Goal: Communication & Community: Answer question/provide support

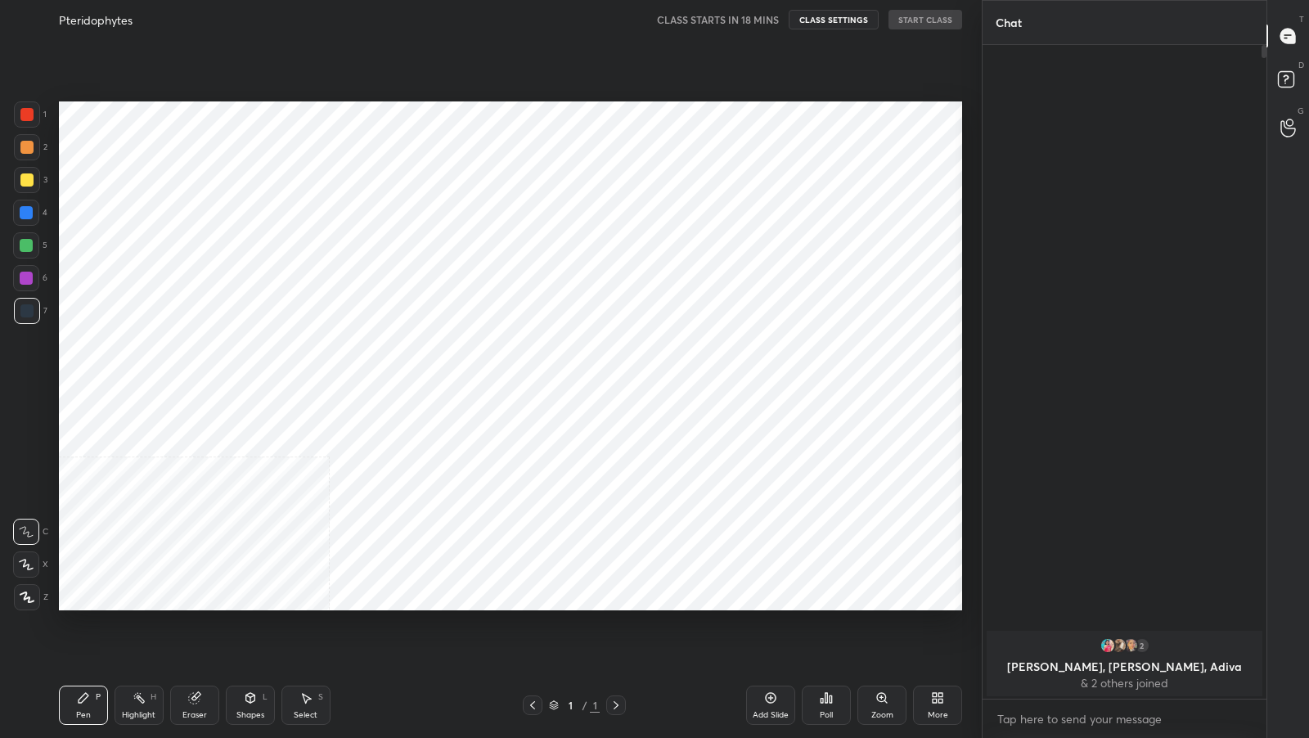
scroll to position [81161, 80878]
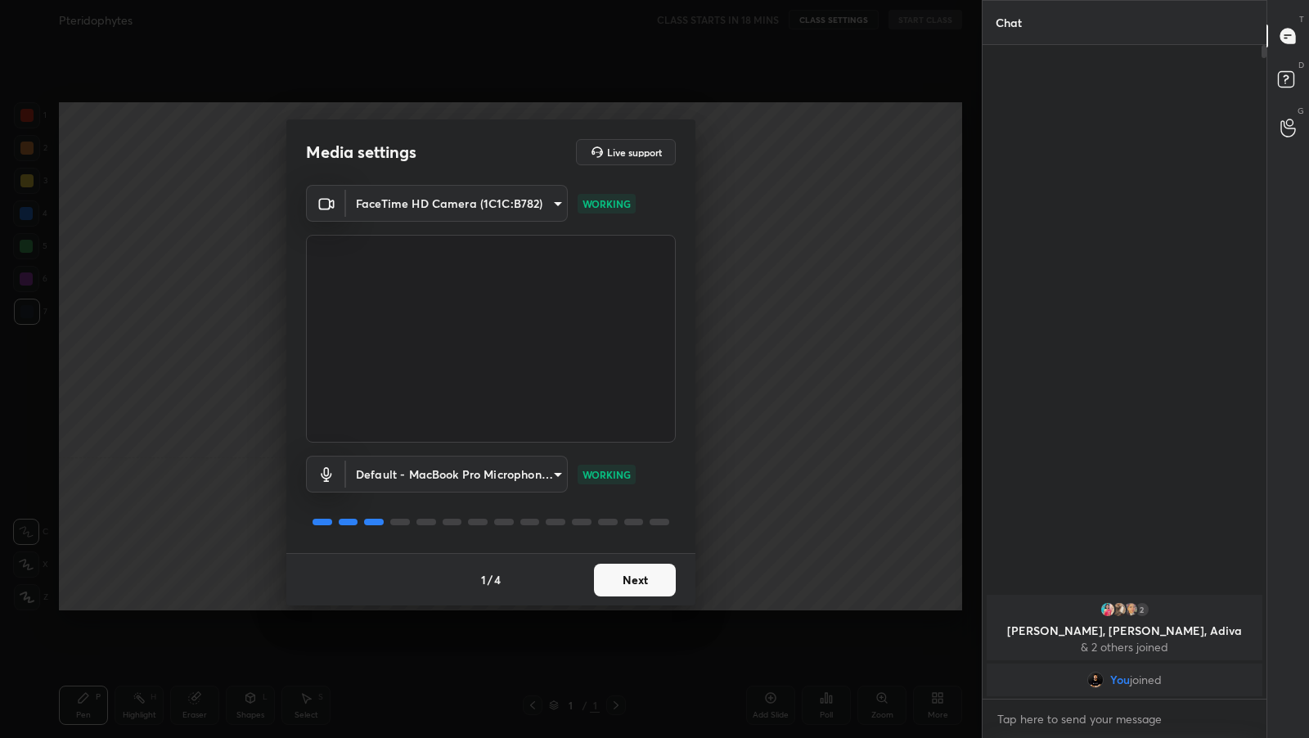
click at [622, 577] on button "Next" at bounding box center [635, 580] width 82 height 33
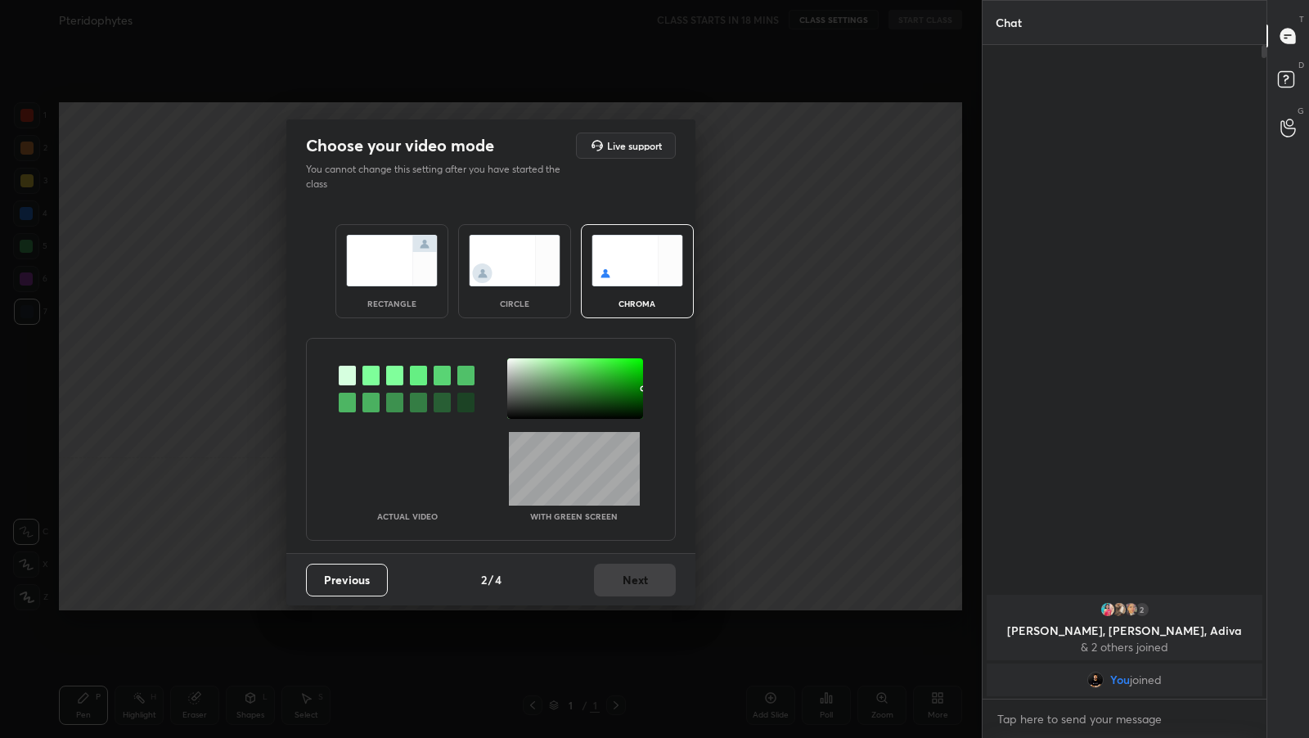
click at [402, 305] on div "rectangle" at bounding box center [391, 303] width 65 height 8
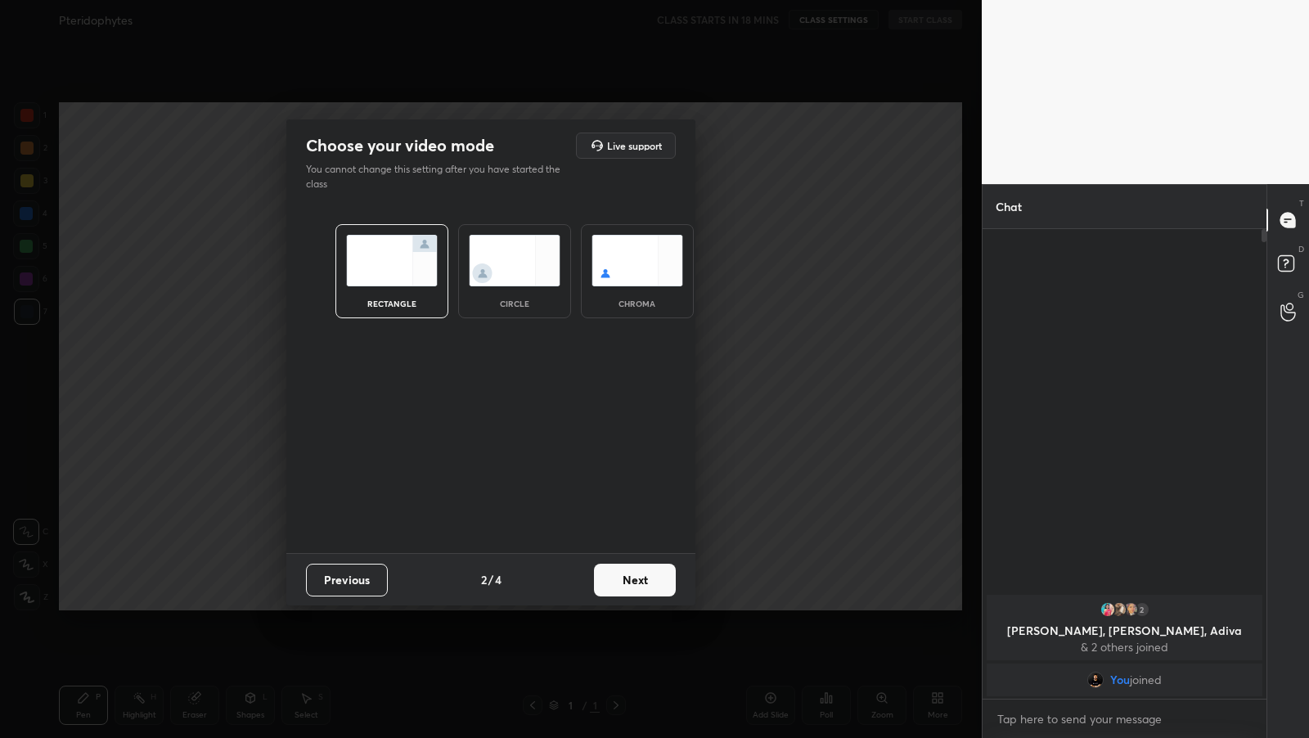
click at [621, 596] on div "Previous 2 / 4 Next" at bounding box center [490, 579] width 409 height 52
click at [627, 592] on button "Next" at bounding box center [635, 580] width 82 height 33
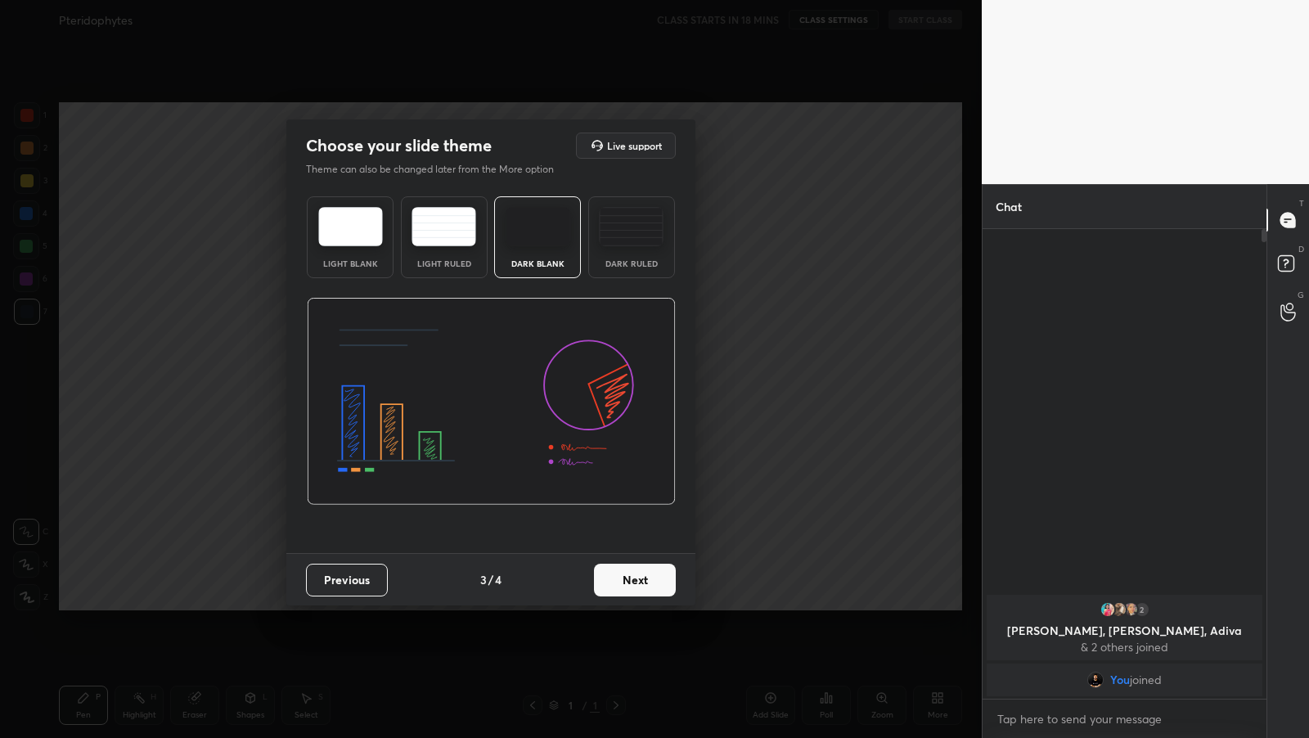
click at [622, 578] on button "Next" at bounding box center [635, 580] width 82 height 33
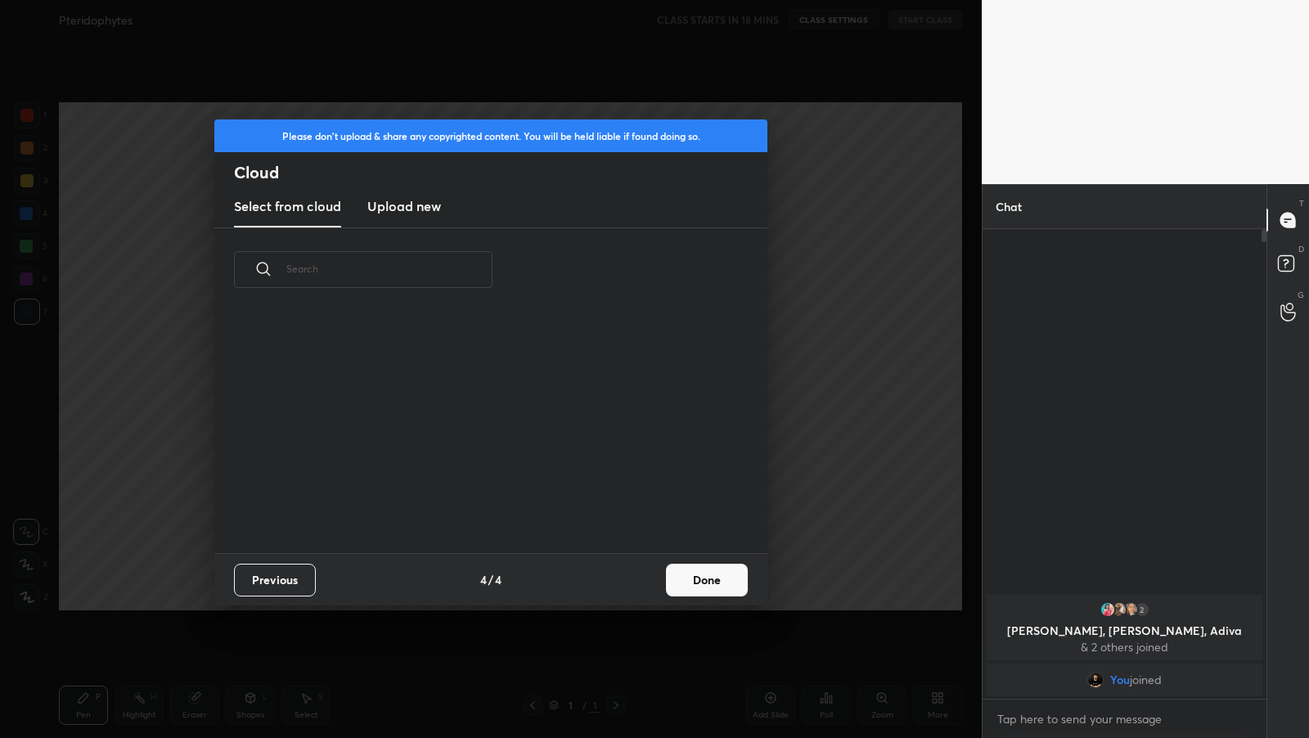
scroll to position [5, 8]
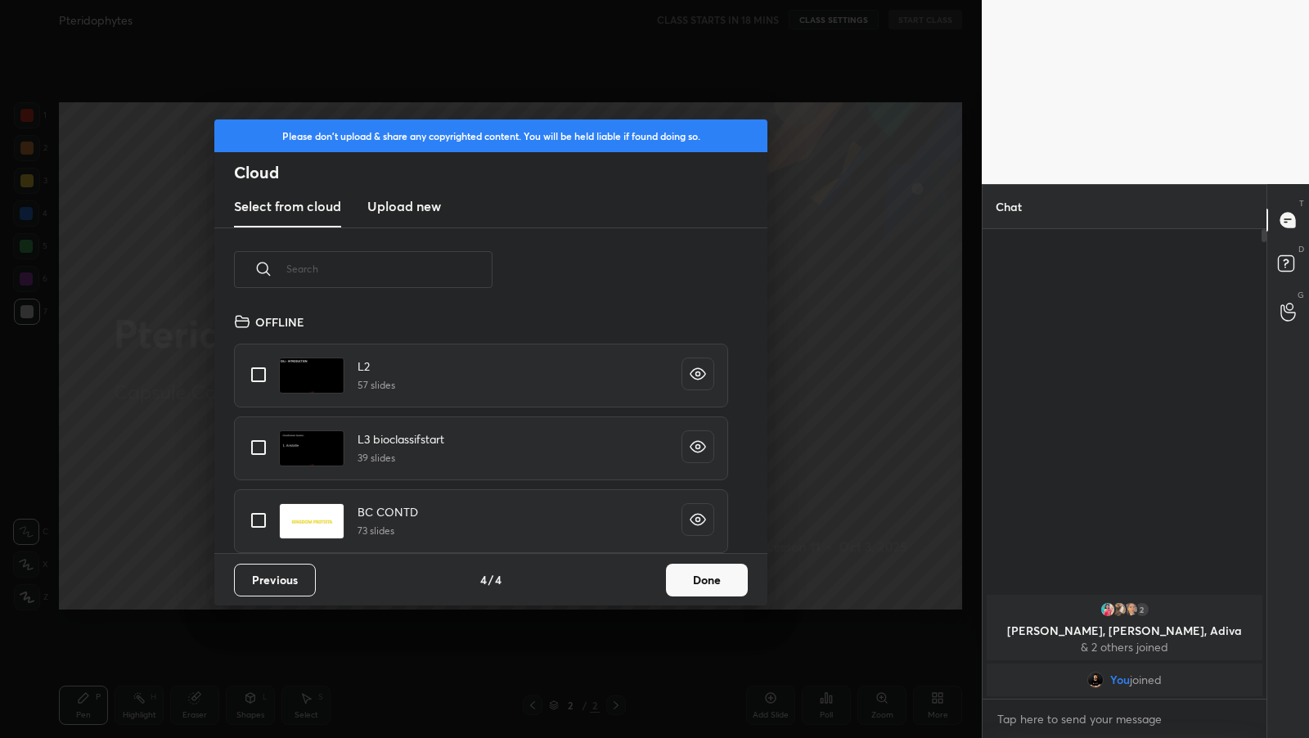
click at [414, 289] on input "text" at bounding box center [389, 269] width 206 height 70
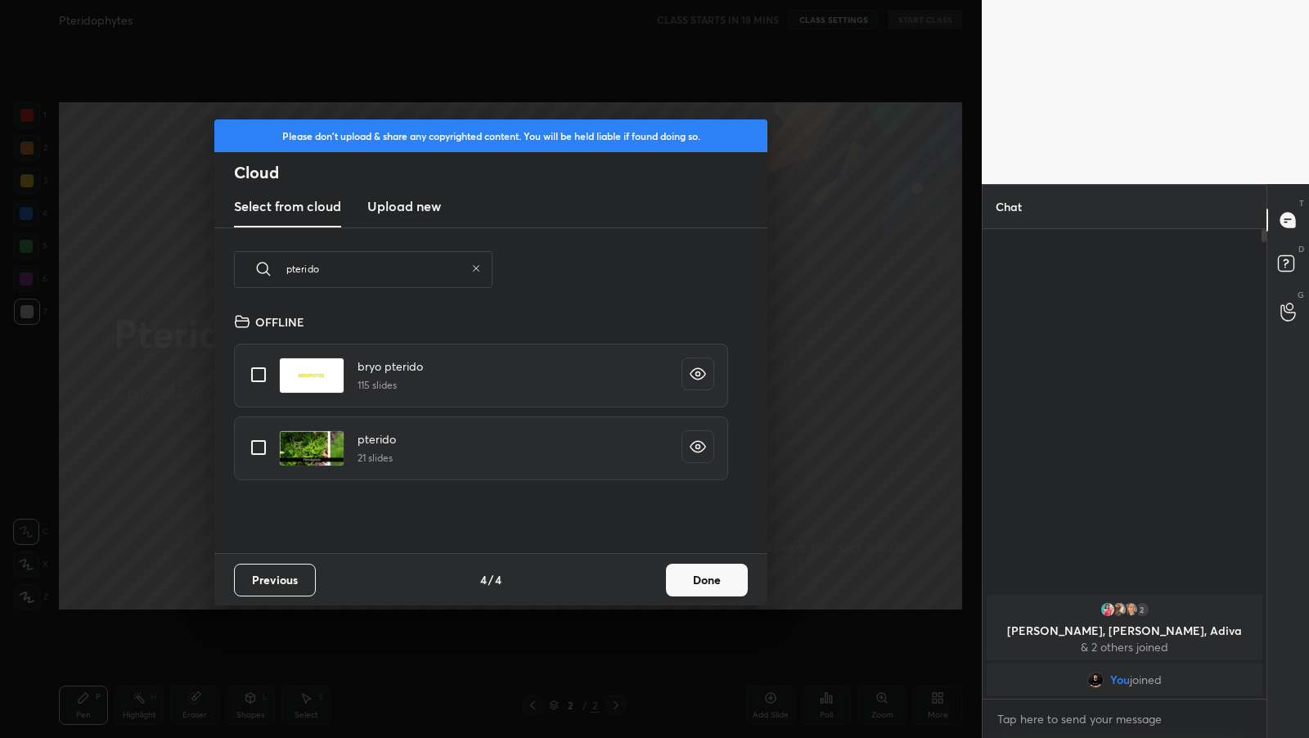
type input "pterido"
click at [267, 455] on input "grid" at bounding box center [258, 447] width 34 height 34
checkbox input "true"
click at [676, 573] on button "Done" at bounding box center [707, 580] width 82 height 33
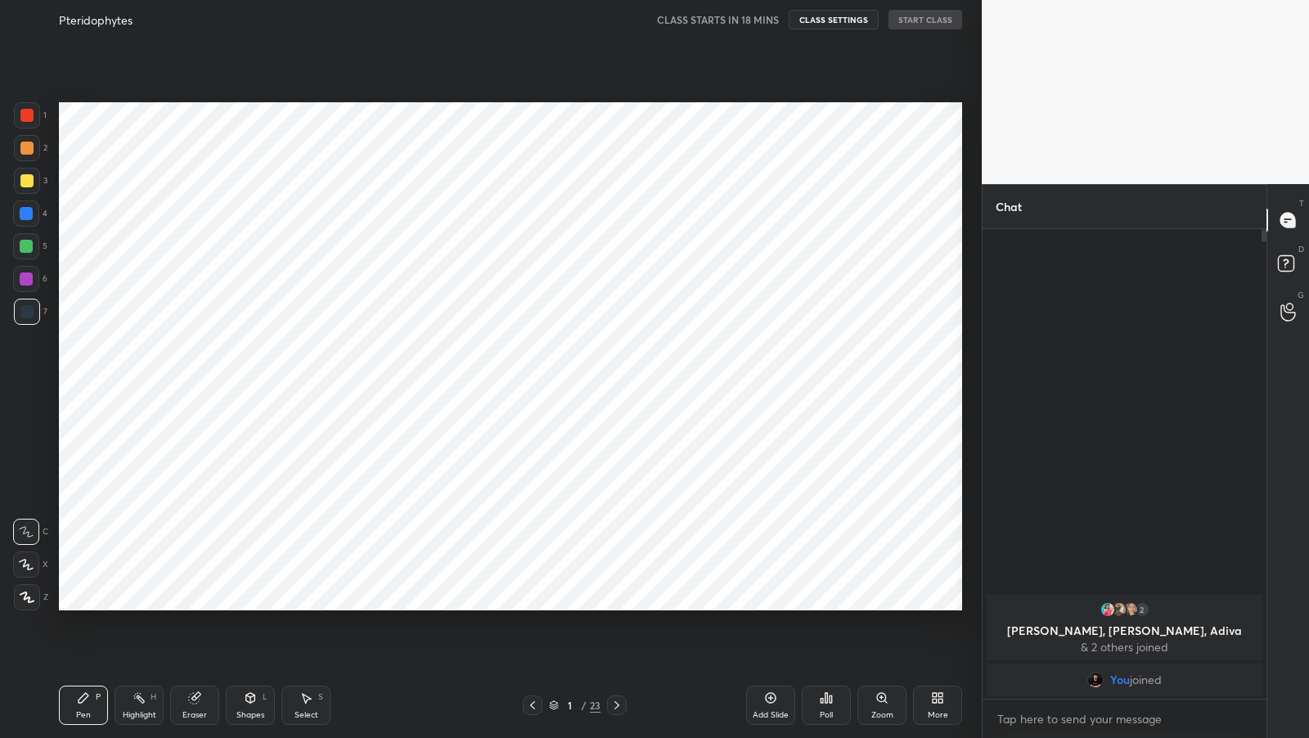
click at [617, 708] on icon at bounding box center [616, 705] width 13 height 13
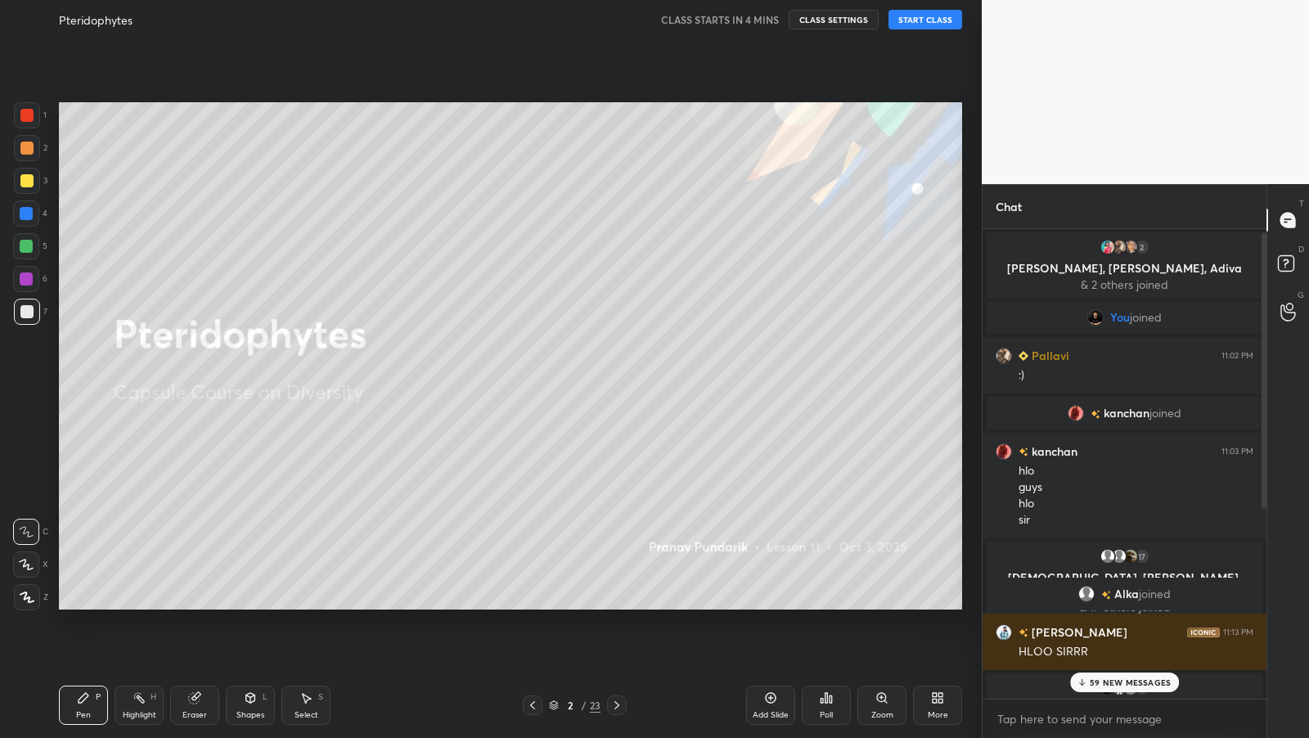
scroll to position [329, 0]
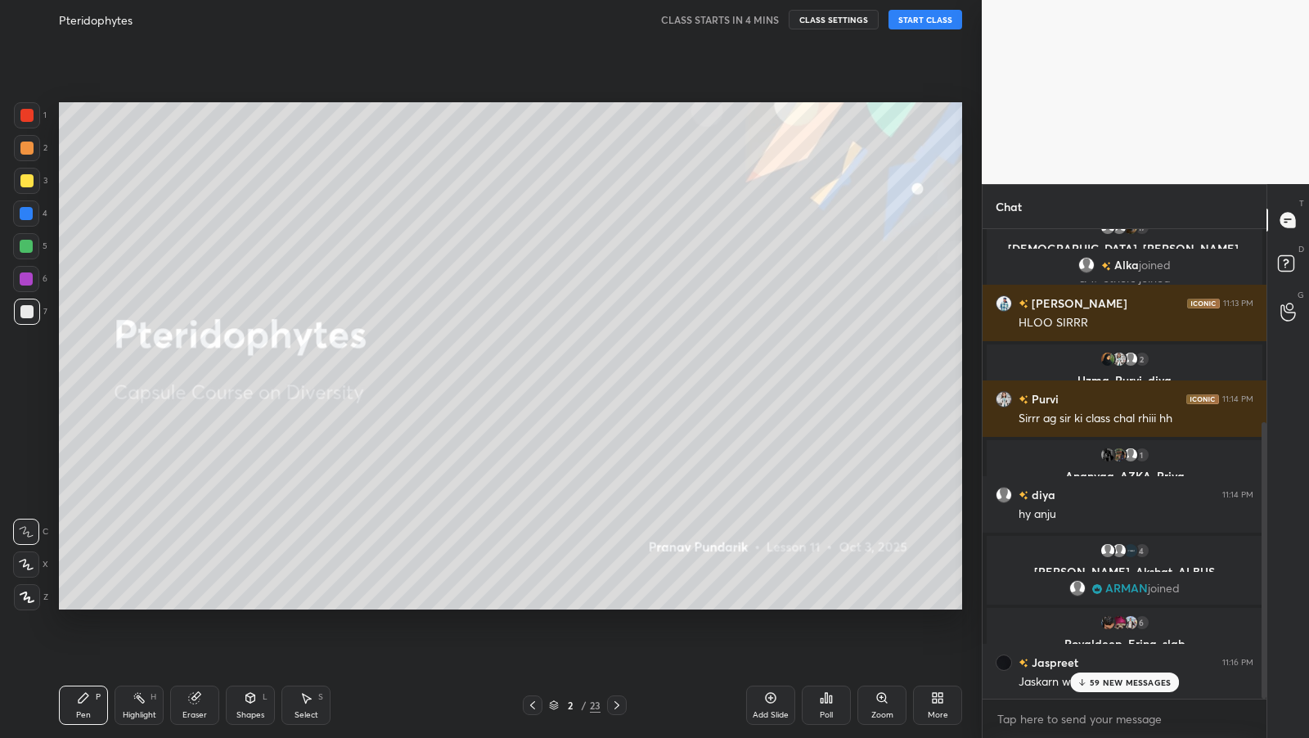
click at [1149, 682] on p "59 NEW MESSAGES" at bounding box center [1130, 682] width 81 height 10
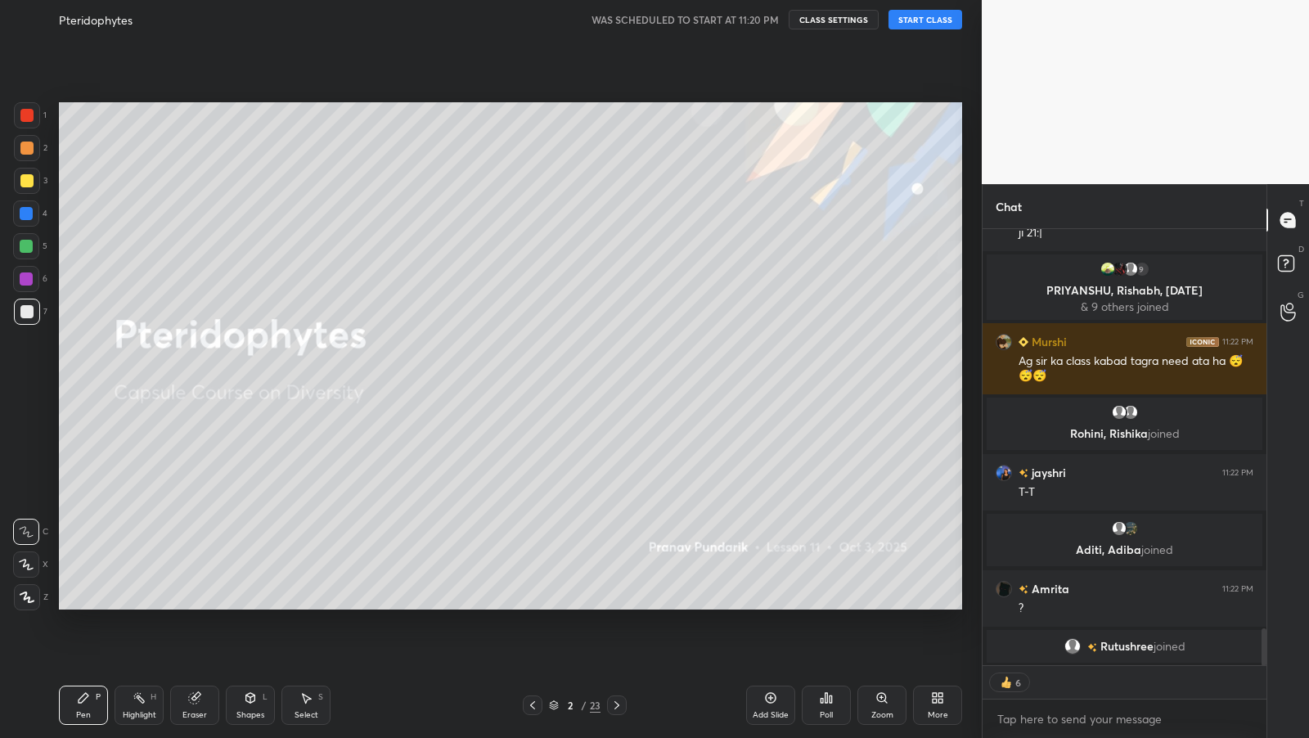
scroll to position [4795, 0]
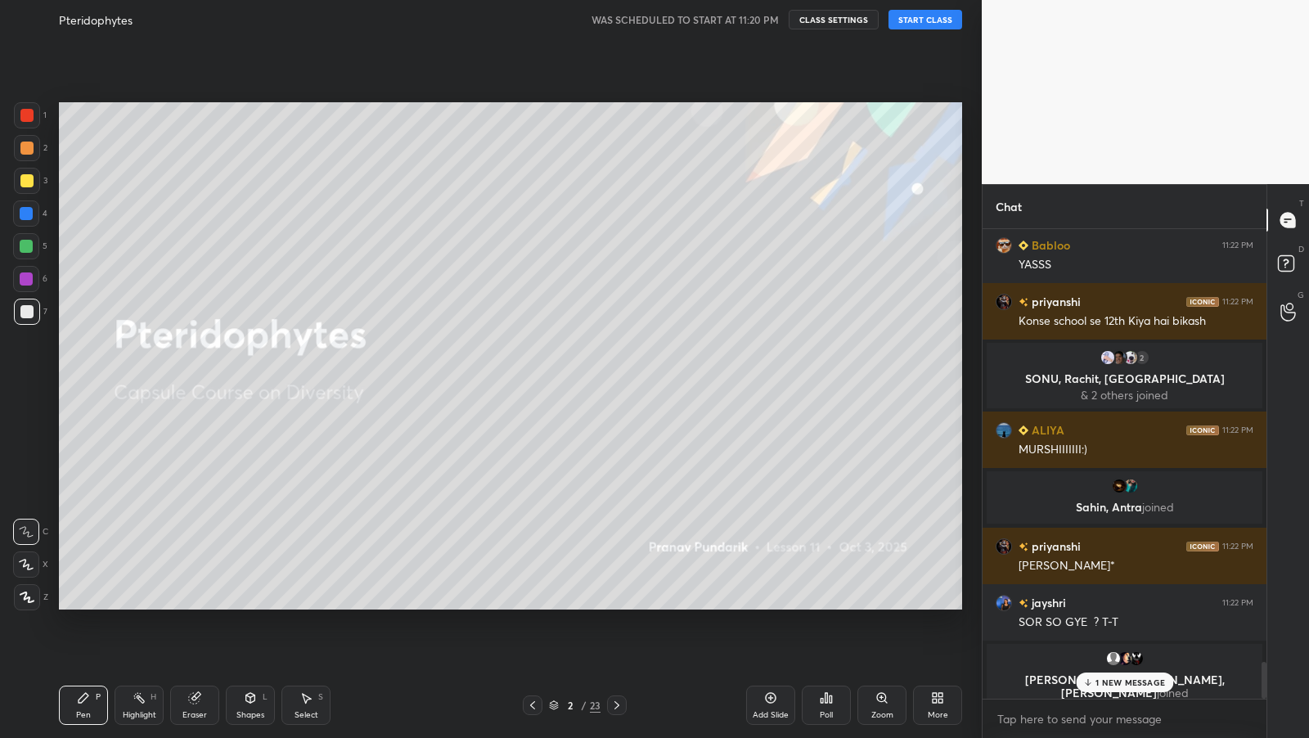
click at [935, 26] on button "START CLASS" at bounding box center [925, 20] width 74 height 20
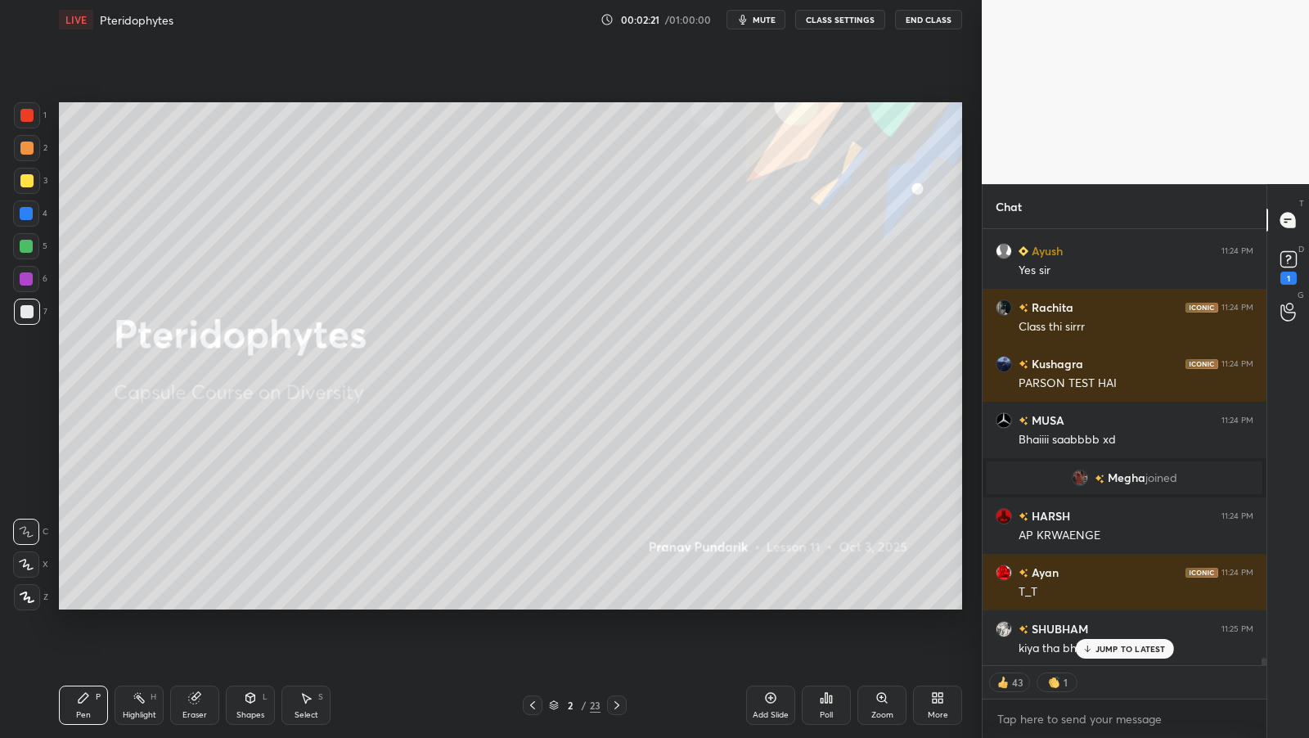
click at [32, 569] on icon at bounding box center [26, 564] width 15 height 11
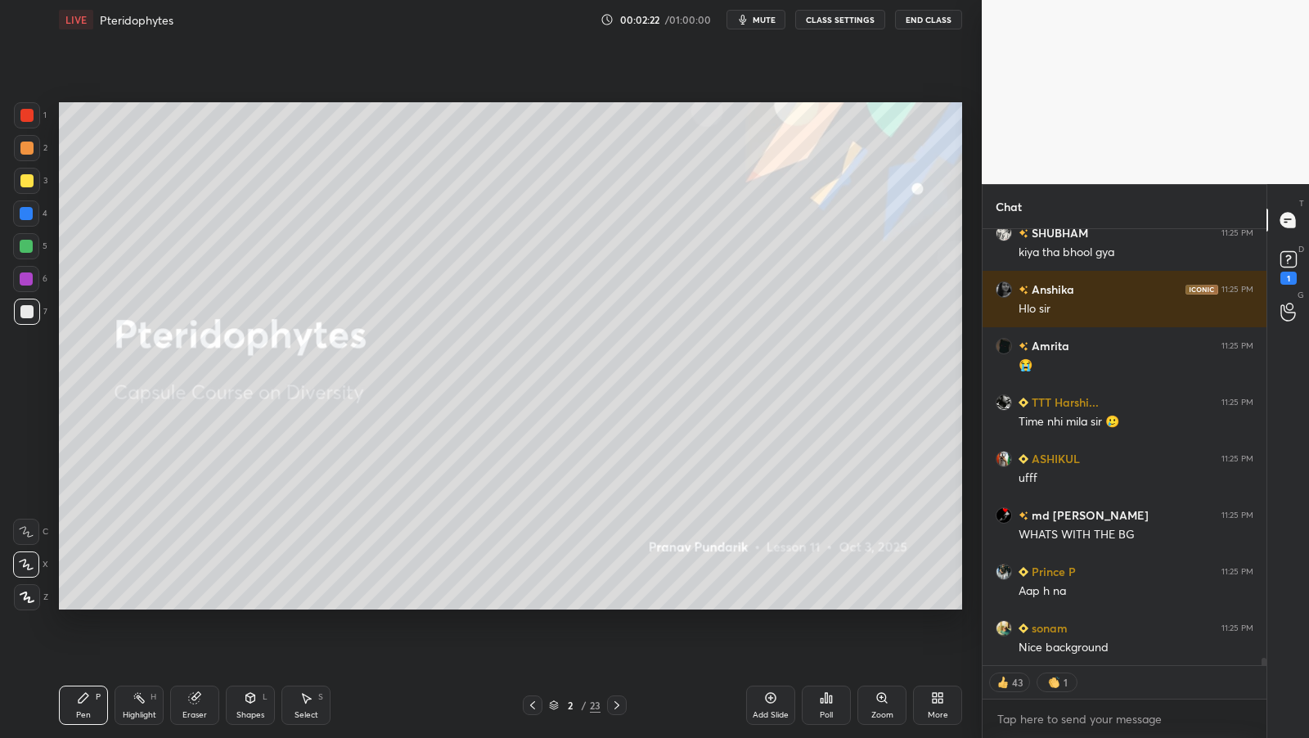
click at [950, 703] on div "More" at bounding box center [937, 704] width 49 height 39
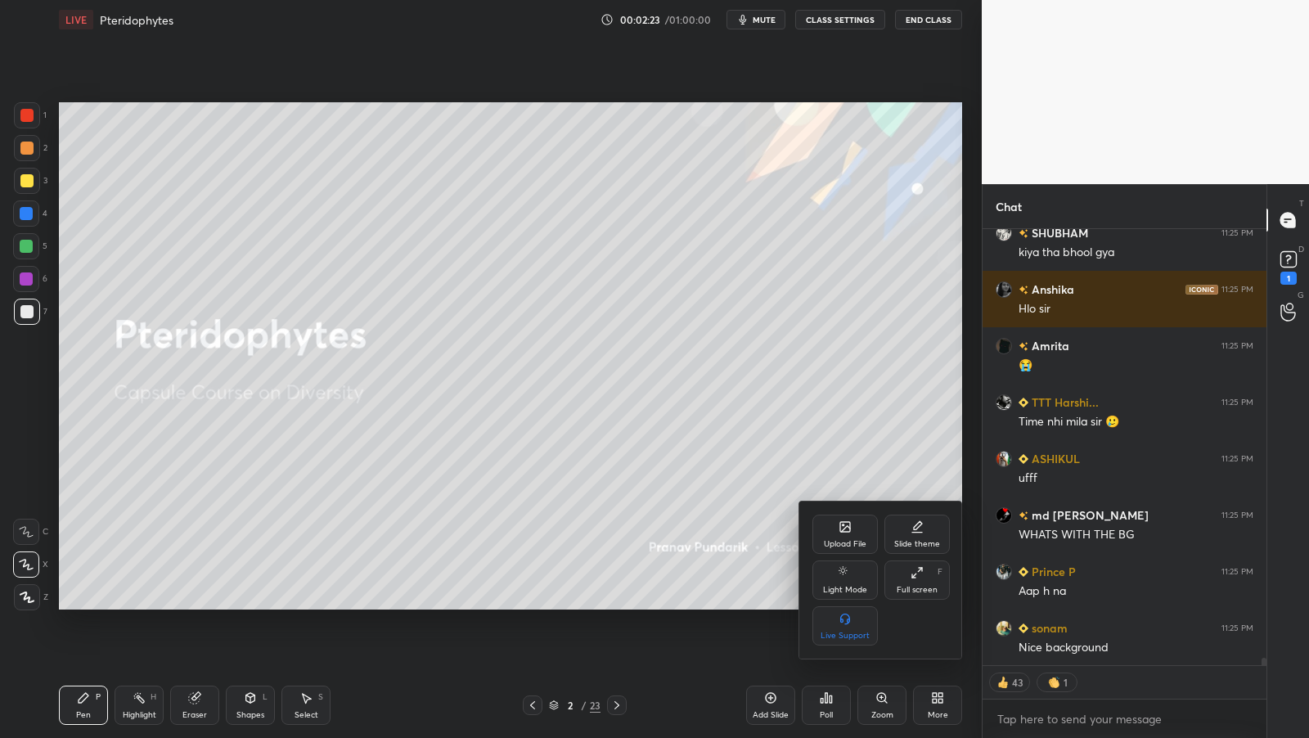
click at [941, 581] on div "Full screen F" at bounding box center [916, 579] width 65 height 39
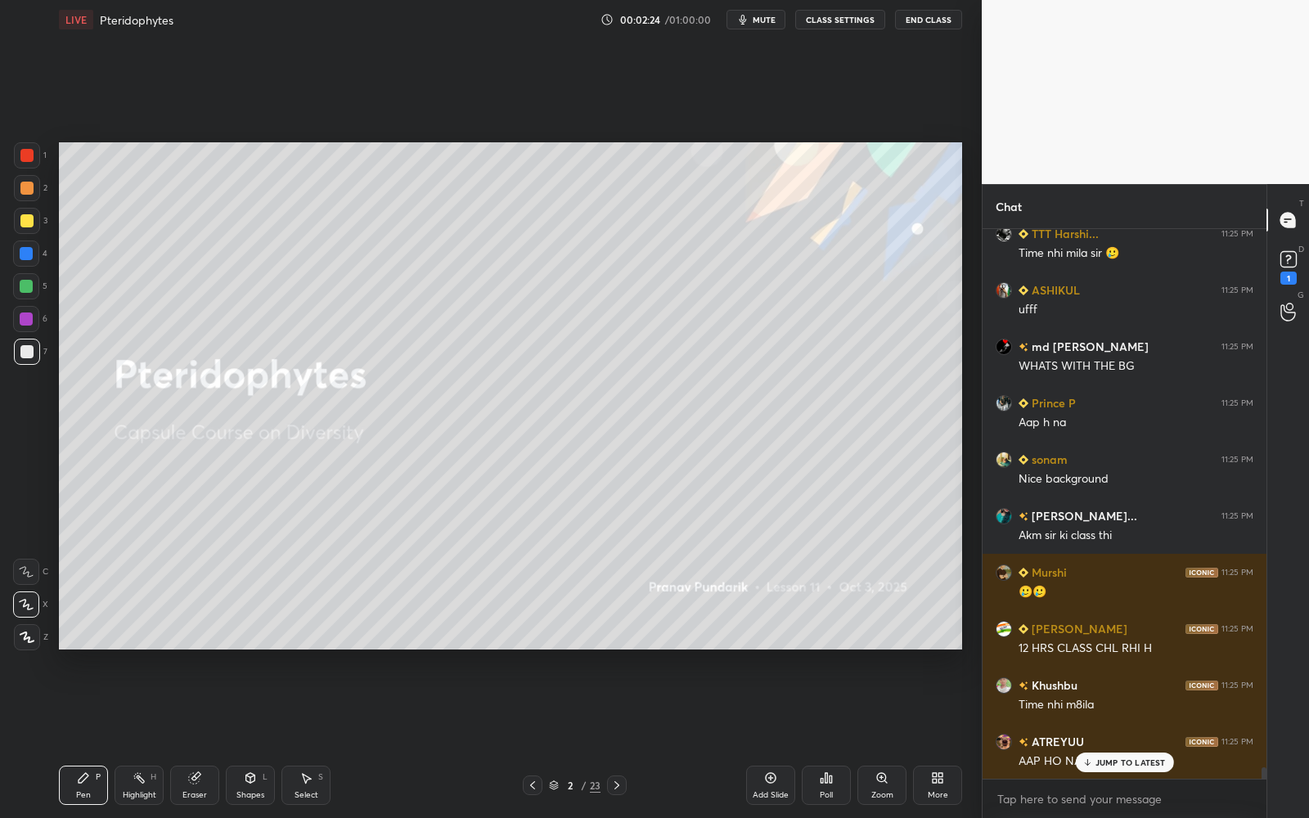
click at [766, 737] on icon at bounding box center [771, 778] width 11 height 11
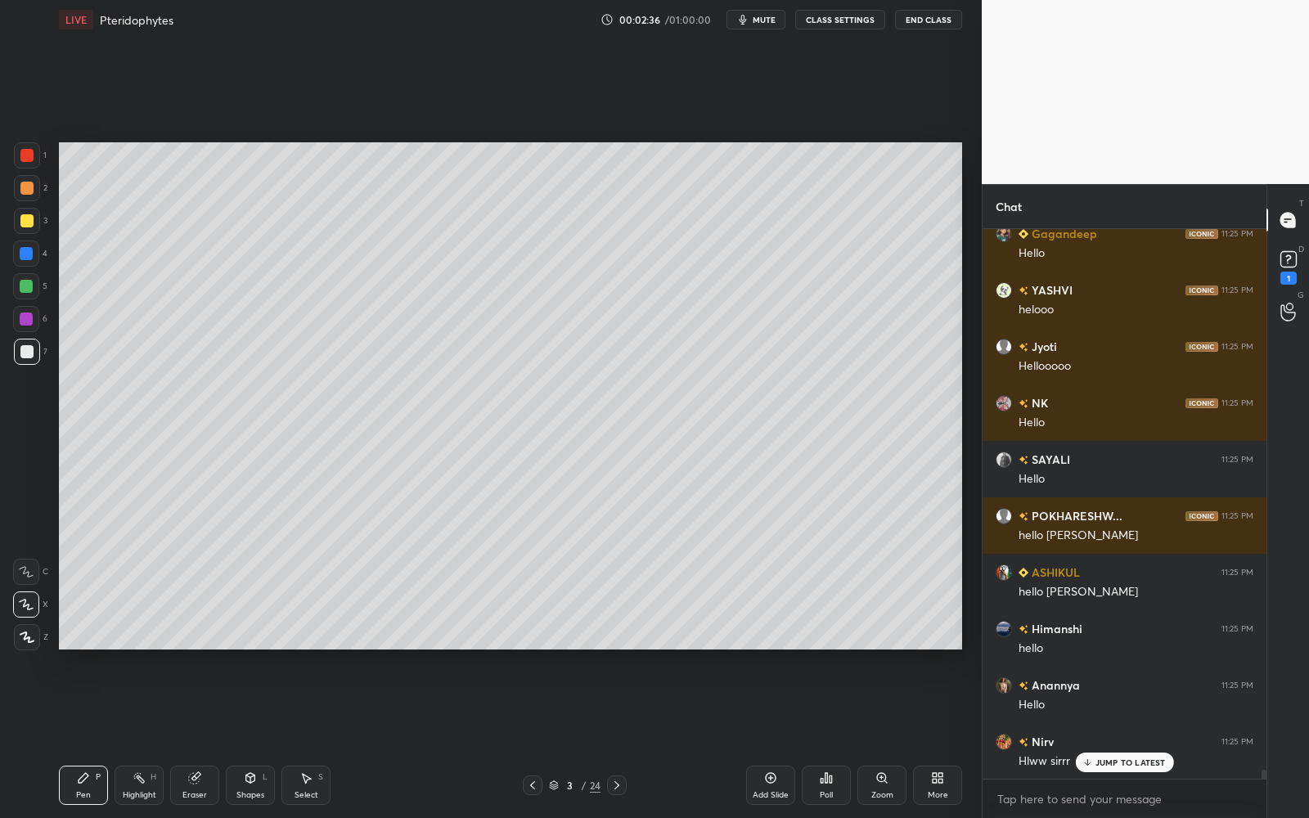
click at [36, 227] on div at bounding box center [27, 221] width 26 height 26
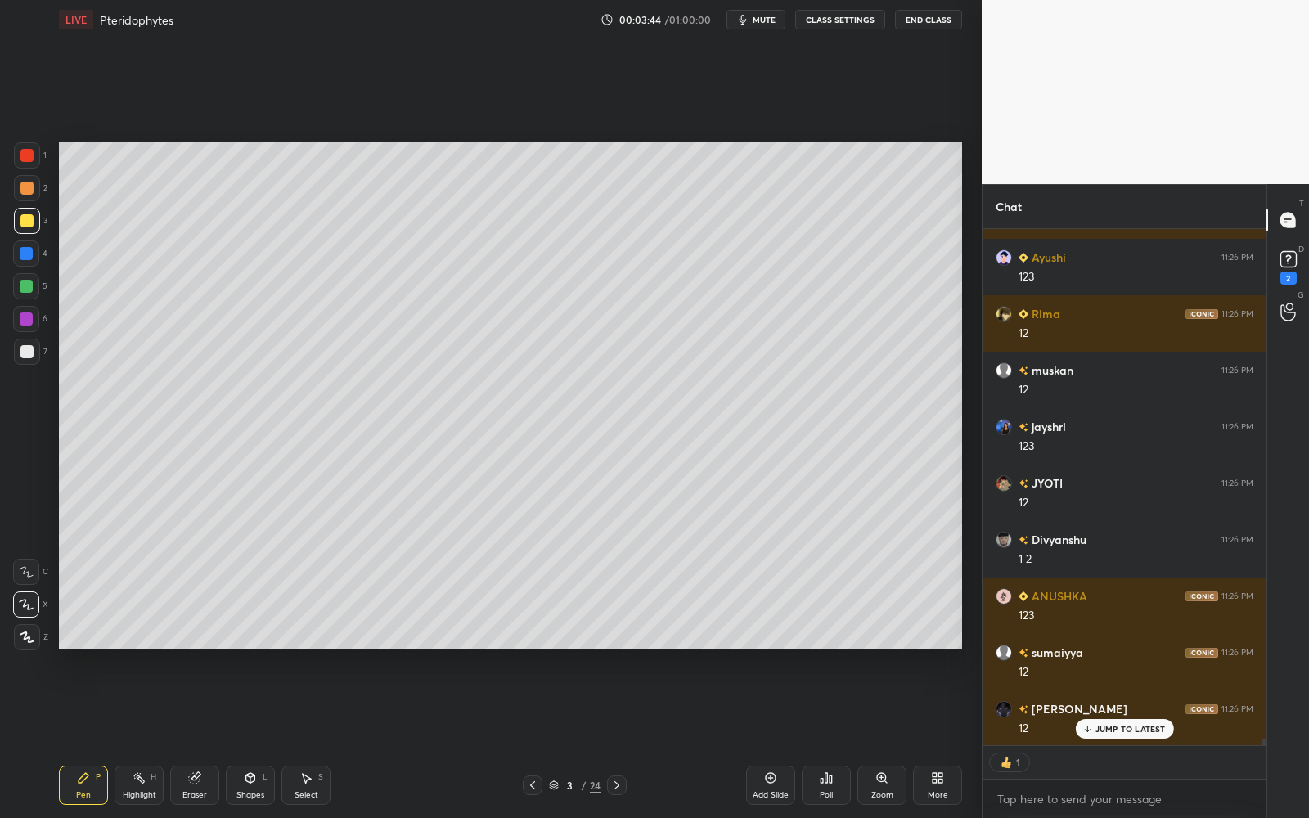
click at [21, 361] on div at bounding box center [27, 352] width 26 height 26
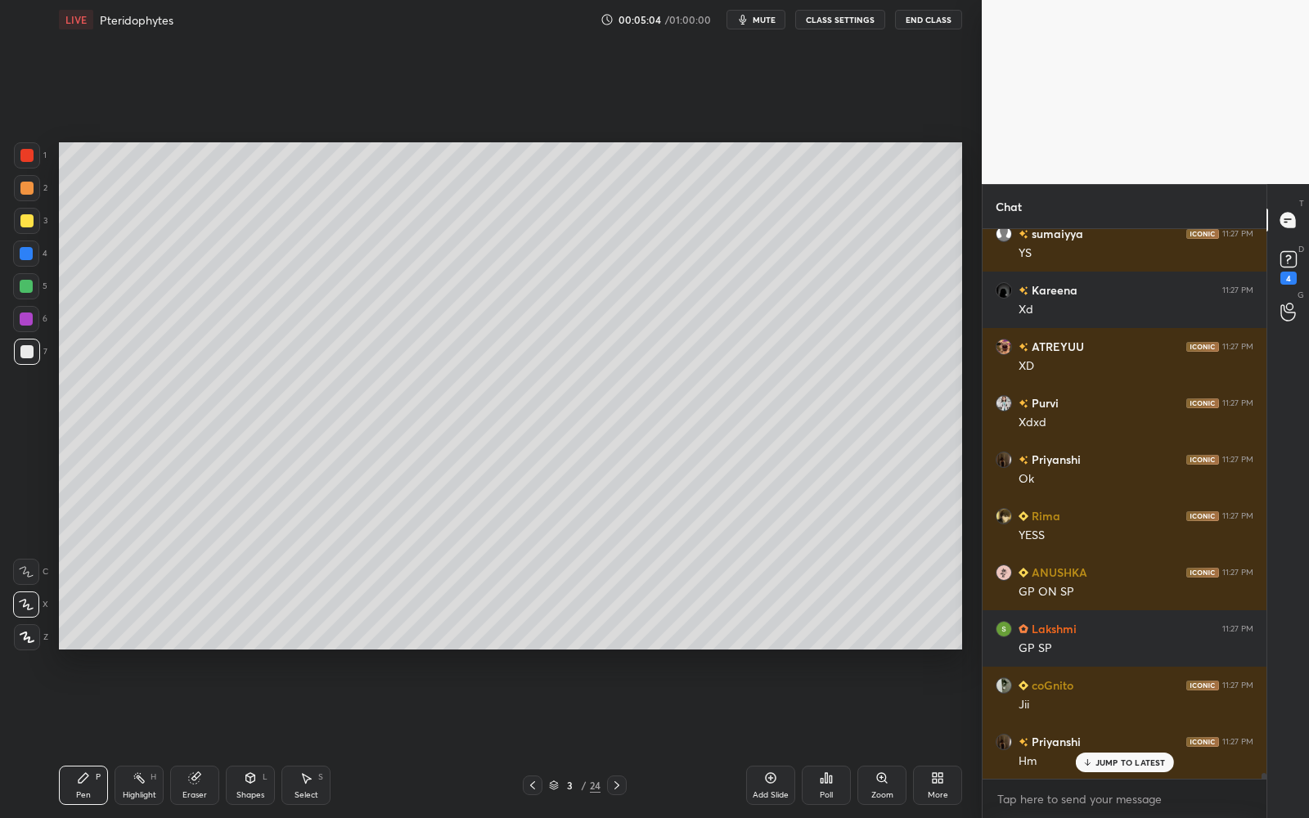
click at [558, 737] on div "3 / 24" at bounding box center [575, 785] width 52 height 15
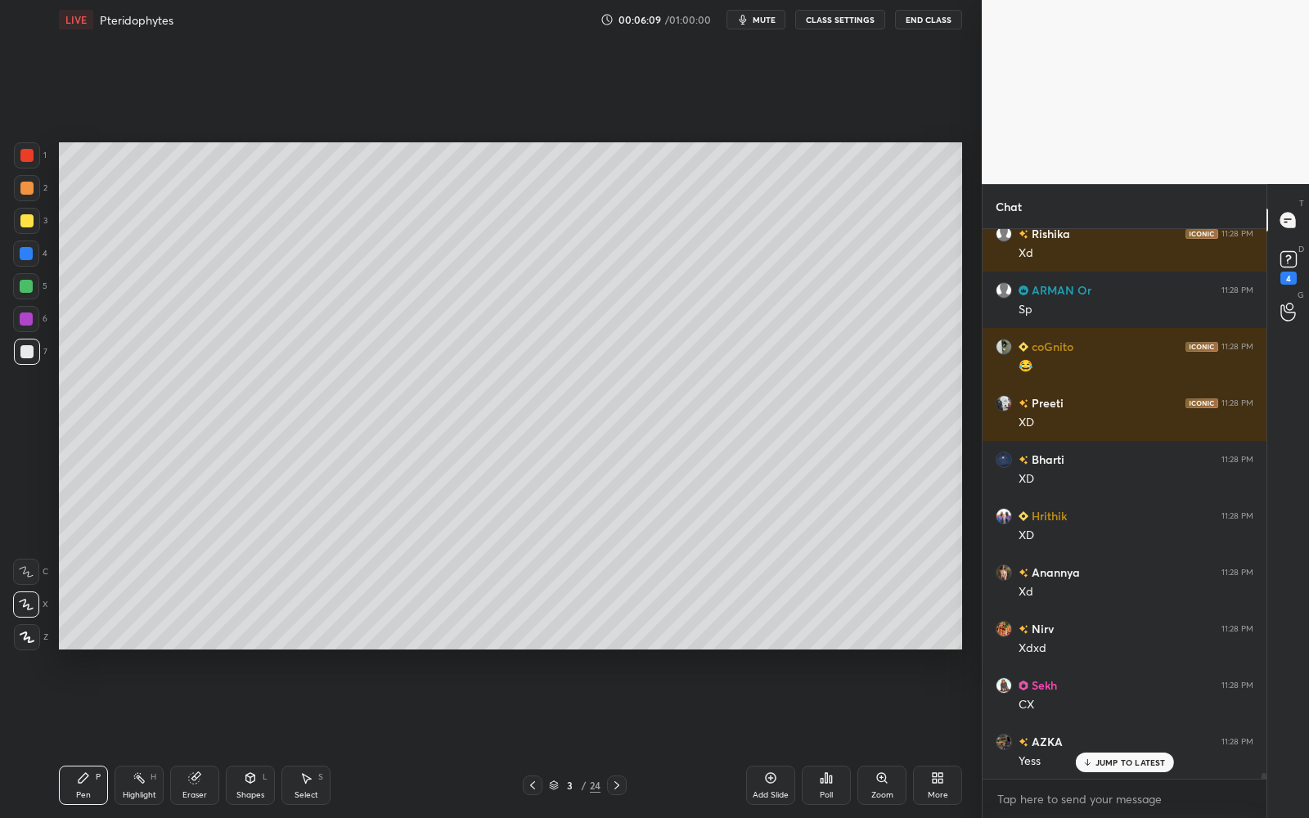
click at [830, 20] on button "CLASS SETTINGS" at bounding box center [840, 20] width 90 height 20
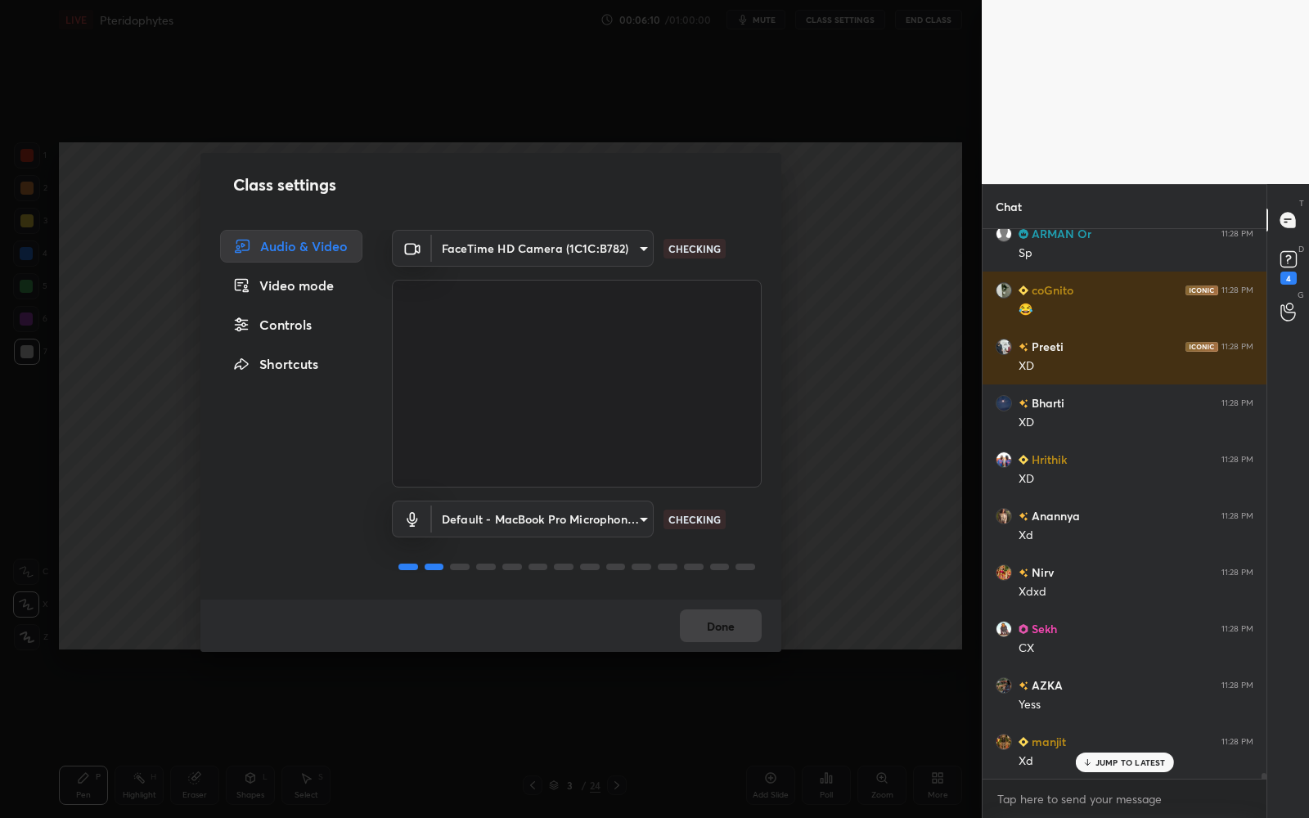
click at [319, 284] on div "Video mode" at bounding box center [291, 285] width 142 height 33
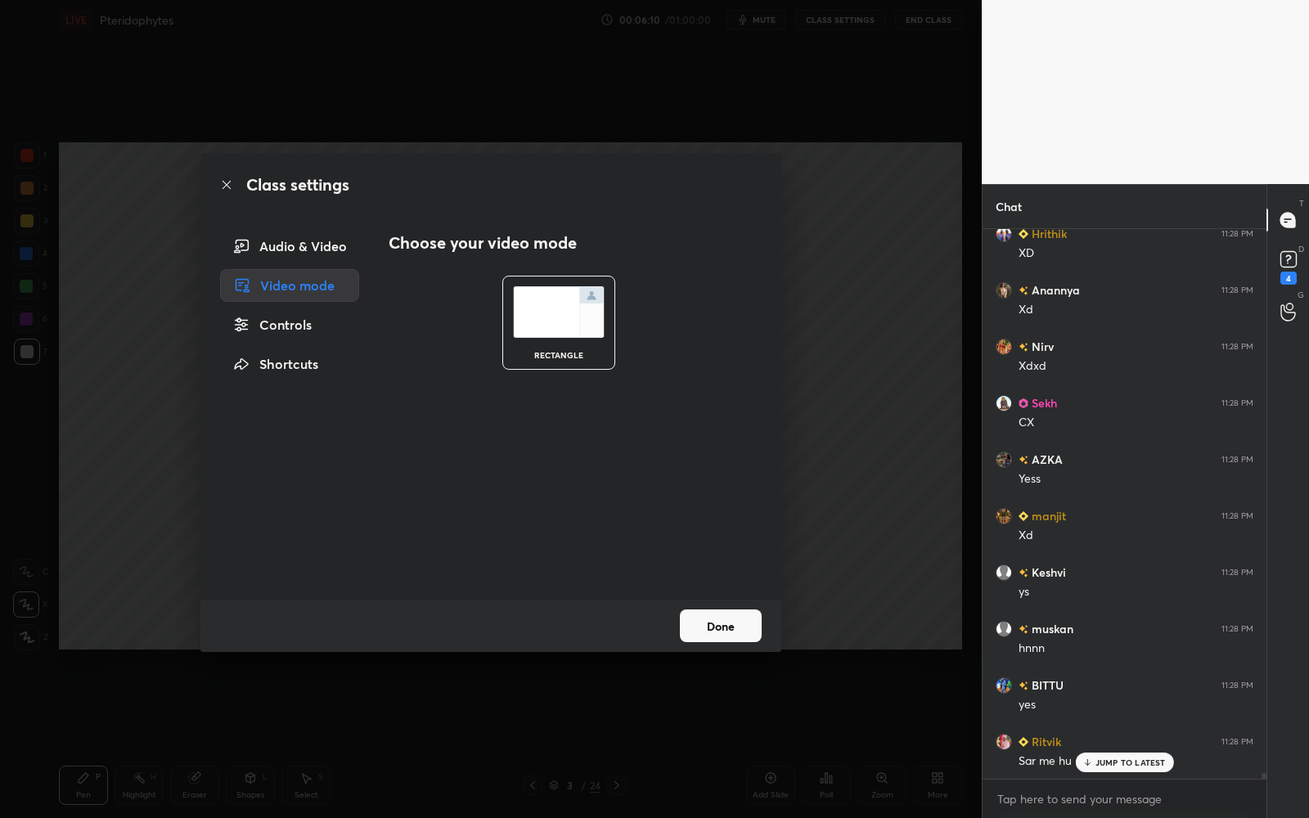
click at [313, 321] on div "Controls" at bounding box center [289, 324] width 139 height 33
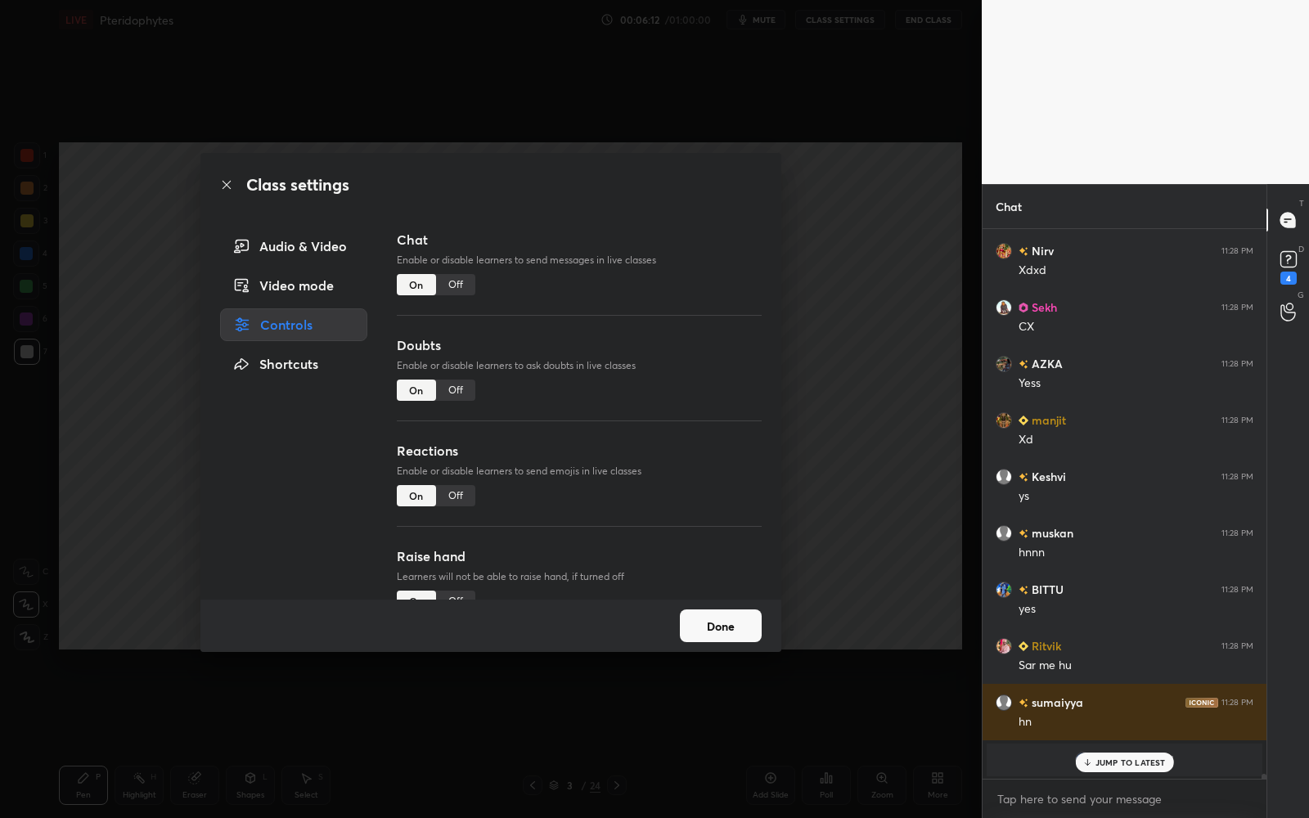
click at [735, 629] on button "Done" at bounding box center [721, 625] width 82 height 33
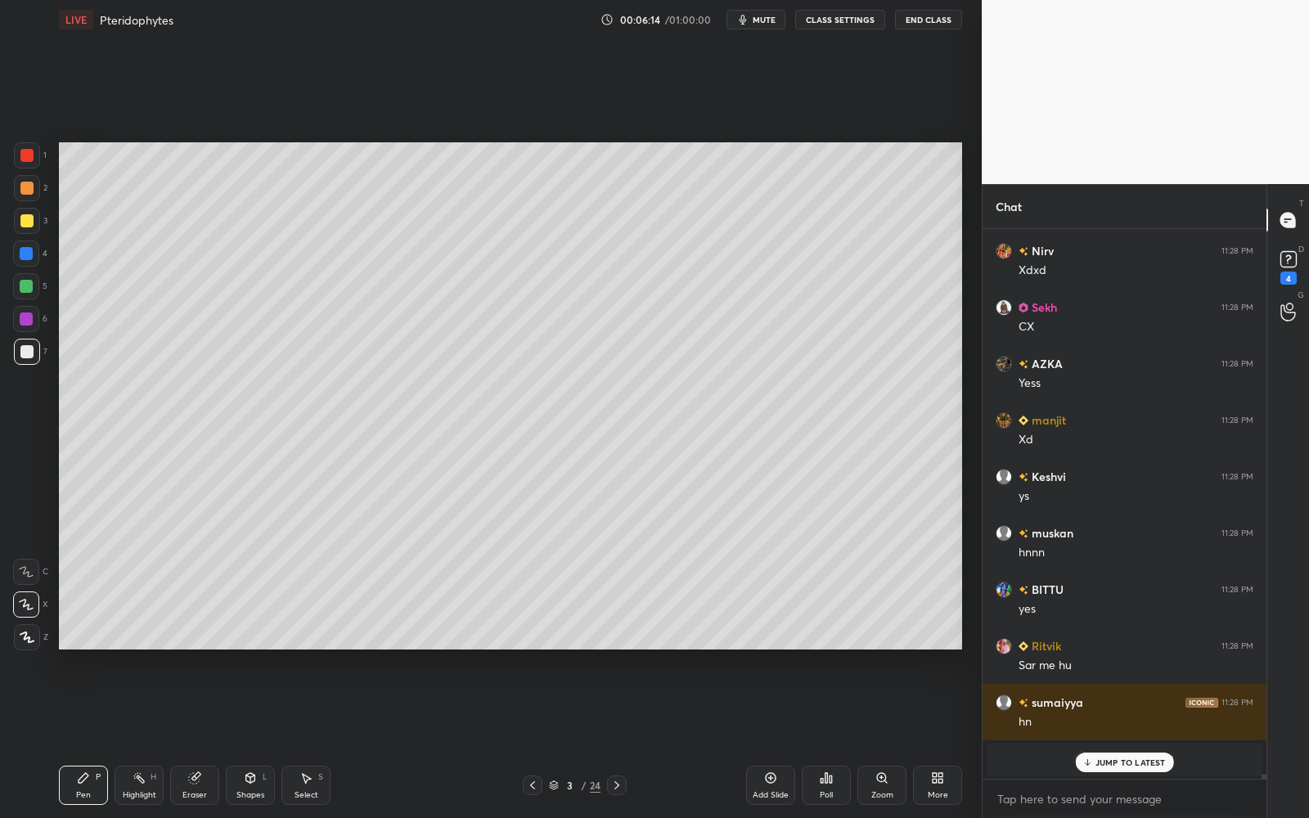
click at [1105, 737] on p "JUMP TO LATEST" at bounding box center [1130, 762] width 70 height 10
click at [1292, 252] on rect at bounding box center [1288, 260] width 16 height 16
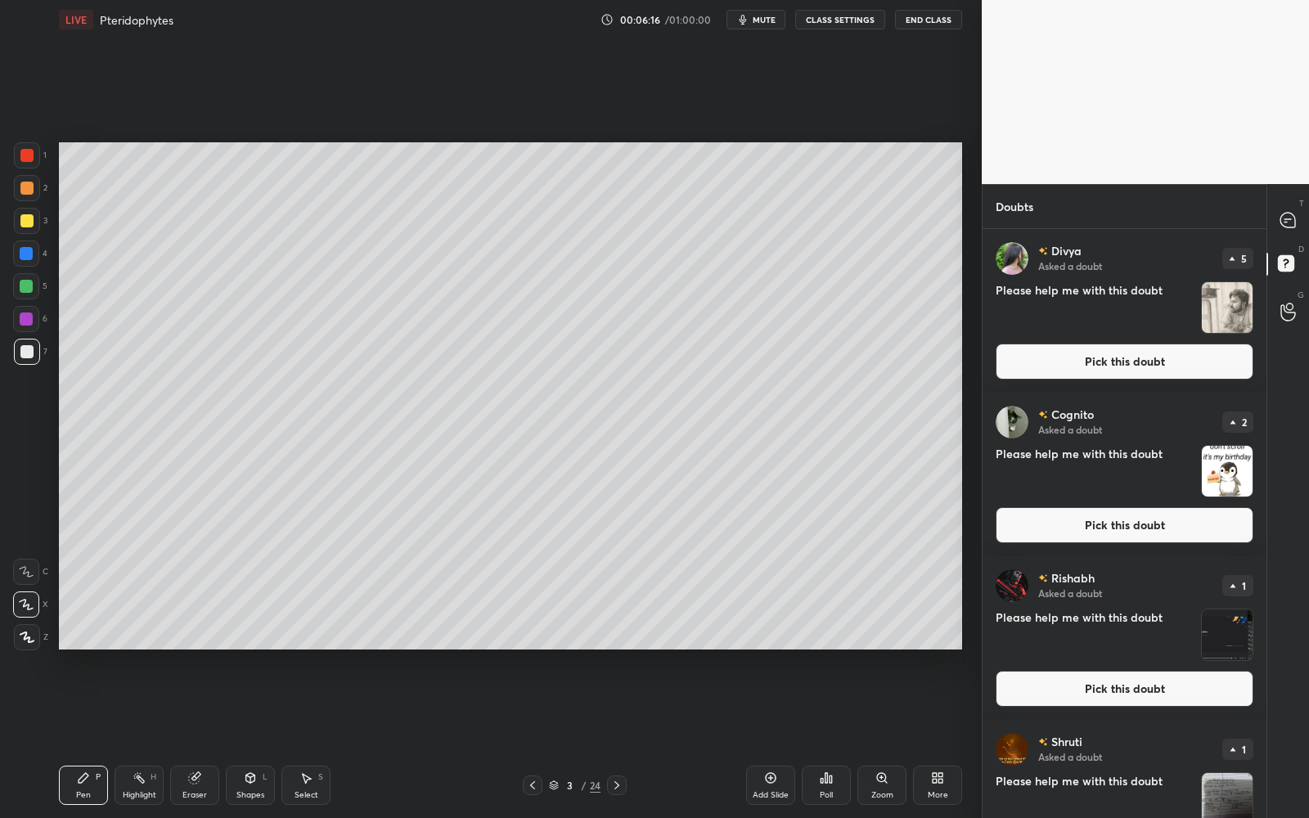
click at [1194, 357] on button "Pick this doubt" at bounding box center [1124, 362] width 258 height 36
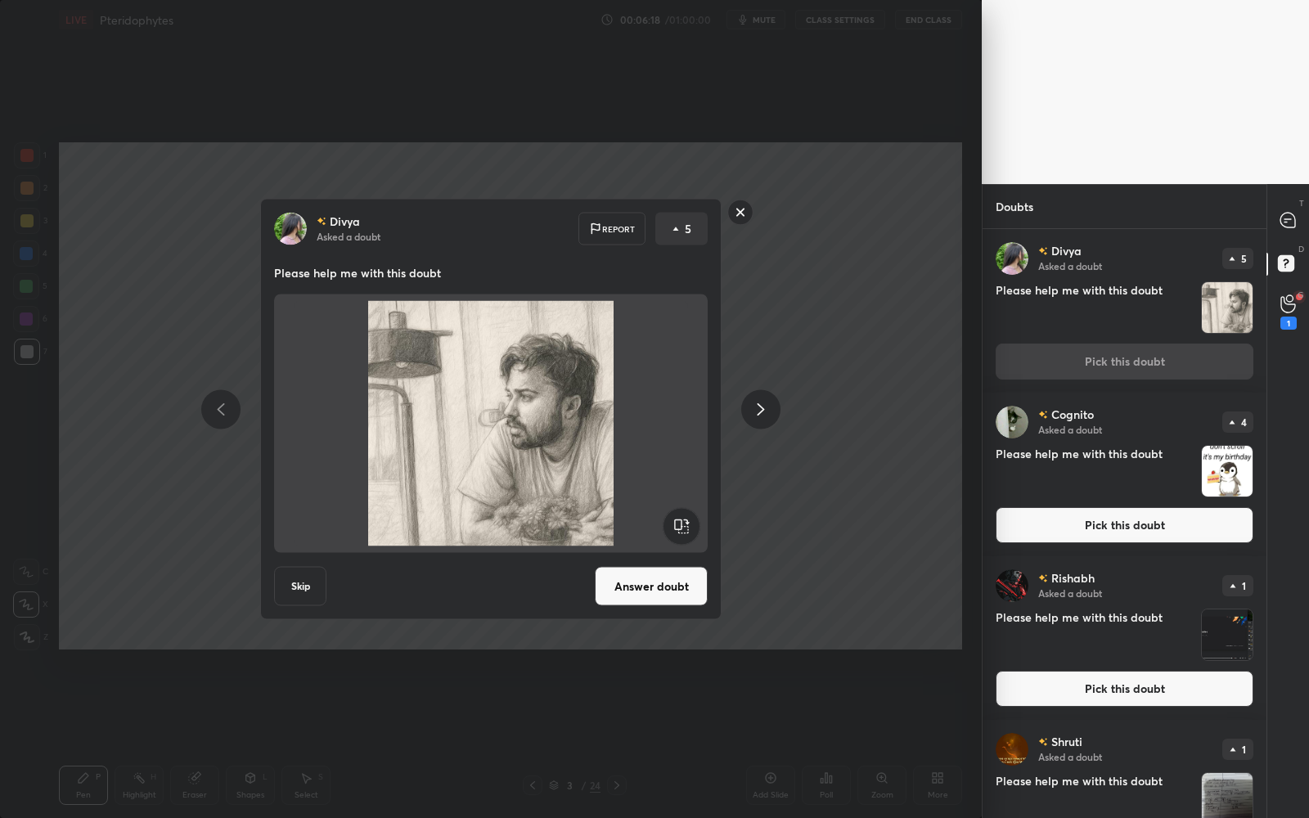
click at [731, 418] on div "[PERSON_NAME] Asked a doubt Report 5 Please help me with this doubt Skip Answer…" at bounding box center [491, 409] width 618 height 421
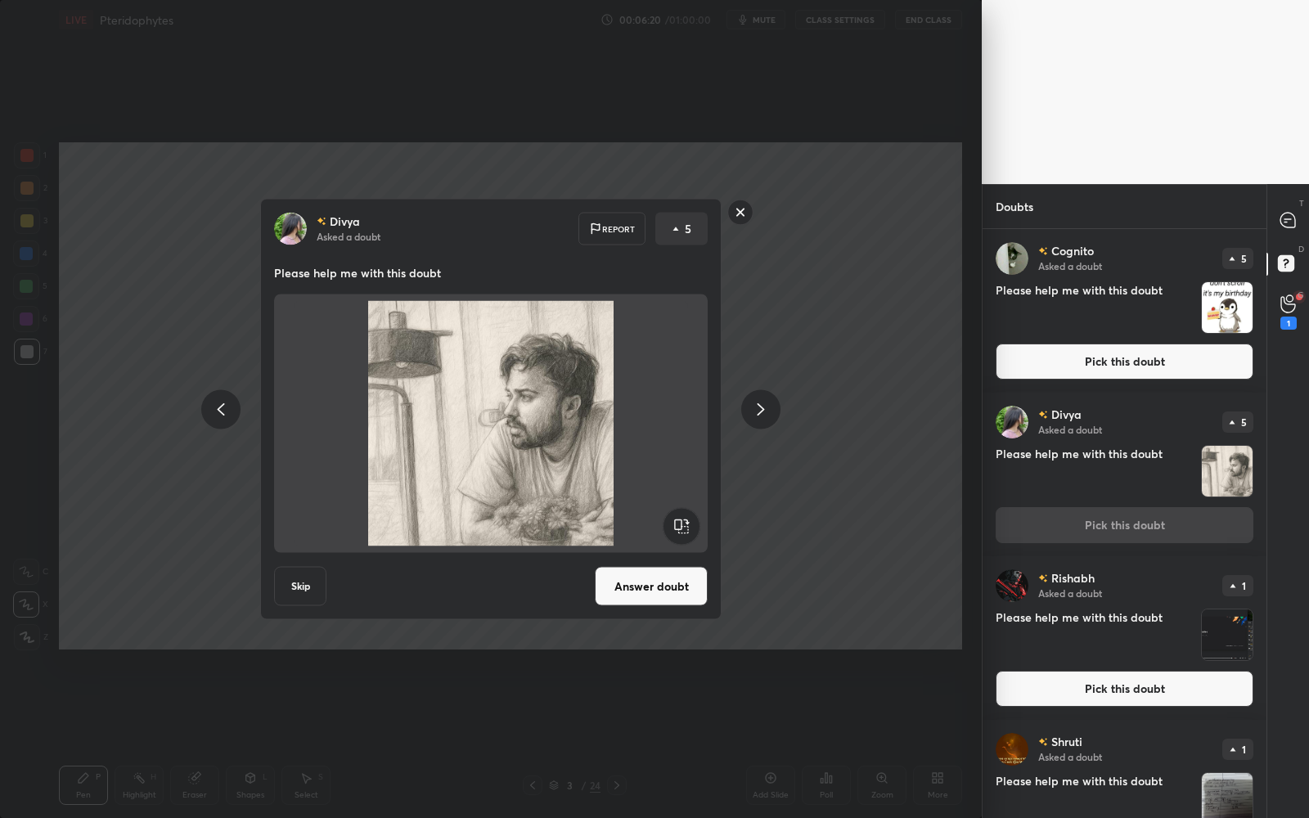
click at [649, 595] on button "Answer doubt" at bounding box center [651, 586] width 113 height 39
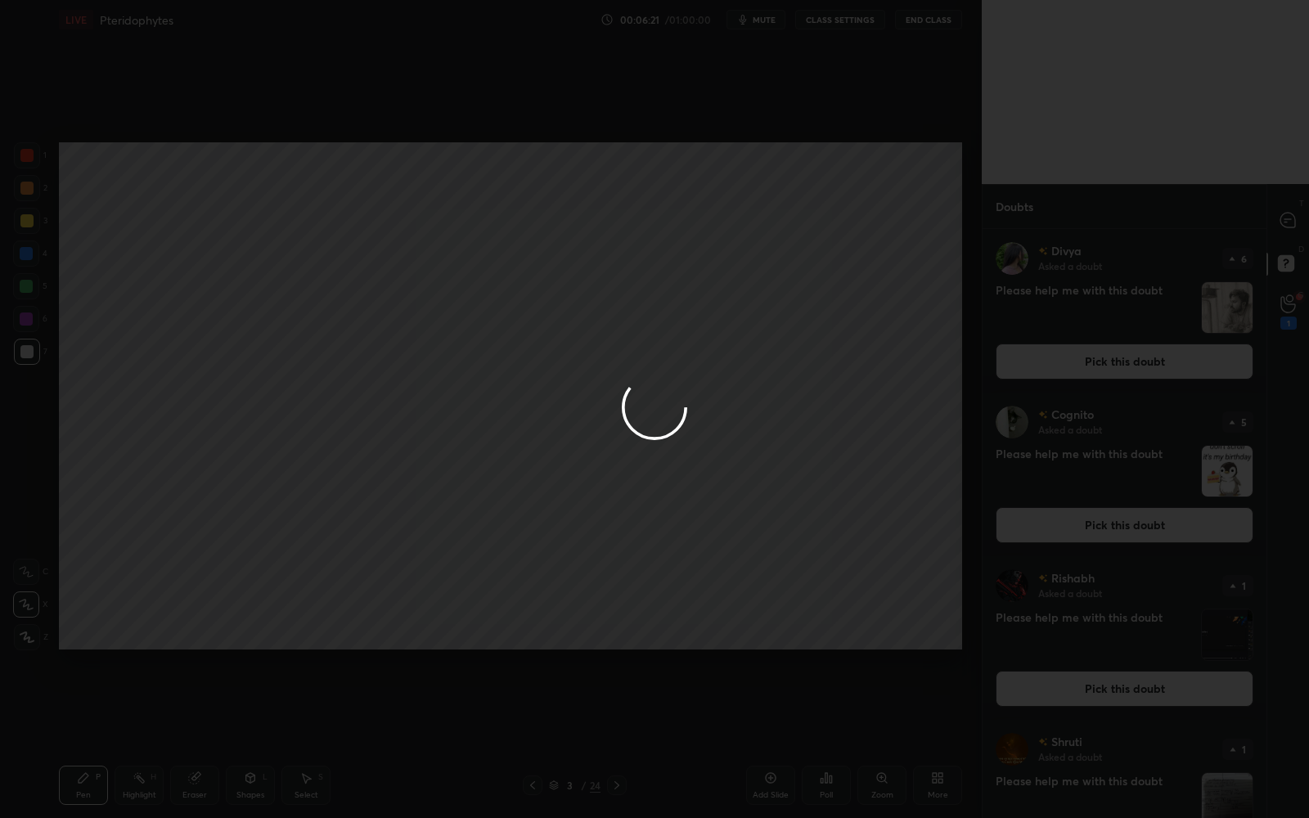
click at [1275, 216] on div at bounding box center [654, 409] width 1309 height 818
click at [1284, 219] on div at bounding box center [654, 409] width 1309 height 818
click at [1285, 218] on div at bounding box center [654, 409] width 1309 height 818
click at [1286, 218] on div at bounding box center [654, 409] width 1309 height 818
click at [1287, 218] on div at bounding box center [654, 409] width 1309 height 818
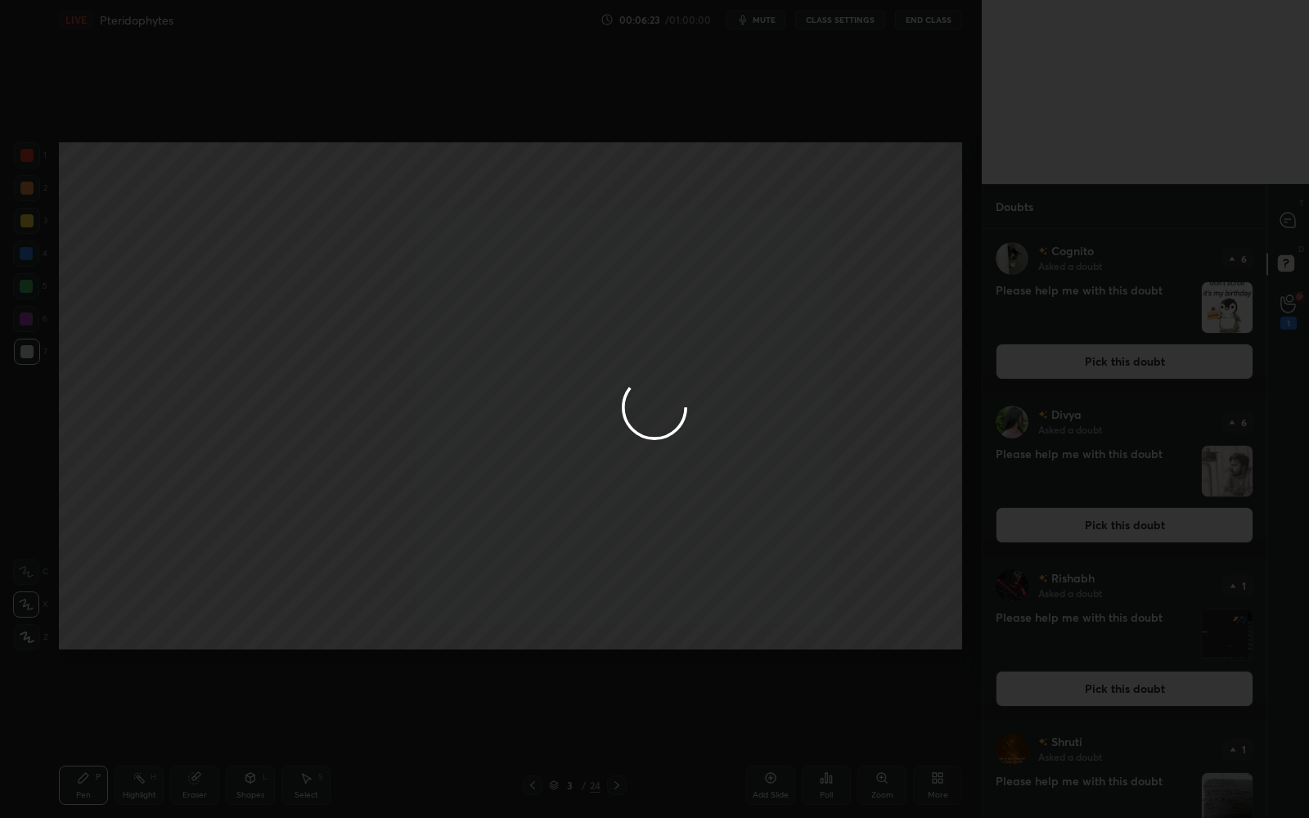
click at [1289, 216] on div at bounding box center [654, 409] width 1309 height 818
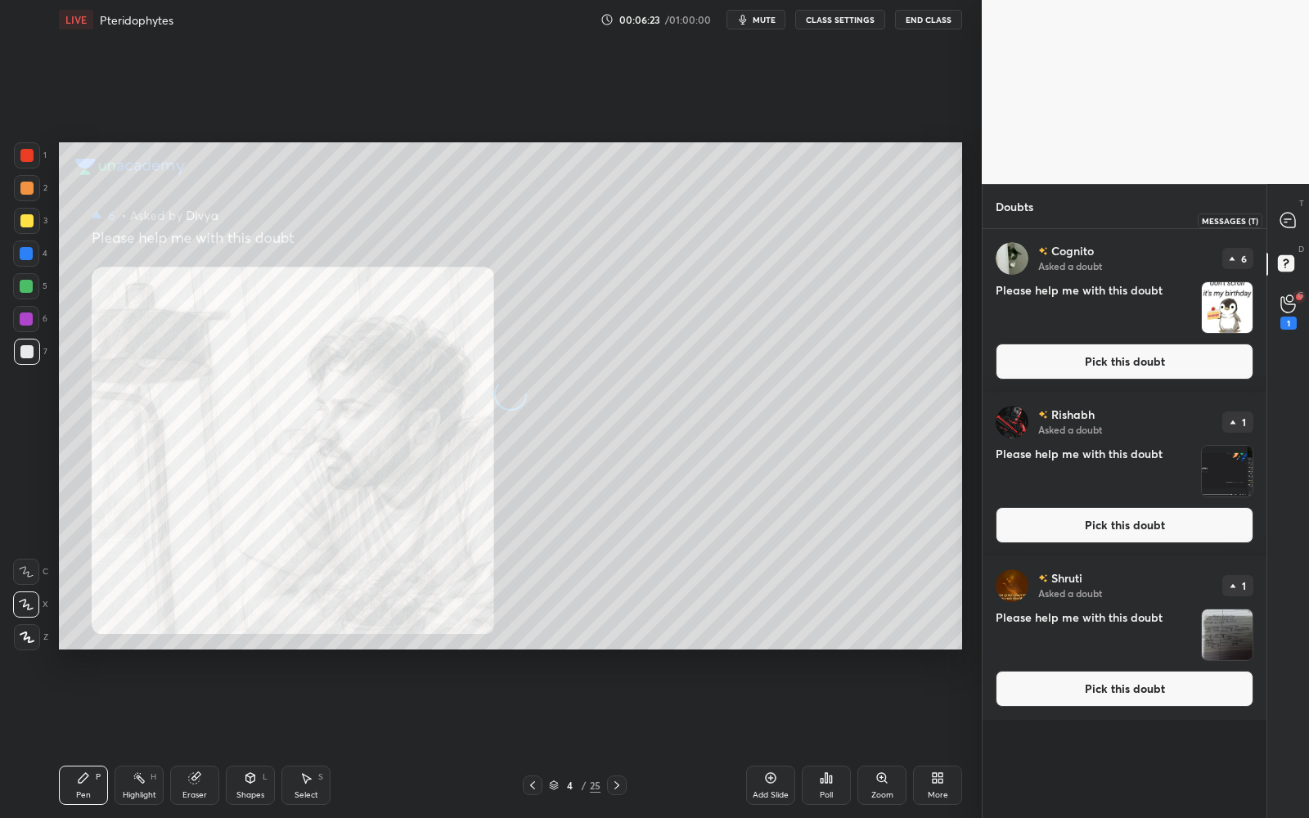
click at [1291, 213] on icon at bounding box center [1287, 220] width 15 height 15
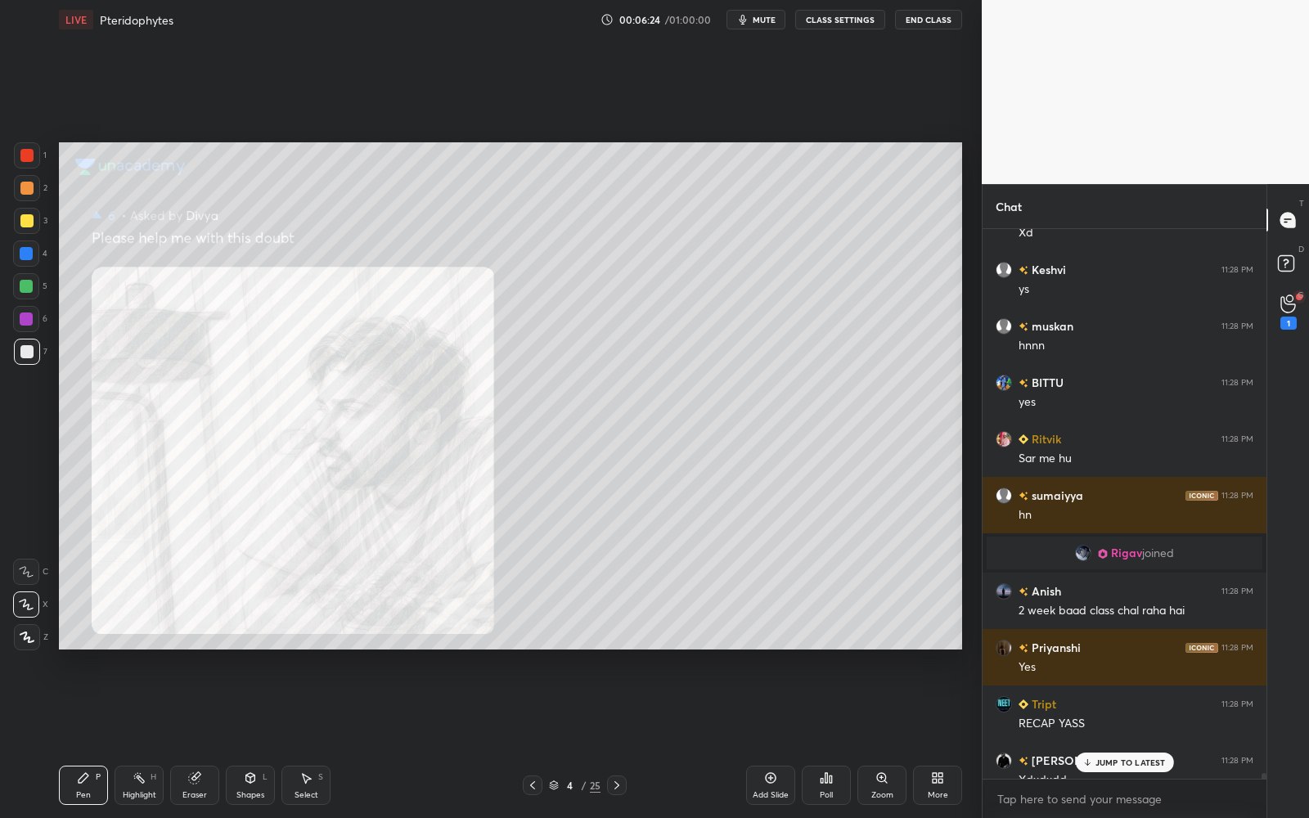
click at [1112, 737] on p "JUMP TO LATEST" at bounding box center [1130, 762] width 70 height 10
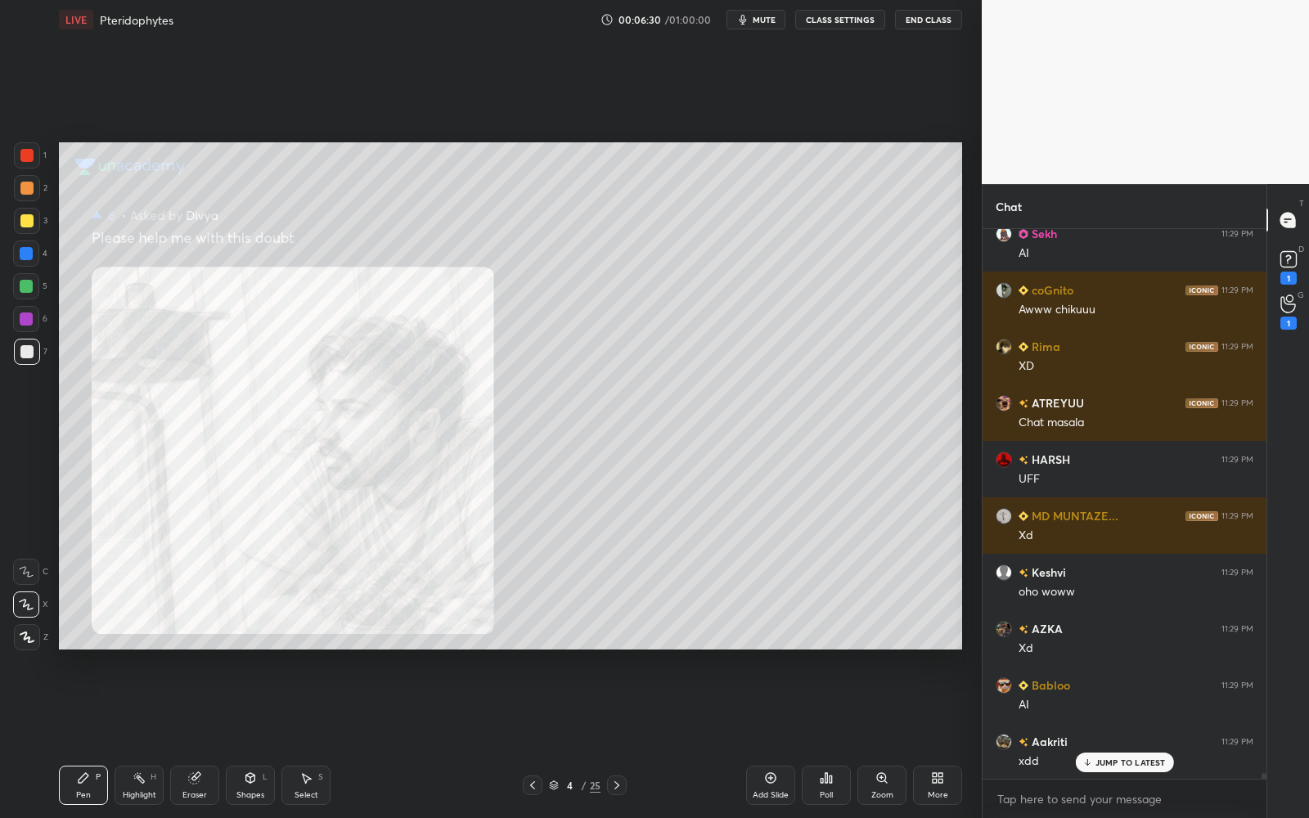
click at [27, 158] on div at bounding box center [26, 155] width 13 height 13
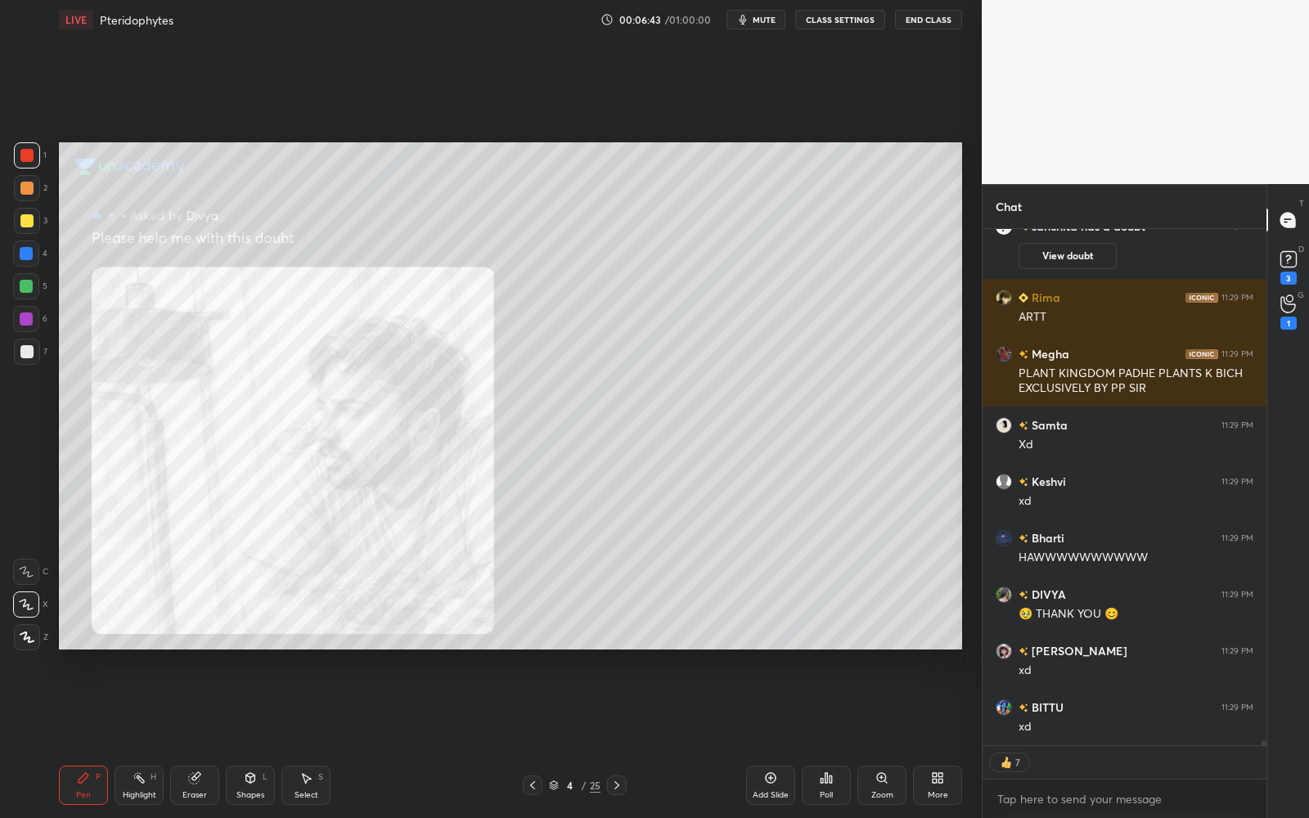
click at [529, 737] on icon at bounding box center [532, 785] width 13 height 13
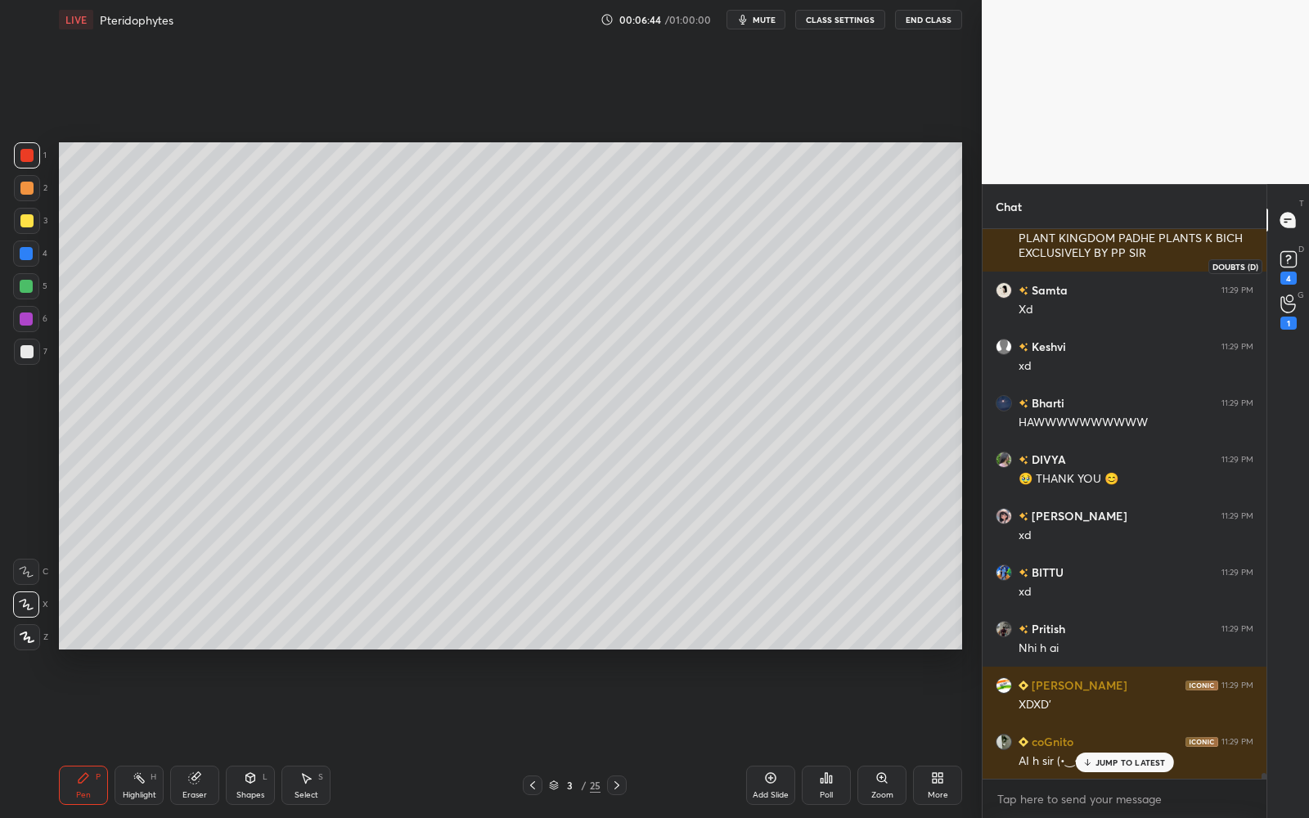
click at [1280, 274] on div "4" at bounding box center [1288, 278] width 16 height 13
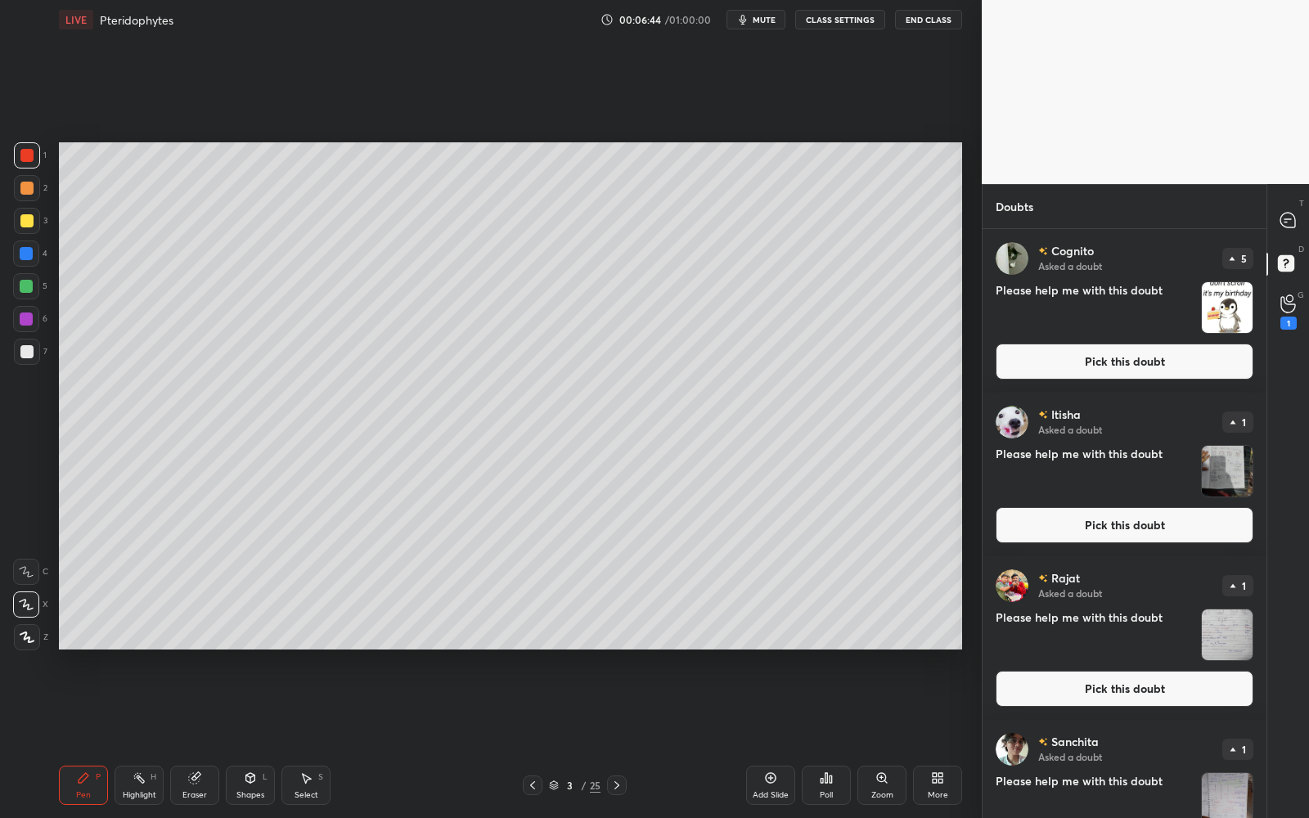
click at [1183, 363] on button "Pick this doubt" at bounding box center [1124, 362] width 258 height 36
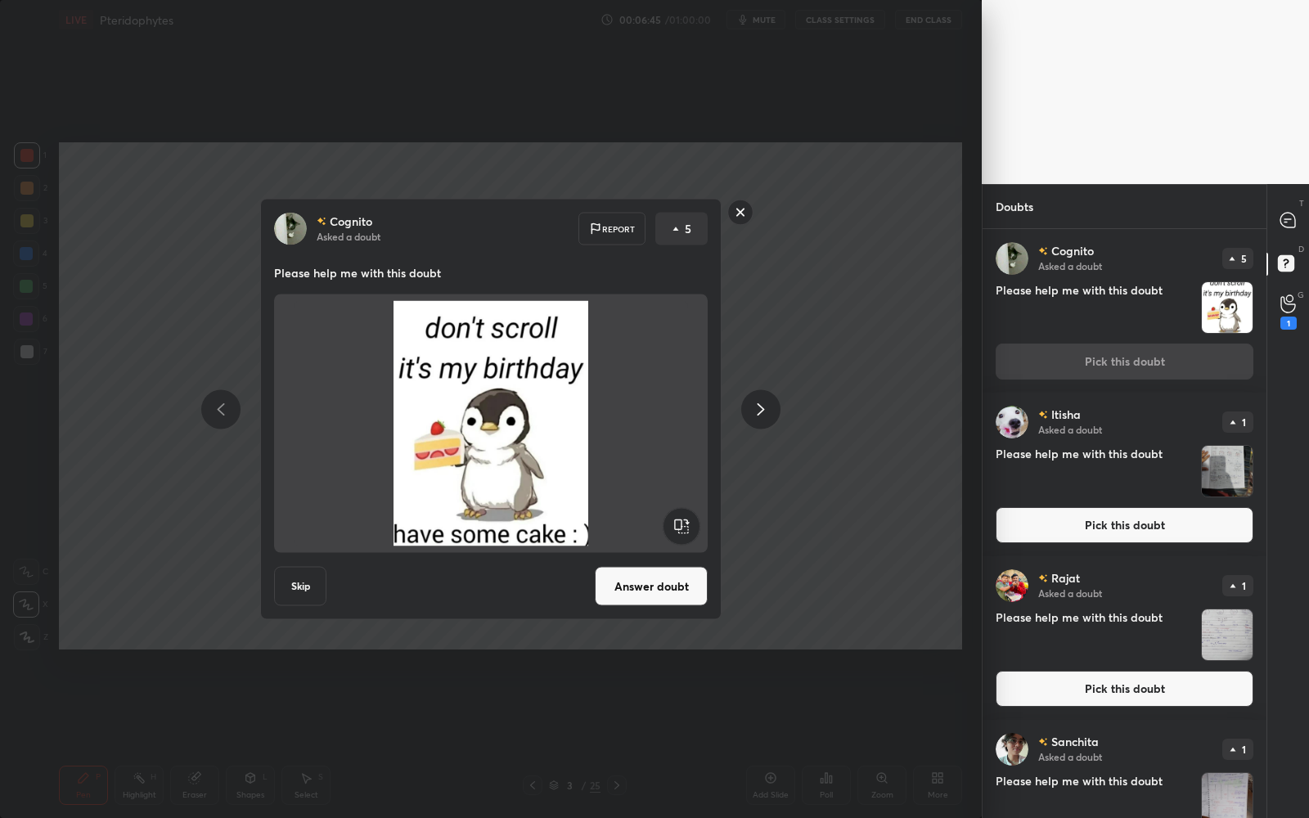
click at [764, 402] on icon at bounding box center [761, 409] width 20 height 20
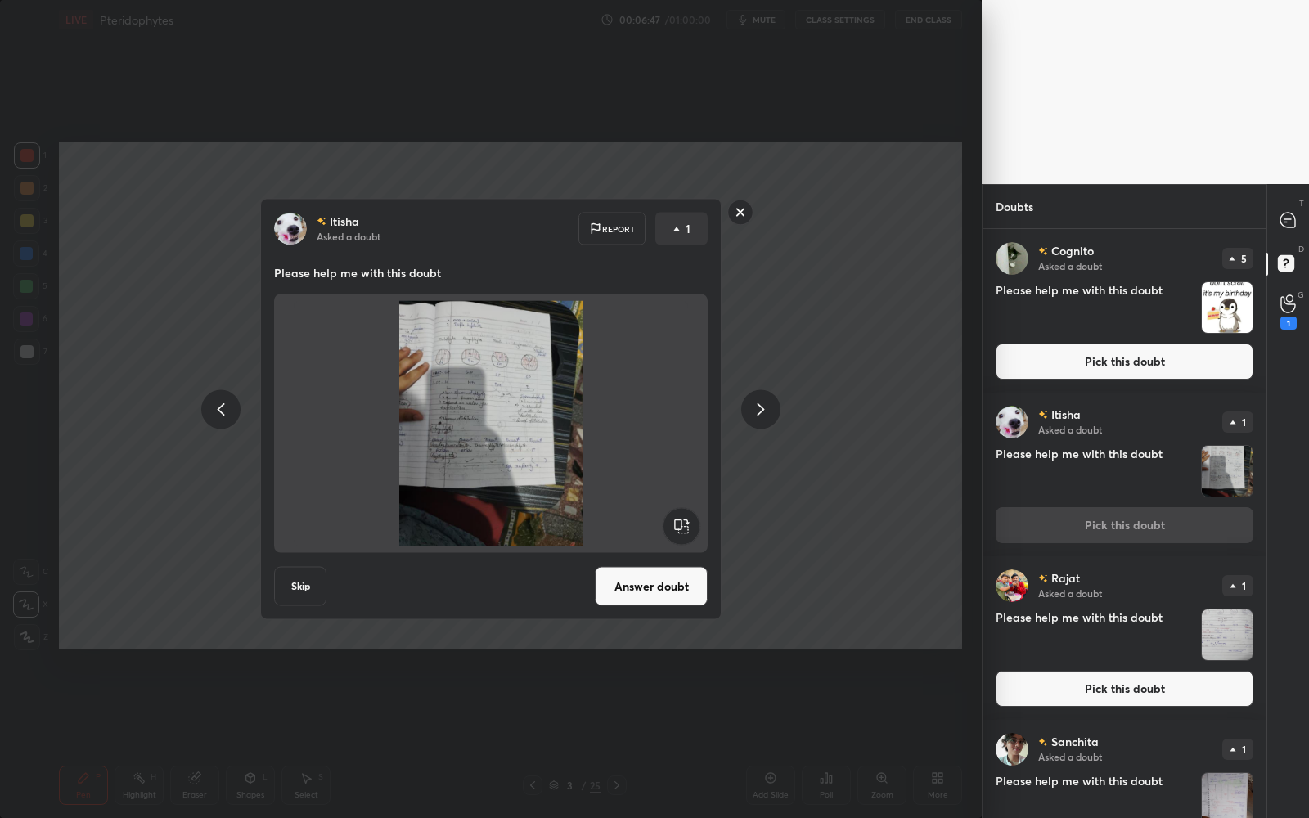
click at [760, 404] on icon at bounding box center [761, 409] width 20 height 20
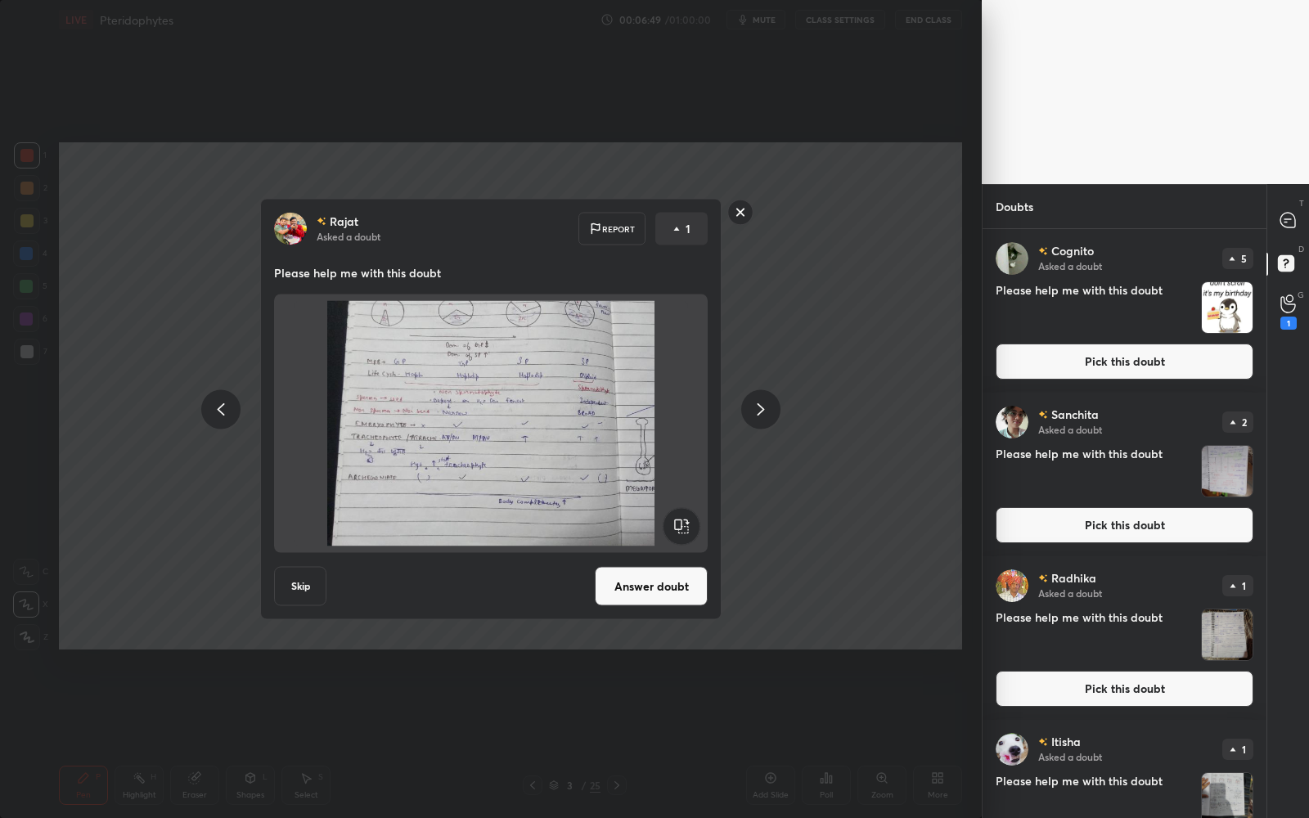
click at [674, 583] on button "Answer doubt" at bounding box center [651, 586] width 113 height 39
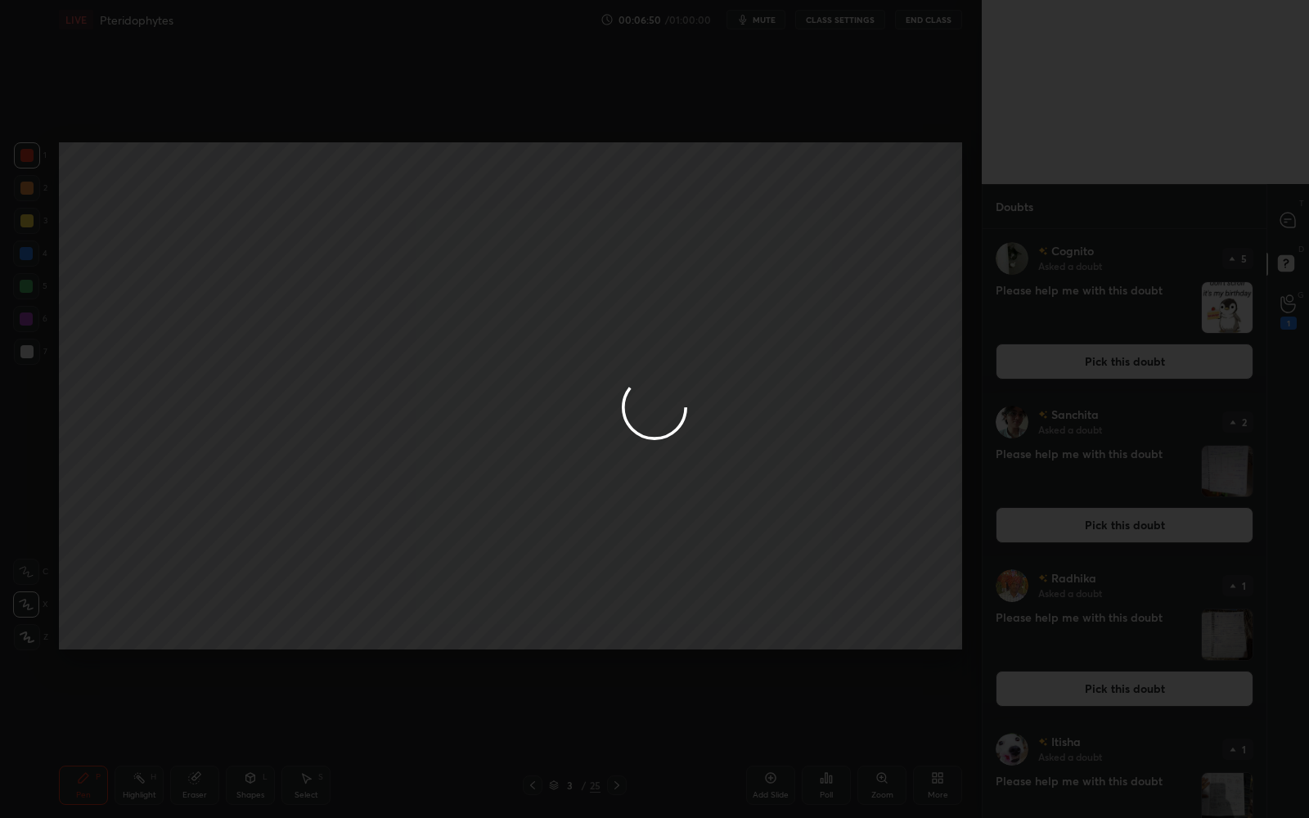
click at [1300, 199] on div at bounding box center [654, 409] width 1309 height 818
drag, startPoint x: 1296, startPoint y: 212, endPoint x: 1292, endPoint y: 222, distance: 11.7
click at [1296, 214] on div at bounding box center [654, 409] width 1309 height 818
click at [1290, 226] on div at bounding box center [654, 409] width 1309 height 818
click at [1291, 223] on div at bounding box center [654, 409] width 1309 height 818
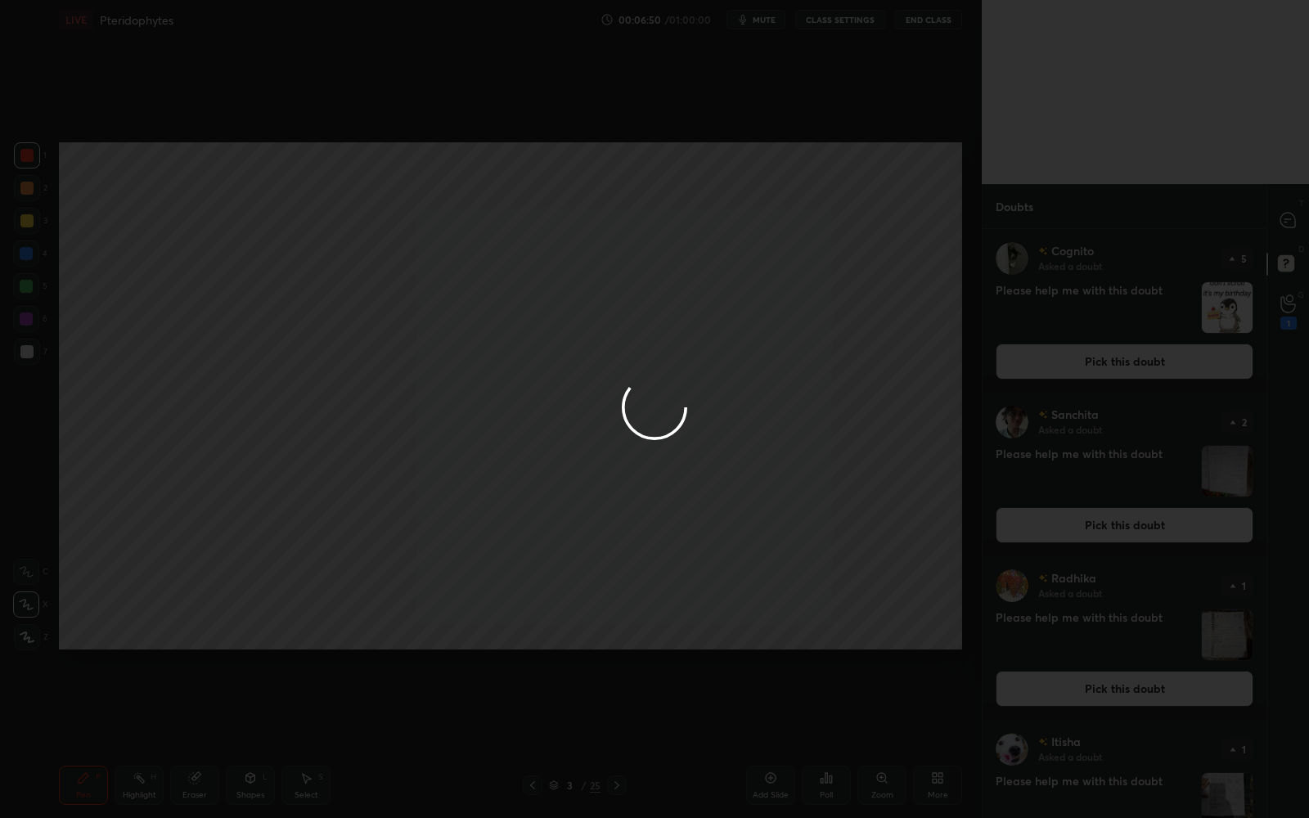
click at [1292, 222] on div at bounding box center [654, 409] width 1309 height 818
click at [1292, 220] on icon at bounding box center [1287, 220] width 15 height 15
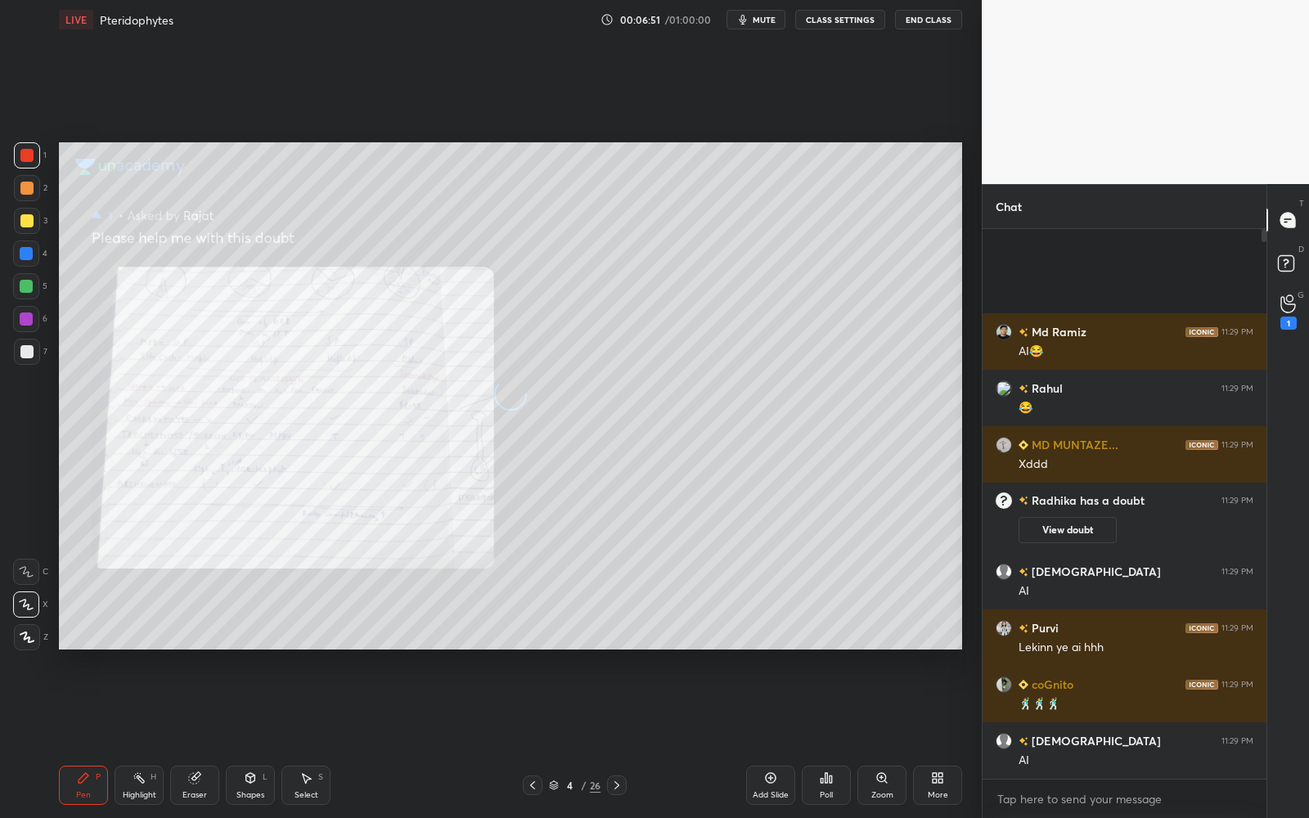
click at [1292, 219] on icon at bounding box center [1287, 220] width 15 height 15
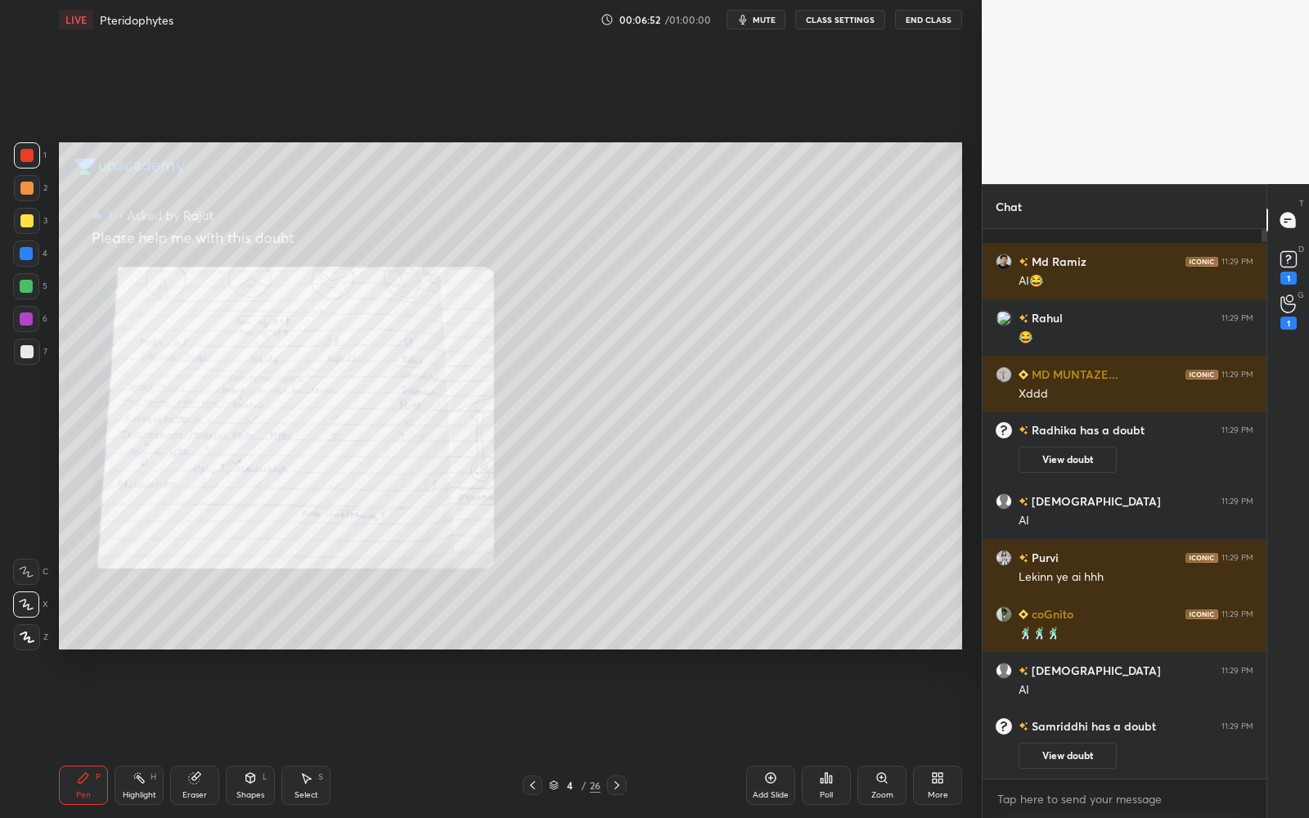
click at [868, 737] on div "Zoom" at bounding box center [881, 785] width 49 height 39
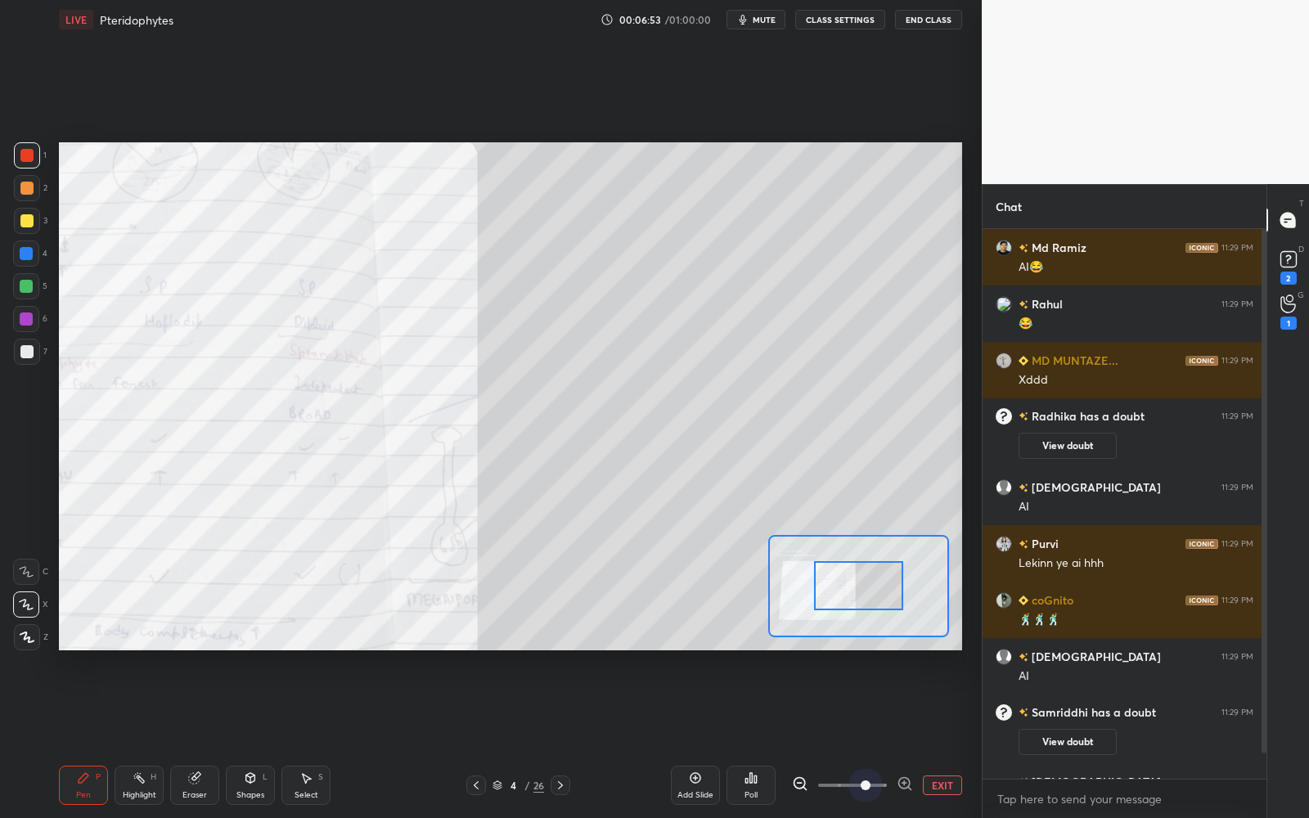
click at [876, 737] on span at bounding box center [852, 785] width 69 height 25
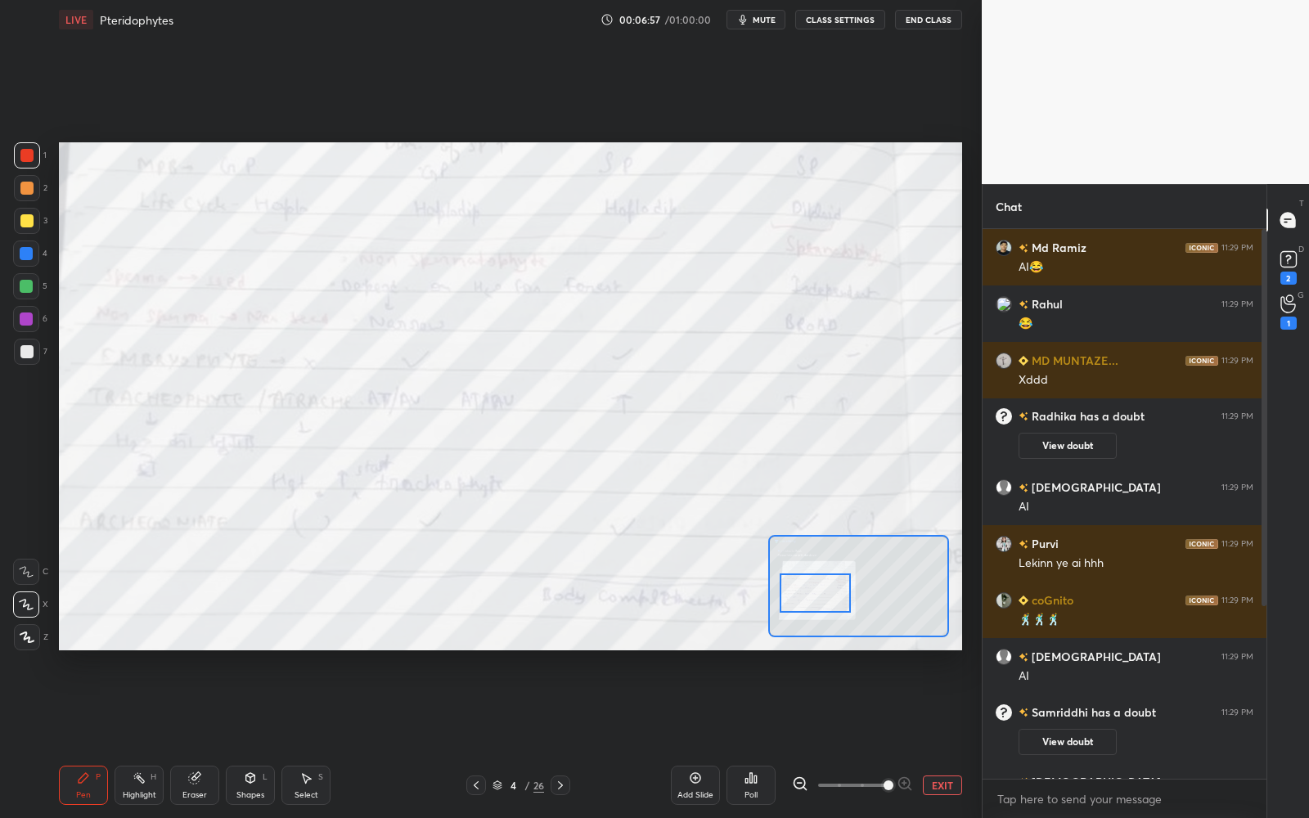
drag, startPoint x: 856, startPoint y: 595, endPoint x: 833, endPoint y: 636, distance: 46.5
click at [818, 609] on div at bounding box center [815, 592] width 71 height 39
click at [923, 737] on button "EXIT" at bounding box center [942, 785] width 39 height 20
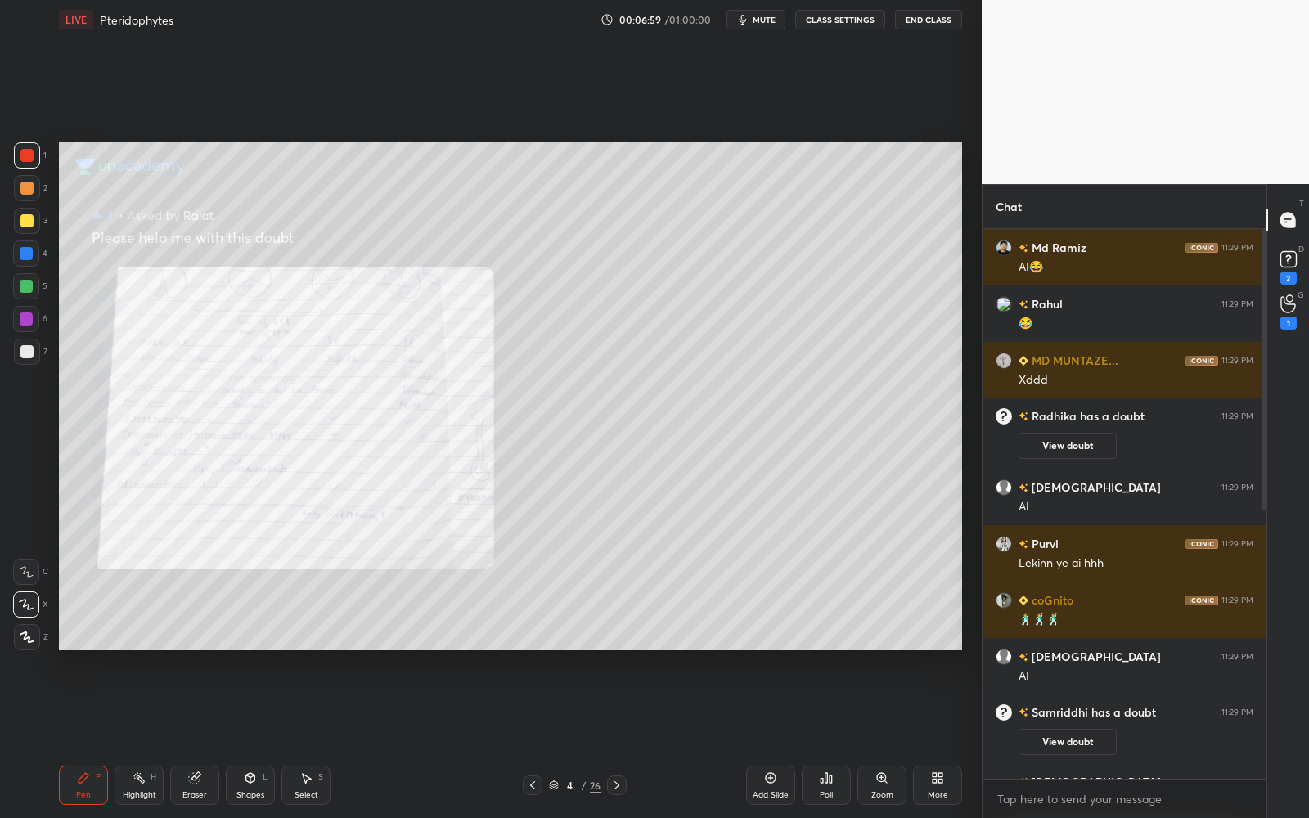
click at [1305, 256] on div "D Doubts (D) 2" at bounding box center [1288, 266] width 42 height 46
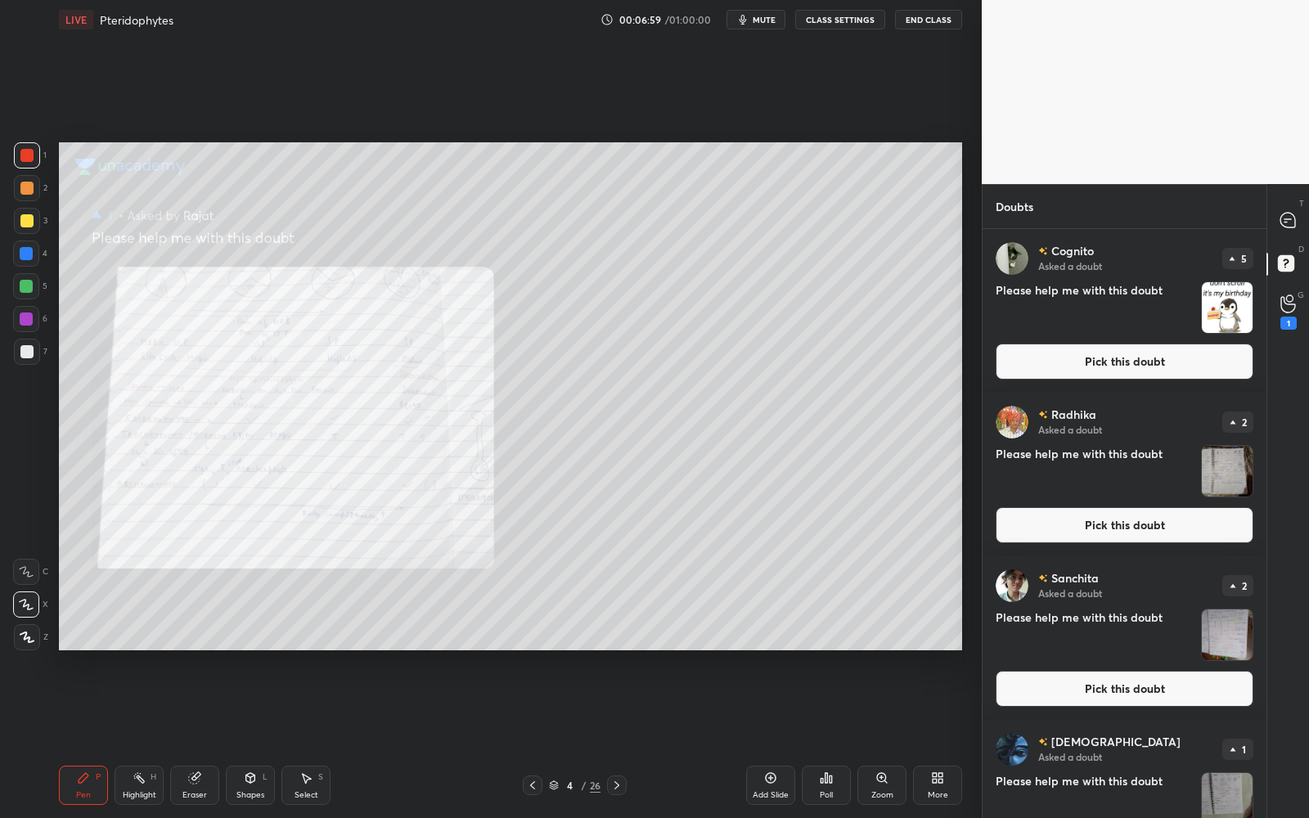
click at [1182, 532] on button "Pick this doubt" at bounding box center [1124, 525] width 258 height 36
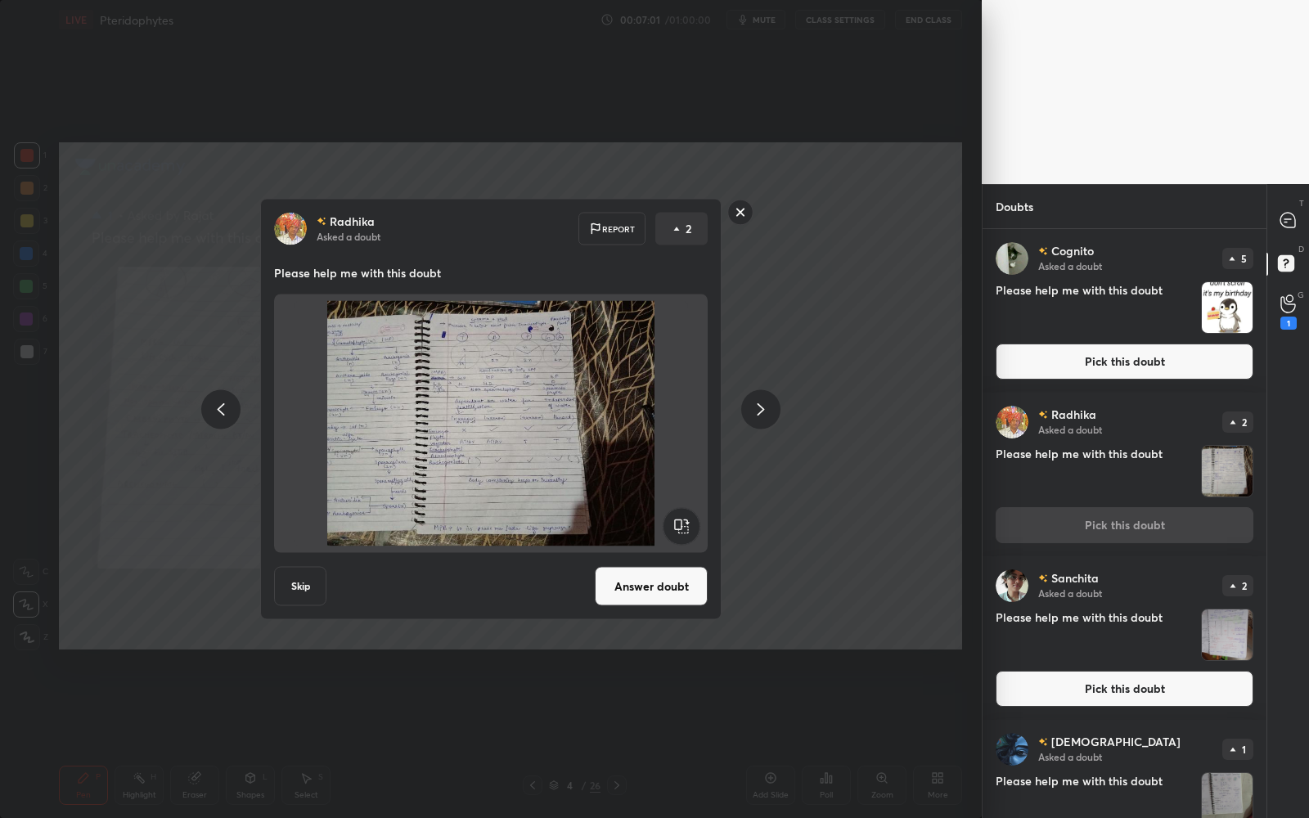
click at [744, 405] on div at bounding box center [760, 408] width 39 height 39
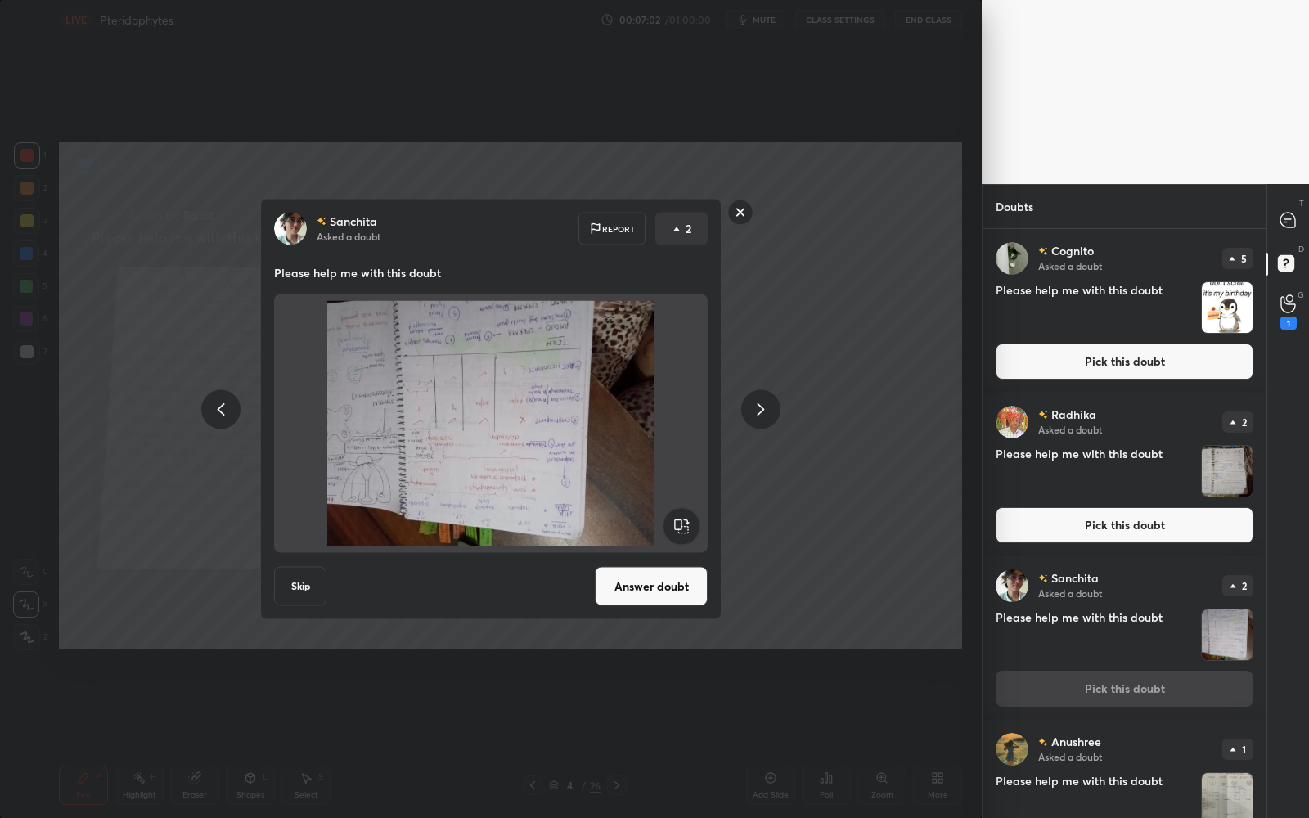
click at [760, 402] on icon at bounding box center [761, 409] width 20 height 20
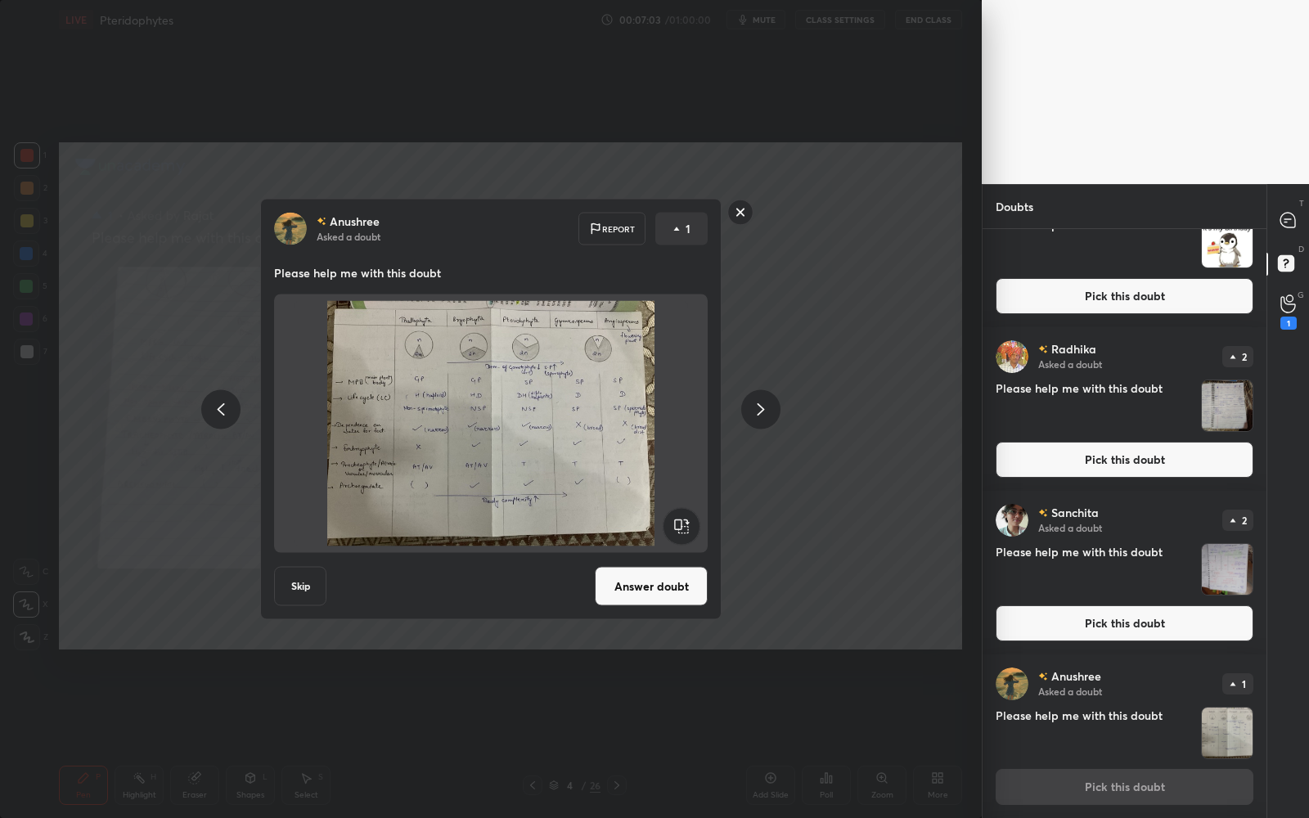
click at [762, 402] on icon at bounding box center [761, 409] width 20 height 20
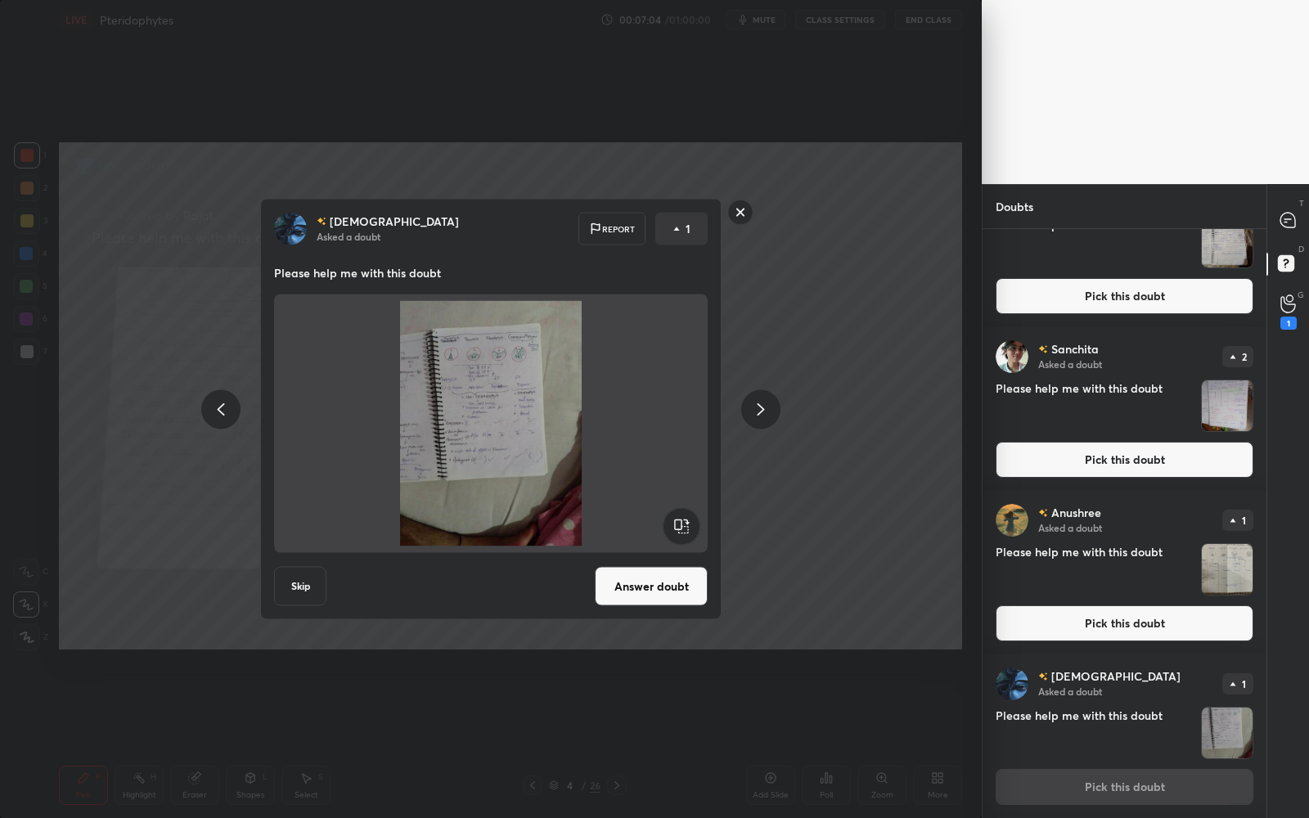
click at [669, 582] on button "Answer doubt" at bounding box center [651, 586] width 113 height 39
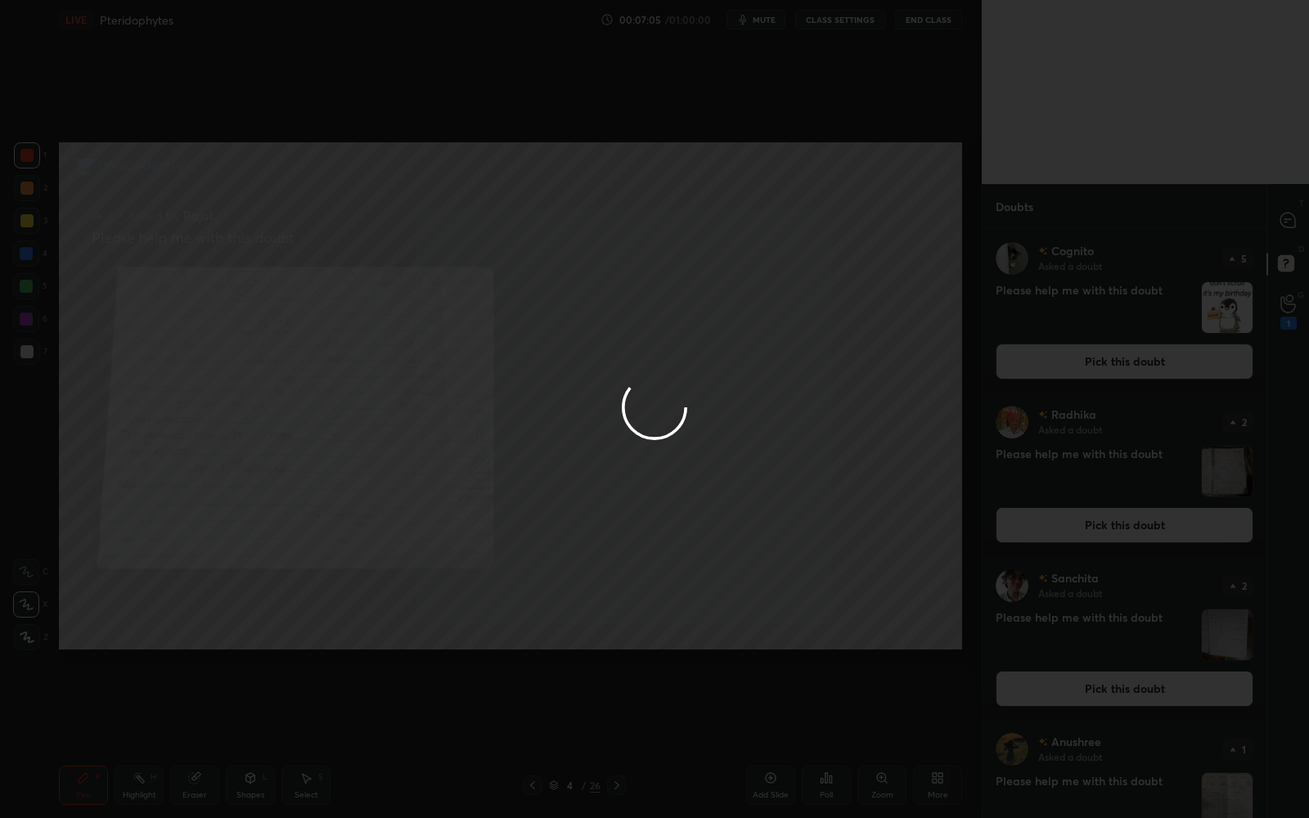
click at [1298, 216] on div at bounding box center [654, 409] width 1309 height 818
click at [1299, 218] on div at bounding box center [654, 409] width 1309 height 818
click at [1300, 218] on div at bounding box center [654, 409] width 1309 height 818
click at [1301, 218] on div at bounding box center [654, 409] width 1309 height 818
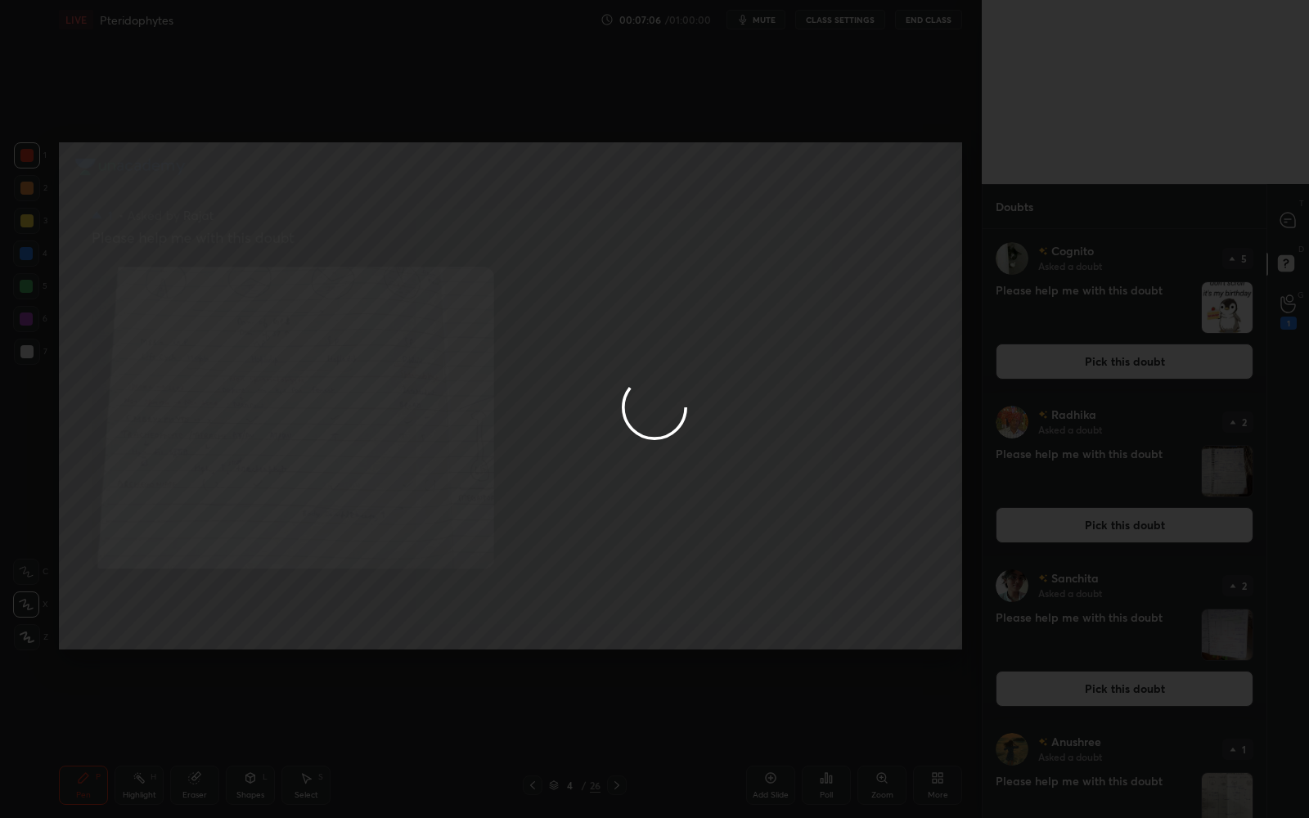
click at [1302, 215] on div at bounding box center [654, 409] width 1309 height 818
click at [1302, 213] on div at bounding box center [1288, 219] width 33 height 29
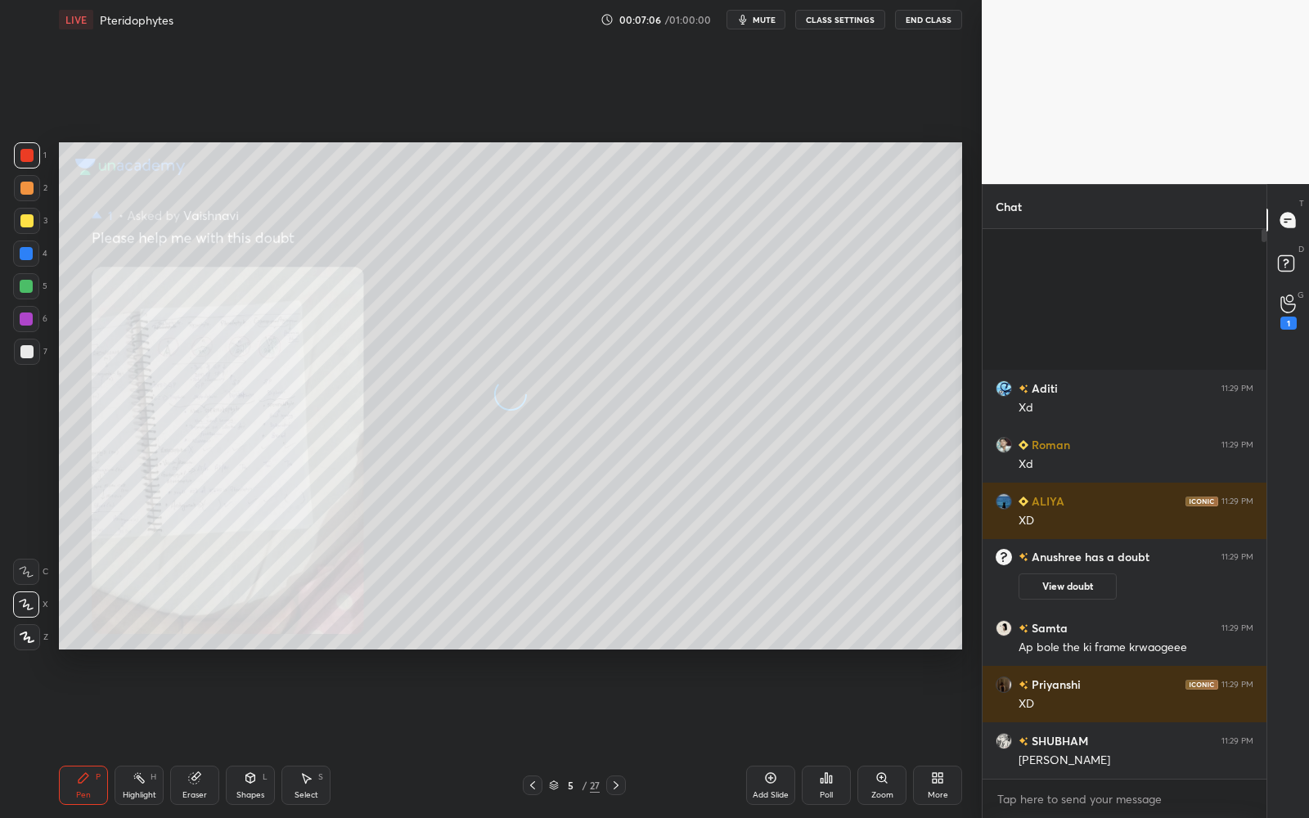
click at [1302, 211] on div at bounding box center [1288, 219] width 33 height 29
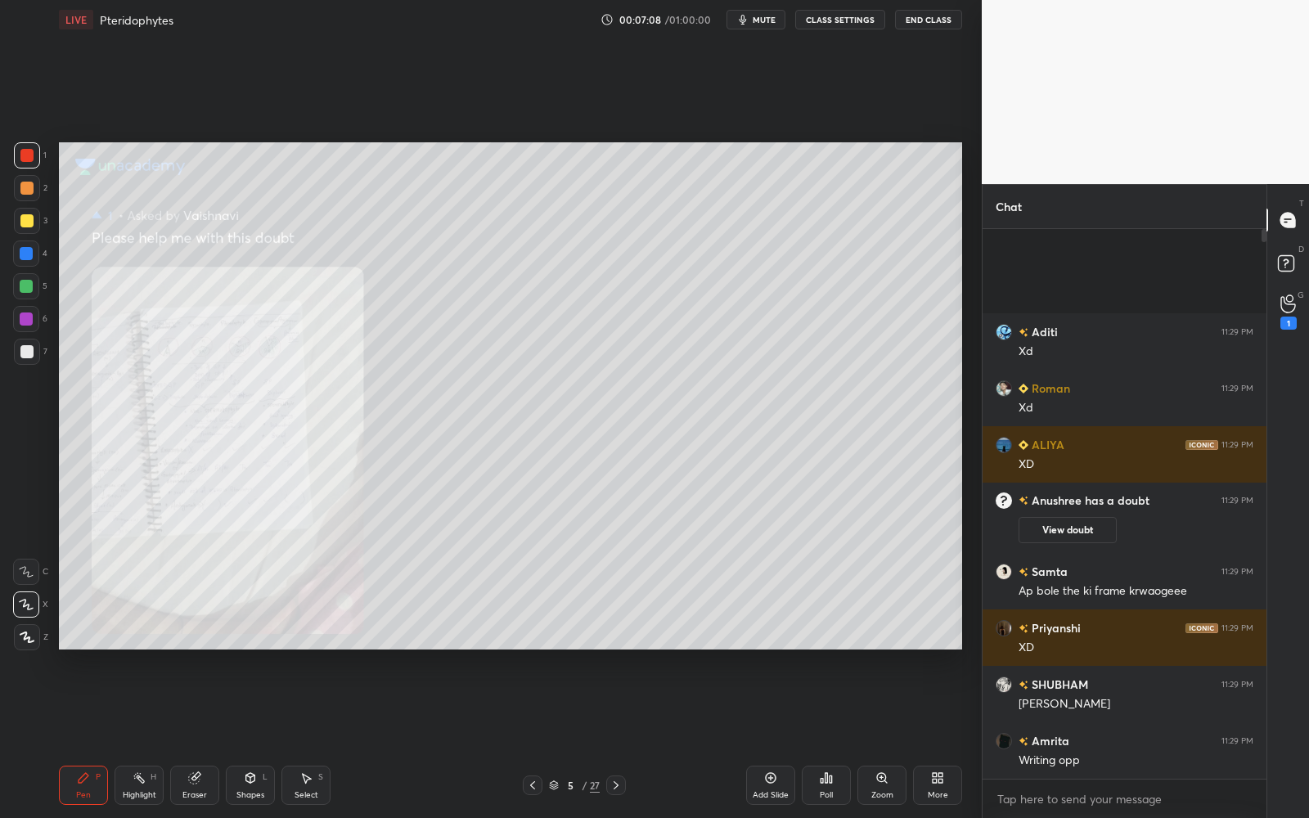
click at [846, 16] on button "CLASS SETTINGS" at bounding box center [840, 20] width 90 height 20
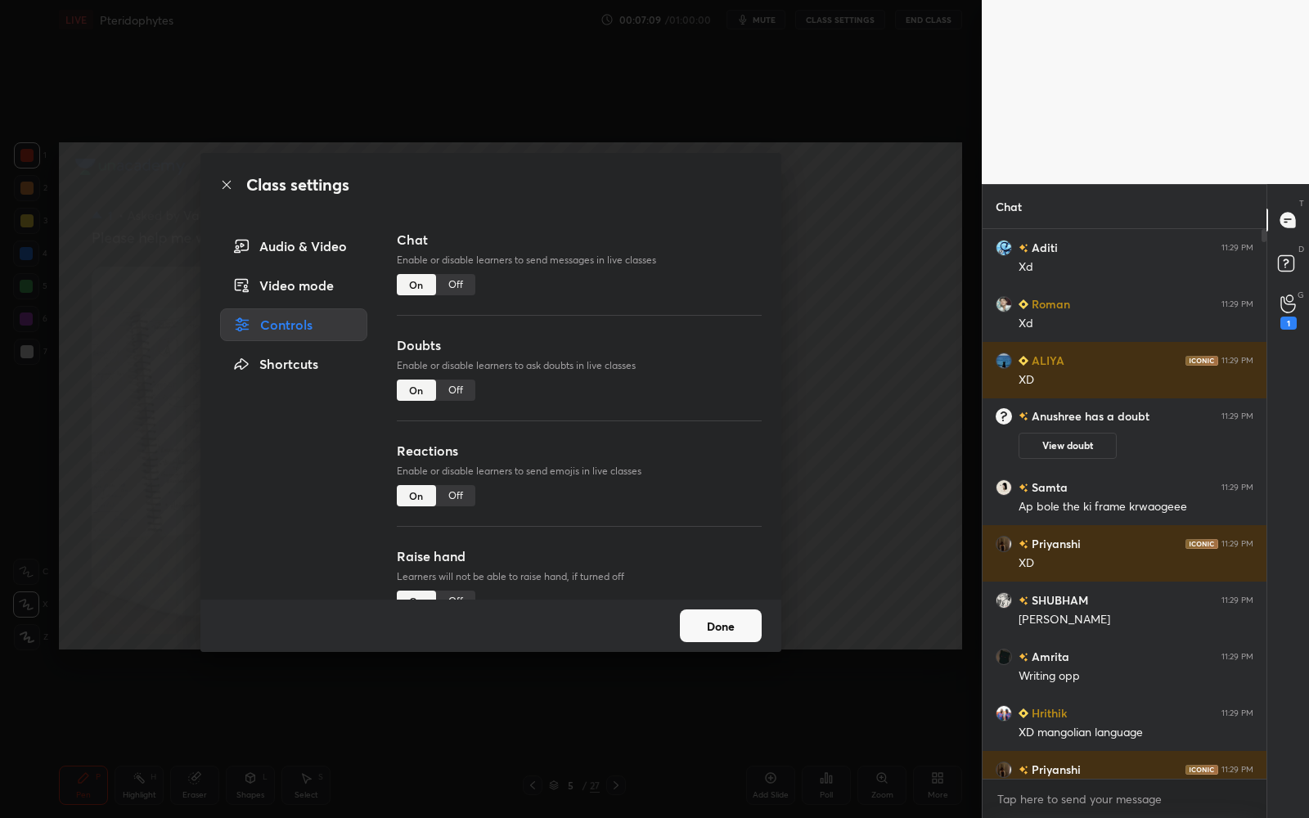
click at [456, 376] on div "Doubts Enable or disable learners to ask doubts in live classes On Off" at bounding box center [579, 388] width 365 height 106
click at [458, 388] on div "Off" at bounding box center [455, 390] width 39 height 21
click at [718, 626] on button "Done" at bounding box center [721, 625] width 82 height 33
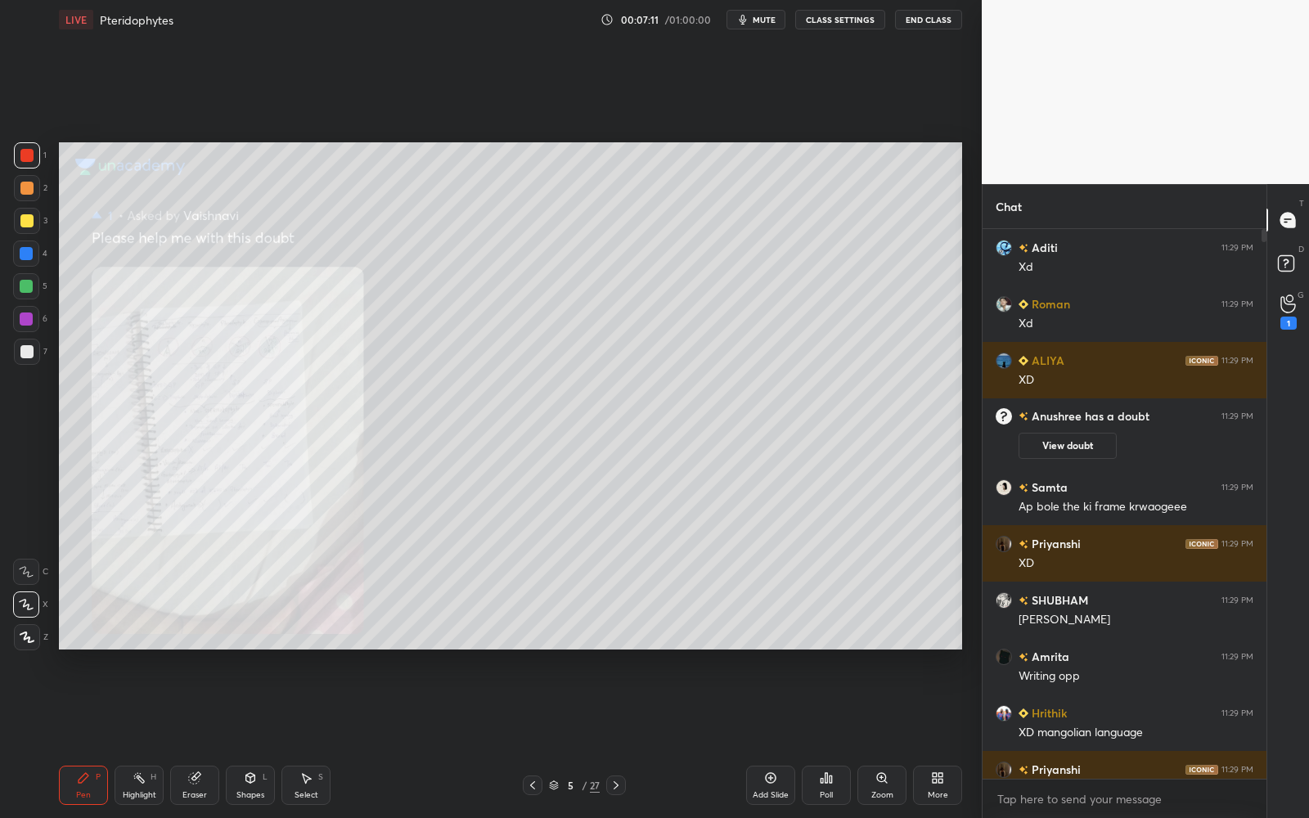
click at [896, 737] on div "Zoom" at bounding box center [881, 785] width 49 height 39
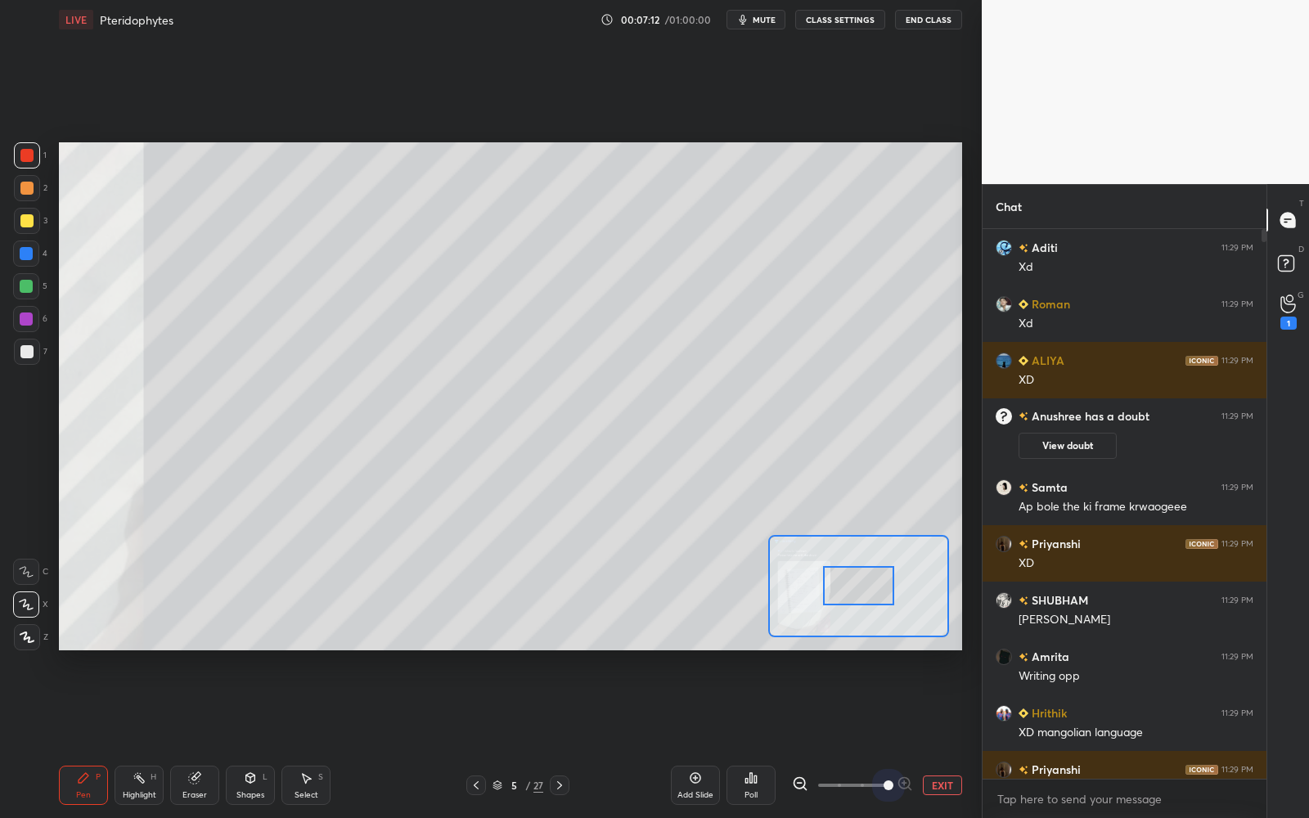
click at [942, 737] on div "EXIT" at bounding box center [877, 785] width 170 height 20
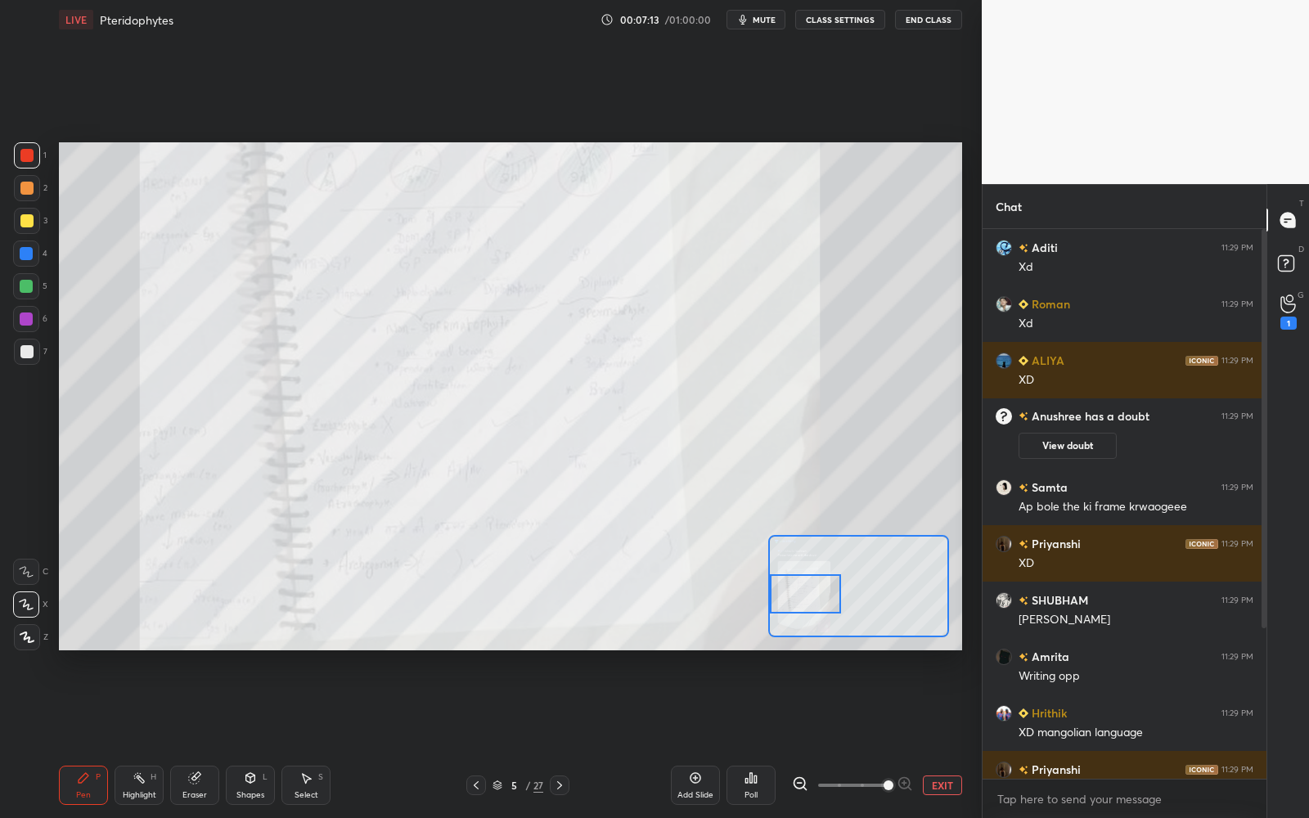
drag, startPoint x: 866, startPoint y: 586, endPoint x: 806, endPoint y: 595, distance: 60.4
click at [807, 595] on div at bounding box center [805, 593] width 71 height 39
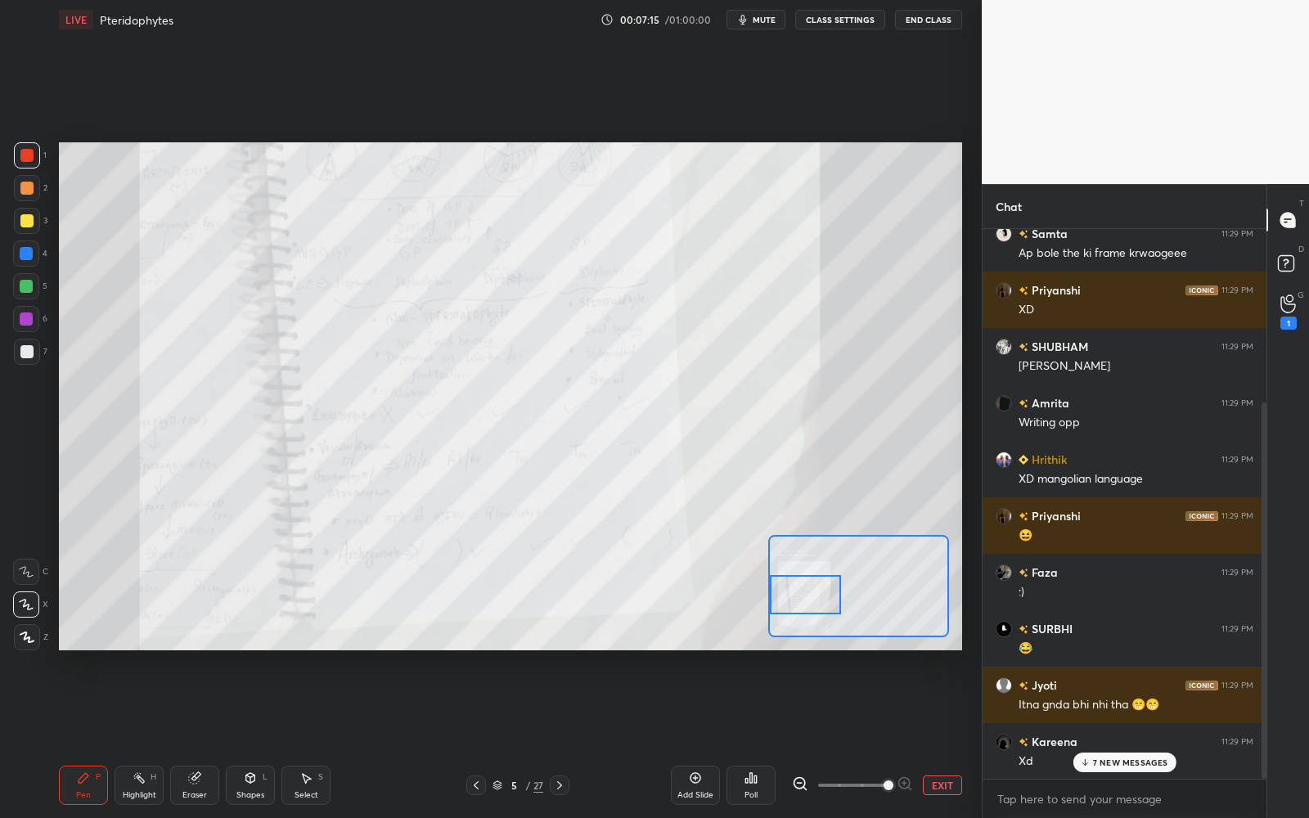
drag, startPoint x: 1261, startPoint y: 598, endPoint x: 1221, endPoint y: 748, distance: 155.7
click at [1247, 737] on div "[PERSON_NAME] has a doubt 11:29 PM View doubt Samta 11:29 PM Ap bole the ki fra…" at bounding box center [1124, 504] width 284 height 550
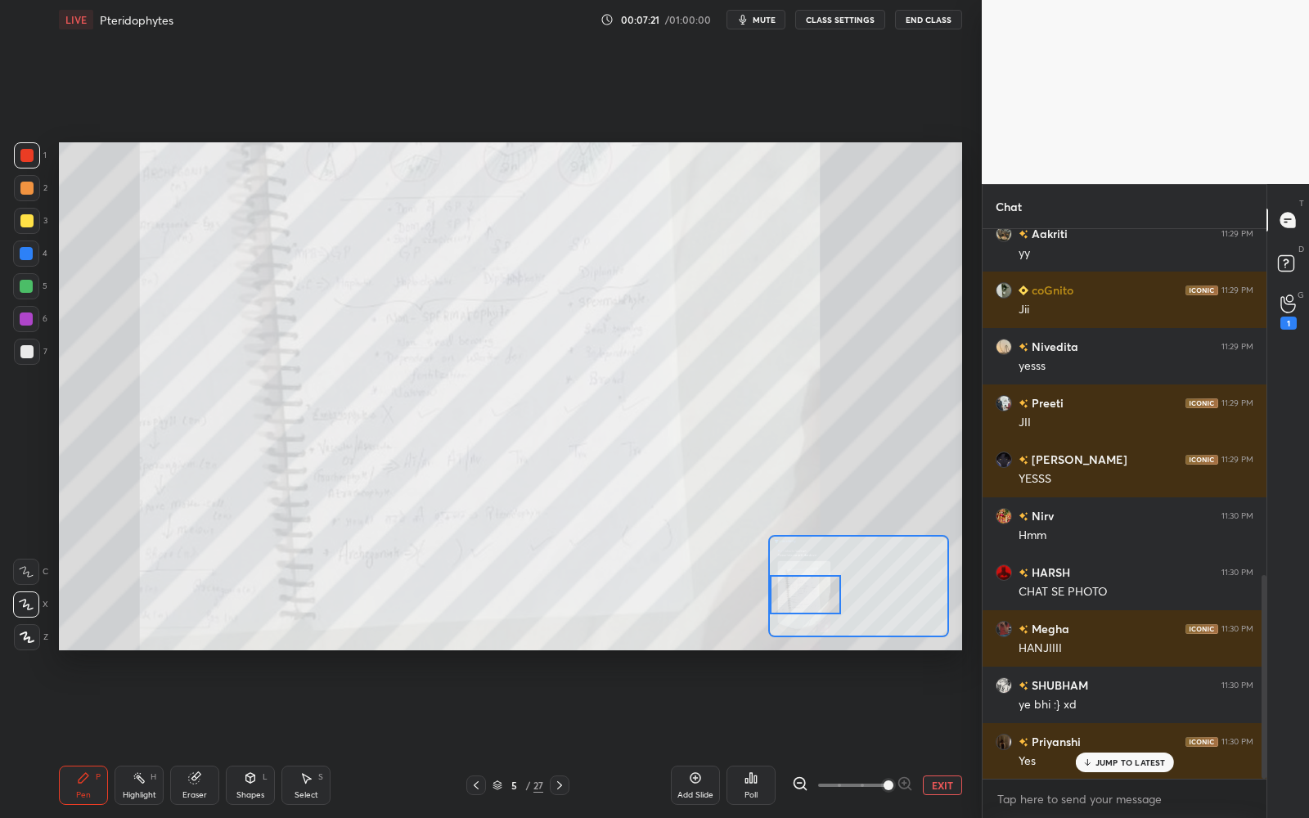
click at [945, 737] on button "EXIT" at bounding box center [942, 785] width 39 height 20
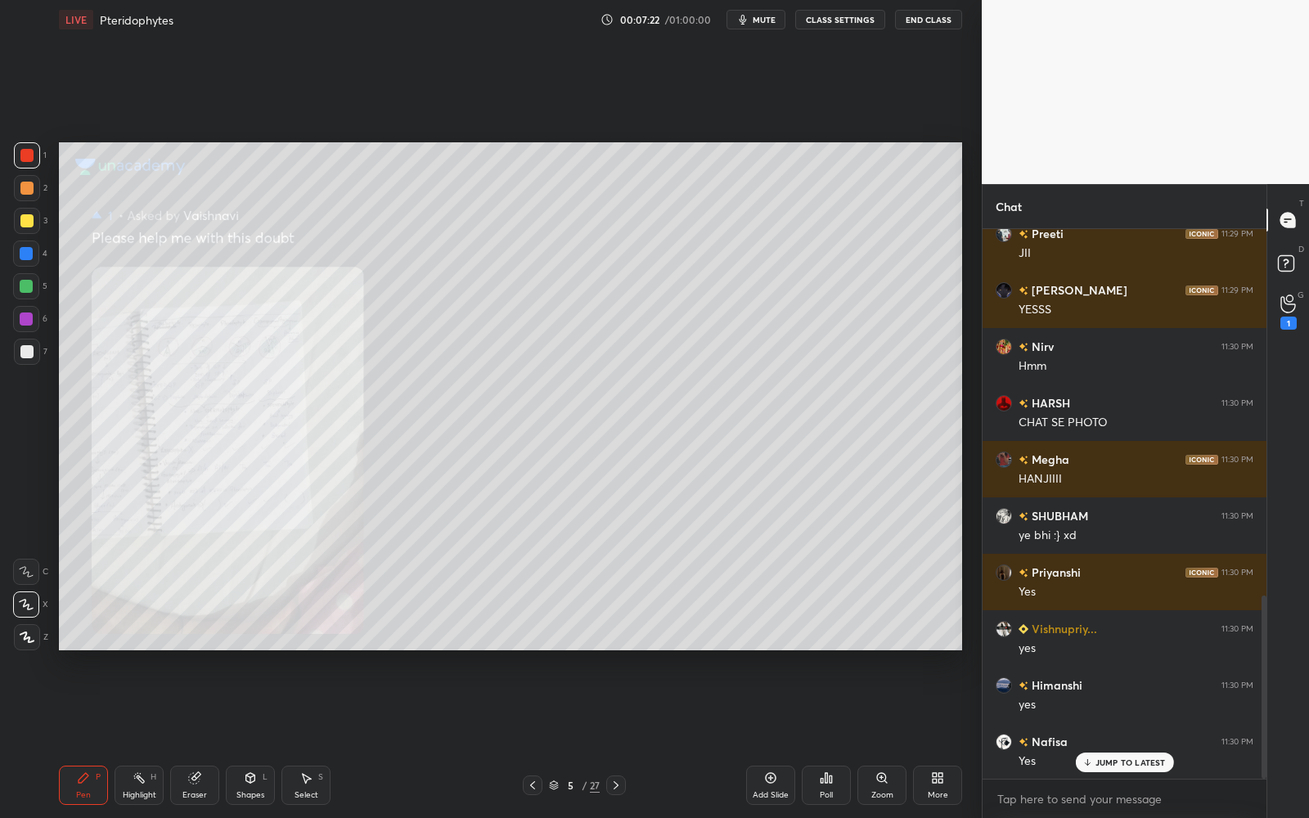
click at [533, 737] on icon at bounding box center [532, 785] width 13 height 13
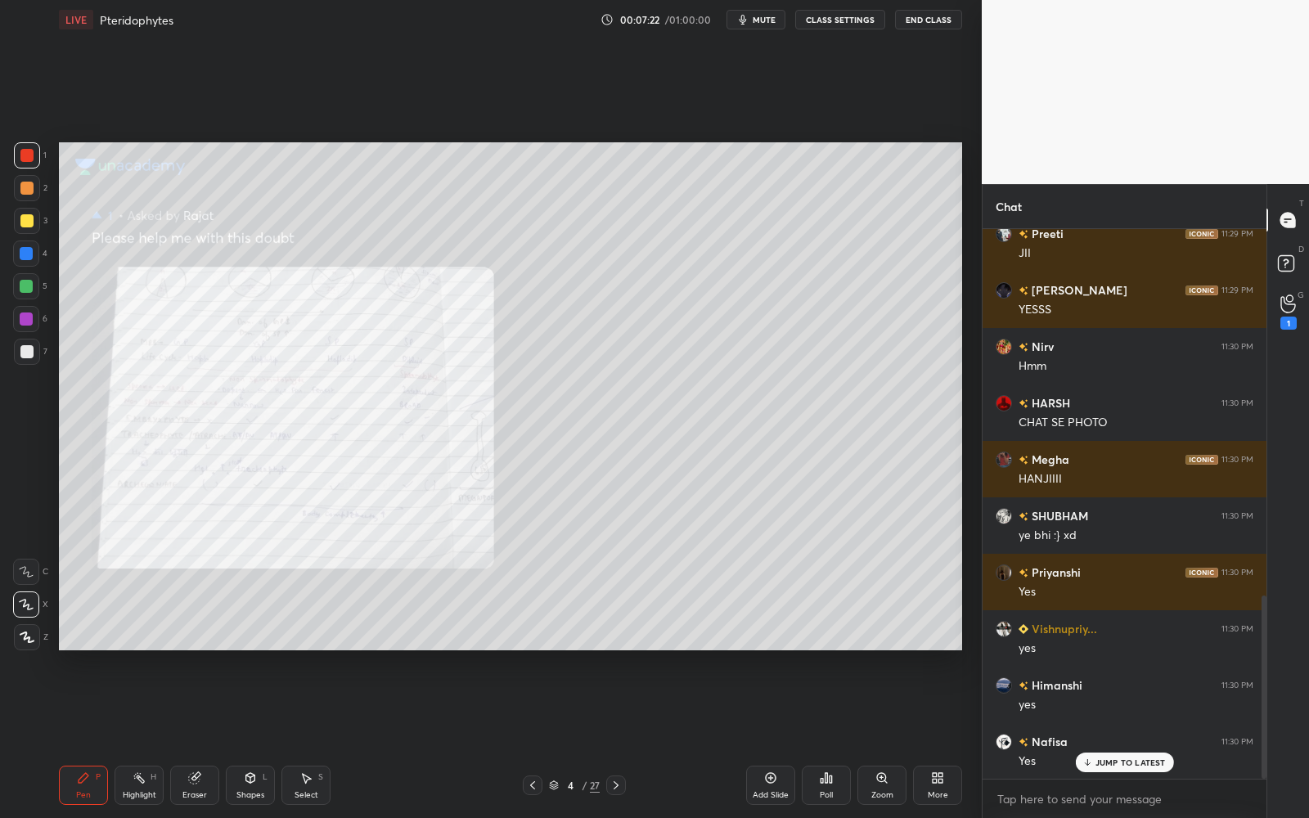
click at [534, 737] on icon at bounding box center [532, 785] width 13 height 13
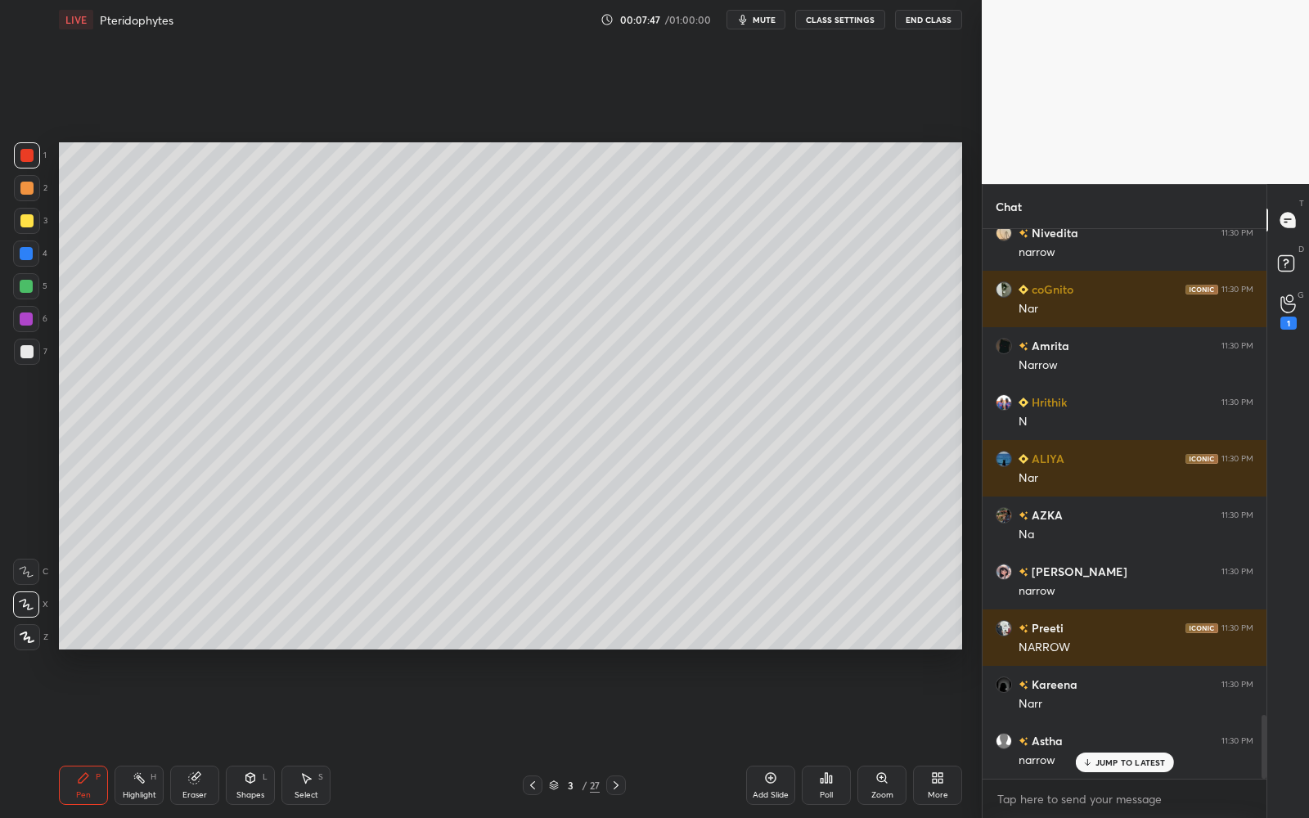
scroll to position [4184, 0]
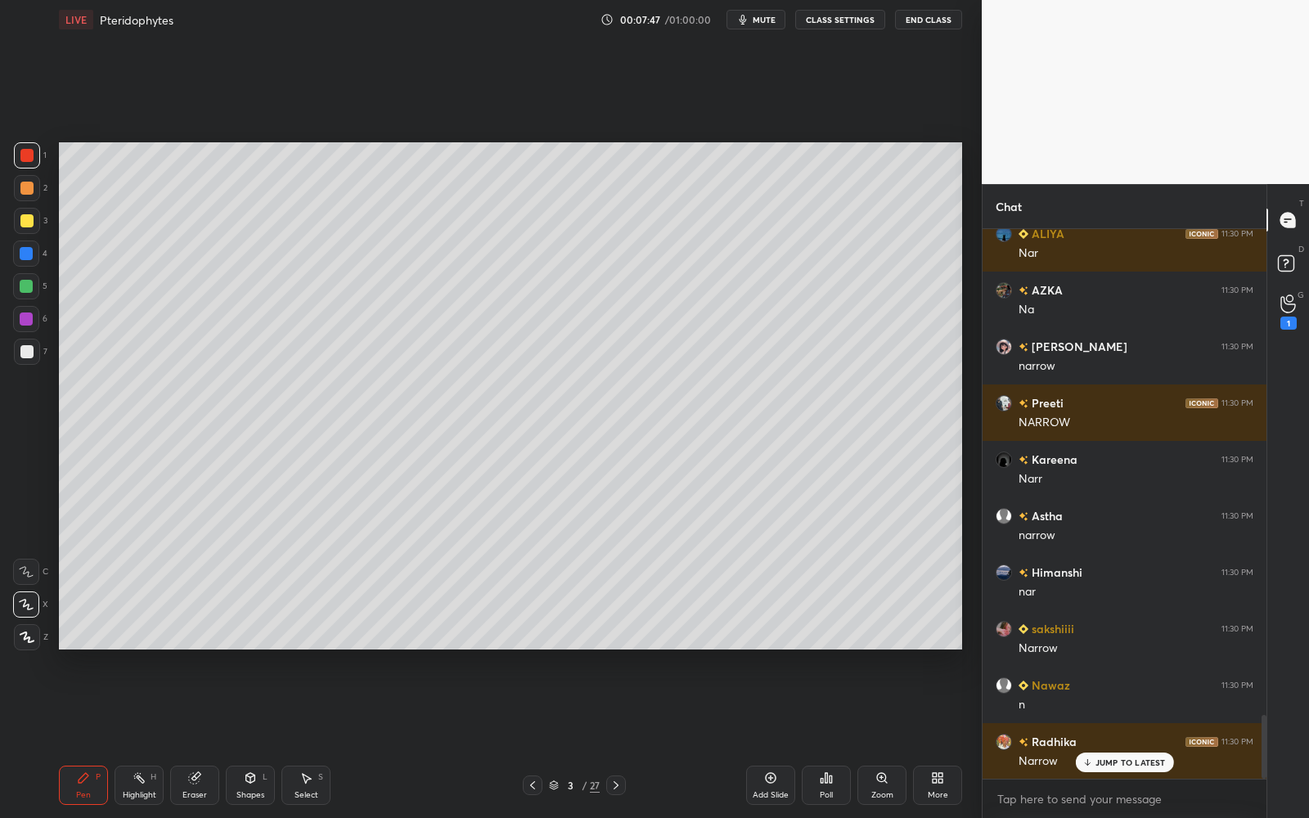
click at [29, 348] on div at bounding box center [26, 351] width 13 height 13
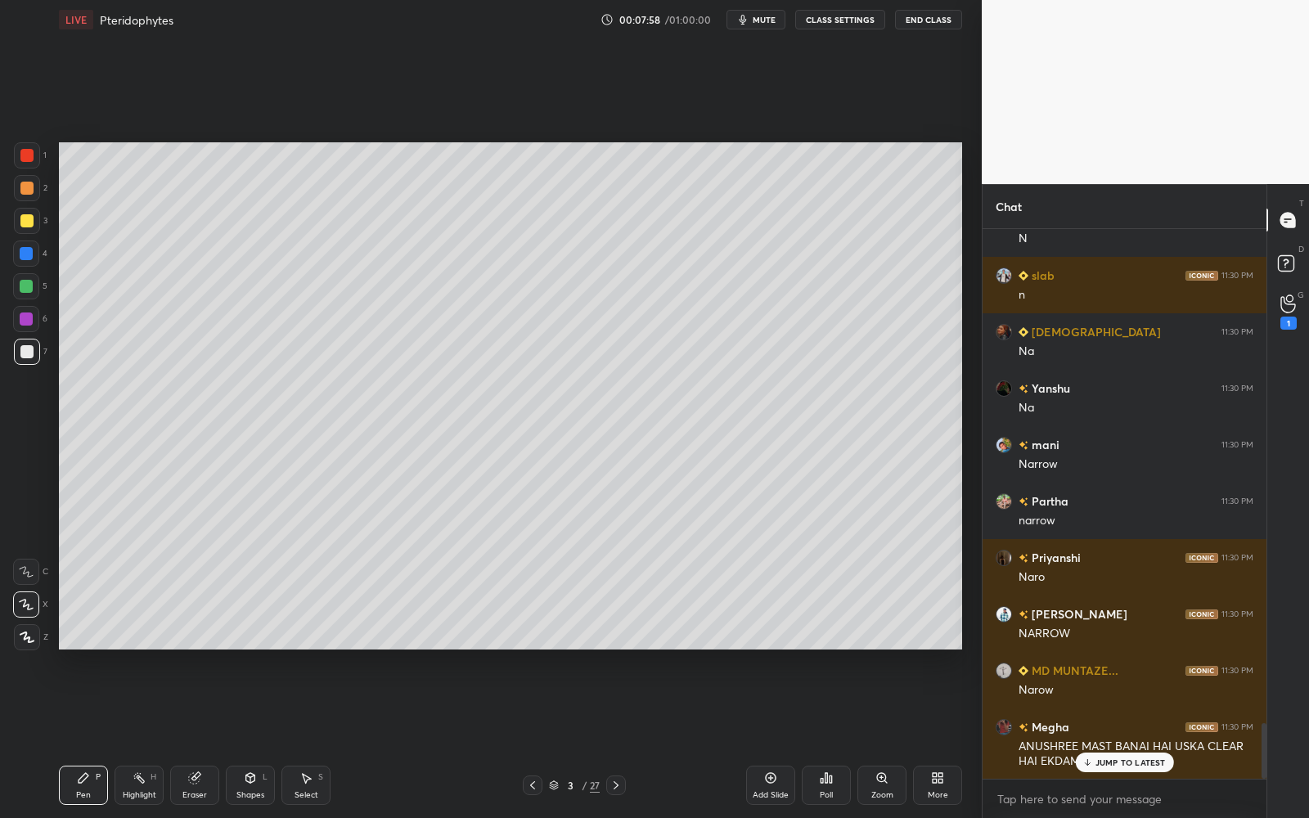
scroll to position [4859, 0]
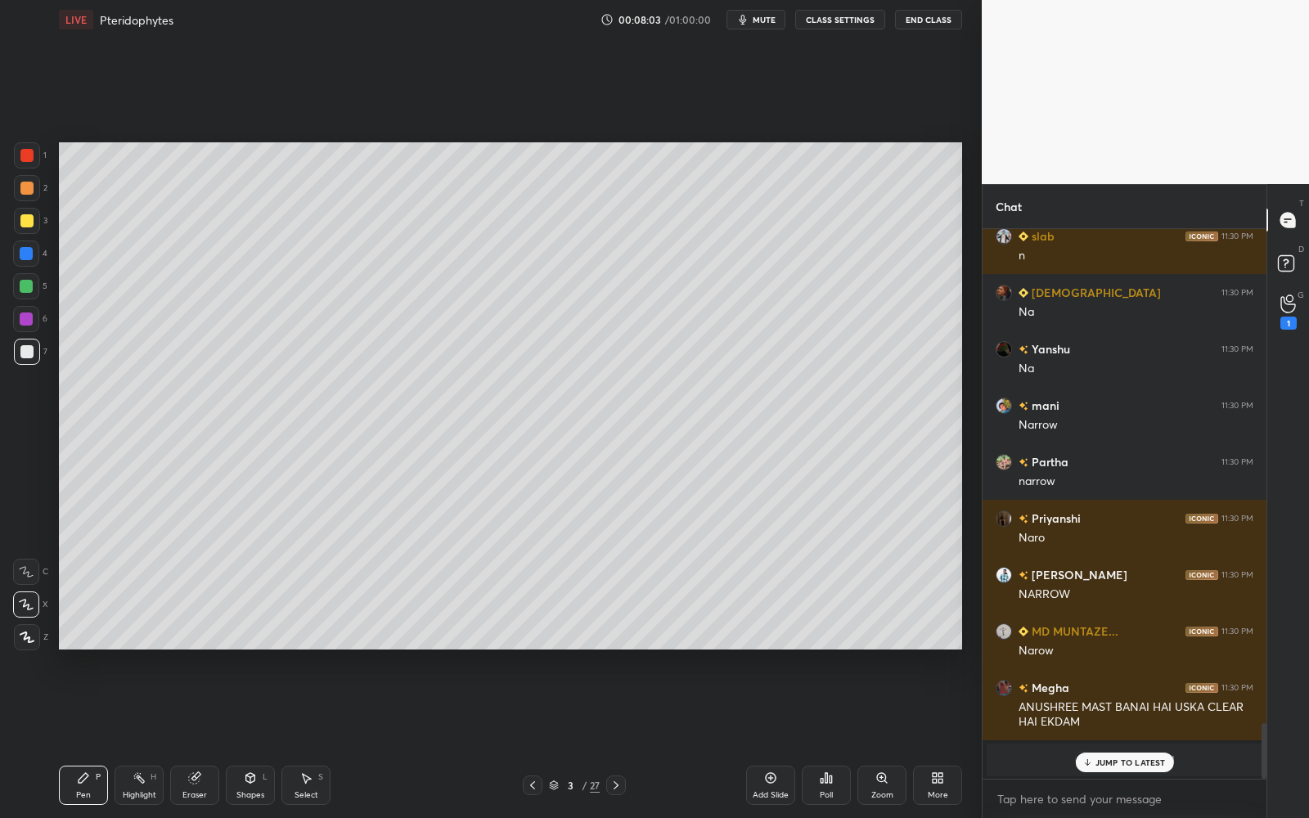
click at [570, 737] on div "3" at bounding box center [570, 785] width 16 height 10
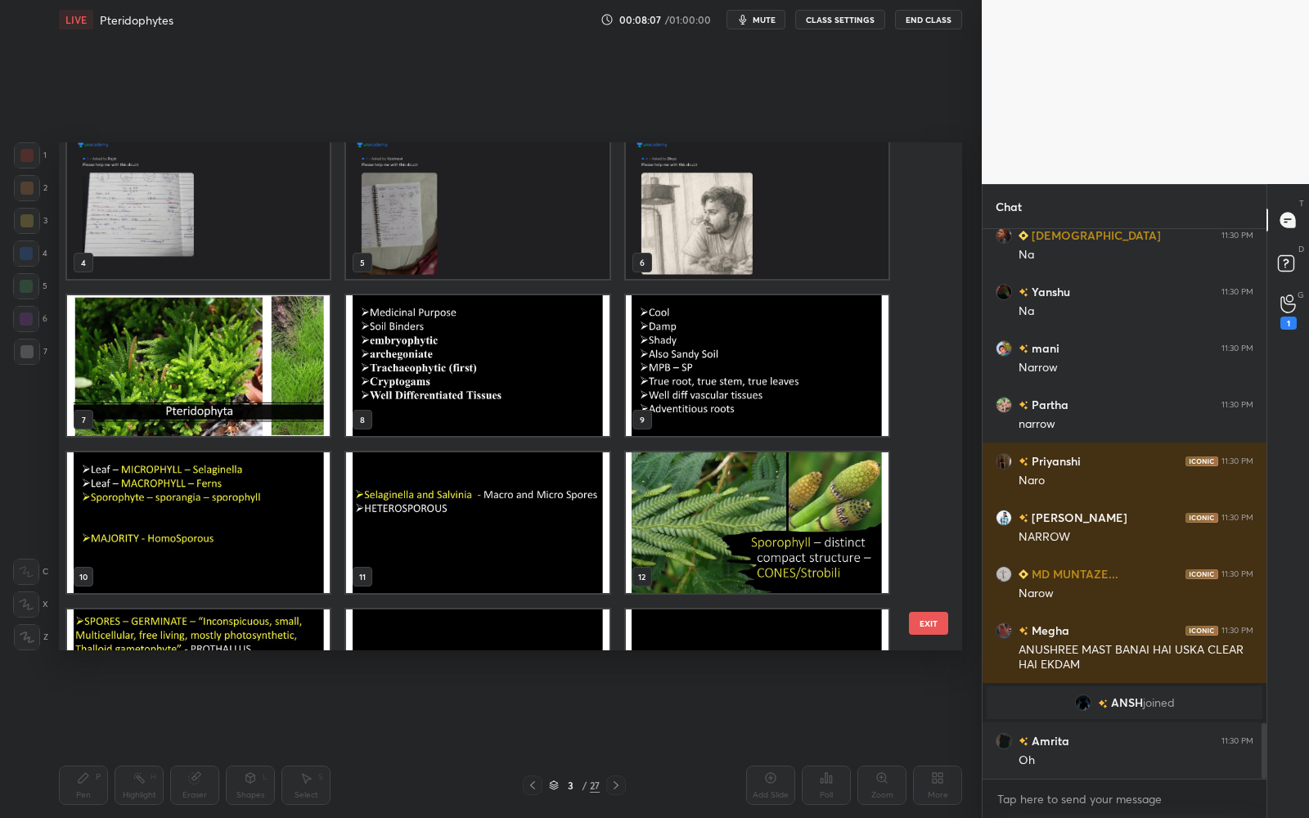
scroll to position [168, 0]
drag, startPoint x: 932, startPoint y: 258, endPoint x: 929, endPoint y: 245, distance: 13.5
click at [929, 245] on div "1 2 3 4 5 6 7 8 9 10 11 12 13 14 15" at bounding box center [496, 396] width 874 height 508
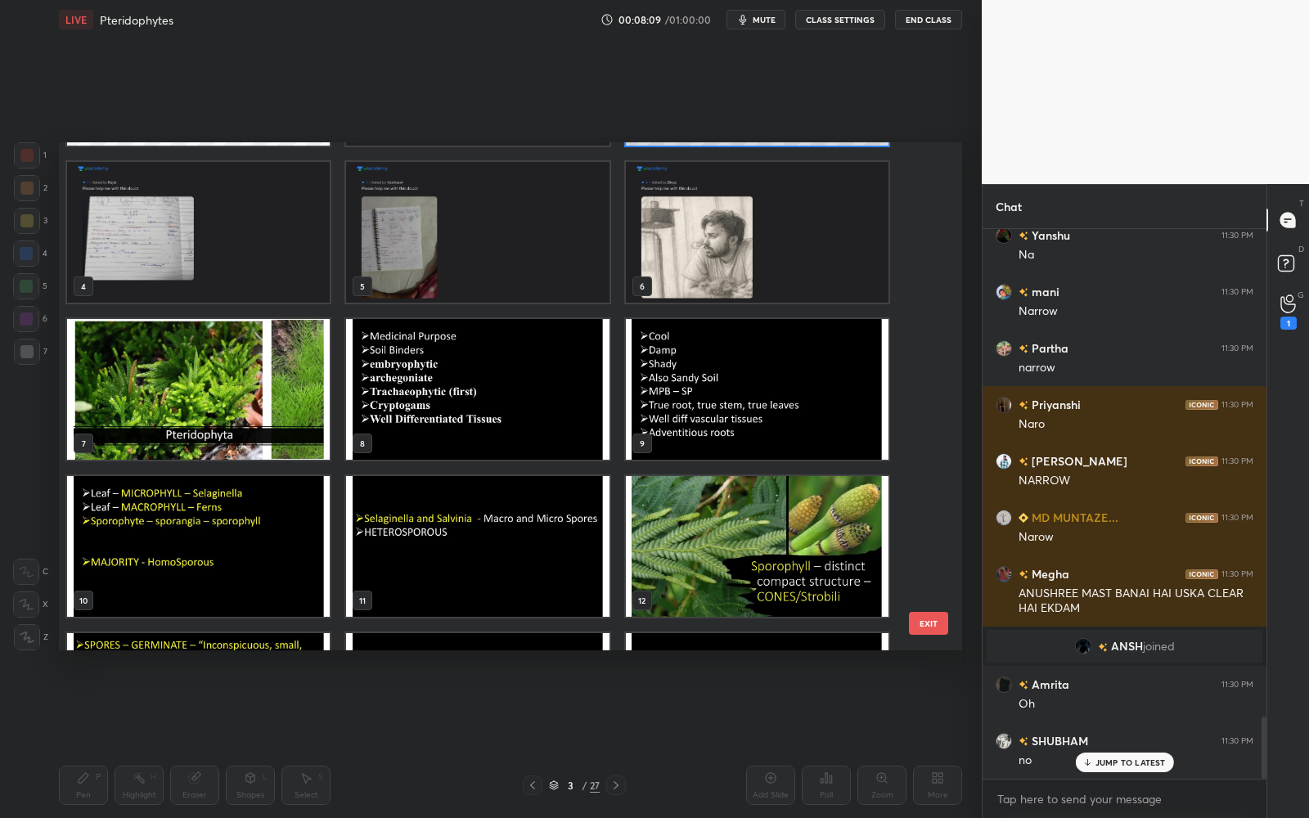
scroll to position [4303, 0]
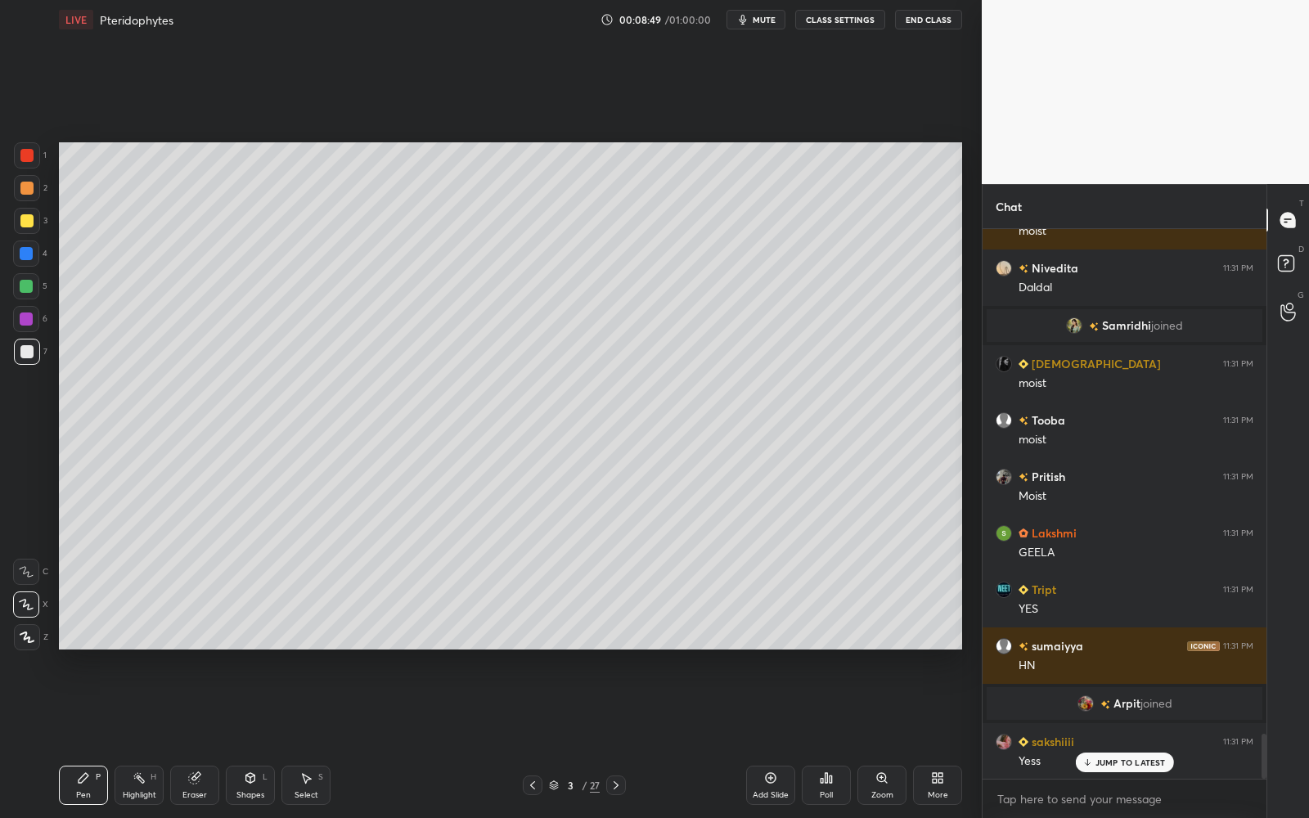
click at [577, 737] on div "3 / 27" at bounding box center [574, 785] width 103 height 20
click at [572, 737] on div "3" at bounding box center [570, 785] width 16 height 10
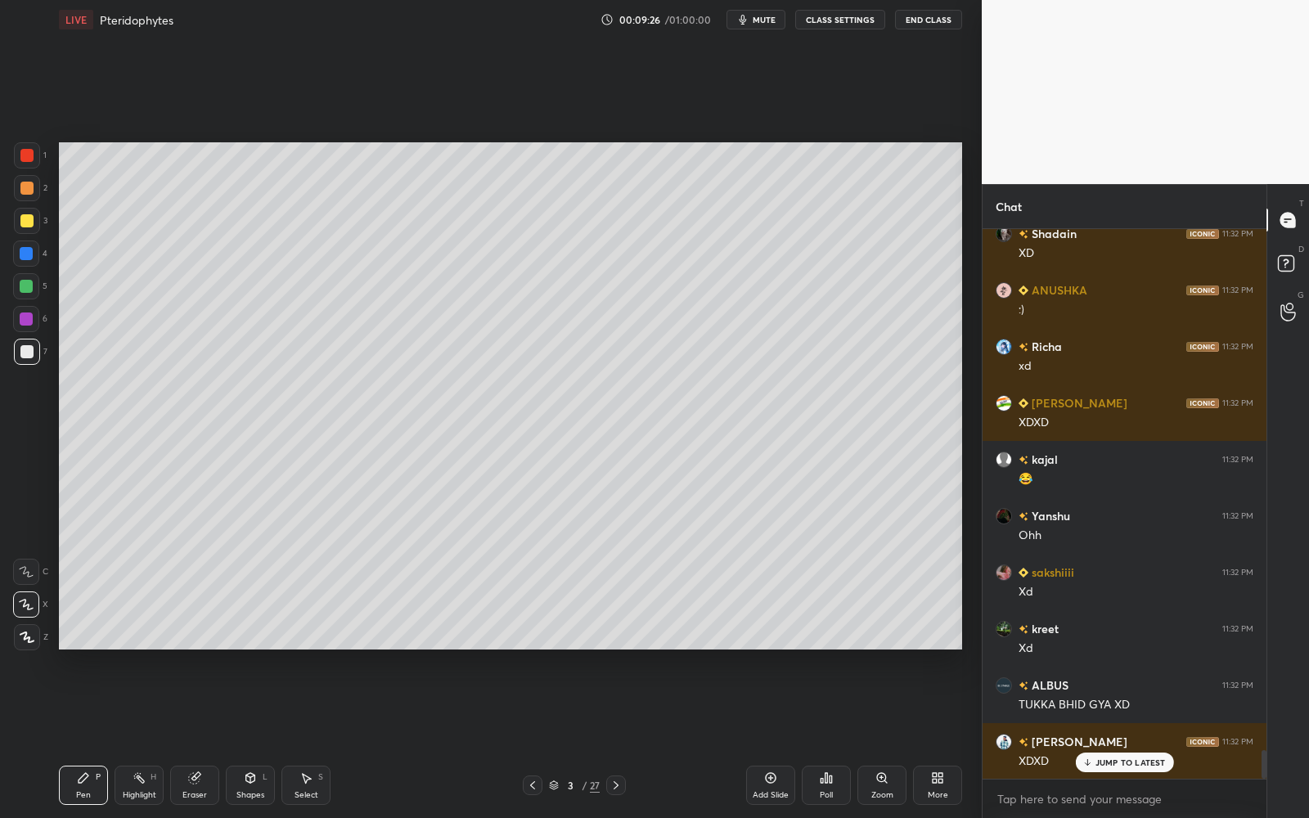
click at [1107, 737] on p "JUMP TO LATEST" at bounding box center [1130, 762] width 70 height 10
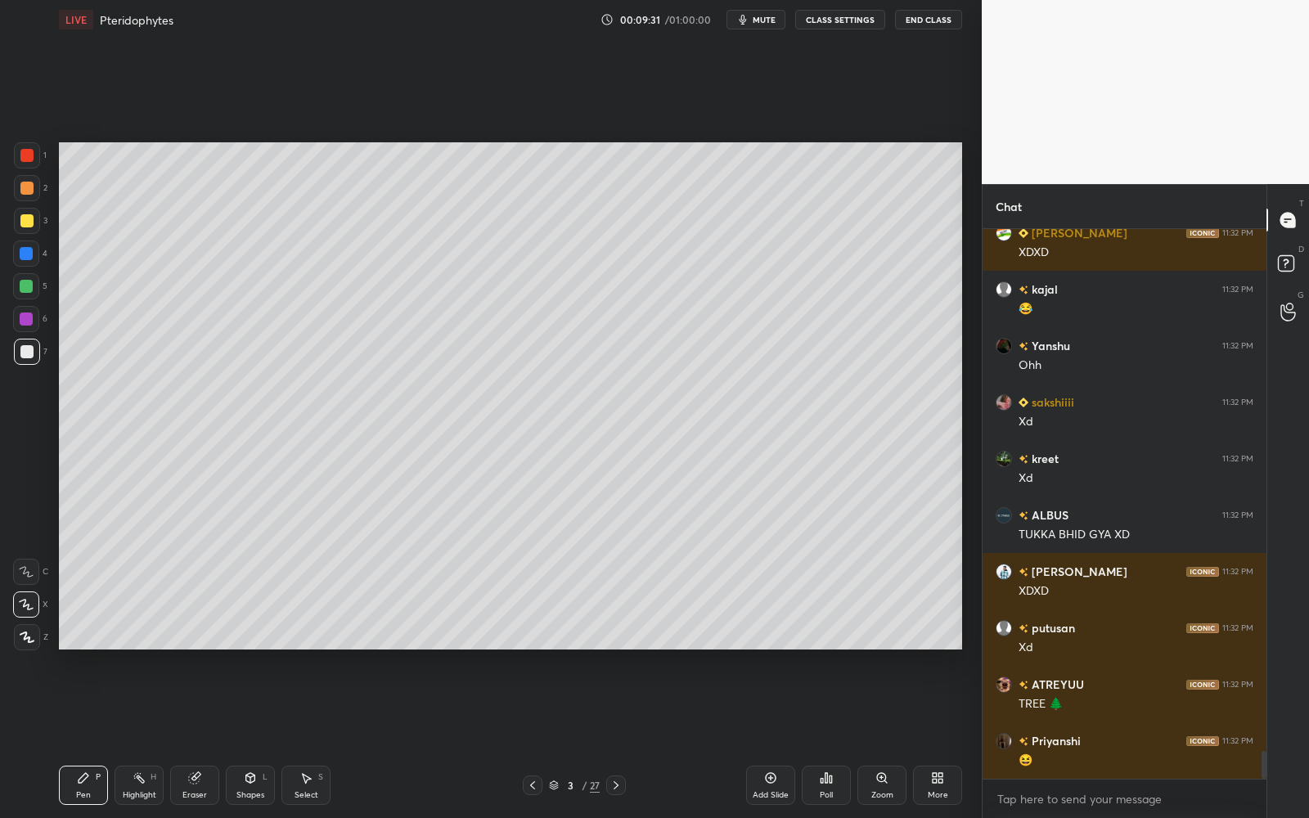
click at [568, 737] on div "3" at bounding box center [570, 785] width 16 height 10
click at [766, 737] on div "Add Slide" at bounding box center [771, 795] width 36 height 8
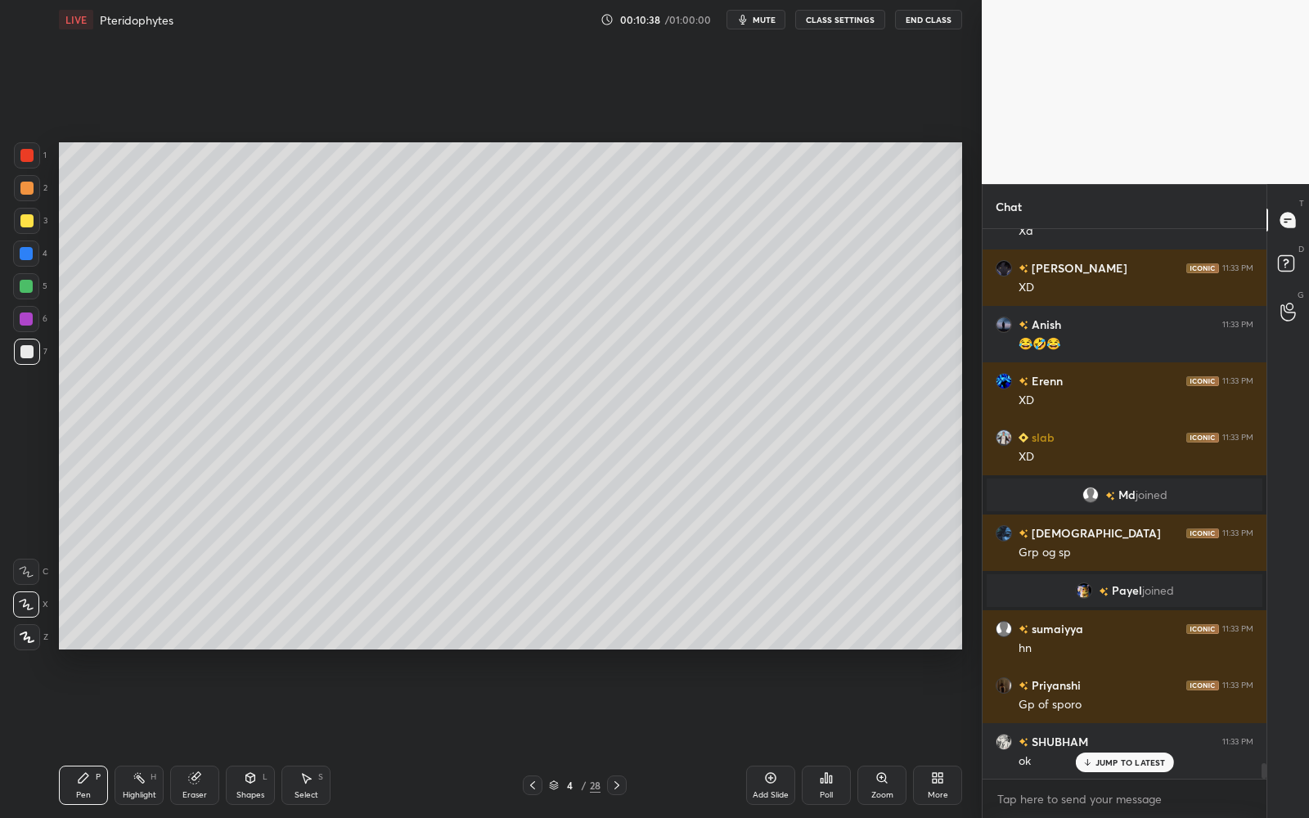
click at [561, 737] on div "4 / 28" at bounding box center [575, 785] width 104 height 20
click at [550, 737] on icon at bounding box center [554, 785] width 10 height 10
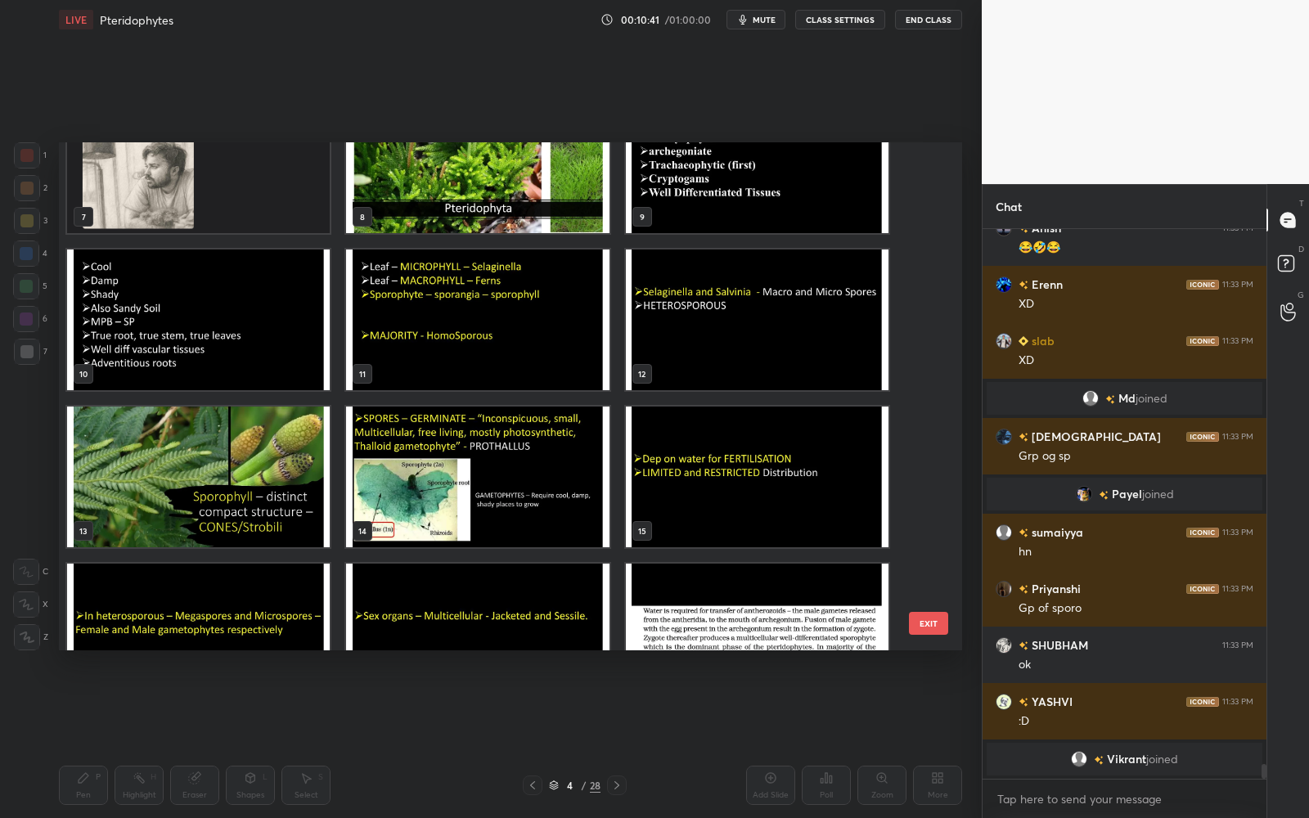
click at [232, 487] on img "grid" at bounding box center [198, 477] width 263 height 141
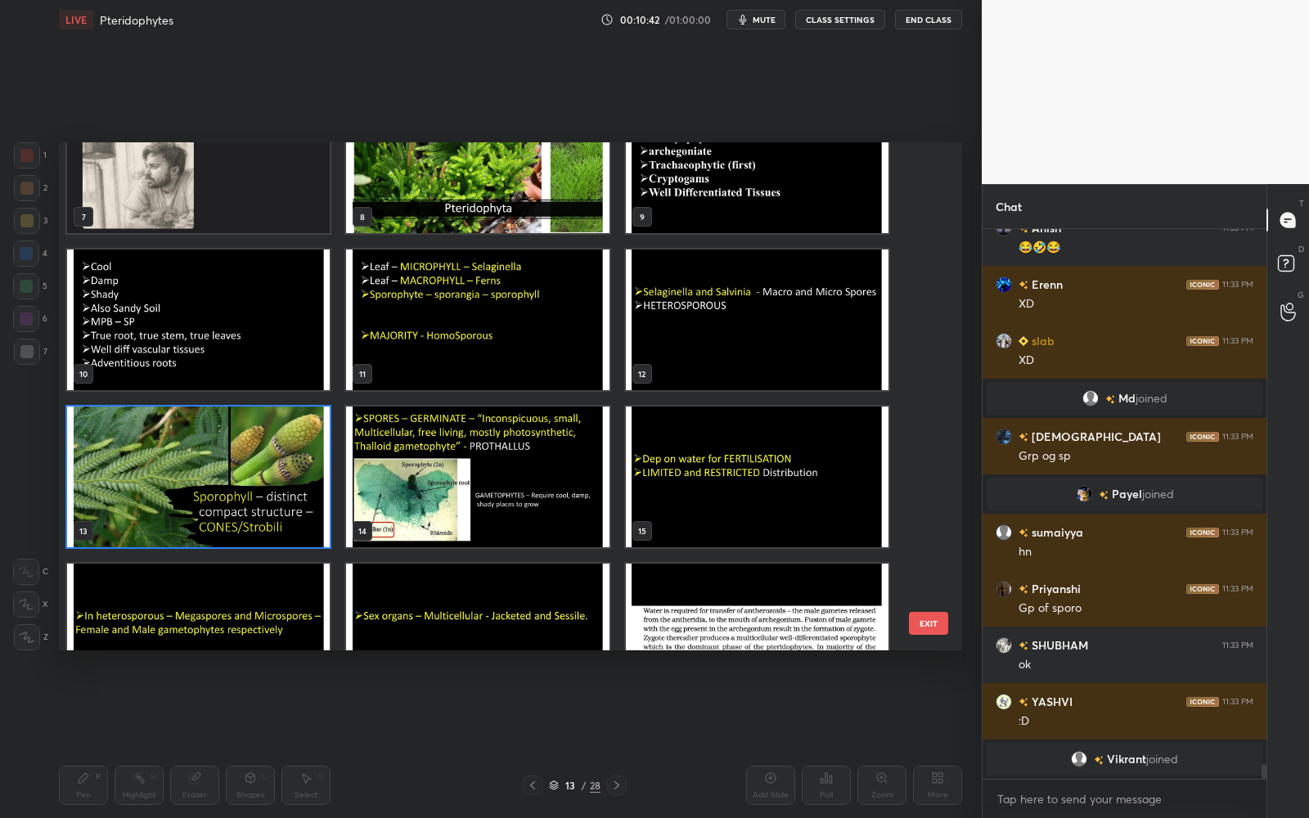
click at [233, 487] on img "grid" at bounding box center [198, 477] width 263 height 141
click at [234, 485] on img "grid" at bounding box center [198, 477] width 263 height 141
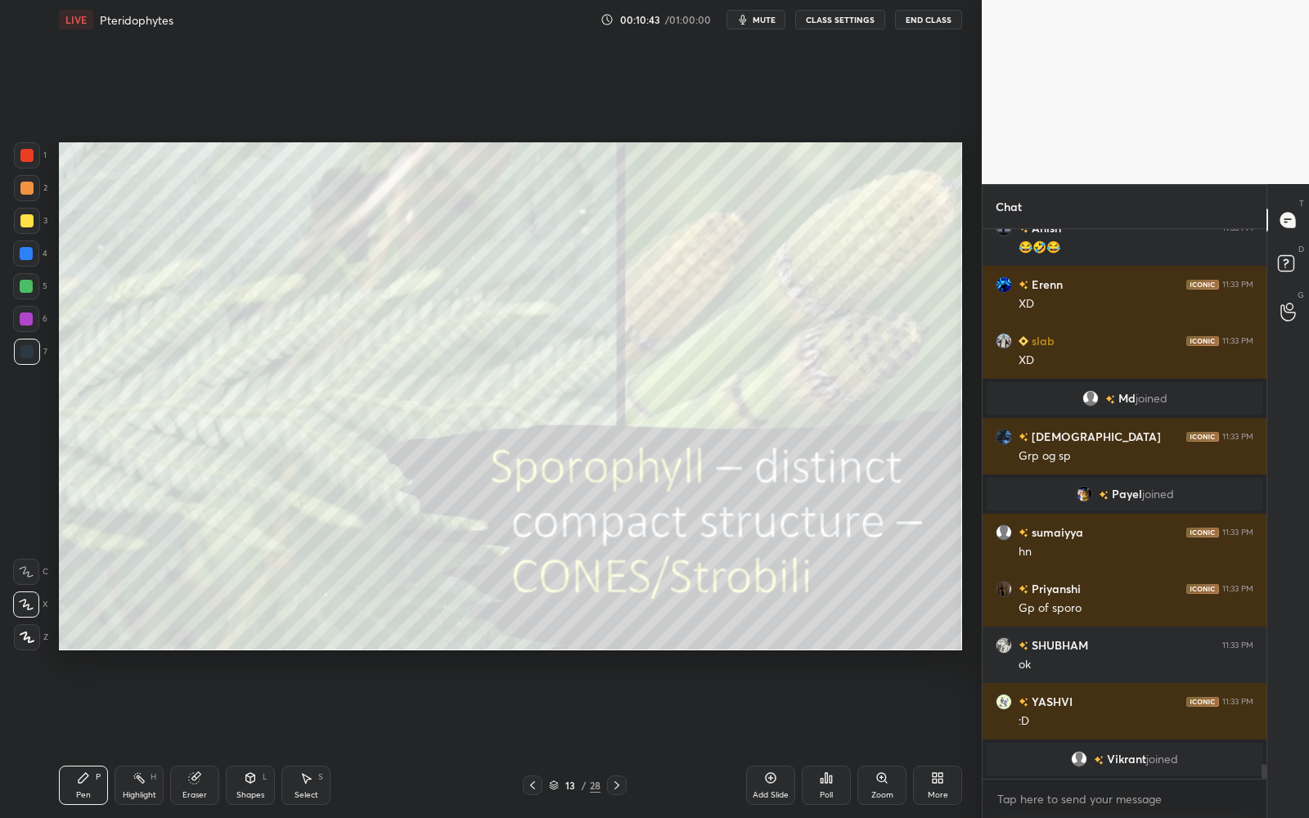
click at [888, 737] on div "Zoom" at bounding box center [881, 785] width 49 height 39
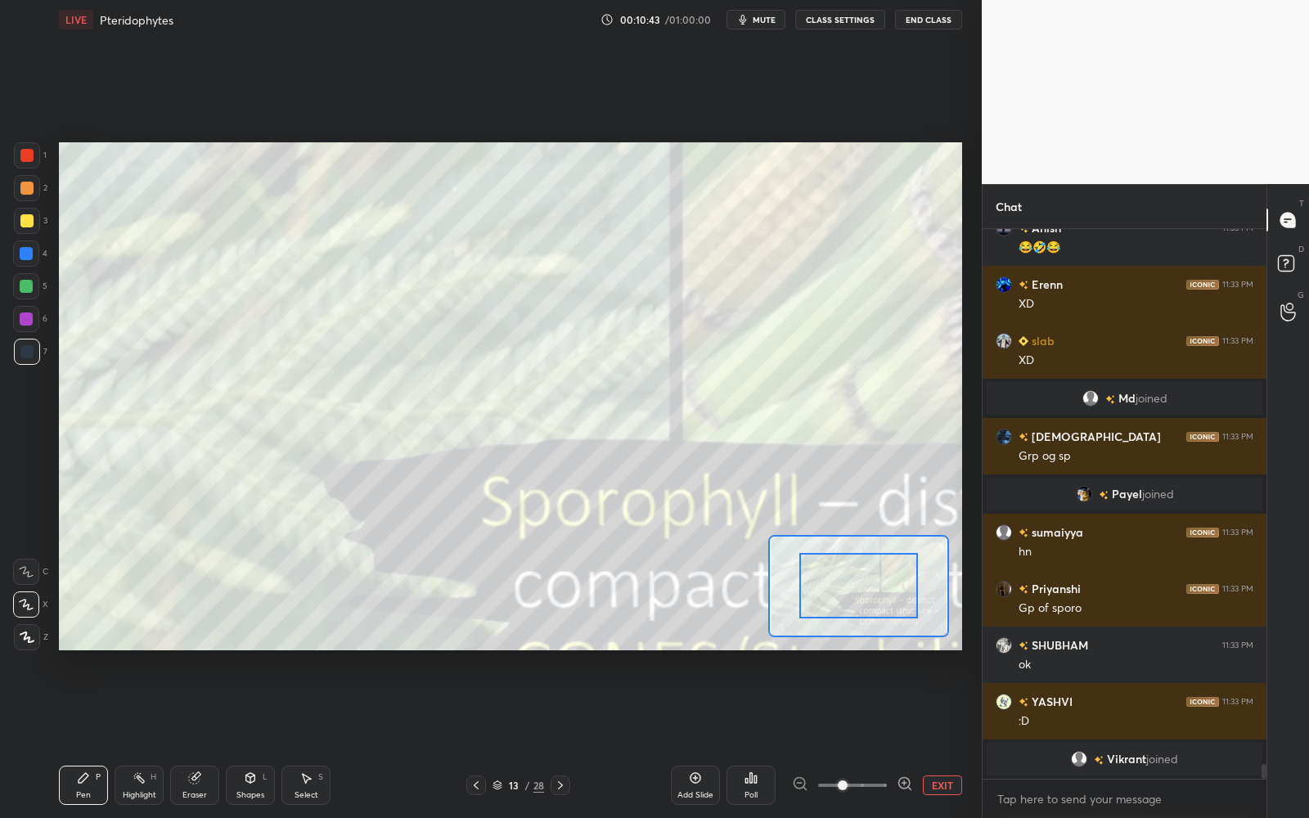
click at [887, 737] on span at bounding box center [852, 785] width 69 height 25
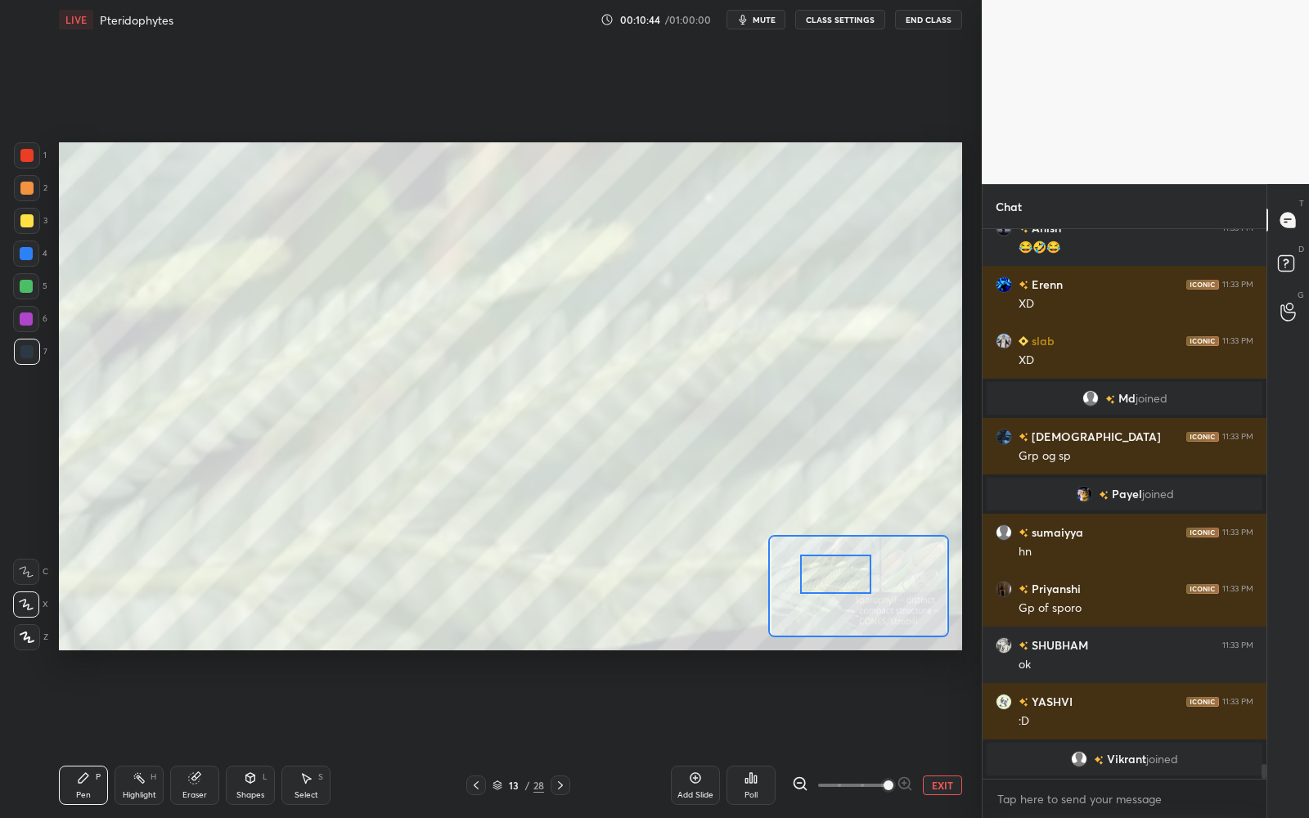
click at [832, 566] on div at bounding box center [835, 574] width 71 height 39
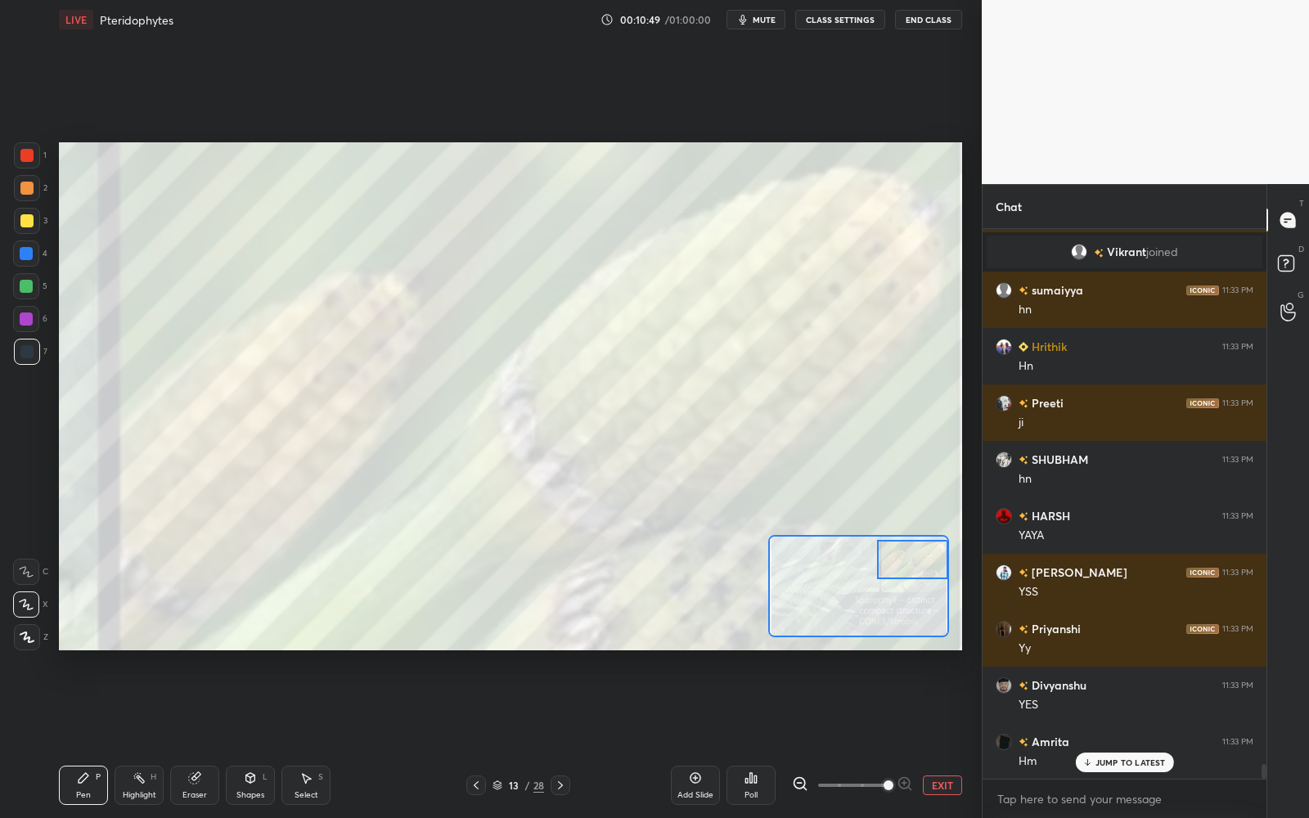
drag, startPoint x: 849, startPoint y: 579, endPoint x: 962, endPoint y: 568, distance: 113.5
click at [962, 568] on div "Setting up your live class Poll for secs No correct answer Start poll" at bounding box center [510, 395] width 916 height 713
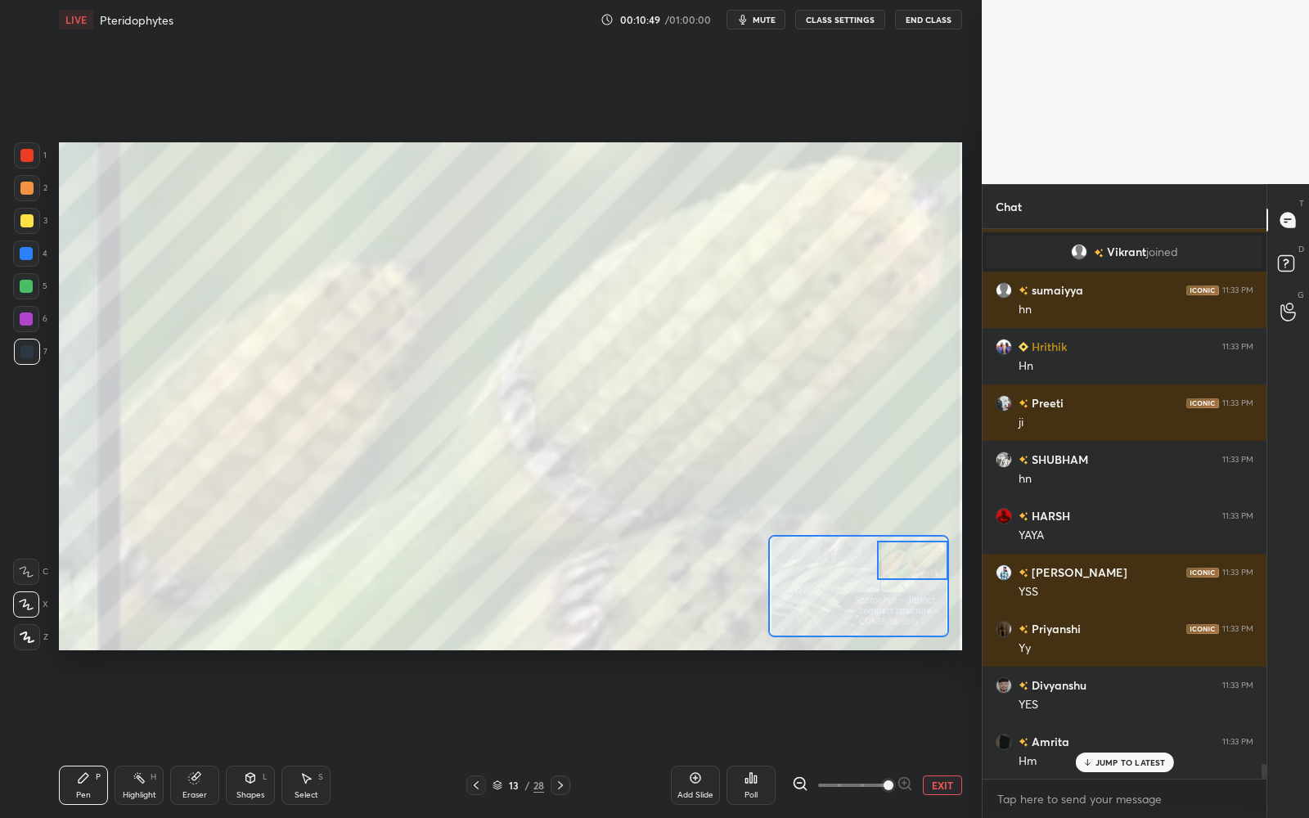
click at [795, 737] on icon at bounding box center [799, 783] width 11 height 11
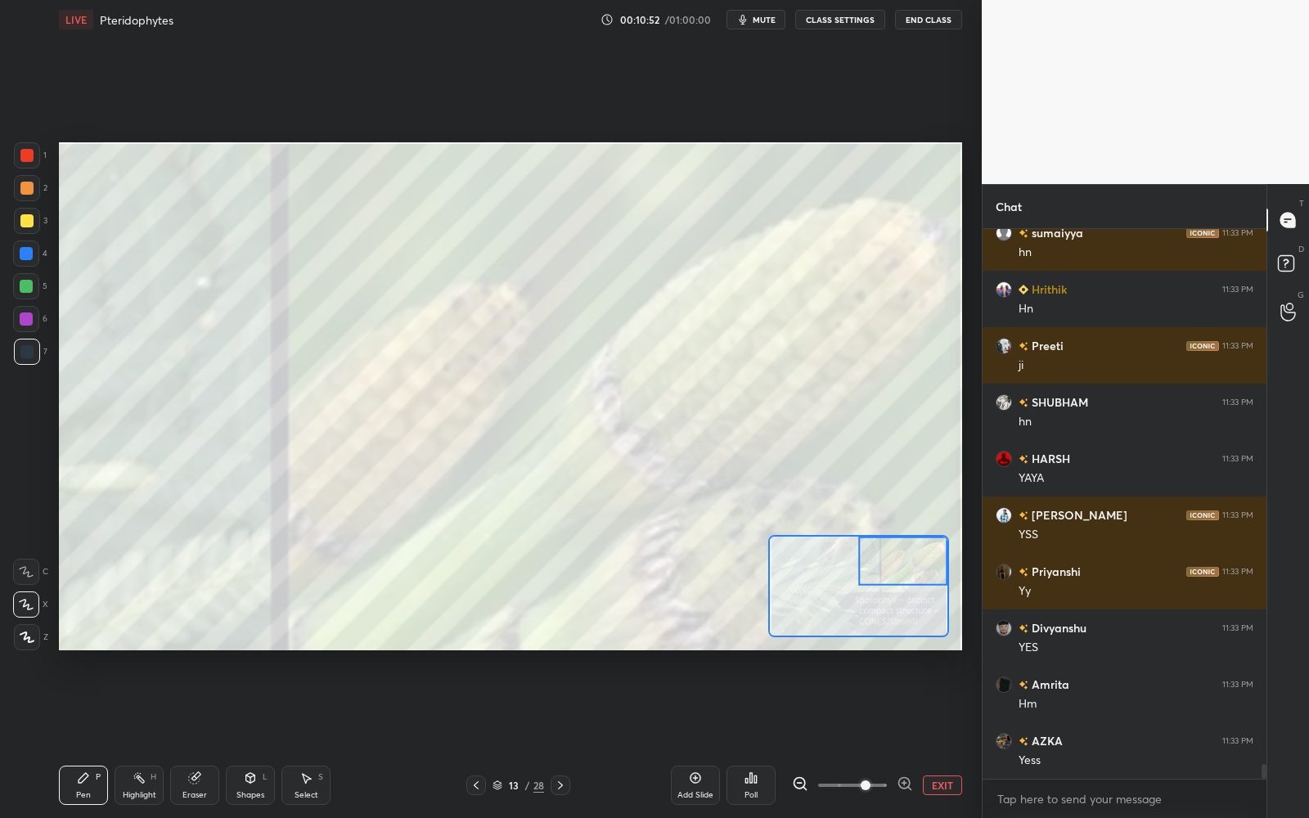
click at [947, 737] on button "EXIT" at bounding box center [942, 785] width 39 height 20
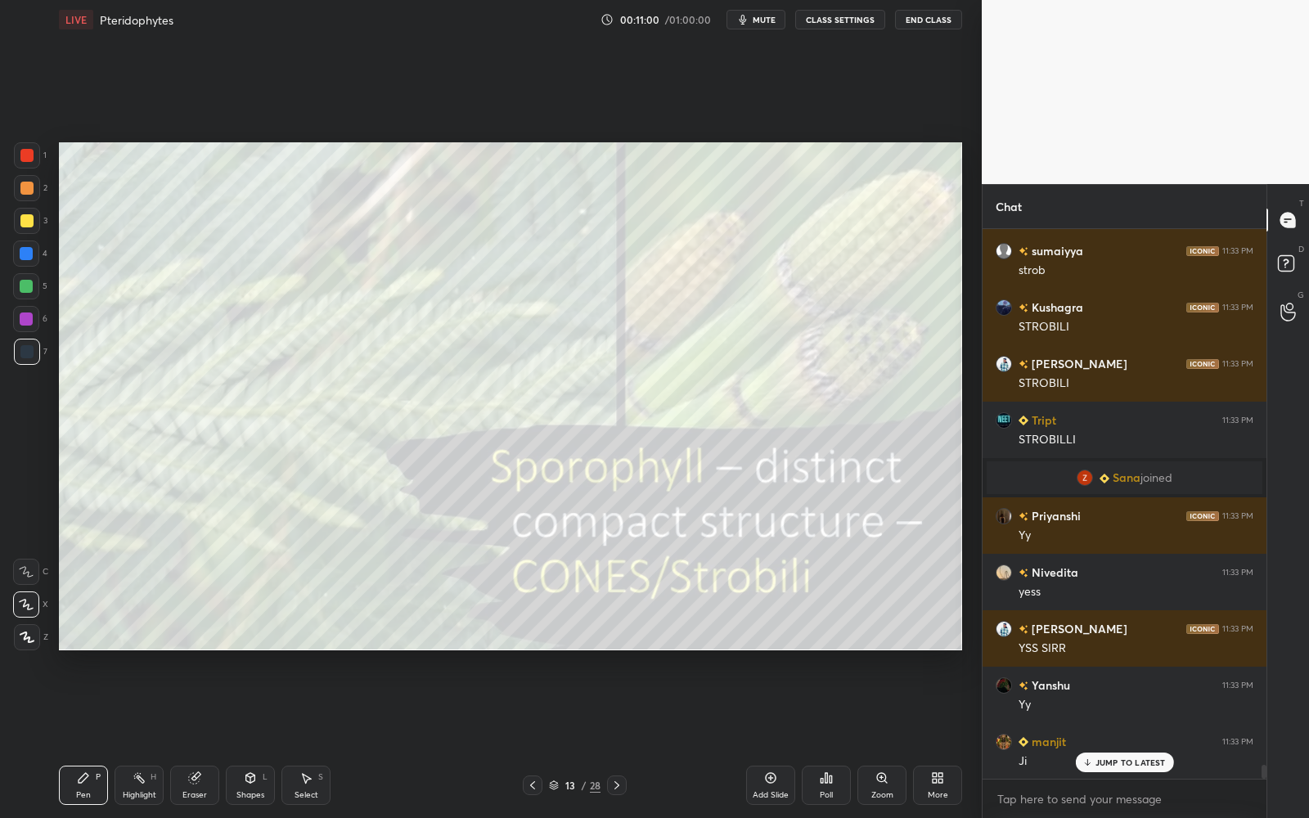
click at [550, 737] on icon at bounding box center [554, 783] width 8 height 4
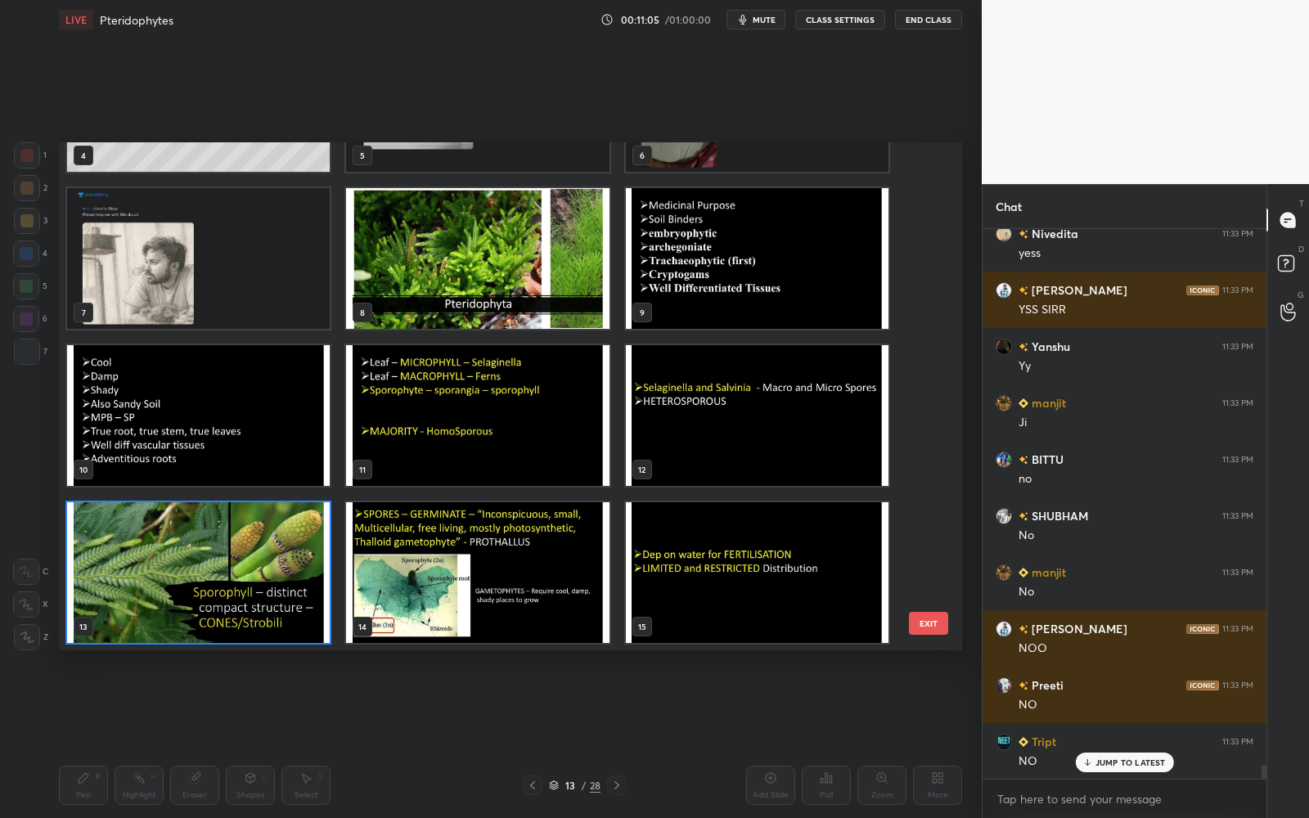
click at [288, 535] on img "grid" at bounding box center [198, 572] width 263 height 141
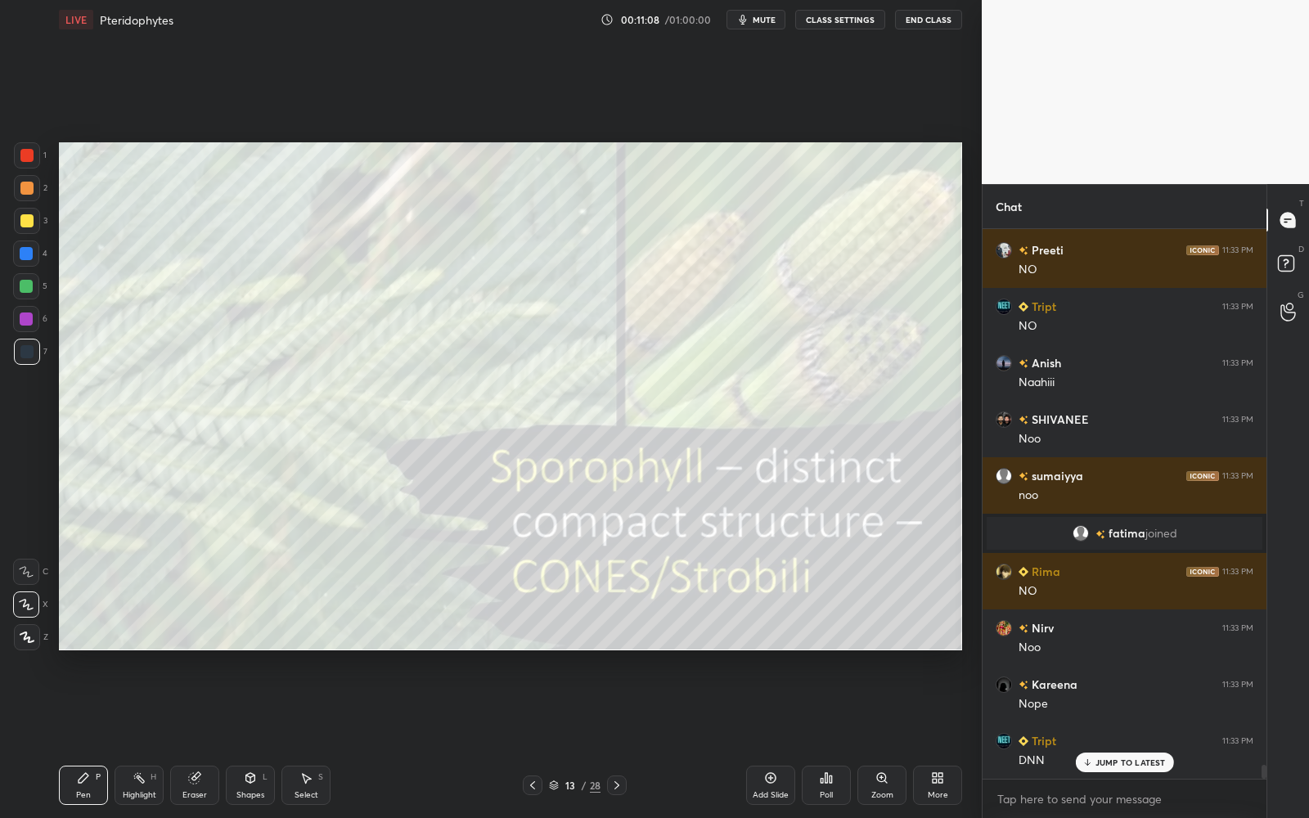
click at [524, 737] on div at bounding box center [533, 785] width 20 height 20
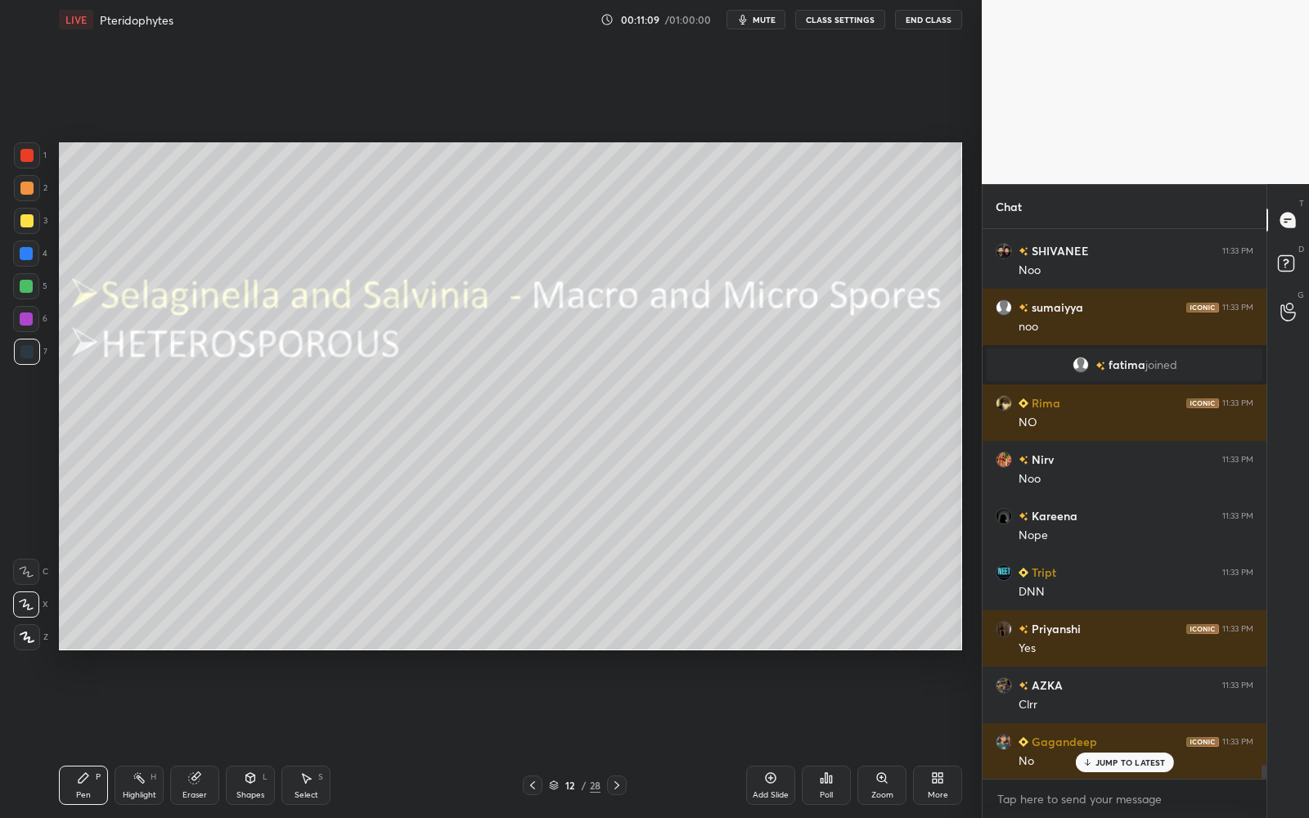
click at [528, 737] on icon at bounding box center [532, 785] width 13 height 13
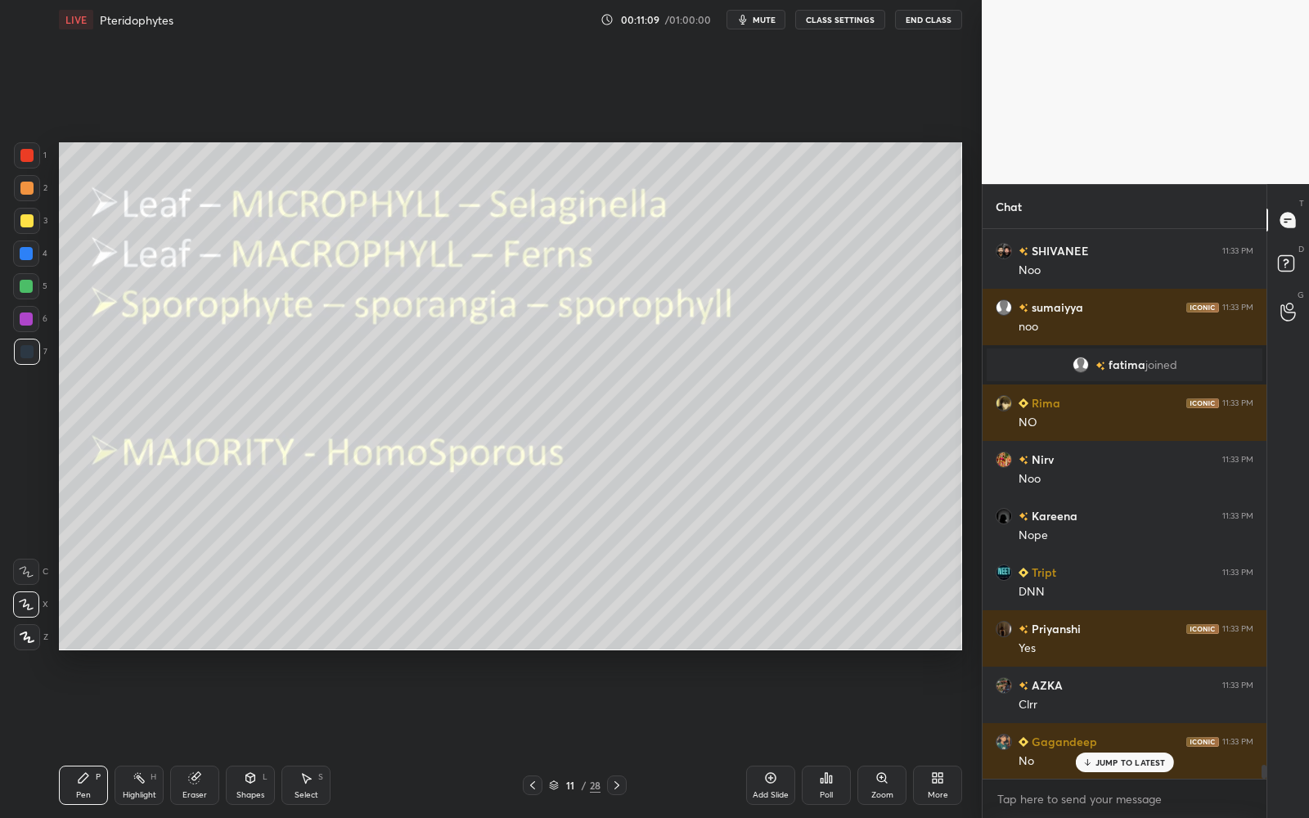
click at [528, 737] on icon at bounding box center [532, 785] width 13 height 13
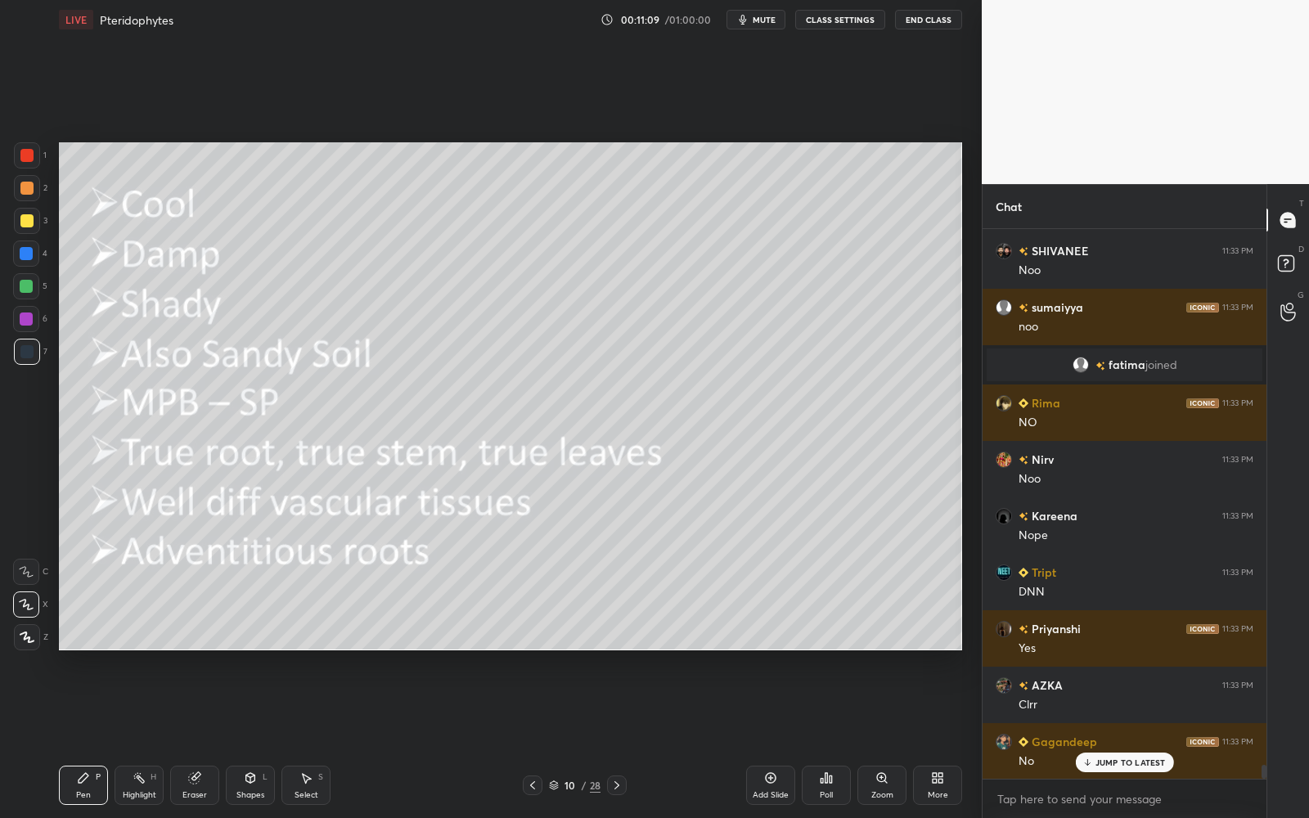
click at [530, 737] on icon at bounding box center [532, 785] width 13 height 13
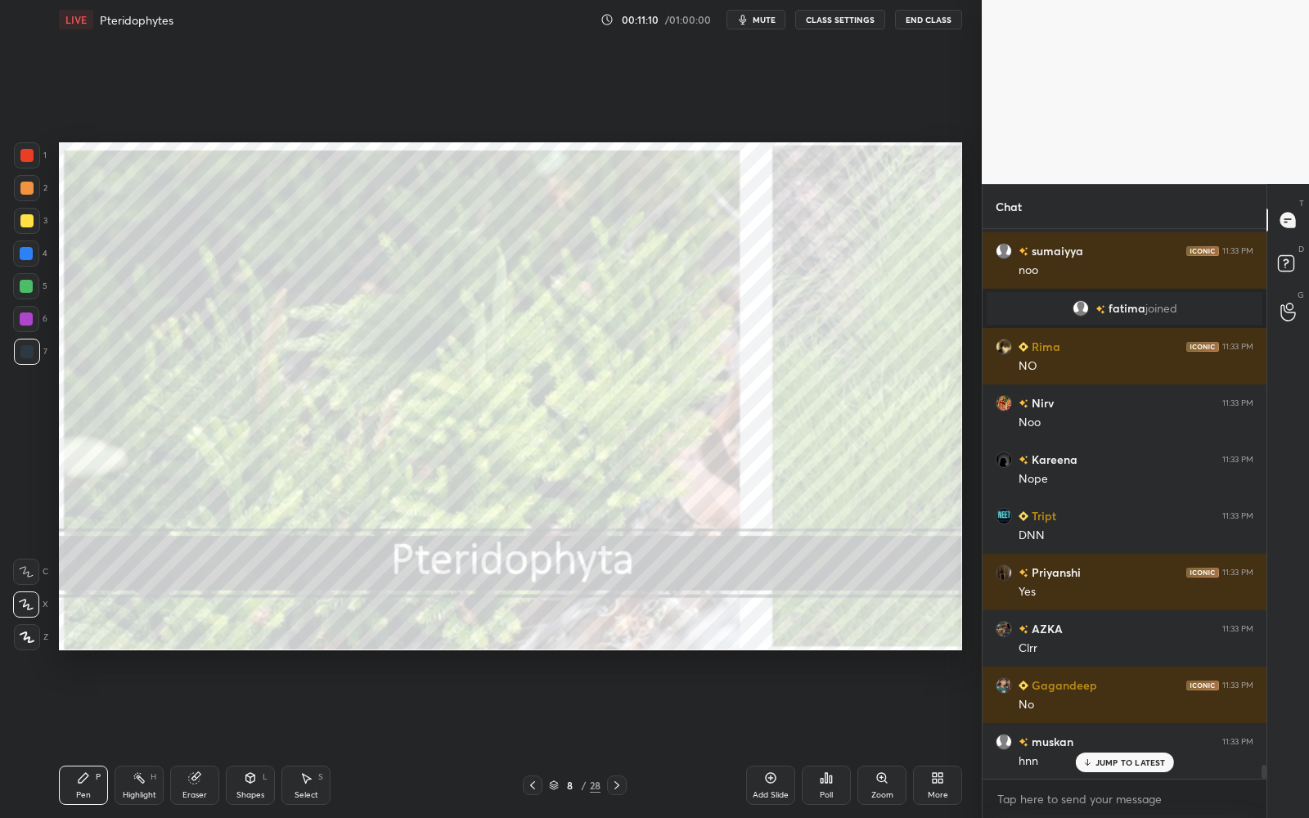
click at [620, 737] on icon at bounding box center [616, 785] width 13 height 13
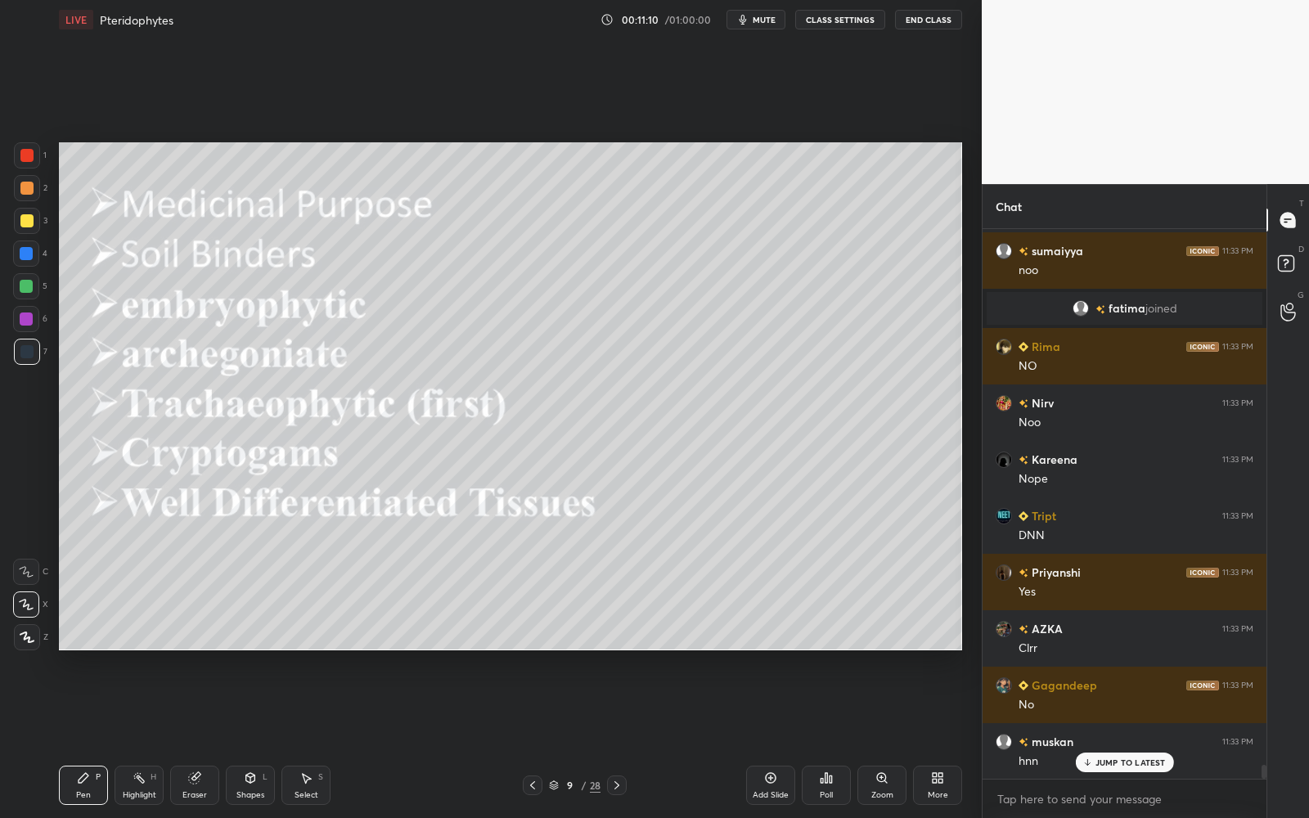
click at [621, 737] on icon at bounding box center [616, 785] width 13 height 13
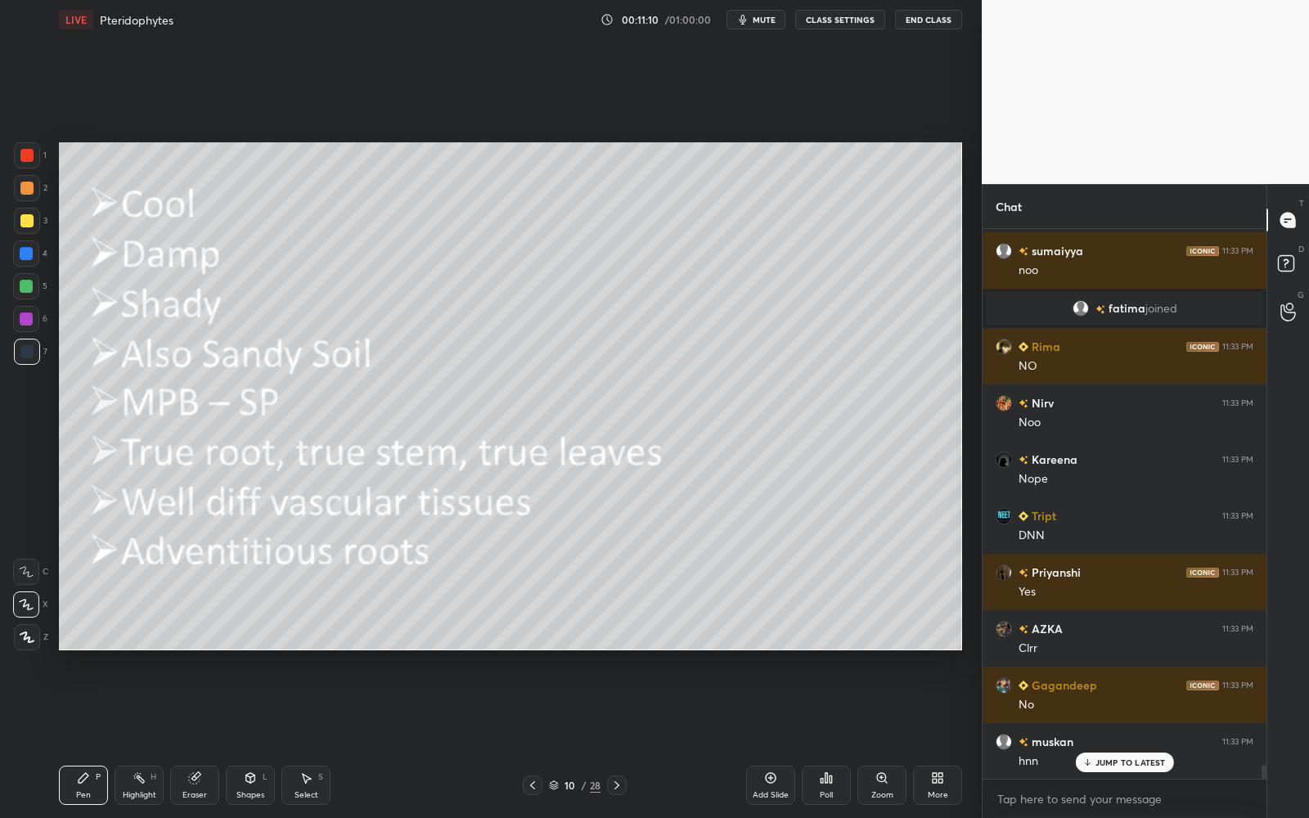
click at [621, 737] on icon at bounding box center [616, 785] width 13 height 13
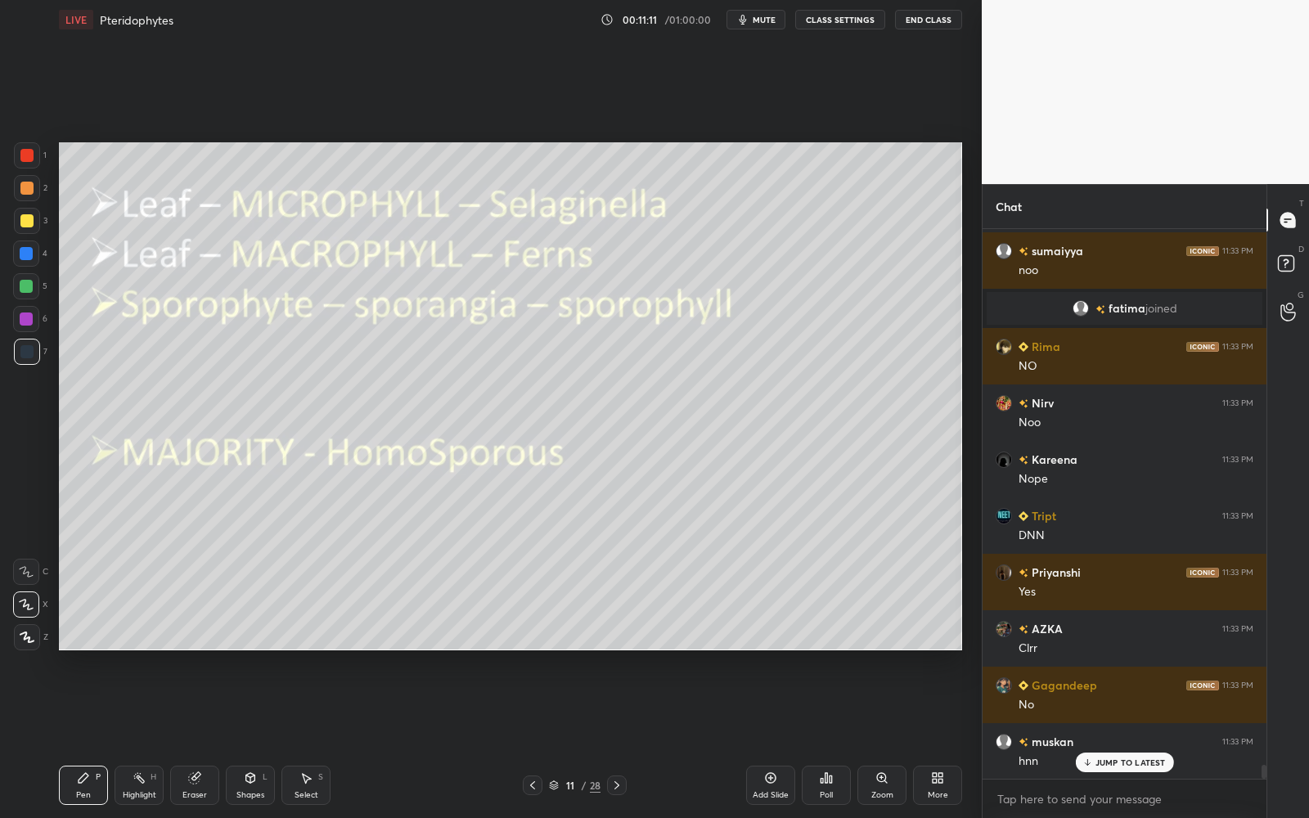
click at [622, 737] on icon at bounding box center [616, 785] width 13 height 13
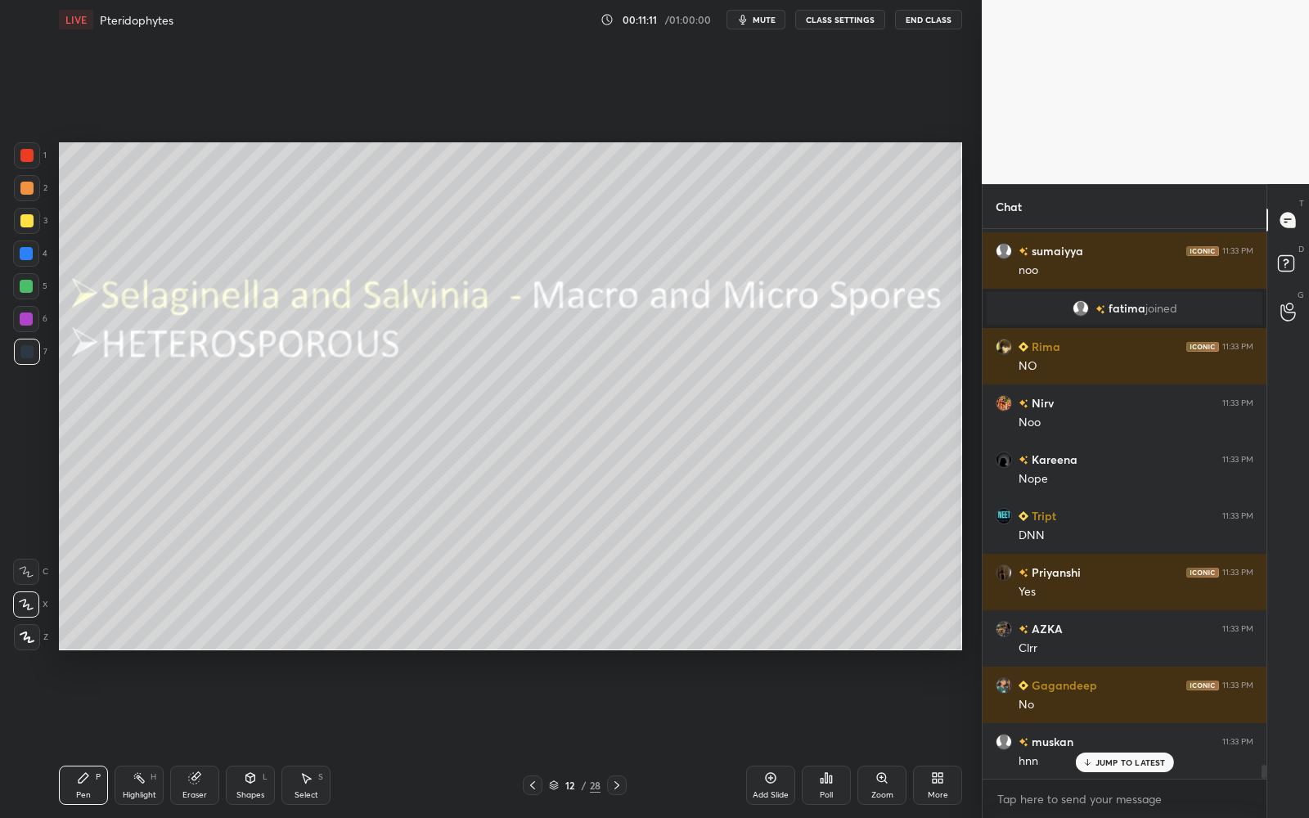
click at [622, 737] on icon at bounding box center [616, 785] width 13 height 13
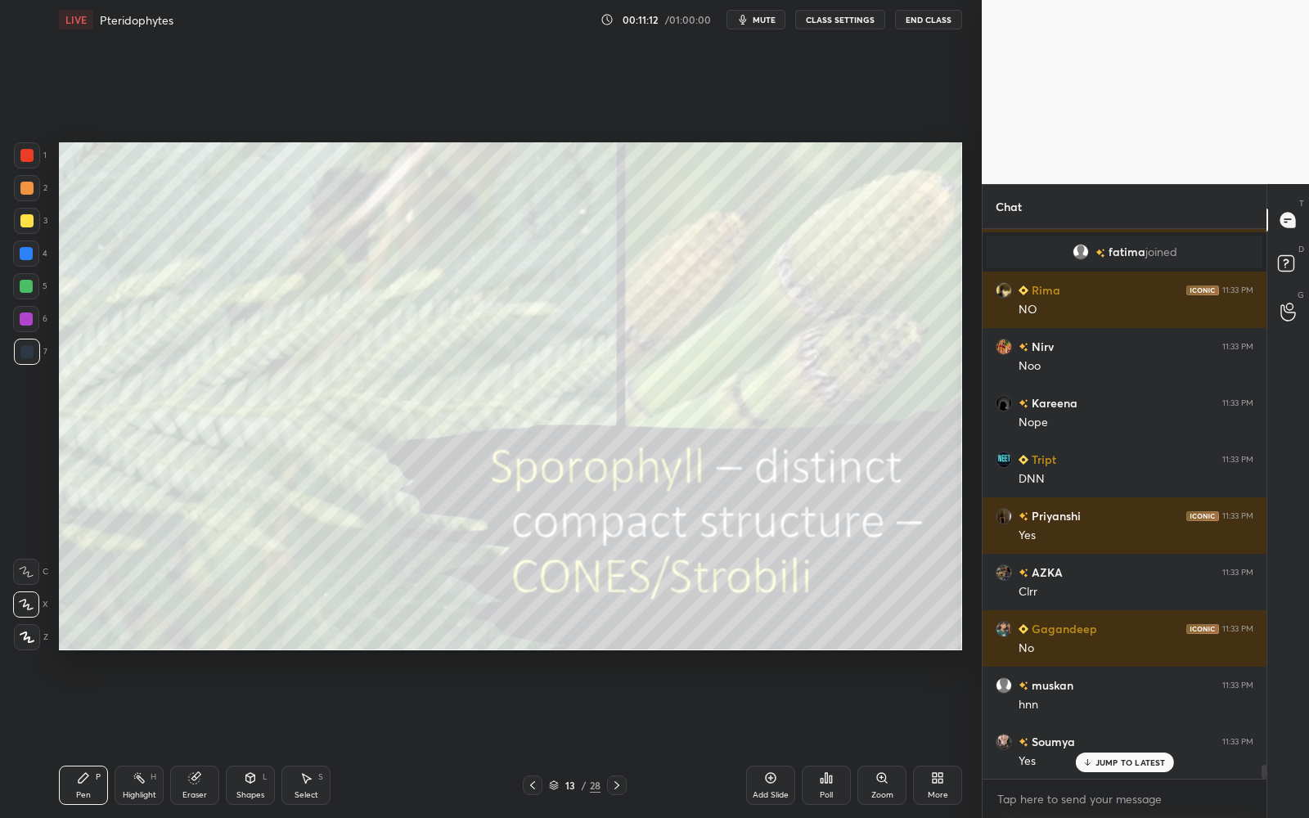
click at [765, 737] on icon at bounding box center [770, 777] width 13 height 13
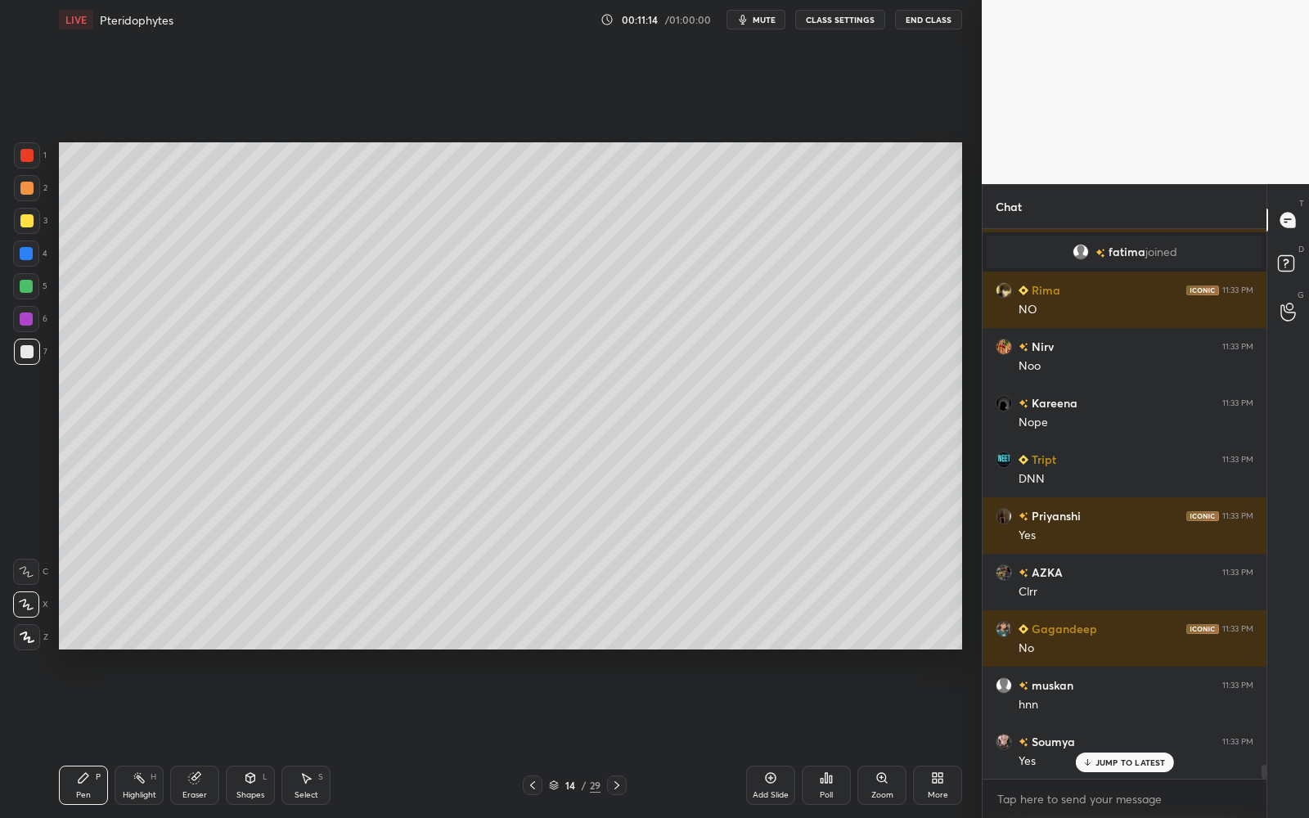
click at [30, 221] on div at bounding box center [26, 220] width 13 height 13
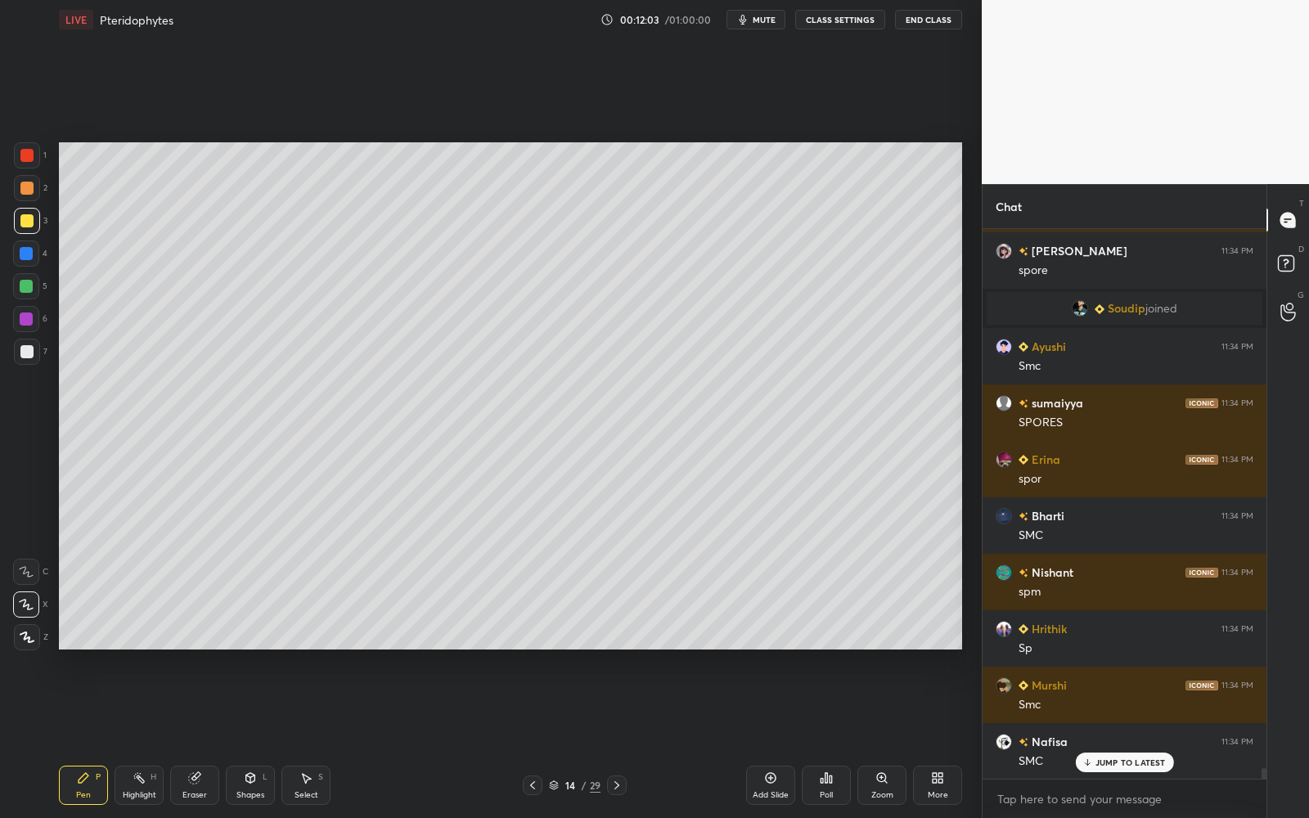
click at [27, 352] on div at bounding box center [26, 351] width 13 height 13
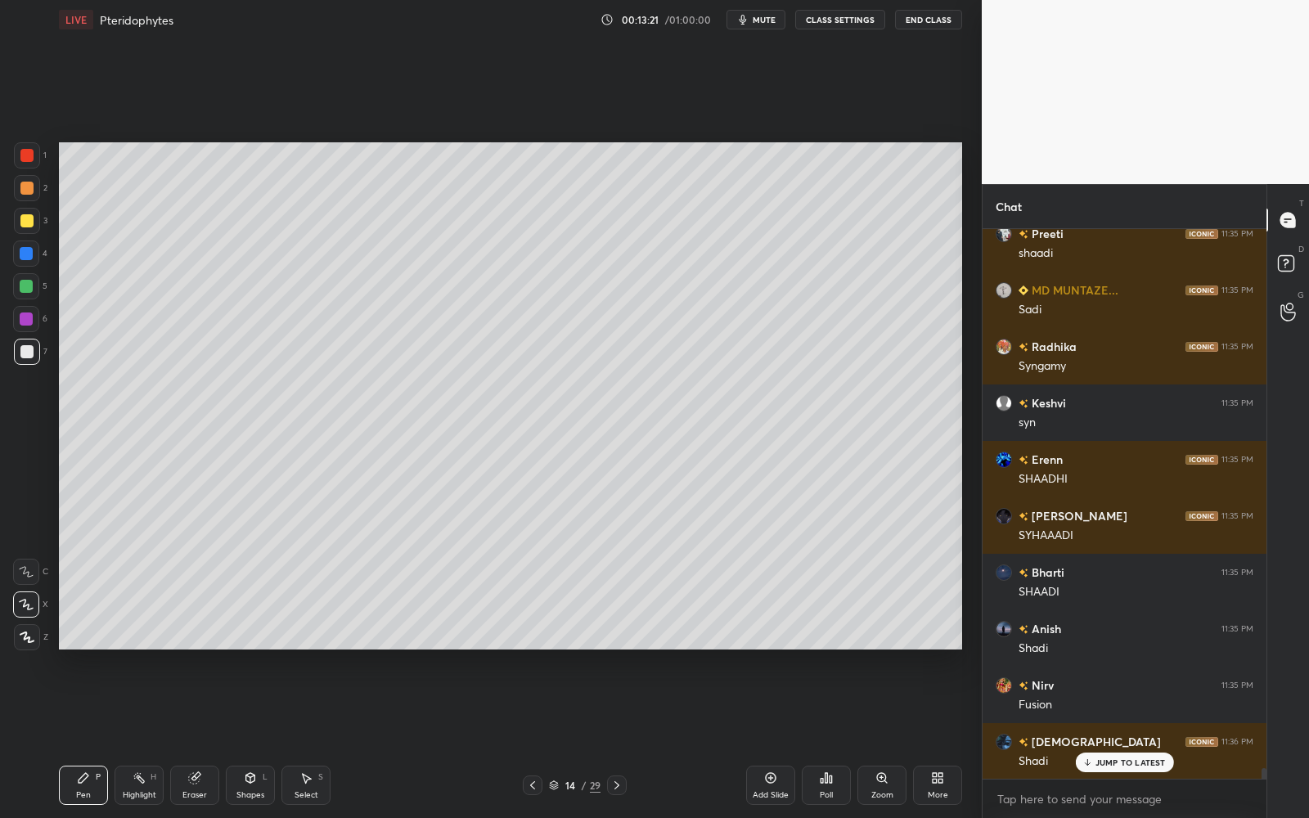
click at [29, 219] on div at bounding box center [26, 220] width 13 height 13
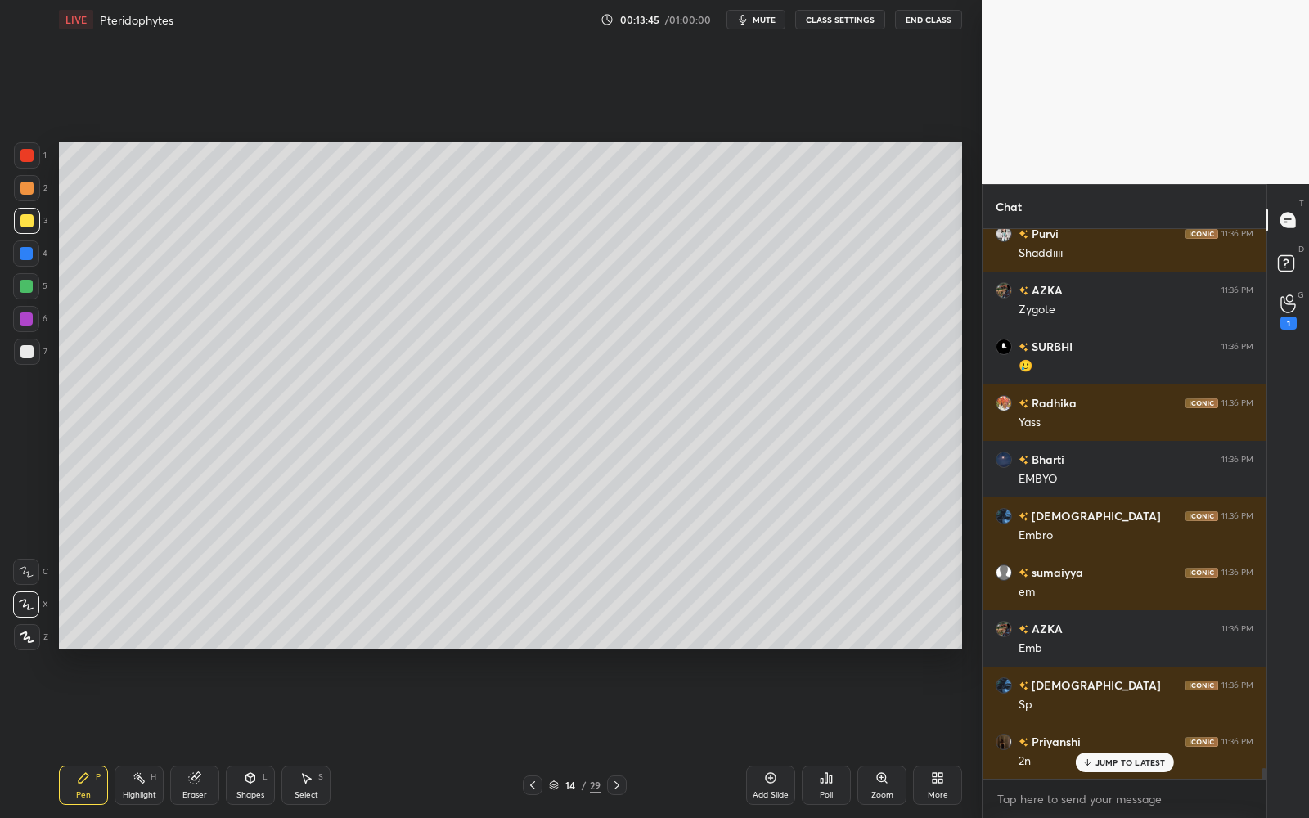
click at [1130, 737] on div "Nirv 11:35 PM Fusion [DEMOGRAPHIC_DATA] 11:36 PM Shadi Nafisa 11:36 PM Syngamy …" at bounding box center [1124, 504] width 284 height 550
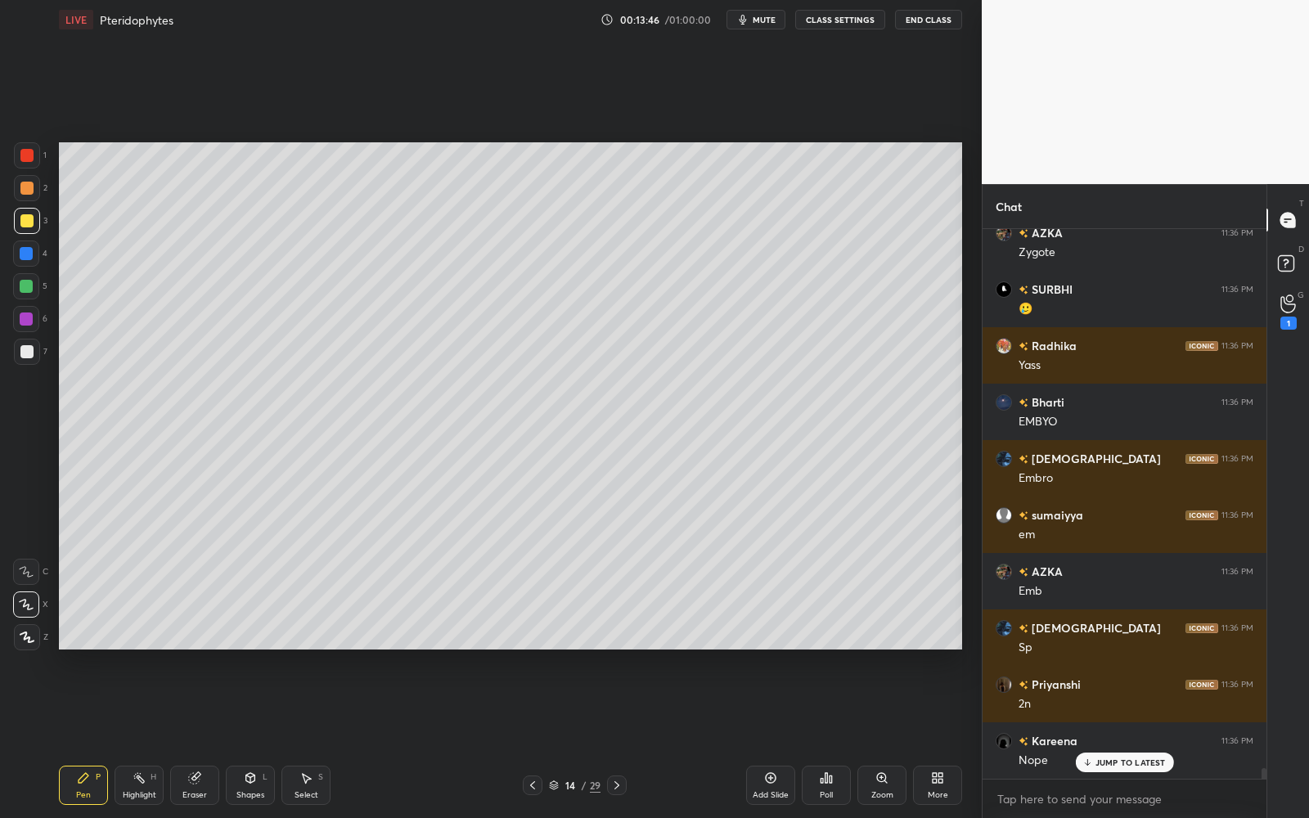
click at [1128, 737] on p "JUMP TO LATEST" at bounding box center [1130, 762] width 70 height 10
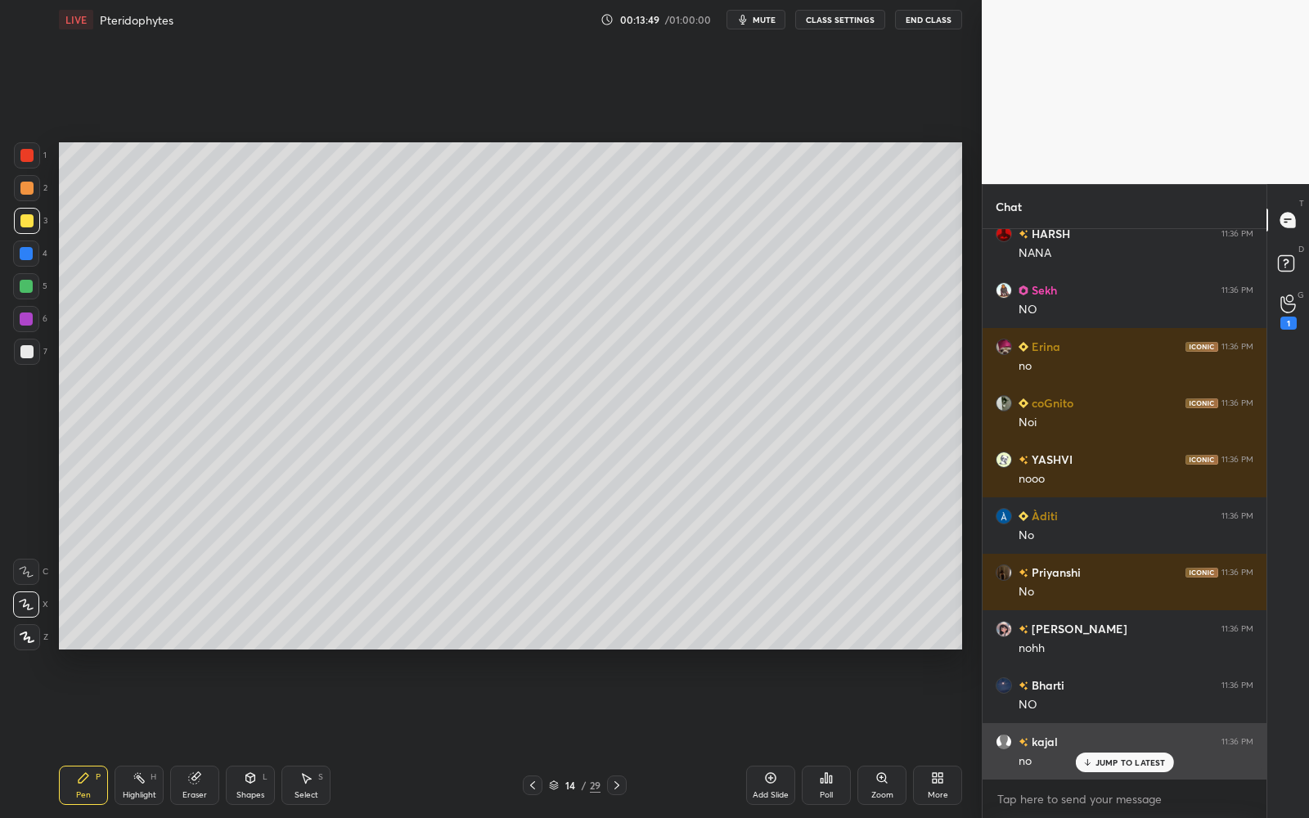
click at [1124, 737] on p "JUMP TO LATEST" at bounding box center [1130, 762] width 70 height 10
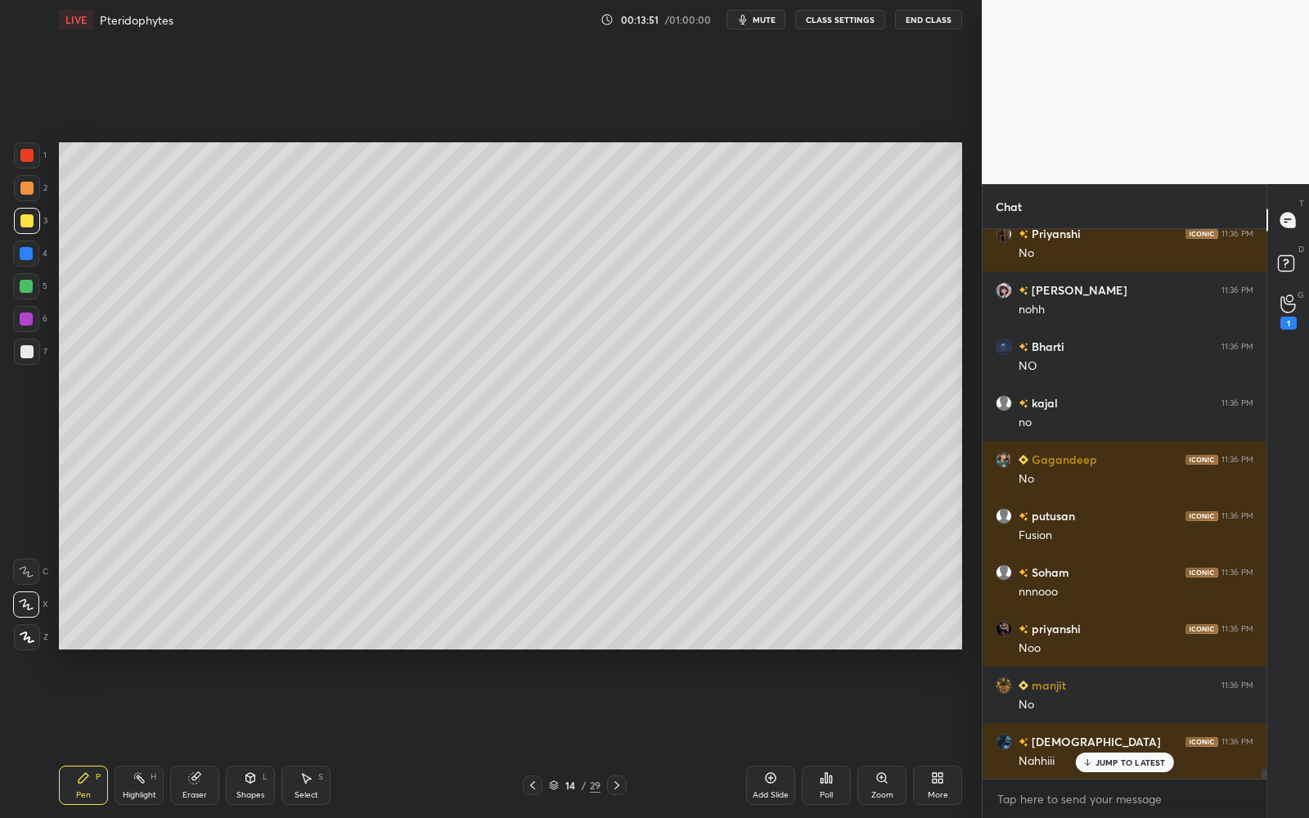
click at [1125, 737] on p "JUMP TO LATEST" at bounding box center [1130, 762] width 70 height 10
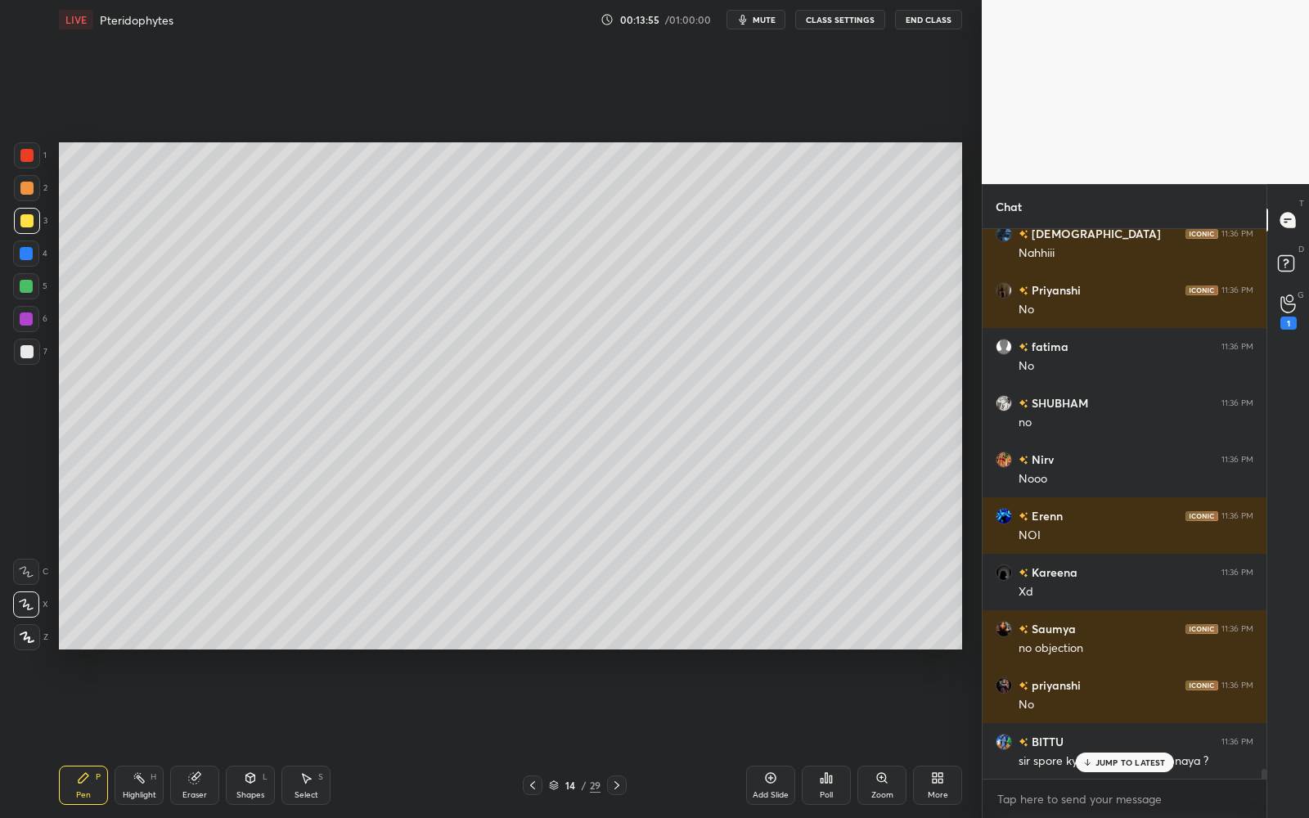
click at [1125, 737] on p "JUMP TO LATEST" at bounding box center [1130, 762] width 70 height 10
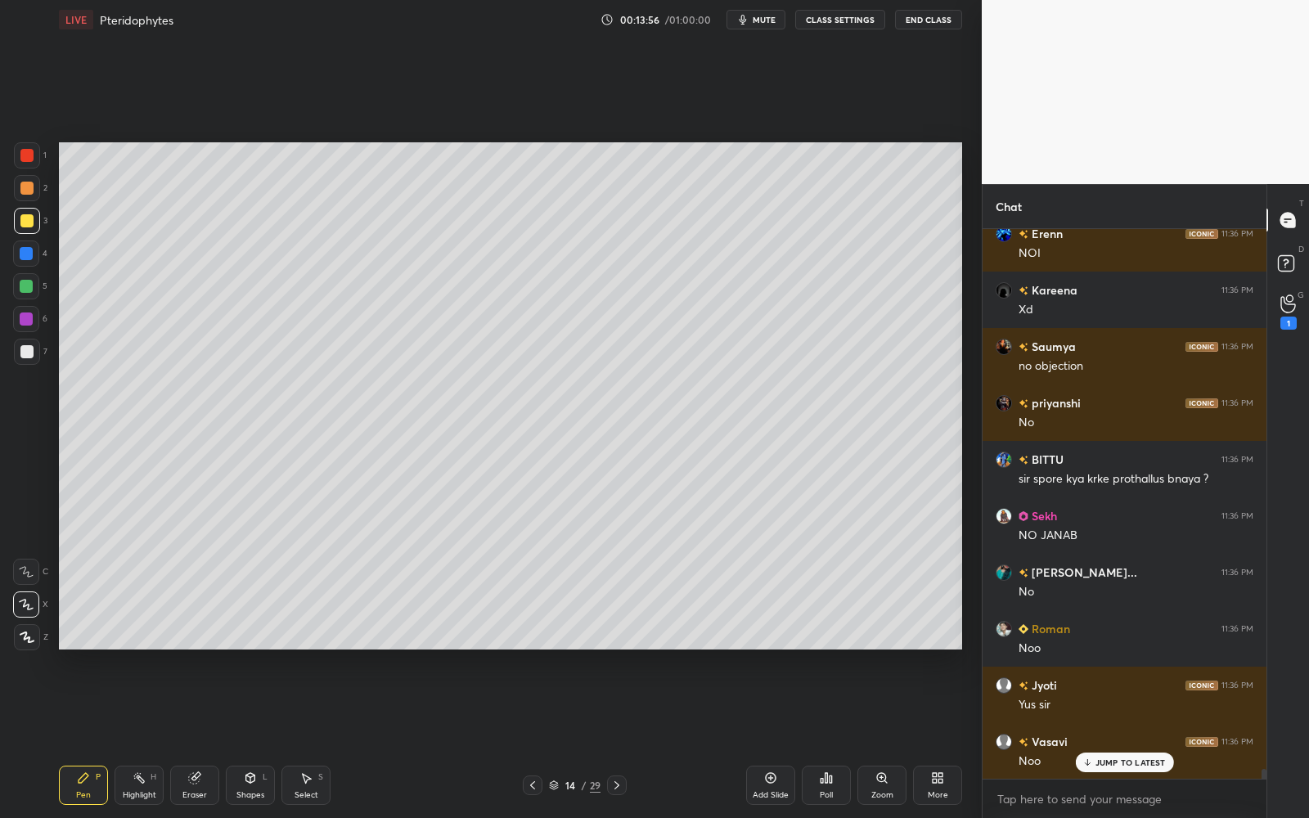
click at [1125, 737] on p "JUMP TO LATEST" at bounding box center [1130, 762] width 70 height 10
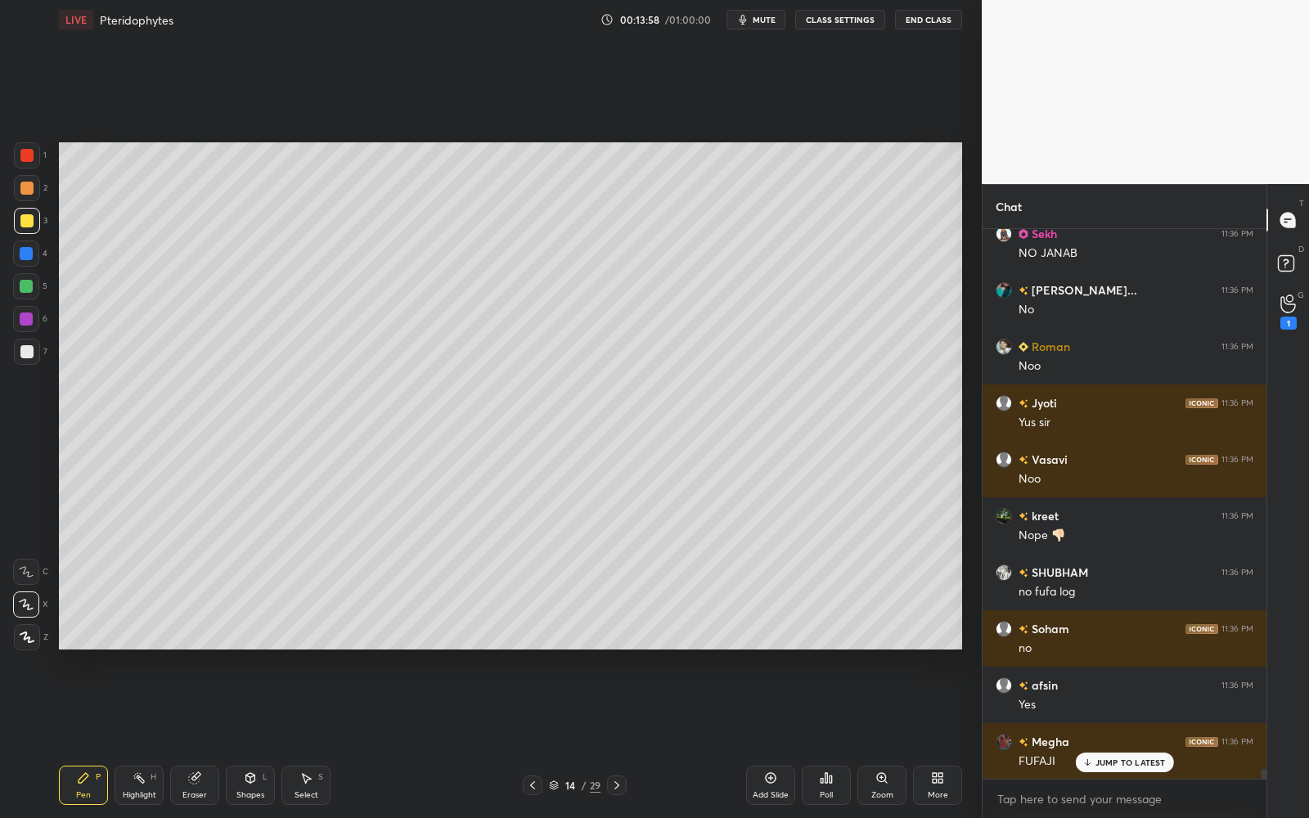
click at [1124, 737] on p "JUMP TO LATEST" at bounding box center [1130, 762] width 70 height 10
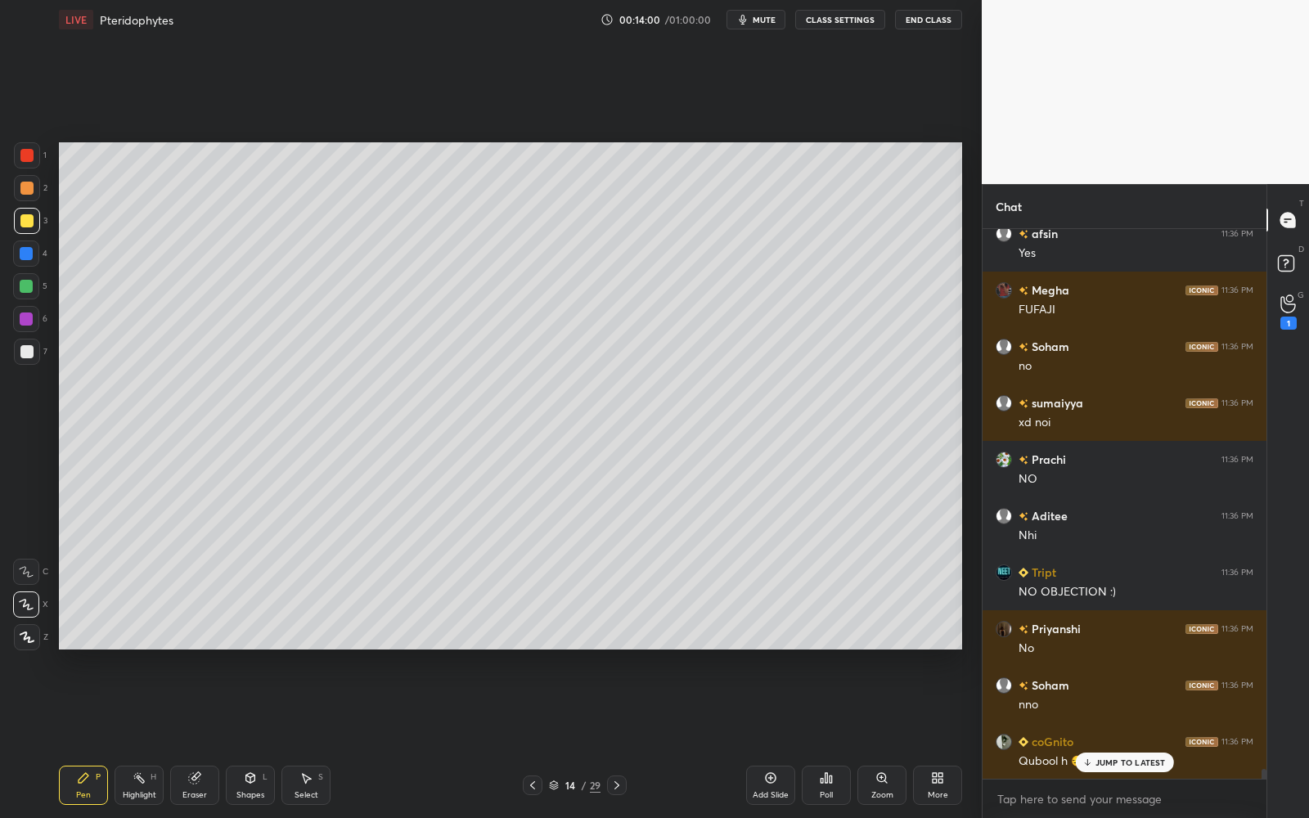
click at [1130, 737] on p "JUMP TO LATEST" at bounding box center [1130, 762] width 70 height 10
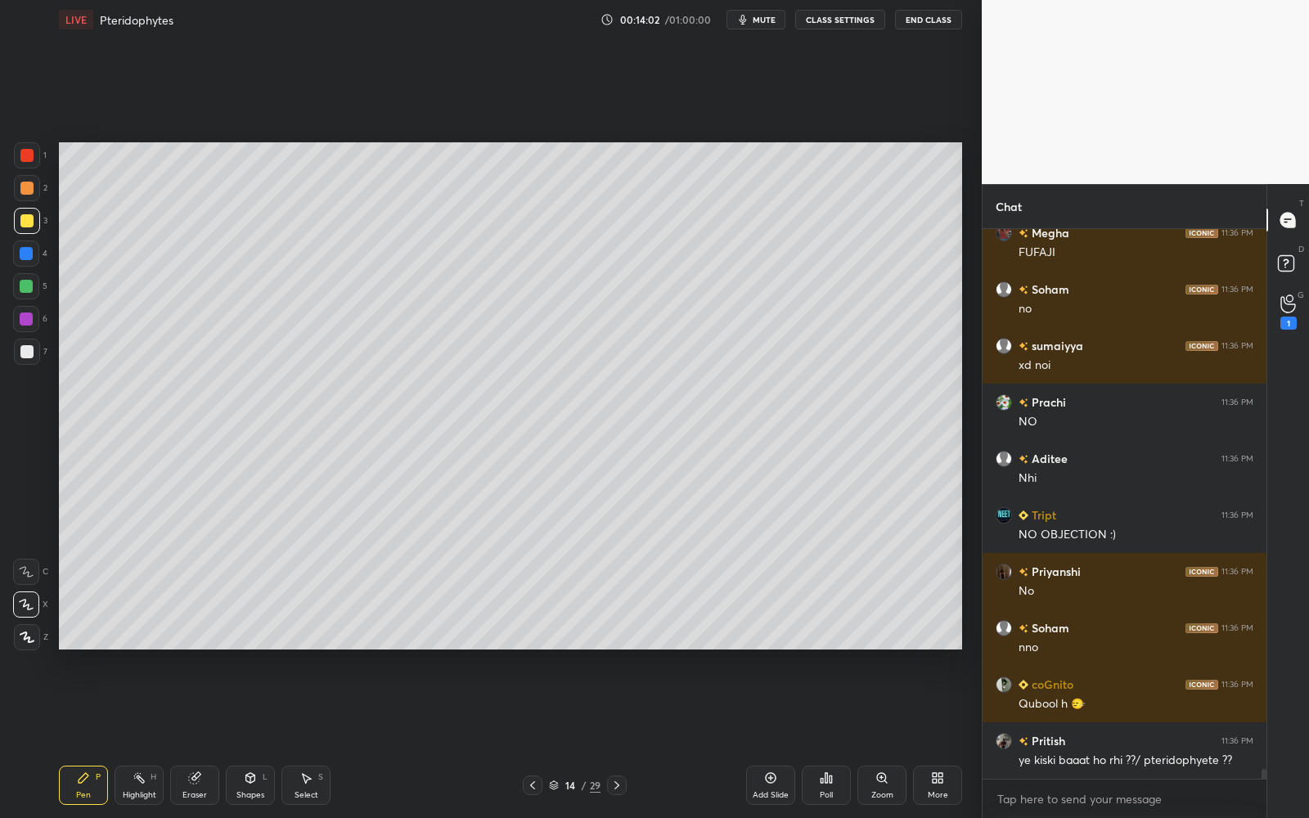
click at [565, 737] on div "14" at bounding box center [570, 785] width 16 height 10
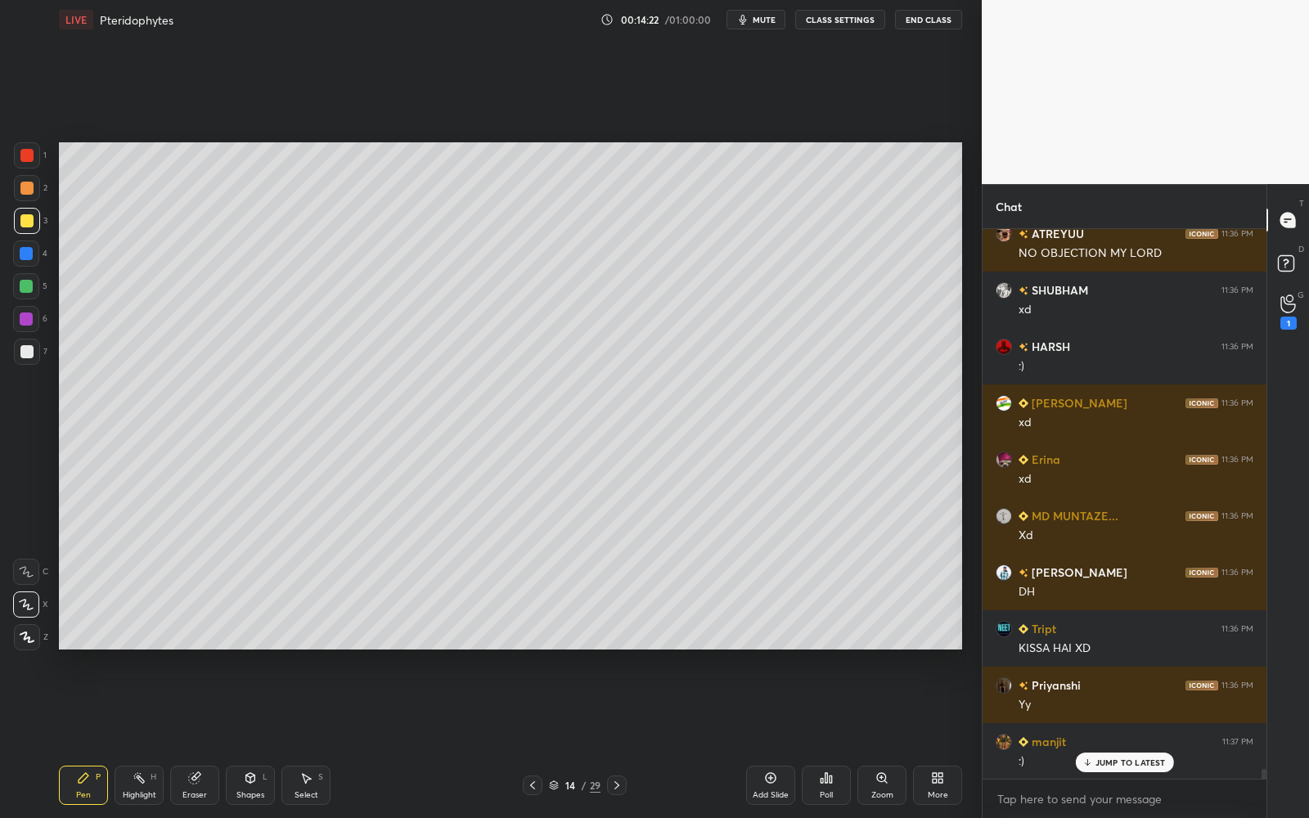
click at [555, 737] on icon at bounding box center [554, 785] width 10 height 10
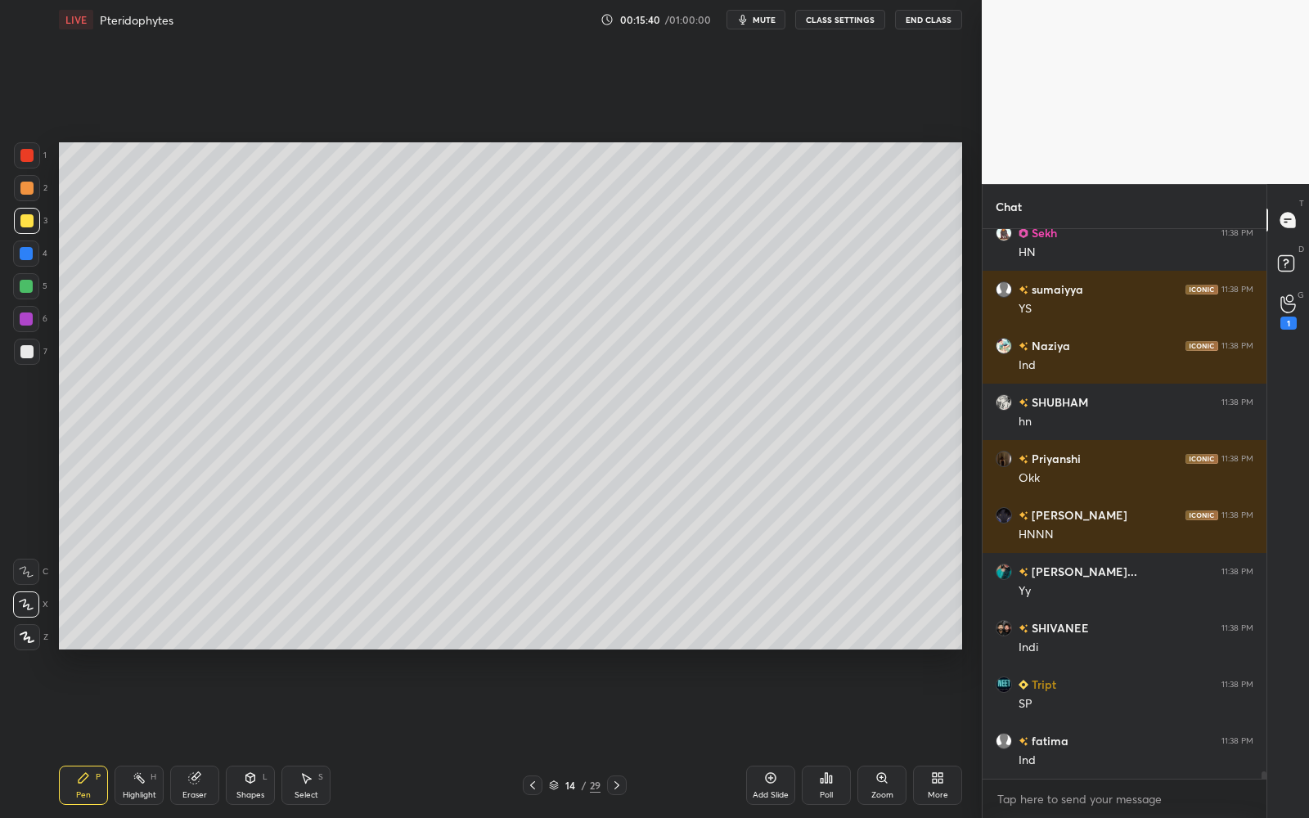
click at [621, 737] on icon at bounding box center [616, 785] width 13 height 13
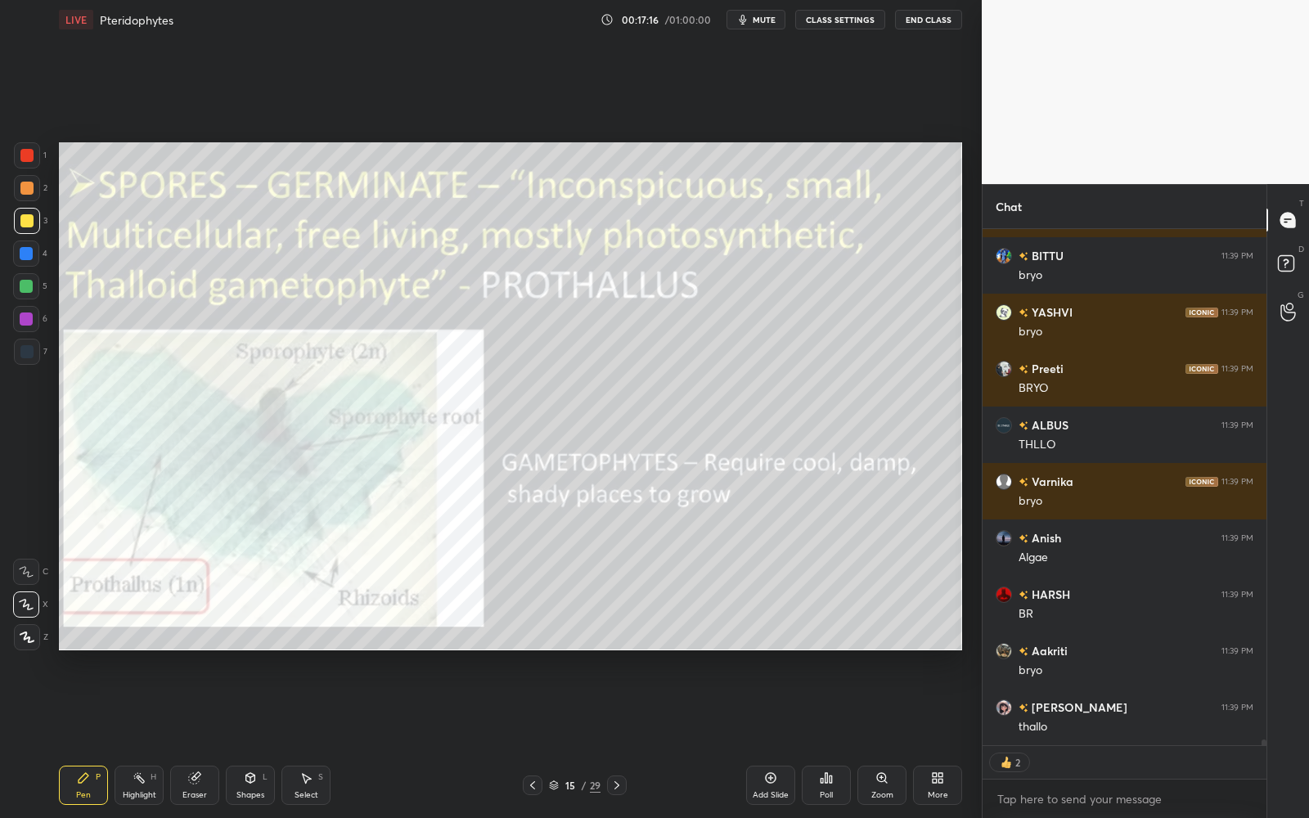
click at [766, 737] on div "Add Slide" at bounding box center [771, 795] width 36 height 8
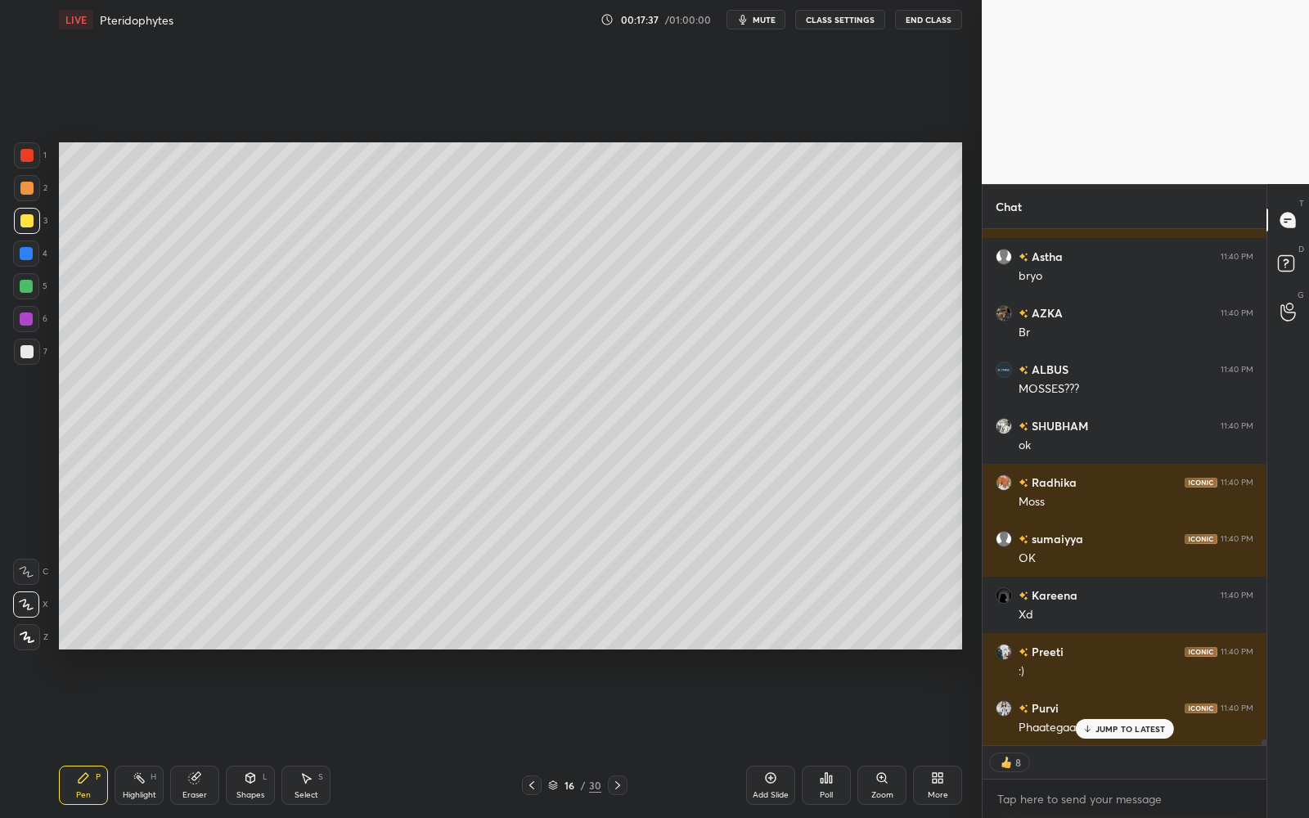
click at [36, 353] on div at bounding box center [27, 352] width 26 height 26
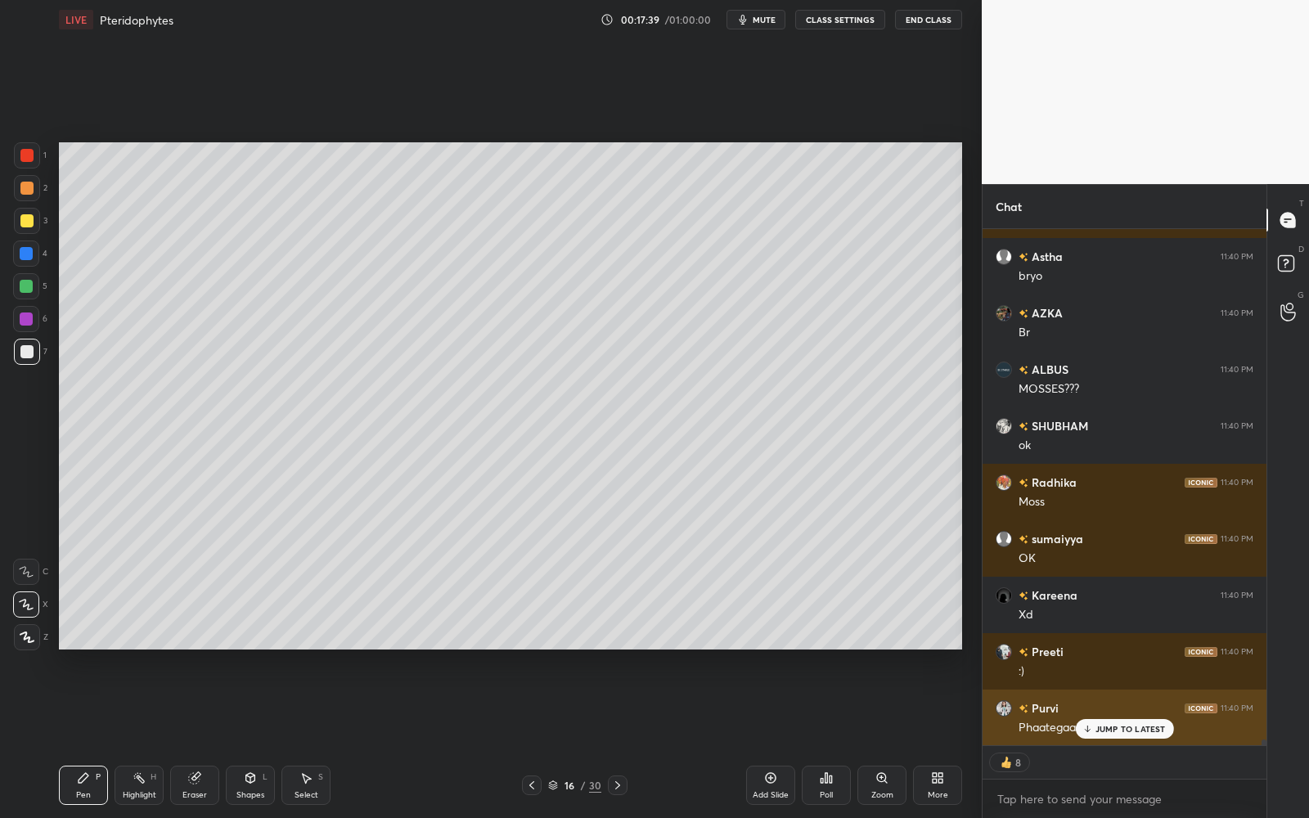
click at [1168, 721] on div "JUMP TO LATEST" at bounding box center [1124, 729] width 98 height 20
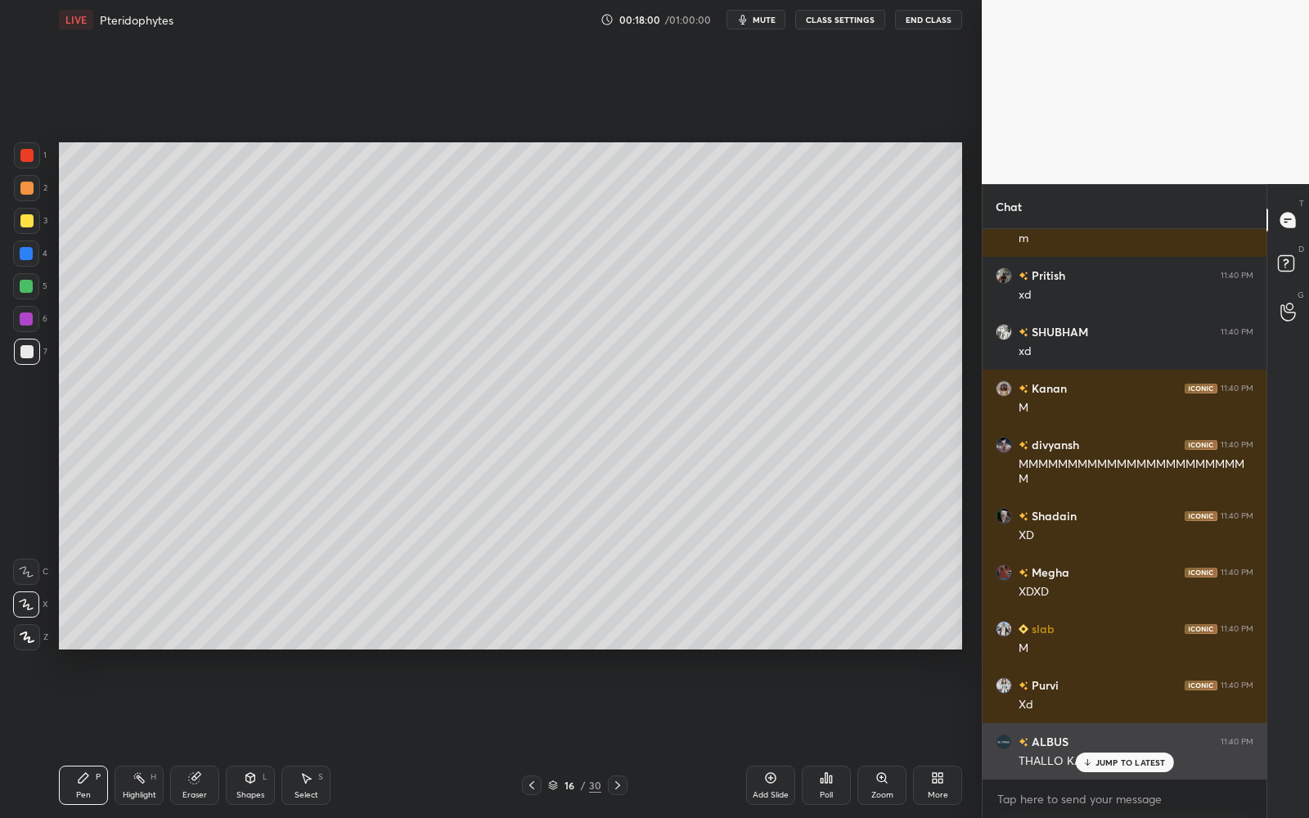
click at [1150, 737] on p "JUMP TO LATEST" at bounding box center [1130, 762] width 70 height 10
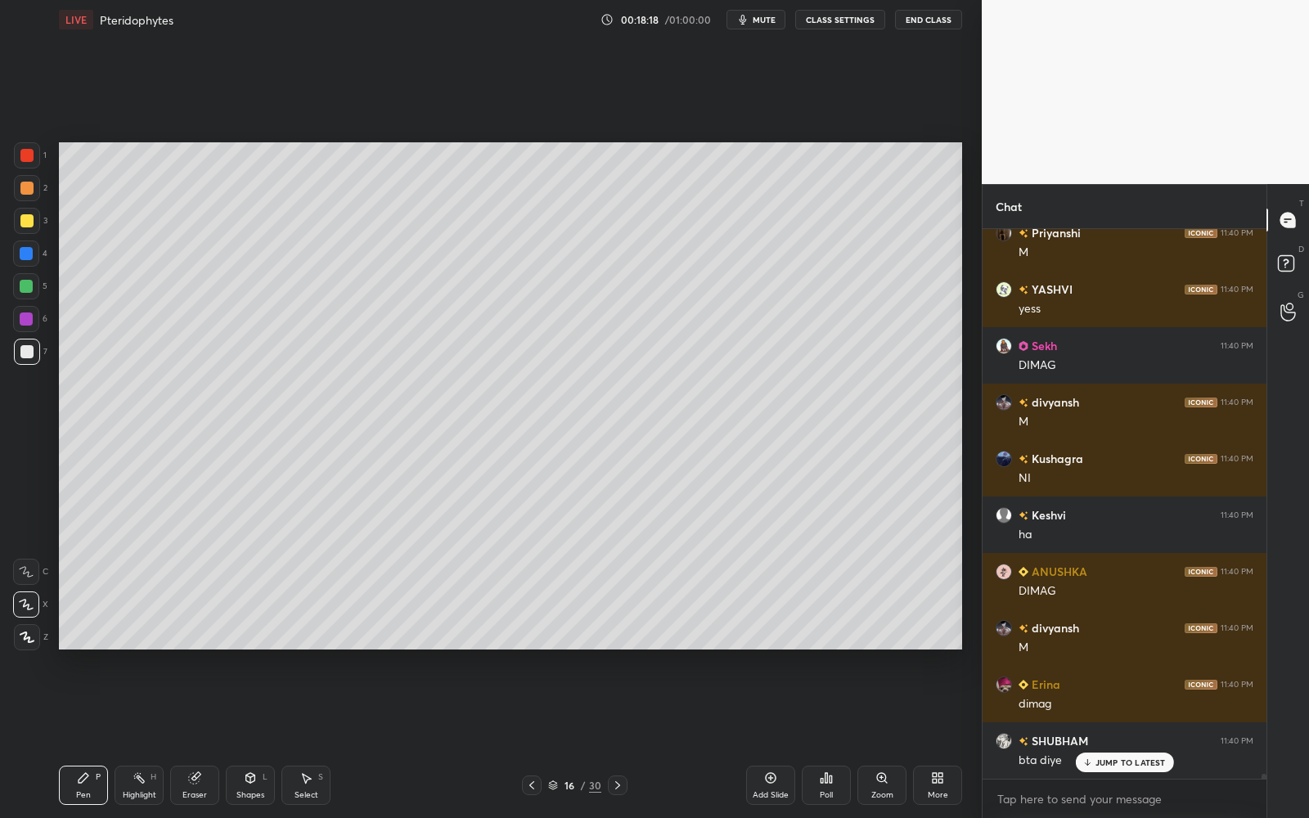
click at [1149, 737] on p "JUMP TO LATEST" at bounding box center [1130, 762] width 70 height 10
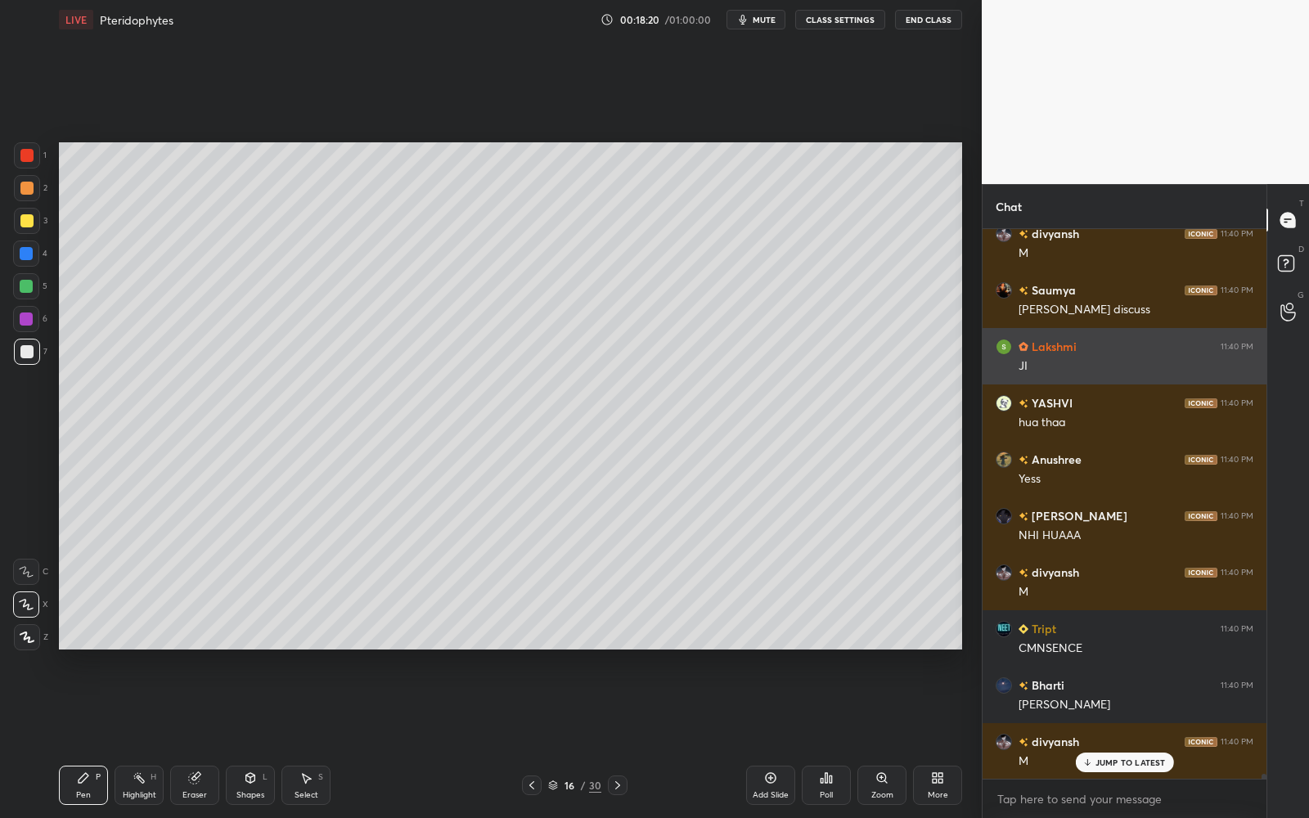
click at [1148, 737] on p "JUMP TO LATEST" at bounding box center [1130, 762] width 70 height 10
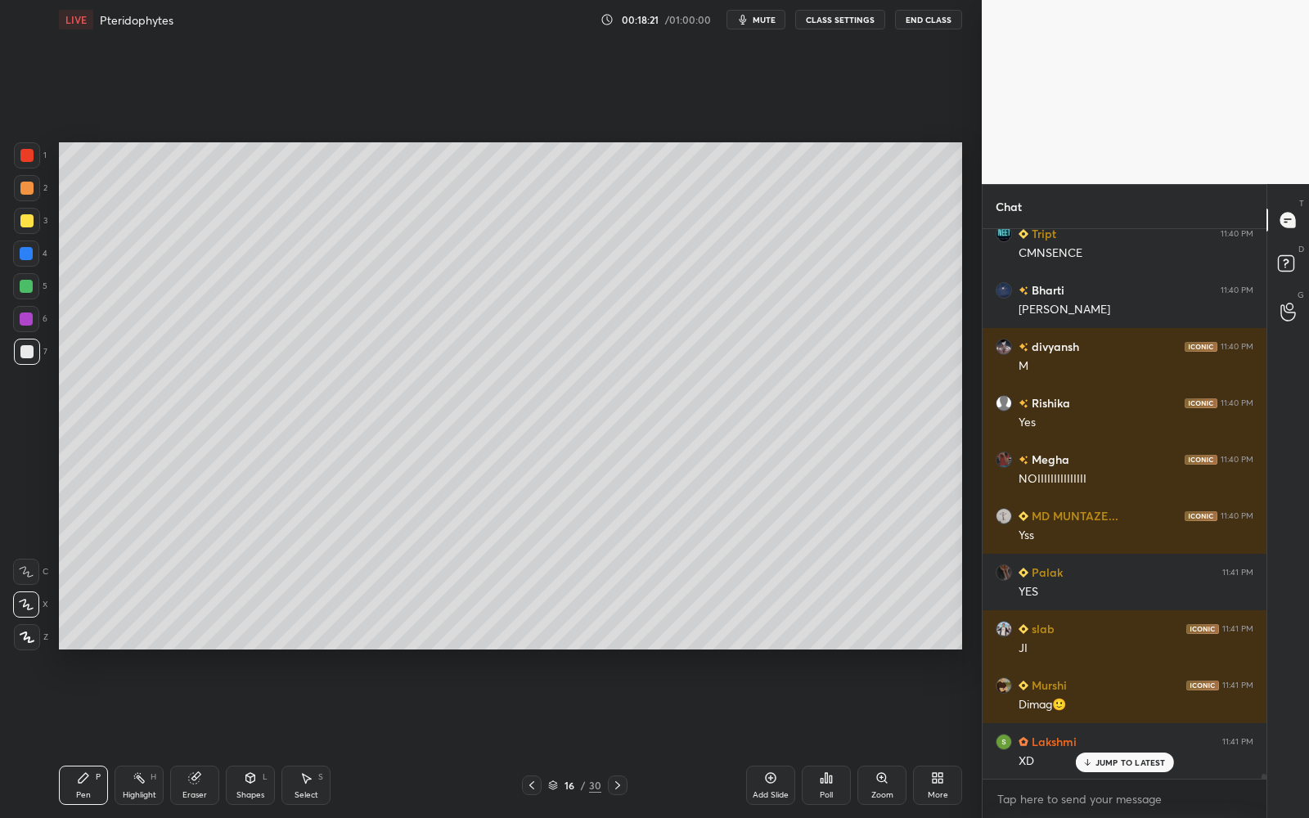
click at [1148, 737] on p "JUMP TO LATEST" at bounding box center [1130, 762] width 70 height 10
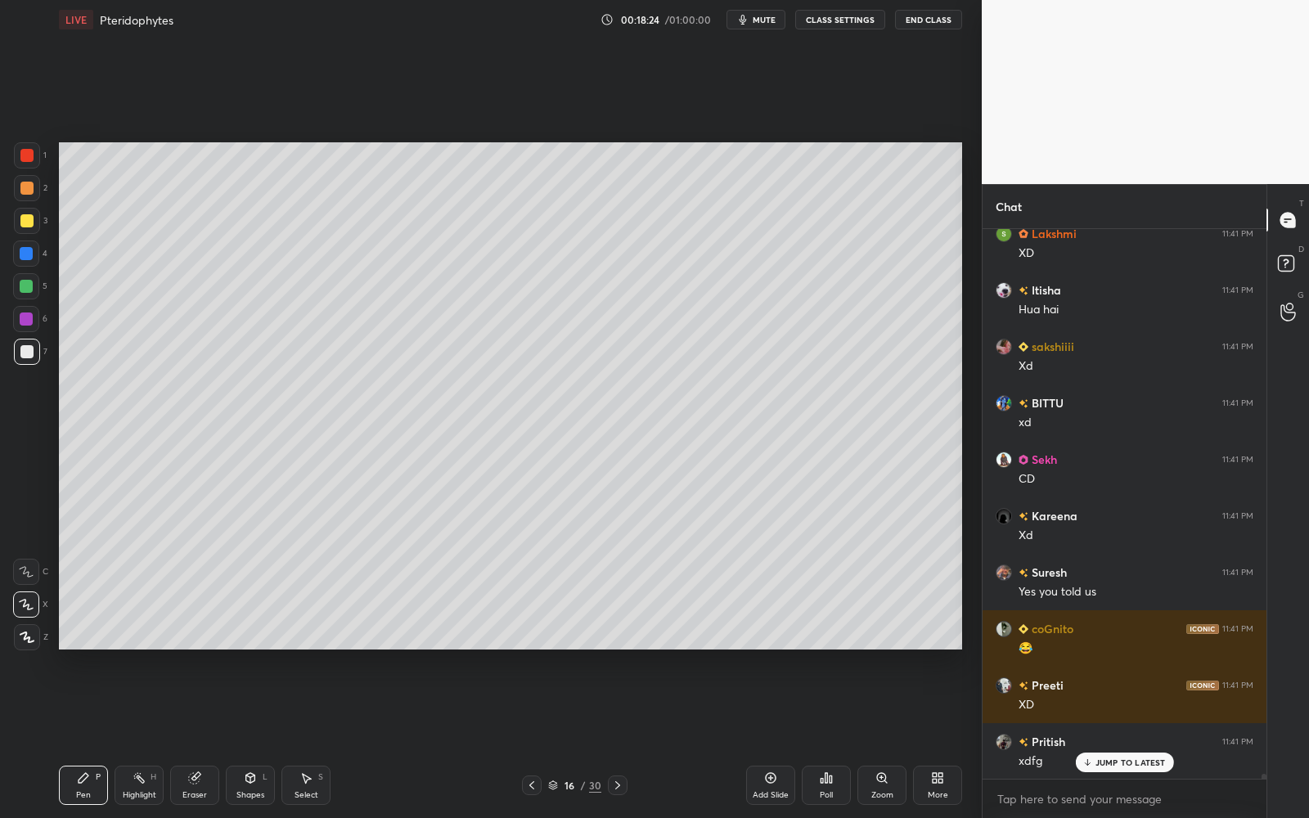
click at [539, 737] on div at bounding box center [532, 785] width 20 height 20
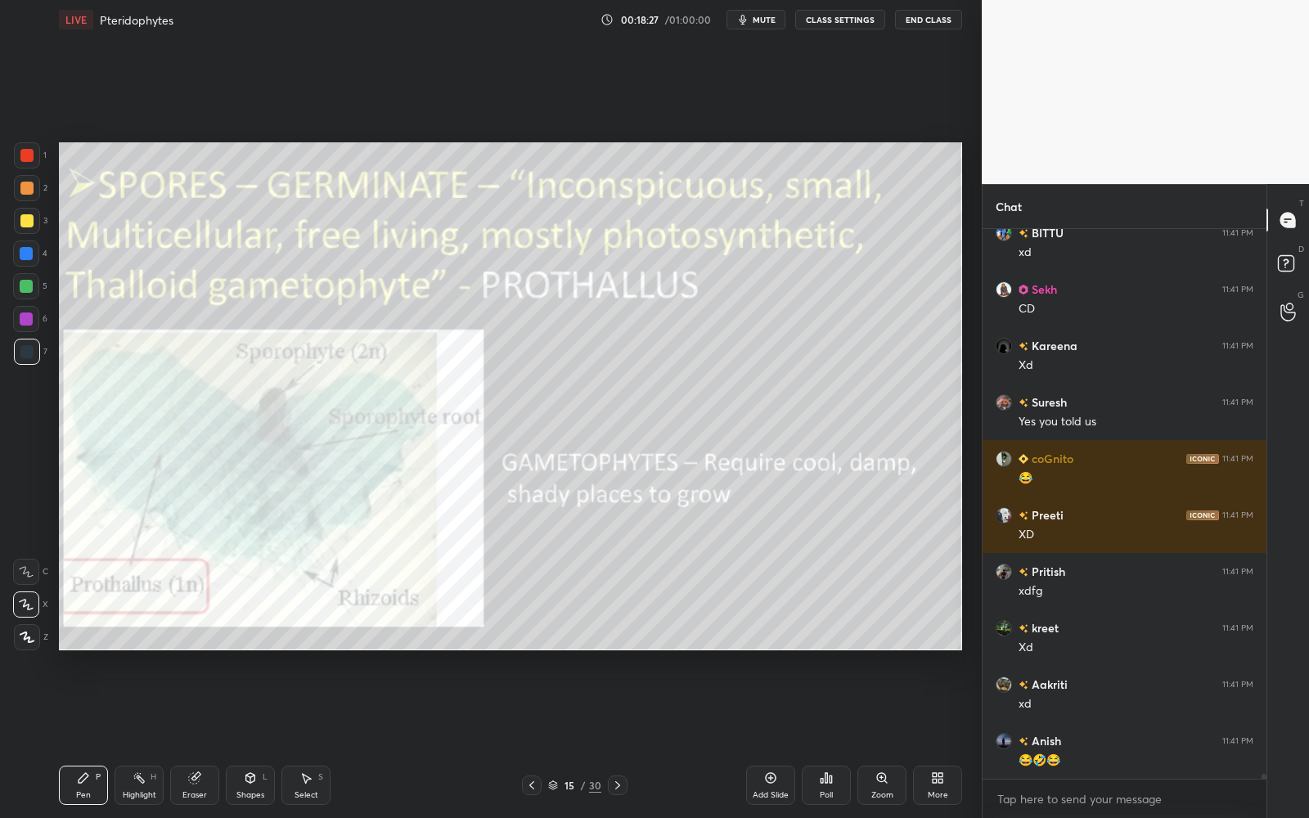
click at [557, 737] on icon at bounding box center [553, 786] width 8 height 2
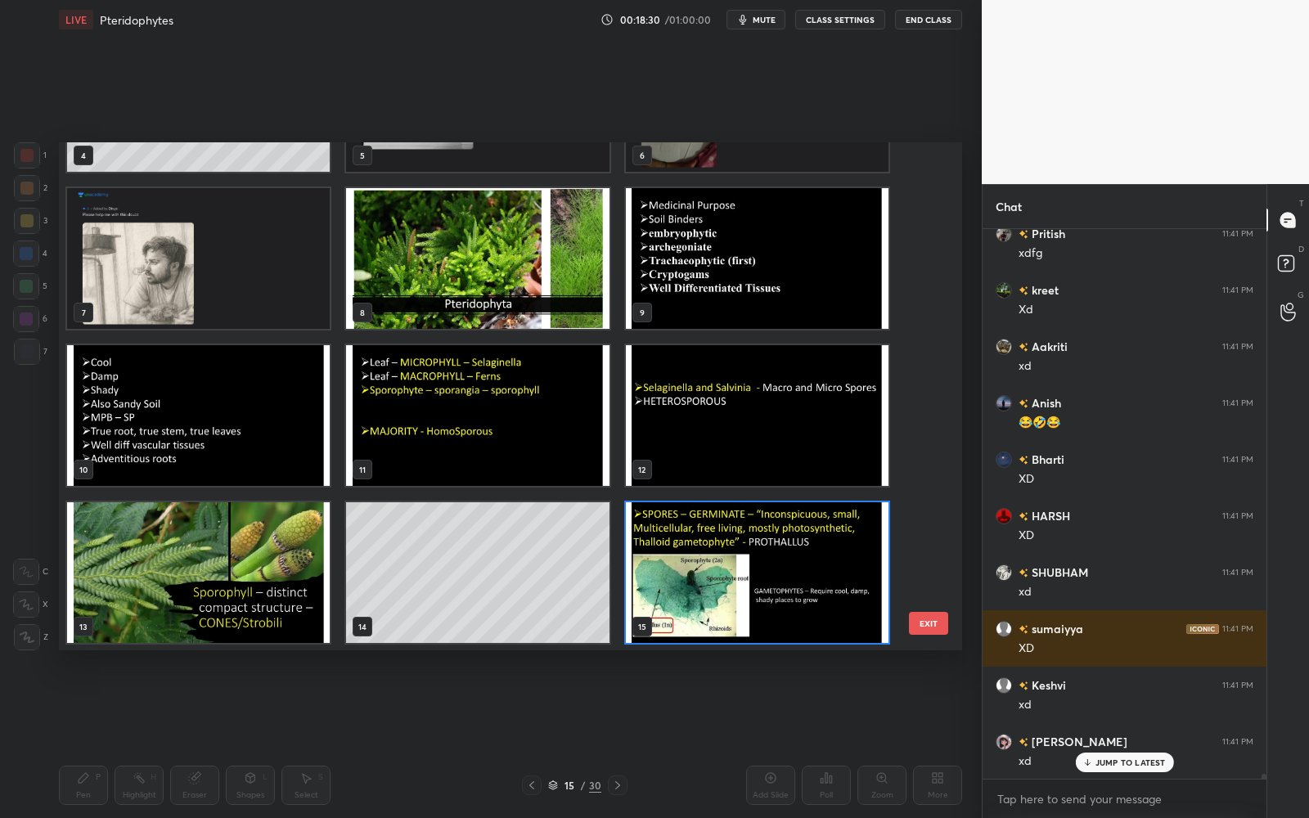
click at [741, 577] on img "grid" at bounding box center [757, 572] width 263 height 141
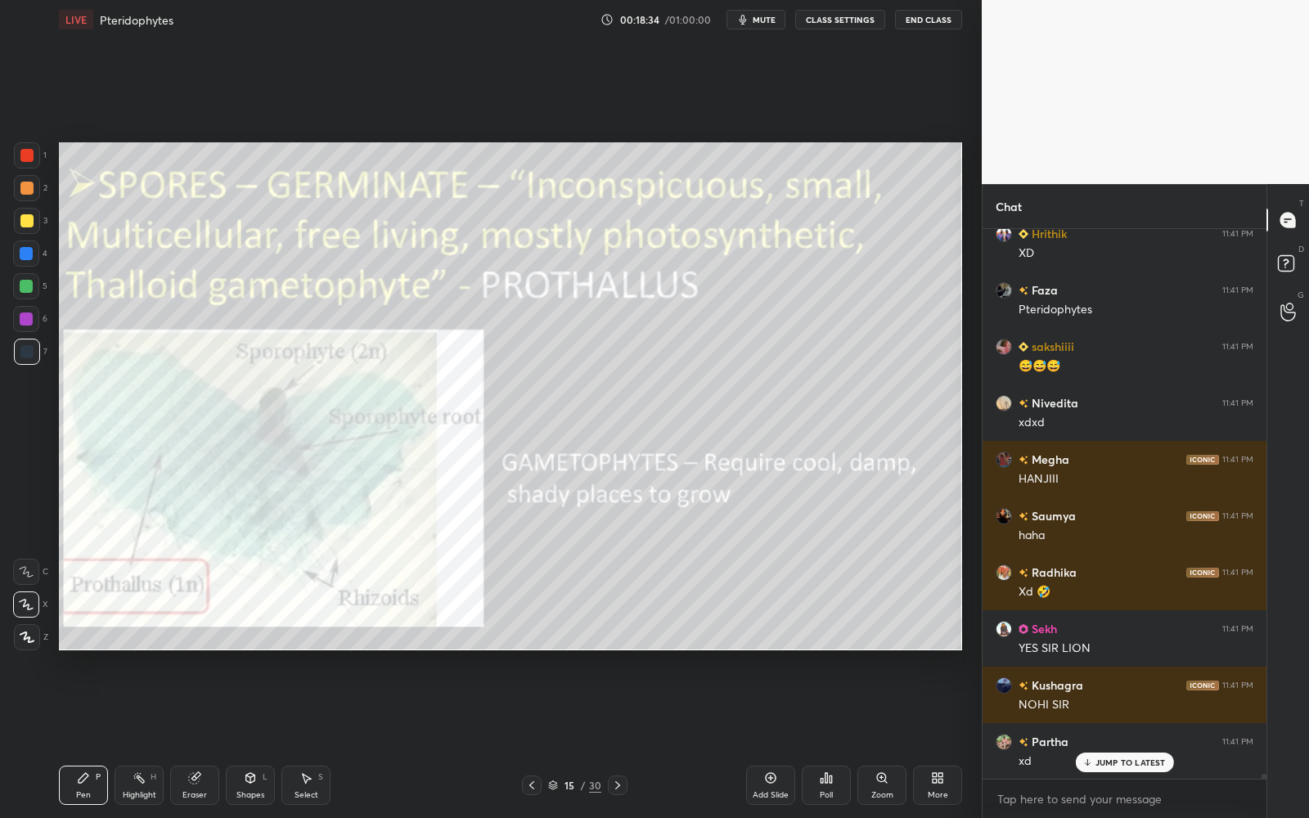
click at [20, 214] on div at bounding box center [26, 220] width 13 height 13
click at [17, 214] on div at bounding box center [27, 221] width 26 height 26
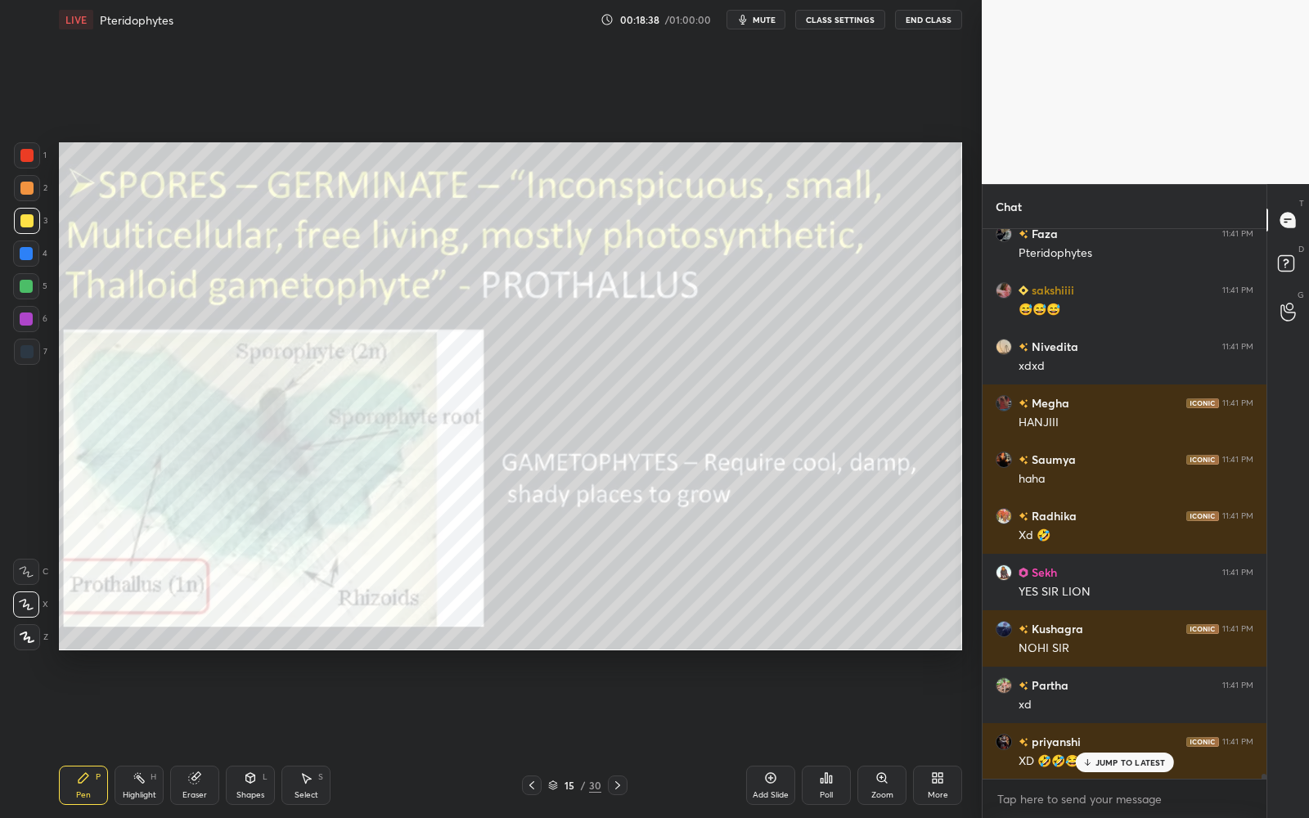
click at [558, 737] on div "15 / 30" at bounding box center [574, 785] width 53 height 15
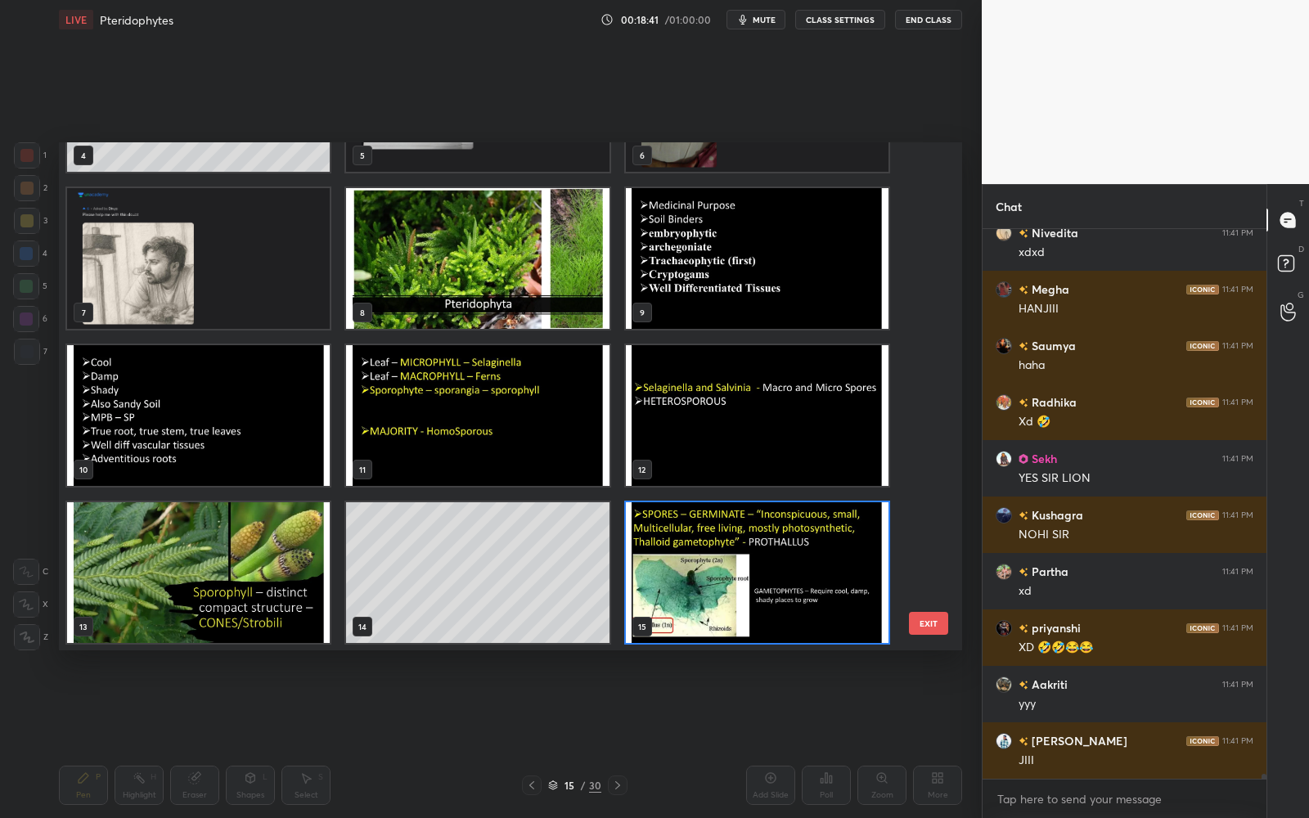
click at [292, 568] on img "grid" at bounding box center [198, 572] width 263 height 141
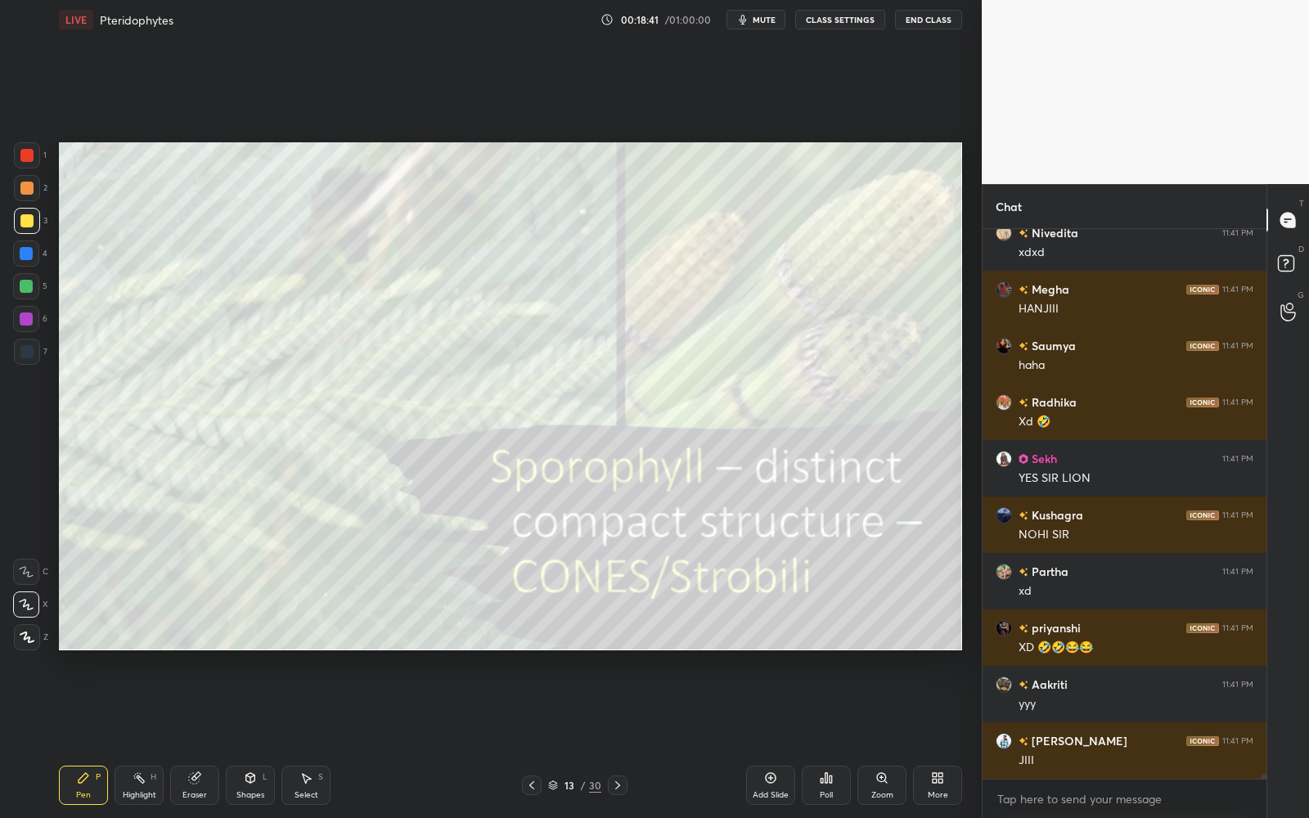
click at [292, 568] on img "grid" at bounding box center [198, 572] width 263 height 141
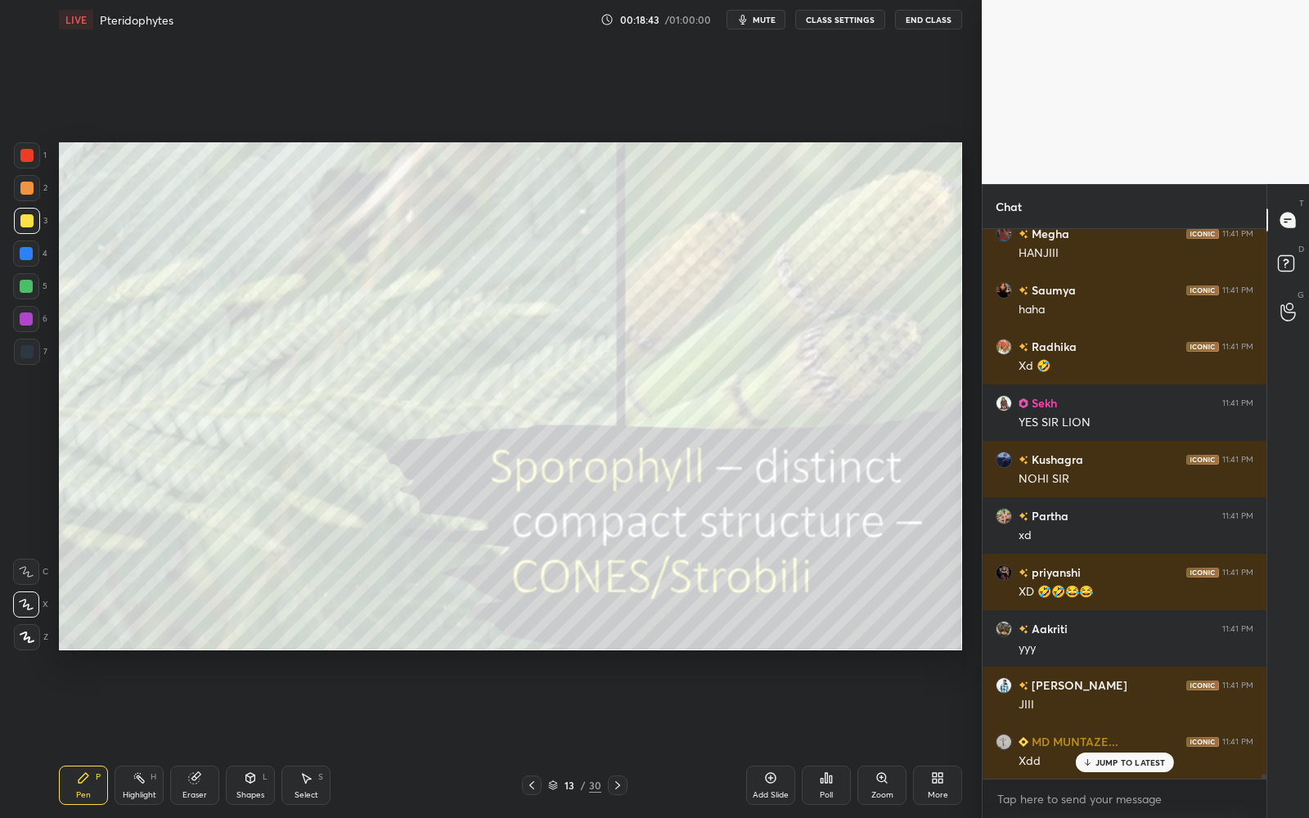
click at [771, 737] on icon at bounding box center [770, 777] width 13 height 13
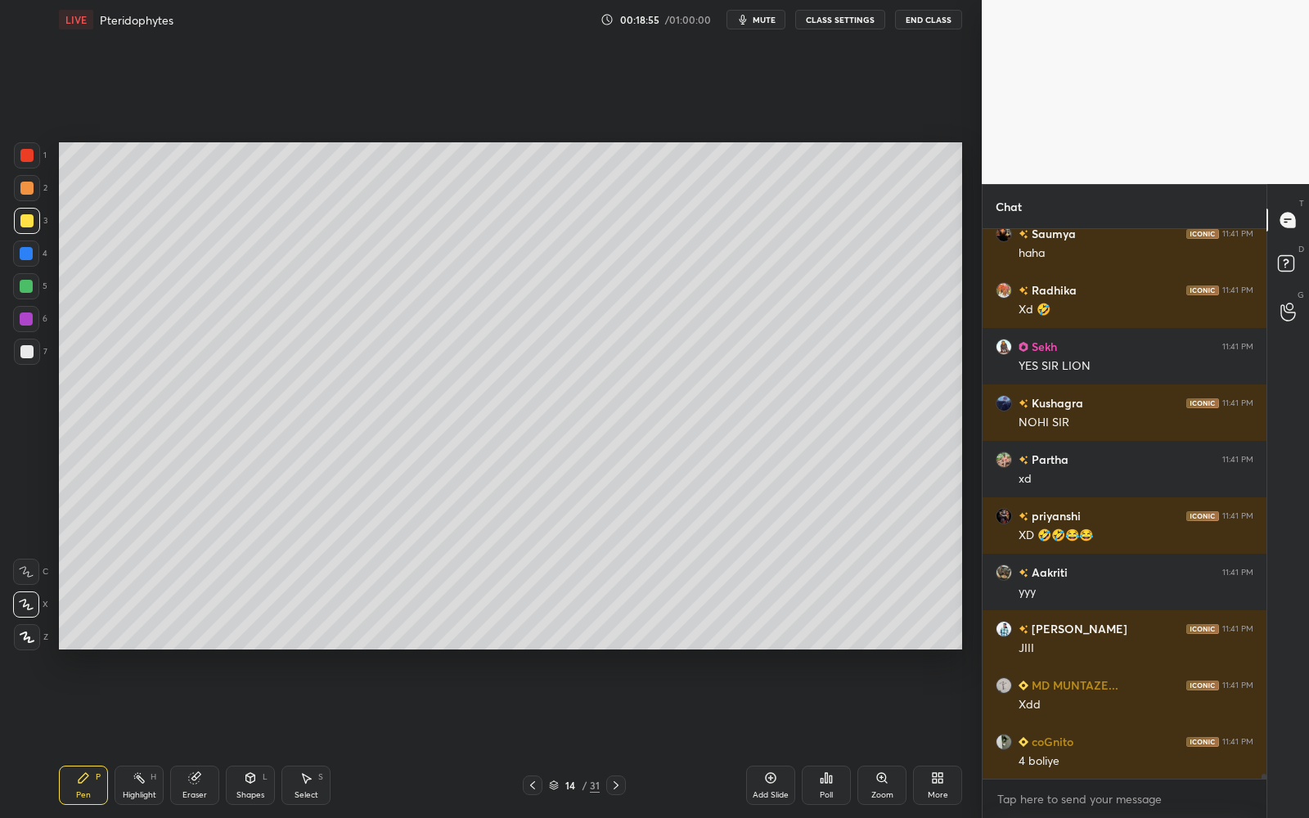
click at [24, 348] on div at bounding box center [26, 351] width 13 height 13
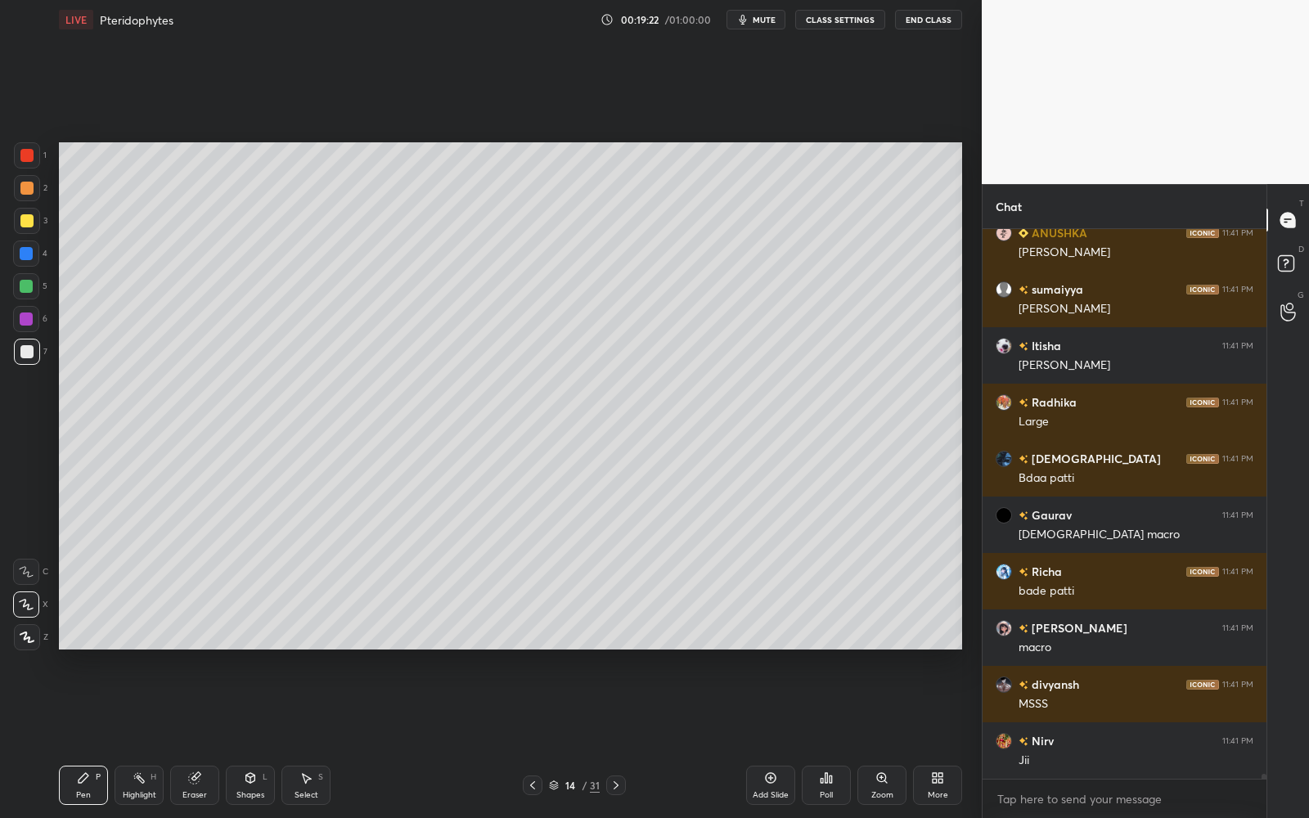
click at [583, 737] on div "/" at bounding box center [584, 785] width 5 height 10
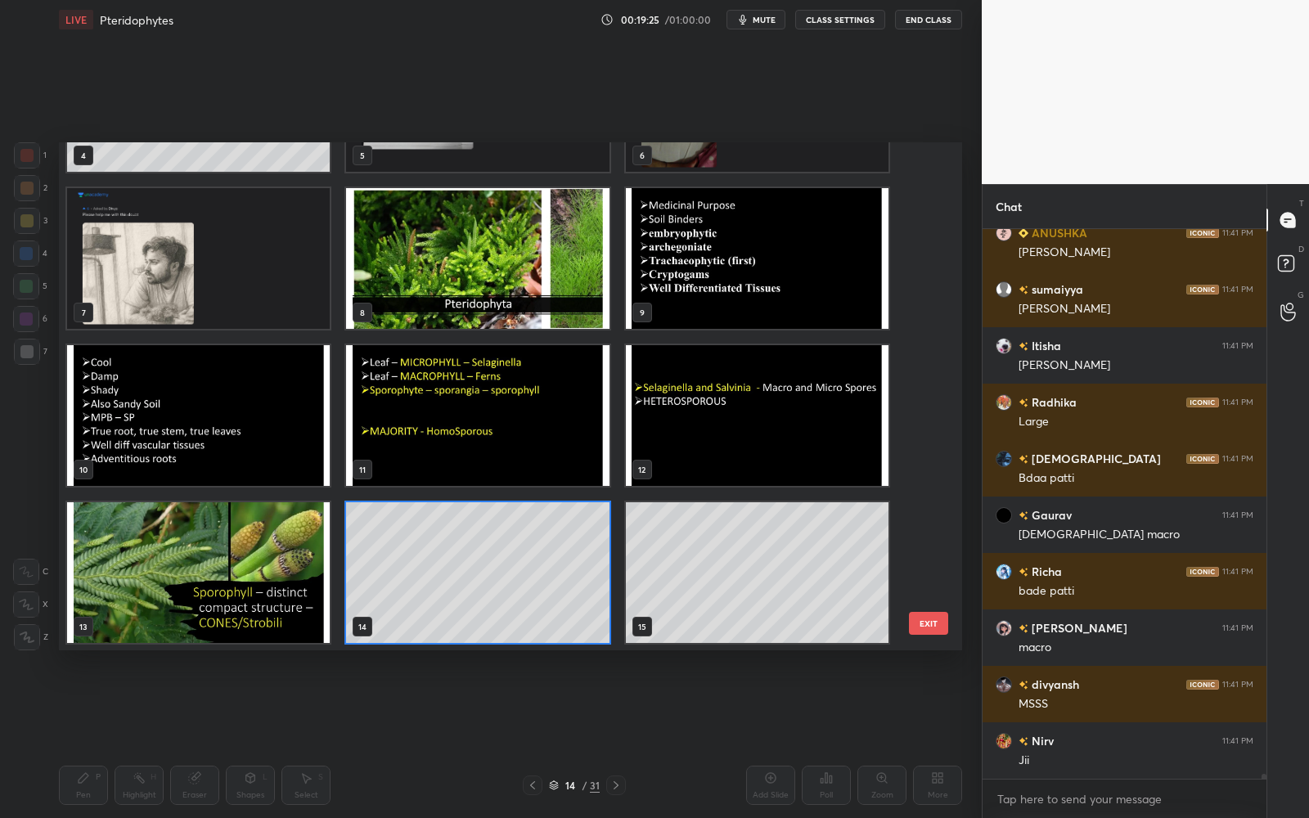
click at [543, 419] on img "grid" at bounding box center [477, 415] width 263 height 141
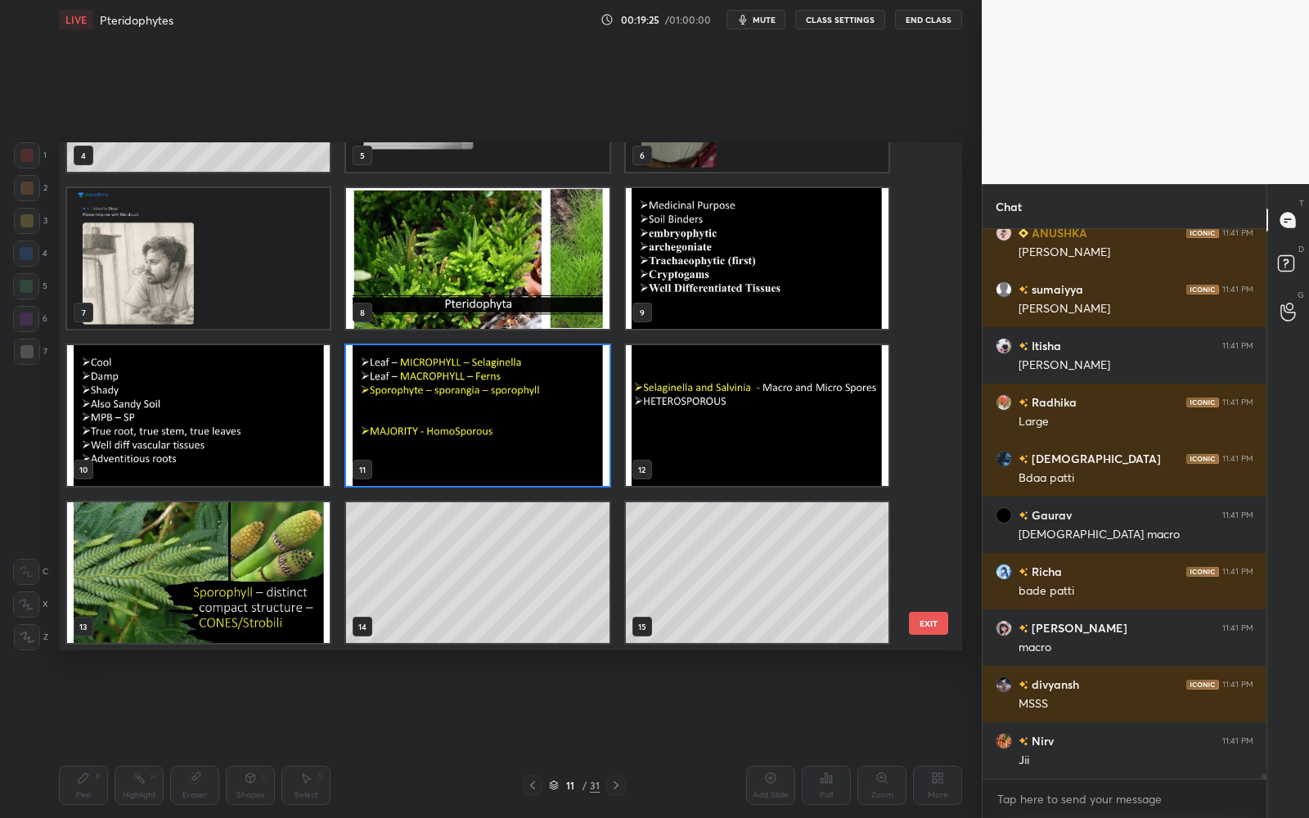
click at [544, 420] on img "grid" at bounding box center [477, 415] width 263 height 141
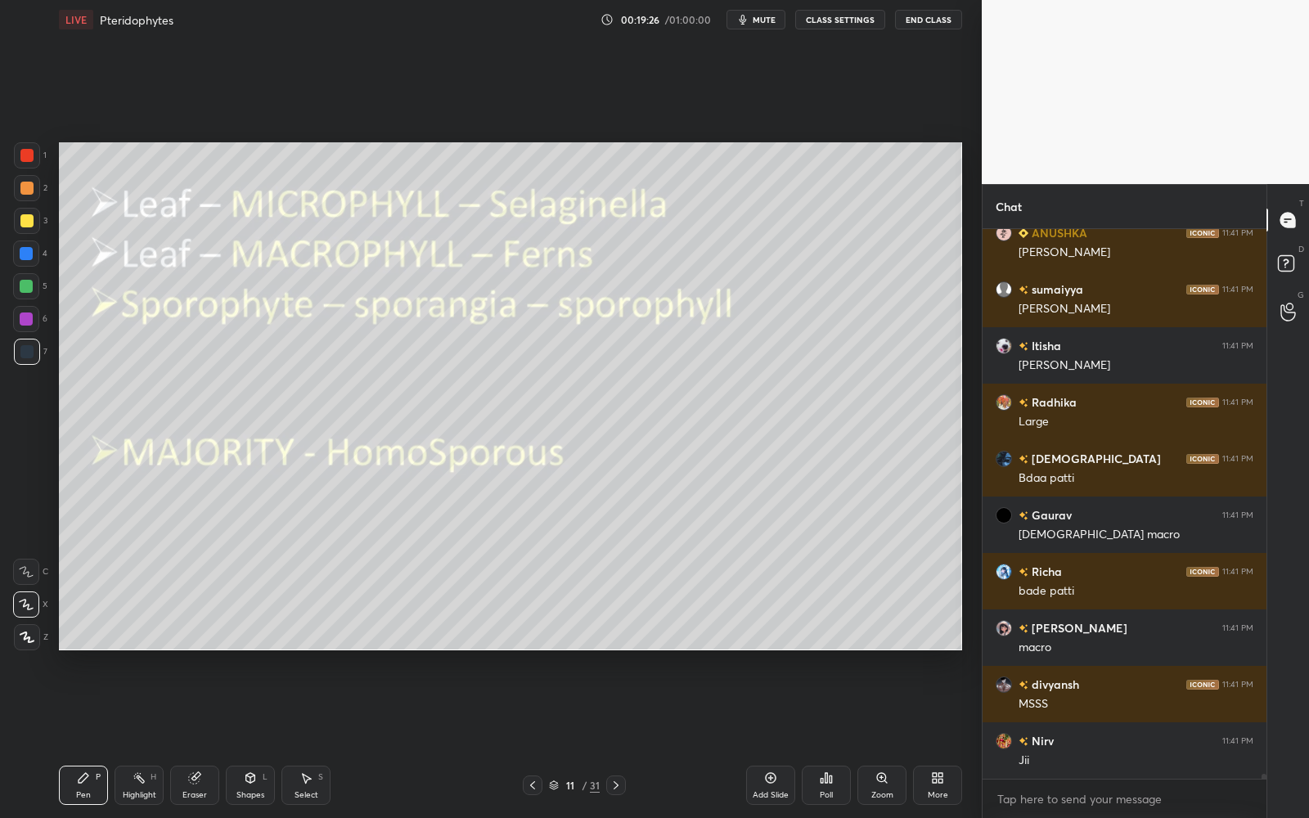
click at [39, 169] on div "1" at bounding box center [30, 158] width 33 height 33
click at [40, 167] on div "1" at bounding box center [30, 155] width 33 height 26
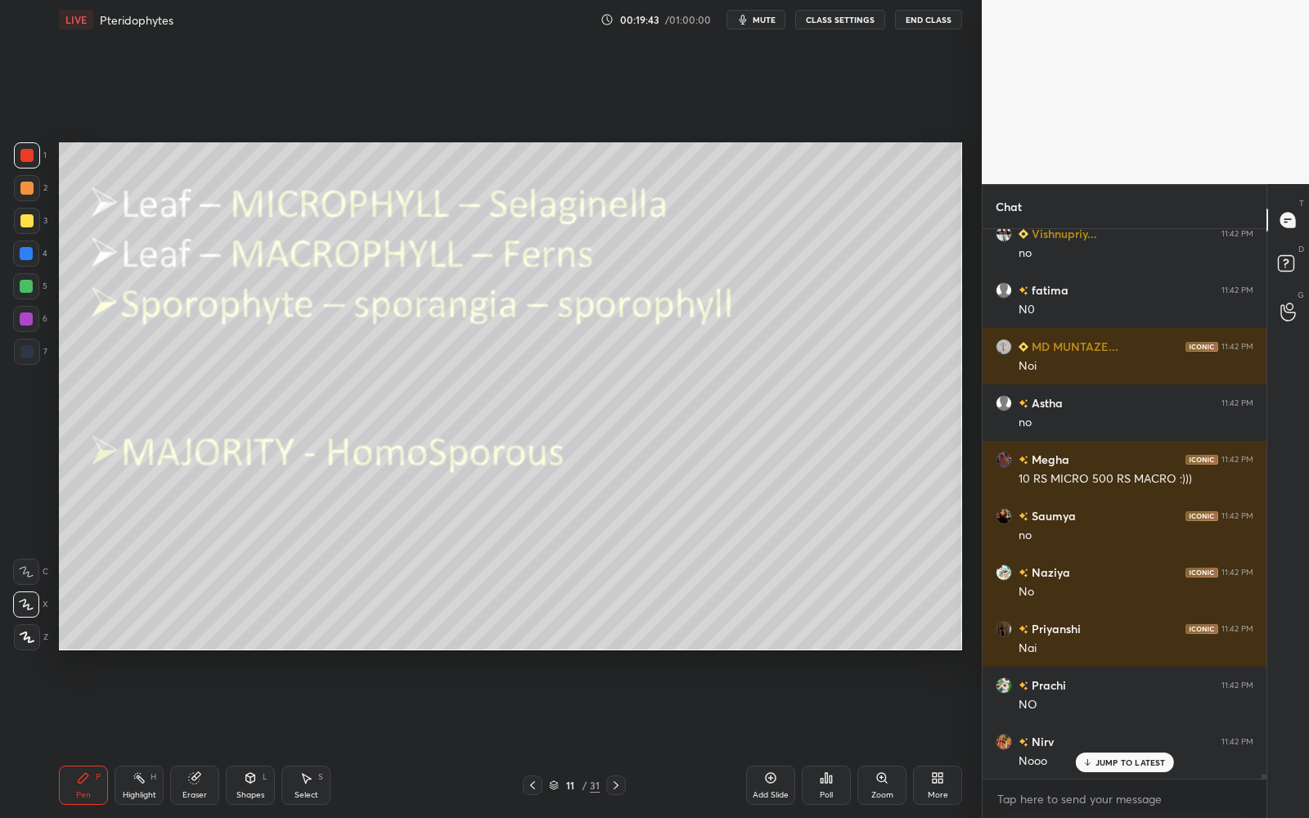
click at [32, 285] on div at bounding box center [26, 286] width 13 height 13
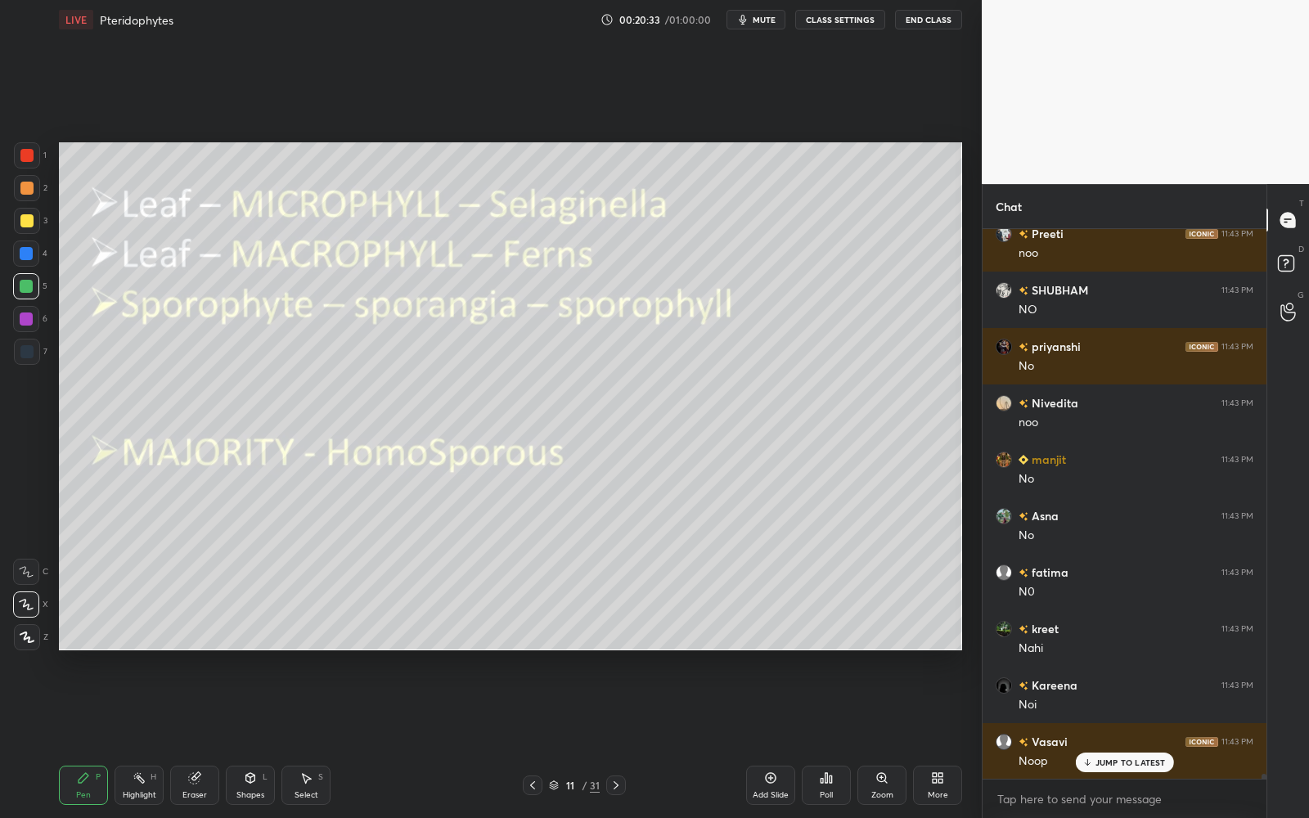
scroll to position [65813, 0]
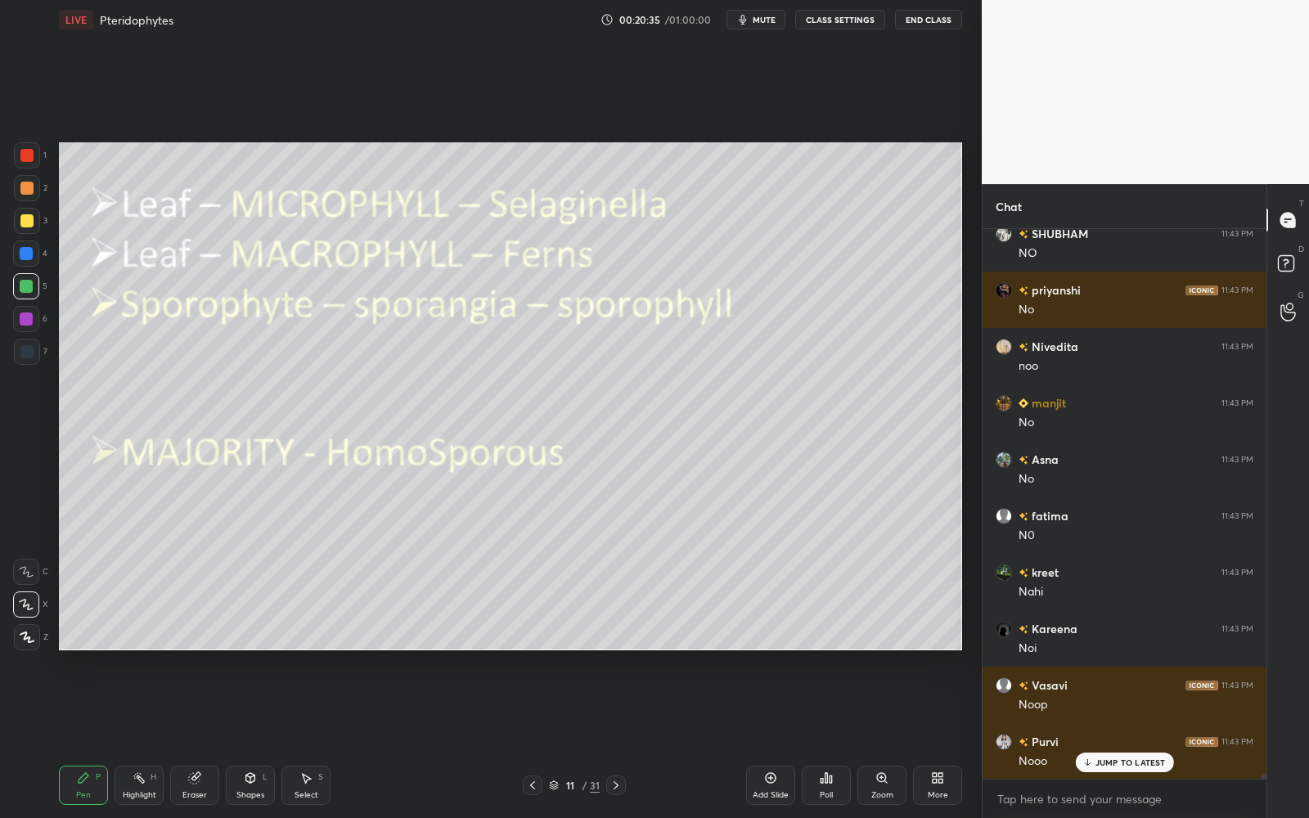
click at [35, 226] on div at bounding box center [27, 221] width 26 height 26
click at [35, 216] on div at bounding box center [27, 221] width 26 height 26
click at [32, 211] on div at bounding box center [27, 221] width 26 height 26
click at [34, 198] on div "2" at bounding box center [31, 191] width 34 height 33
click at [32, 195] on div at bounding box center [27, 188] width 26 height 26
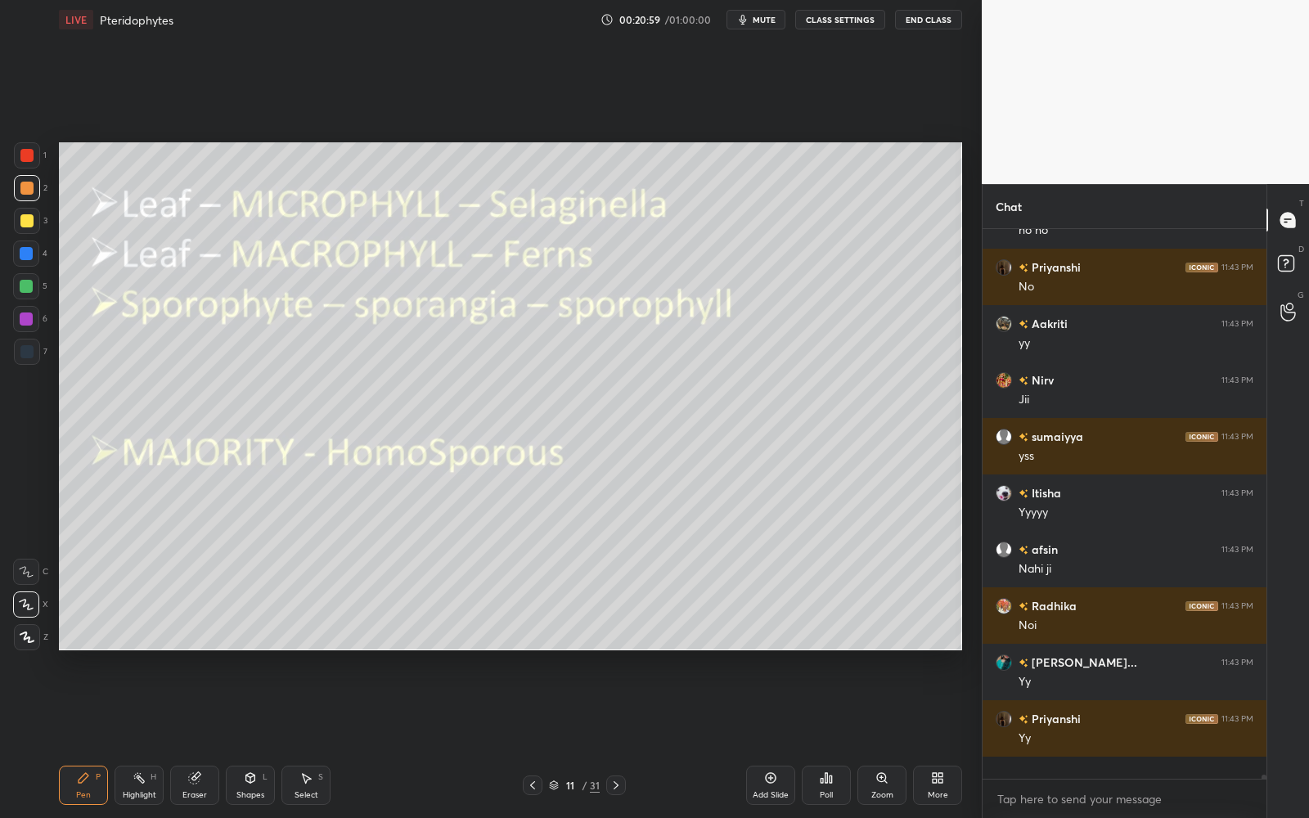
scroll to position [546, 280]
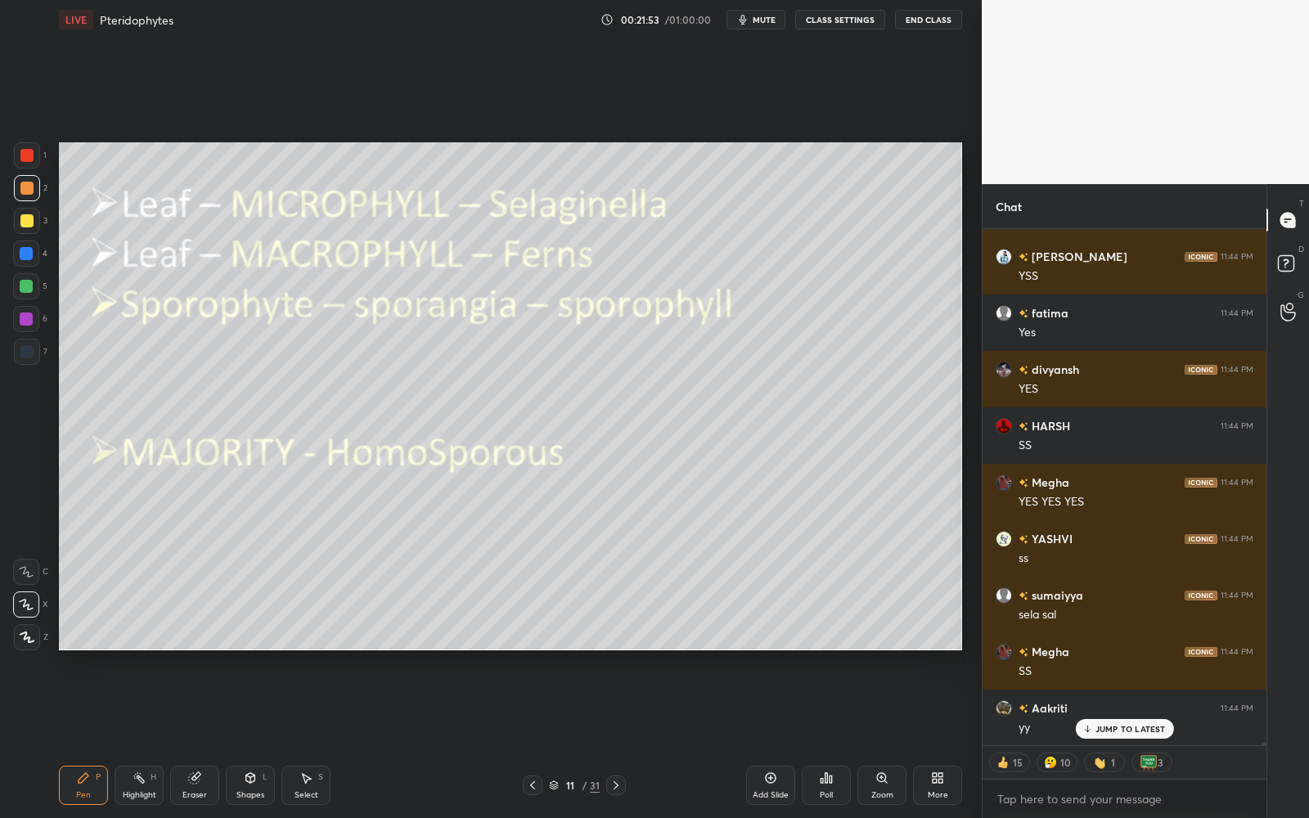
click at [566, 737] on div "11" at bounding box center [570, 785] width 16 height 10
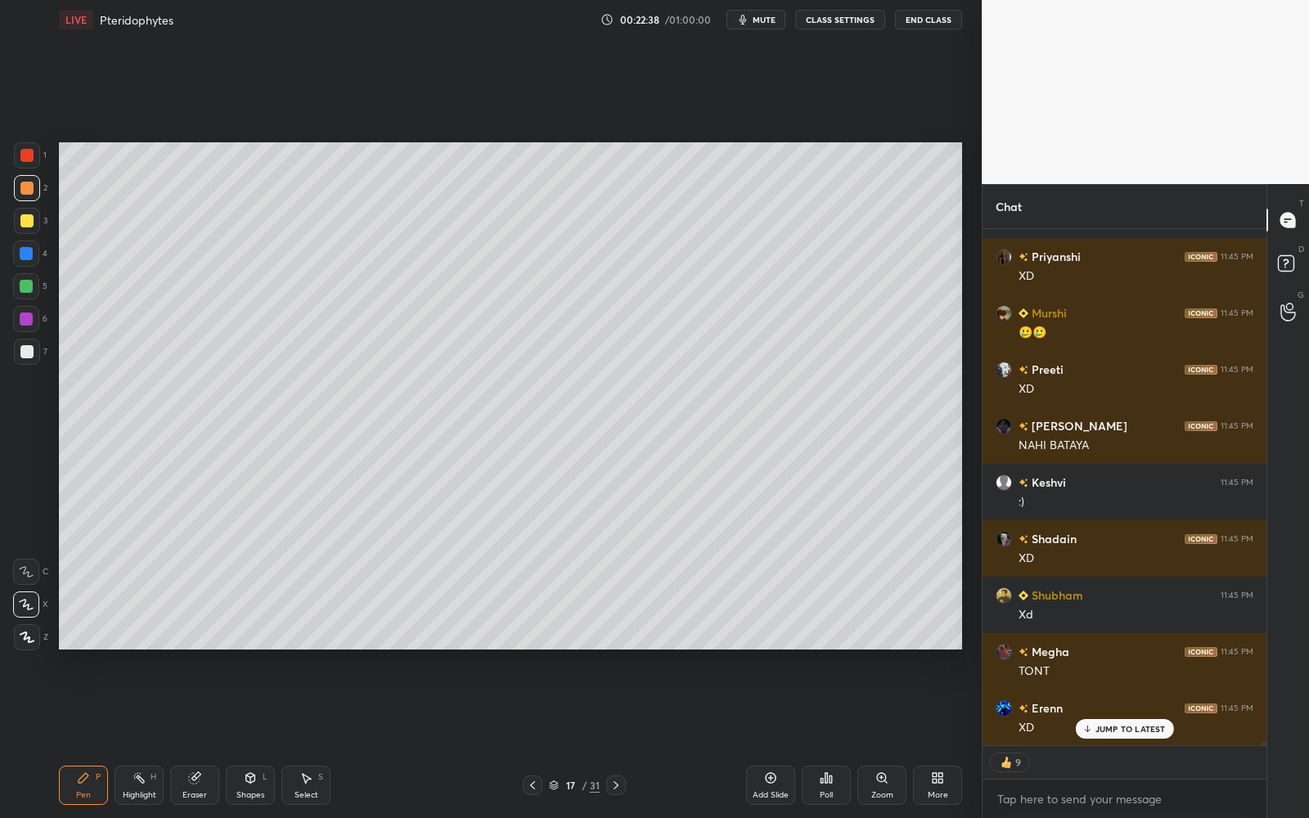
click at [24, 222] on div at bounding box center [26, 220] width 13 height 13
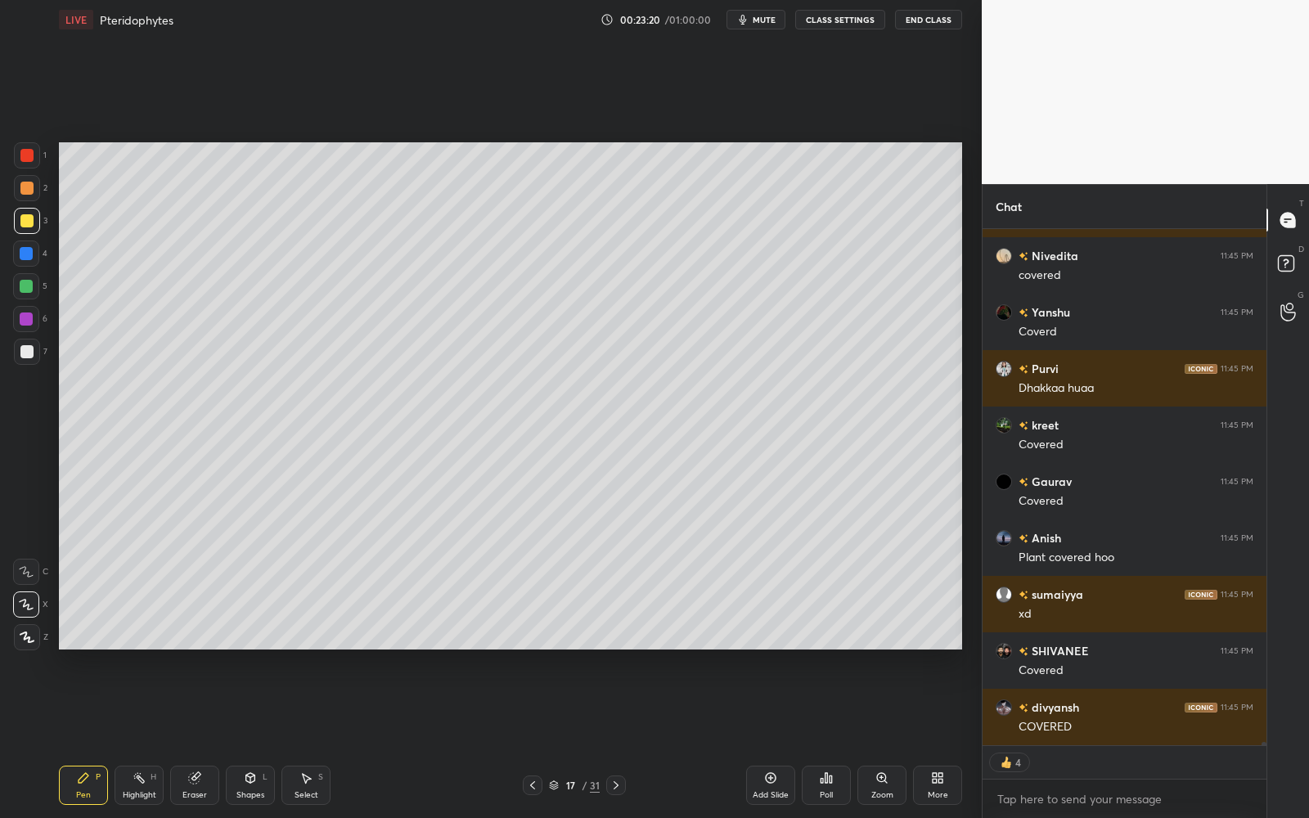
click at [578, 737] on div "17 / 31" at bounding box center [574, 785] width 51 height 15
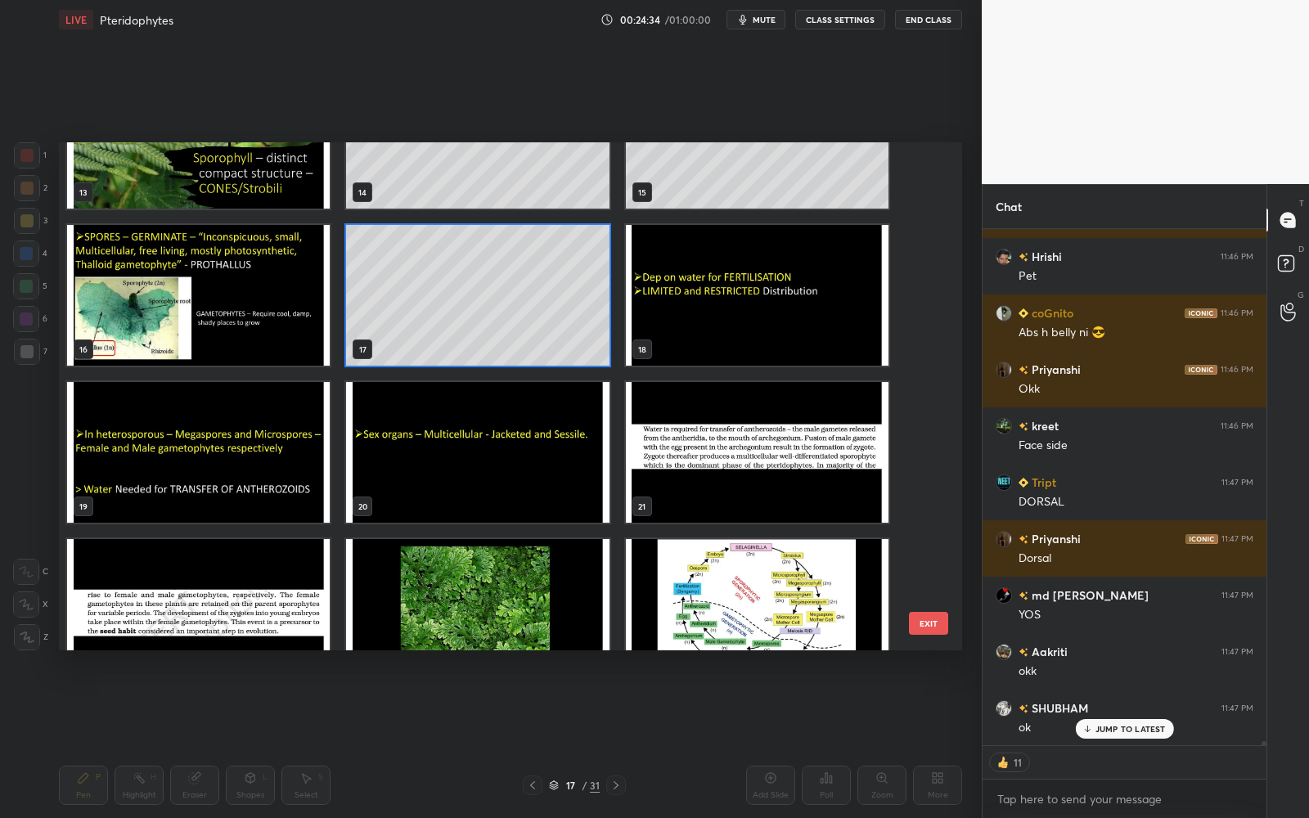
click at [281, 596] on img "grid" at bounding box center [198, 609] width 263 height 141
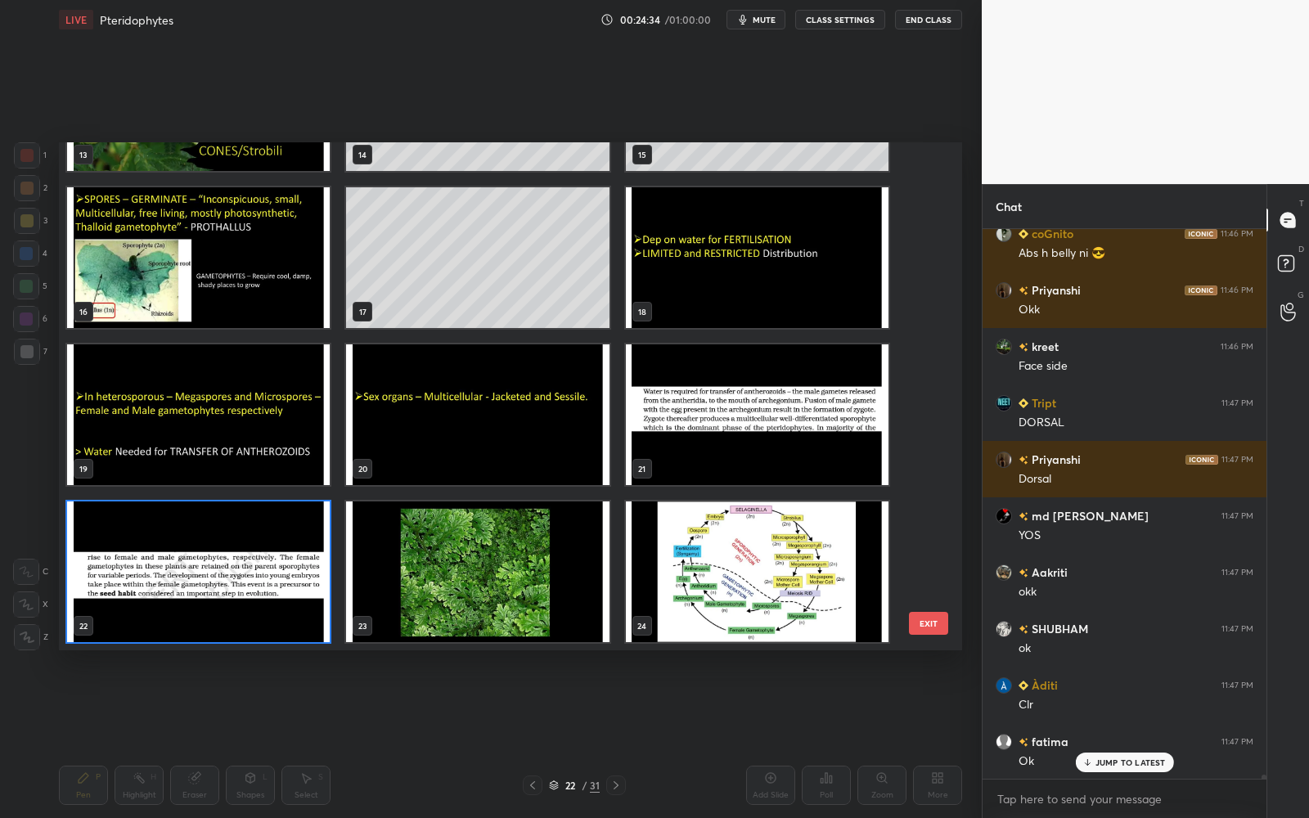
click at [281, 596] on img "grid" at bounding box center [198, 571] width 263 height 141
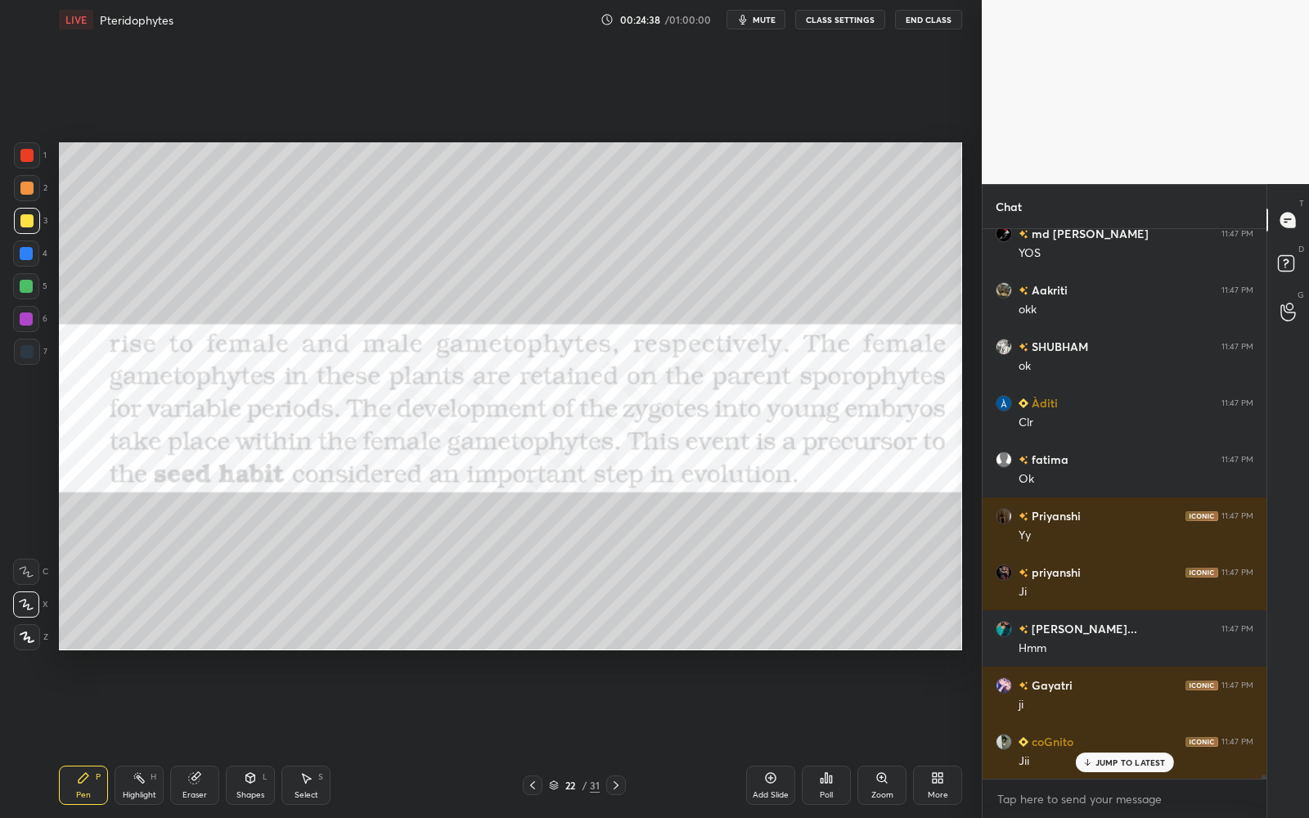
click at [31, 146] on div at bounding box center [27, 155] width 26 height 26
click at [29, 149] on div at bounding box center [26, 155] width 13 height 13
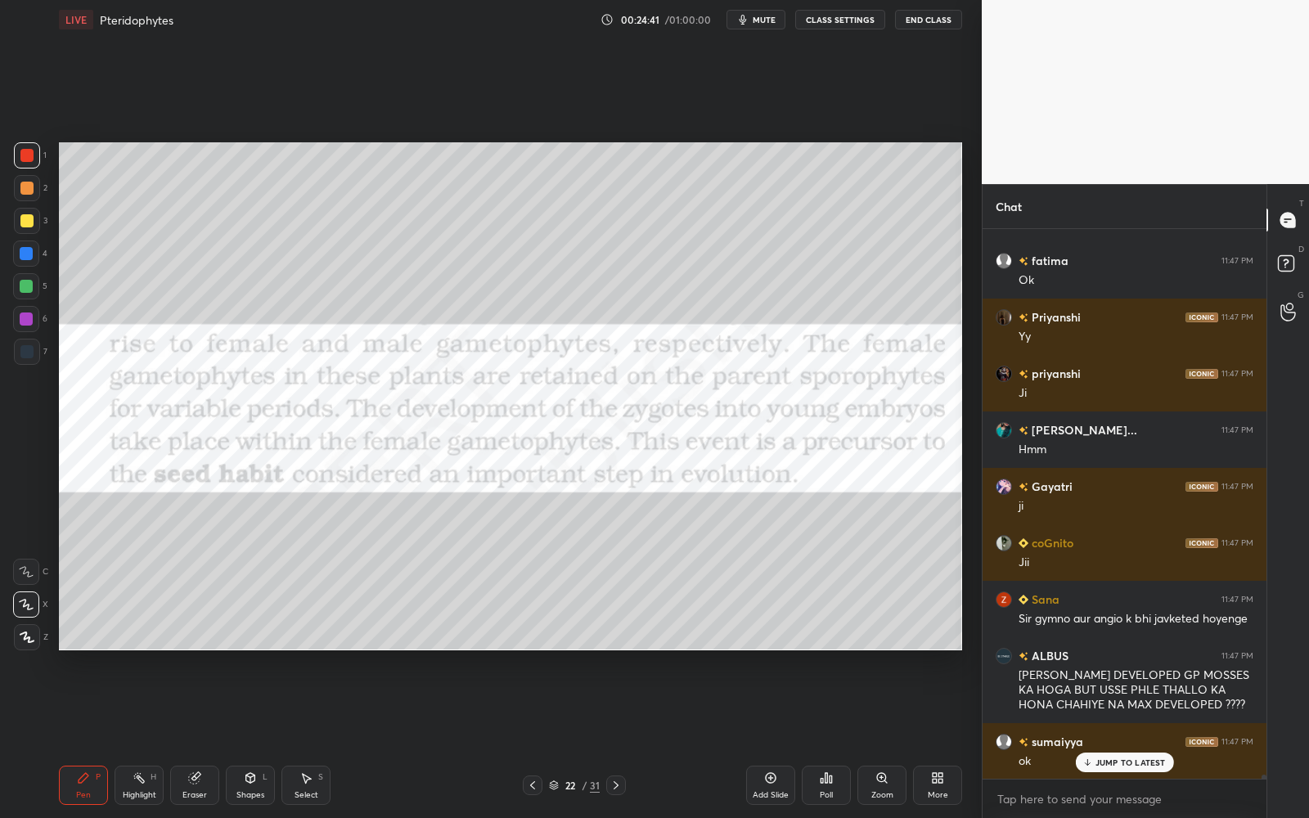
click at [1143, 737] on p "JUMP TO LATEST" at bounding box center [1130, 762] width 70 height 10
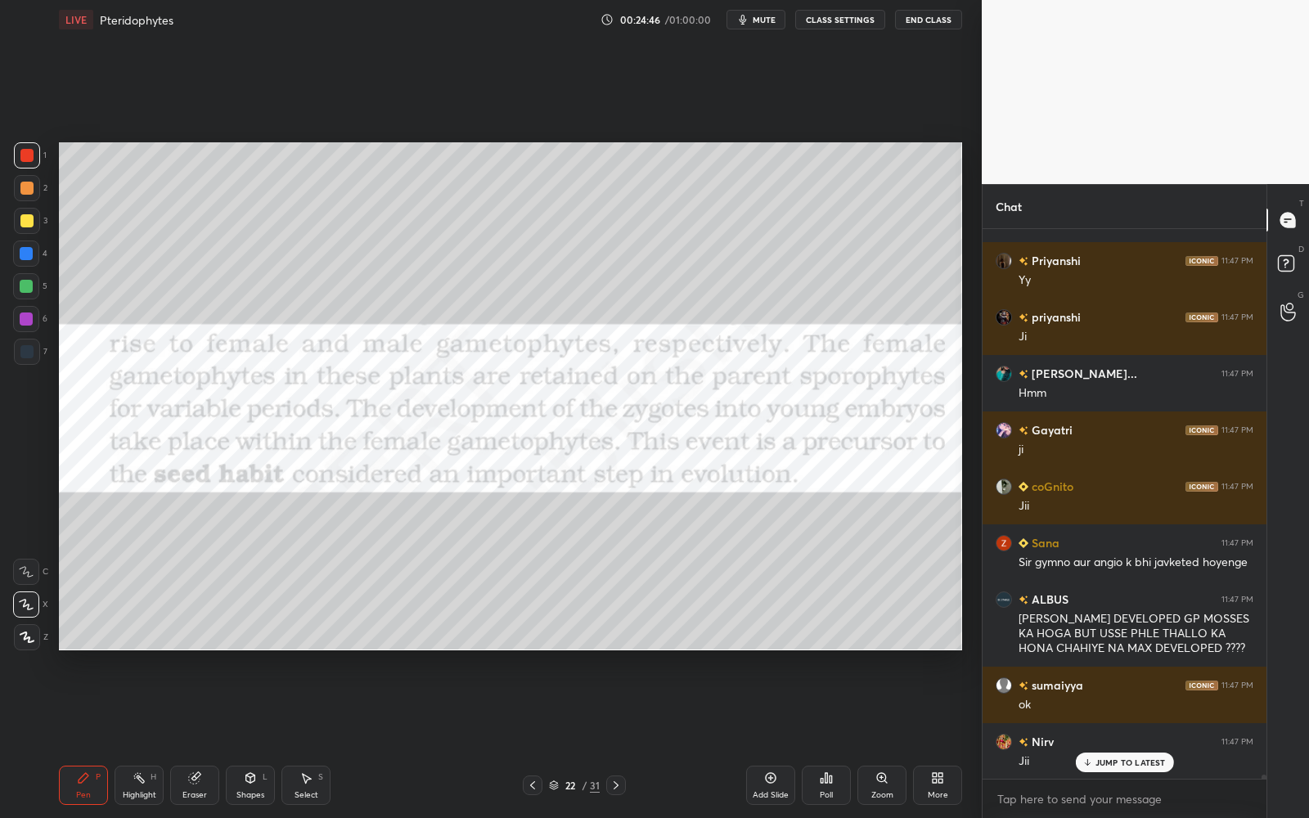
click at [1140, 737] on p "JUMP TO LATEST" at bounding box center [1130, 762] width 70 height 10
click at [1145, 728] on p "1 NEW MESSAGE" at bounding box center [1130, 729] width 70 height 10
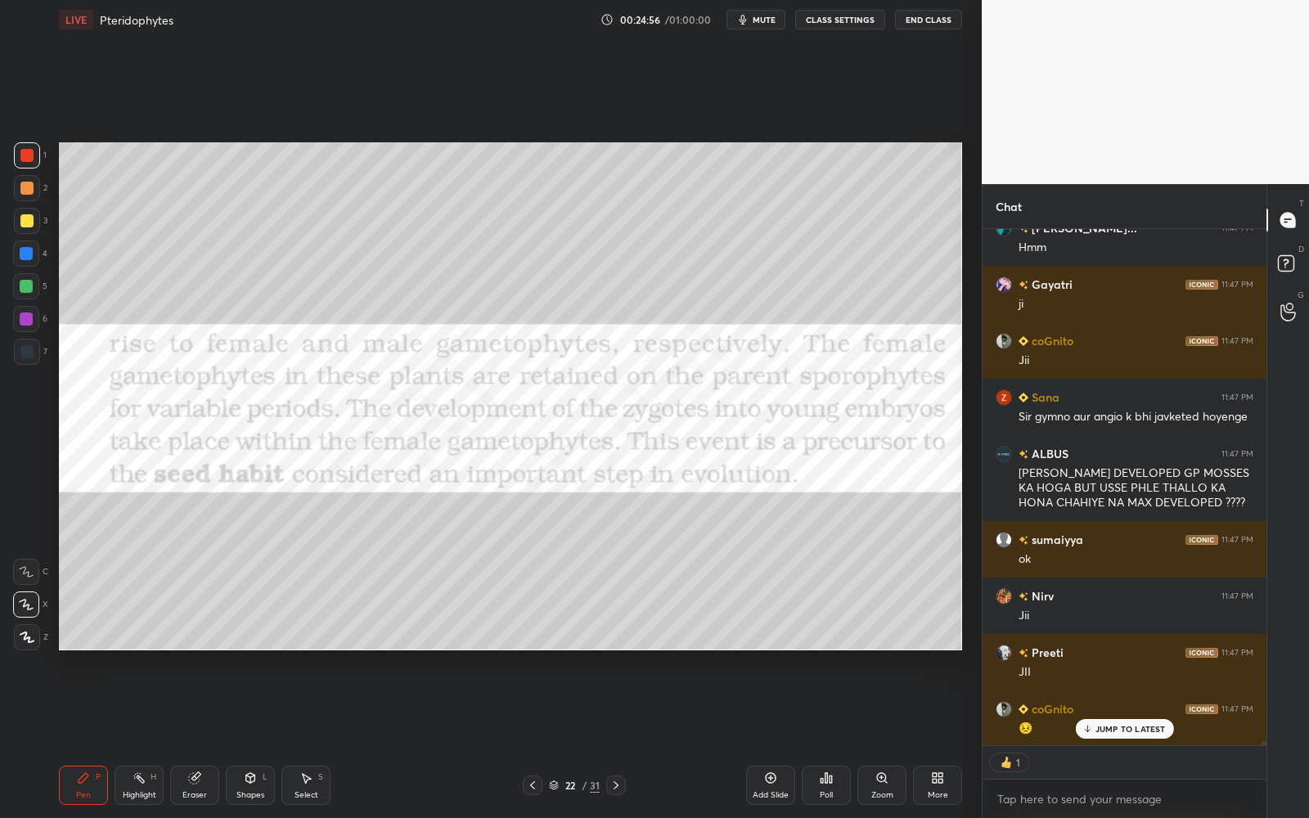
click at [1145, 730] on p "JUMP TO LATEST" at bounding box center [1130, 729] width 70 height 10
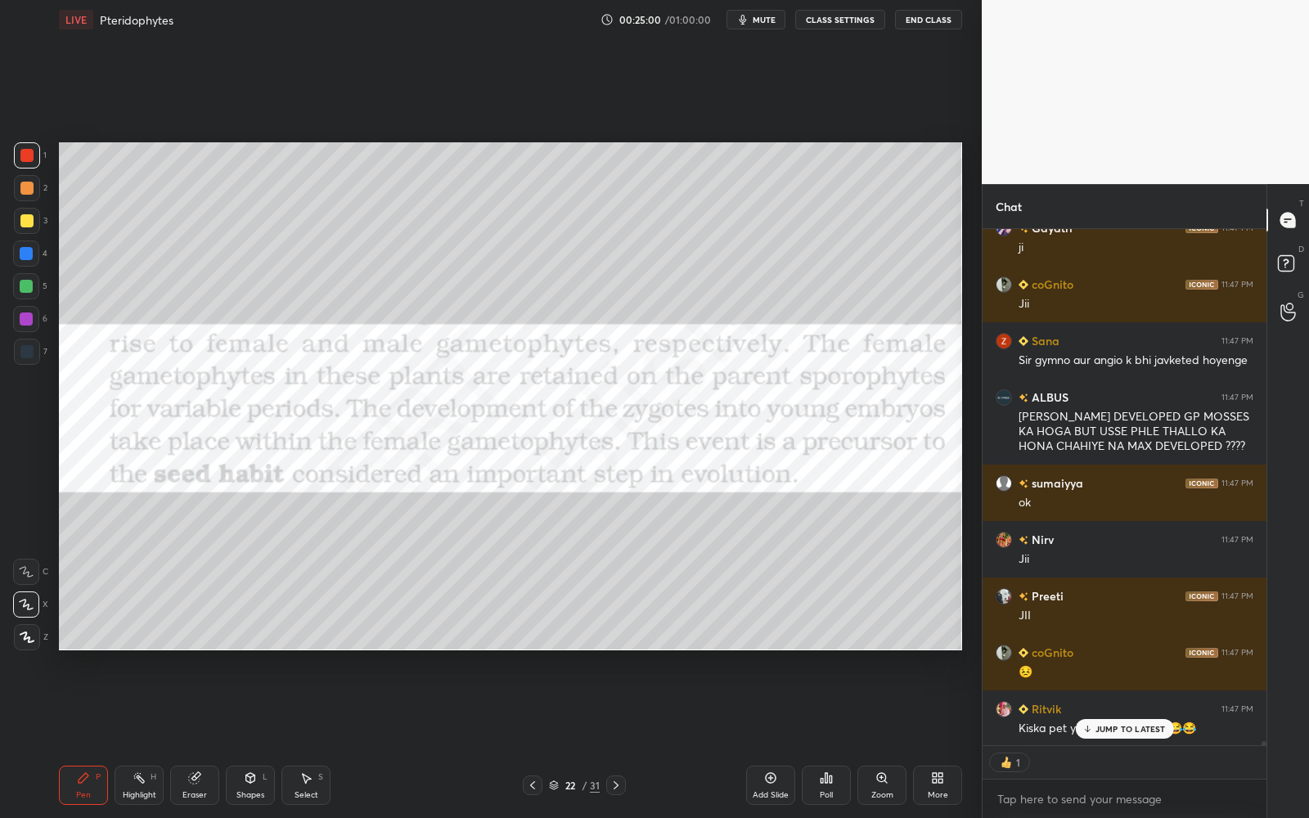
click at [1147, 728] on p "JUMP TO LATEST" at bounding box center [1130, 729] width 70 height 10
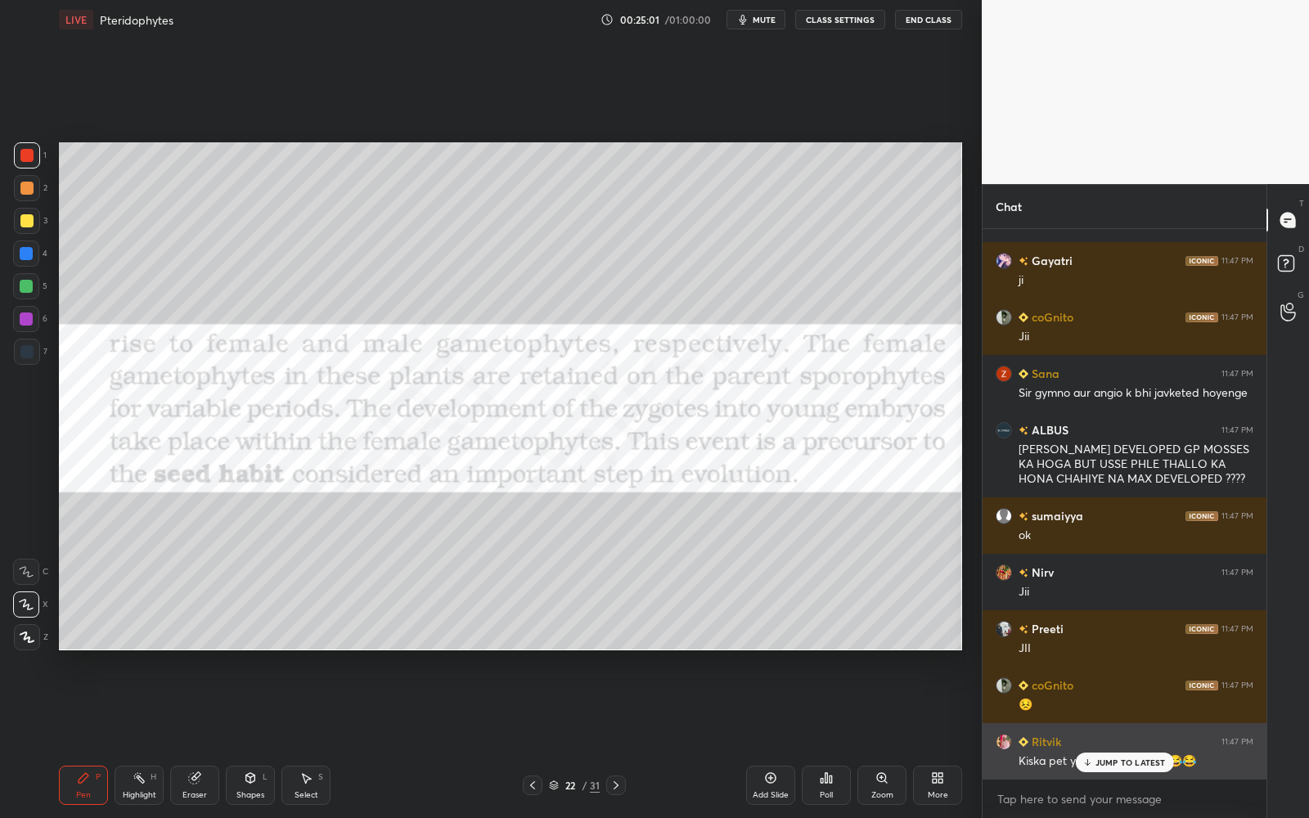
click at [1146, 737] on div "JUMP TO LATEST" at bounding box center [1124, 763] width 98 height 20
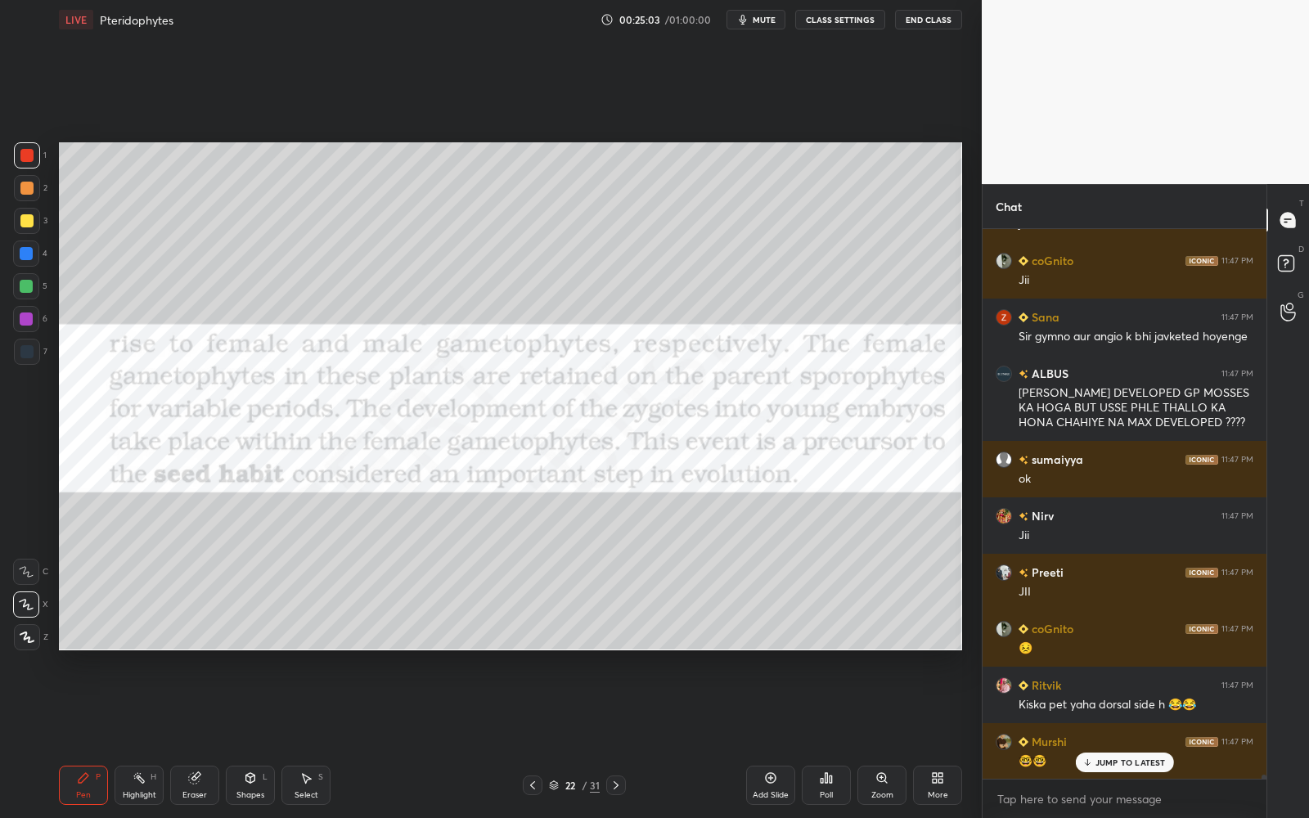
click at [1148, 737] on p "JUMP TO LATEST" at bounding box center [1130, 762] width 70 height 10
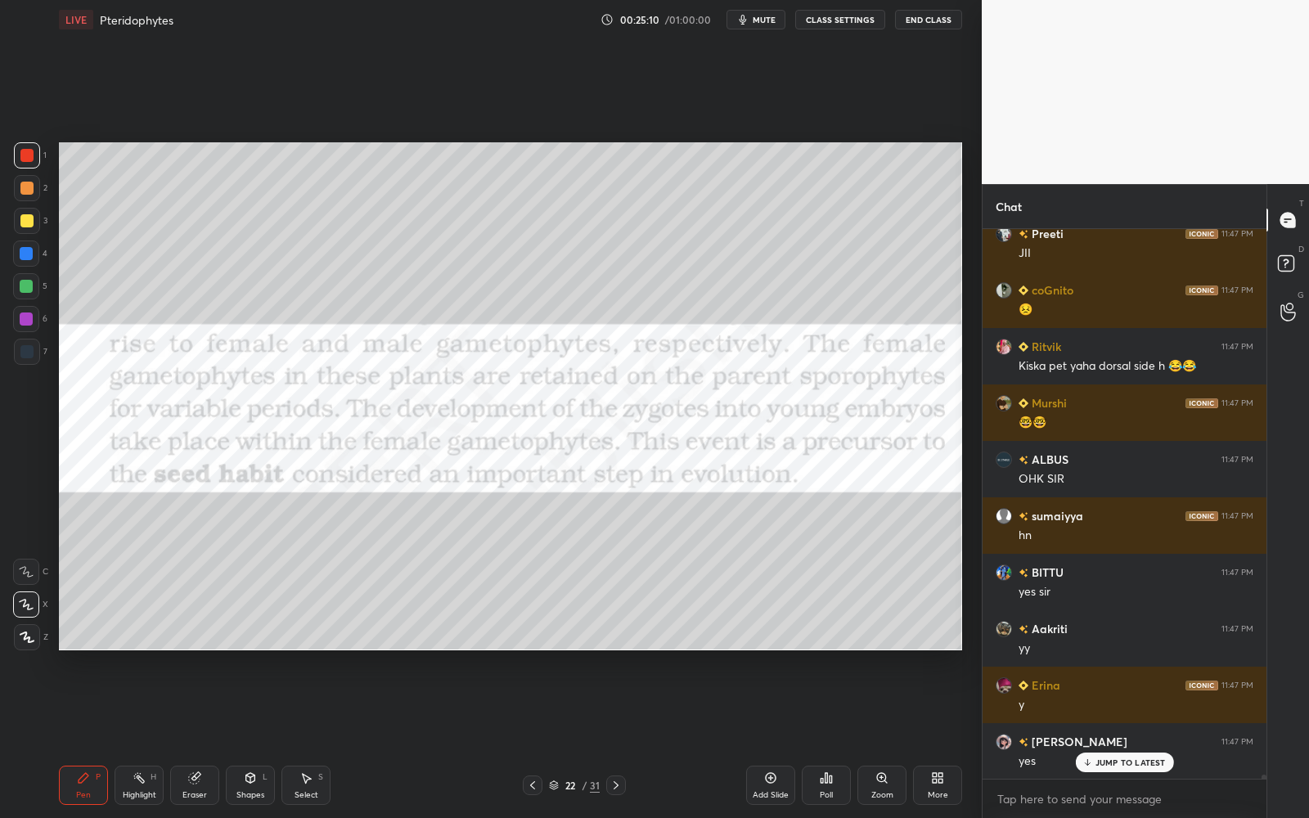
click at [1144, 737] on p "JUMP TO LATEST" at bounding box center [1130, 762] width 70 height 10
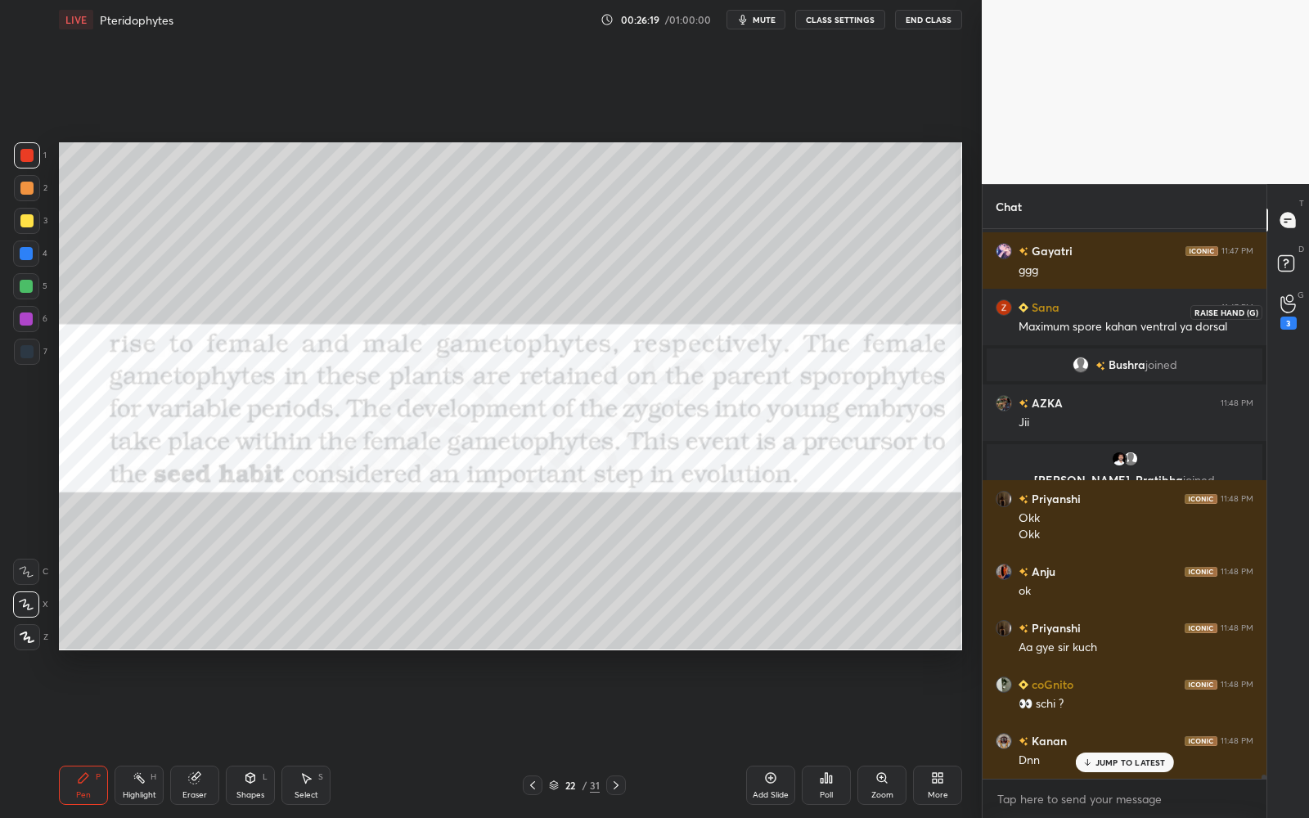
scroll to position [71462, 0]
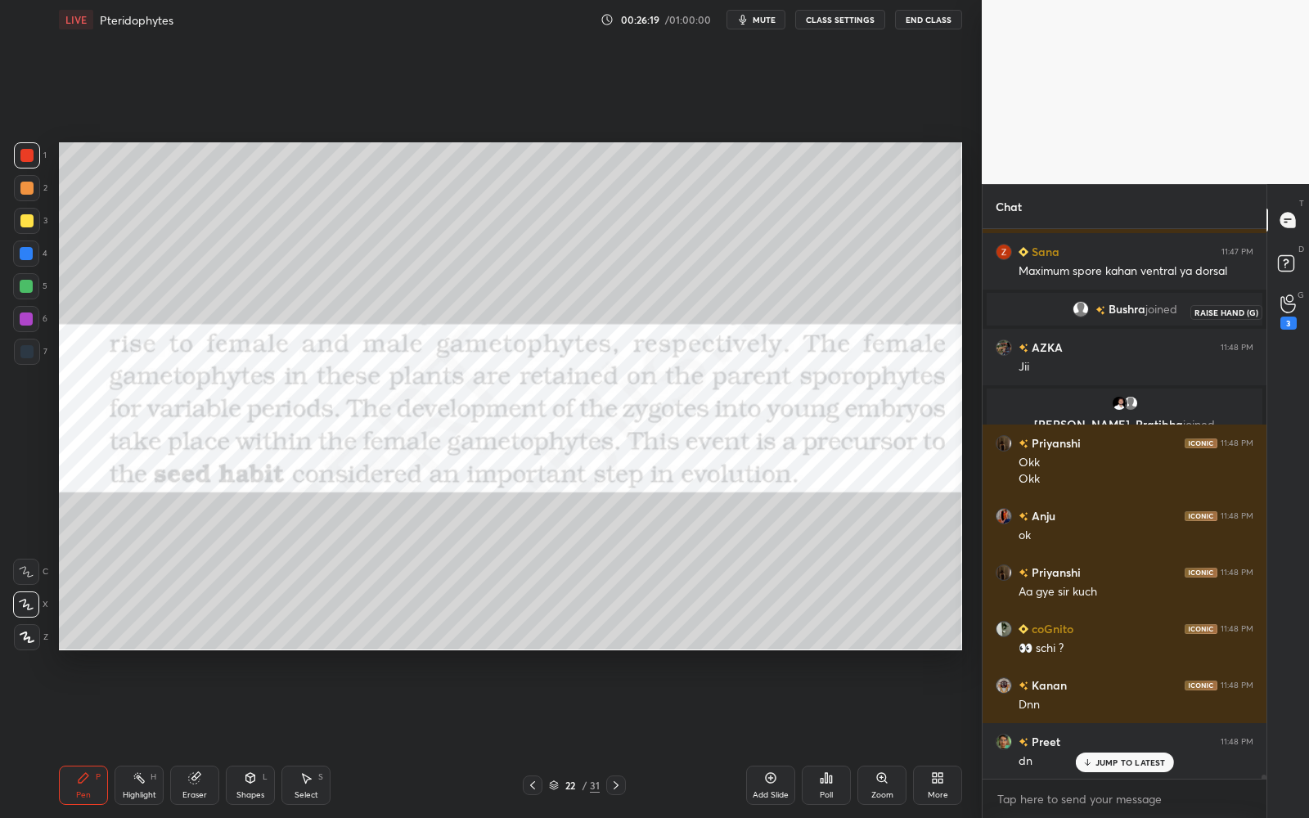
click at [1294, 303] on icon at bounding box center [1287, 304] width 15 height 16
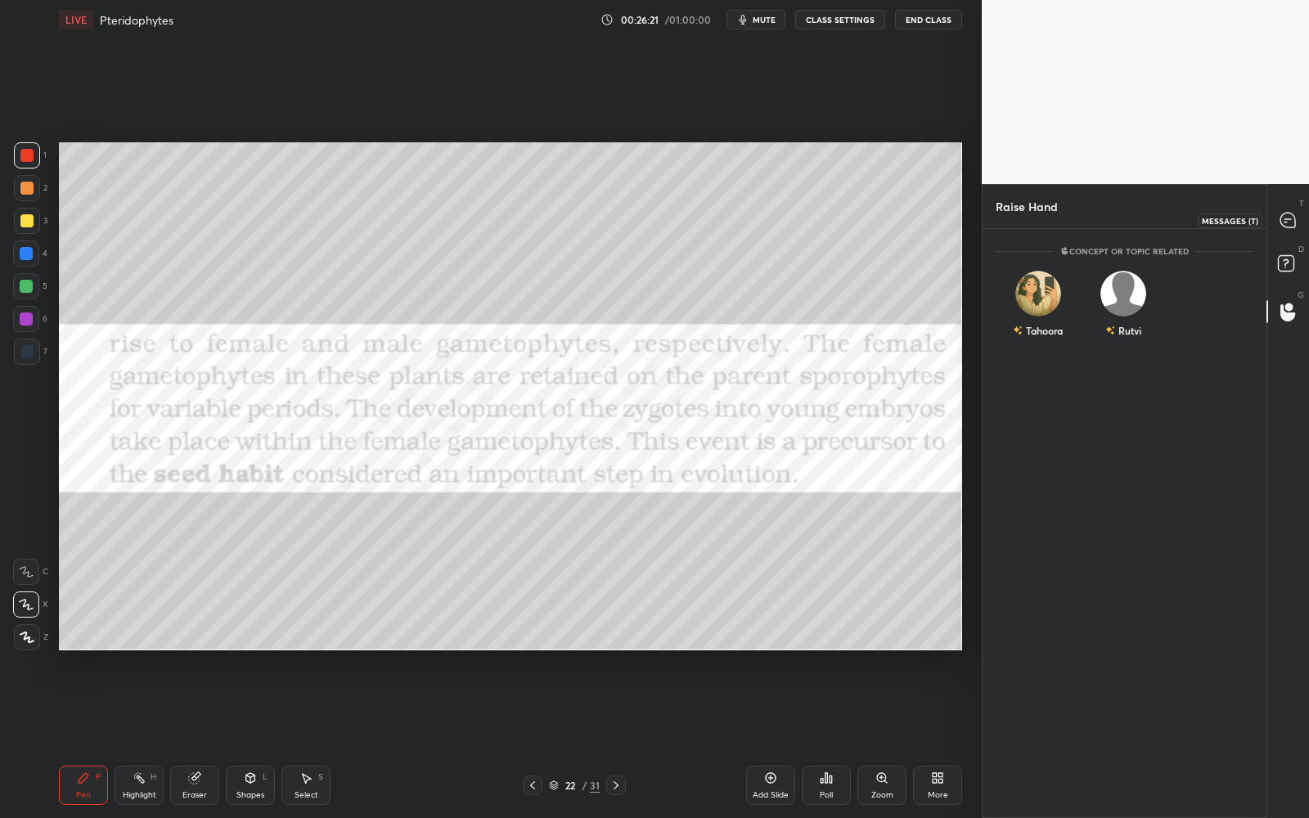
click at [1288, 213] on icon at bounding box center [1287, 220] width 15 height 15
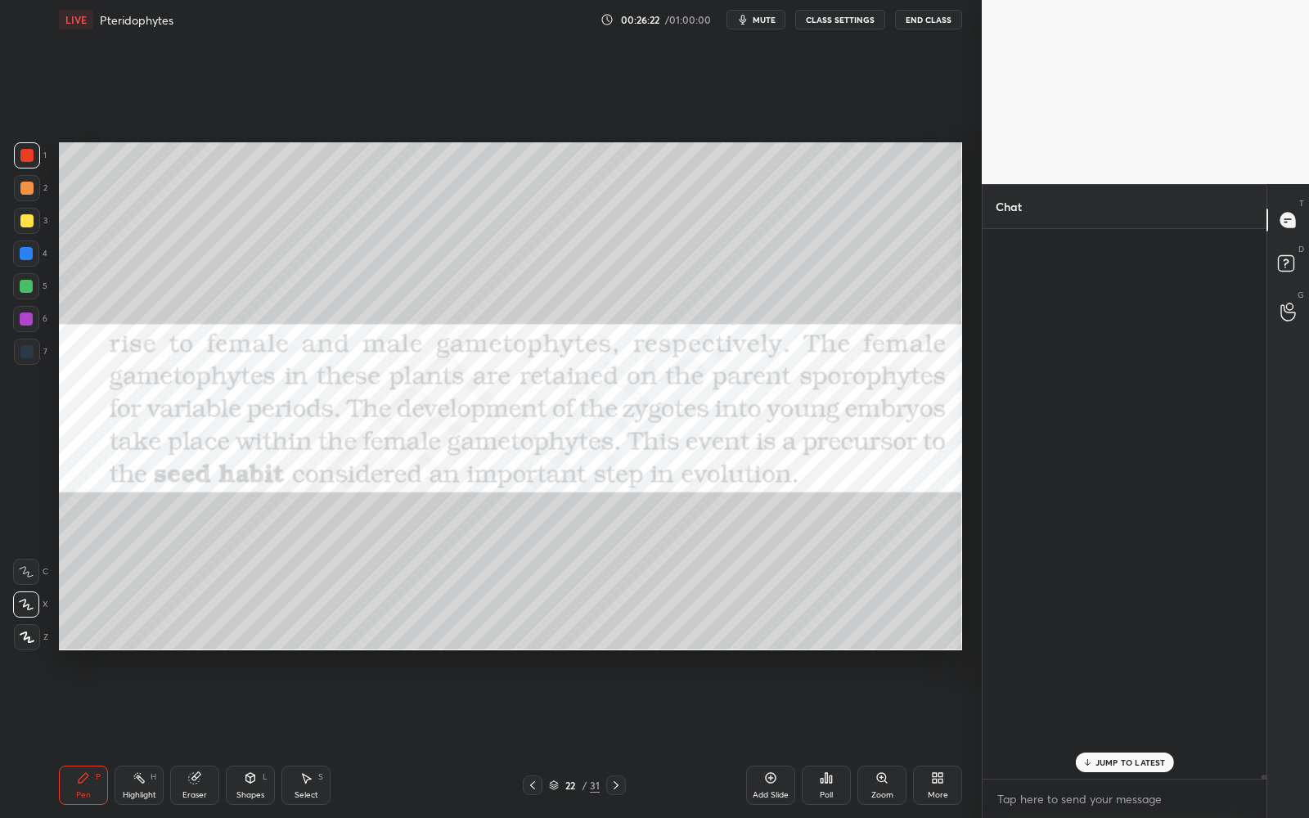
scroll to position [546, 280]
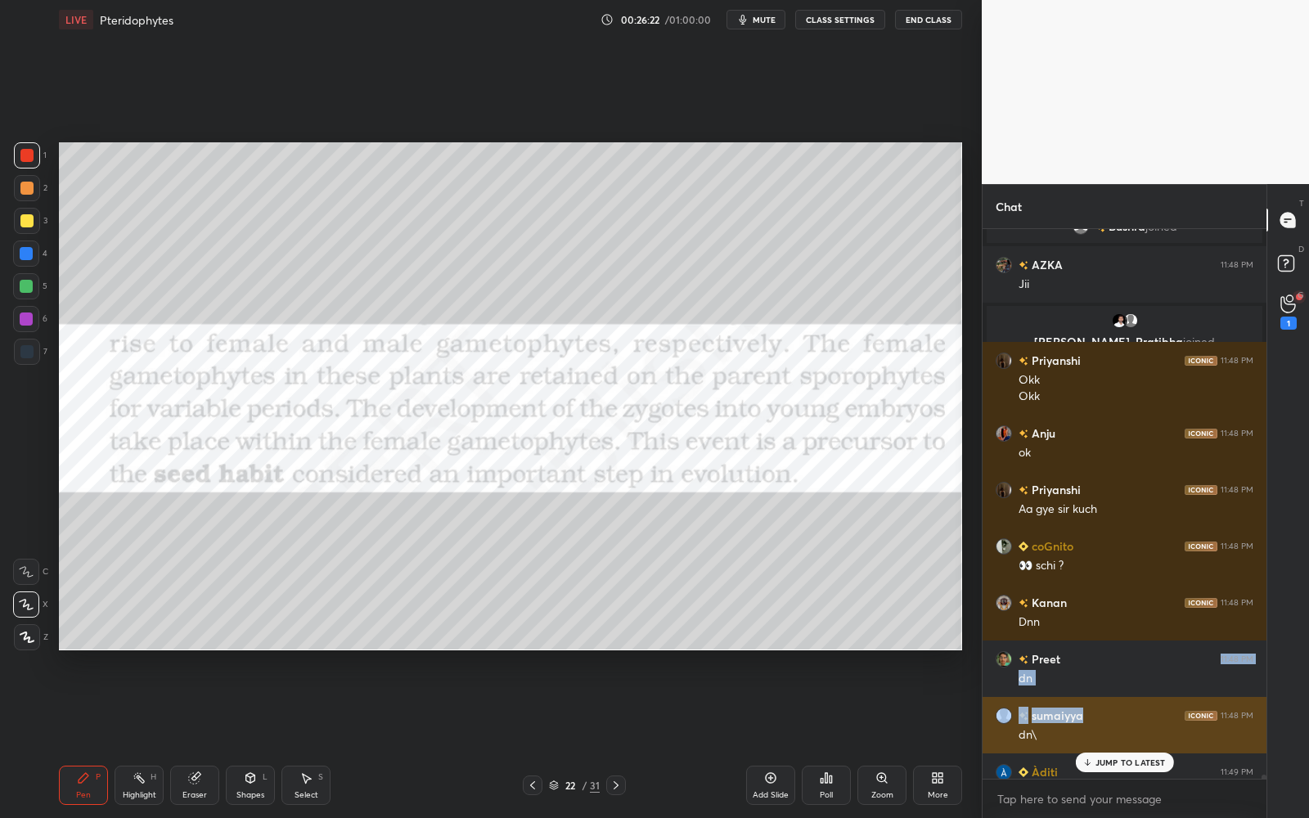
drag, startPoint x: 1132, startPoint y: 697, endPoint x: 1128, endPoint y: 739, distance: 42.7
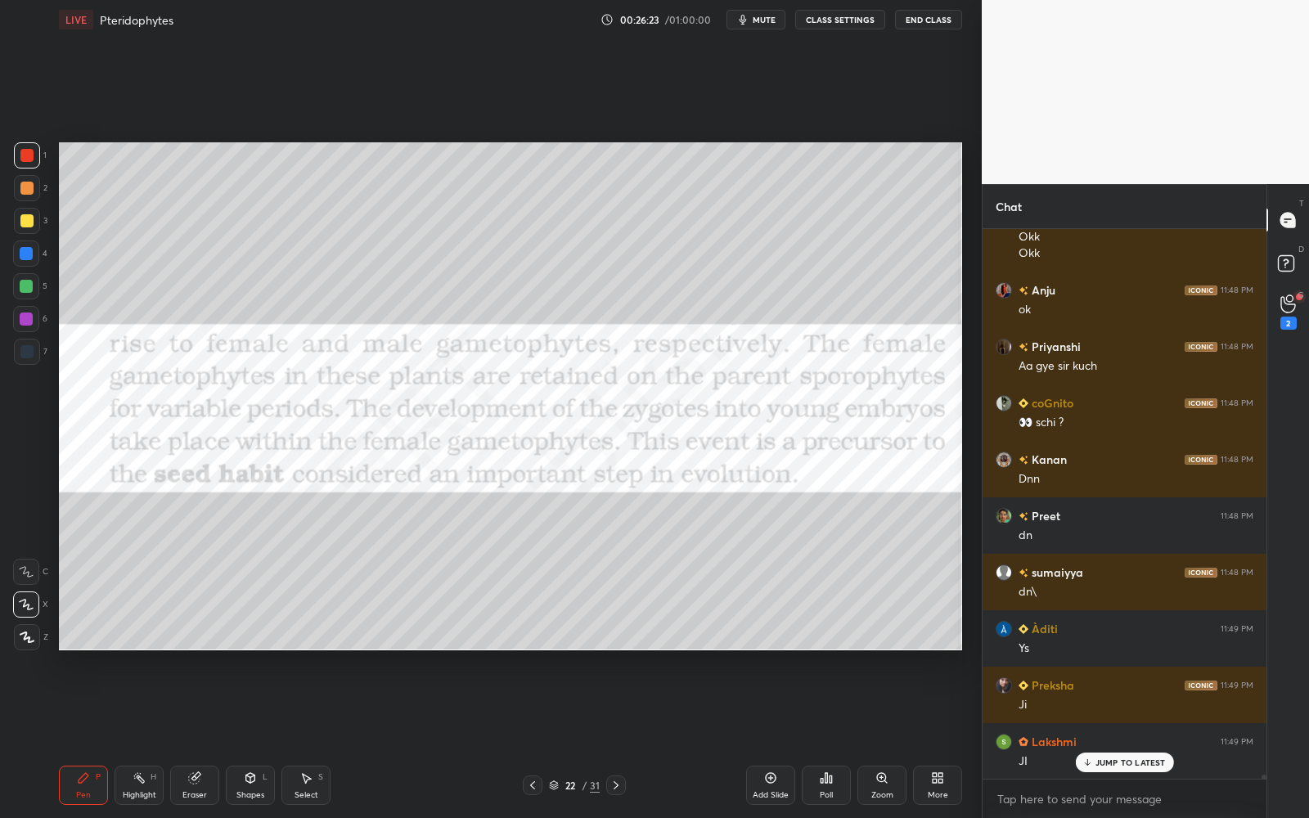
click at [1147, 737] on p "JUMP TO LATEST" at bounding box center [1130, 762] width 70 height 10
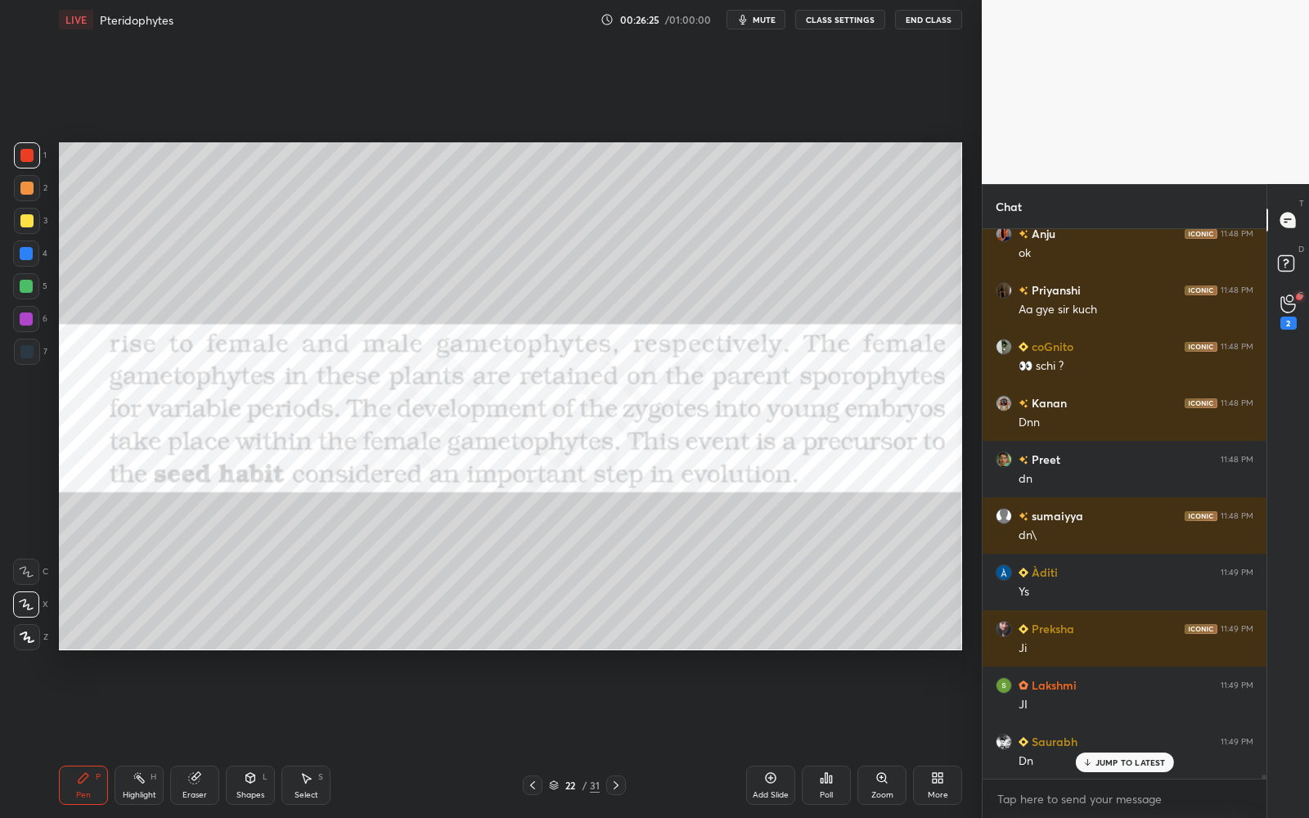
click at [1157, 737] on p "JUMP TO LATEST" at bounding box center [1130, 762] width 70 height 10
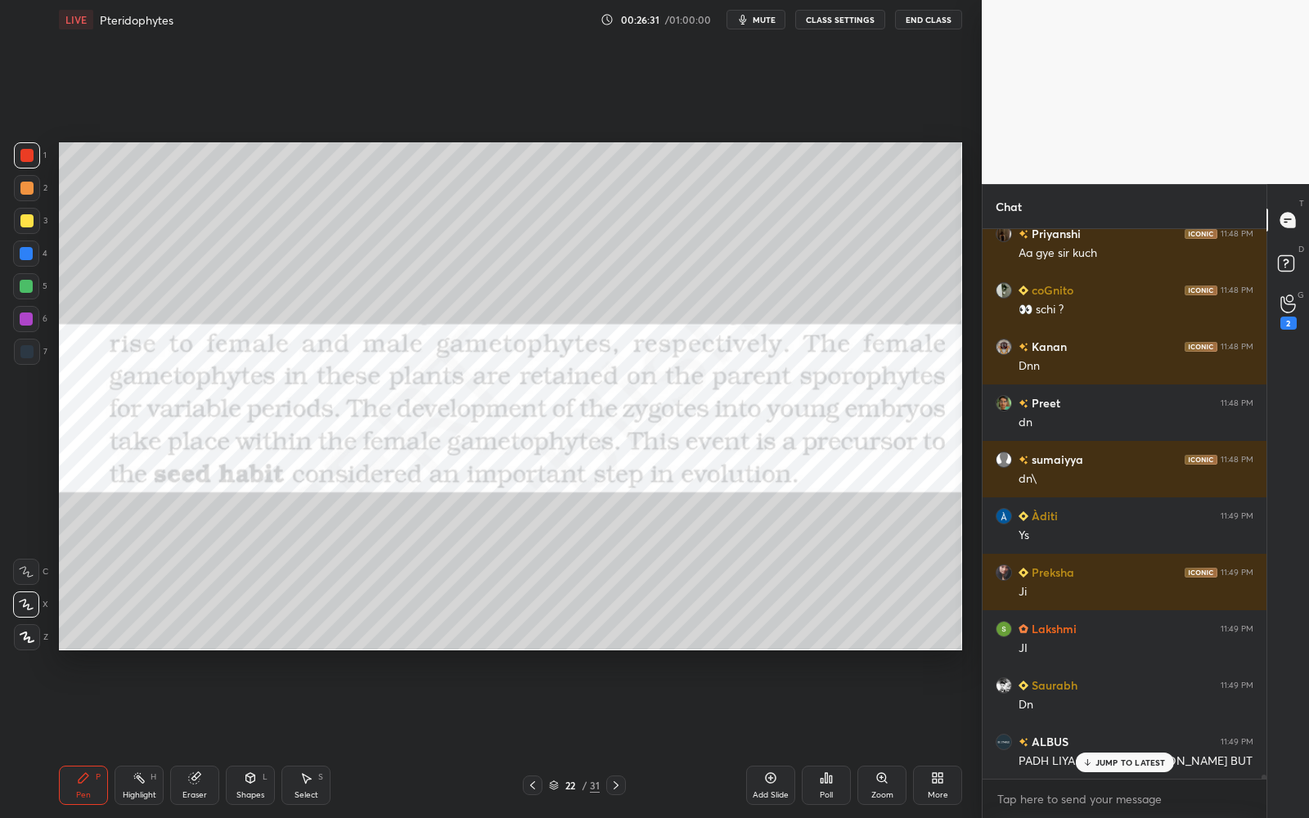
click at [1143, 737] on p "JUMP TO LATEST" at bounding box center [1130, 762] width 70 height 10
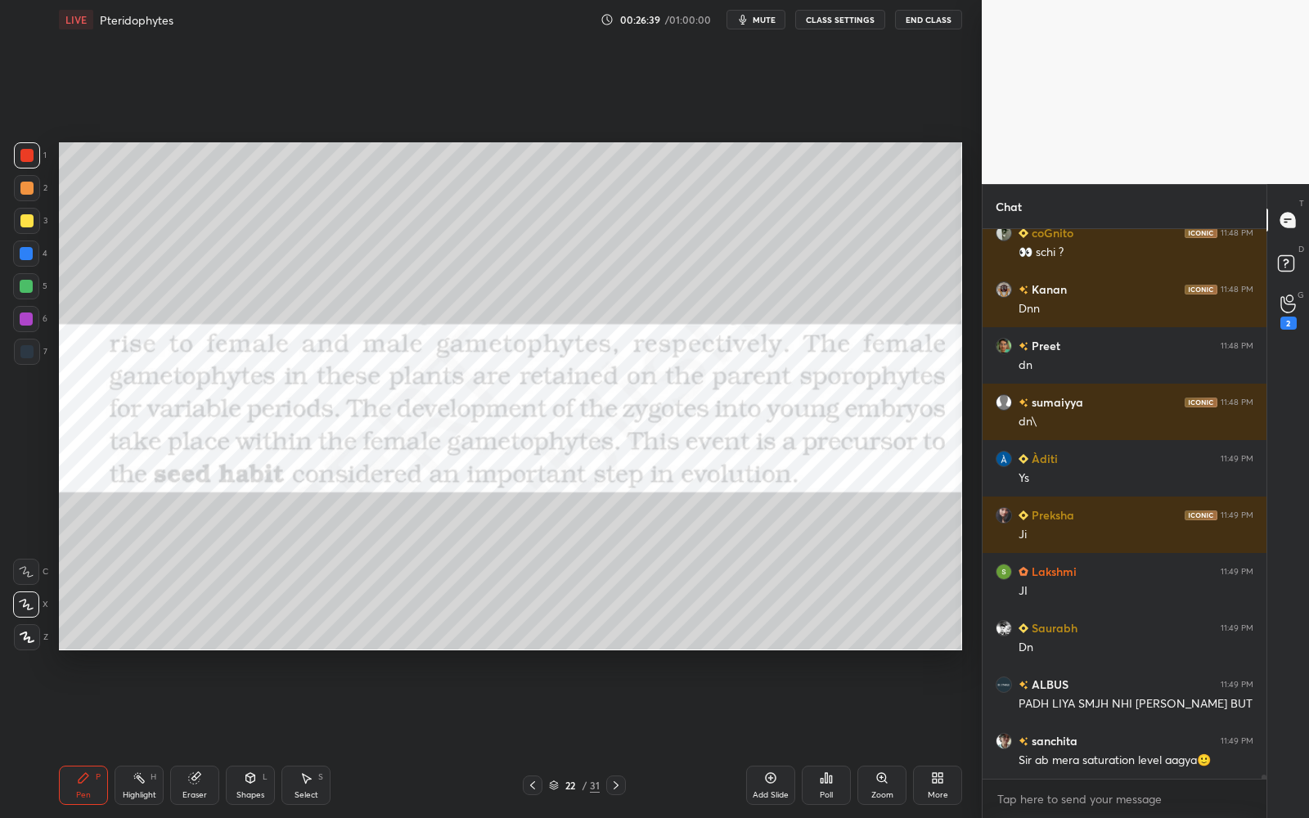
scroll to position [72301, 0]
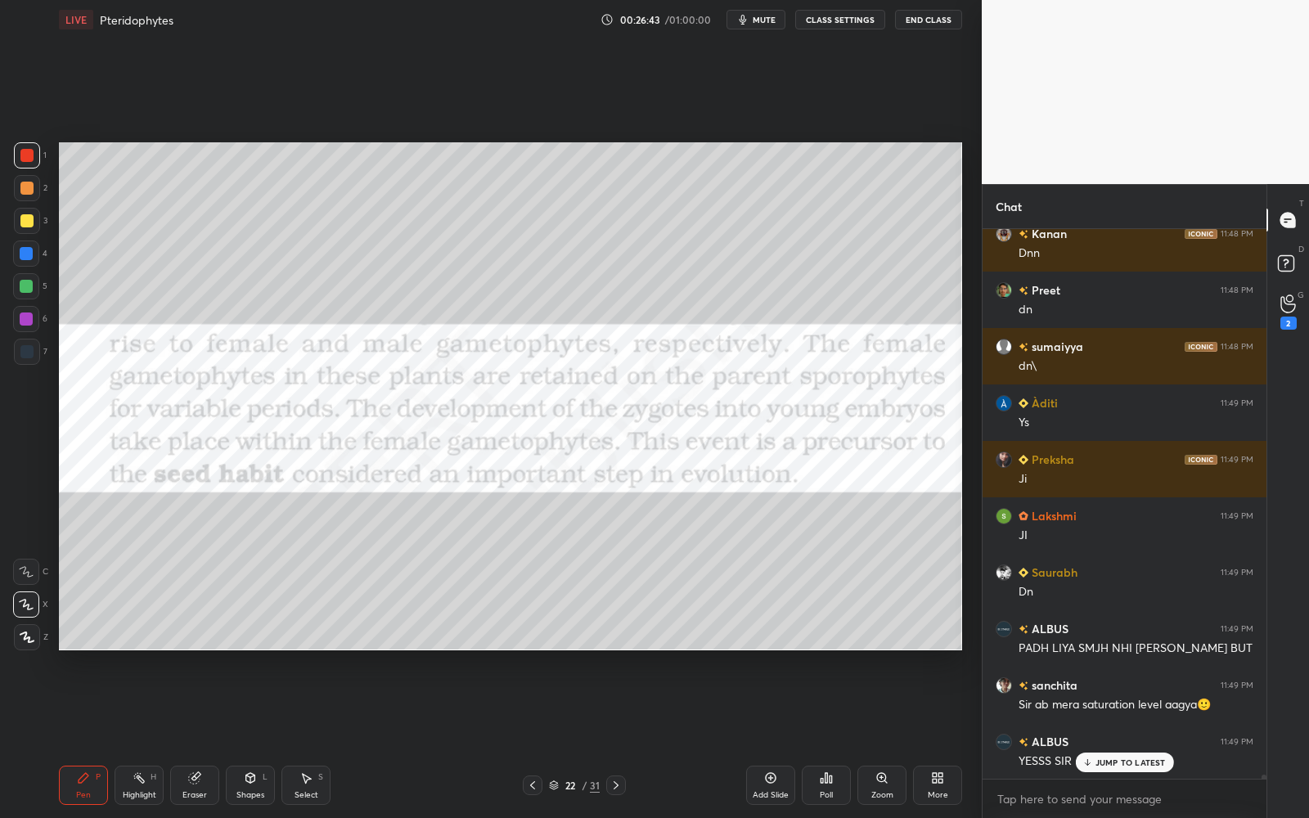
click at [1306, 318] on div "G Raise Hand (G) 2" at bounding box center [1288, 312] width 42 height 46
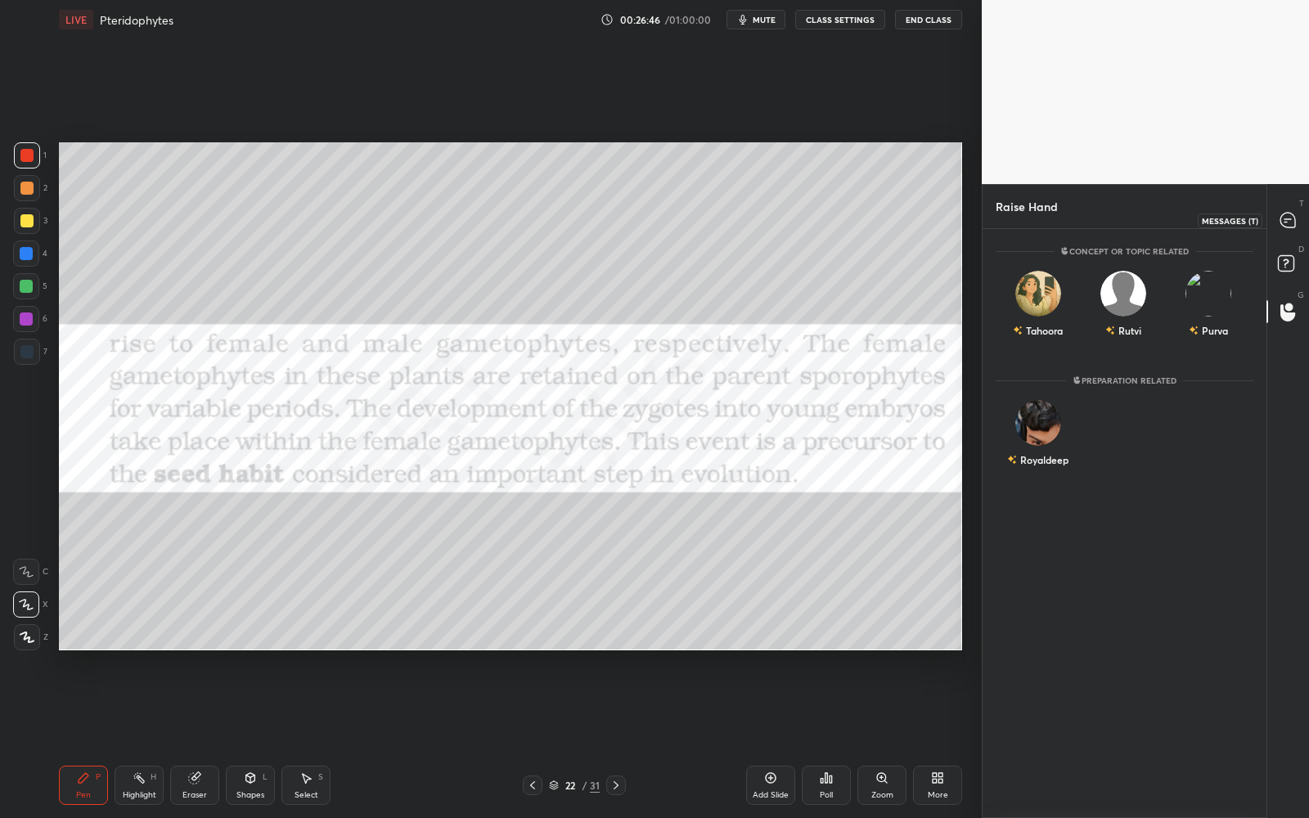
click at [1304, 228] on div at bounding box center [1288, 219] width 33 height 29
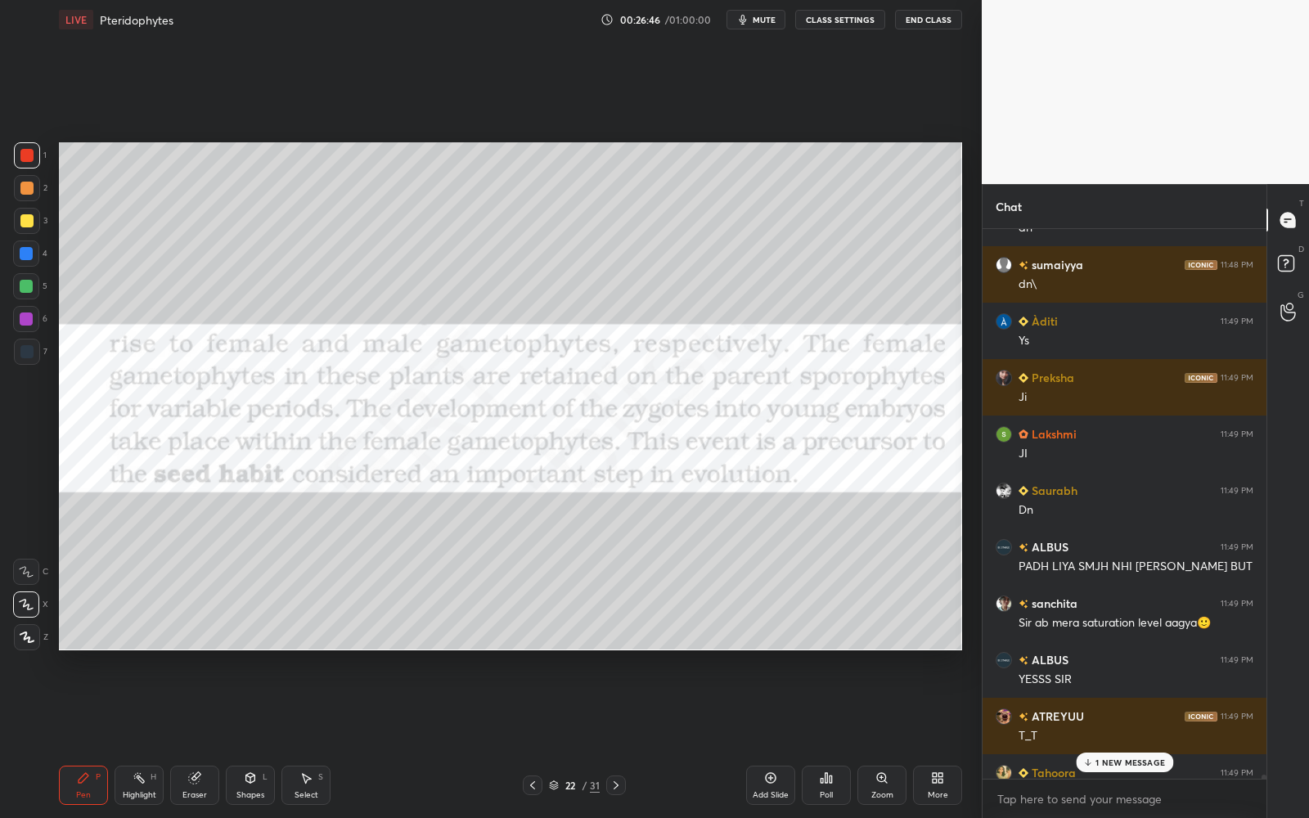
scroll to position [72470, 0]
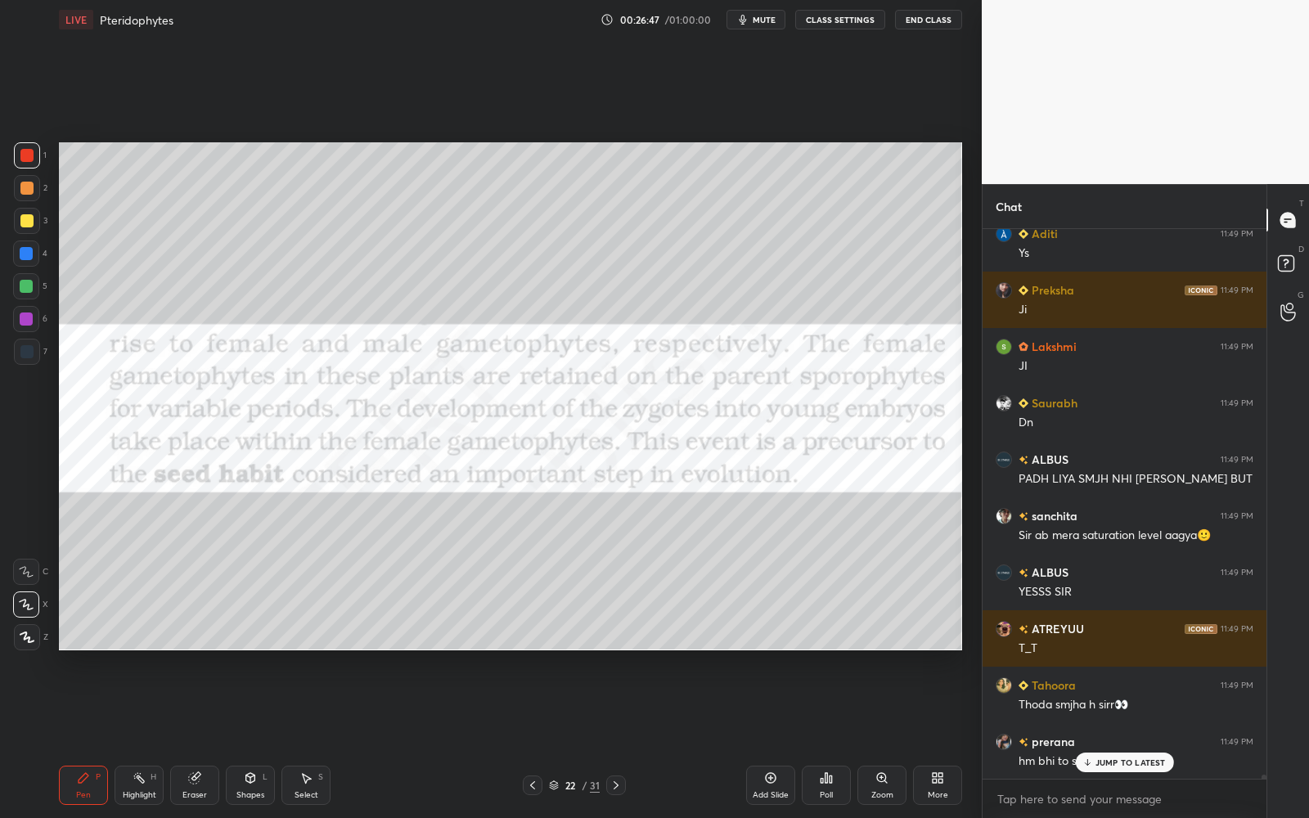
click at [1138, 737] on p "JUMP TO LATEST" at bounding box center [1130, 762] width 70 height 10
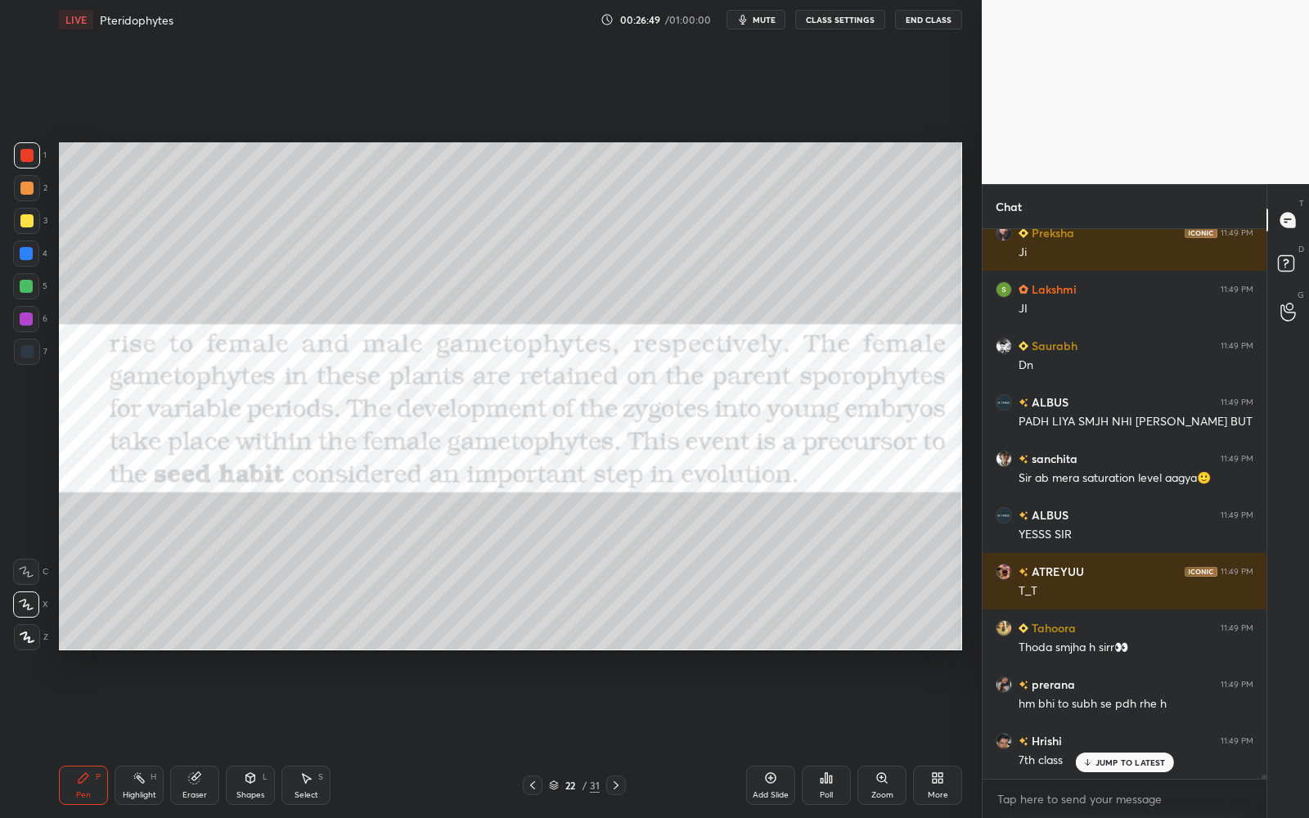
scroll to position [72583, 0]
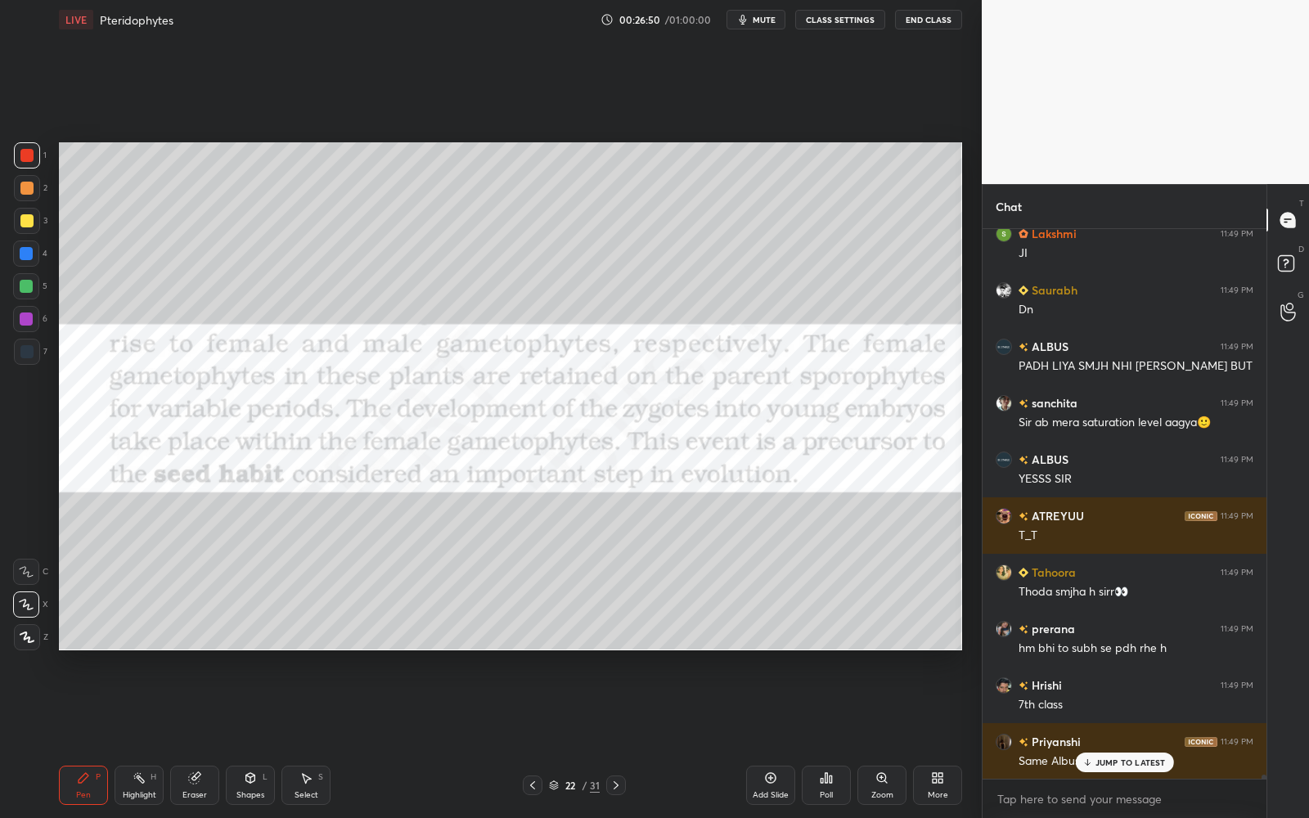
click at [1120, 737] on p "JUMP TO LATEST" at bounding box center [1130, 762] width 70 height 10
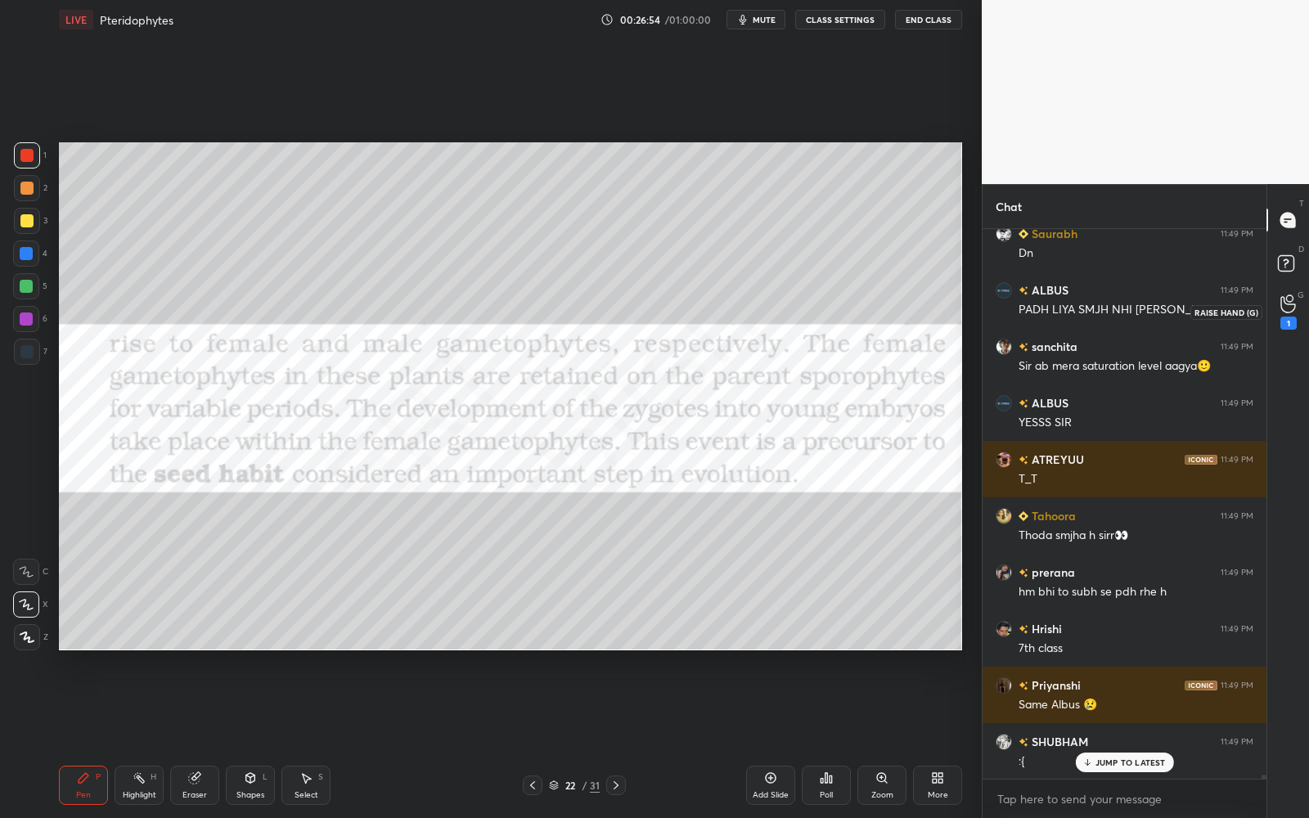
click at [1293, 321] on div "1" at bounding box center [1288, 323] width 16 height 13
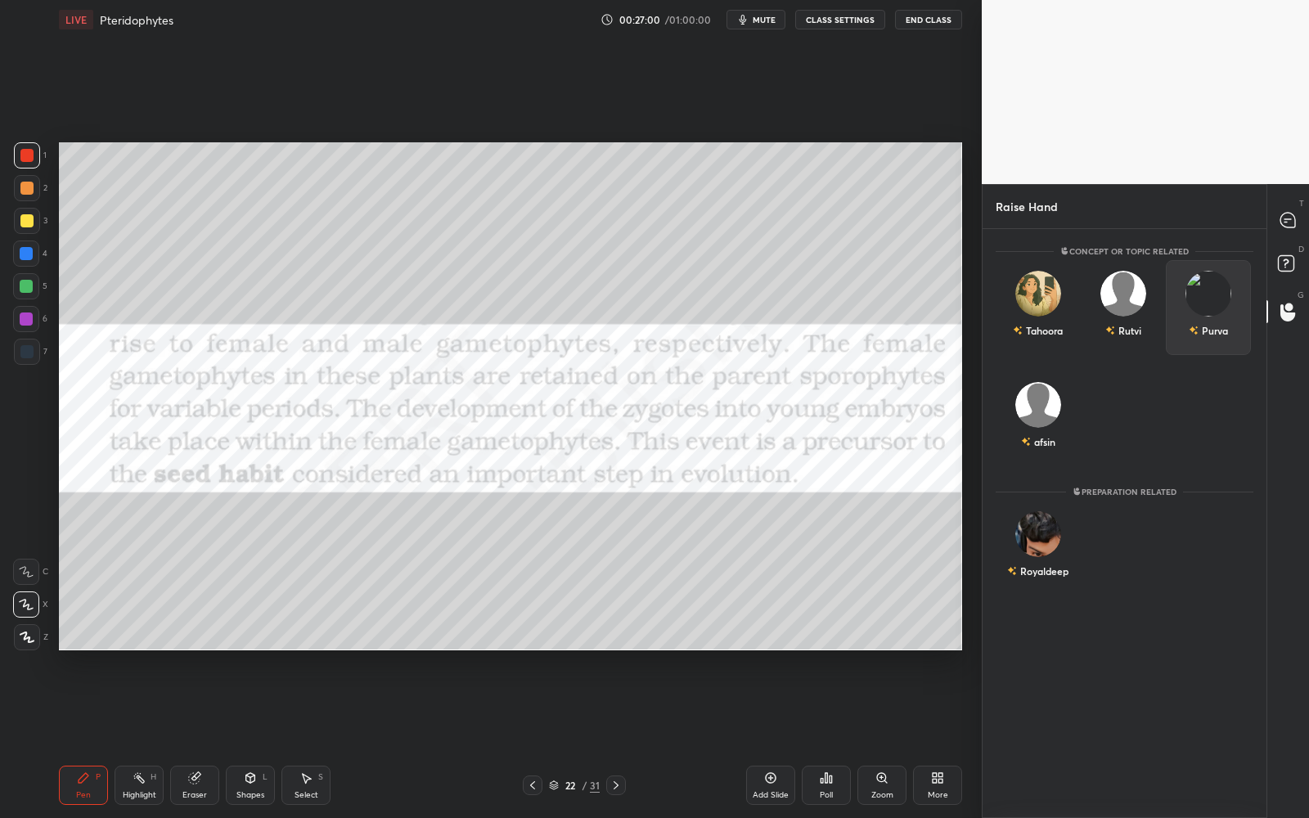
click at [1207, 317] on div "Purva" at bounding box center [1207, 331] width 39 height 28
click at [1202, 344] on button "INVITE" at bounding box center [1208, 341] width 70 height 21
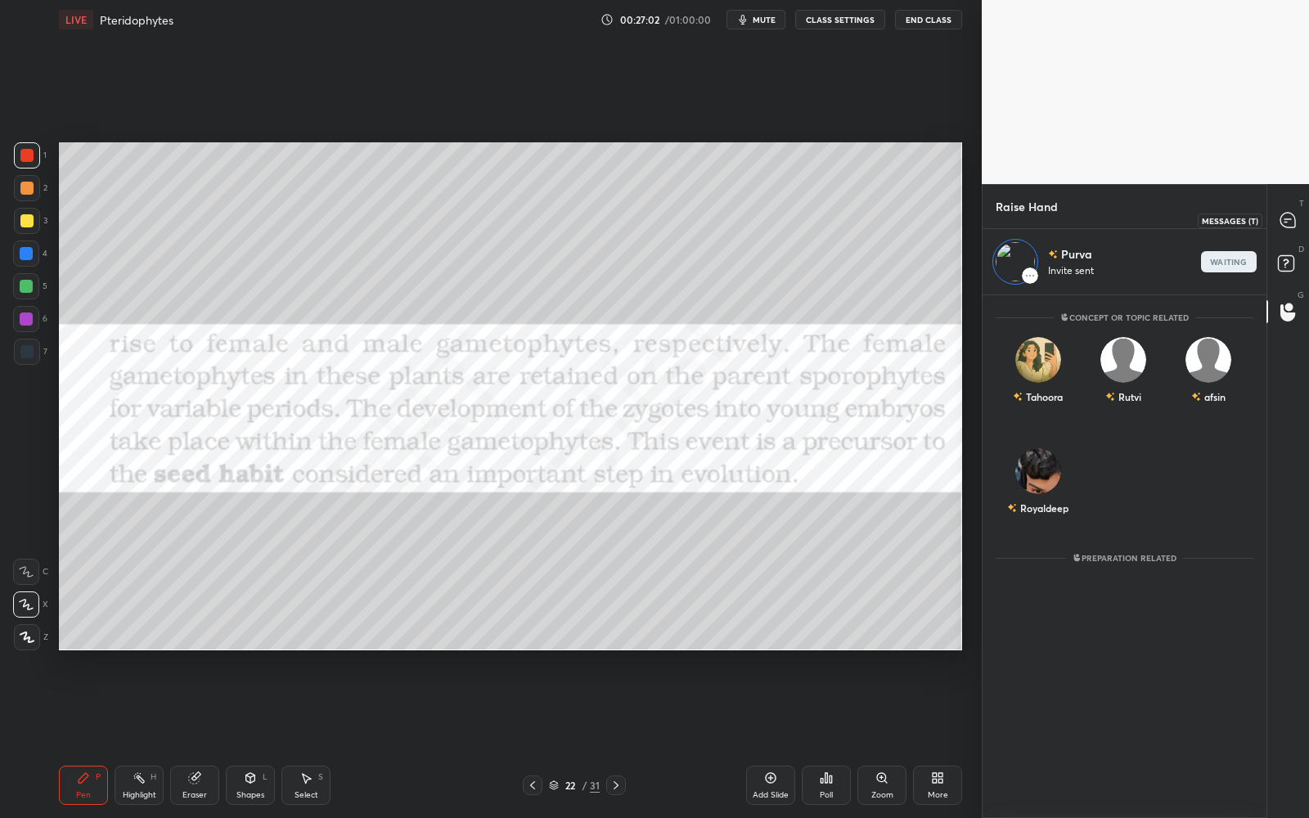
click at [1282, 216] on icon at bounding box center [1287, 220] width 15 height 15
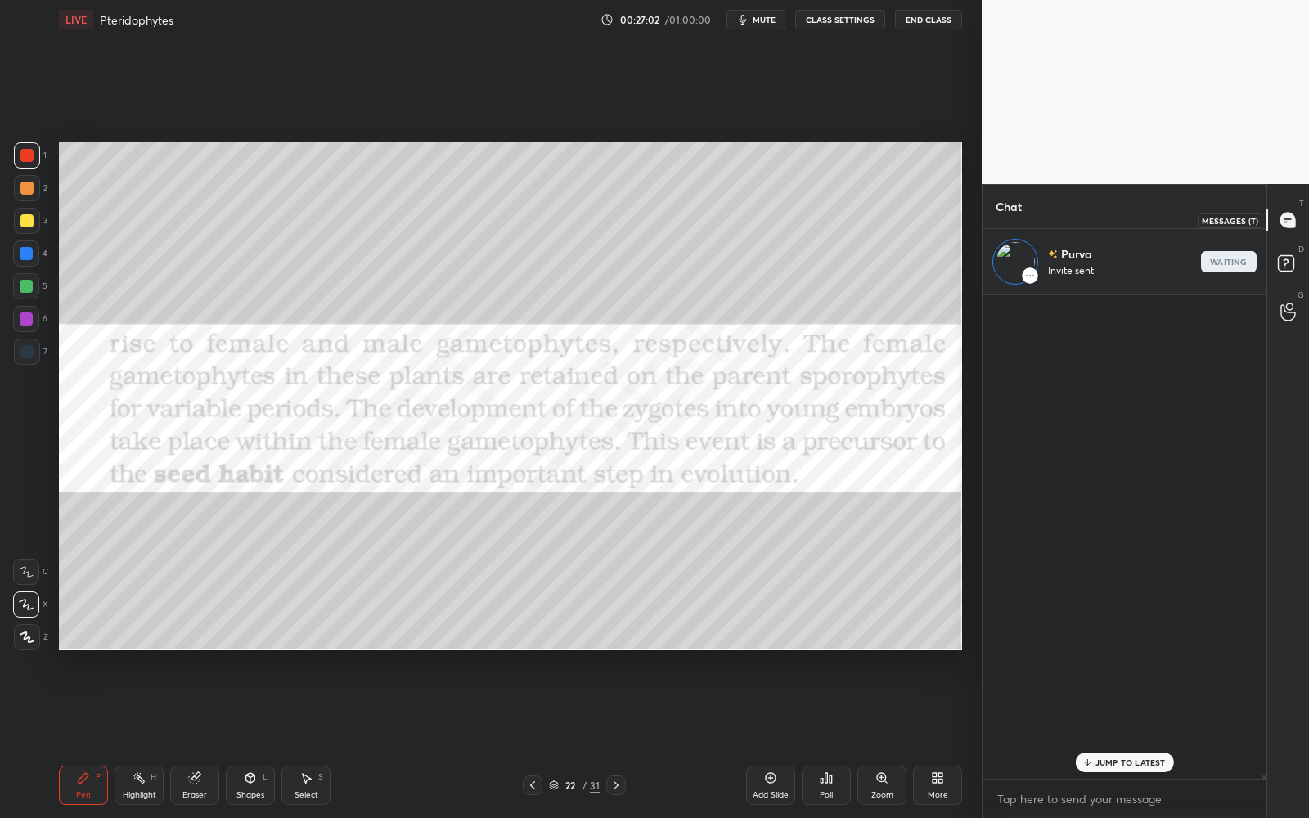
scroll to position [479, 280]
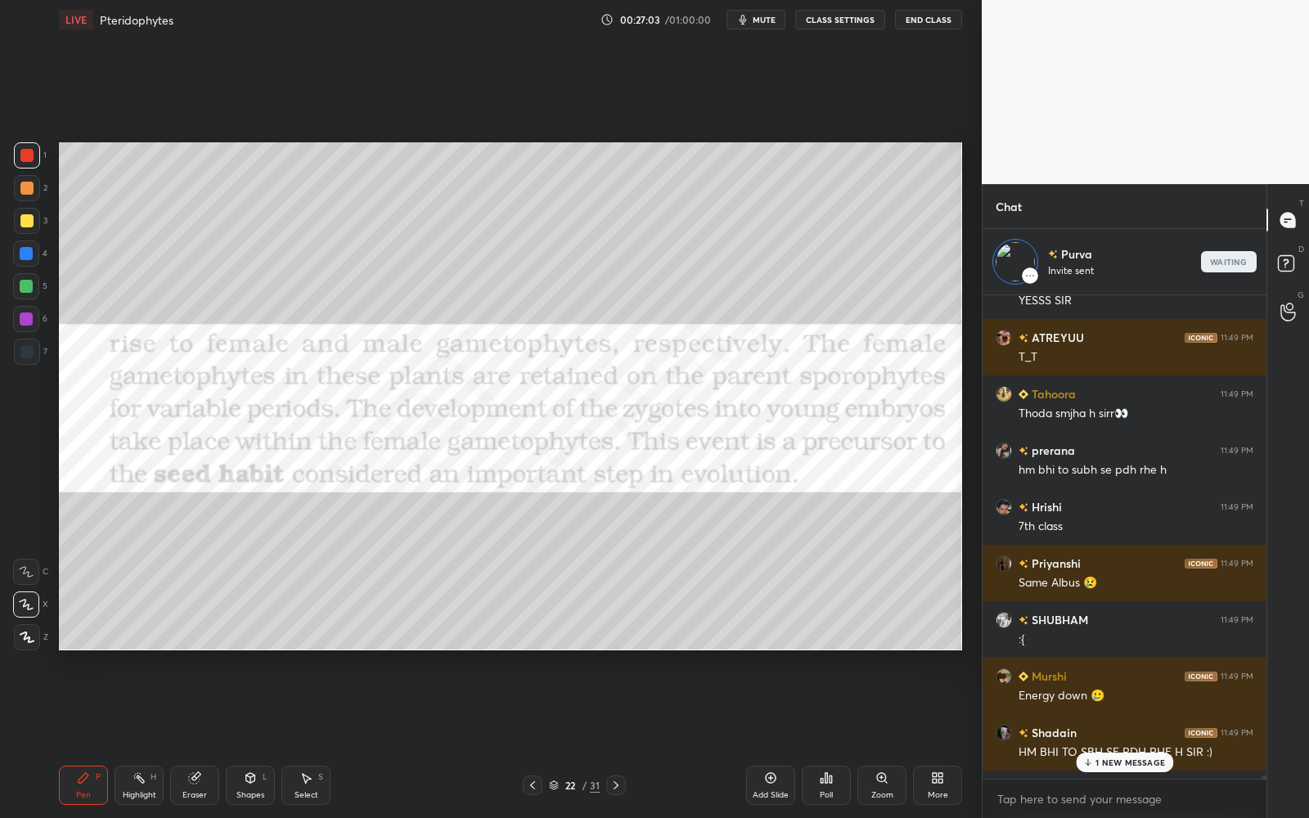
click at [1134, 737] on p "1 NEW MESSAGE" at bounding box center [1130, 762] width 70 height 10
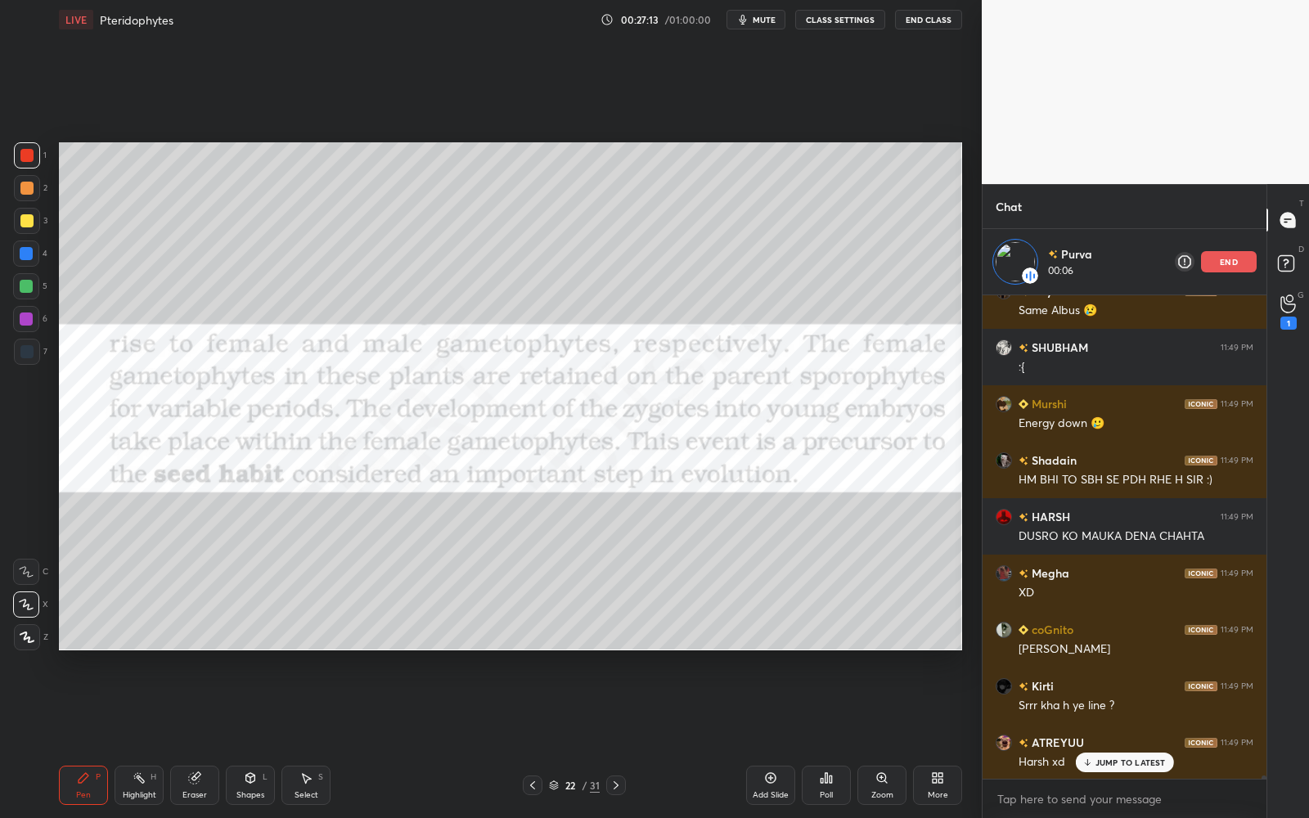
scroll to position [73139, 0]
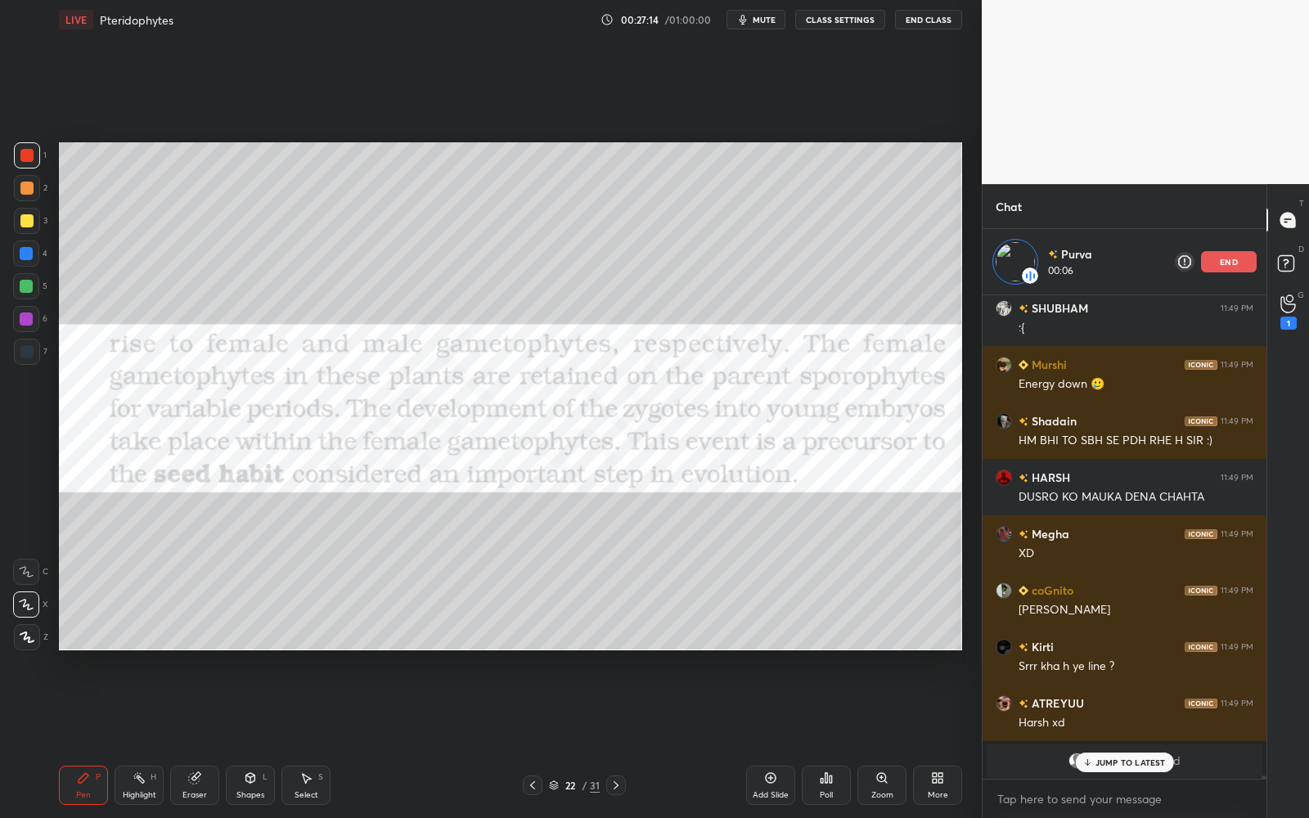
click at [1151, 737] on p "JUMP TO LATEST" at bounding box center [1130, 762] width 70 height 10
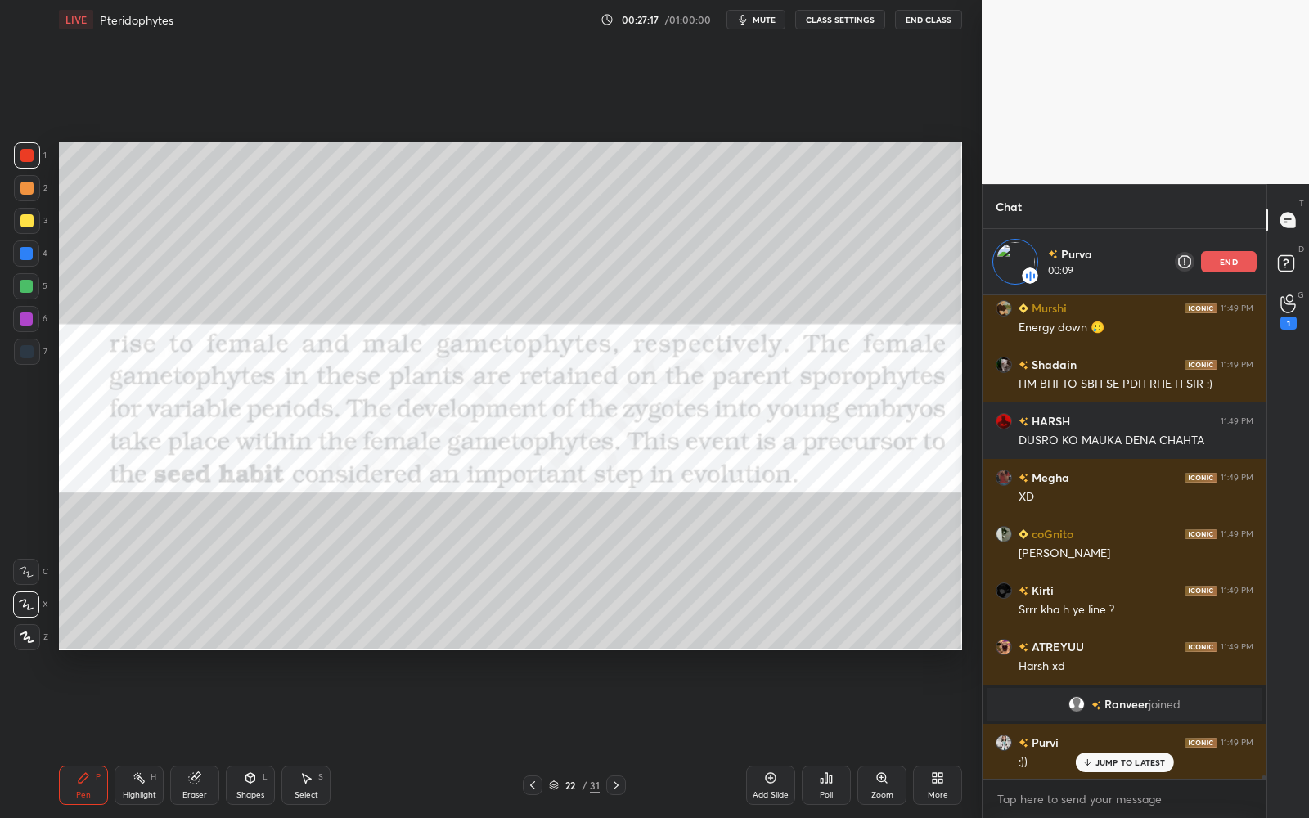
scroll to position [73252, 0]
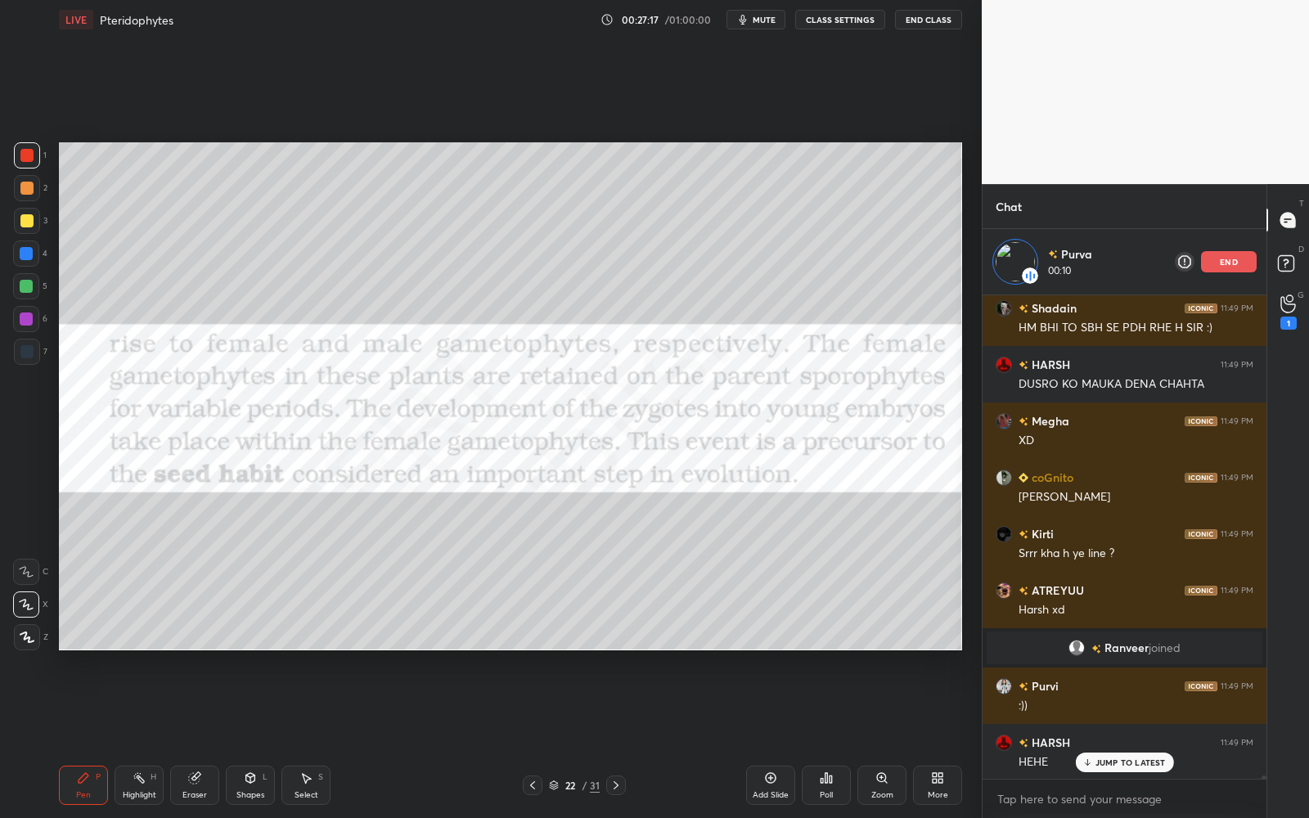
click at [1148, 737] on p "JUMP TO LATEST" at bounding box center [1130, 762] width 70 height 10
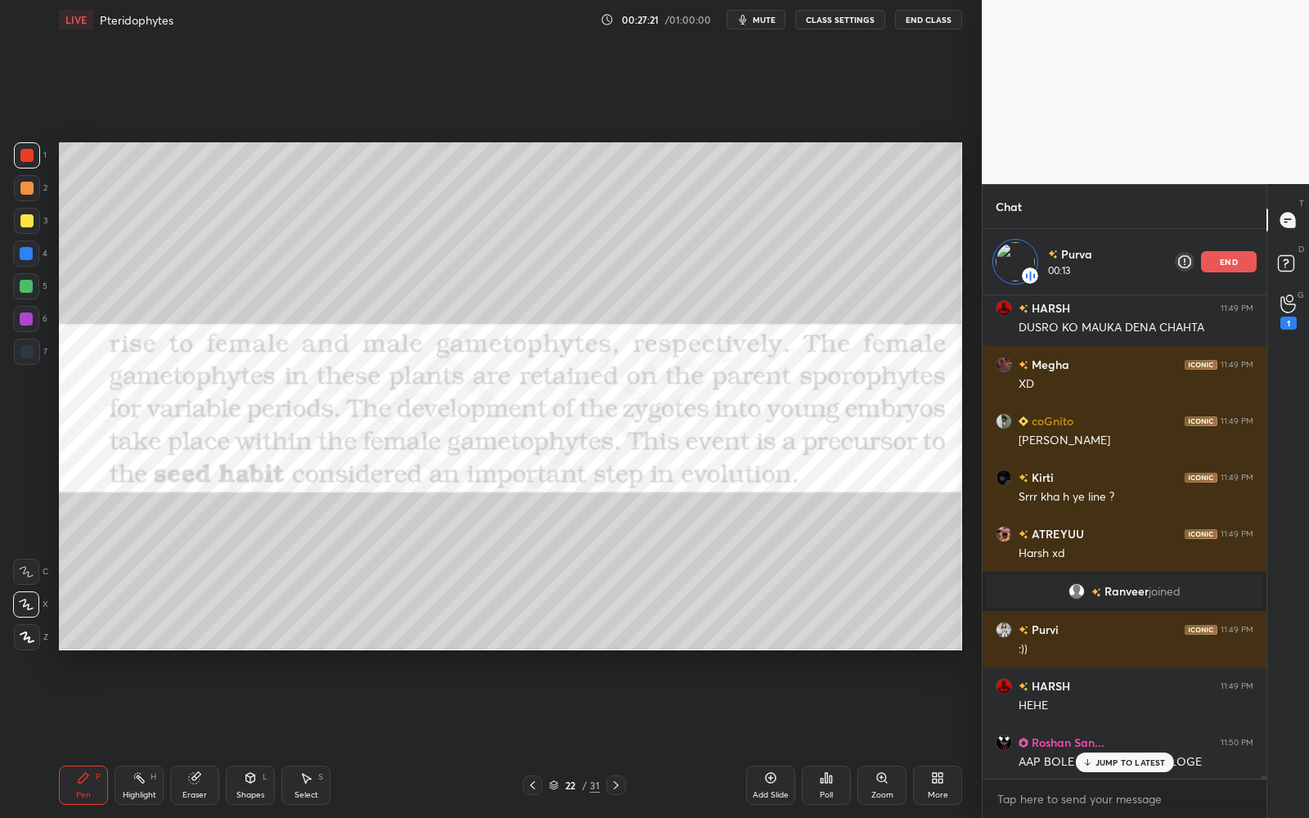
click at [1151, 737] on p "JUMP TO LATEST" at bounding box center [1130, 762] width 70 height 10
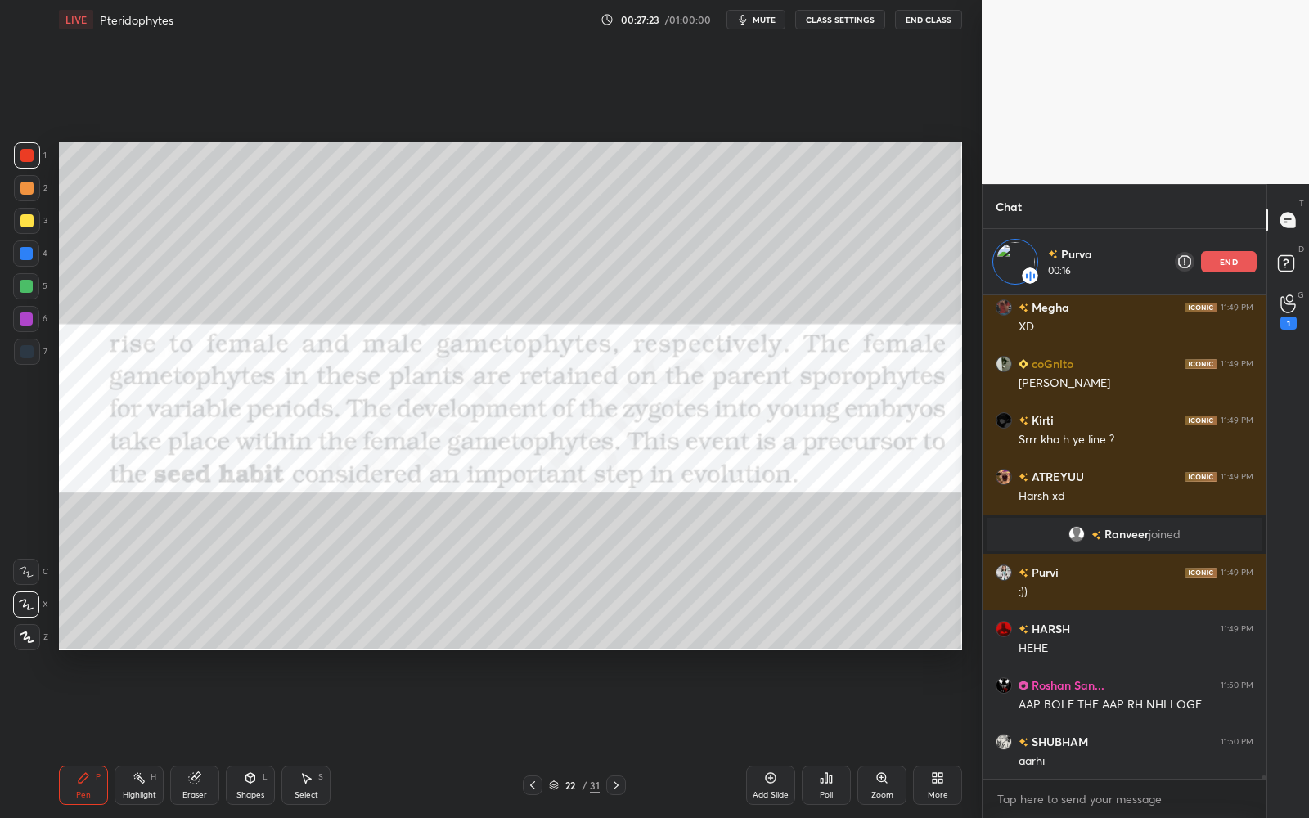
scroll to position [73436, 0]
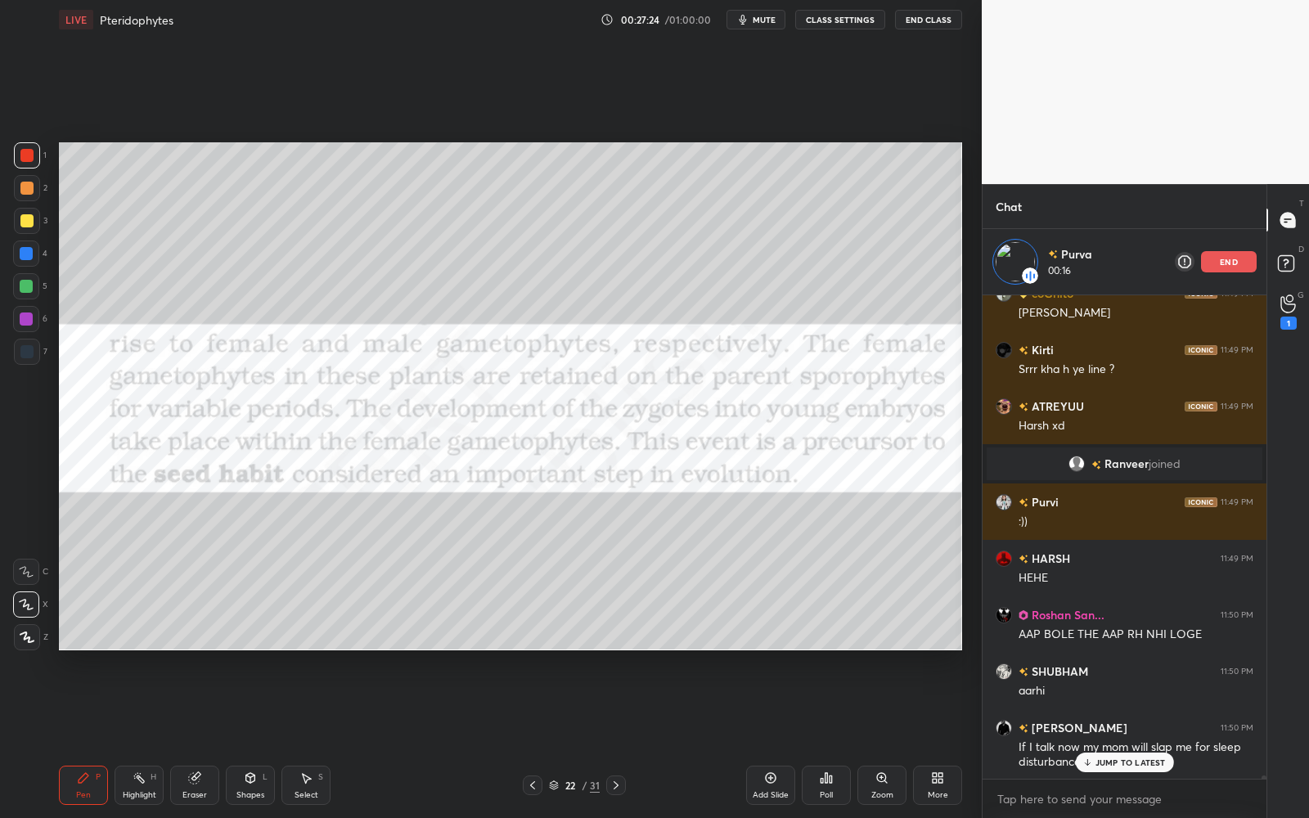
click at [1150, 737] on p "JUMP TO LATEST" at bounding box center [1130, 762] width 70 height 10
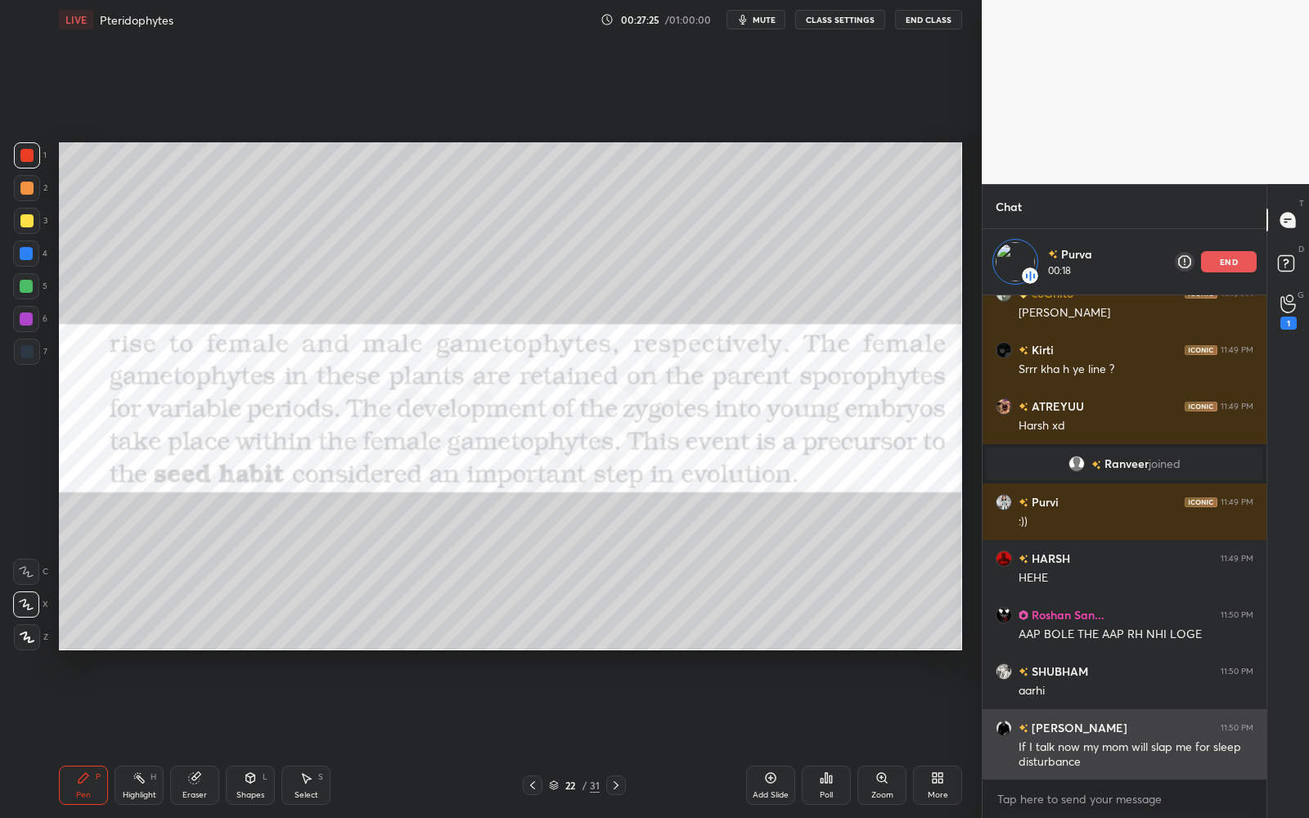
scroll to position [73492, 0]
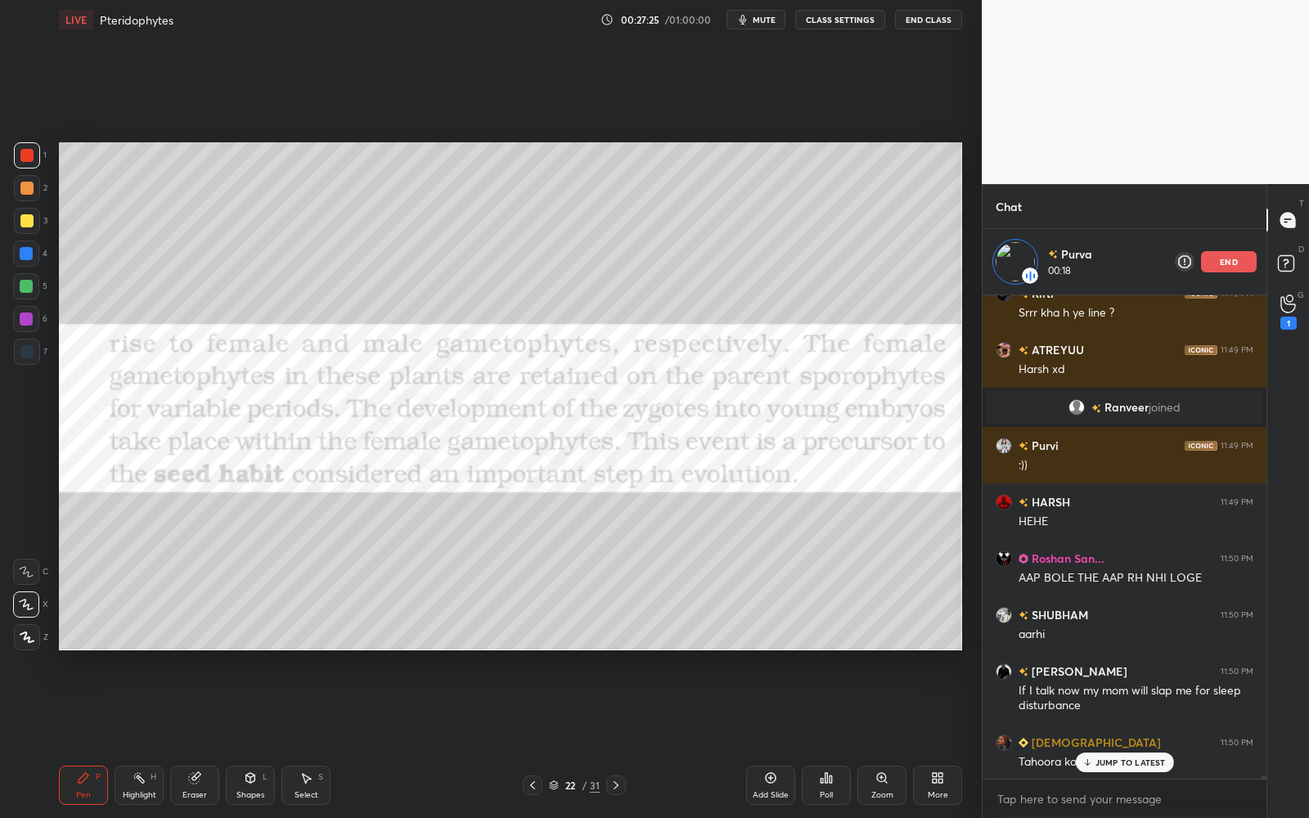
click at [1149, 737] on p "JUMP TO LATEST" at bounding box center [1130, 762] width 70 height 10
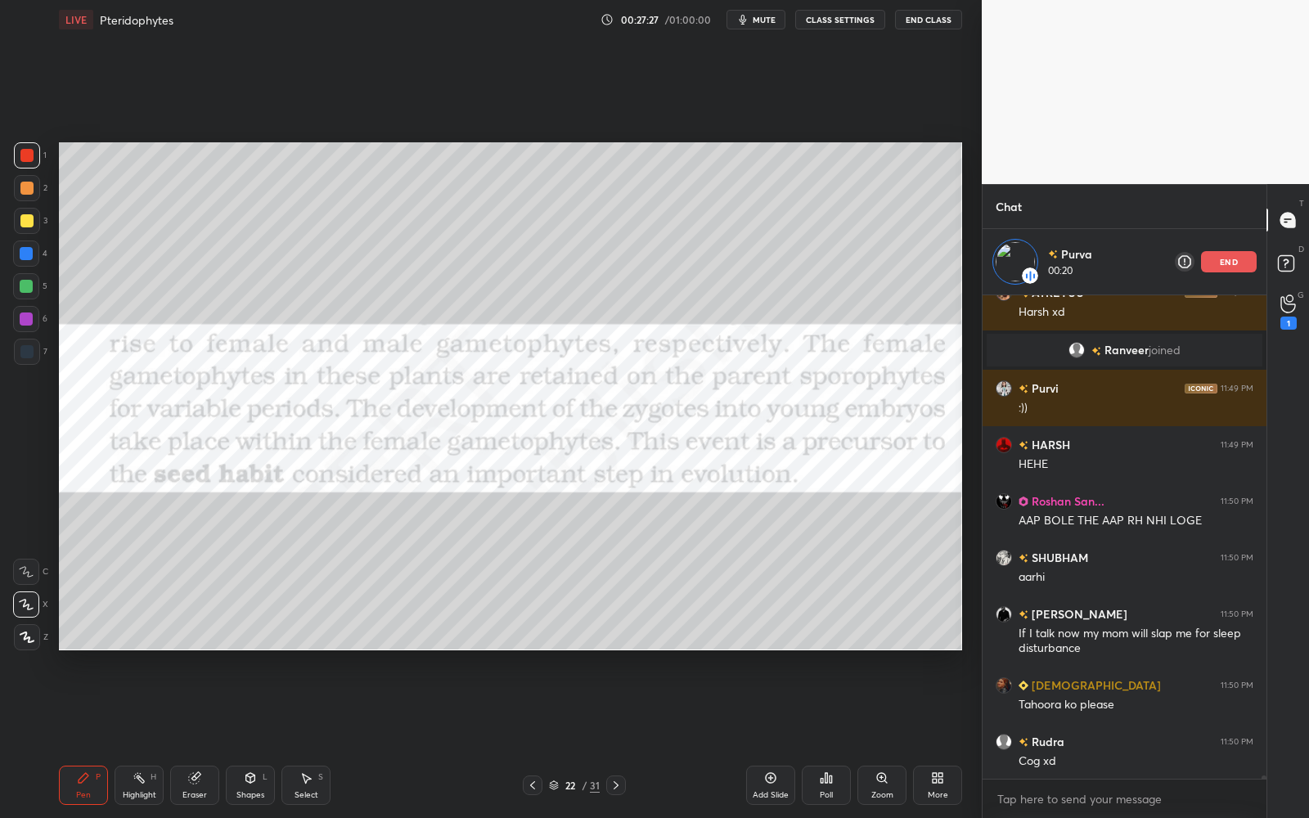
click at [1231, 263] on p "end" at bounding box center [1229, 262] width 18 height 8
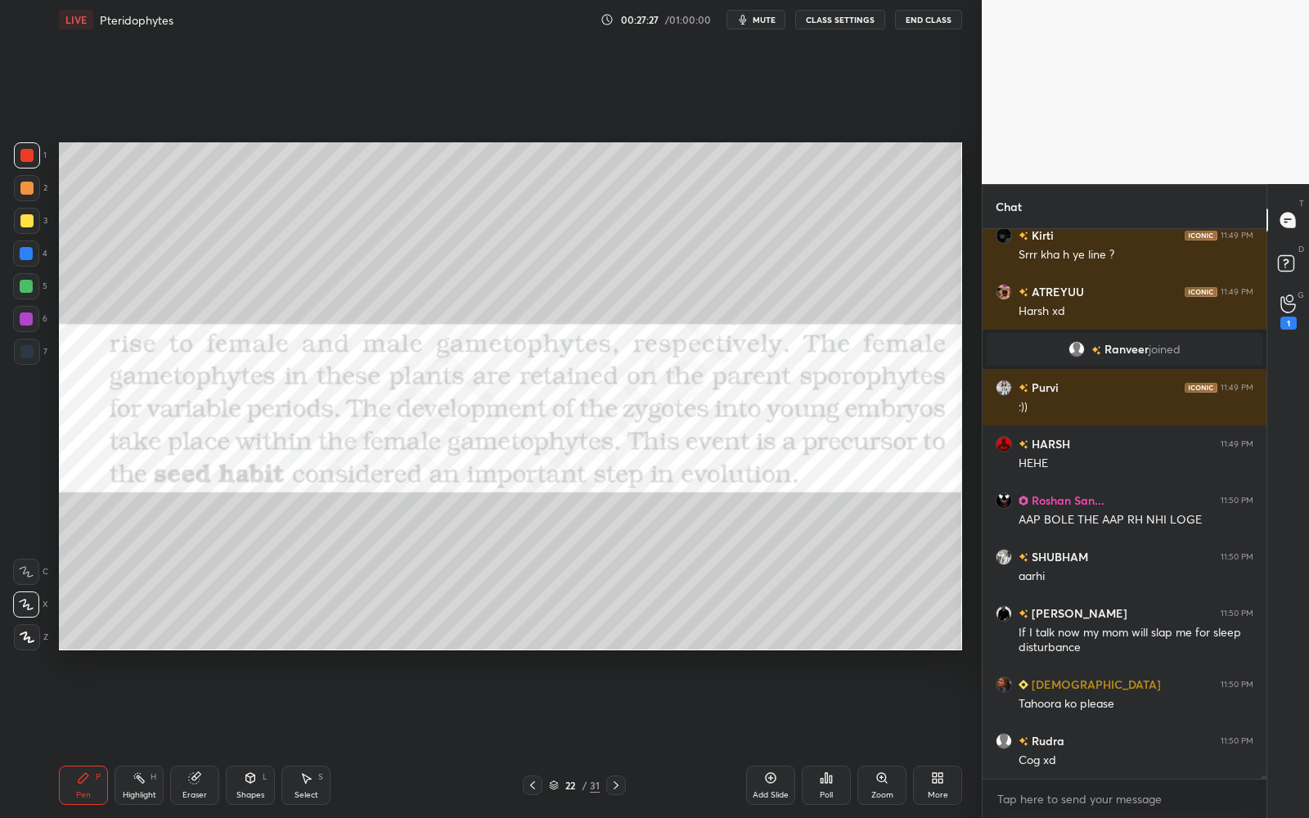
scroll to position [585, 280]
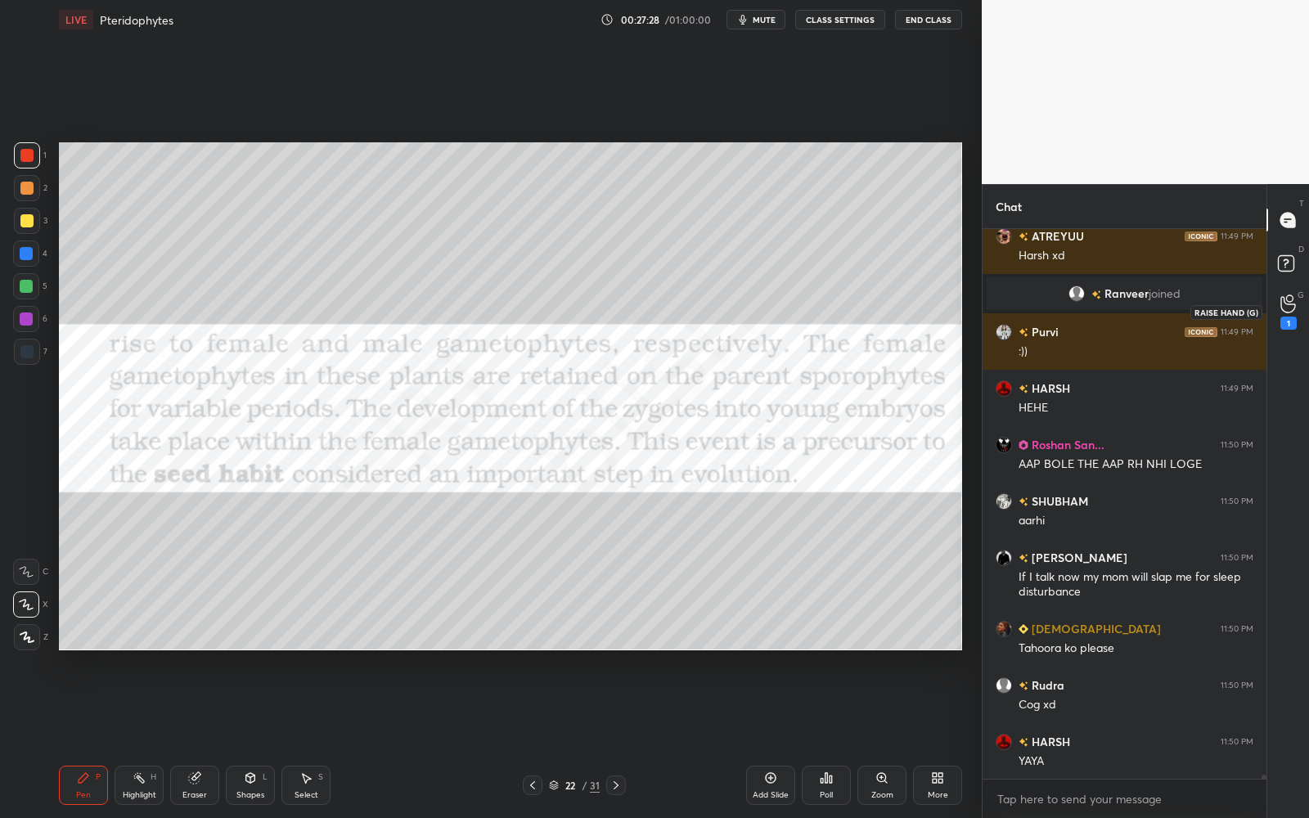
click at [1301, 298] on div "1" at bounding box center [1288, 311] width 33 height 29
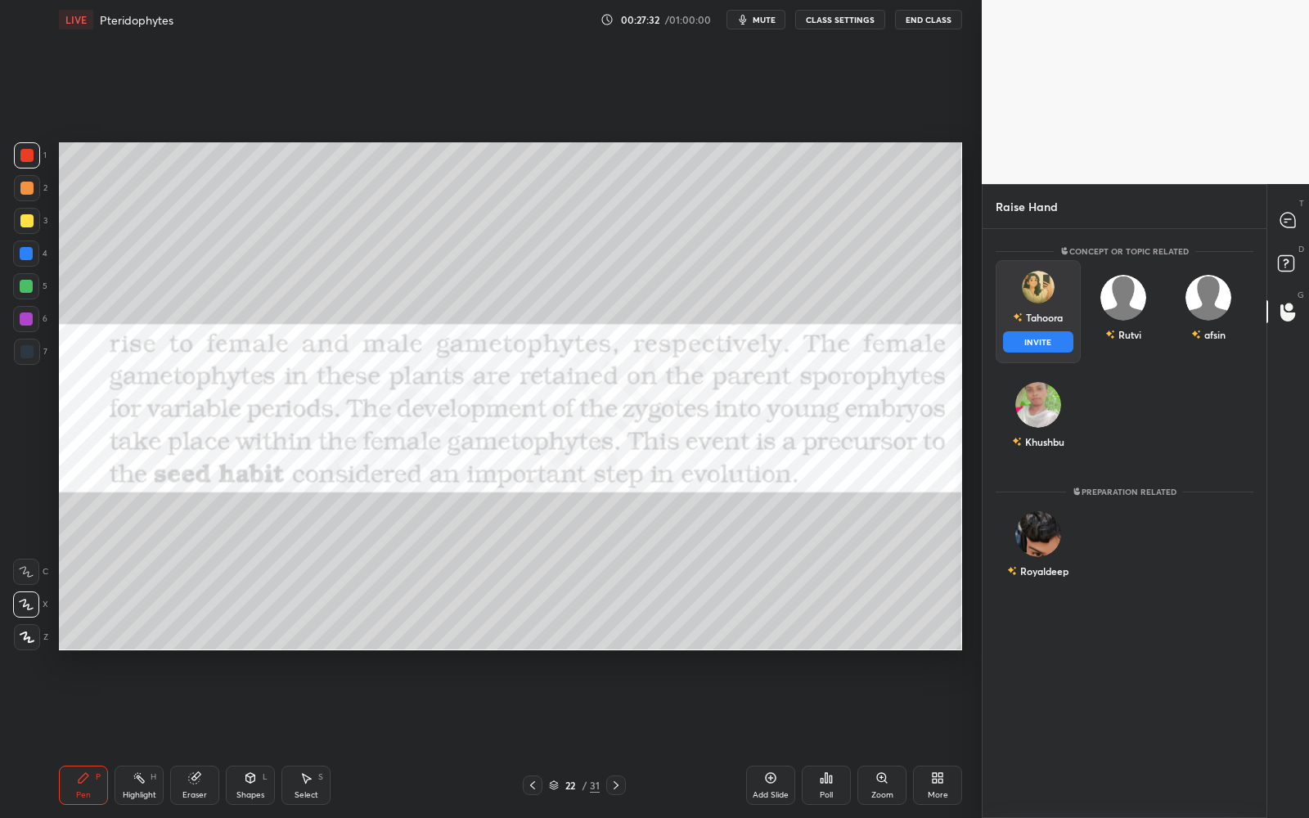
click at [1036, 291] on img "grid" at bounding box center [1038, 287] width 33 height 33
click at [1044, 345] on button "INVITE" at bounding box center [1038, 341] width 70 height 21
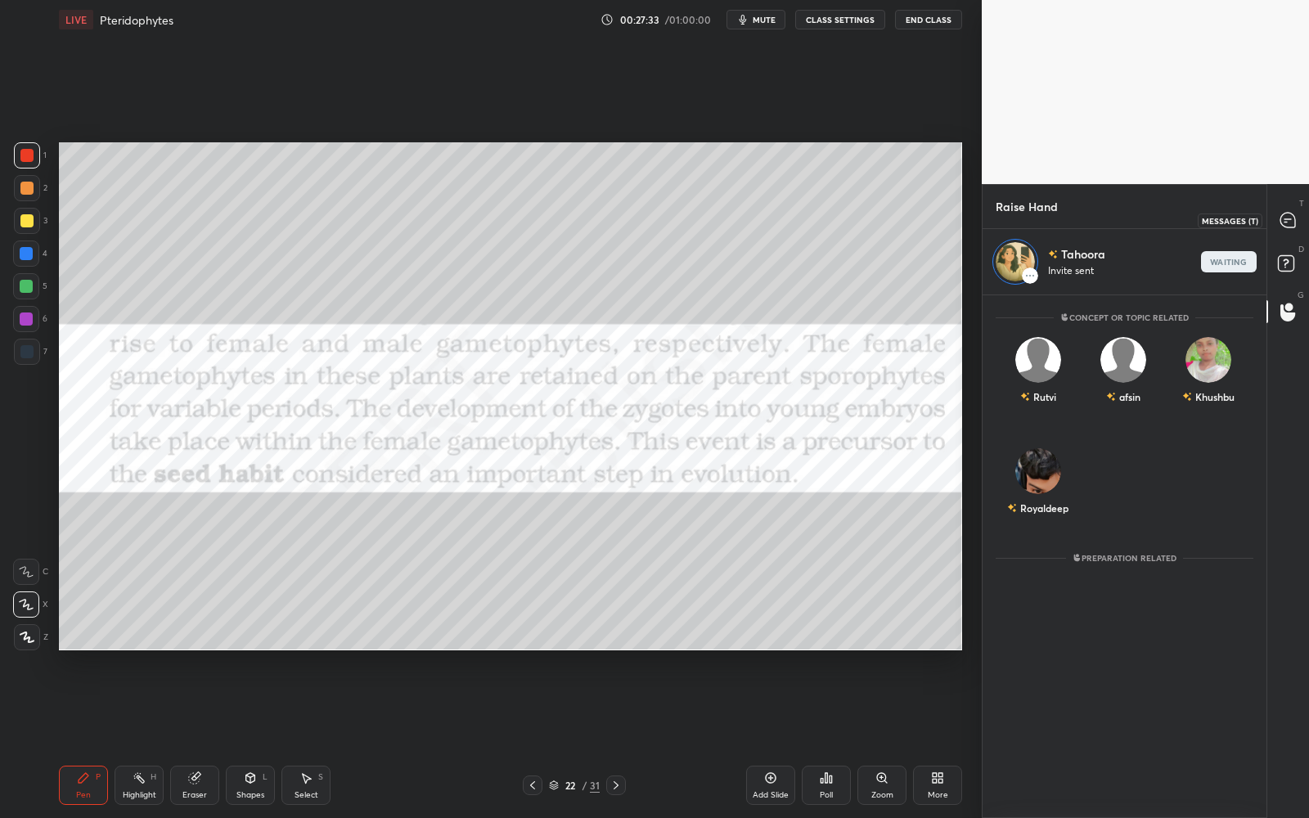
click at [1279, 222] on icon at bounding box center [1287, 220] width 17 height 17
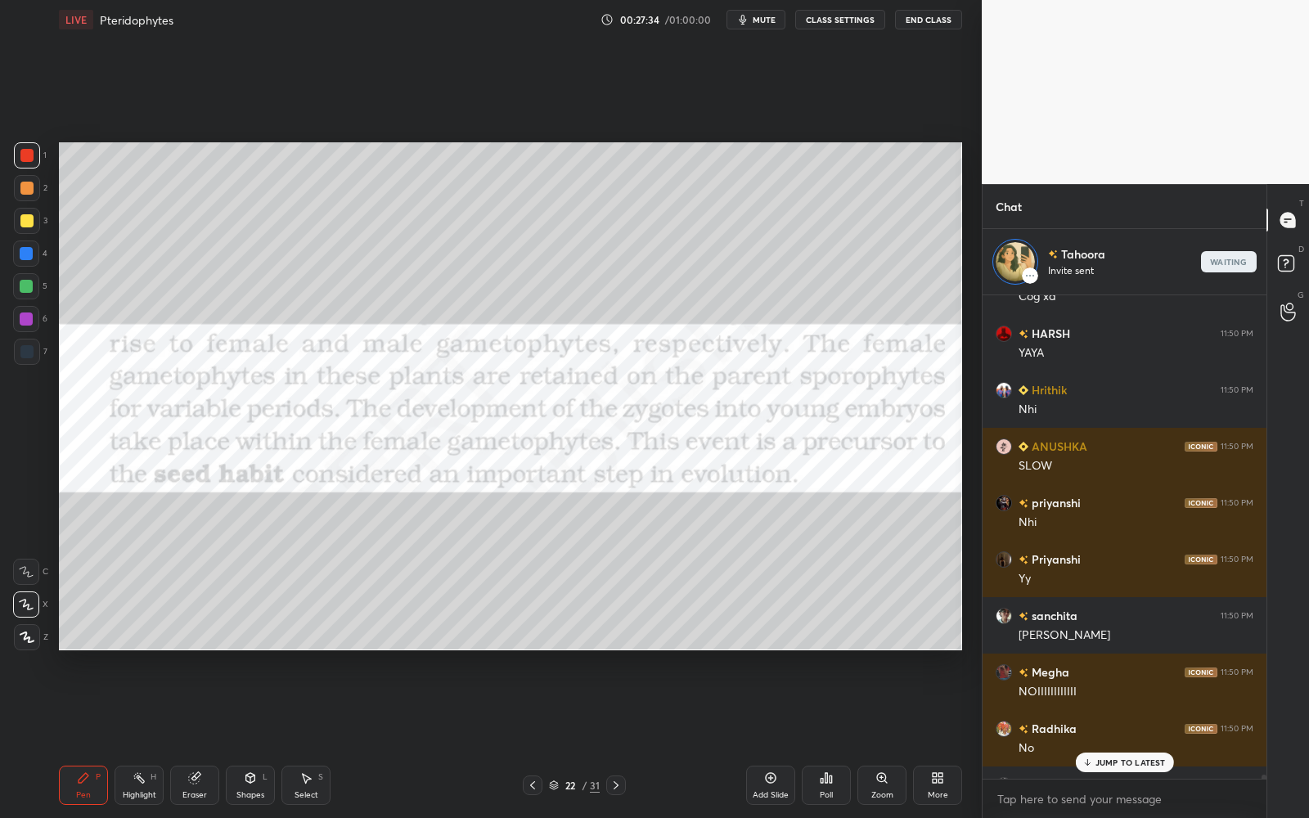
click at [1137, 737] on p "JUMP TO LATEST" at bounding box center [1130, 762] width 70 height 10
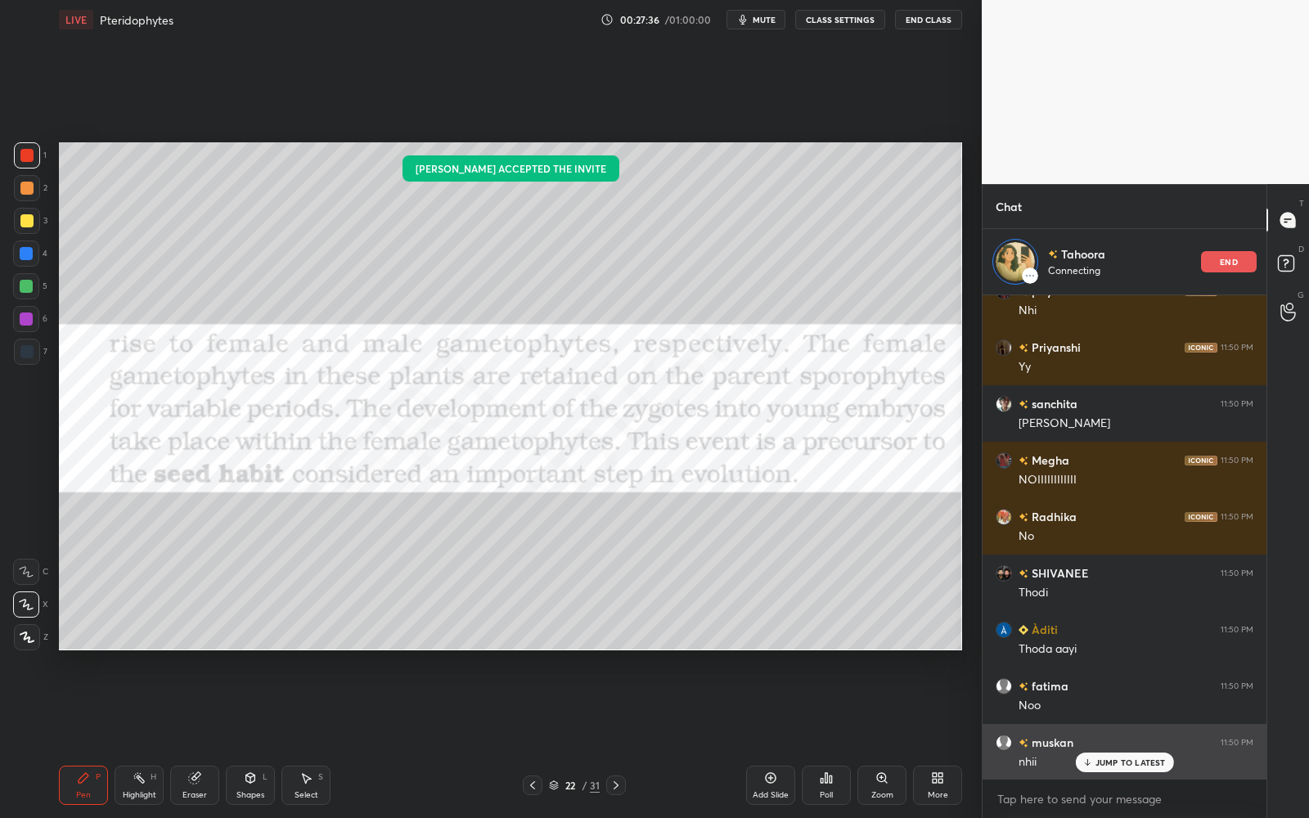
click at [1148, 737] on p "JUMP TO LATEST" at bounding box center [1130, 762] width 70 height 10
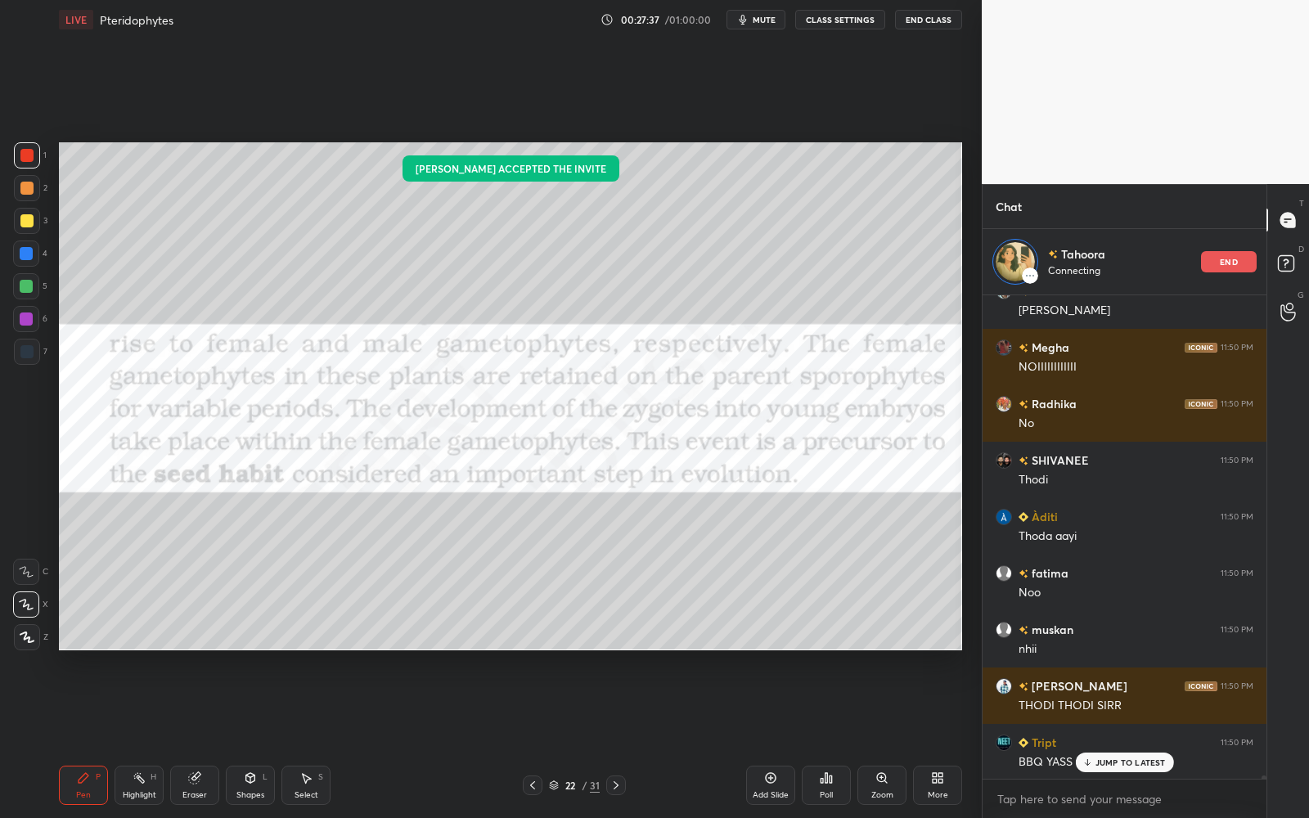
click at [1150, 737] on p "JUMP TO LATEST" at bounding box center [1130, 762] width 70 height 10
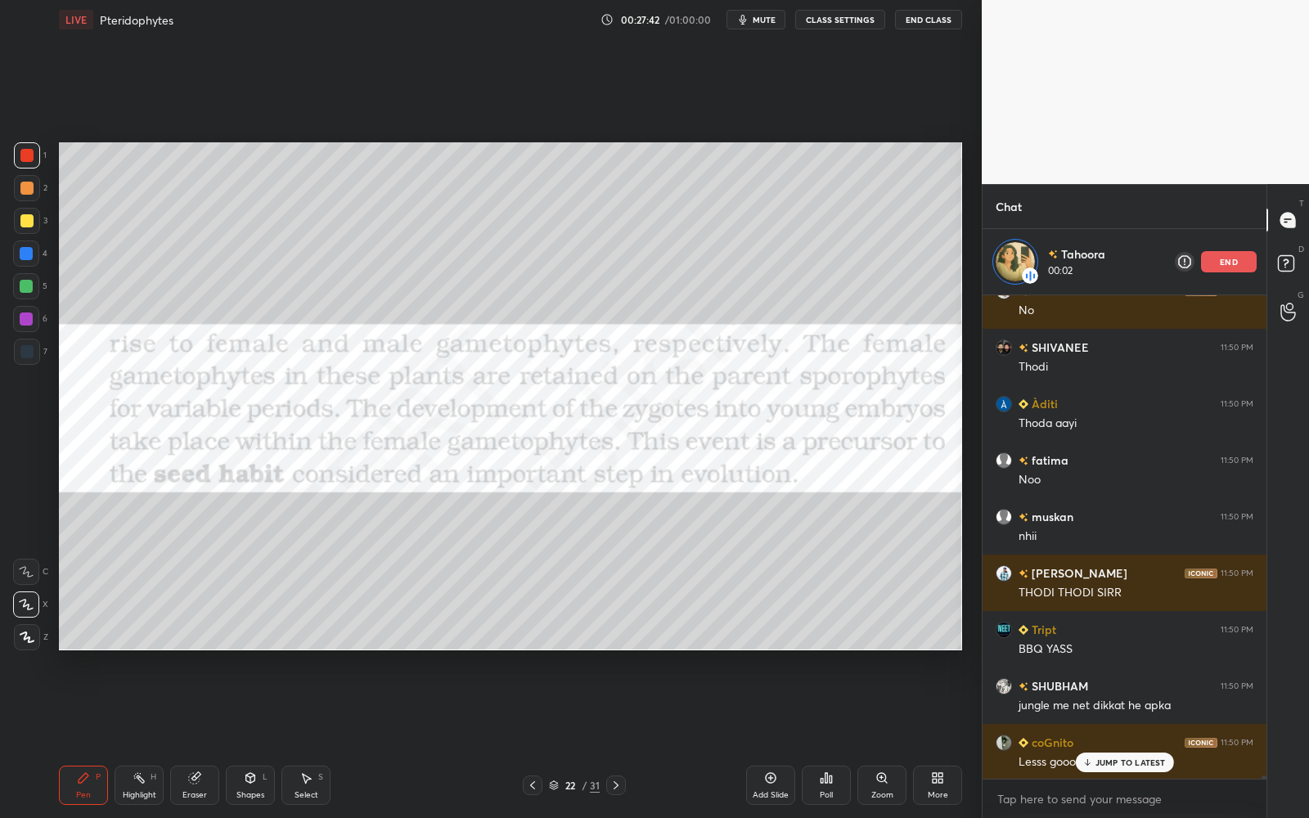
click at [1137, 737] on p "JUMP TO LATEST" at bounding box center [1130, 762] width 70 height 10
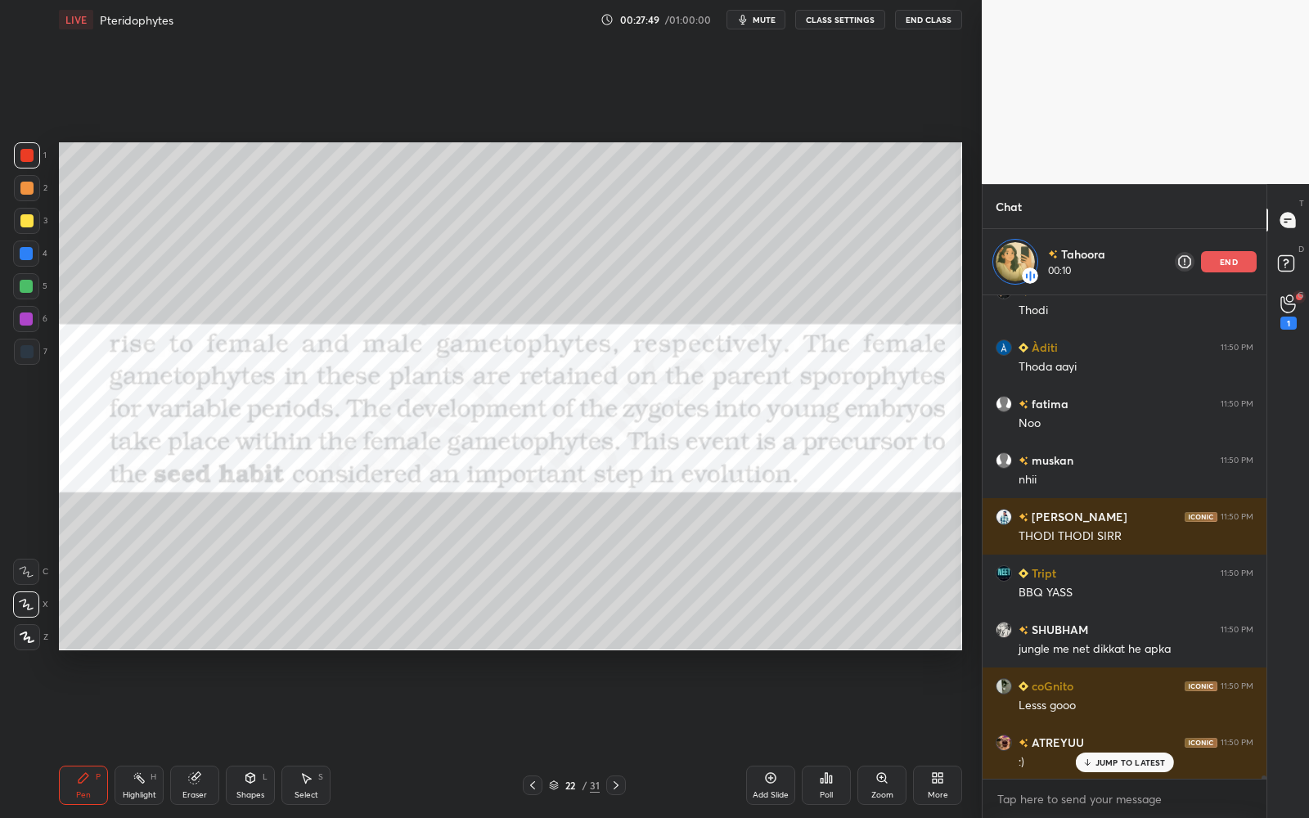
click at [197, 737] on icon at bounding box center [194, 778] width 11 height 11
drag, startPoint x: 44, startPoint y: 633, endPoint x: 36, endPoint y: 636, distance: 8.5
click at [40, 635] on div "E E Erase all" at bounding box center [33, 601] width 41 height 98
click at [32, 637] on span "Erase all" at bounding box center [26, 636] width 25 height 11
click at [77, 737] on div "Pen P Highlight H Eraser Shapes L Select S 22 / 31 Add Slide Poll Zoom More" at bounding box center [510, 785] width 903 height 65
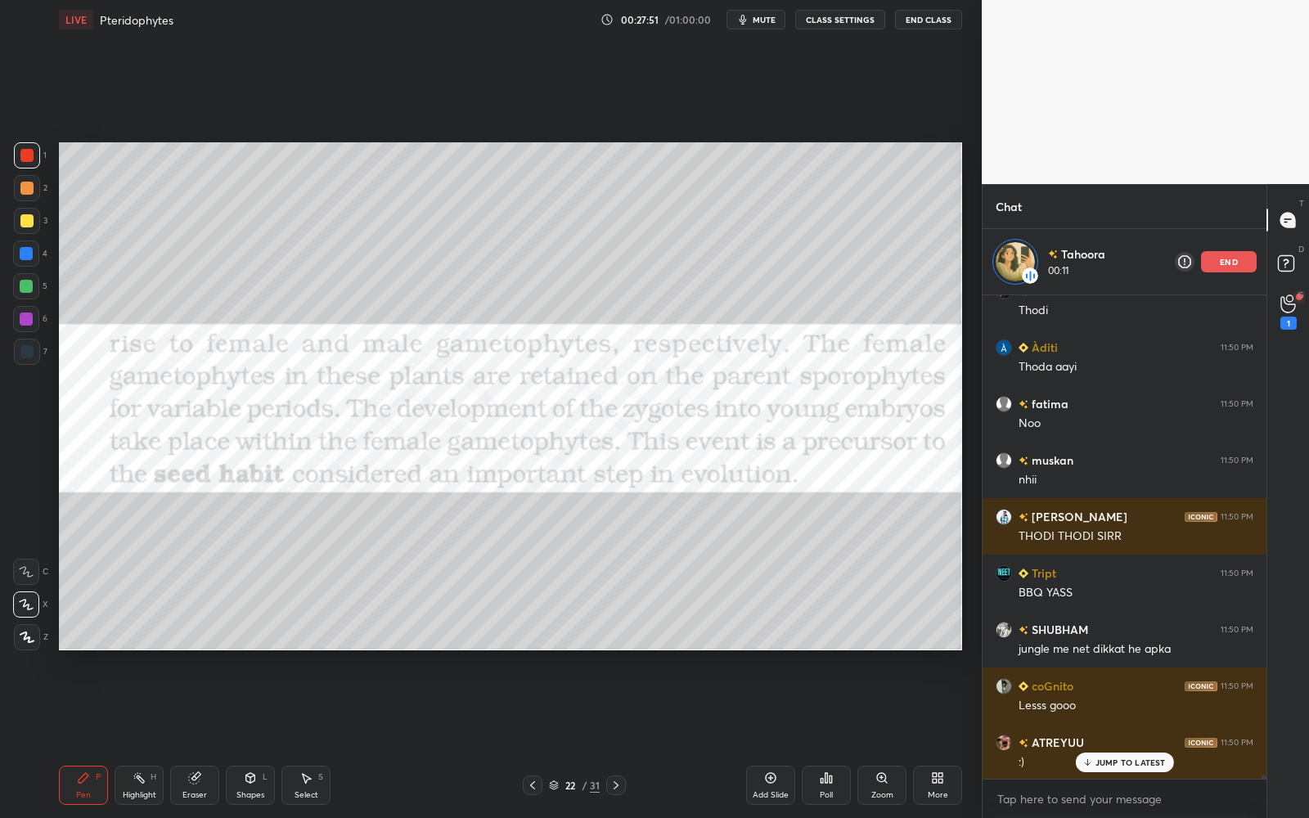
click at [80, 737] on icon at bounding box center [83, 777] width 13 height 13
click at [25, 220] on div at bounding box center [26, 220] width 13 height 13
click at [29, 159] on div at bounding box center [26, 155] width 13 height 13
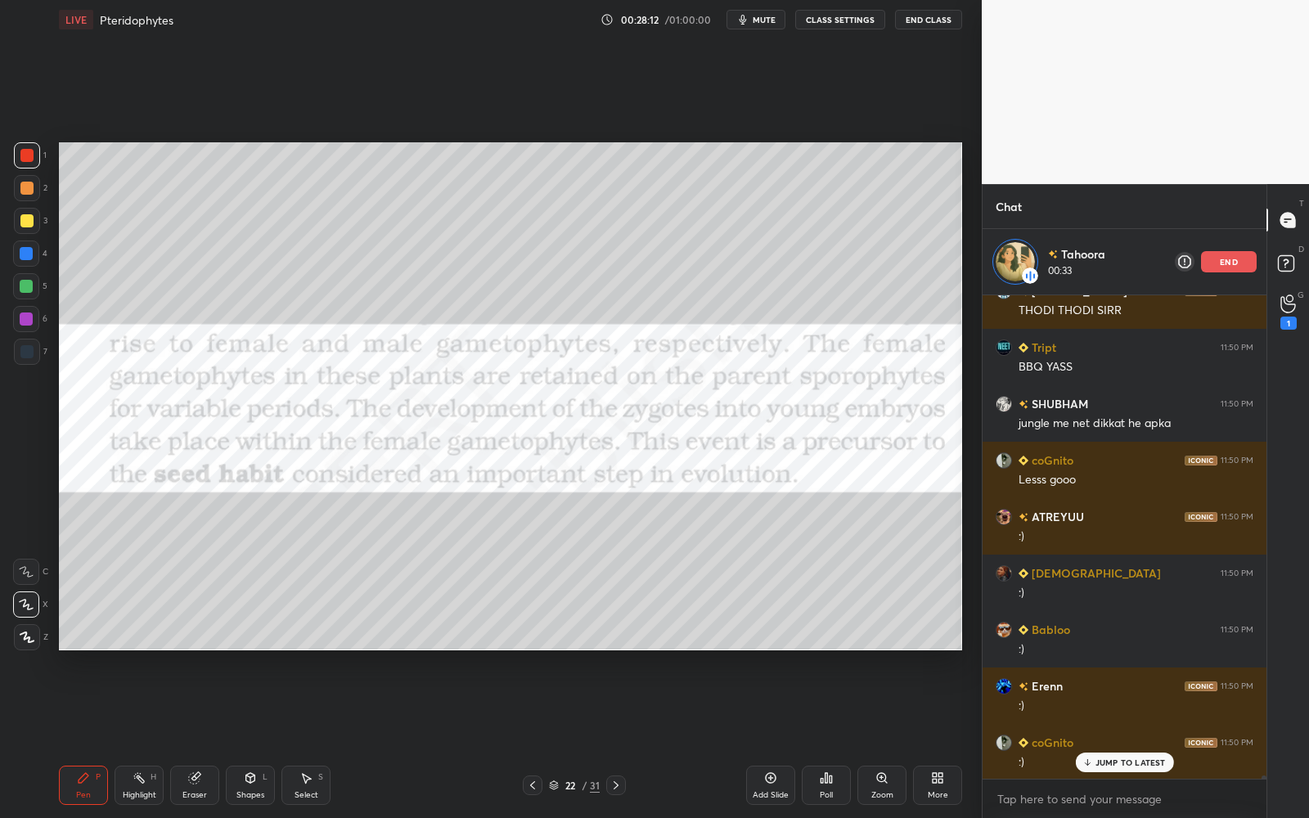
scroll to position [74790, 0]
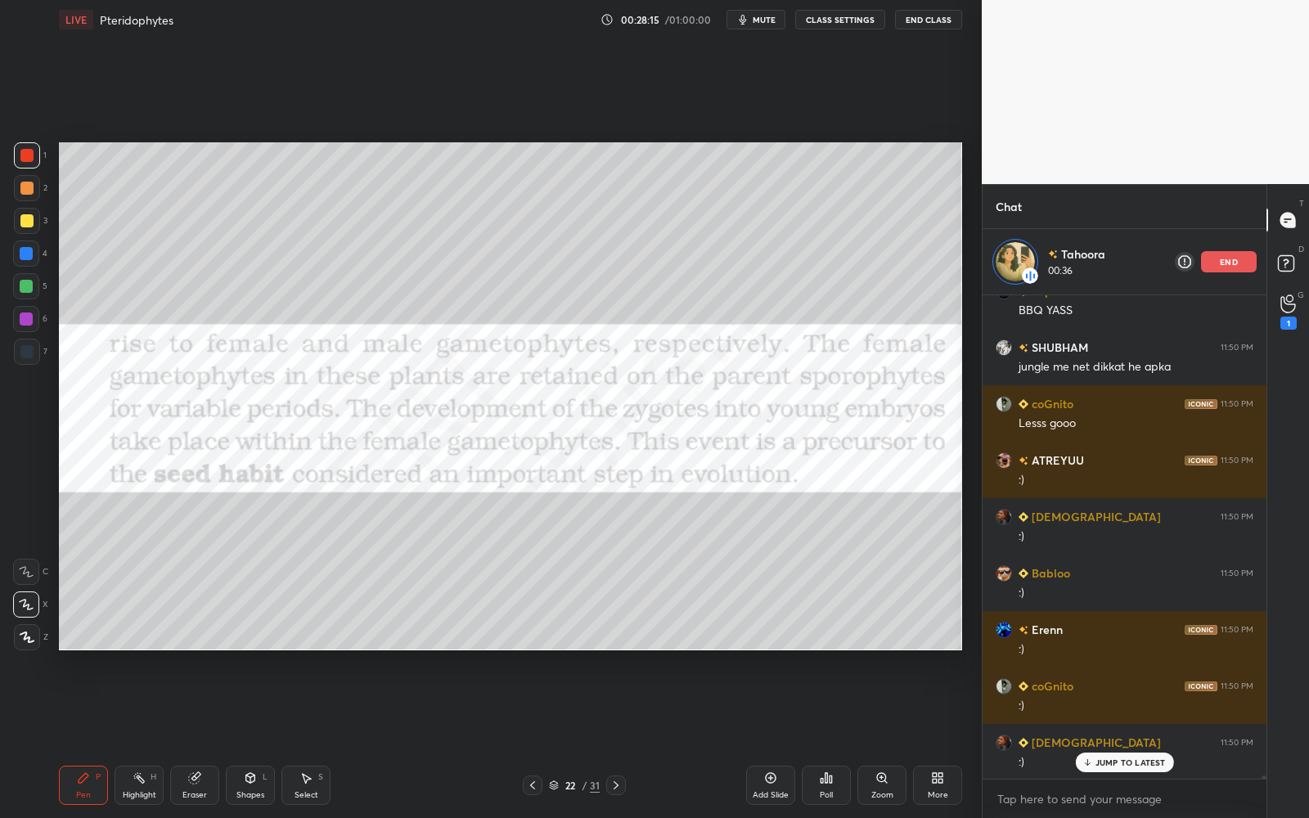
click at [23, 226] on div at bounding box center [26, 220] width 13 height 13
click at [24, 198] on div at bounding box center [27, 188] width 26 height 26
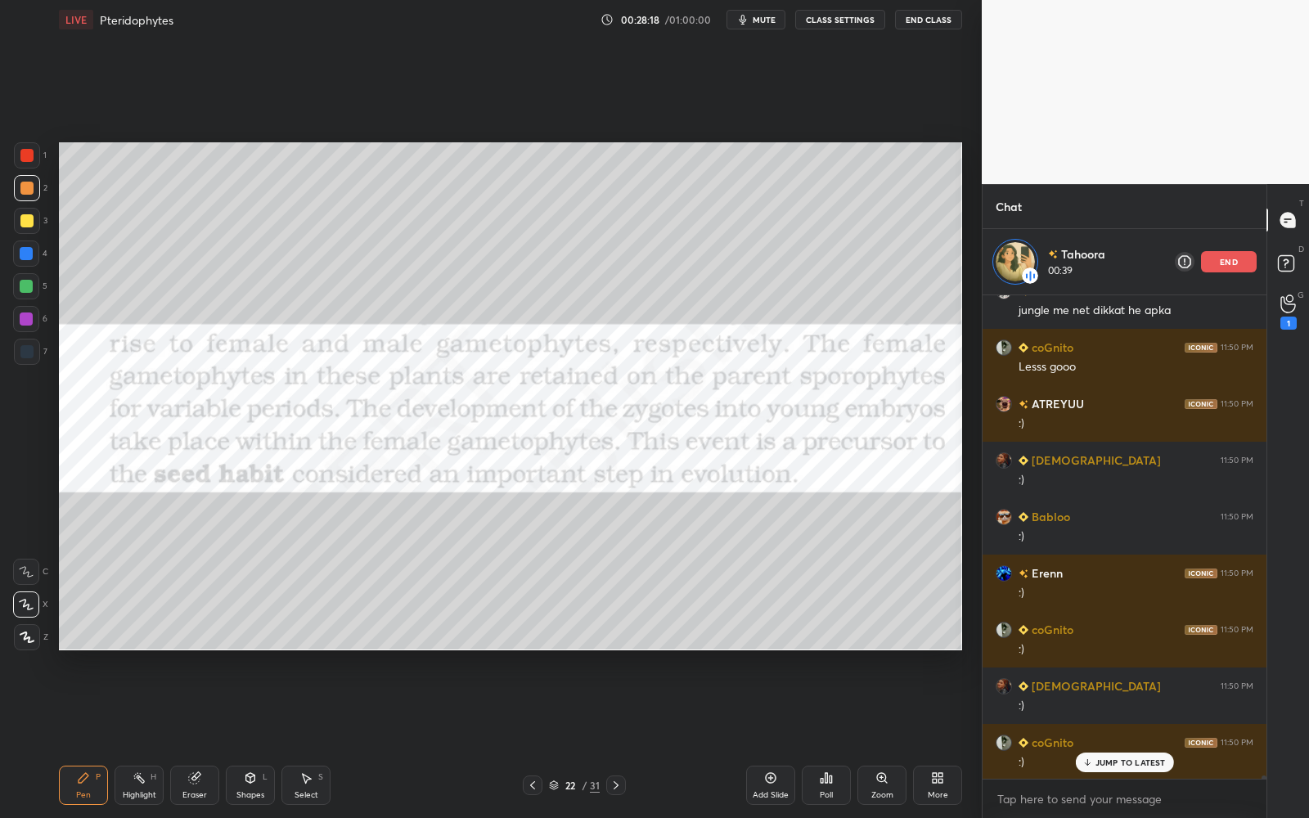
scroll to position [74903, 0]
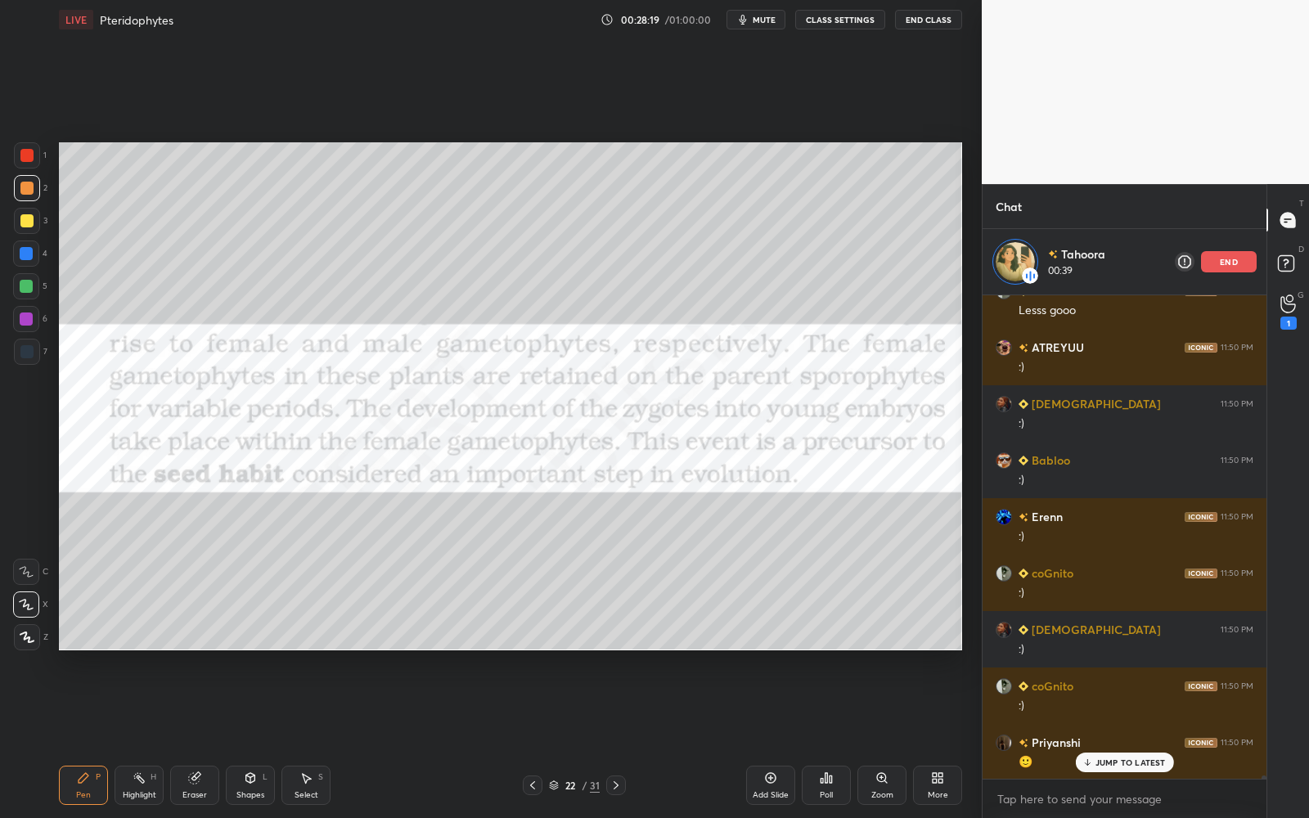
click at [13, 154] on div "1 2 3 4 5 6 7" at bounding box center [30, 256] width 34 height 229
click at [15, 154] on div at bounding box center [27, 155] width 26 height 26
click at [21, 152] on div at bounding box center [26, 155] width 13 height 13
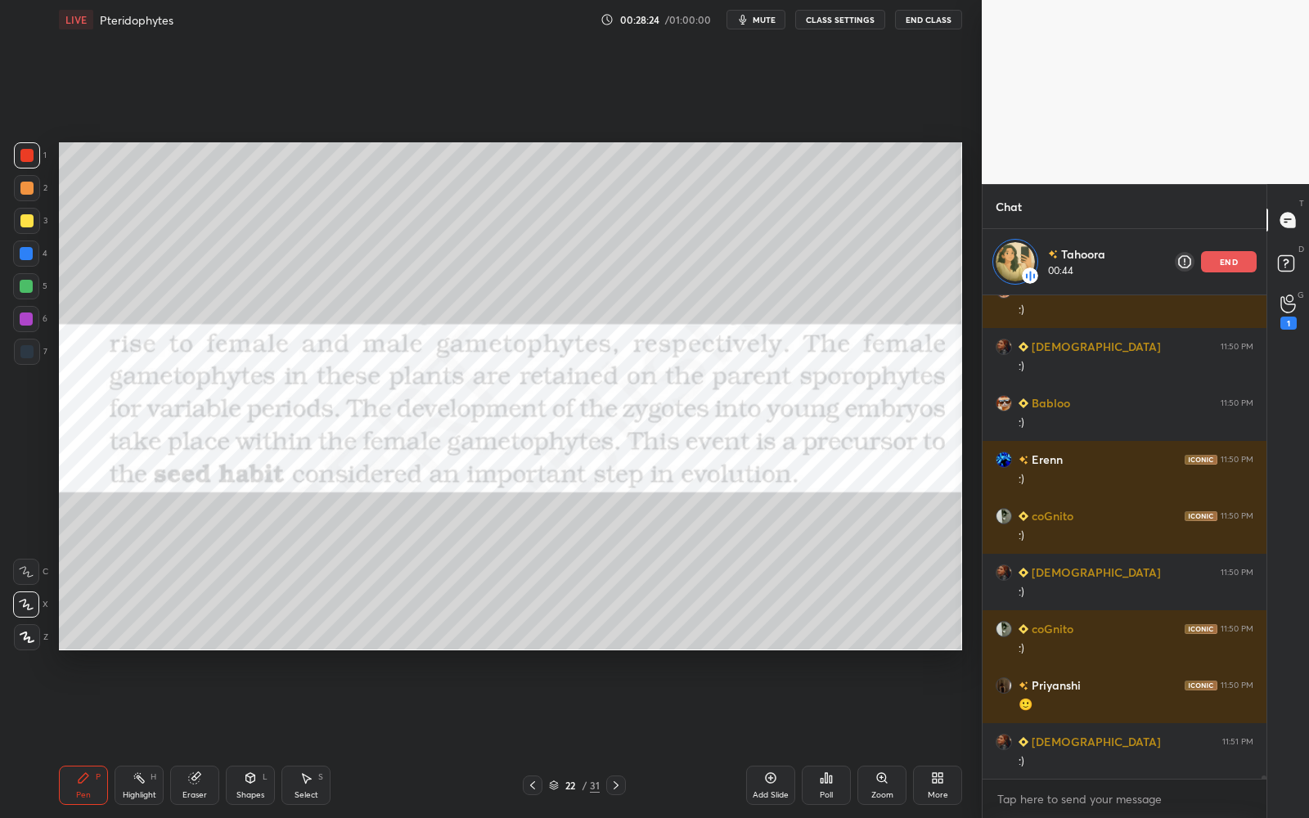
scroll to position [75016, 0]
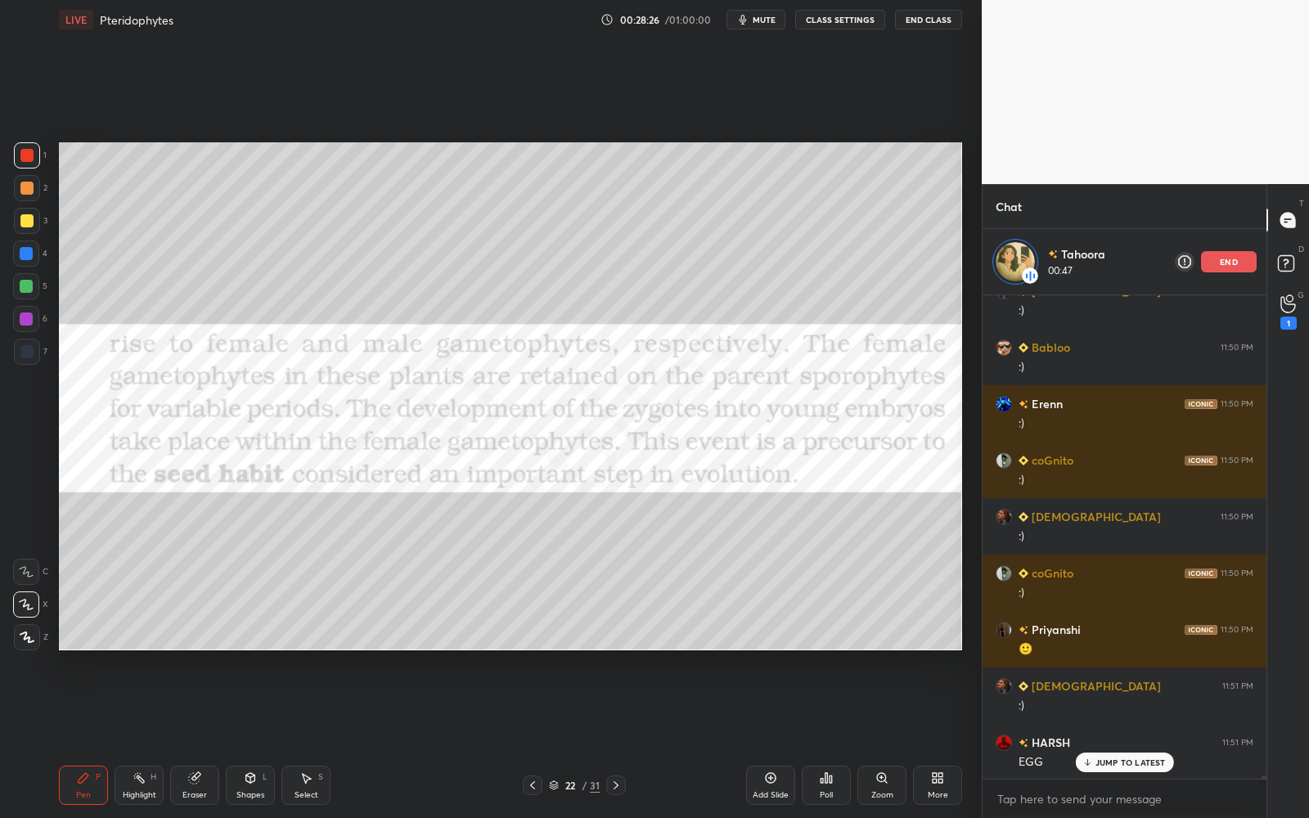
click at [28, 287] on div at bounding box center [26, 286] width 13 height 13
click at [193, 737] on div "Eraser" at bounding box center [194, 785] width 49 height 39
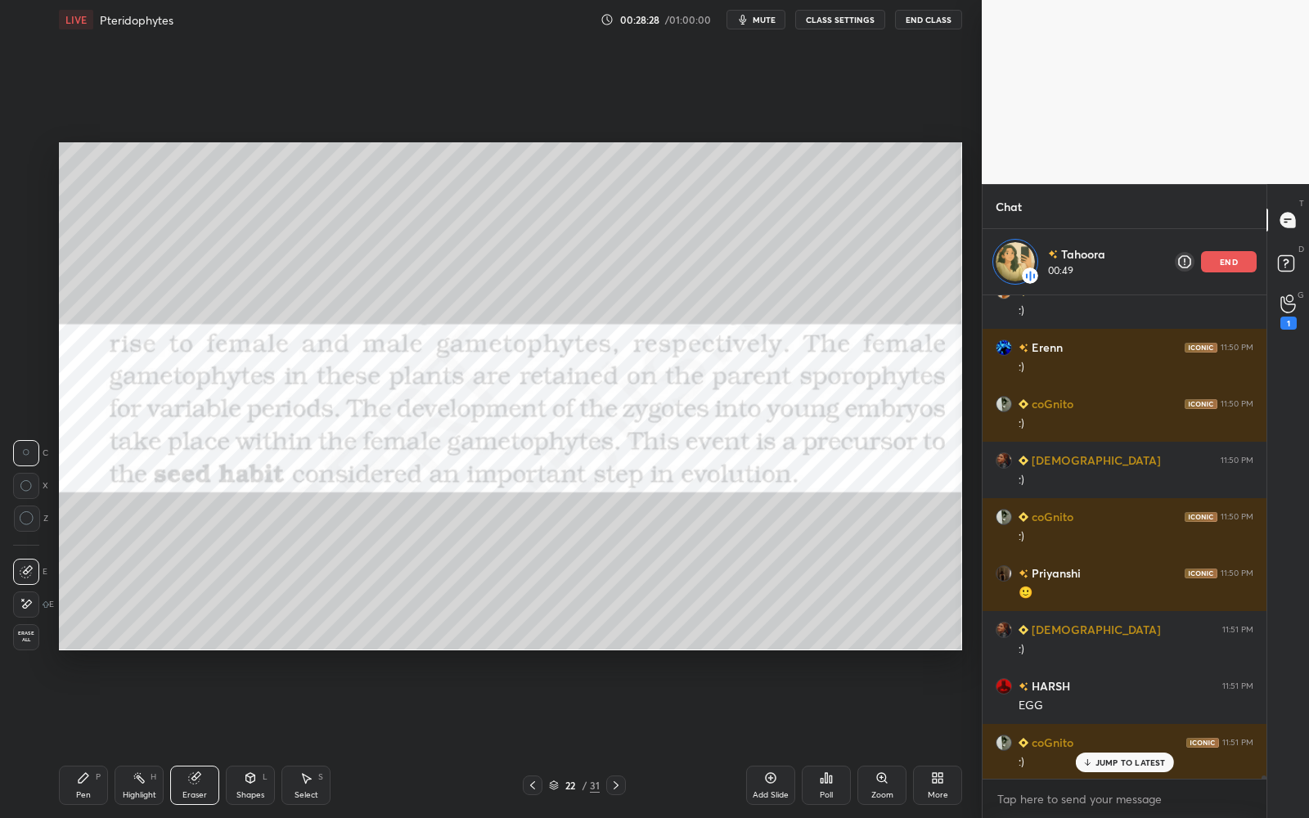
click at [32, 598] on icon at bounding box center [26, 604] width 13 height 14
click at [97, 737] on div "Pen P" at bounding box center [83, 785] width 49 height 39
click at [19, 146] on div at bounding box center [27, 155] width 26 height 26
click at [20, 146] on div at bounding box center [27, 155] width 26 height 26
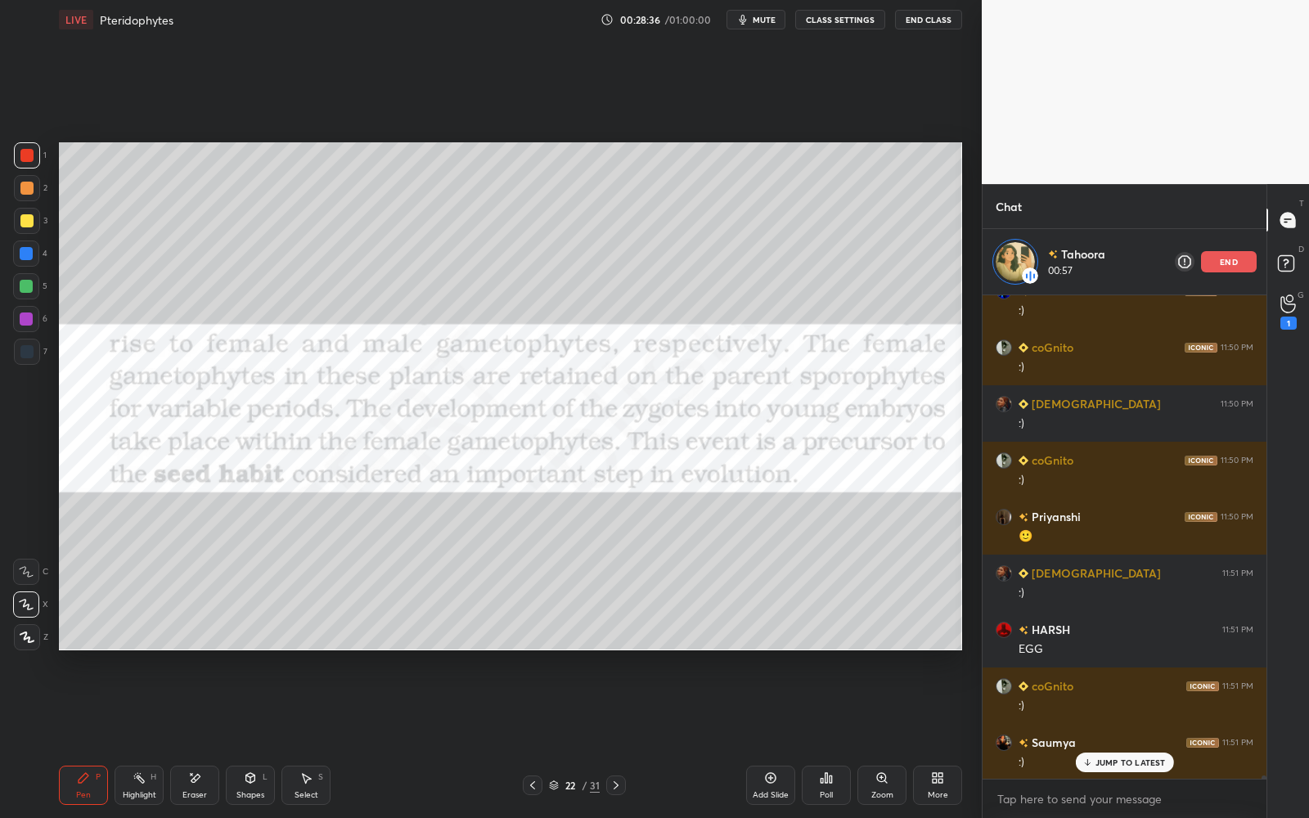
scroll to position [75186, 0]
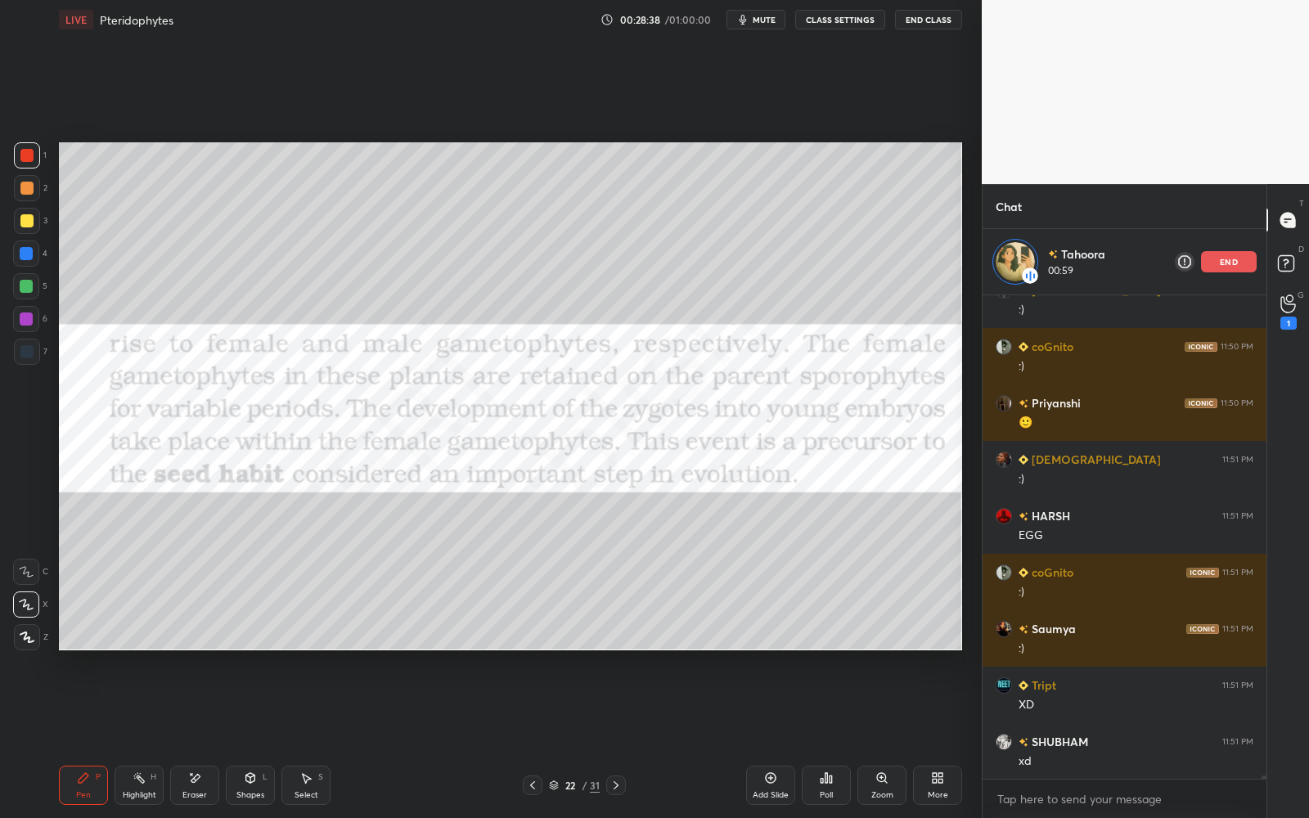
drag, startPoint x: 28, startPoint y: 218, endPoint x: 35, endPoint y: 192, distance: 27.2
click at [28, 218] on div at bounding box center [26, 220] width 13 height 13
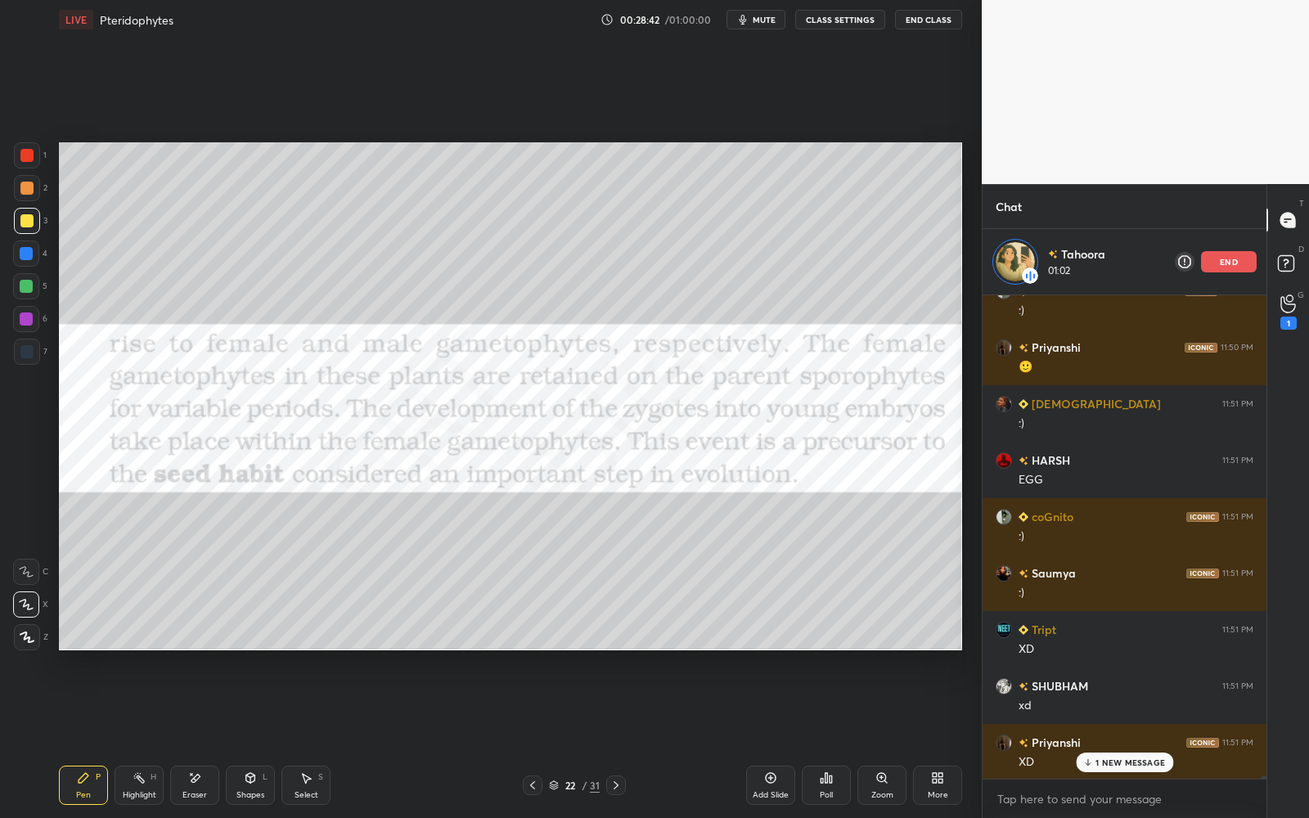
scroll to position [75355, 0]
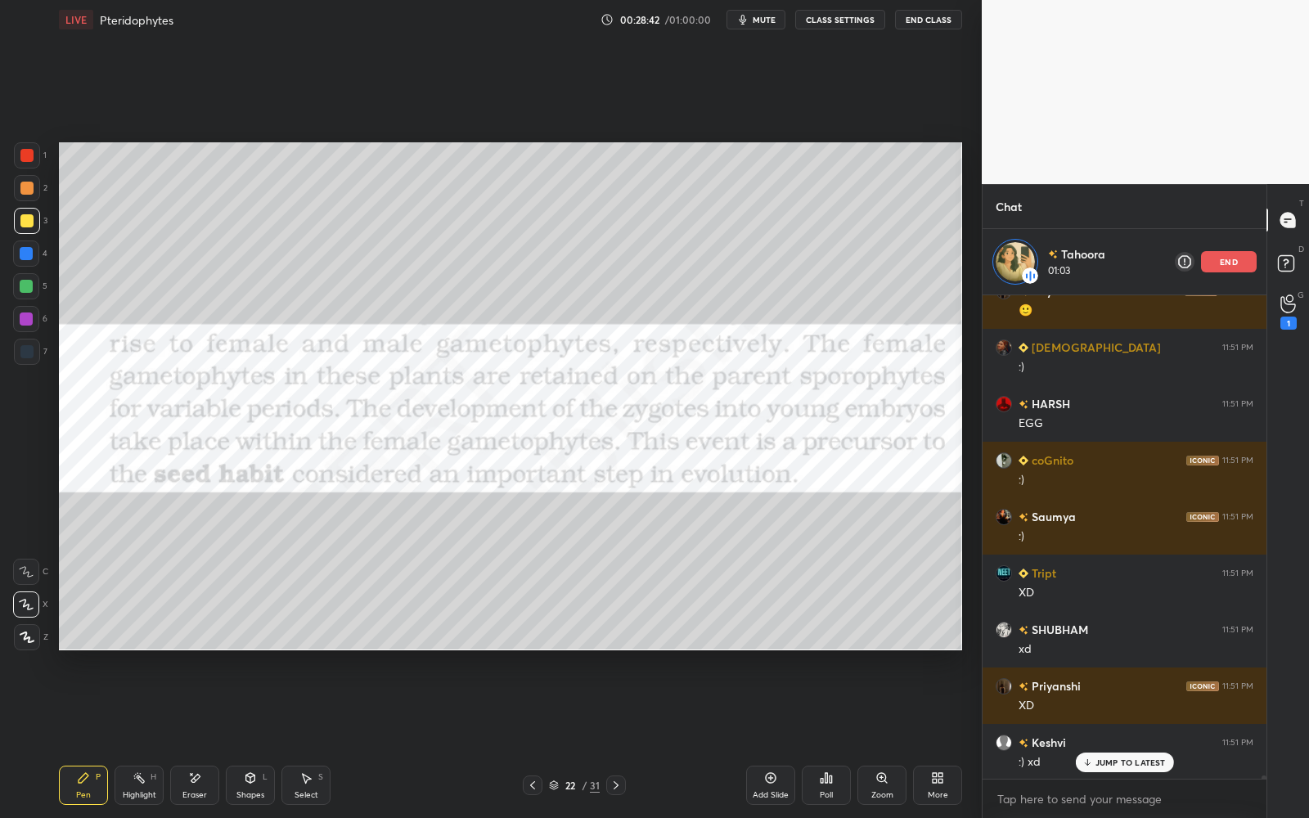
click at [29, 185] on div at bounding box center [26, 188] width 13 height 13
click at [316, 737] on div "Select" at bounding box center [306, 795] width 24 height 8
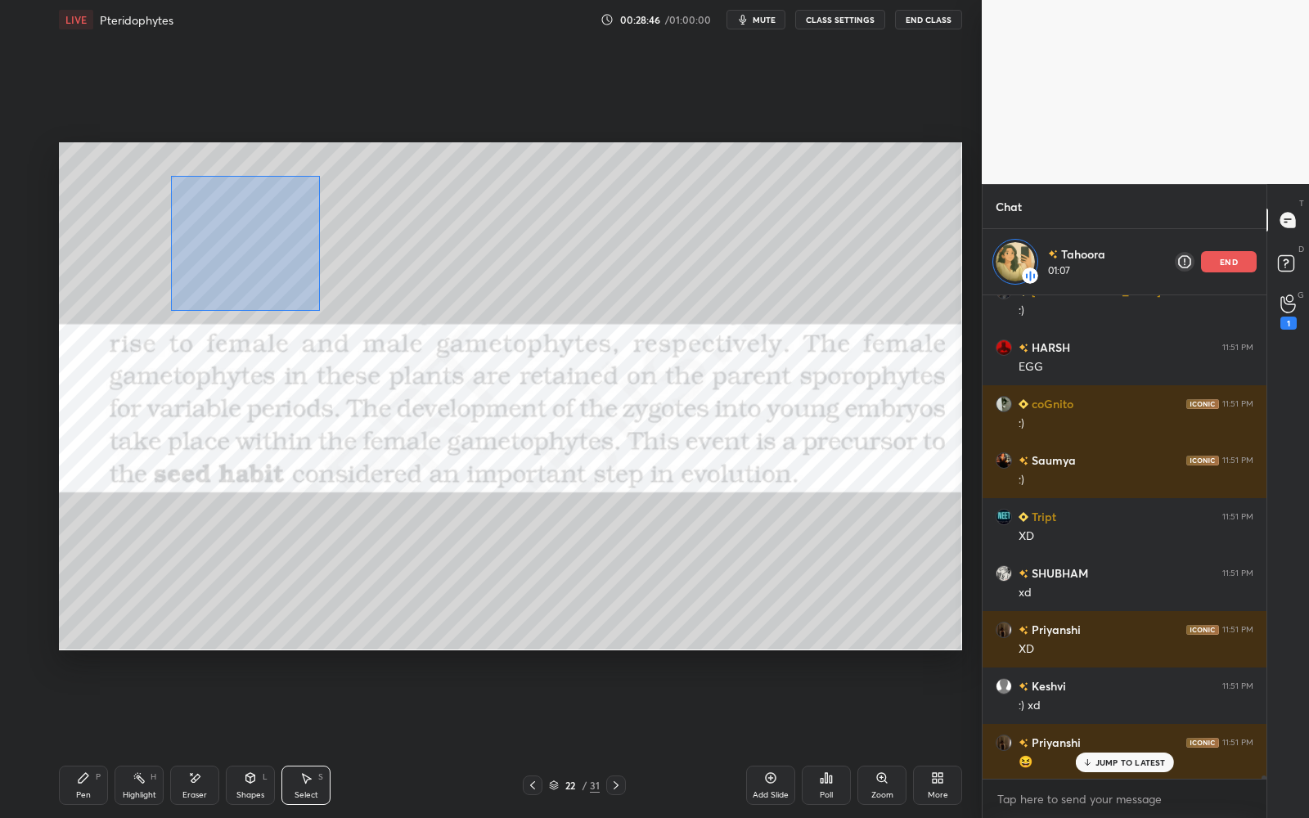
drag, startPoint x: 173, startPoint y: 174, endPoint x: 318, endPoint y: 308, distance: 197.4
click at [319, 310] on div "0 ° Undo Copy Duplicate Duplicate to new slide Delete" at bounding box center [510, 396] width 903 height 508
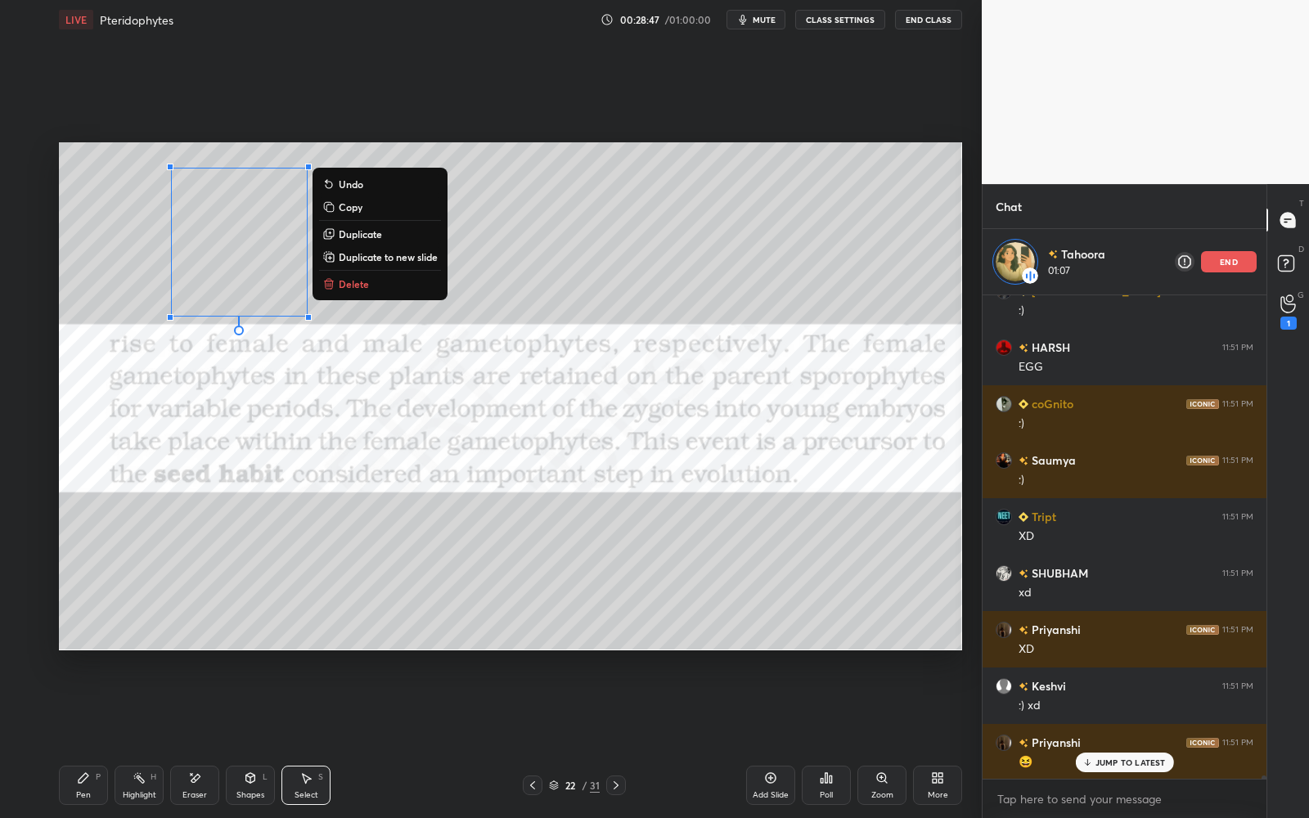
click at [341, 231] on p "Duplicate" at bounding box center [360, 233] width 43 height 13
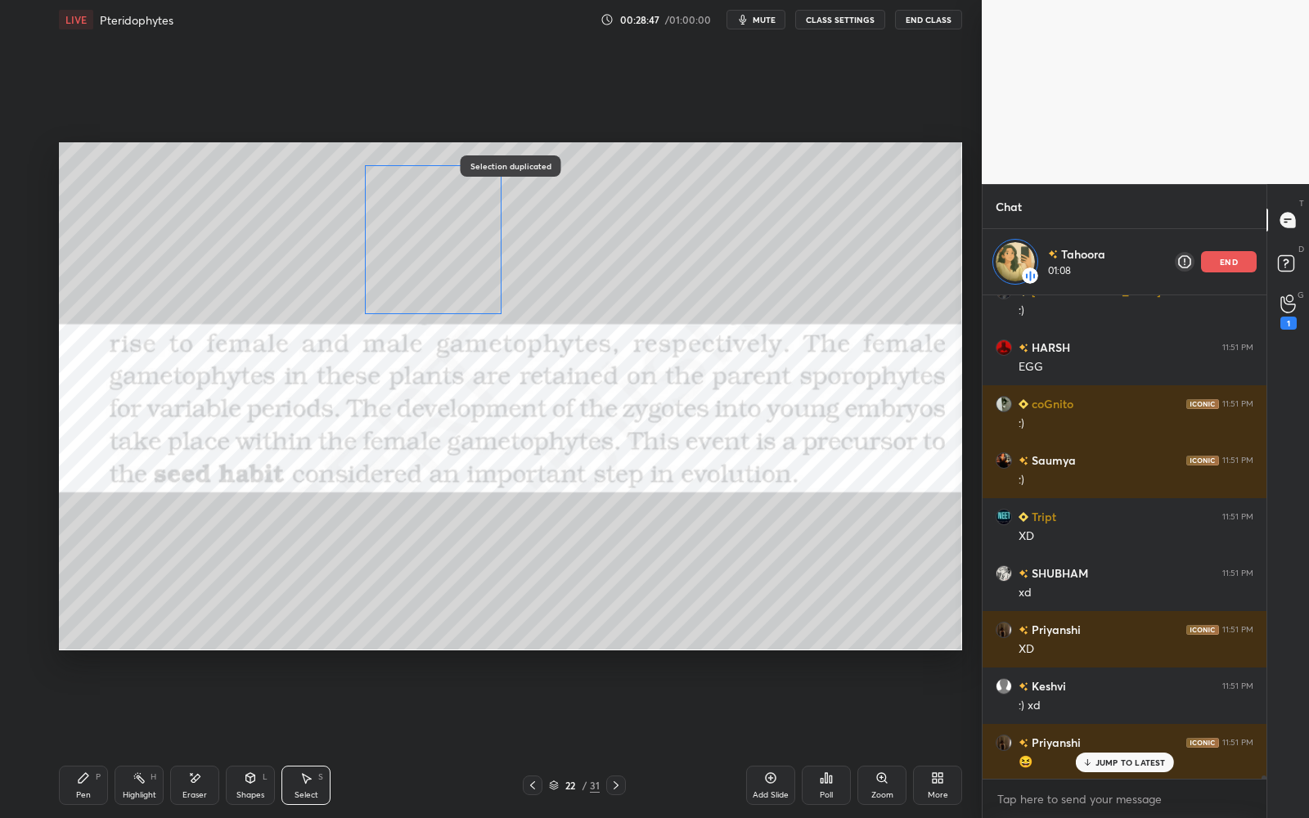
drag, startPoint x: 235, startPoint y: 265, endPoint x: 407, endPoint y: 245, distance: 173.8
click at [407, 245] on div "0 ° Undo Copy Duplicate Duplicate to new slide Delete" at bounding box center [510, 396] width 903 height 508
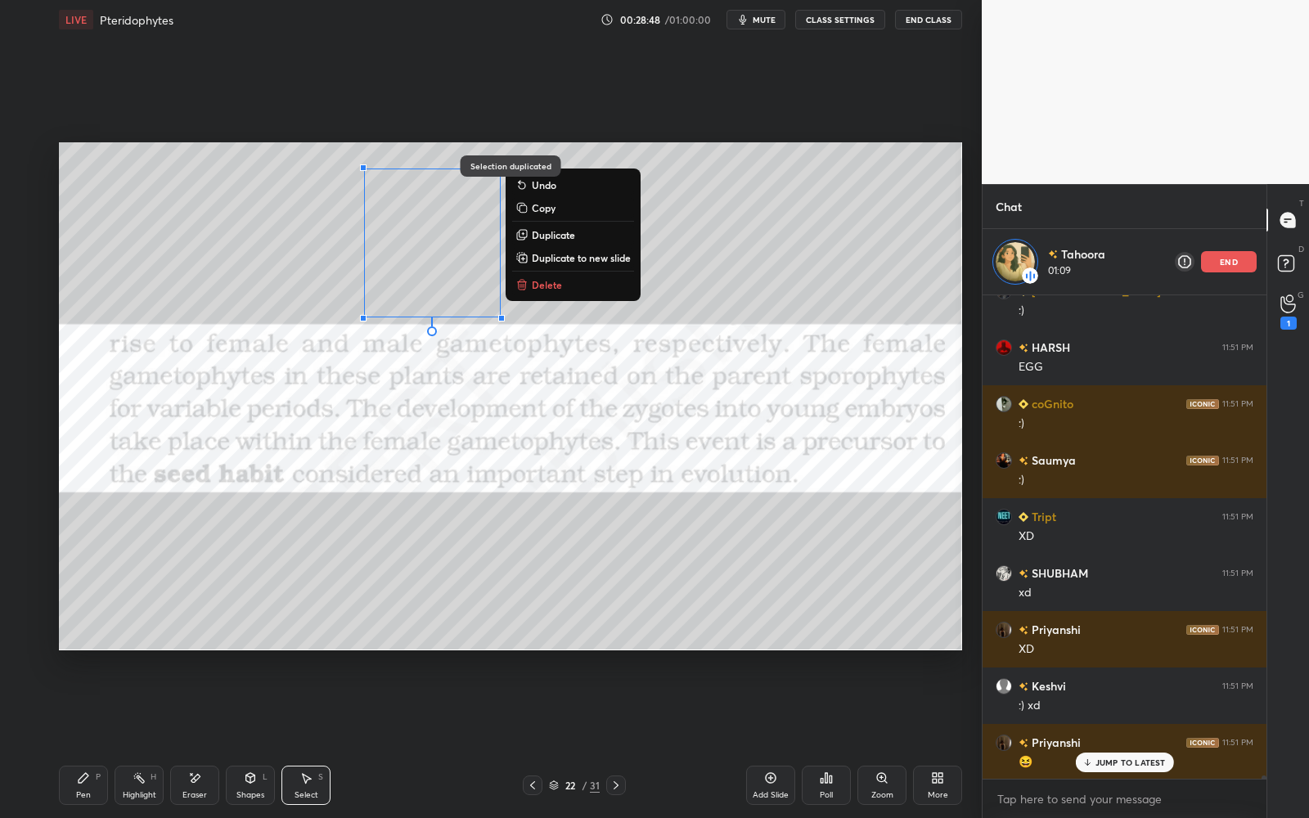
click at [520, 236] on icon at bounding box center [520, 235] width 7 height 7
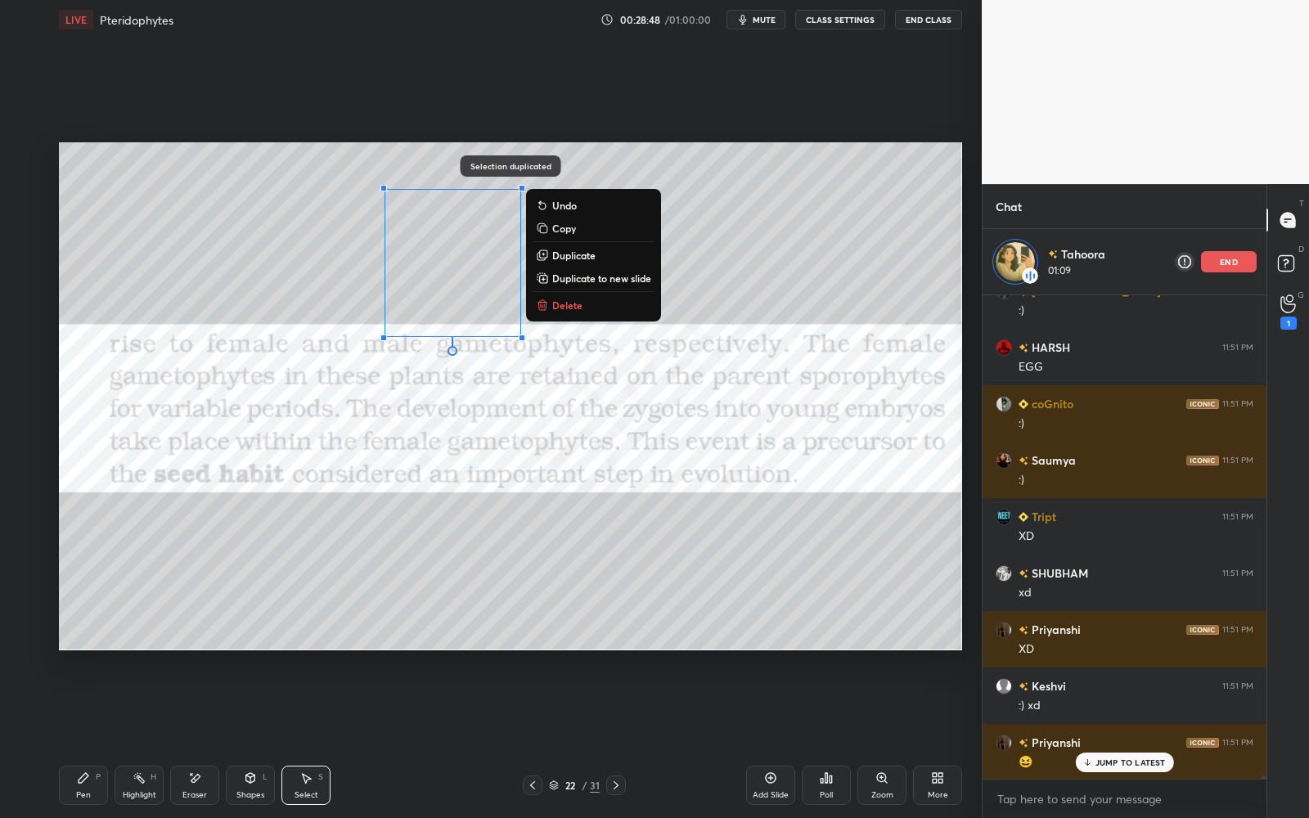
scroll to position [75468, 0]
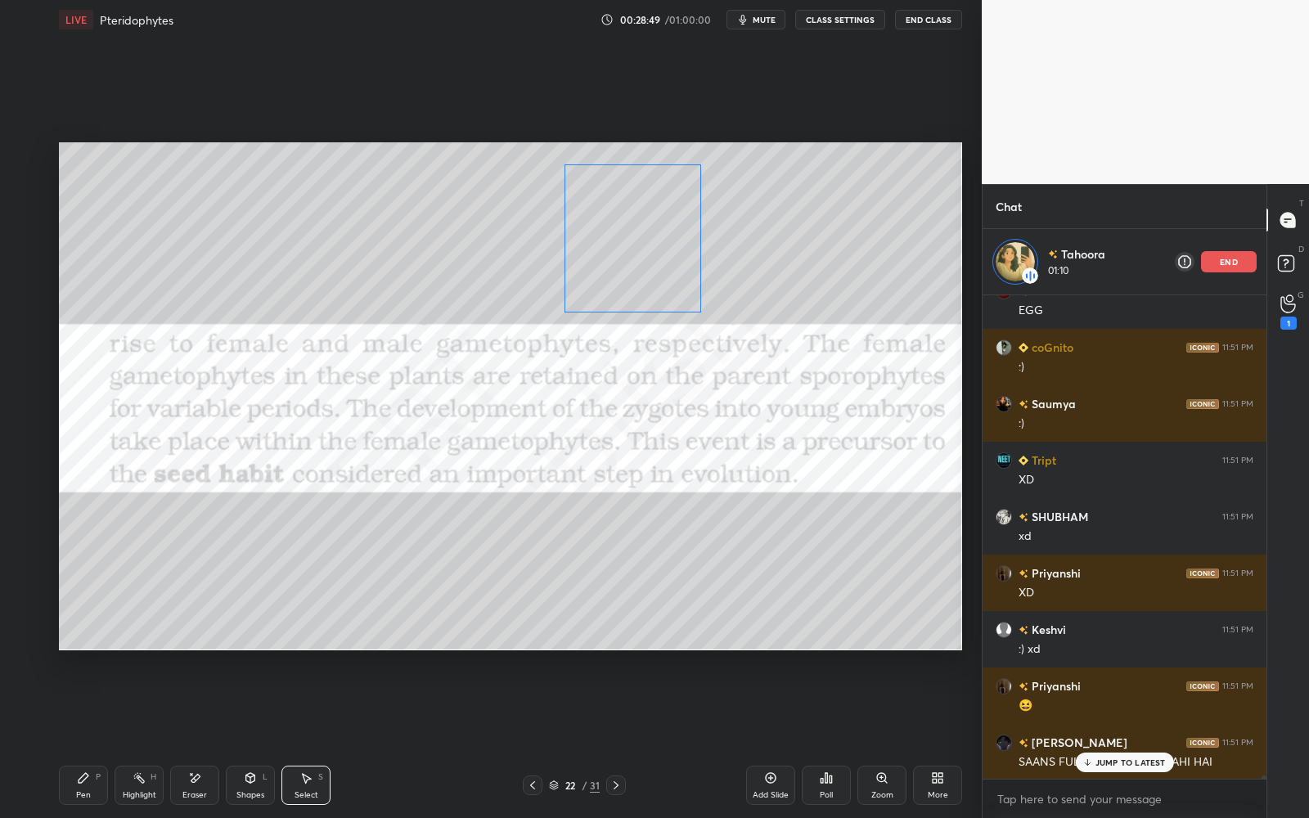
drag, startPoint x: 423, startPoint y: 252, endPoint x: 604, endPoint y: 227, distance: 183.2
click at [604, 227] on div "0 ° Undo Copy Duplicate Duplicate to new slide Delete" at bounding box center [510, 396] width 903 height 508
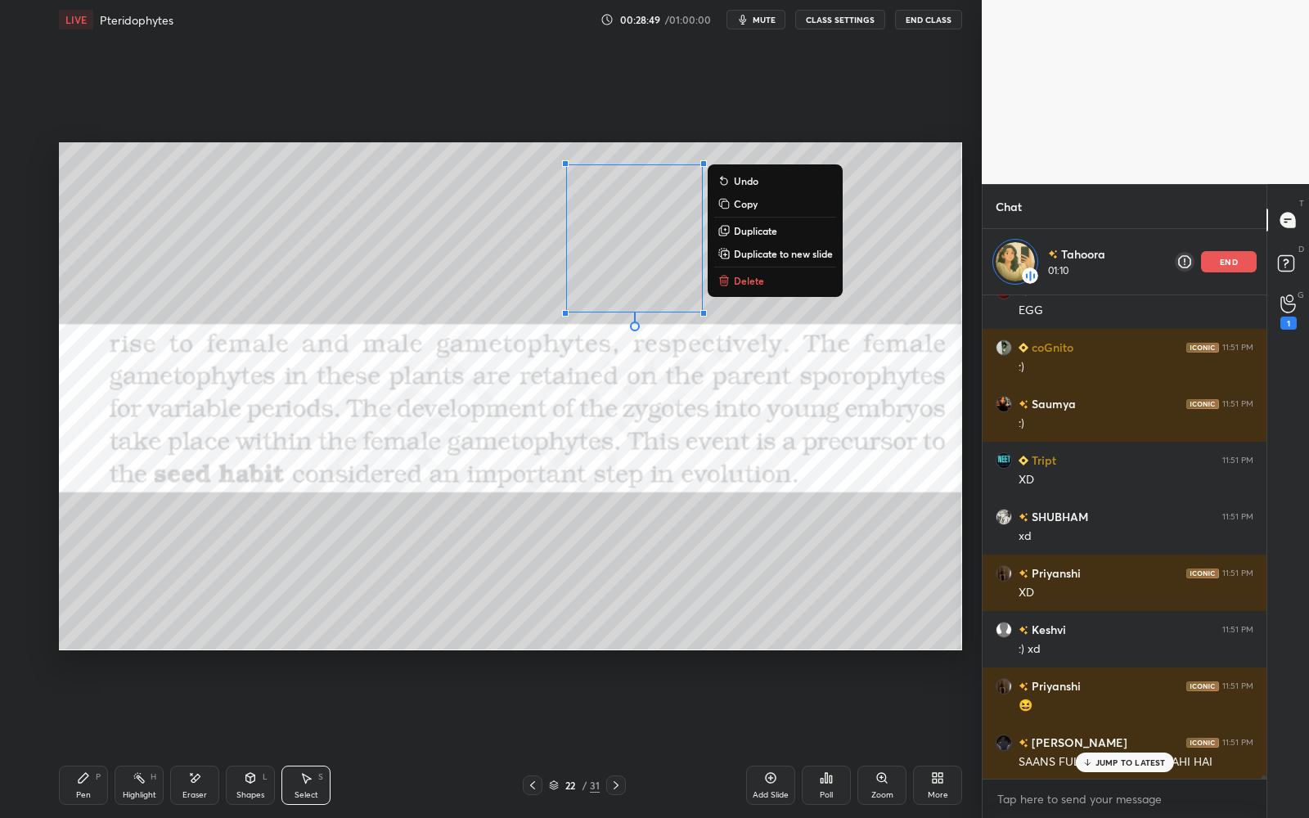
click at [242, 535] on div "0 ° Undo Copy Duplicate Duplicate to new slide Delete" at bounding box center [510, 396] width 903 height 508
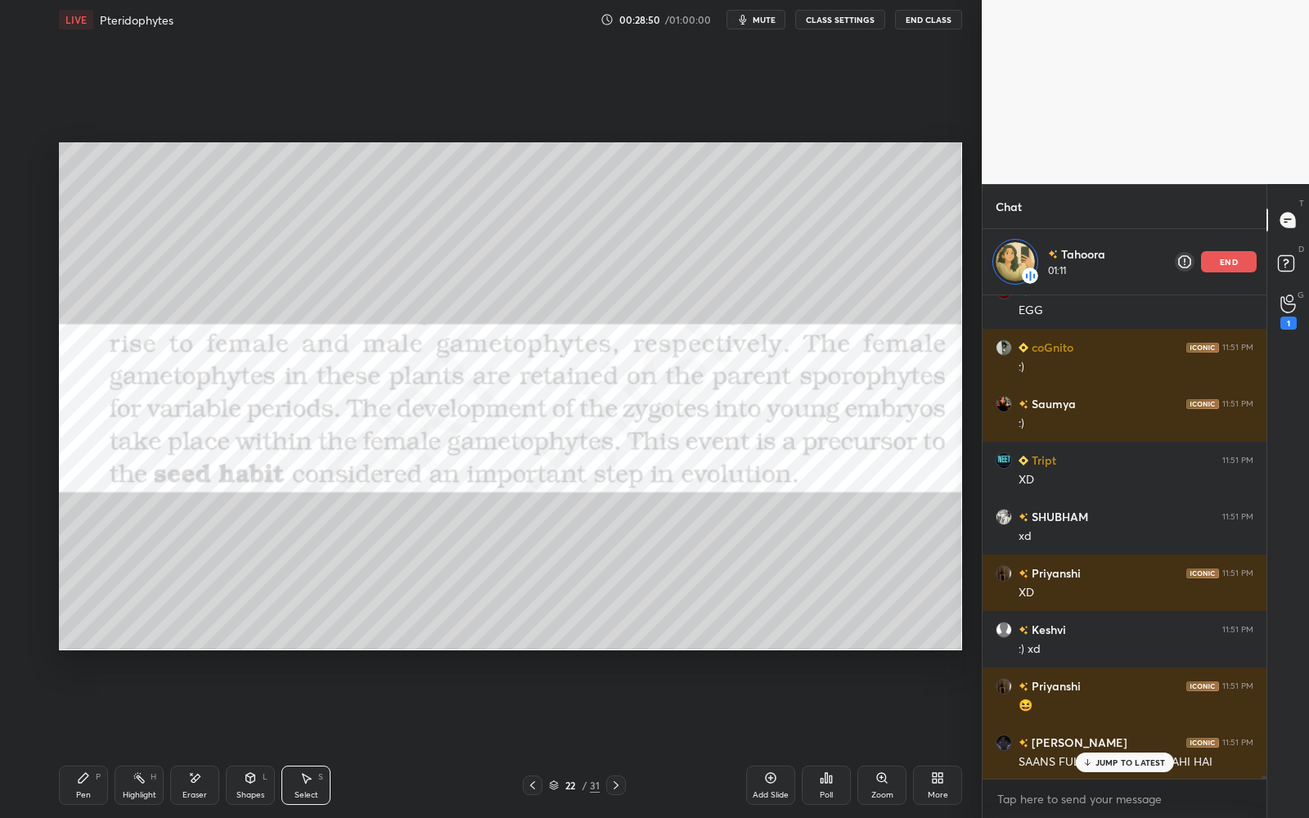
click at [193, 737] on div "Eraser" at bounding box center [194, 795] width 25 height 8
click at [100, 737] on div "Pen P Highlight H Eraser Shapes L Select S 22 / 31 Add Slide Poll Zoom More" at bounding box center [510, 785] width 903 height 65
click at [97, 737] on div "Pen P" at bounding box center [83, 785] width 49 height 39
click at [28, 312] on div at bounding box center [26, 318] width 13 height 13
click at [195, 737] on icon at bounding box center [195, 778] width 9 height 8
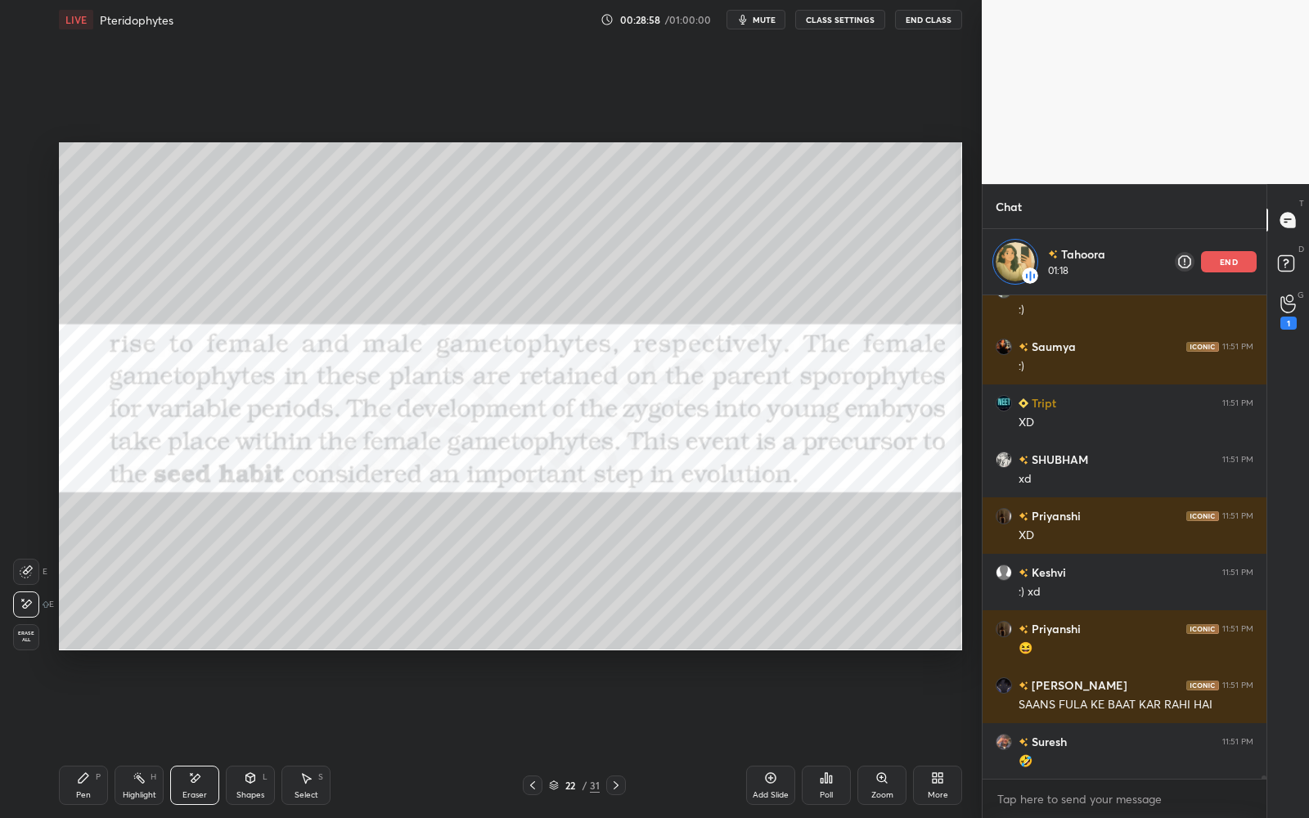
scroll to position [75693, 0]
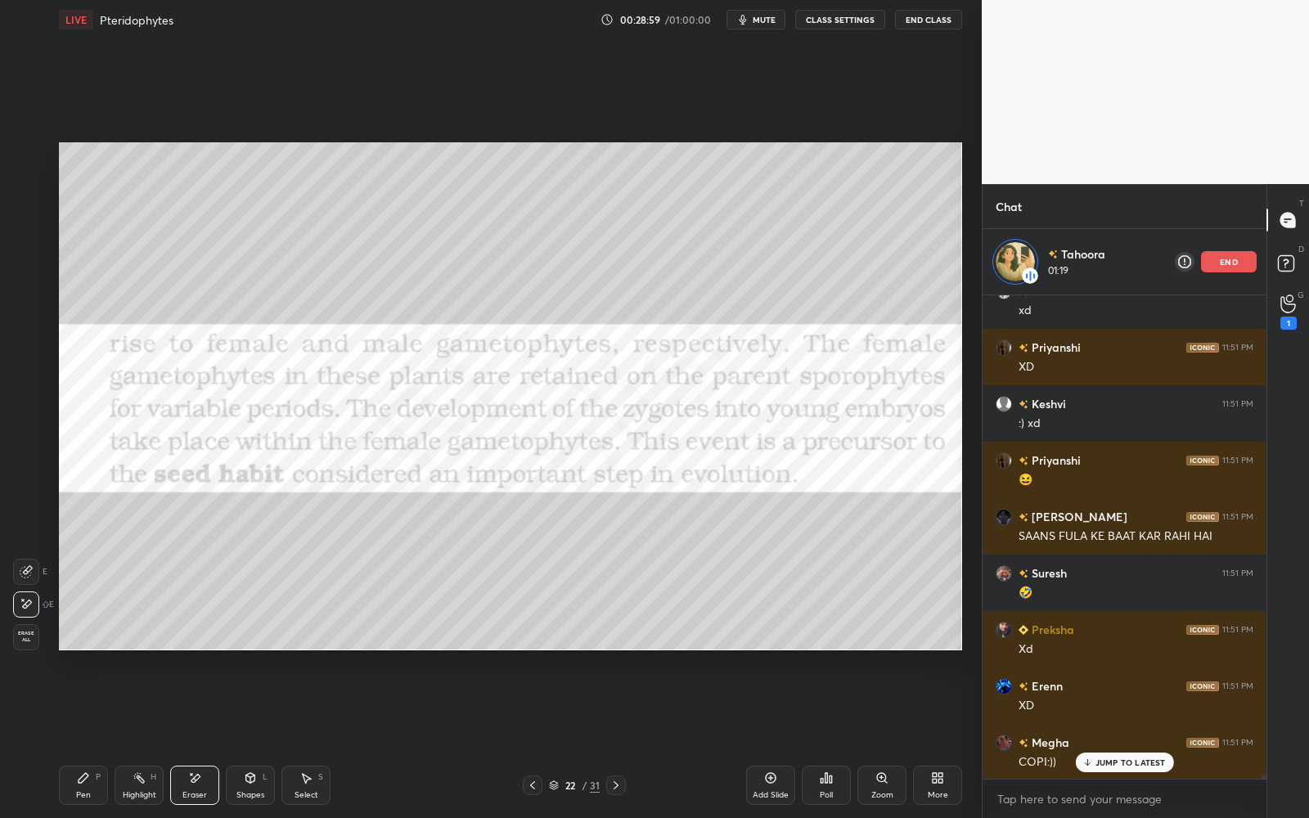
click at [92, 737] on div "Pen P Highlight H Eraser Shapes L Select S 22 / 31 Add Slide Poll Zoom More" at bounding box center [510, 785] width 903 height 65
click at [90, 737] on div "Pen P" at bounding box center [83, 785] width 49 height 39
click at [29, 261] on div at bounding box center [26, 253] width 26 height 26
click at [29, 286] on div at bounding box center [26, 286] width 13 height 13
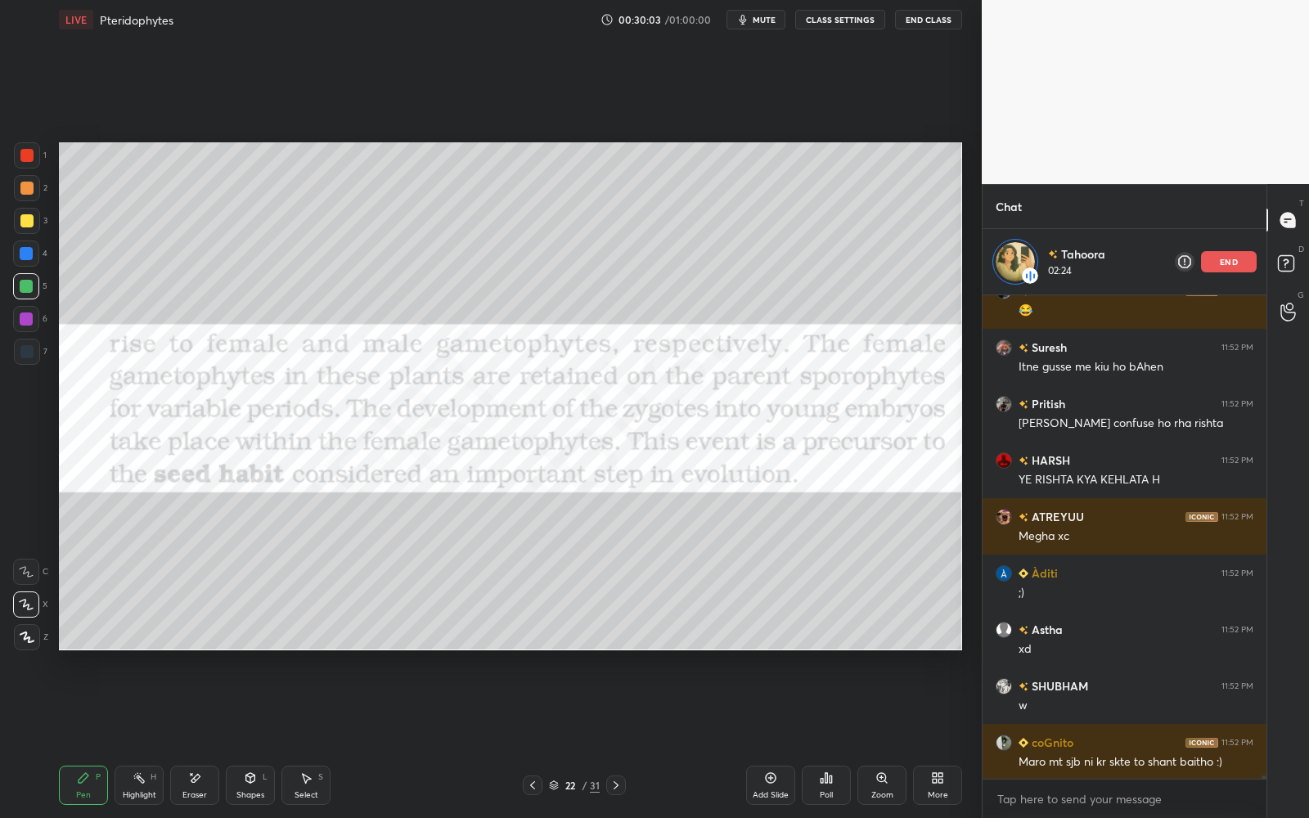
scroll to position [77967, 0]
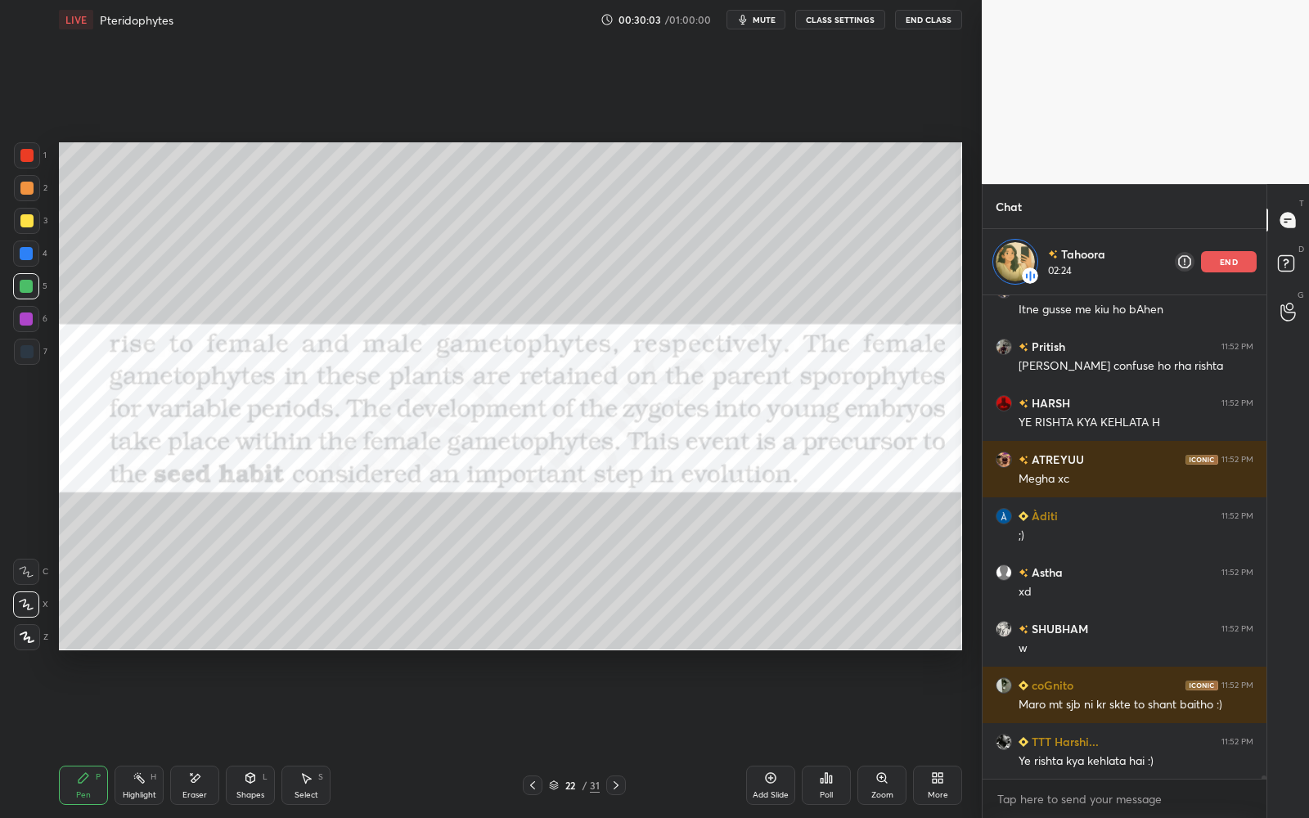
click at [1233, 264] on p "end" at bounding box center [1229, 262] width 18 height 8
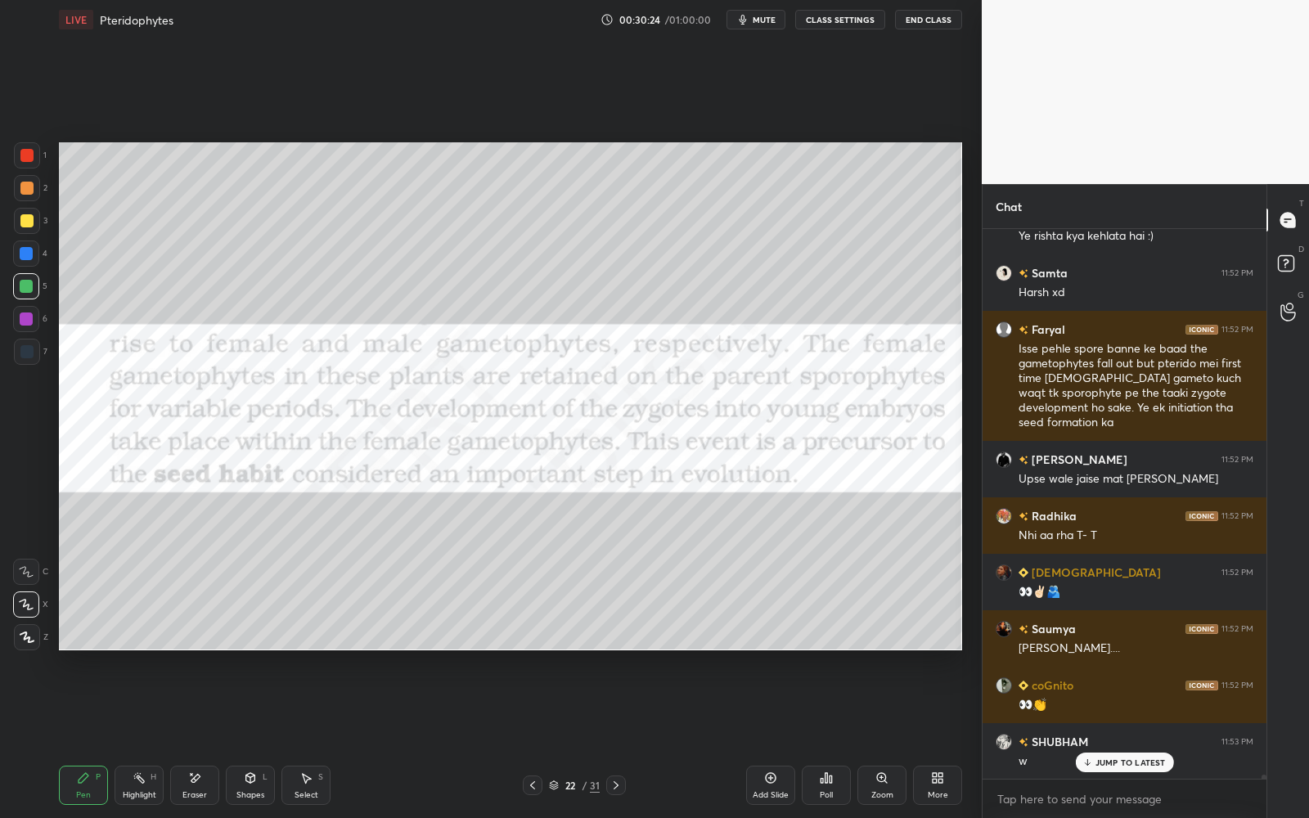
click at [22, 250] on div at bounding box center [26, 253] width 13 height 13
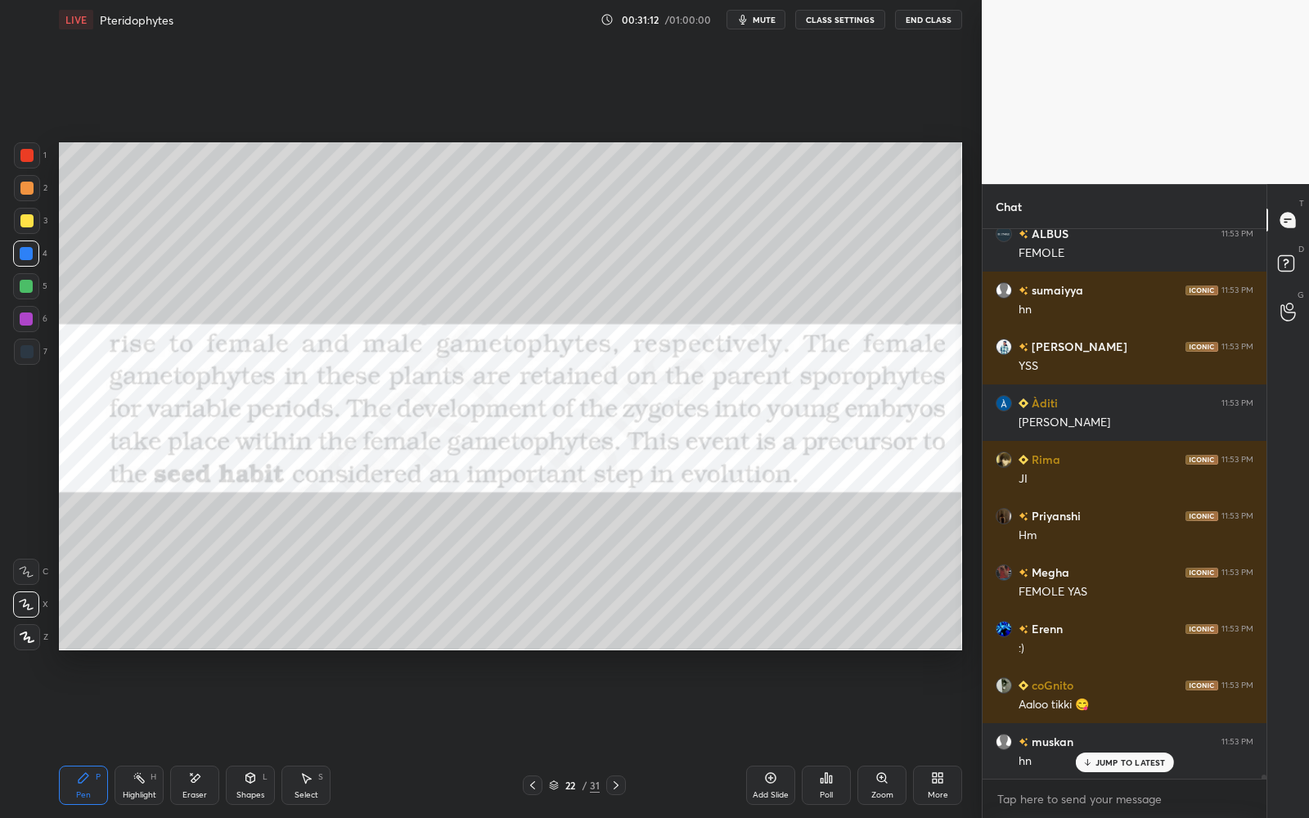
scroll to position [81223, 0]
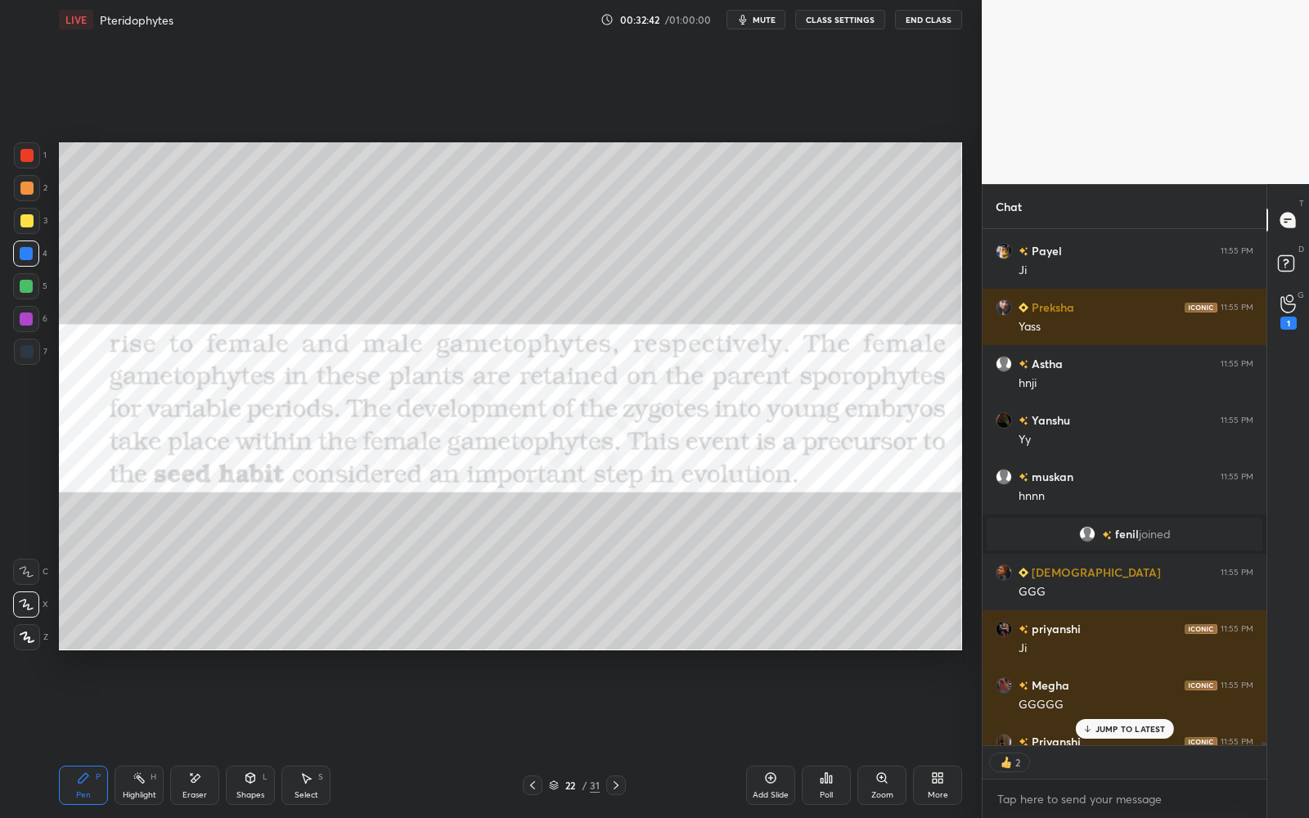
click at [1103, 721] on div "JUMP TO LATEST" at bounding box center [1124, 729] width 98 height 20
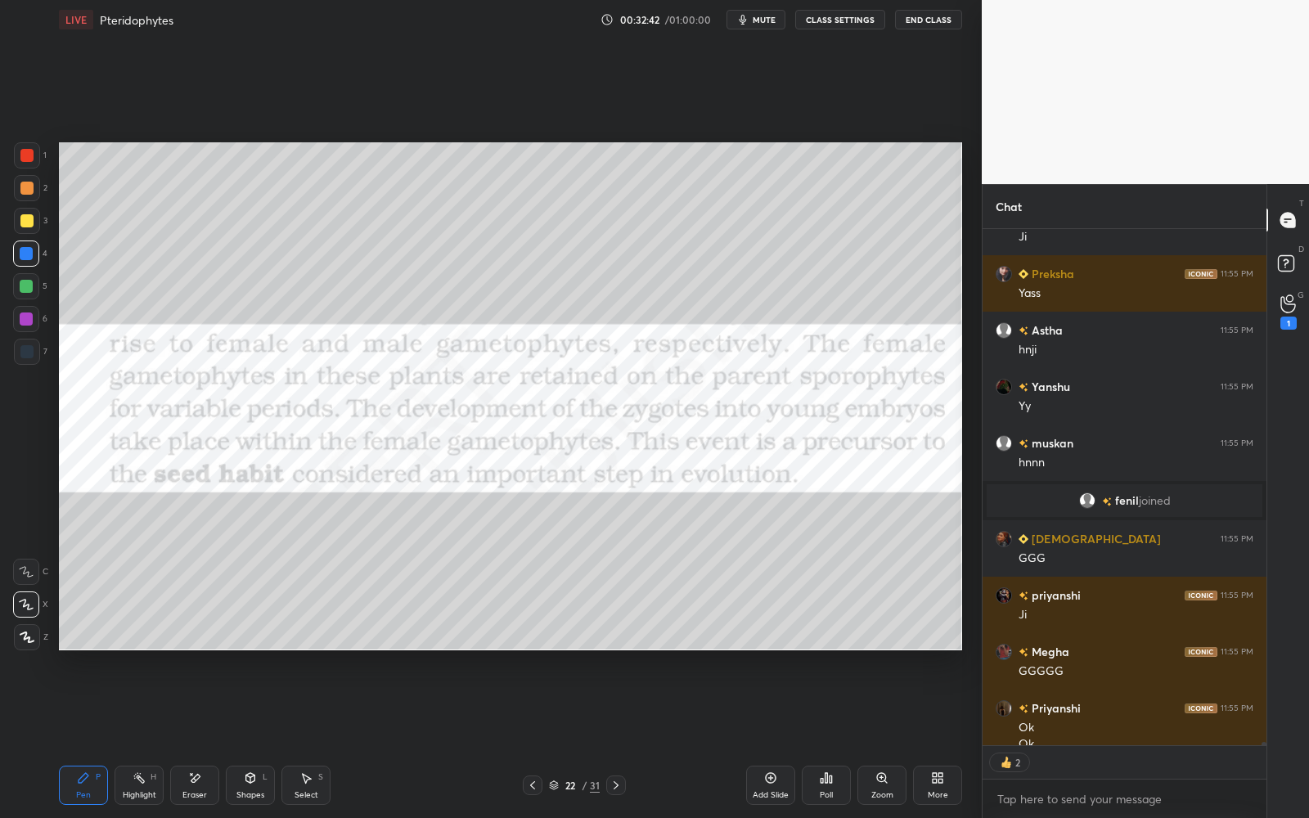
scroll to position [84643, 0]
click at [575, 737] on div "22 / 31" at bounding box center [574, 785] width 103 height 20
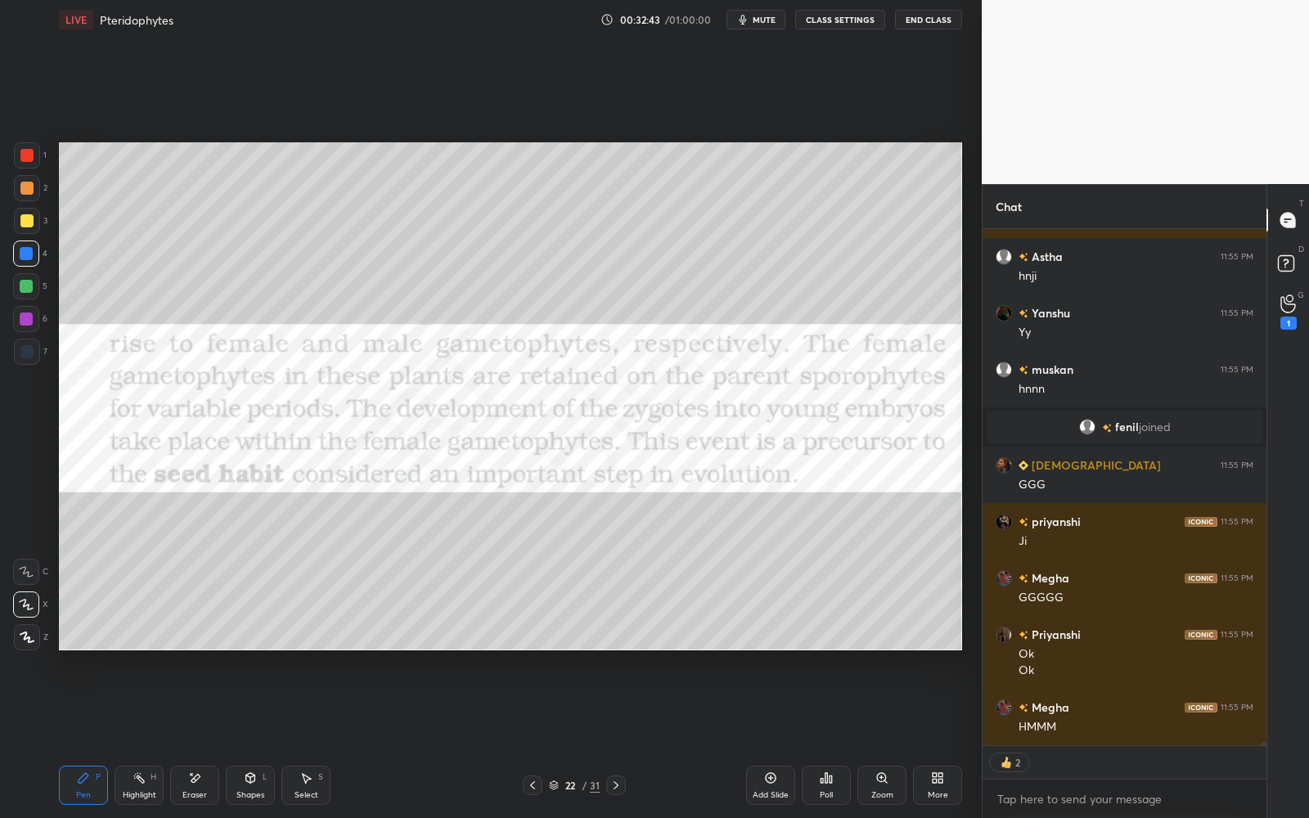
click at [577, 737] on div "22" at bounding box center [570, 785] width 16 height 10
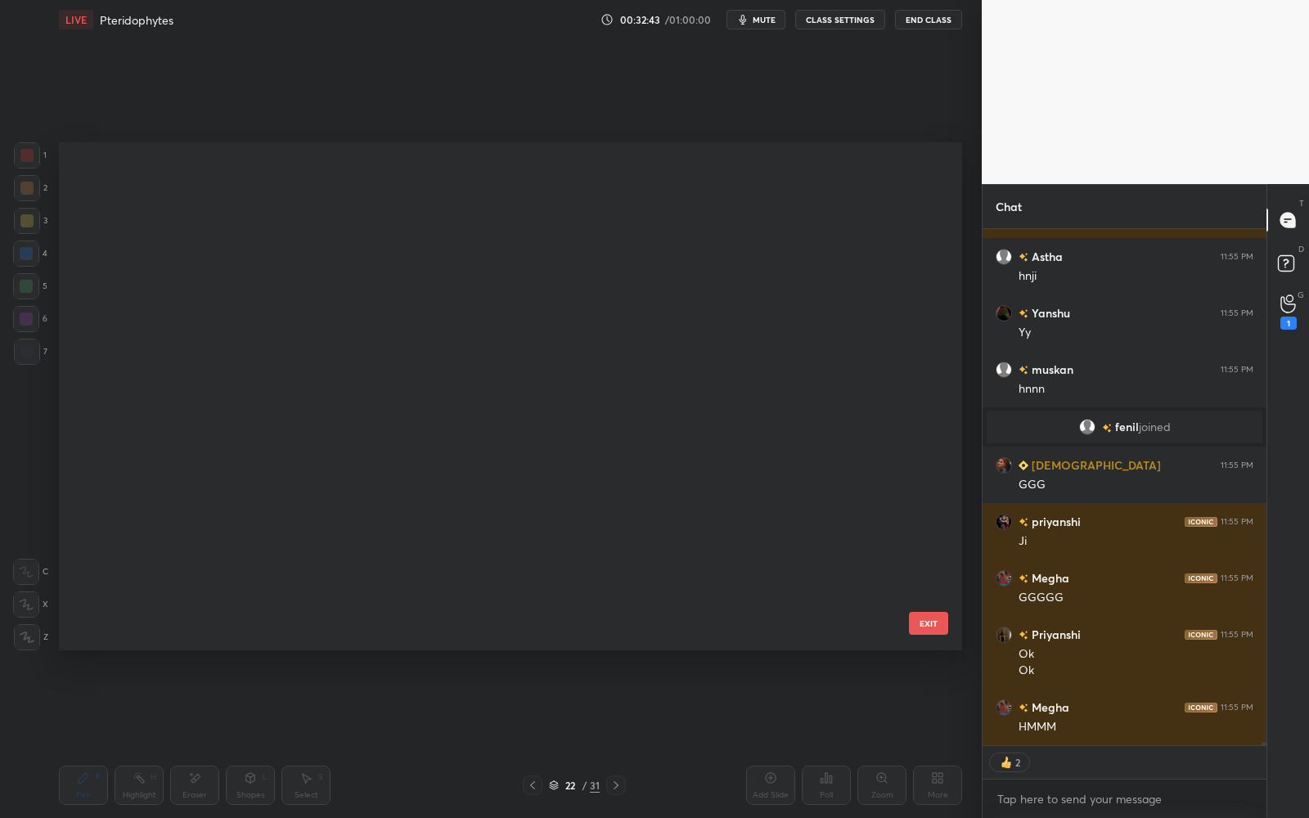
scroll to position [748, 0]
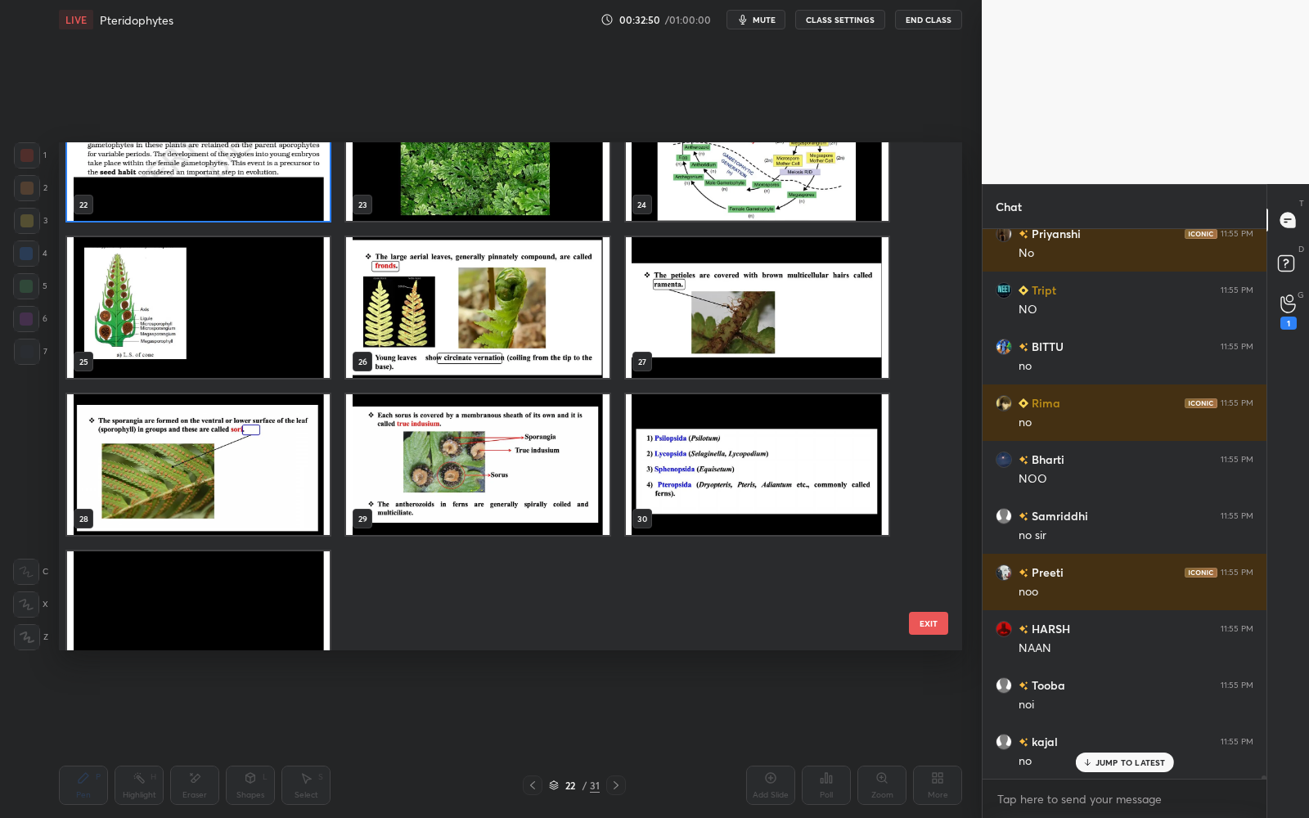
click at [777, 488] on img "grid" at bounding box center [757, 464] width 263 height 141
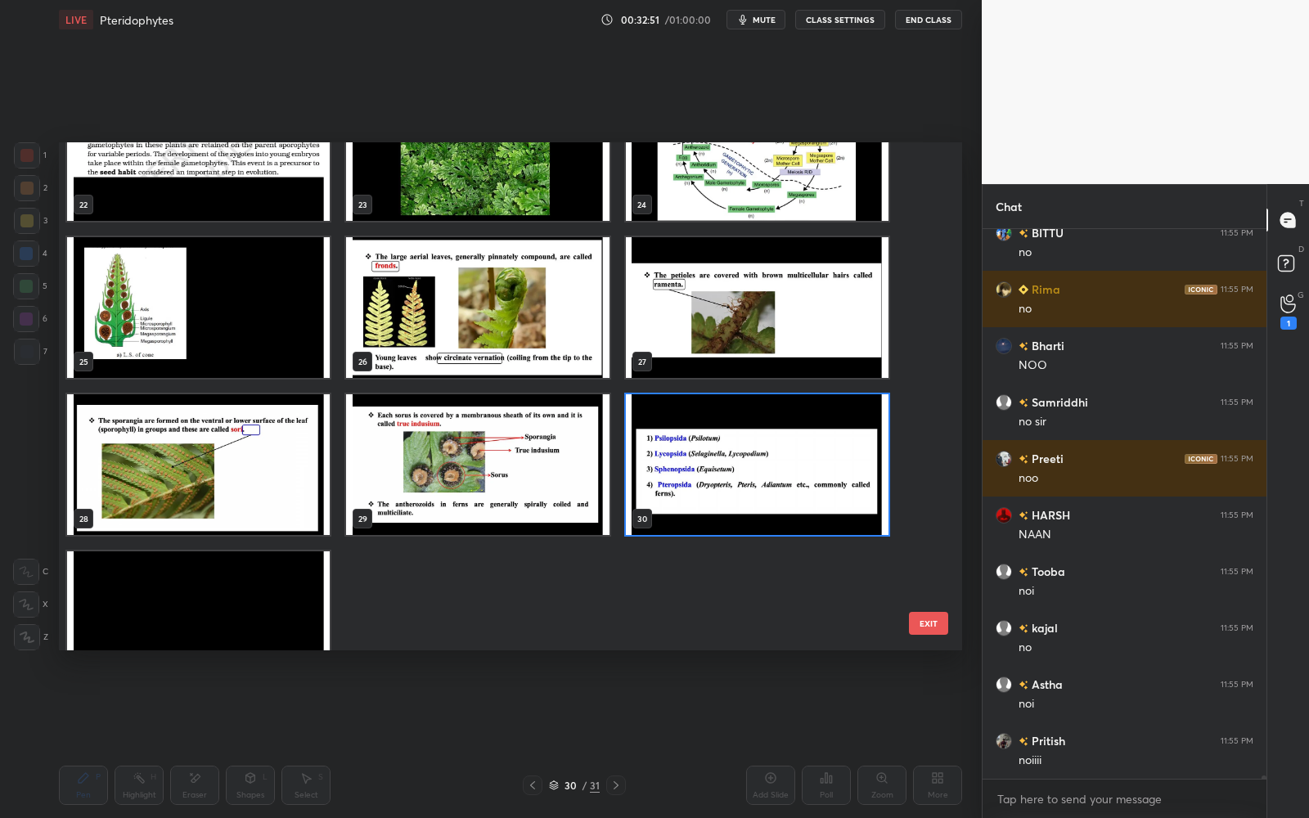
click at [778, 483] on img "grid" at bounding box center [757, 464] width 263 height 141
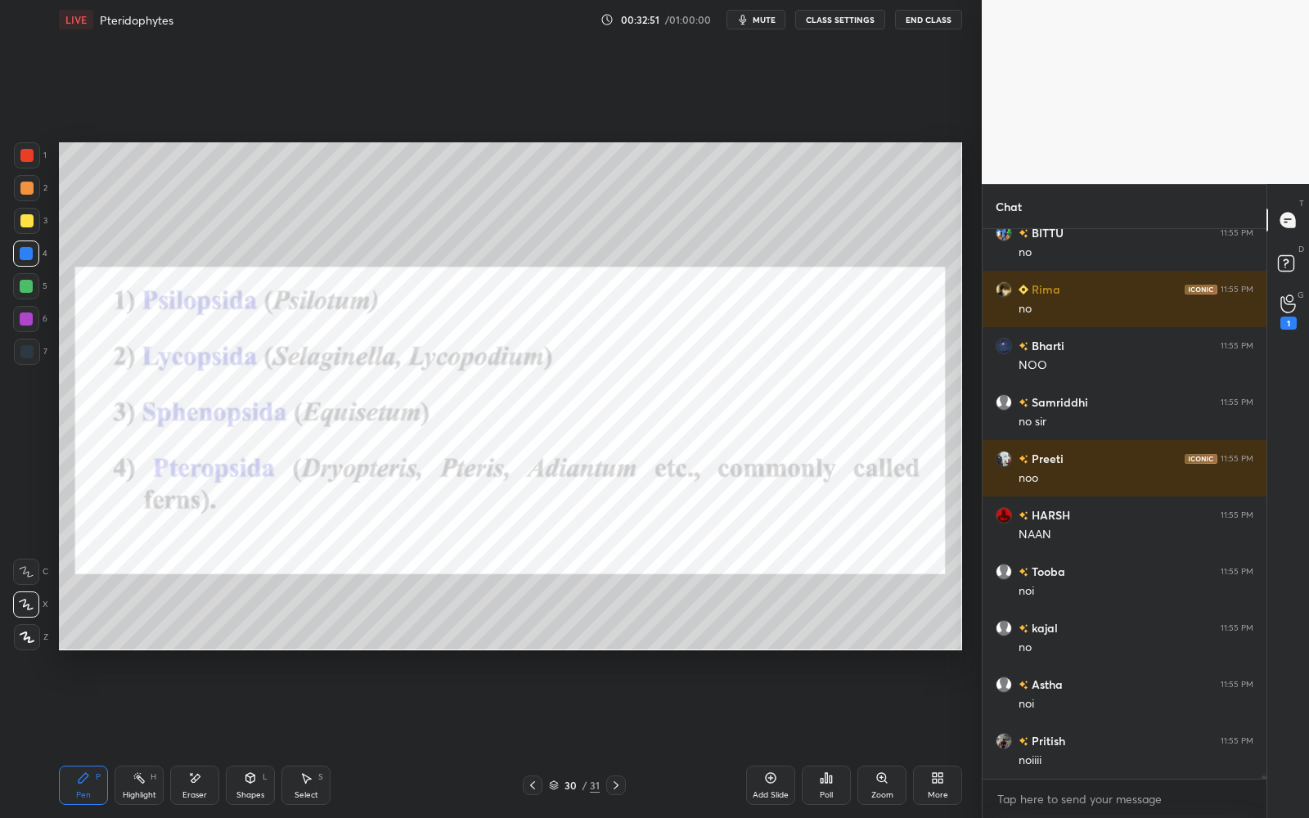
click at [778, 482] on img "grid" at bounding box center [757, 464] width 263 height 141
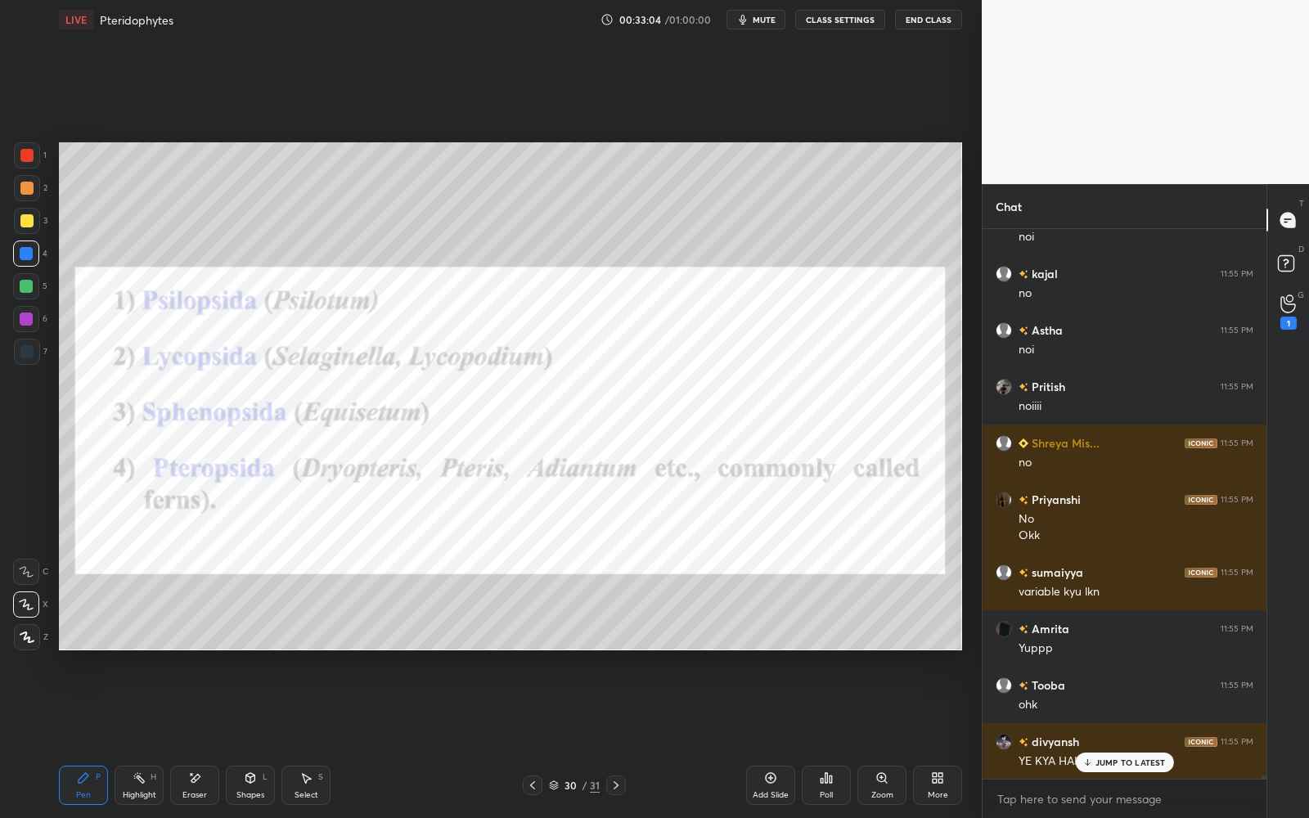
click at [771, 737] on icon at bounding box center [770, 777] width 13 height 13
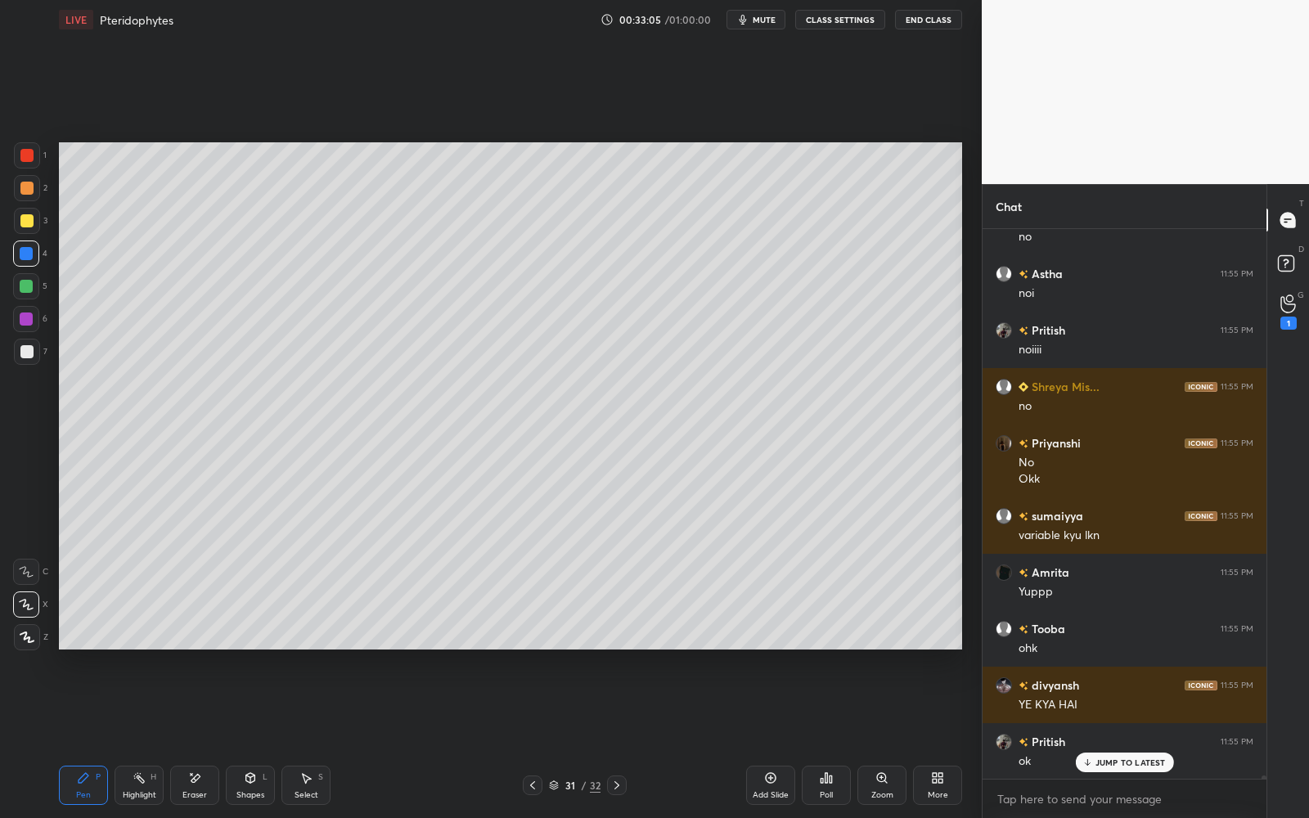
click at [31, 213] on div at bounding box center [27, 221] width 26 height 26
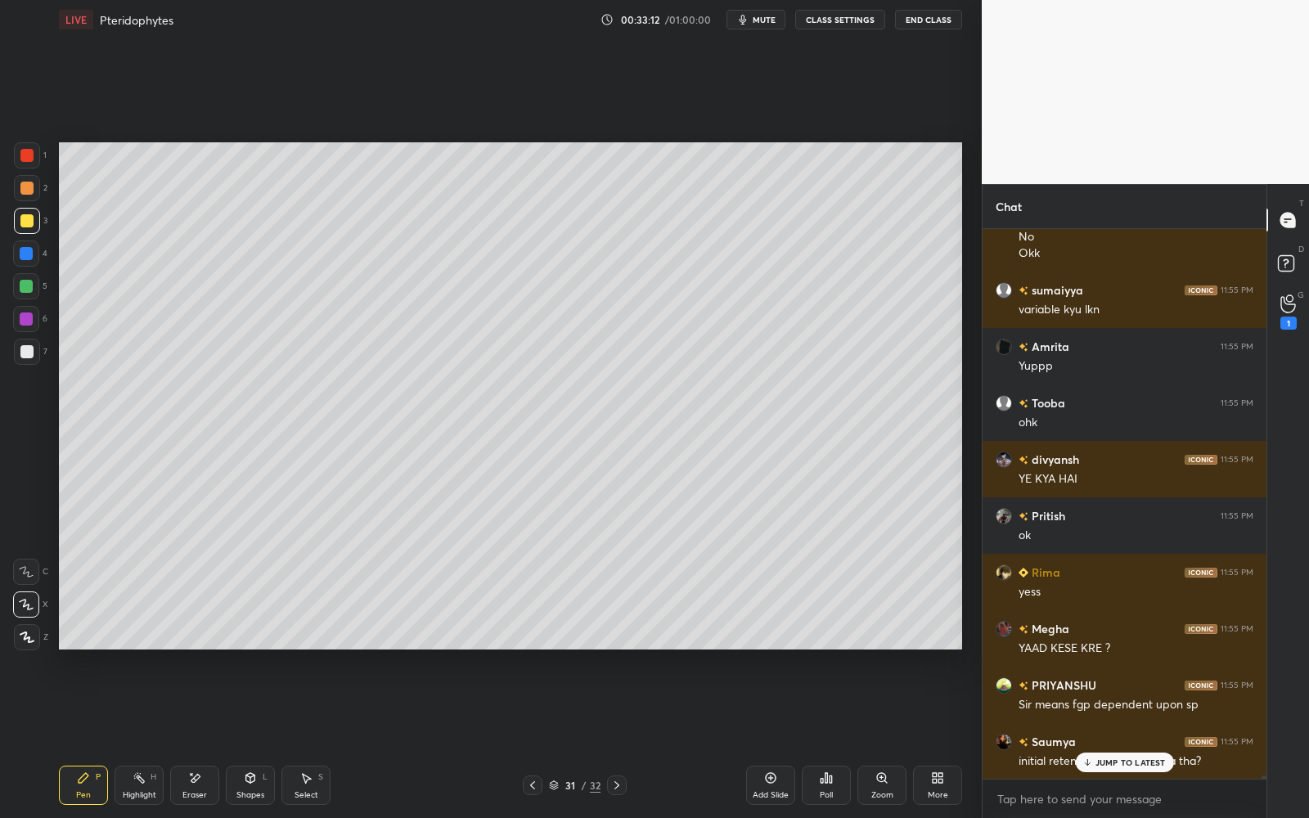
click at [192, 737] on icon at bounding box center [195, 778] width 9 height 8
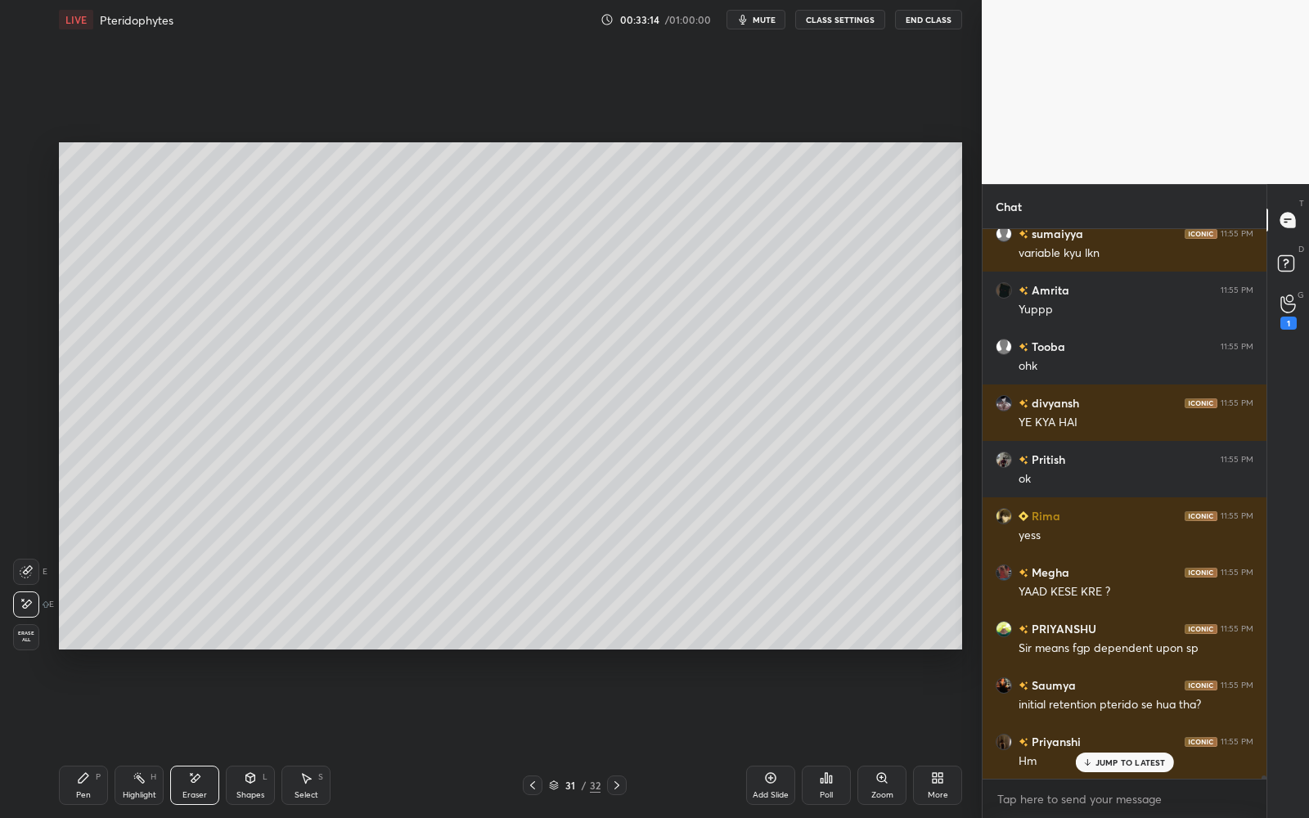
click at [77, 737] on icon at bounding box center [83, 777] width 13 height 13
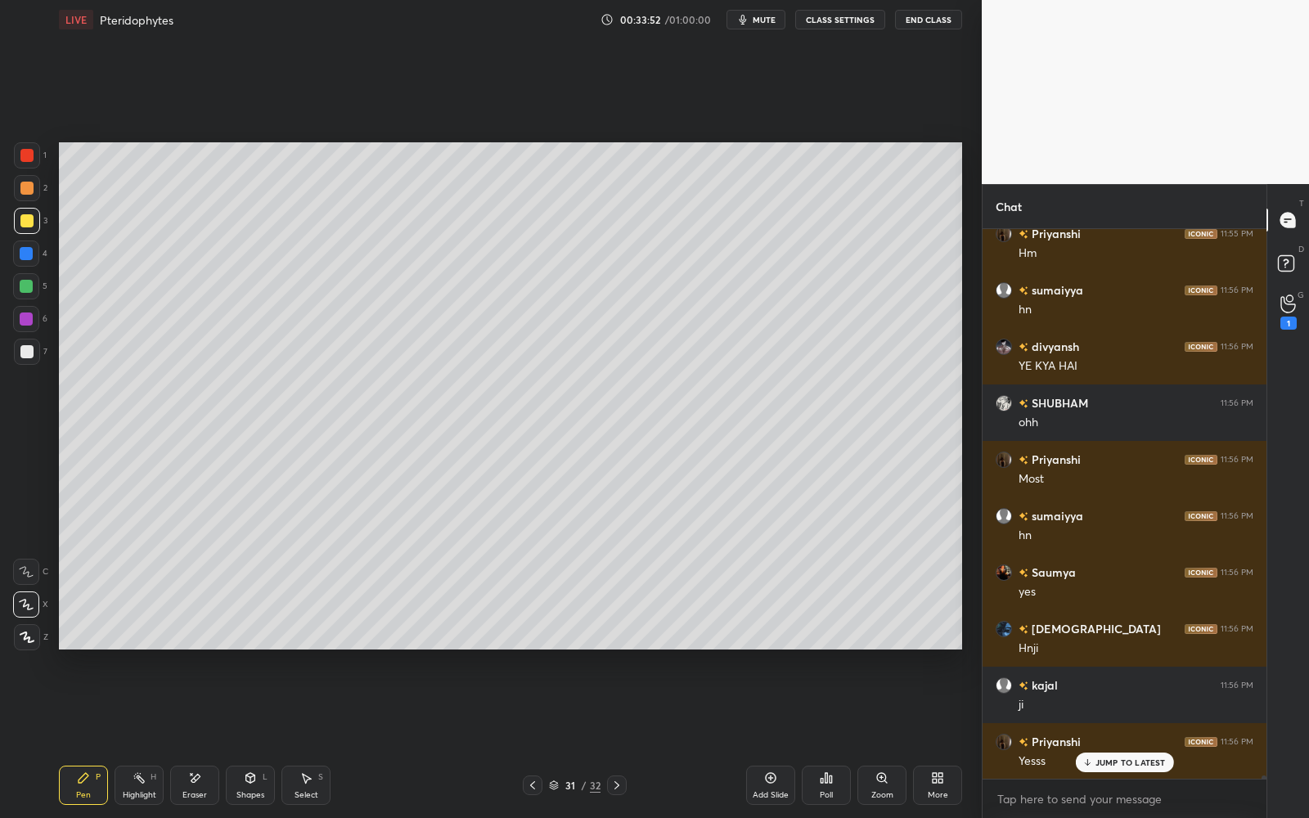
scroll to position [86786, 0]
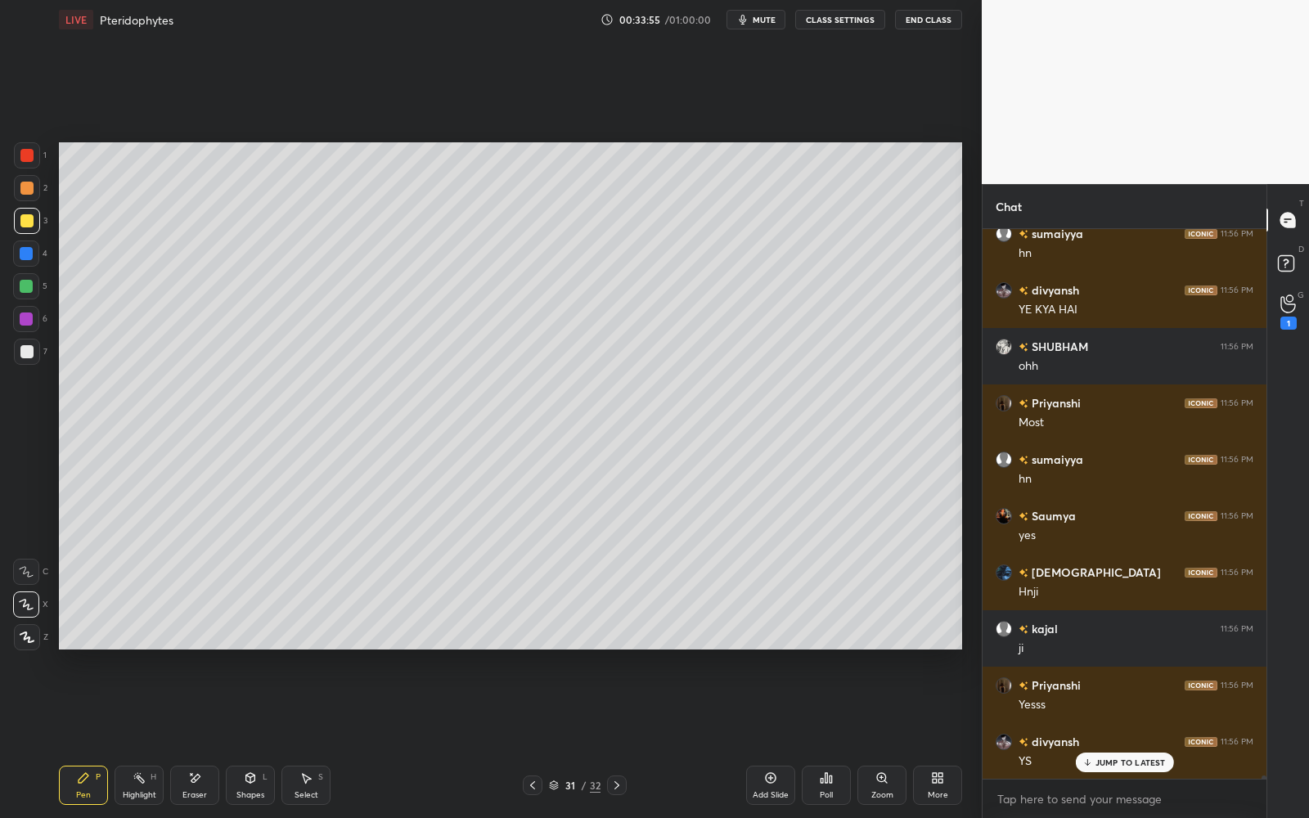
click at [209, 737] on div "Eraser" at bounding box center [194, 785] width 49 height 39
click at [30, 643] on div "Erase all" at bounding box center [26, 637] width 26 height 26
click at [539, 737] on div at bounding box center [533, 785] width 20 height 20
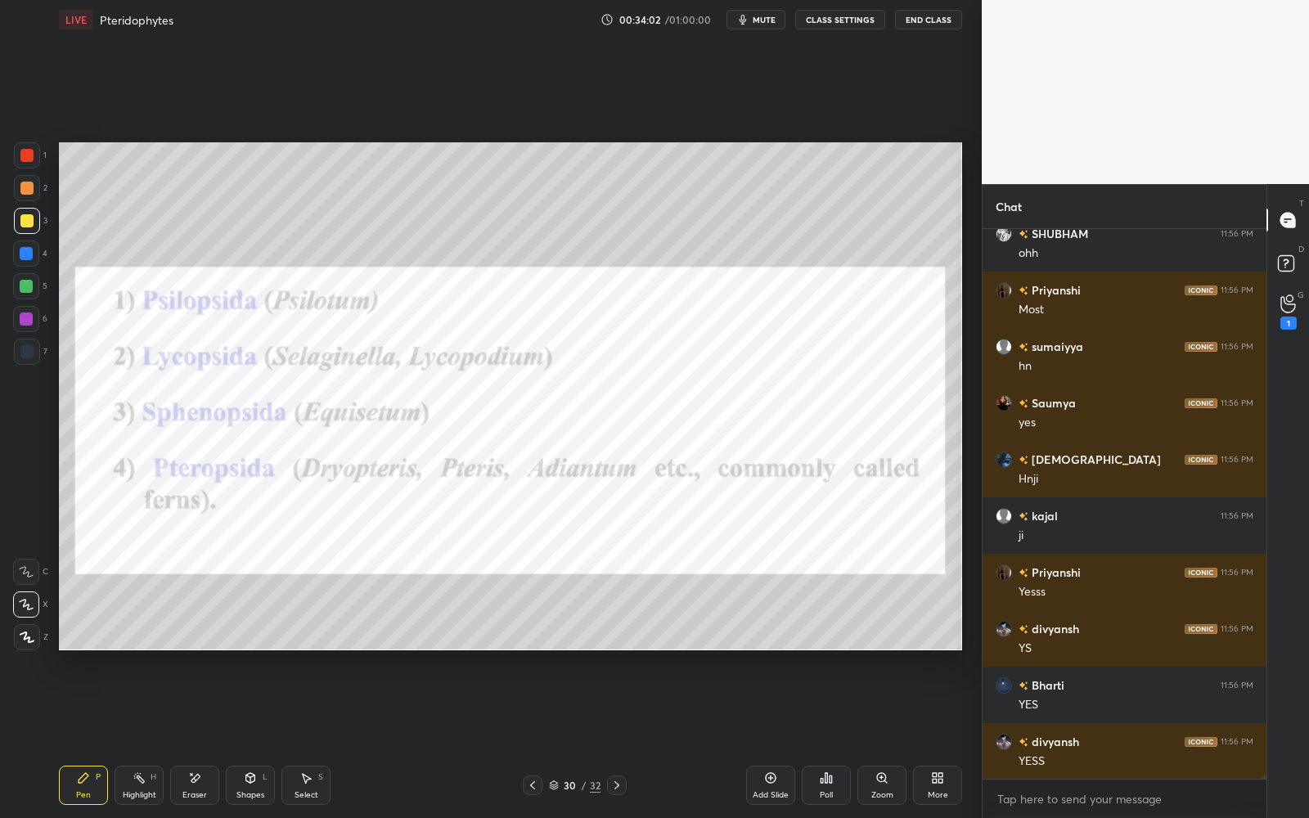
scroll to position [86956, 0]
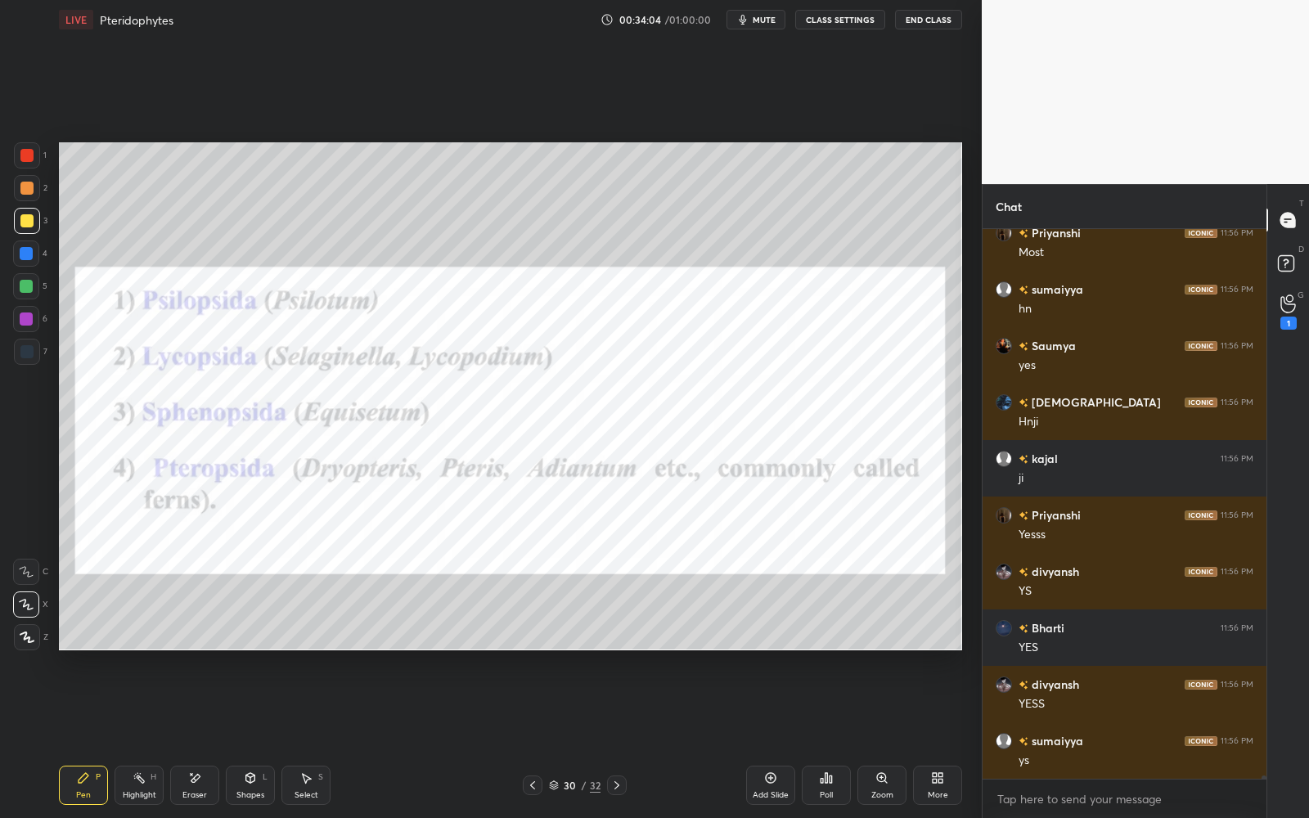
click at [25, 155] on div at bounding box center [26, 155] width 13 height 13
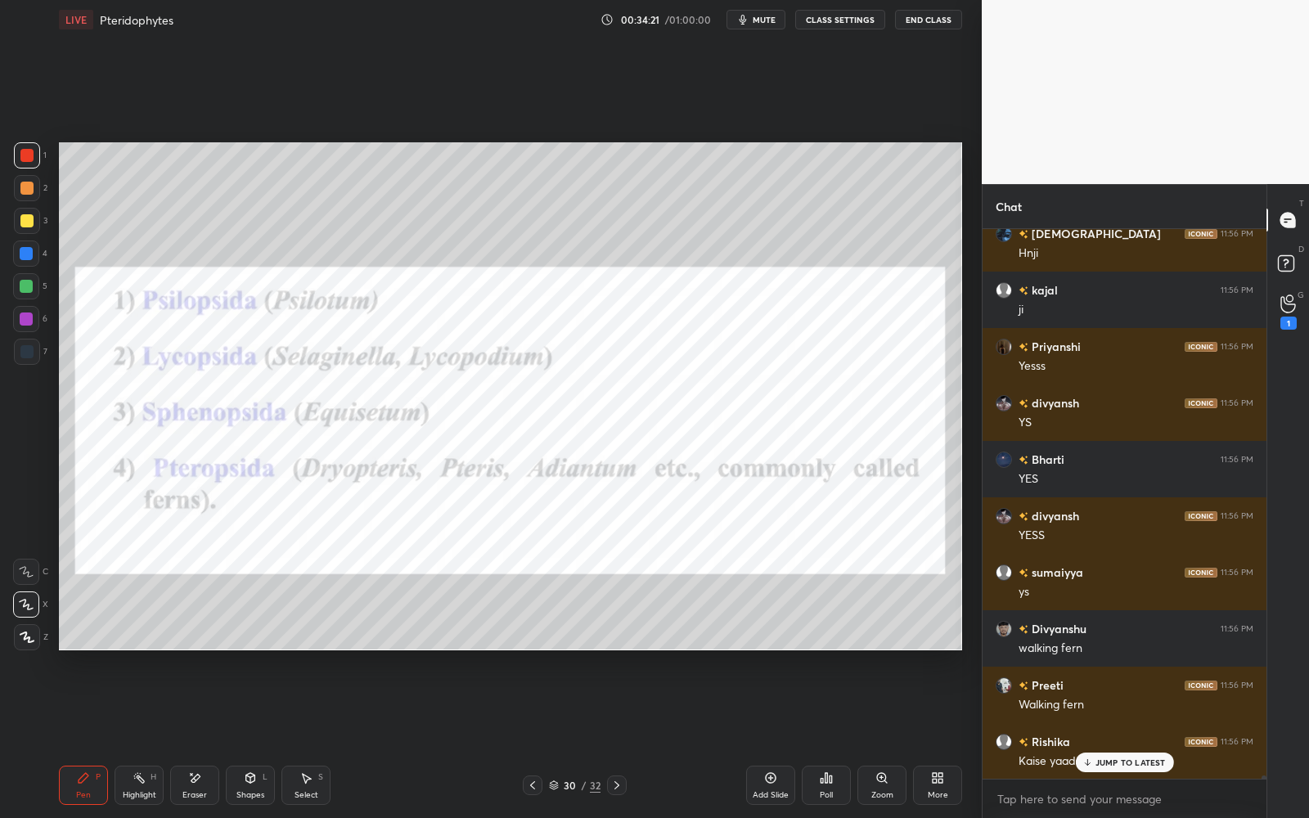
scroll to position [87195, 0]
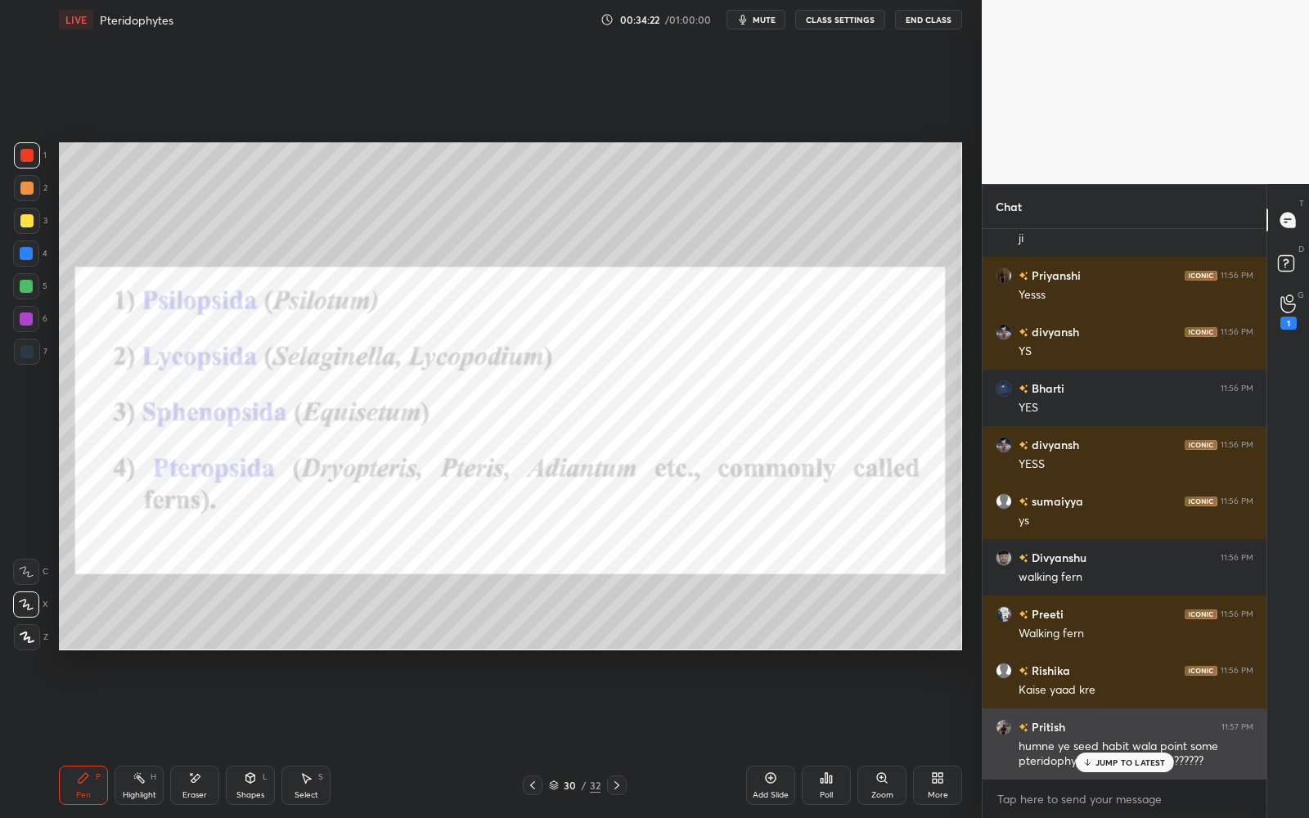
click at [1143, 737] on div "JUMP TO LATEST" at bounding box center [1124, 763] width 98 height 20
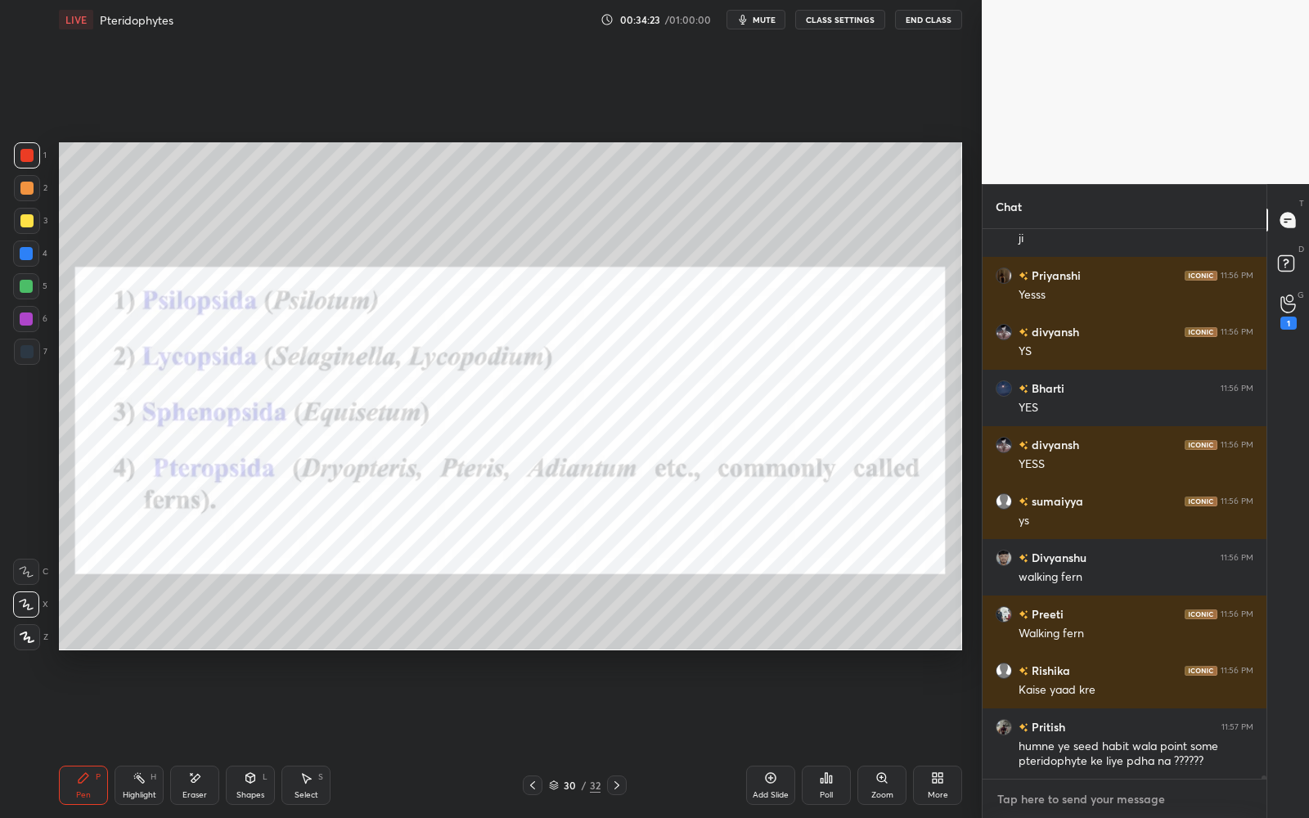
click at [1111, 737] on textarea at bounding box center [1124, 799] width 258 height 26
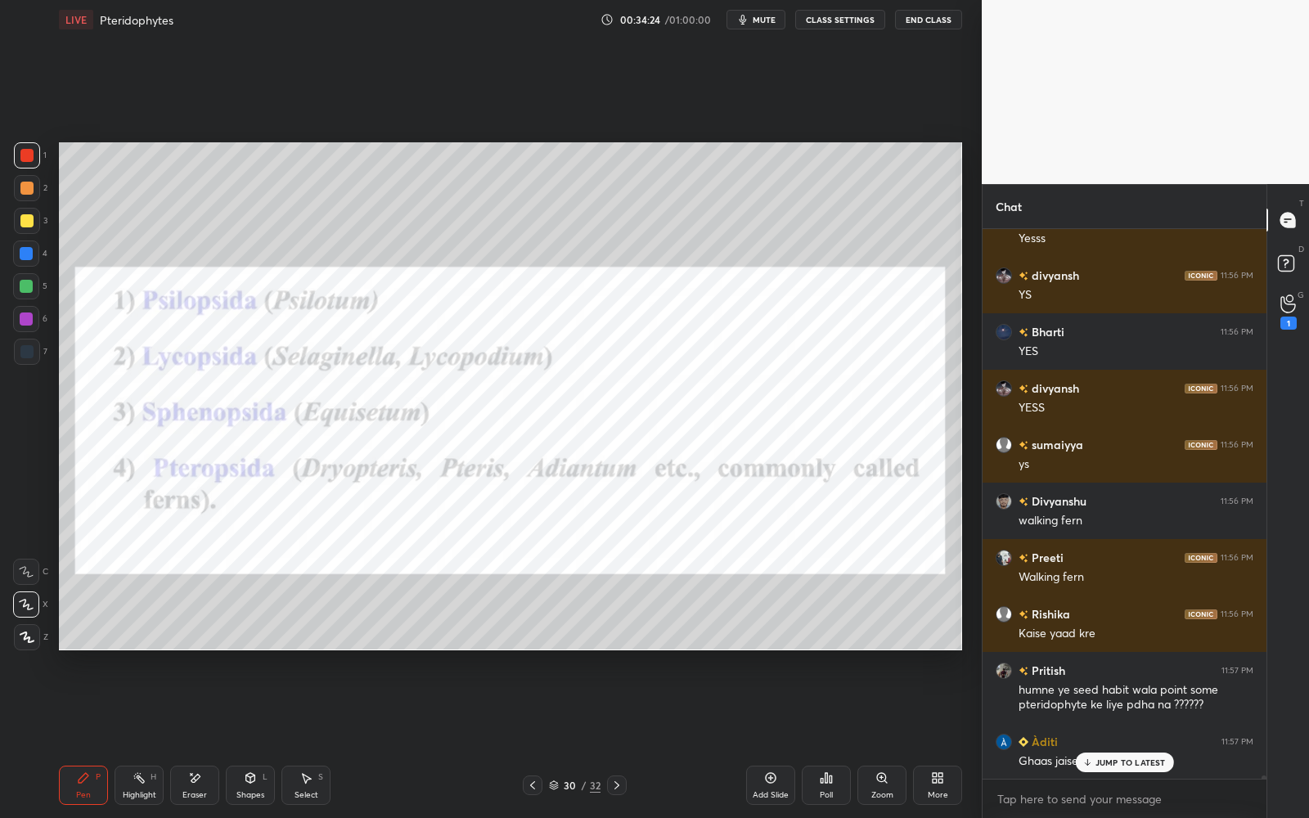
click at [1131, 737] on p "JUMP TO LATEST" at bounding box center [1130, 762] width 70 height 10
click at [537, 737] on icon at bounding box center [532, 785] width 13 height 13
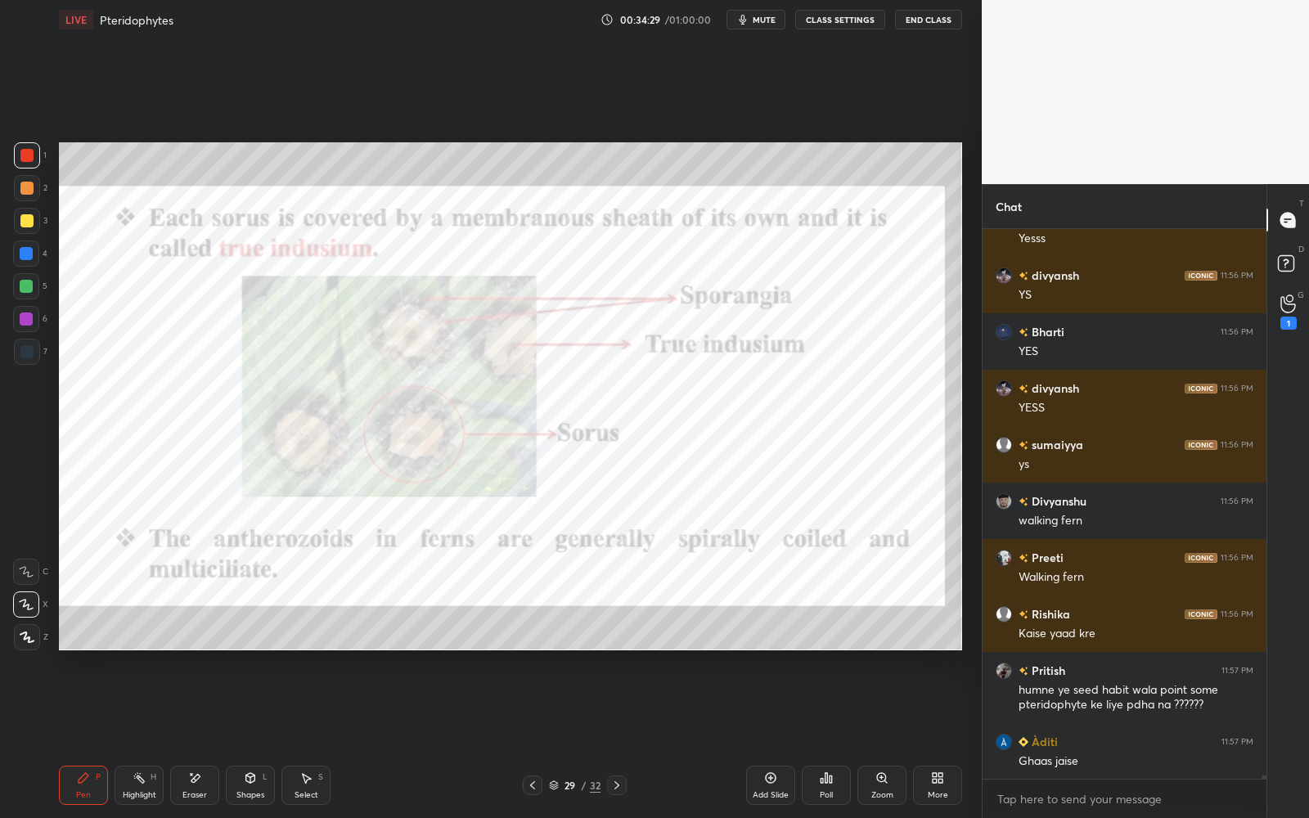
click at [613, 737] on icon at bounding box center [616, 785] width 13 height 13
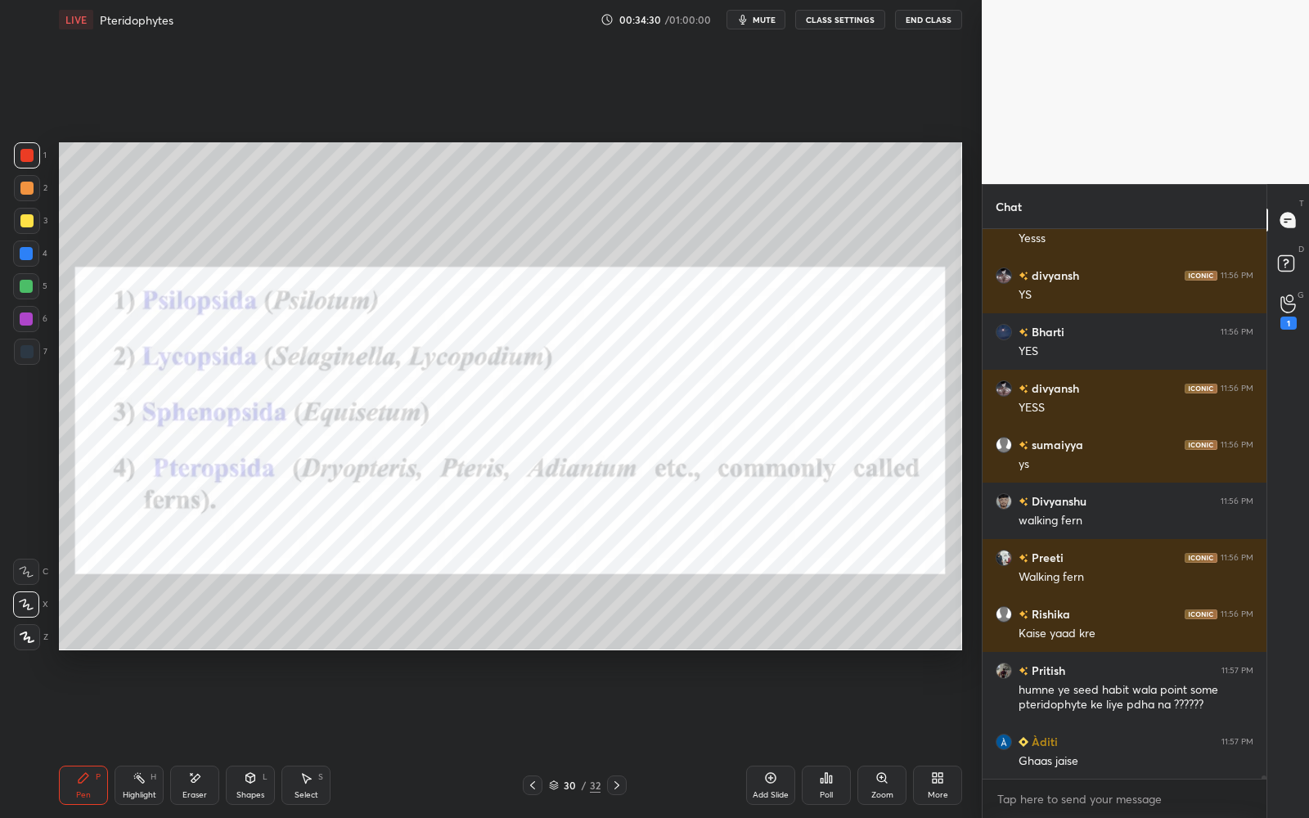
click at [528, 737] on icon at bounding box center [532, 785] width 13 height 13
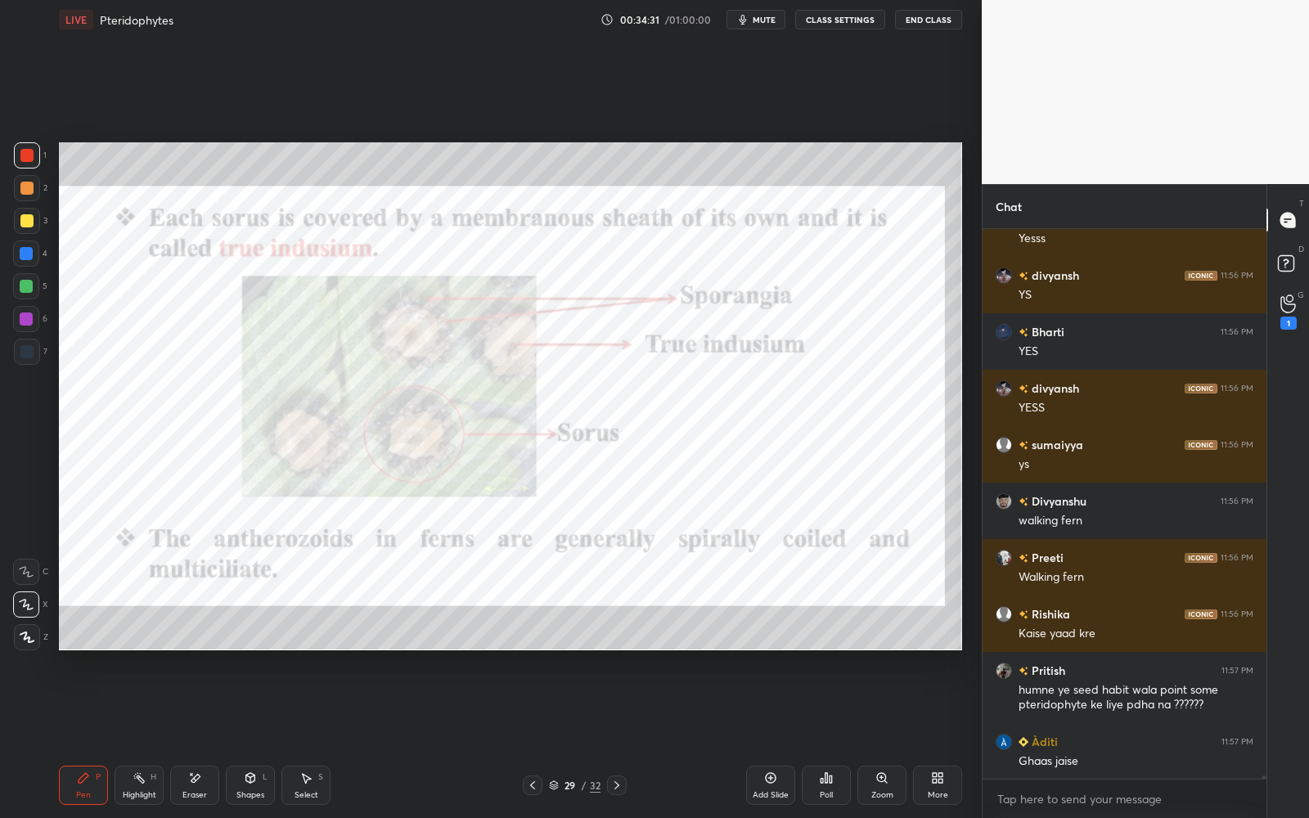
click at [531, 737] on icon at bounding box center [532, 785] width 13 height 13
click at [532, 737] on icon at bounding box center [532, 785] width 5 height 8
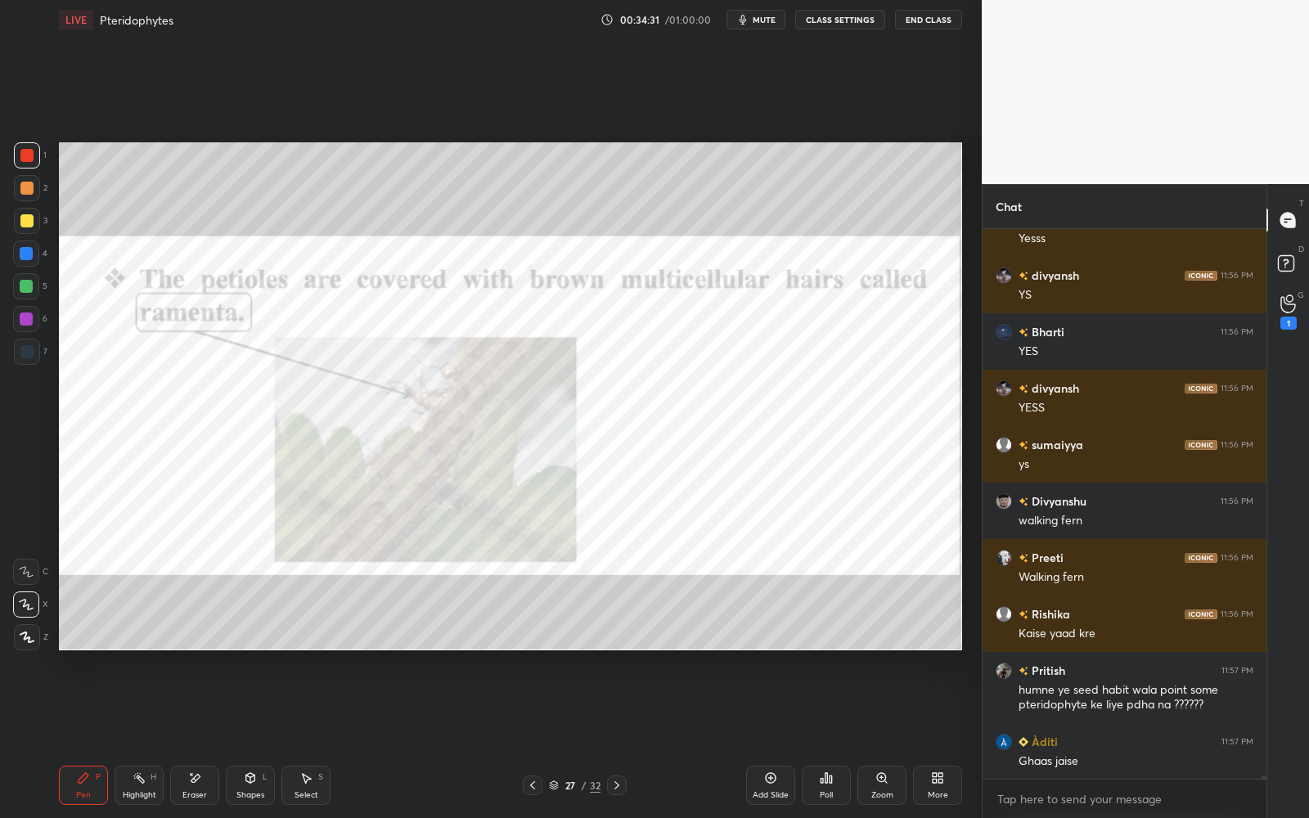
click at [532, 737] on icon at bounding box center [532, 785] width 13 height 13
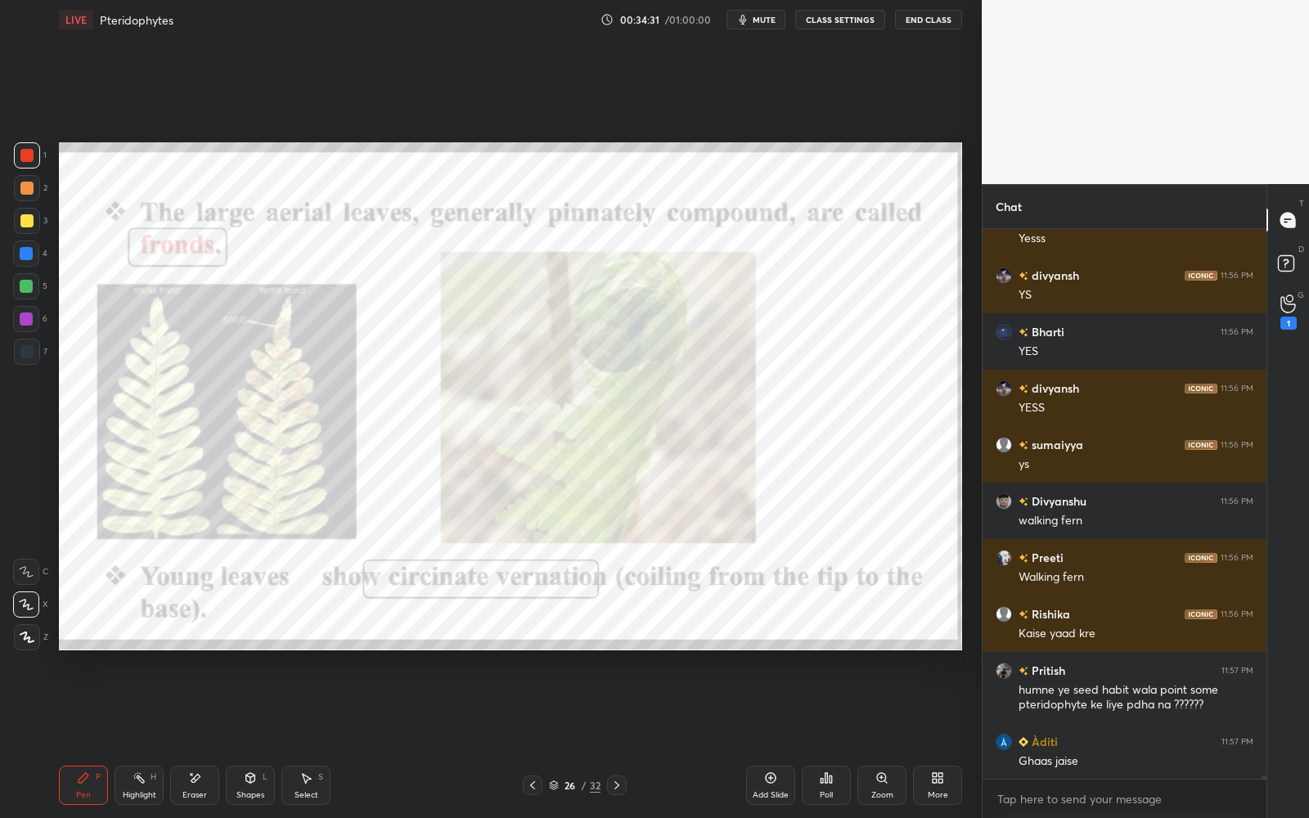
click at [533, 737] on icon at bounding box center [532, 785] width 13 height 13
click at [534, 737] on icon at bounding box center [532, 785] width 13 height 13
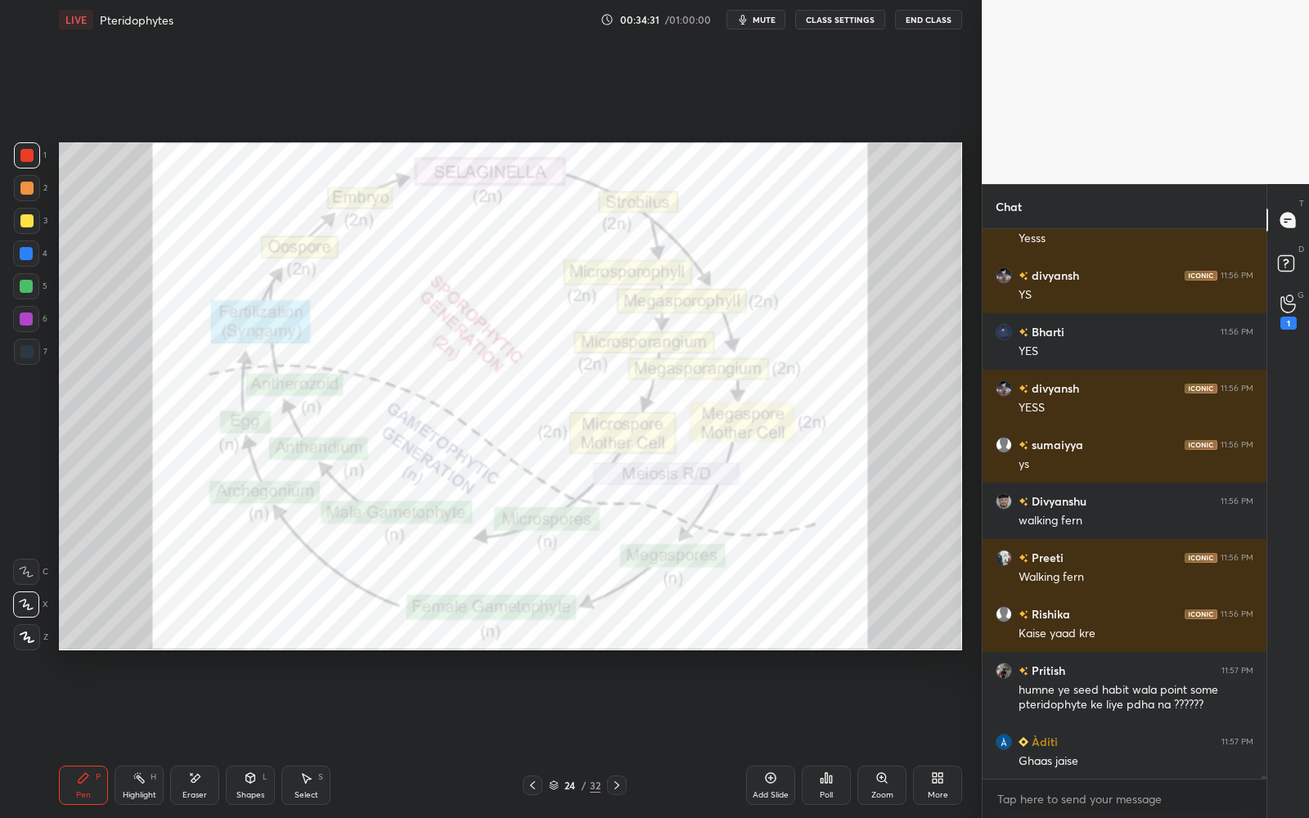
click at [534, 737] on icon at bounding box center [532, 785] width 13 height 13
click at [535, 737] on icon at bounding box center [532, 785] width 13 height 13
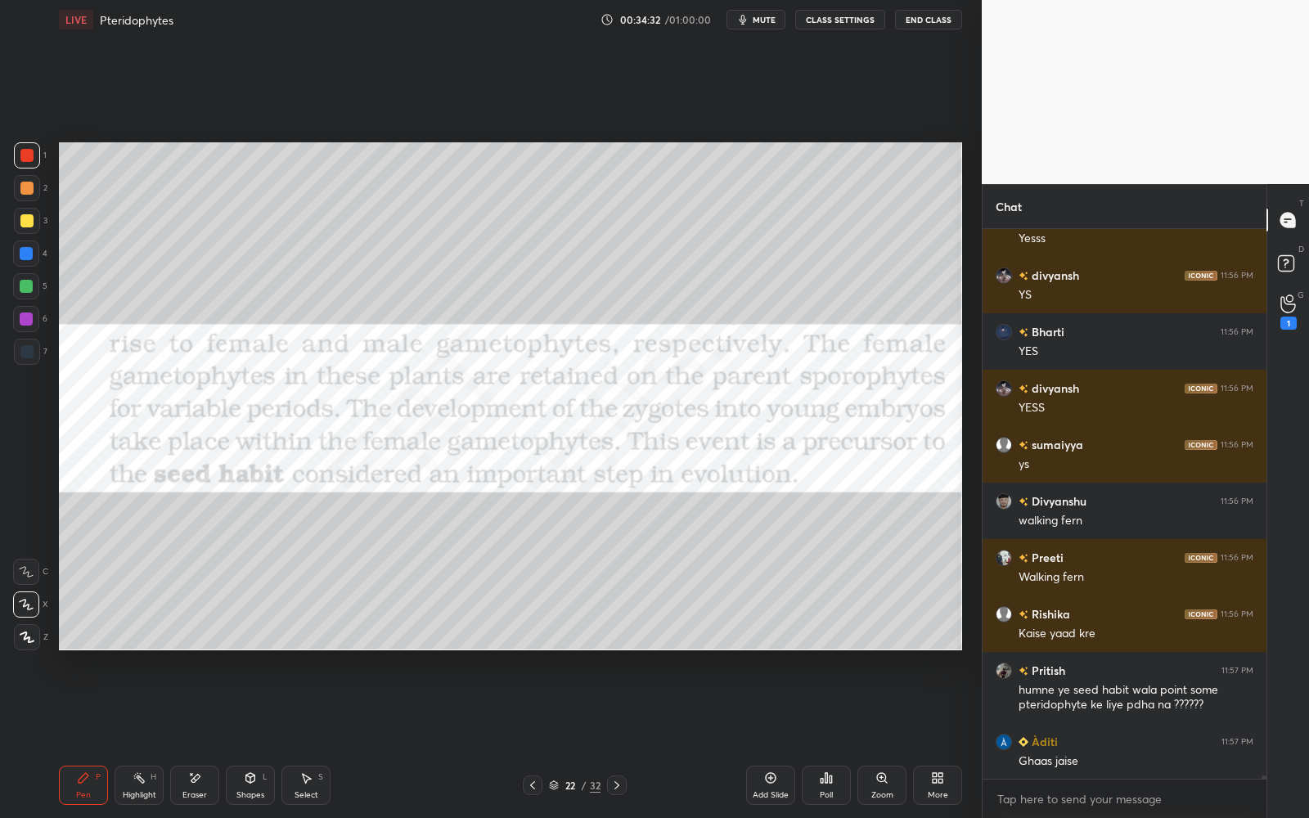
click at [535, 737] on icon at bounding box center [532, 785] width 13 height 13
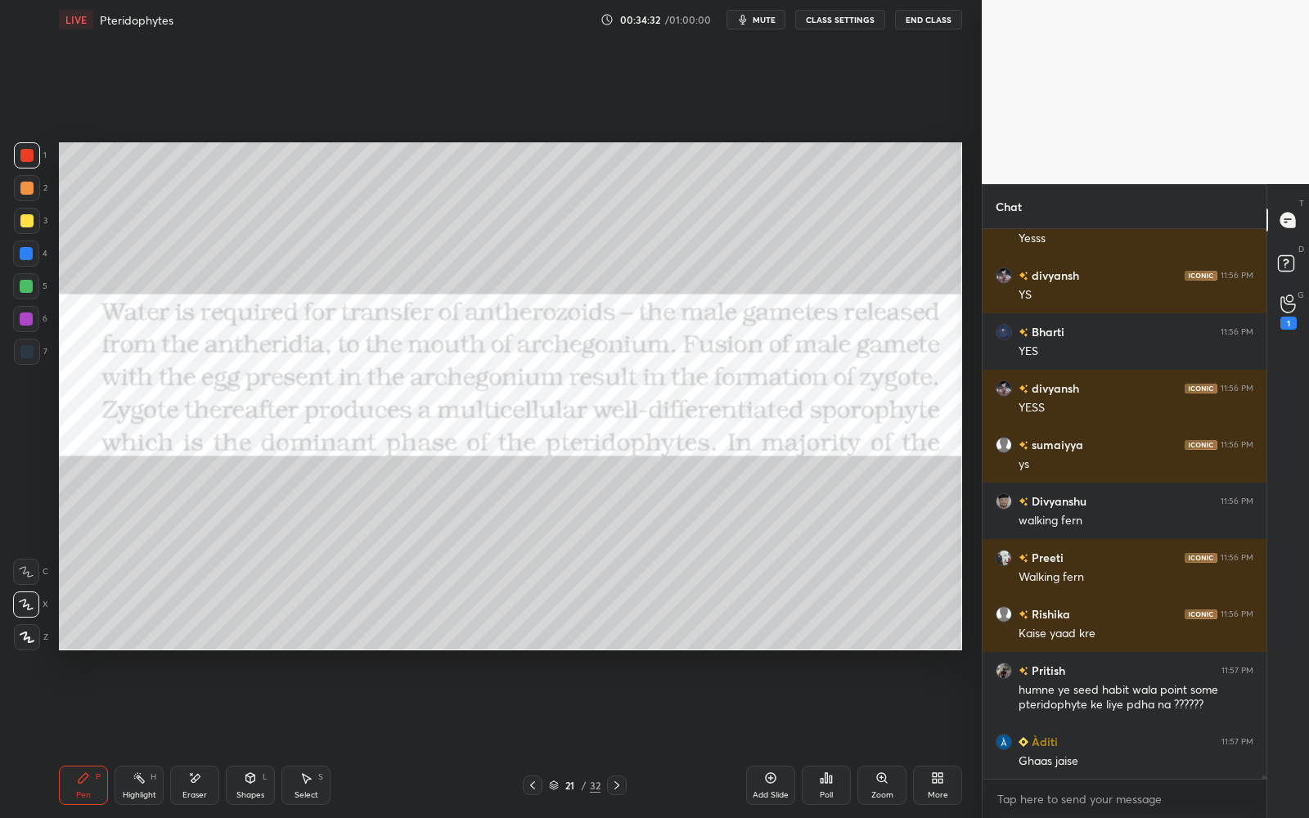
click at [535, 737] on icon at bounding box center [532, 785] width 13 height 13
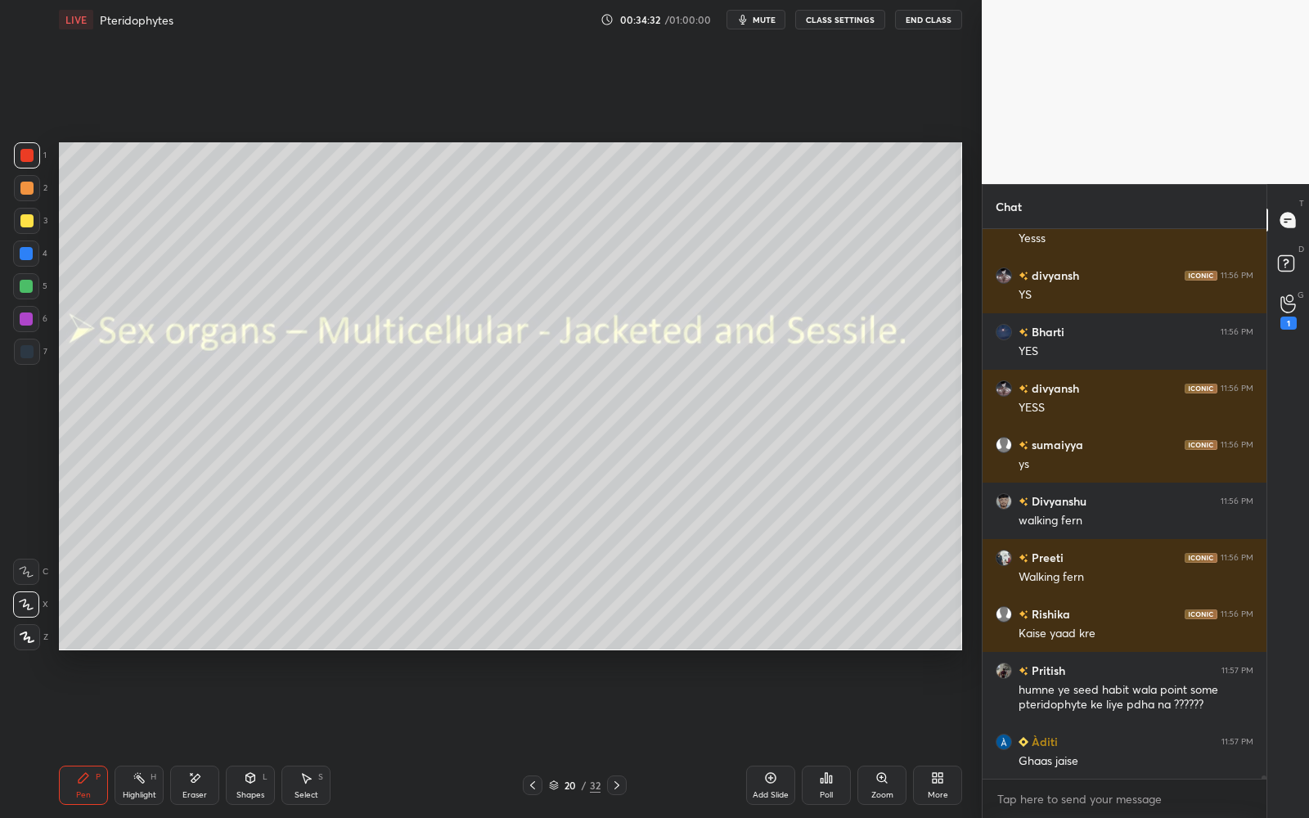
click at [536, 737] on icon at bounding box center [532, 785] width 13 height 13
click at [537, 737] on icon at bounding box center [532, 785] width 13 height 13
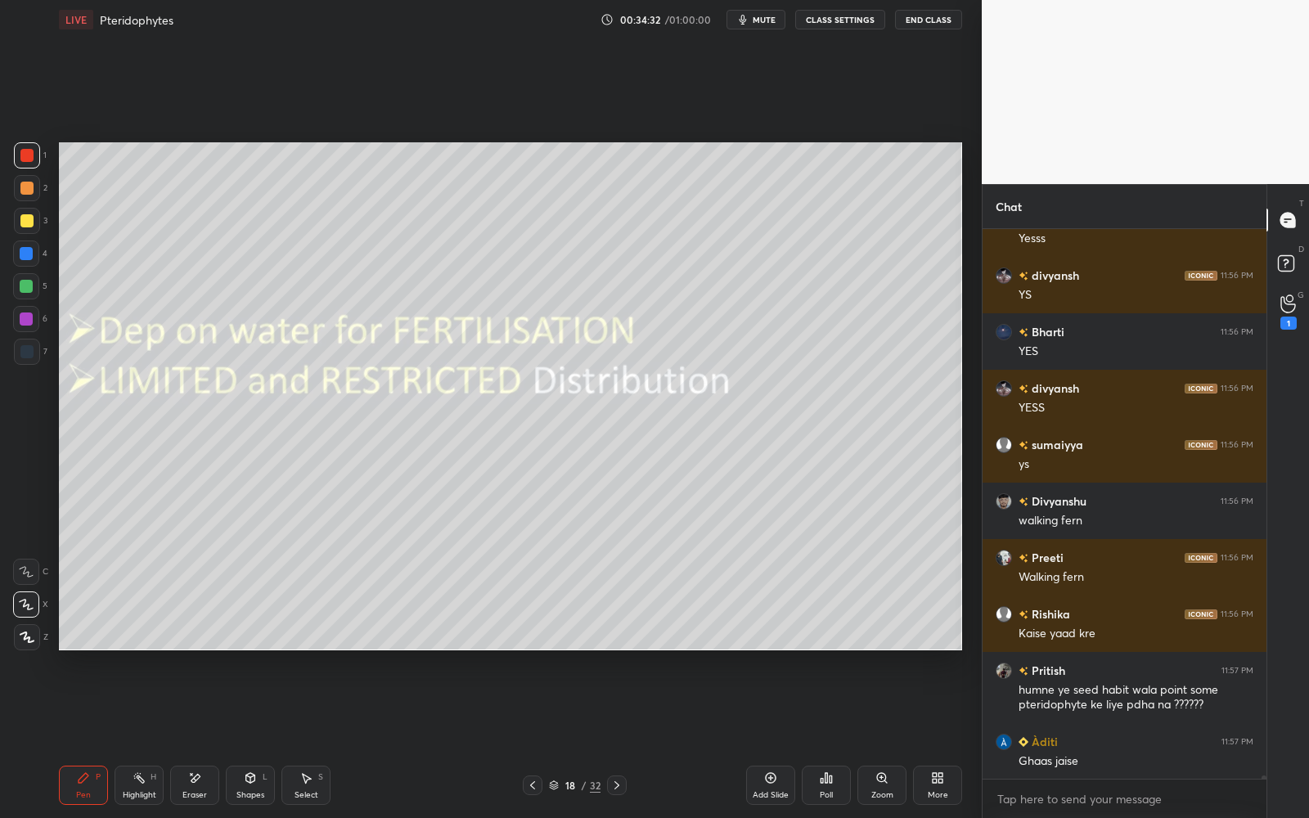
click at [537, 737] on icon at bounding box center [532, 785] width 13 height 13
click at [538, 737] on div at bounding box center [533, 785] width 20 height 20
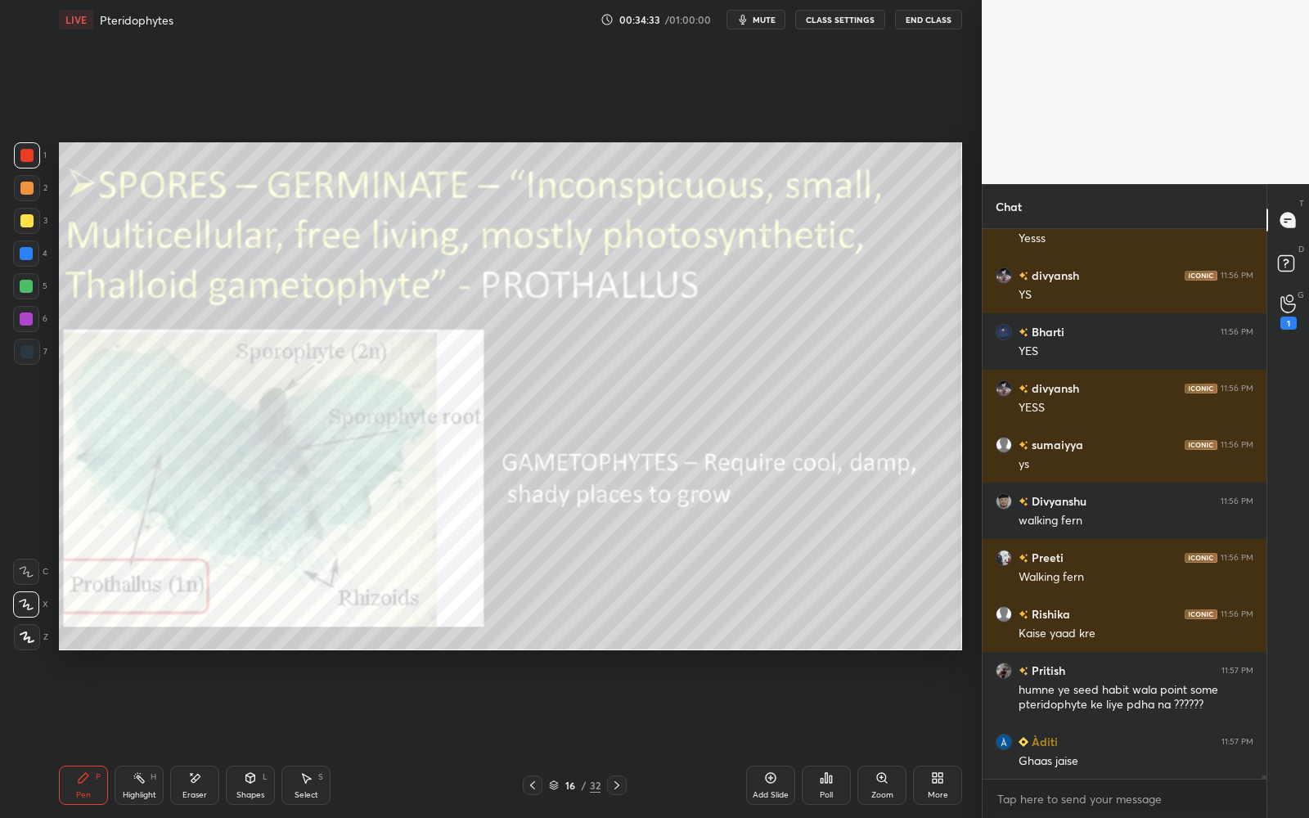
click at [540, 737] on div at bounding box center [533, 785] width 20 height 20
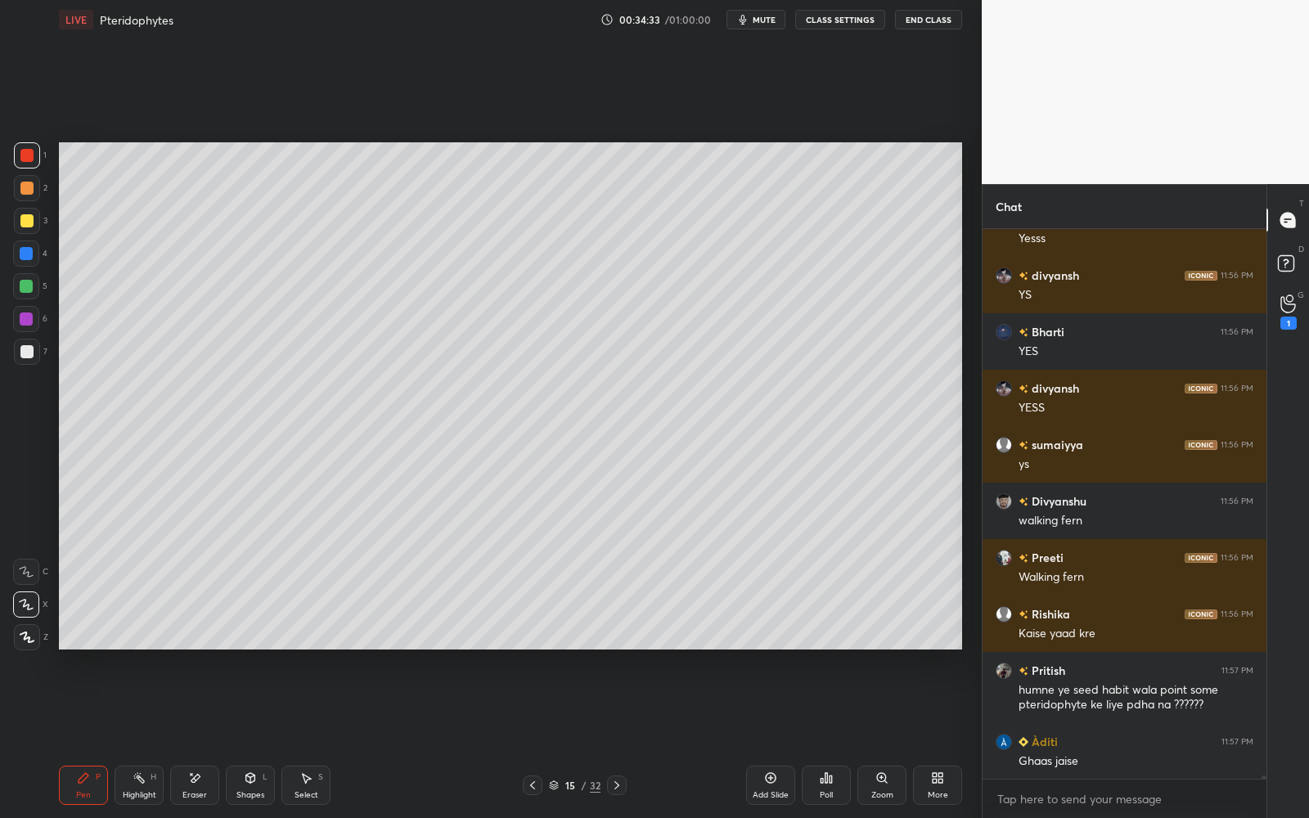
click at [541, 737] on div at bounding box center [533, 785] width 20 height 20
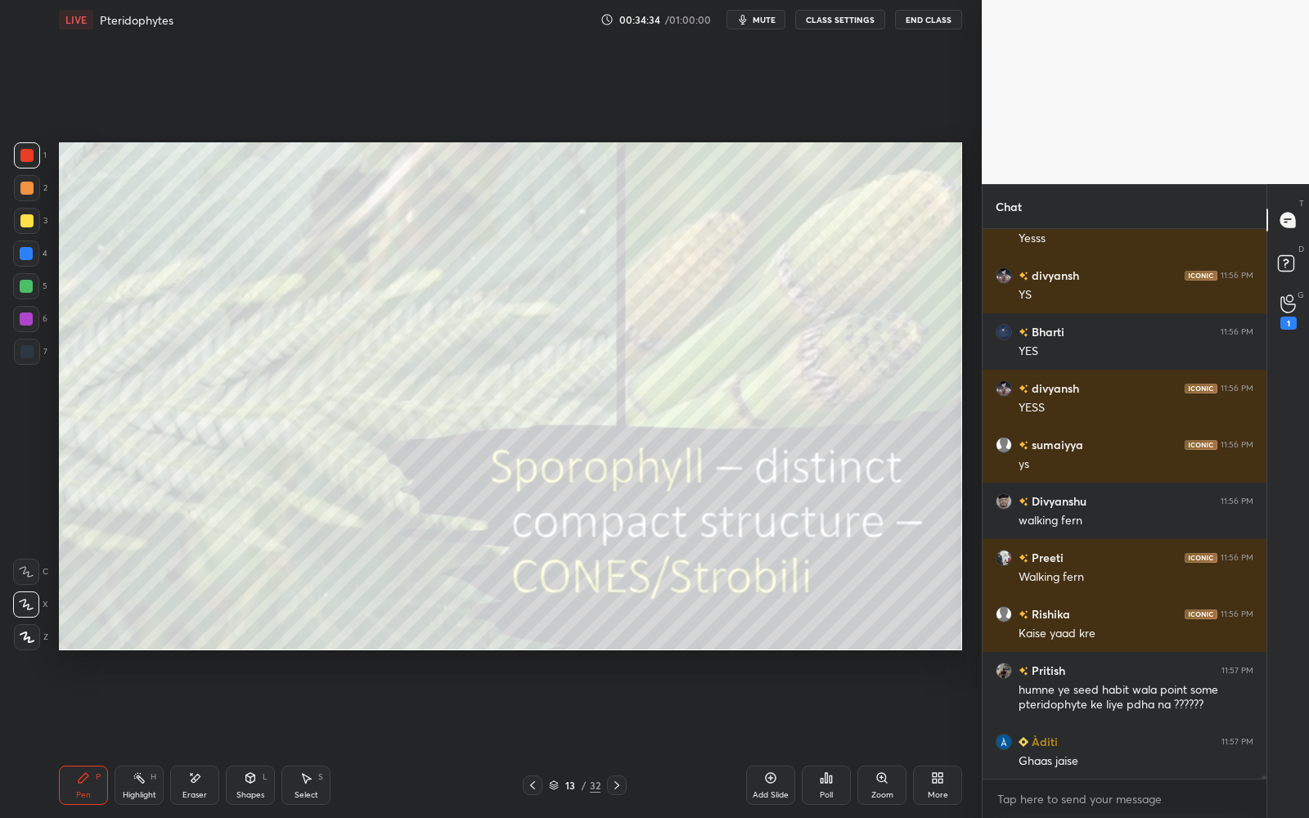
click at [540, 737] on div at bounding box center [533, 785] width 20 height 20
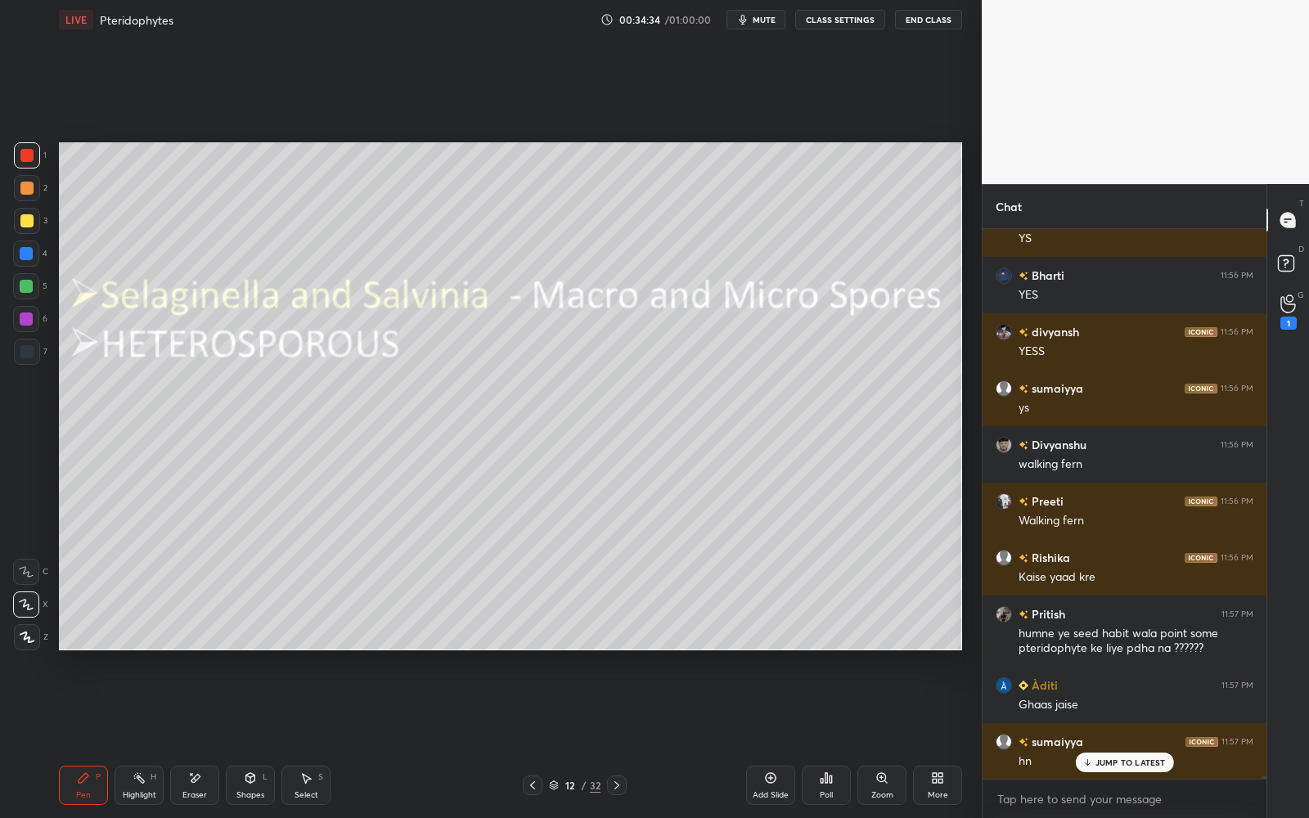
click at [541, 737] on div at bounding box center [533, 785] width 20 height 20
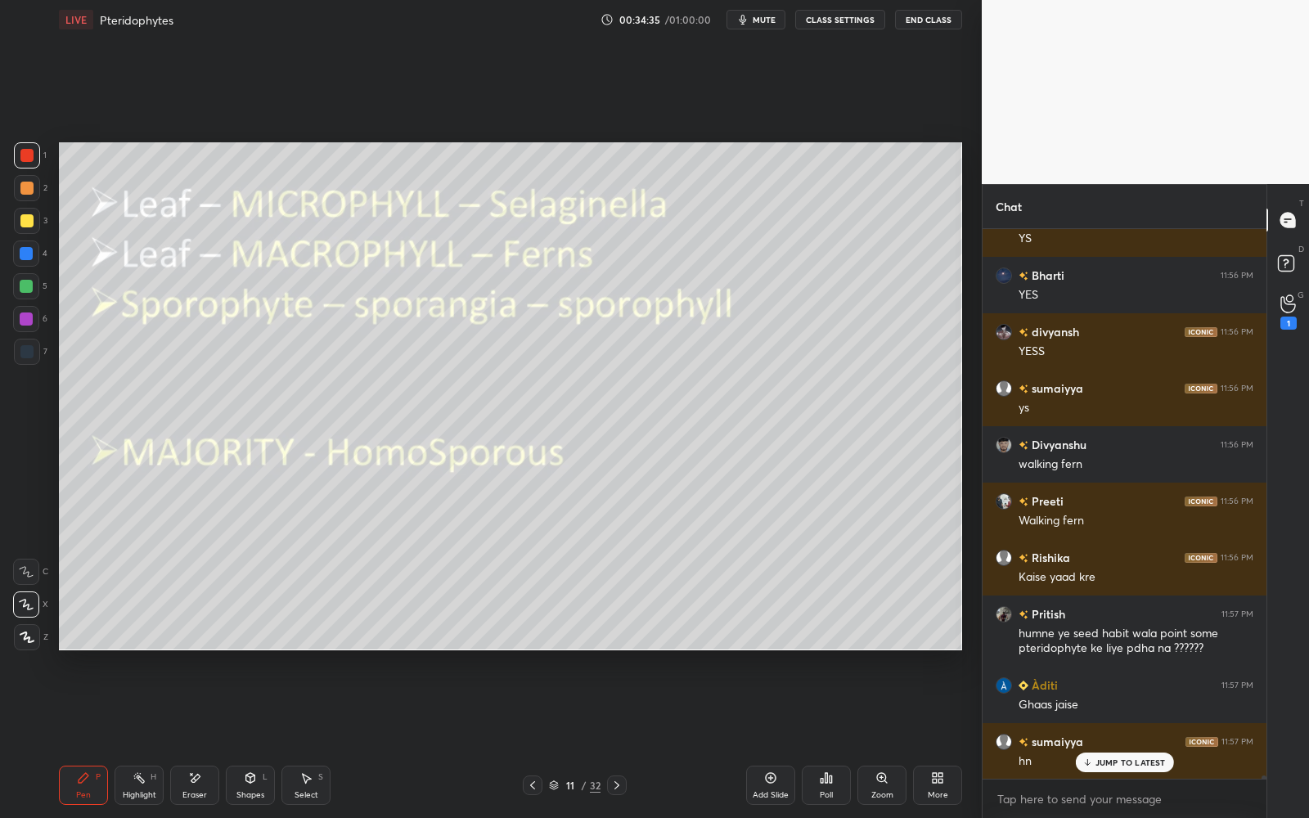
click at [541, 737] on div at bounding box center [533, 785] width 20 height 20
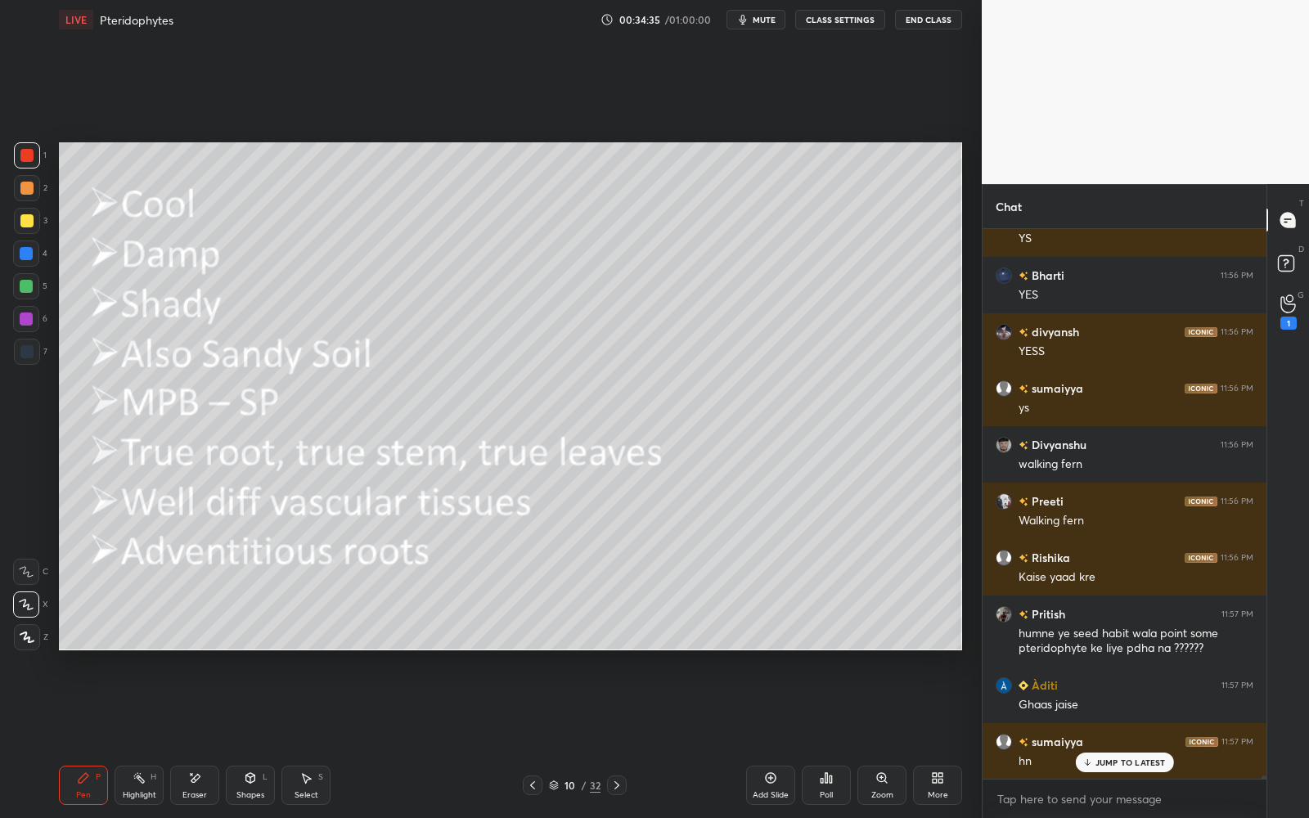
click at [541, 737] on div at bounding box center [533, 785] width 20 height 20
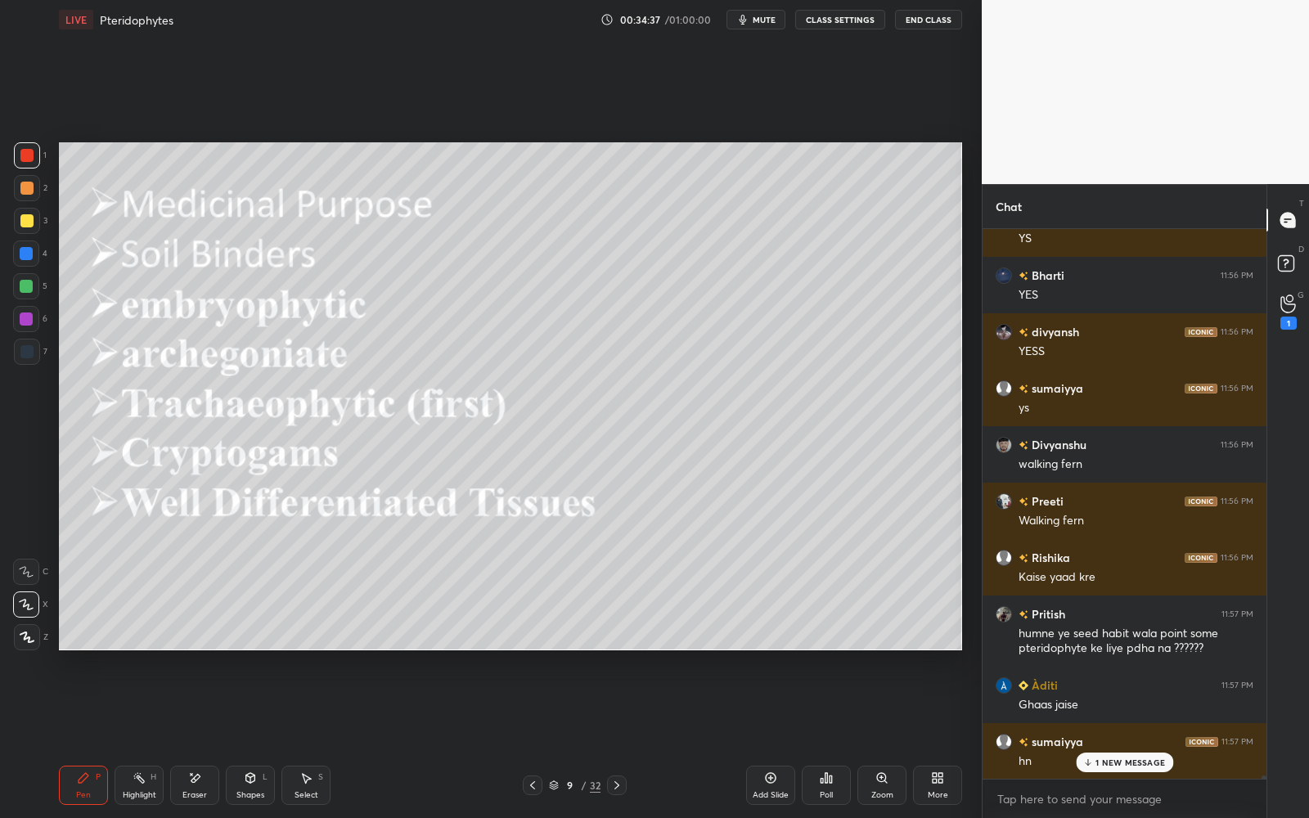
scroll to position [87365, 0]
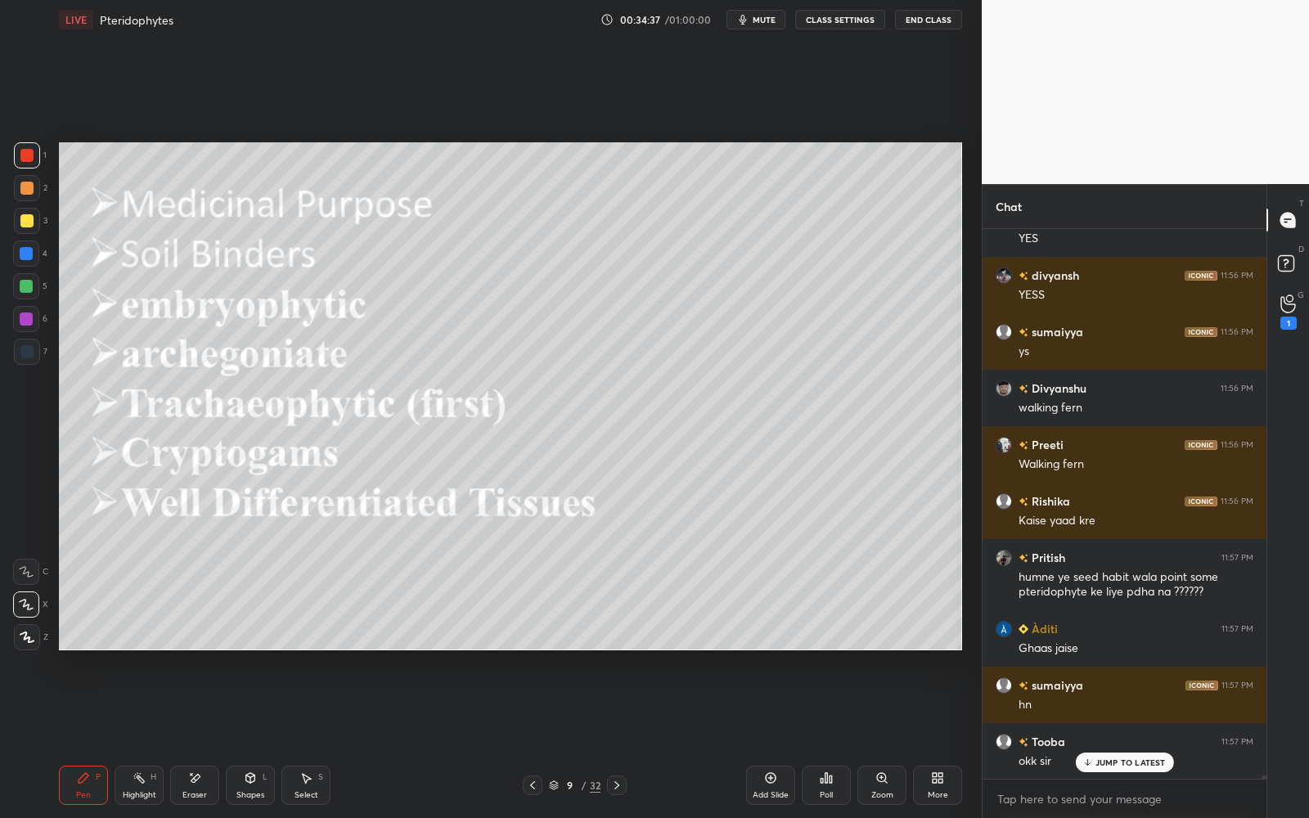
click at [622, 737] on div at bounding box center [617, 785] width 20 height 20
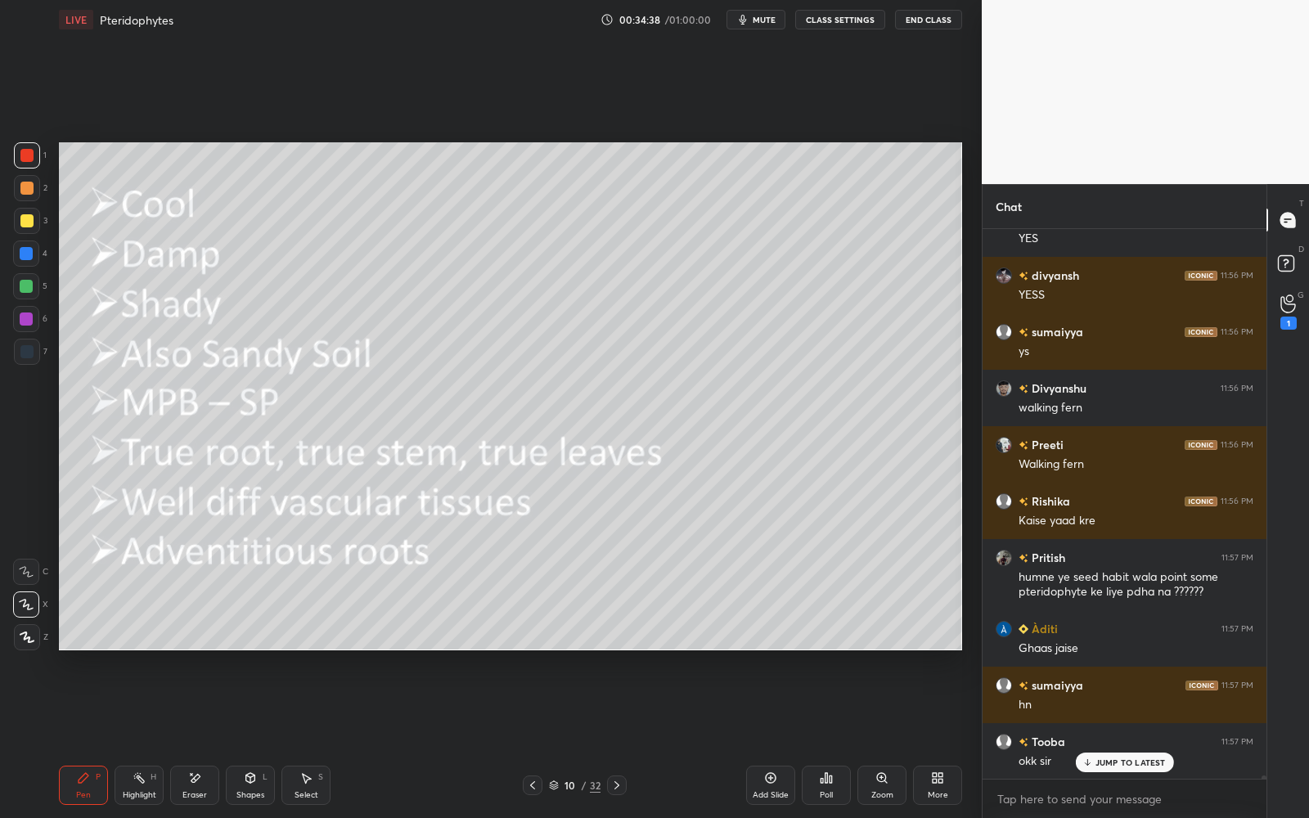
click at [622, 737] on div at bounding box center [617, 785] width 20 height 20
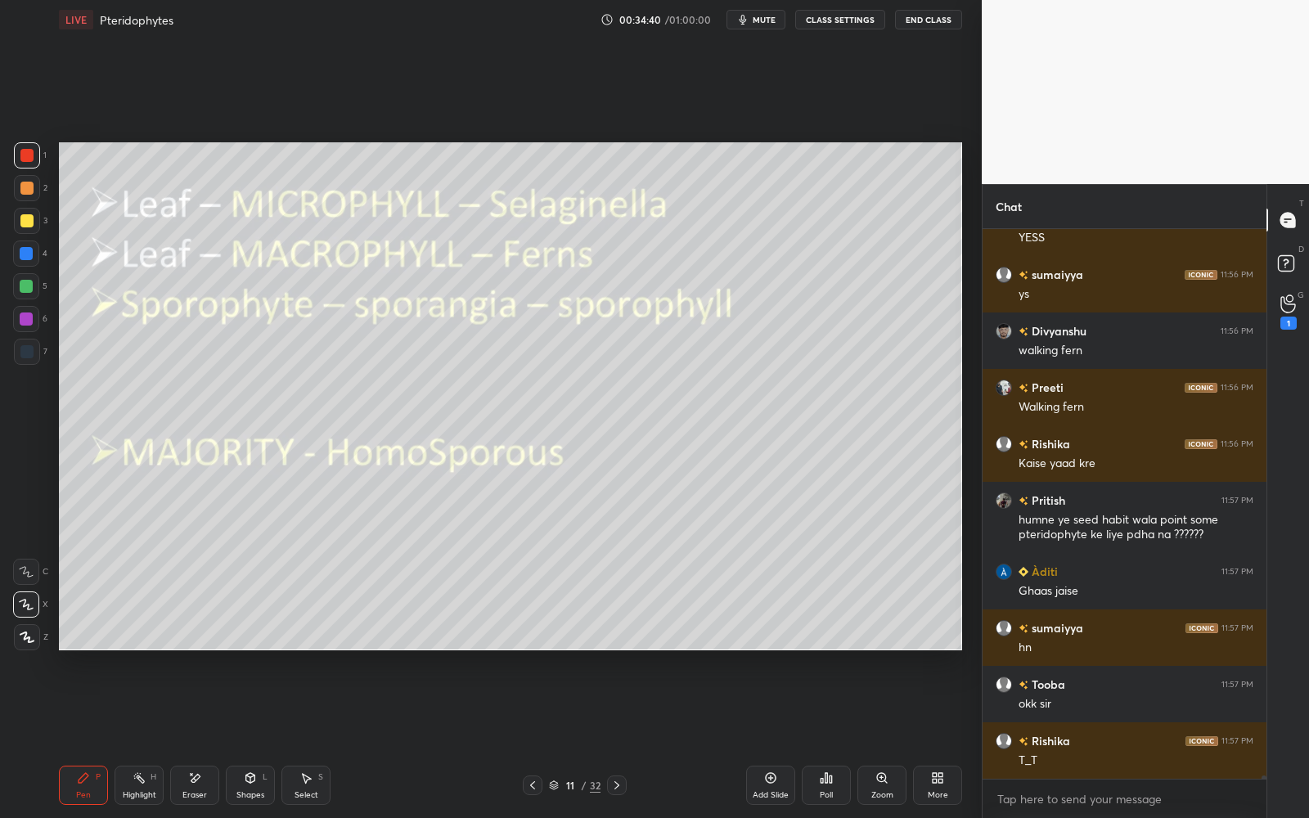
click at [620, 737] on div at bounding box center [617, 785] width 20 height 20
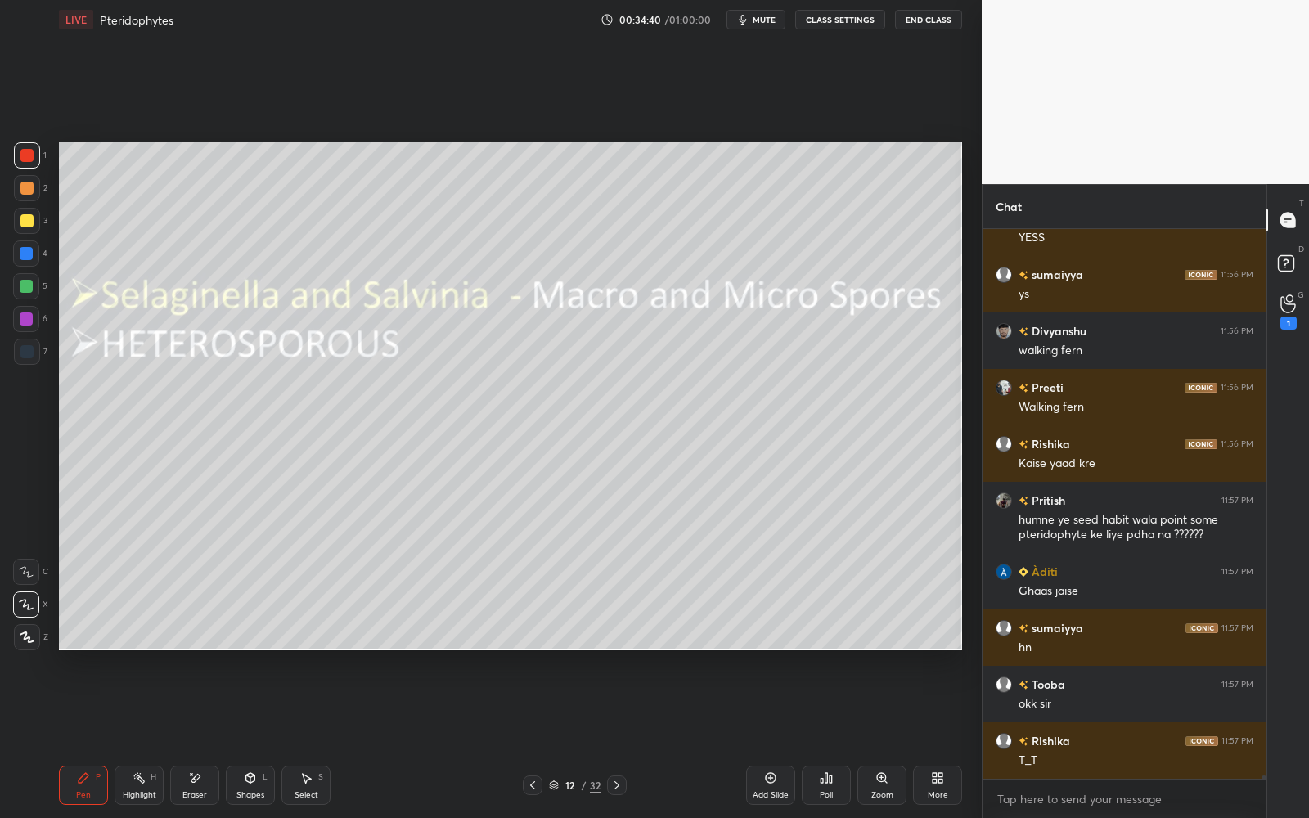
click at [622, 737] on icon at bounding box center [616, 785] width 13 height 13
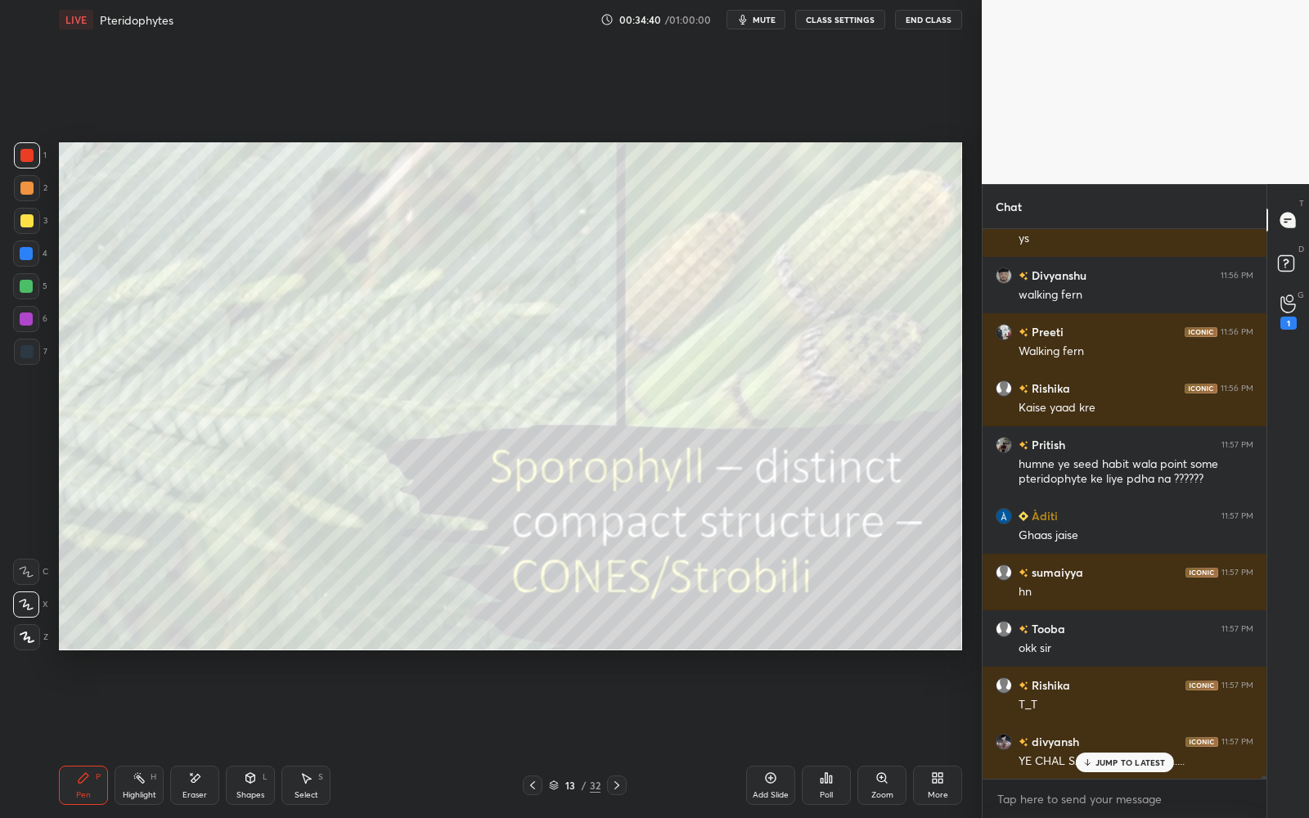
click at [622, 737] on div at bounding box center [617, 785] width 20 height 20
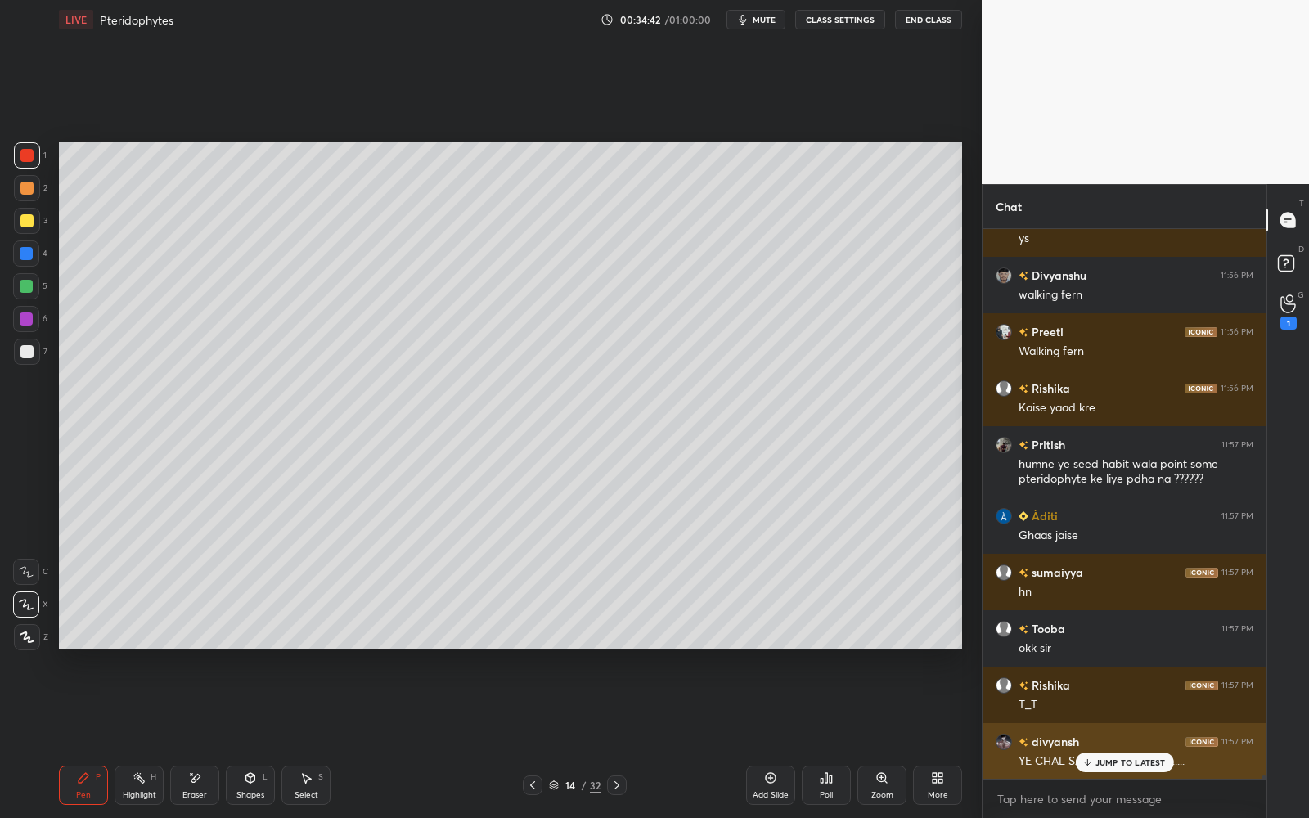
click at [1121, 737] on p "JUMP TO LATEST" at bounding box center [1130, 762] width 70 height 10
click at [530, 737] on icon at bounding box center [532, 785] width 13 height 13
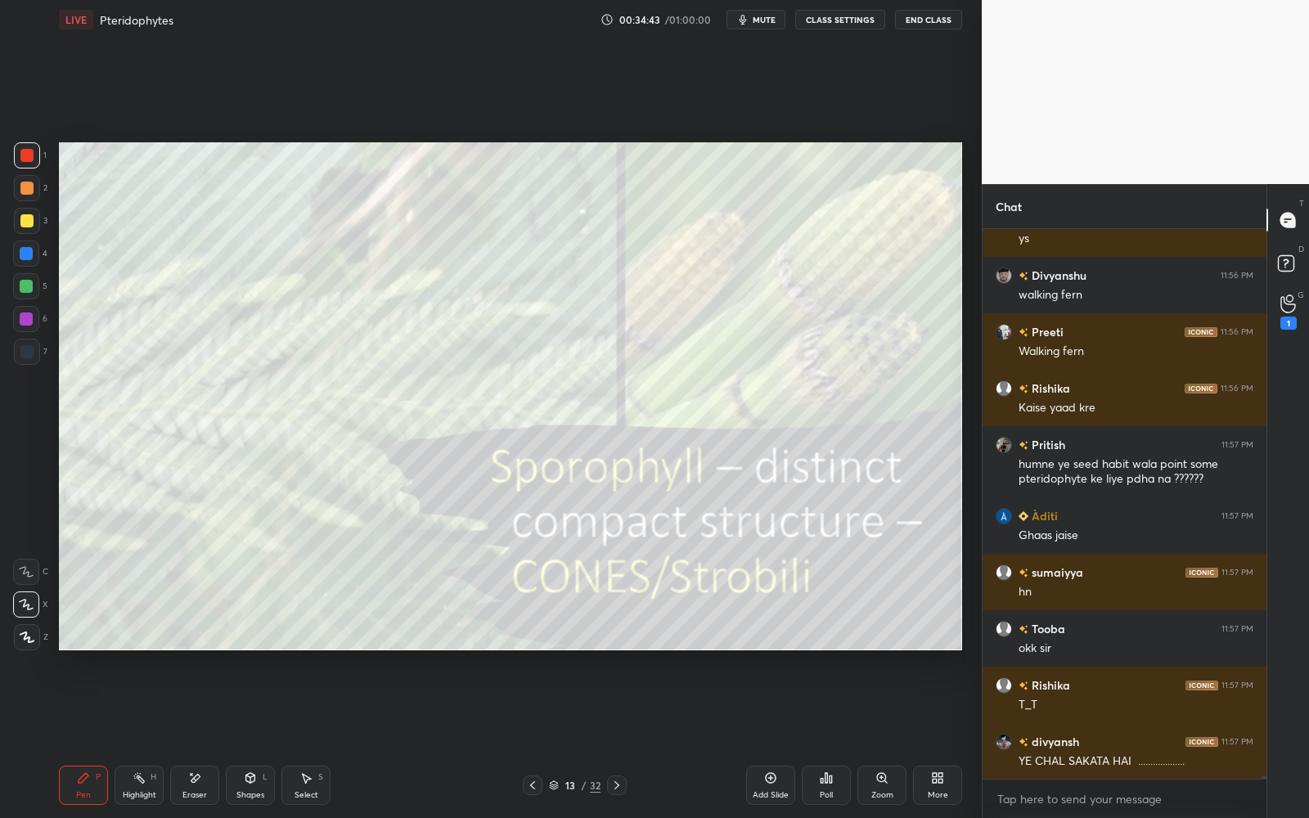
click at [530, 737] on icon at bounding box center [532, 785] width 13 height 13
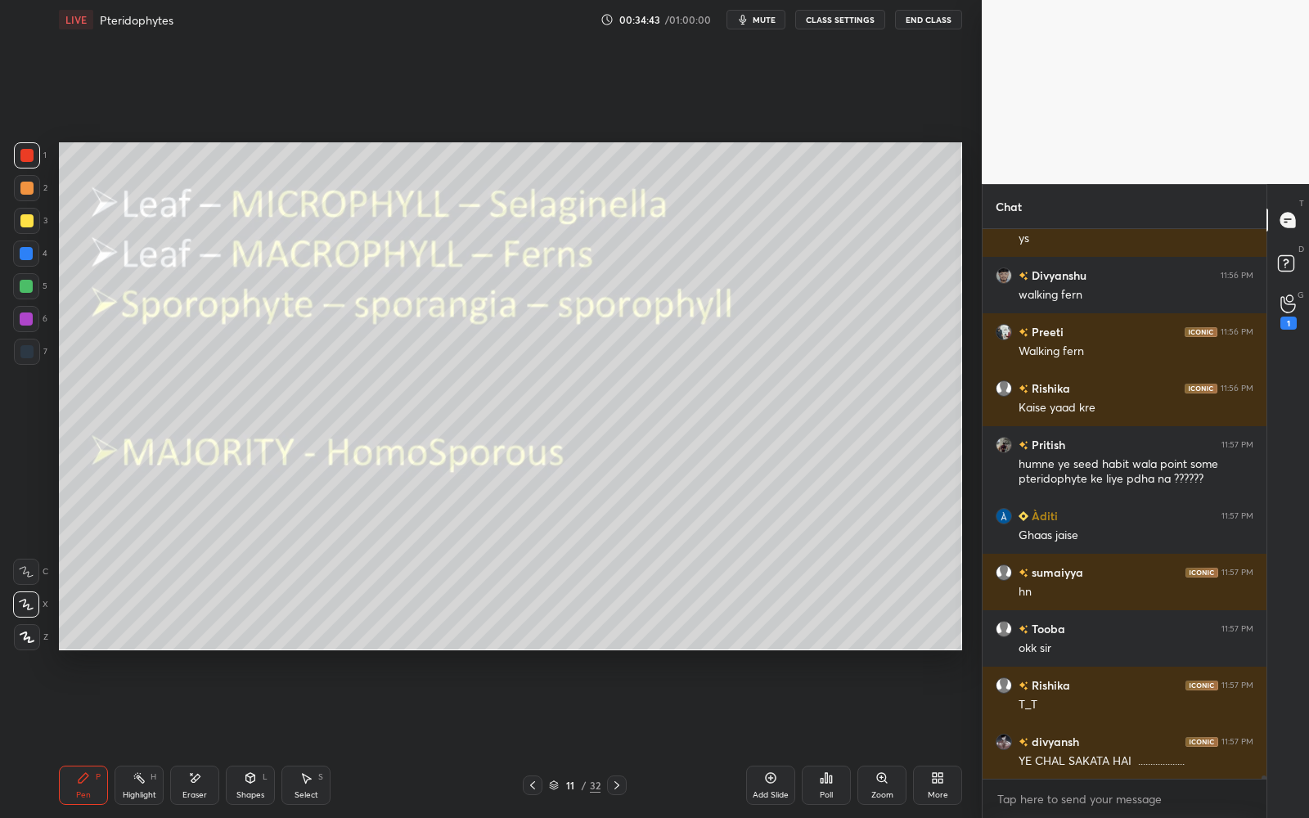
click at [532, 737] on icon at bounding box center [532, 785] width 13 height 13
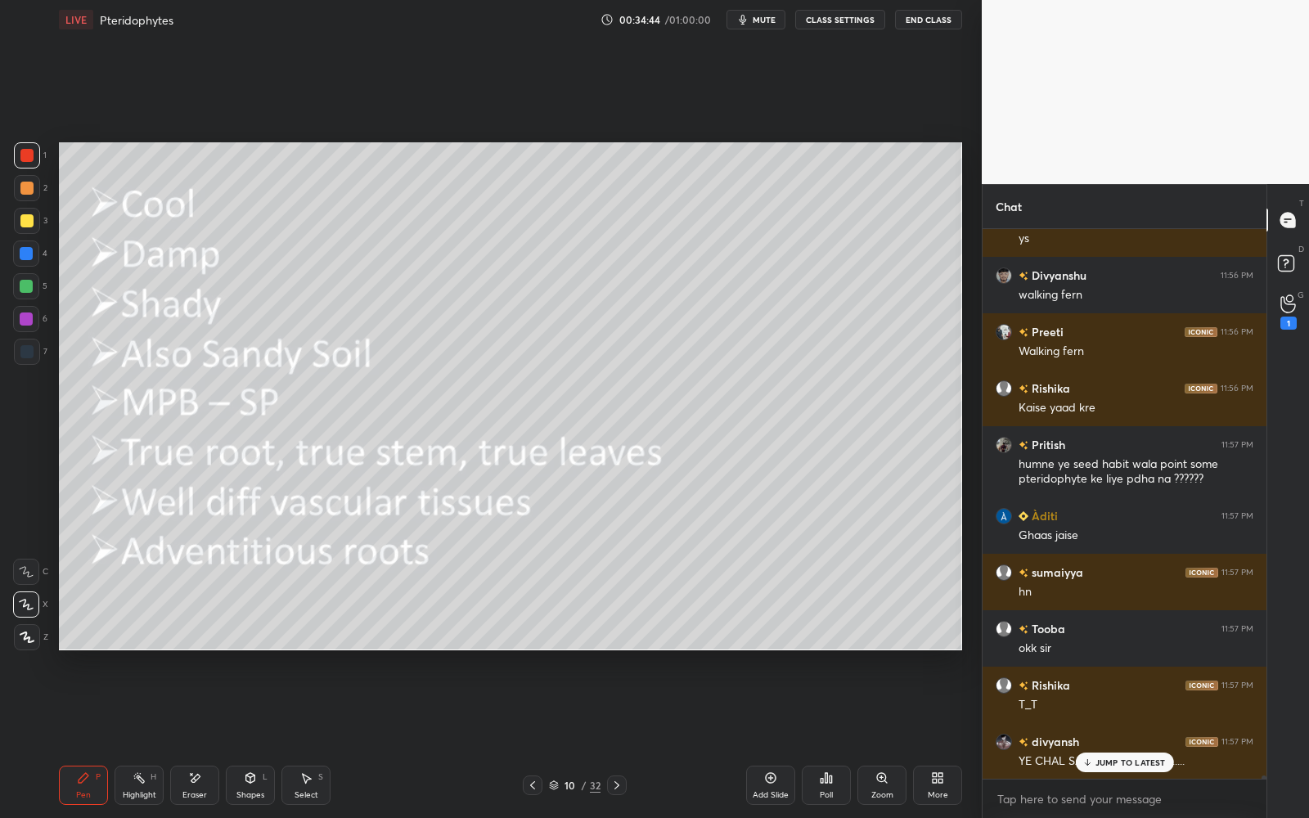
scroll to position [87534, 0]
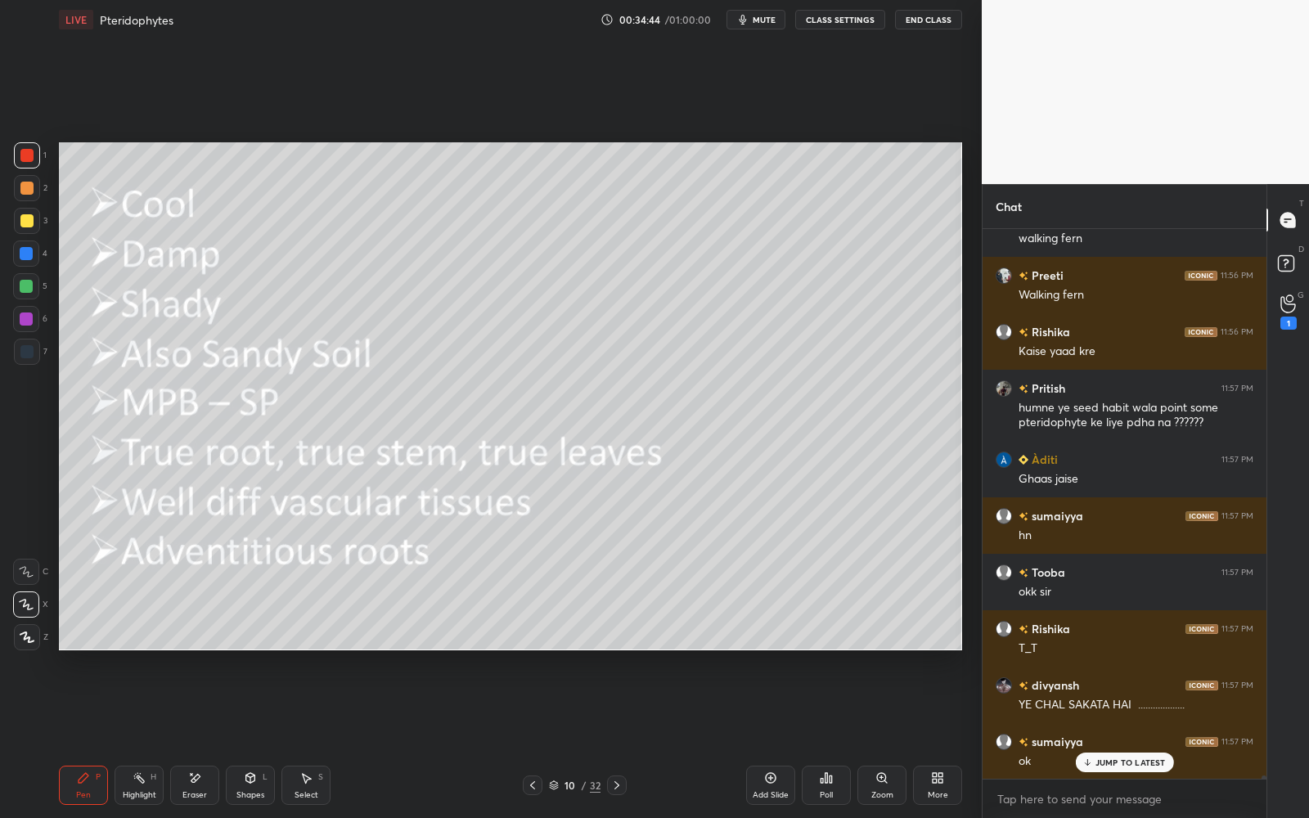
click at [529, 737] on icon at bounding box center [532, 785] width 13 height 13
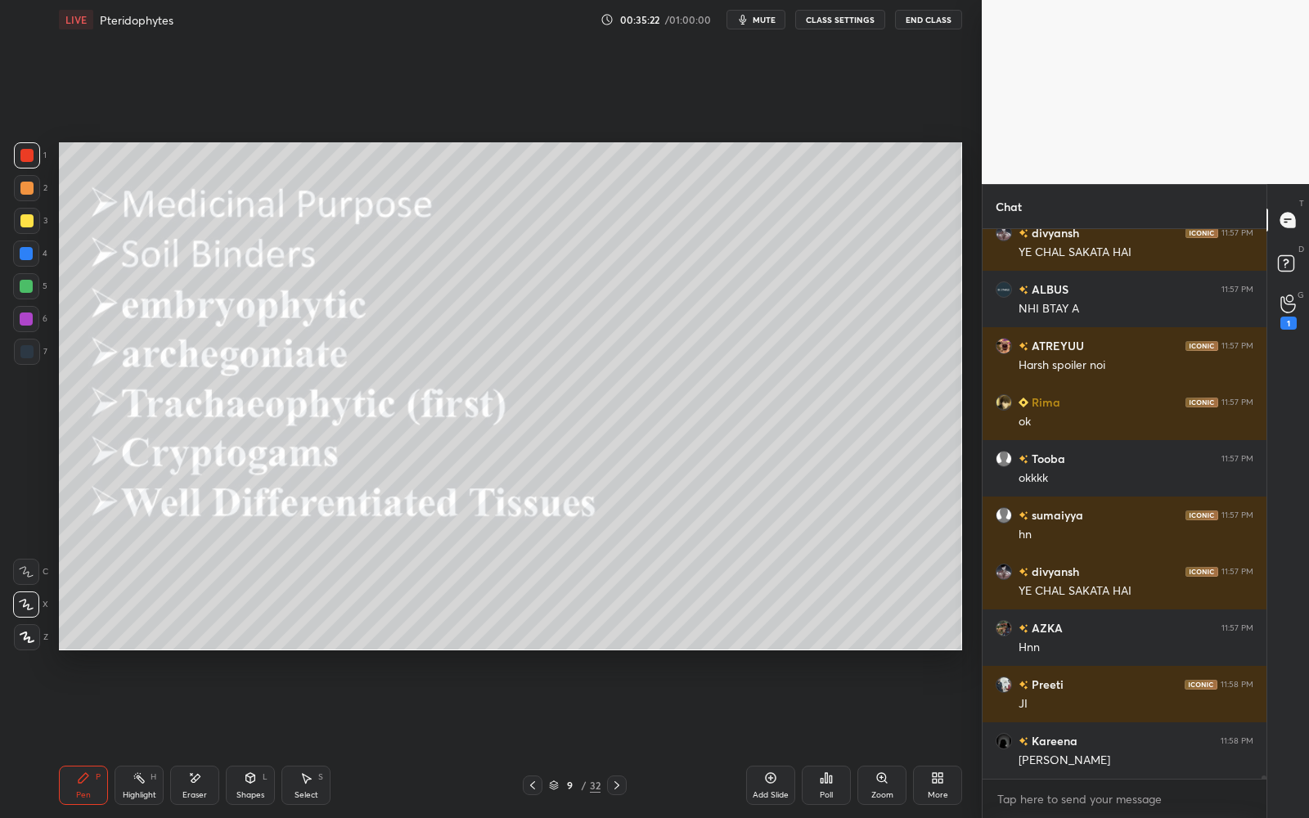
scroll to position [89355, 0]
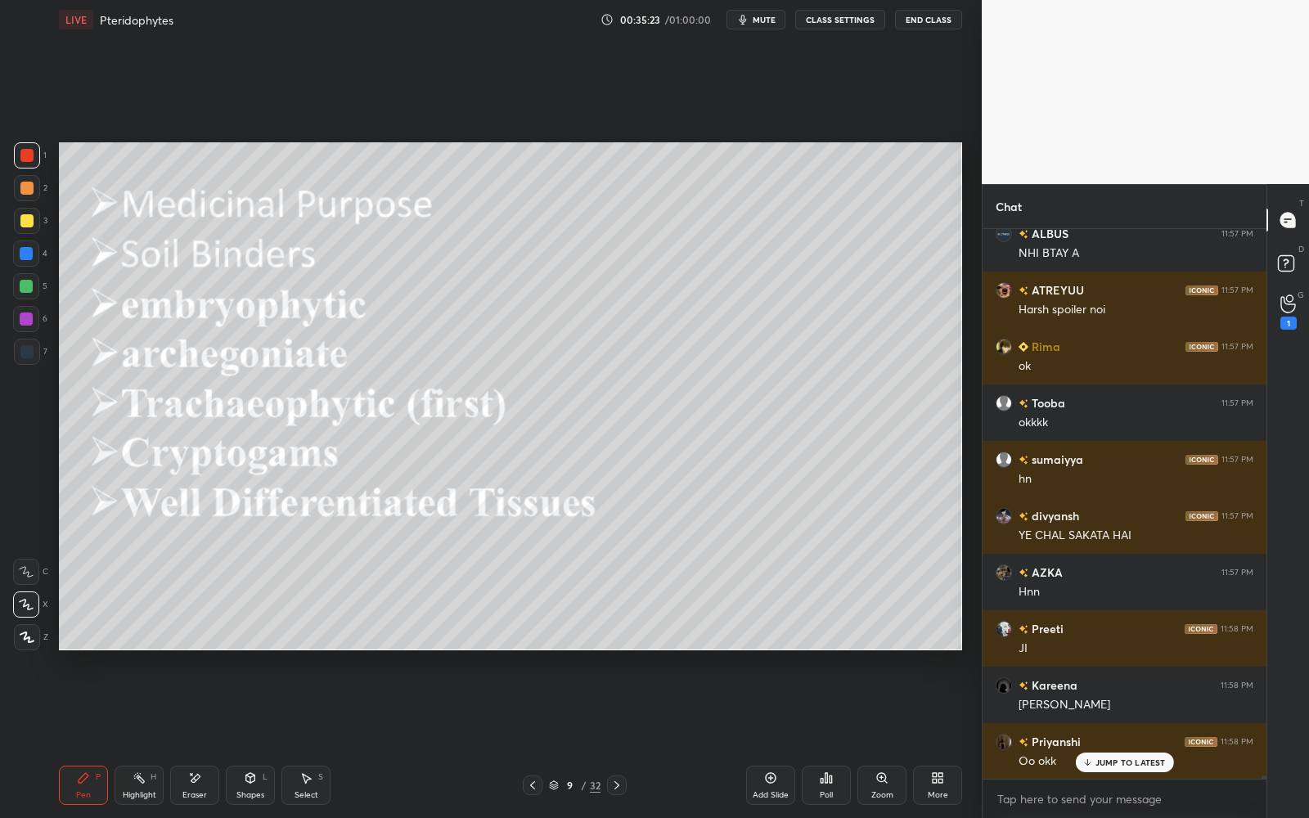
click at [621, 737] on icon at bounding box center [616, 785] width 13 height 13
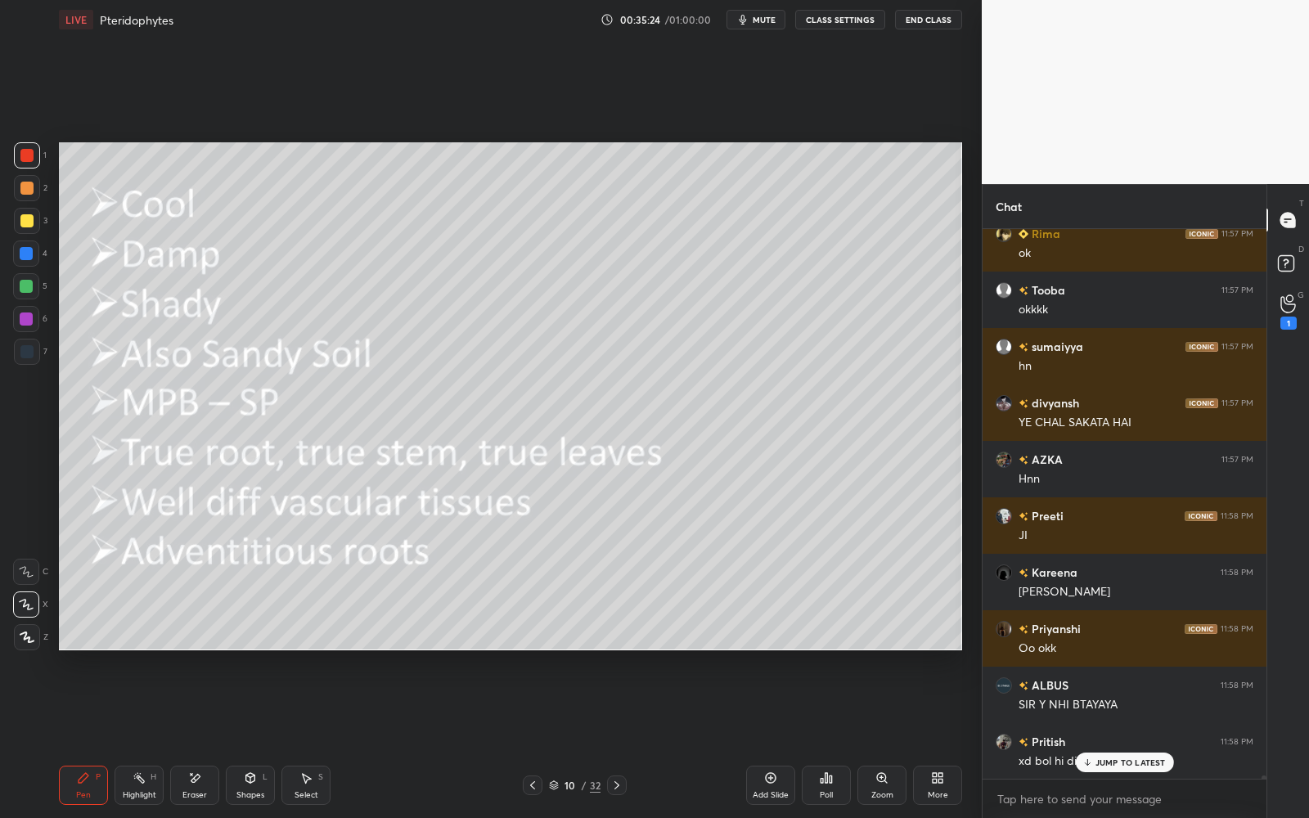
scroll to position [89581, 0]
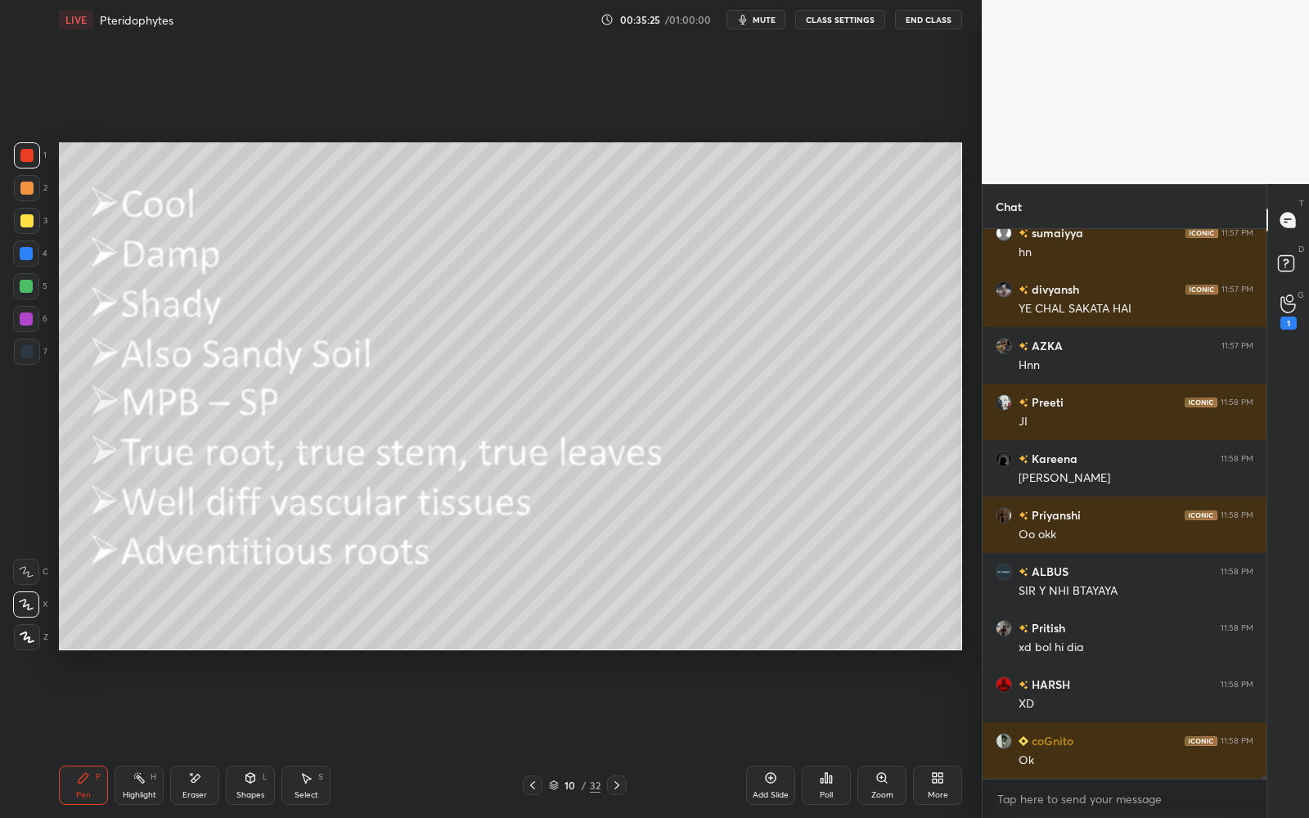
click at [626, 737] on div "10 / 32" at bounding box center [574, 785] width 344 height 20
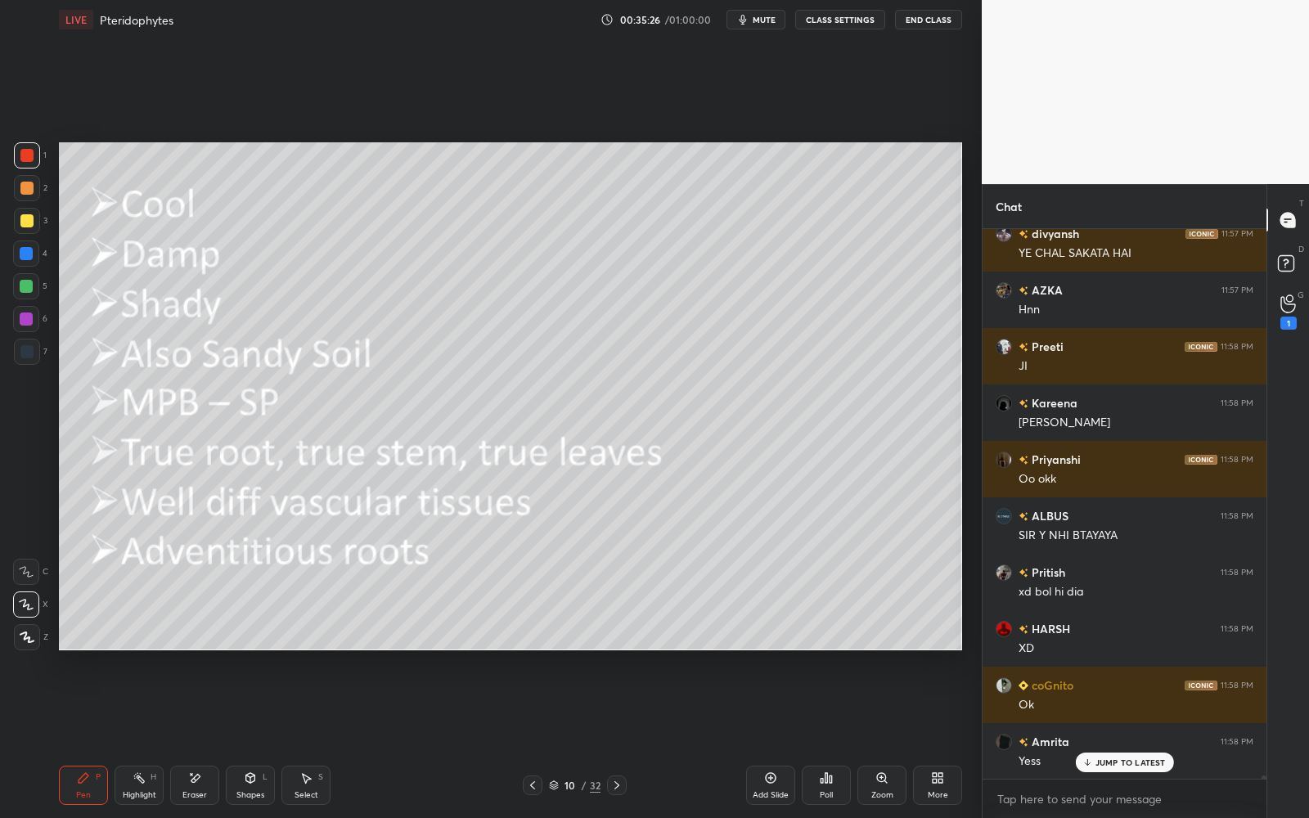
click at [625, 737] on div at bounding box center [617, 785] width 20 height 20
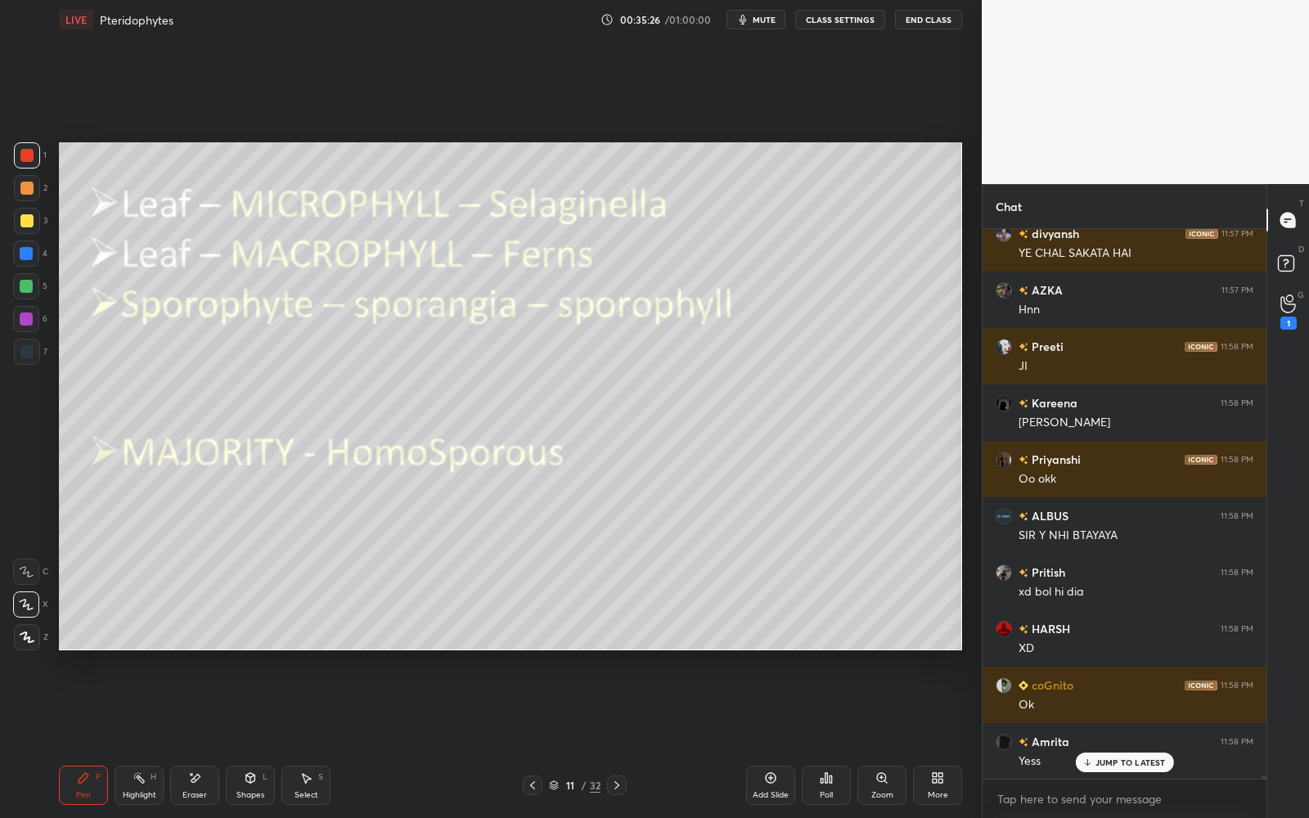
click at [621, 737] on icon at bounding box center [616, 785] width 13 height 13
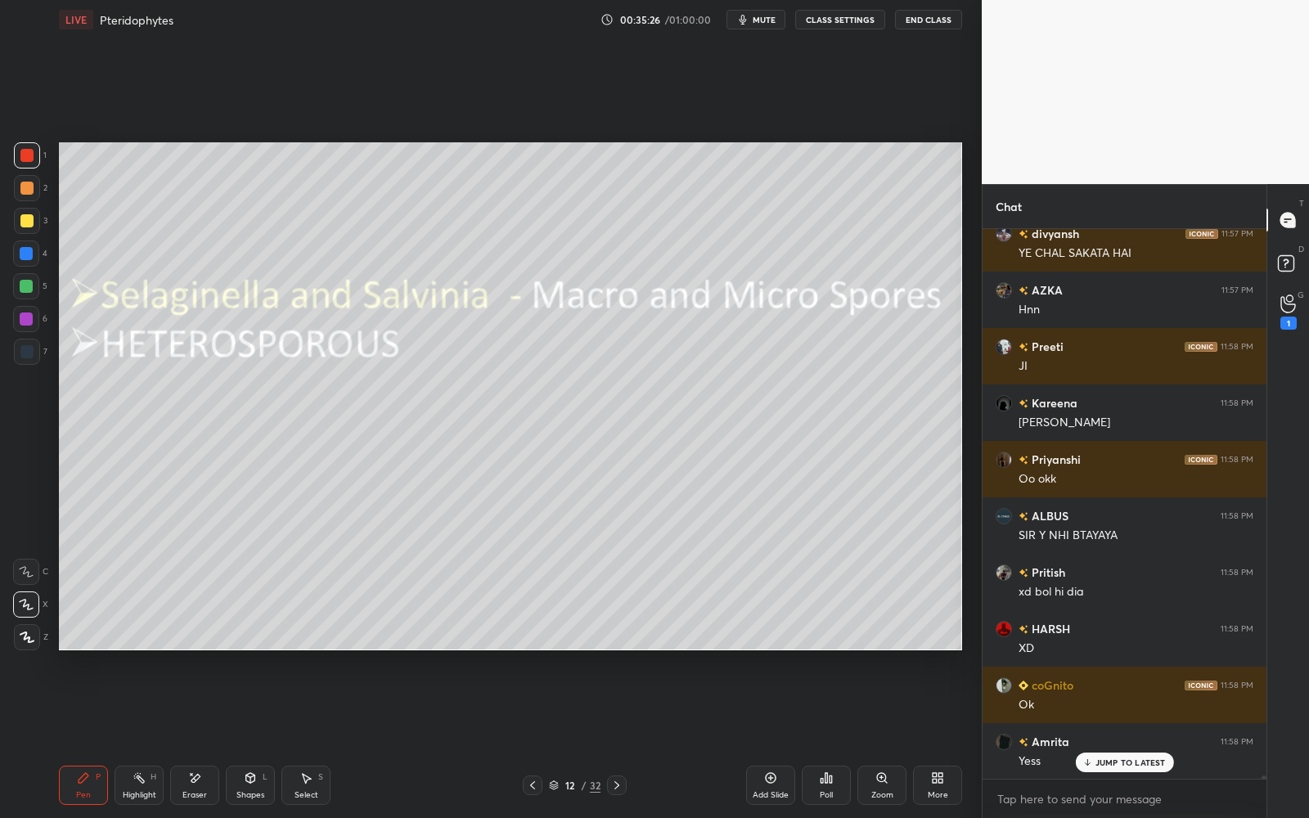
click at [621, 737] on icon at bounding box center [616, 785] width 13 height 13
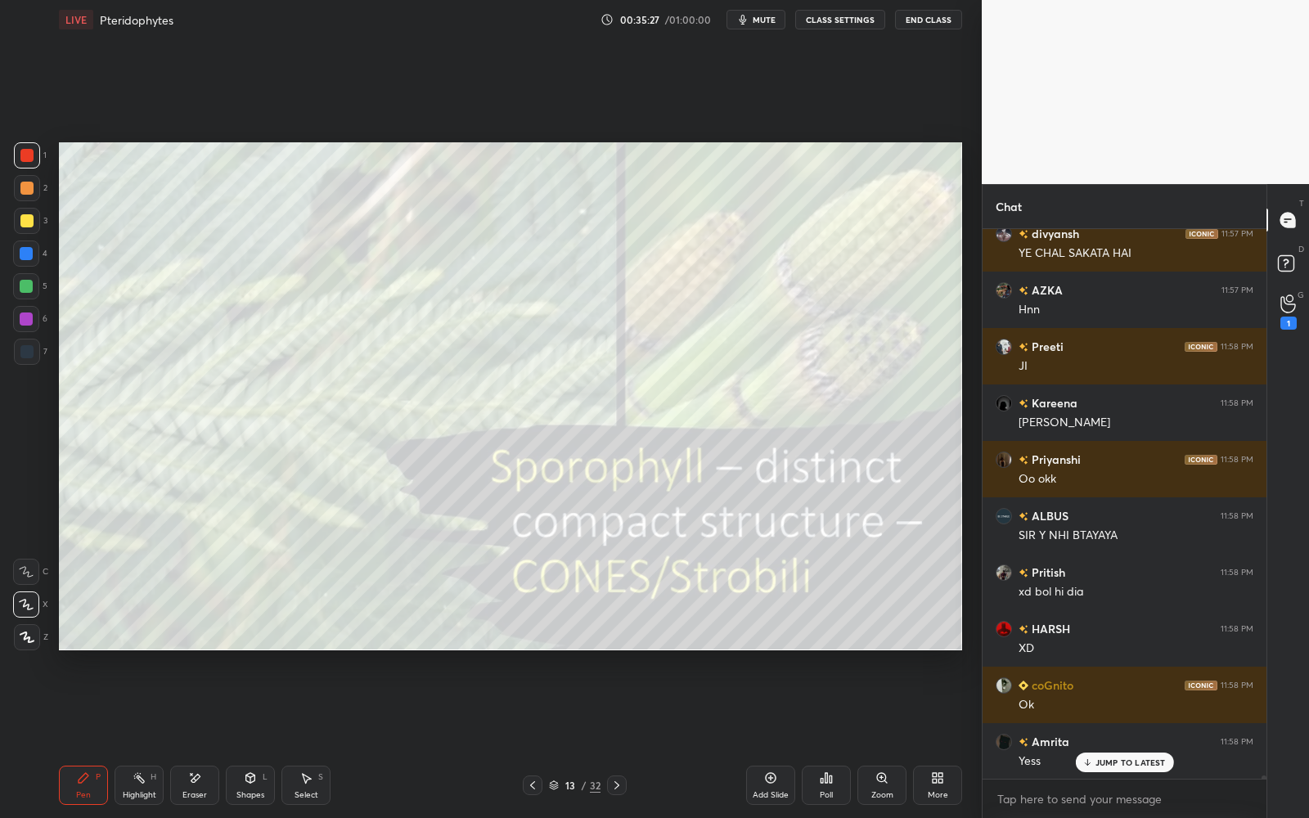
click at [621, 737] on icon at bounding box center [616, 785] width 13 height 13
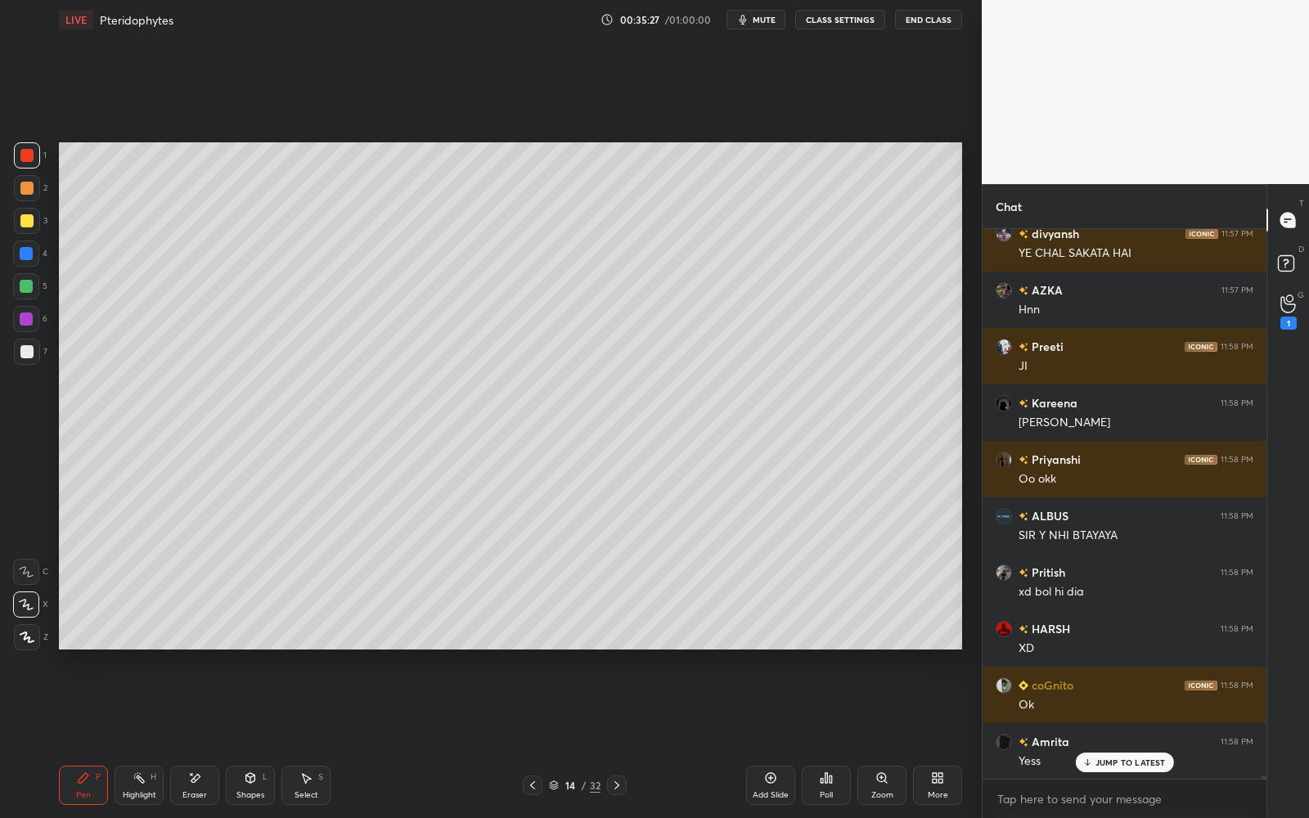
click at [619, 737] on icon at bounding box center [616, 785] width 13 height 13
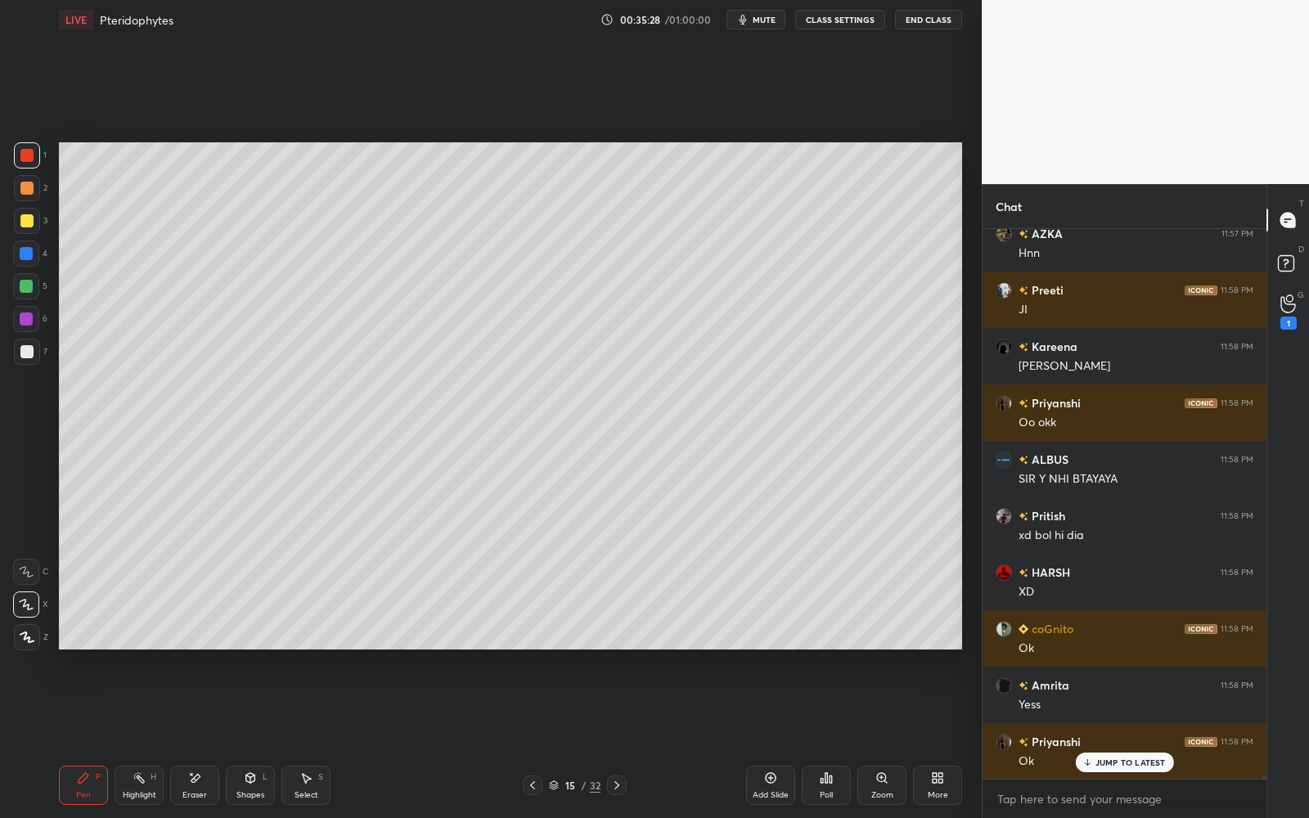
click at [620, 737] on icon at bounding box center [616, 785] width 13 height 13
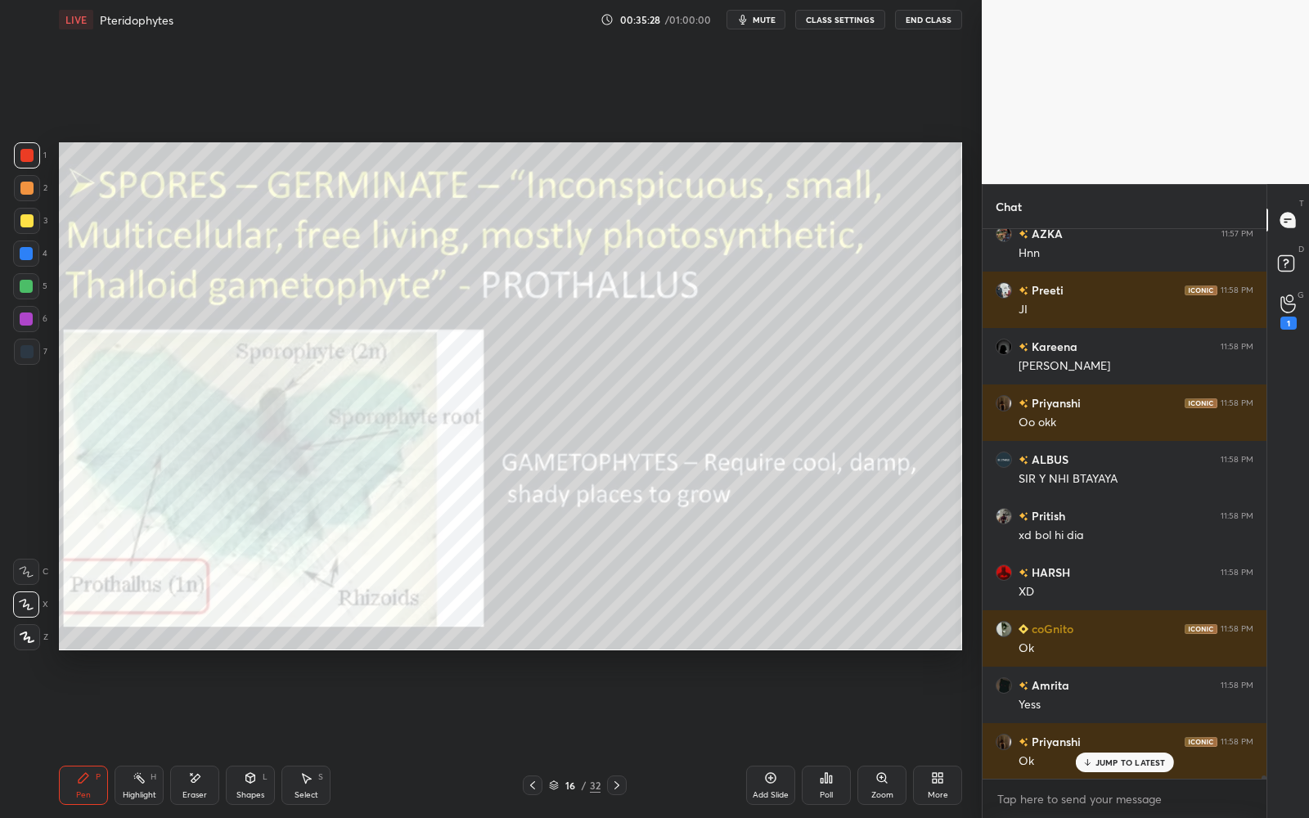
click at [620, 737] on icon at bounding box center [616, 785] width 13 height 13
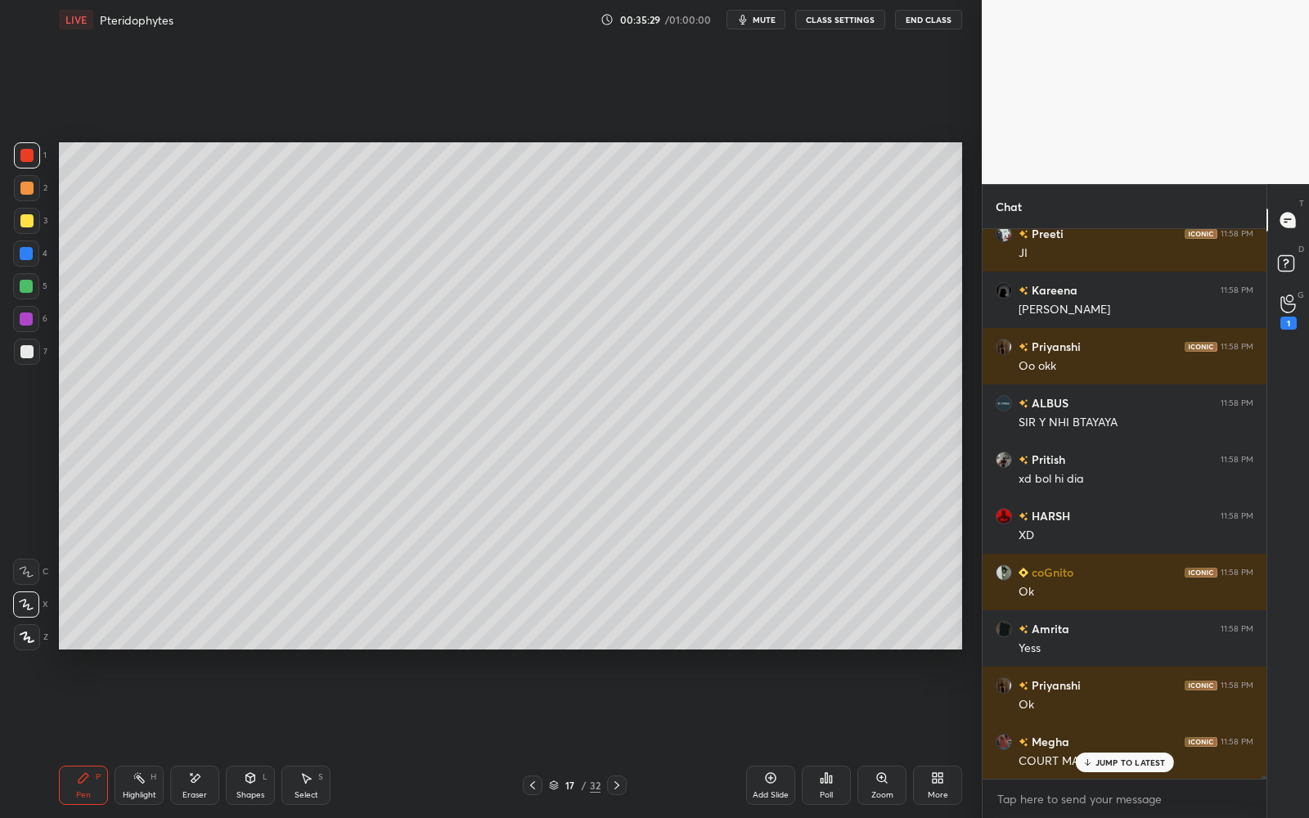
click at [620, 737] on icon at bounding box center [616, 785] width 13 height 13
click at [619, 737] on icon at bounding box center [616, 785] width 13 height 13
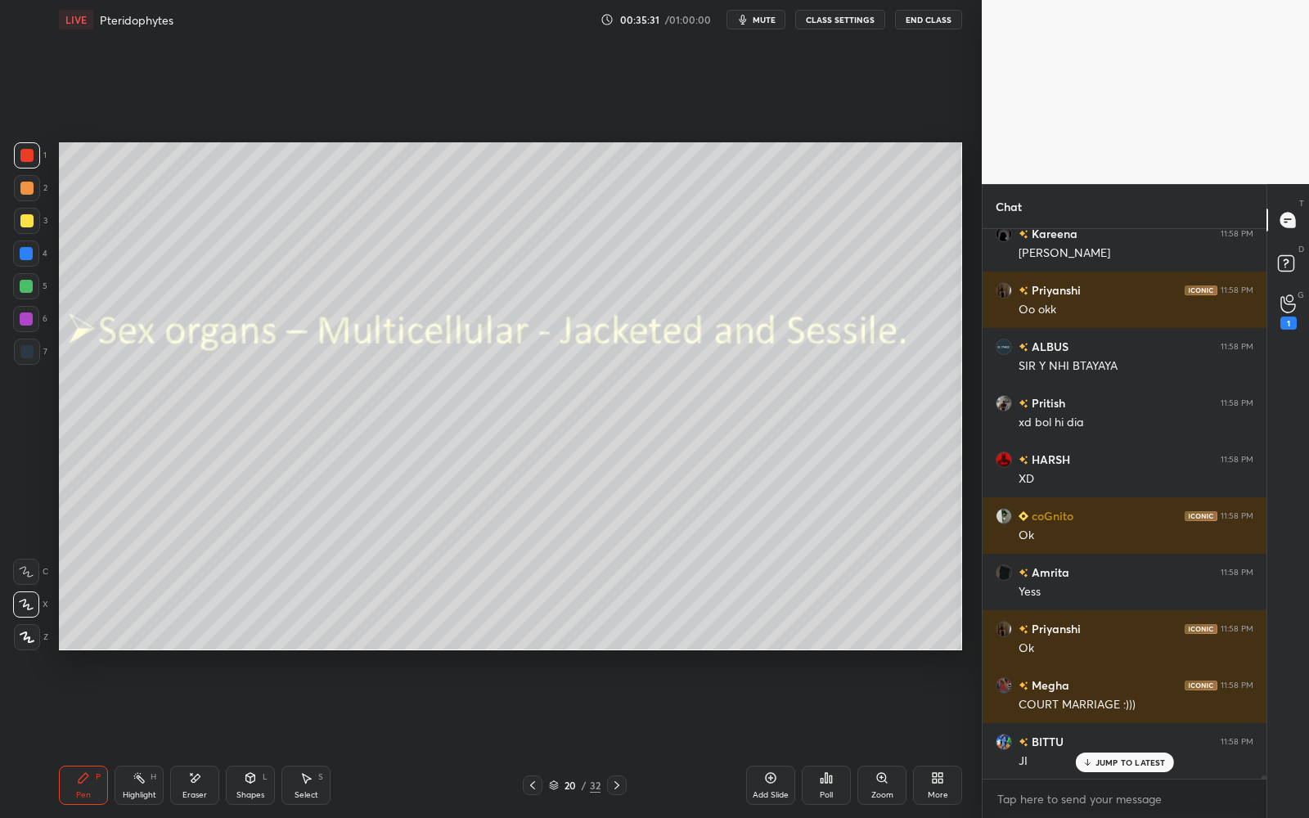
click at [620, 737] on icon at bounding box center [616, 785] width 13 height 13
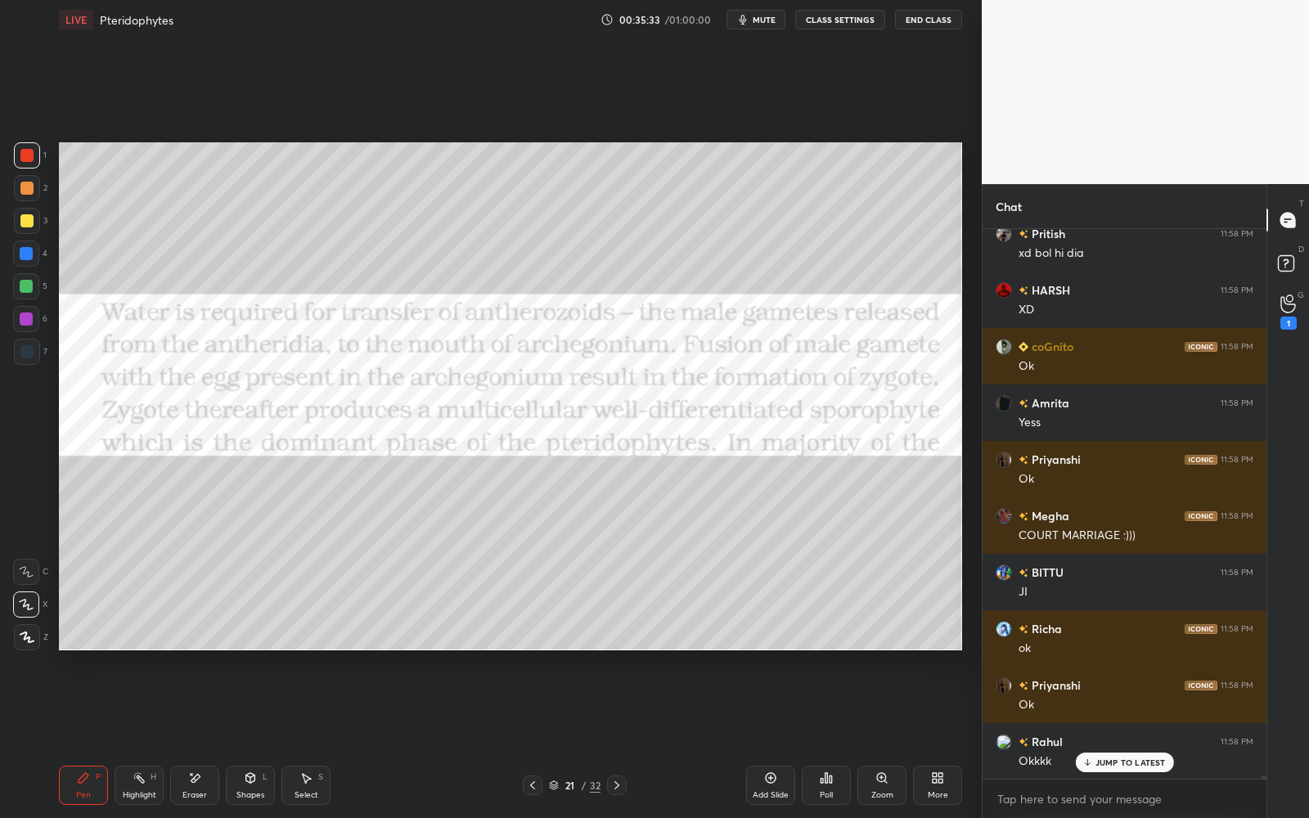
click at [618, 737] on icon at bounding box center [616, 785] width 13 height 13
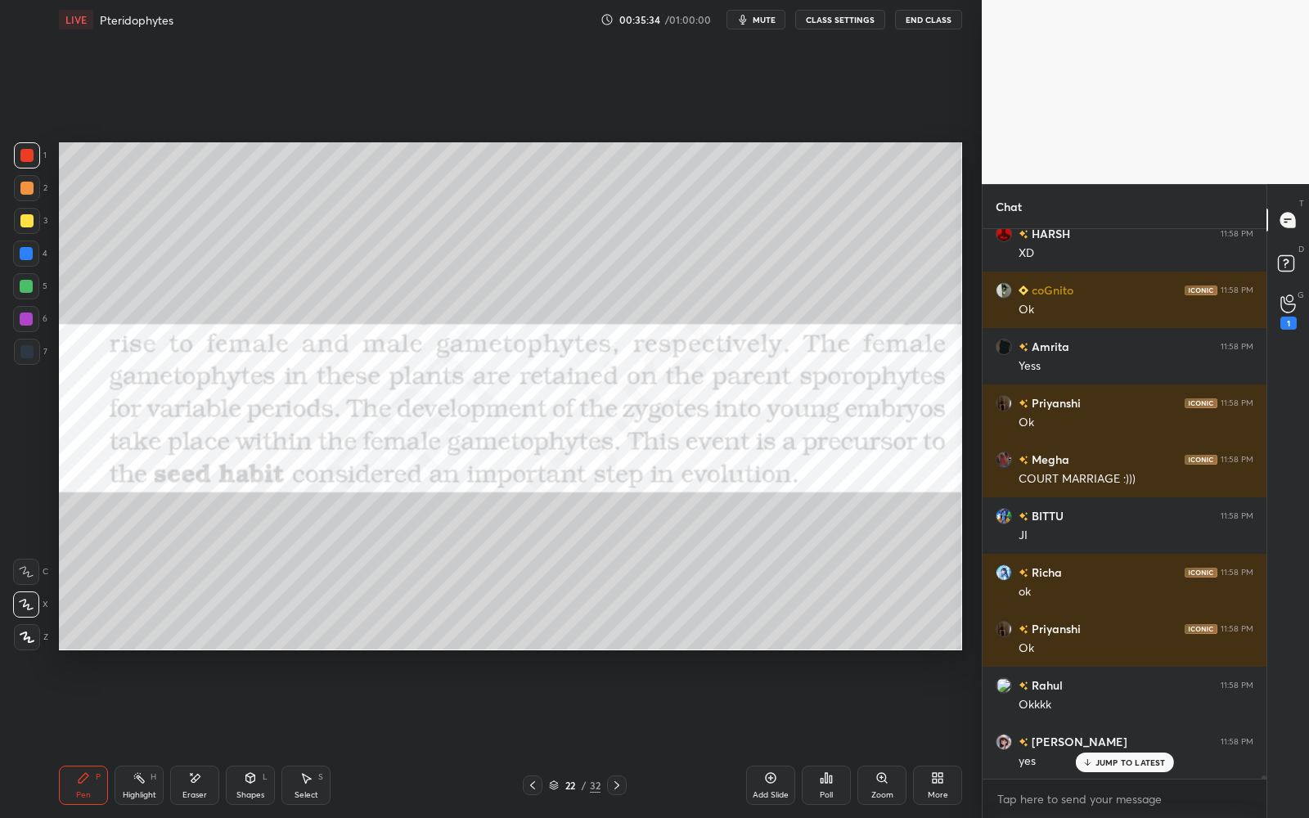
click at [780, 737] on div "Add Slide" at bounding box center [770, 785] width 49 height 39
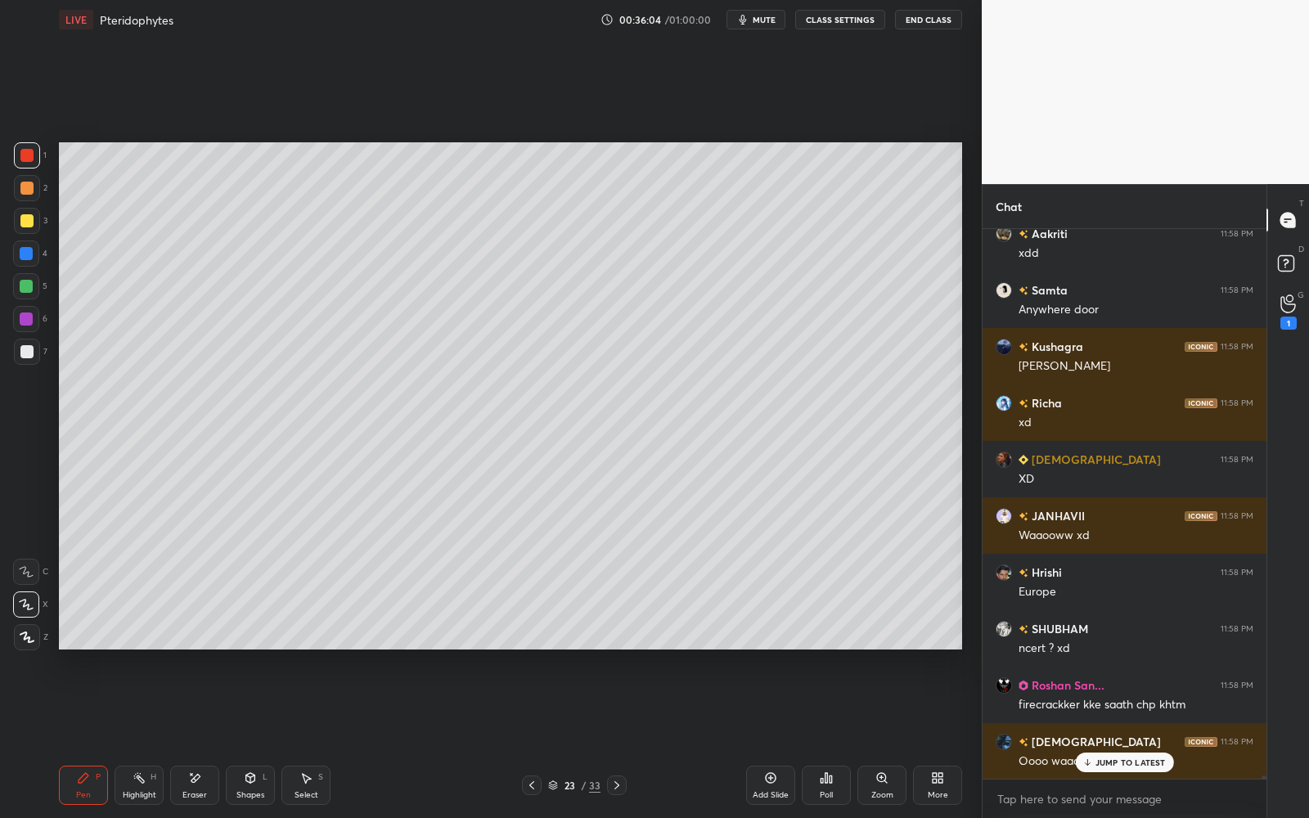
click at [19, 218] on div at bounding box center [27, 221] width 26 height 26
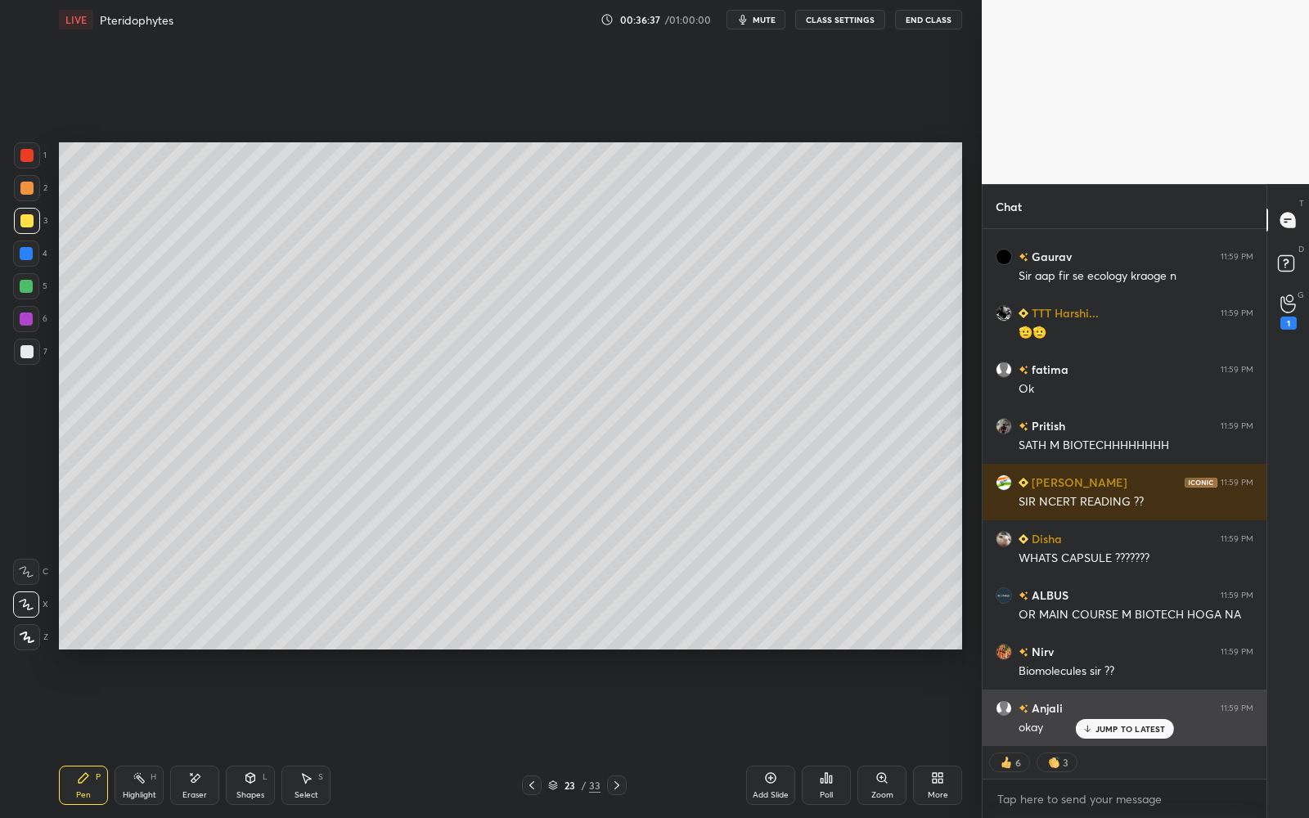
click at [1110, 726] on p "JUMP TO LATEST" at bounding box center [1130, 729] width 70 height 10
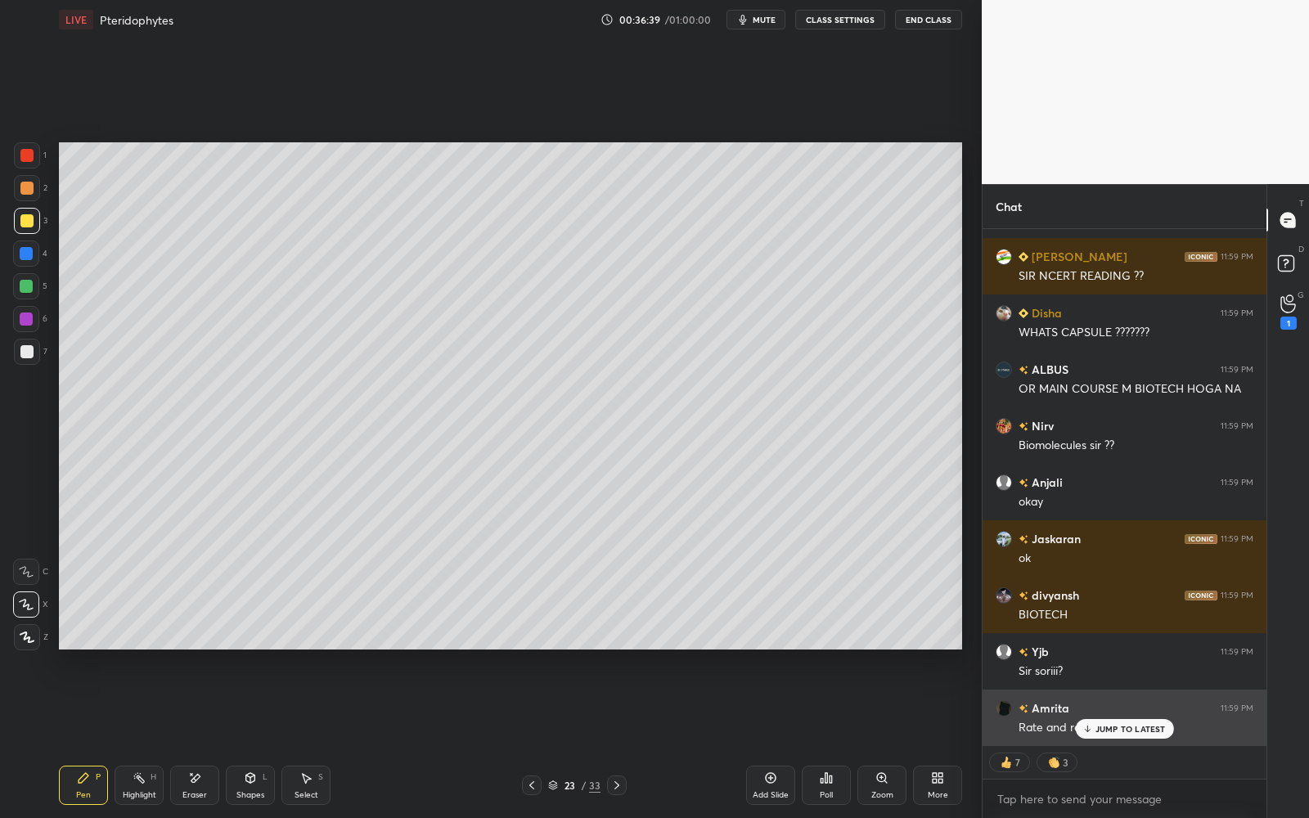
click at [1121, 727] on p "JUMP TO LATEST" at bounding box center [1130, 729] width 70 height 10
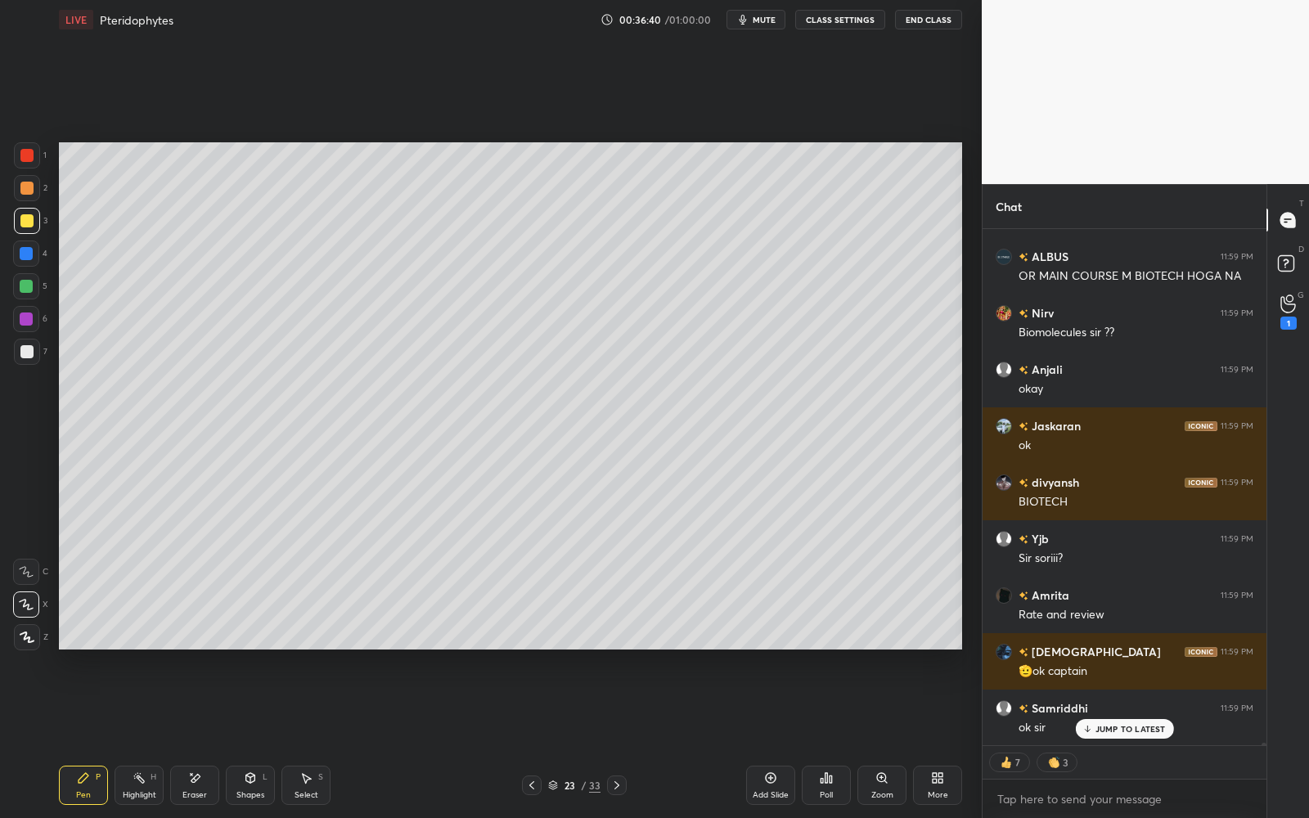
click at [756, 737] on div "Add Slide" at bounding box center [770, 785] width 49 height 39
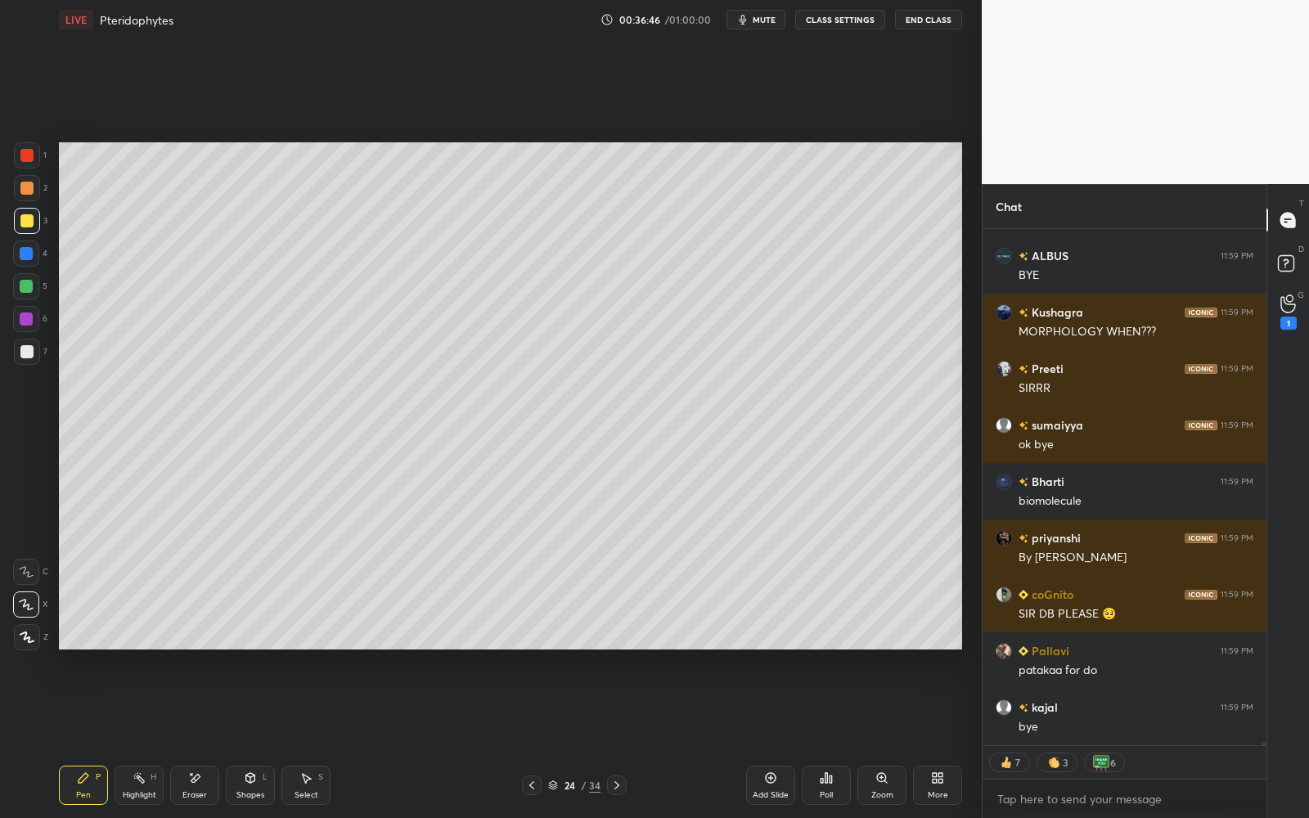
click at [560, 737] on div "24 / 34" at bounding box center [574, 785] width 52 height 15
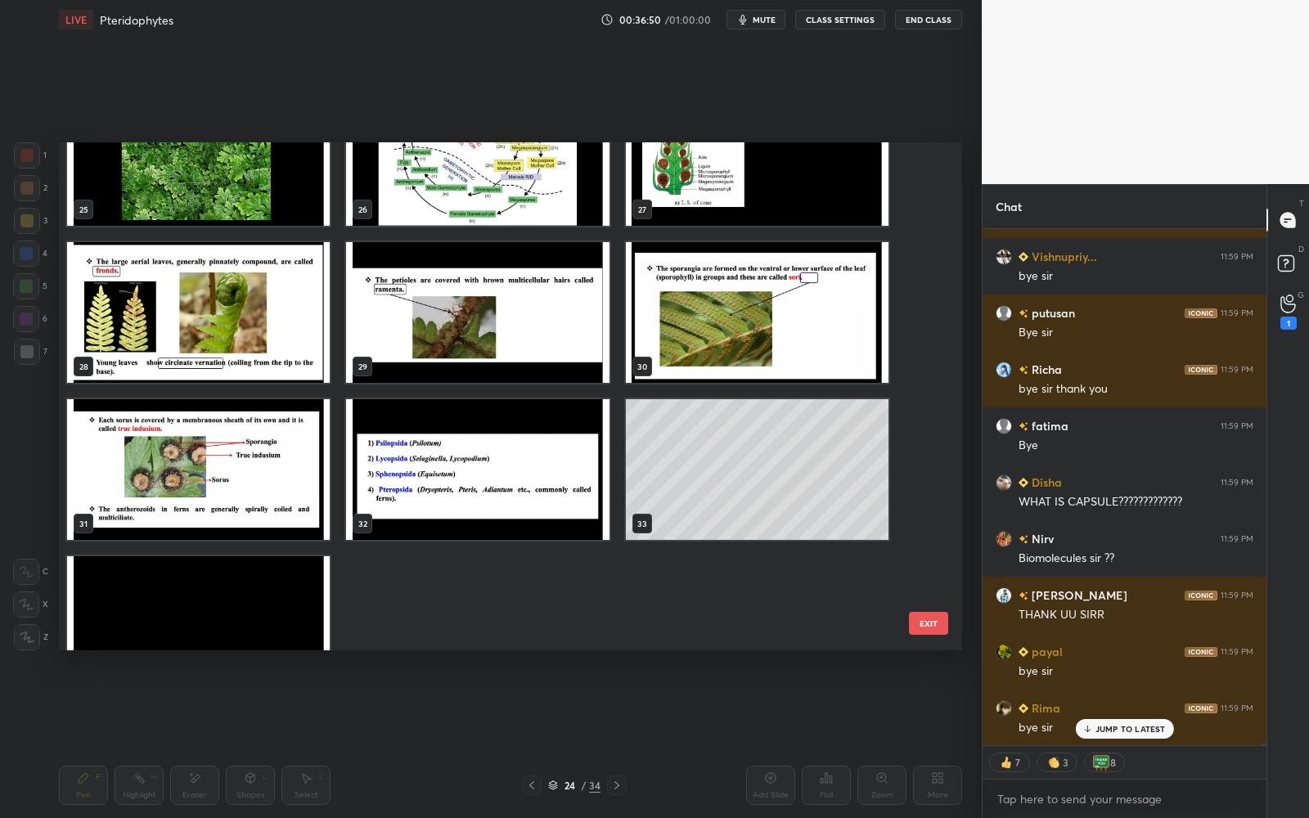
click at [269, 357] on img "grid" at bounding box center [198, 312] width 263 height 141
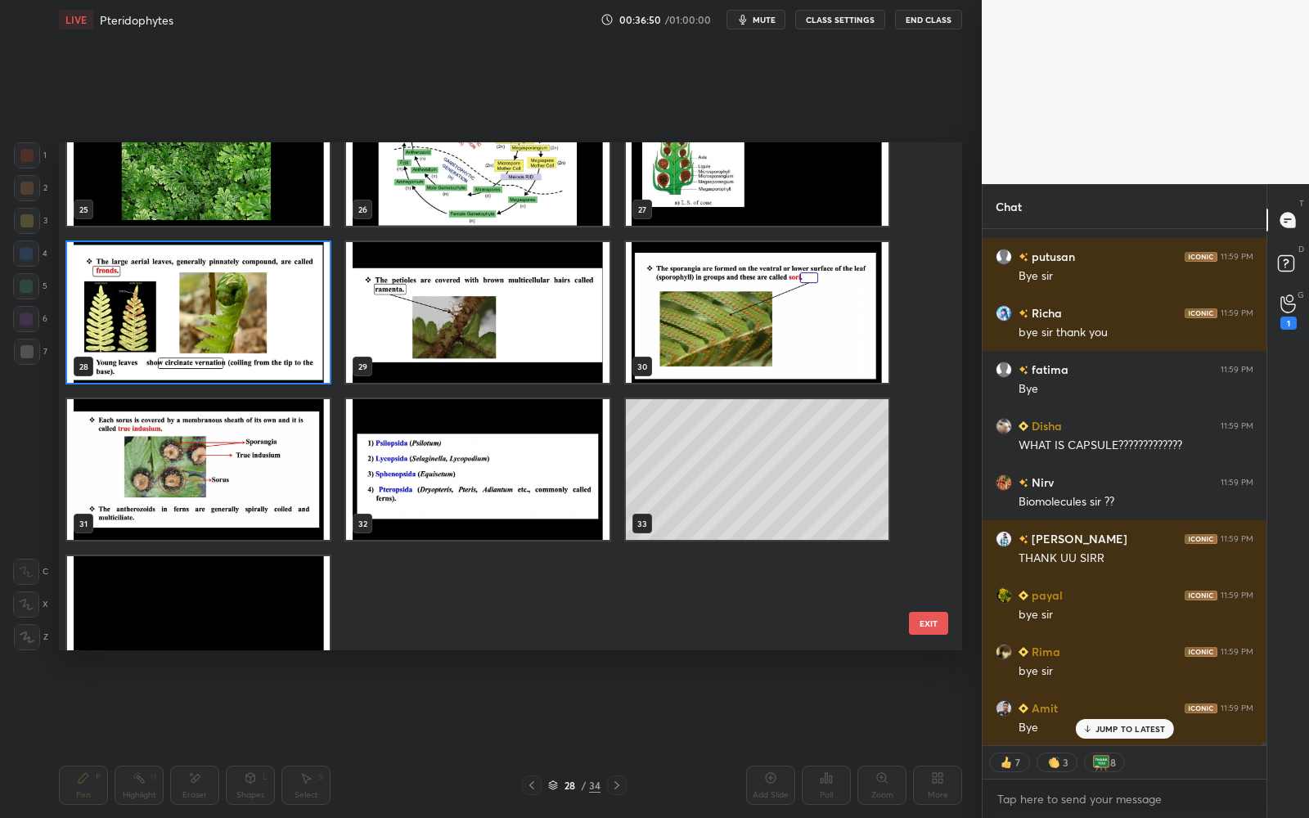
click at [271, 357] on img "grid" at bounding box center [198, 312] width 263 height 141
click at [271, 356] on img "grid" at bounding box center [198, 312] width 263 height 141
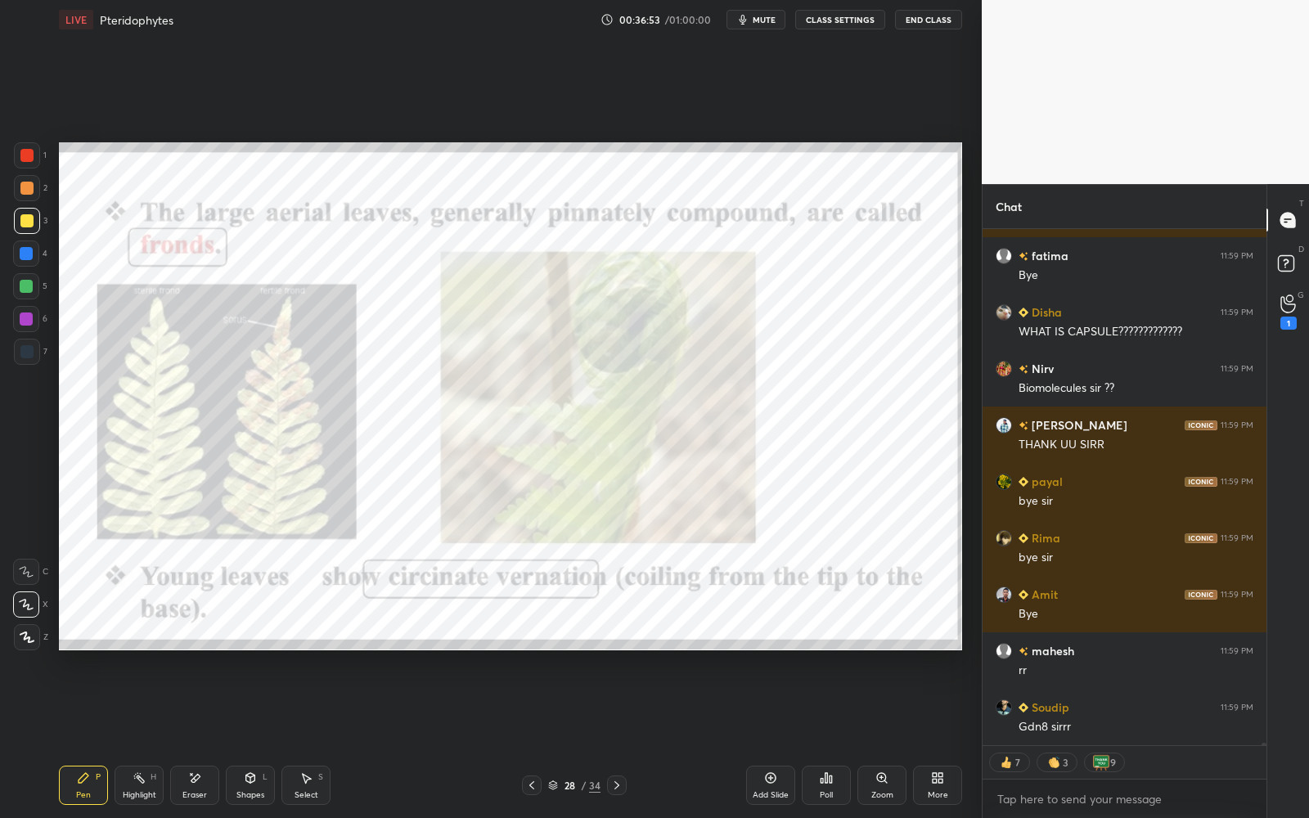
click at [622, 737] on icon at bounding box center [616, 785] width 13 height 13
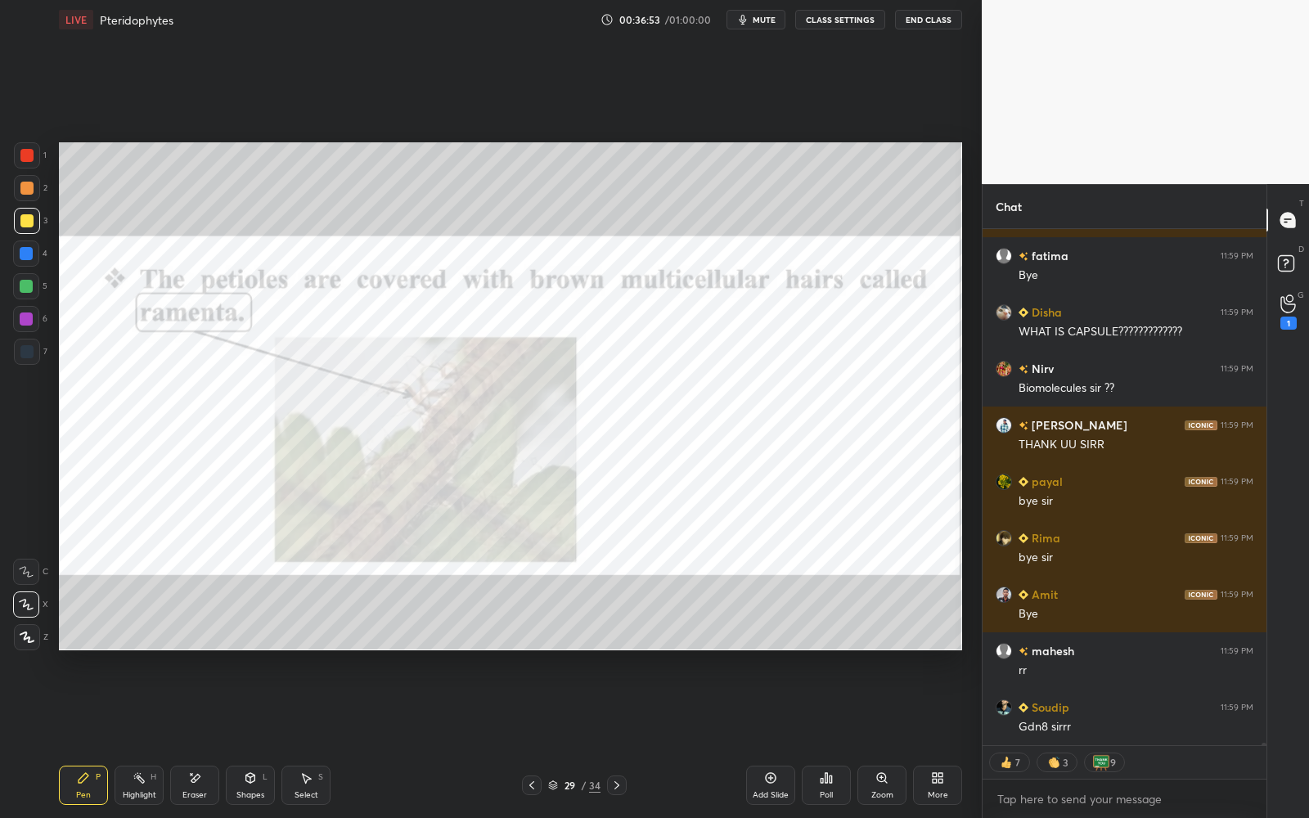
click at [625, 737] on div at bounding box center [617, 785] width 20 height 20
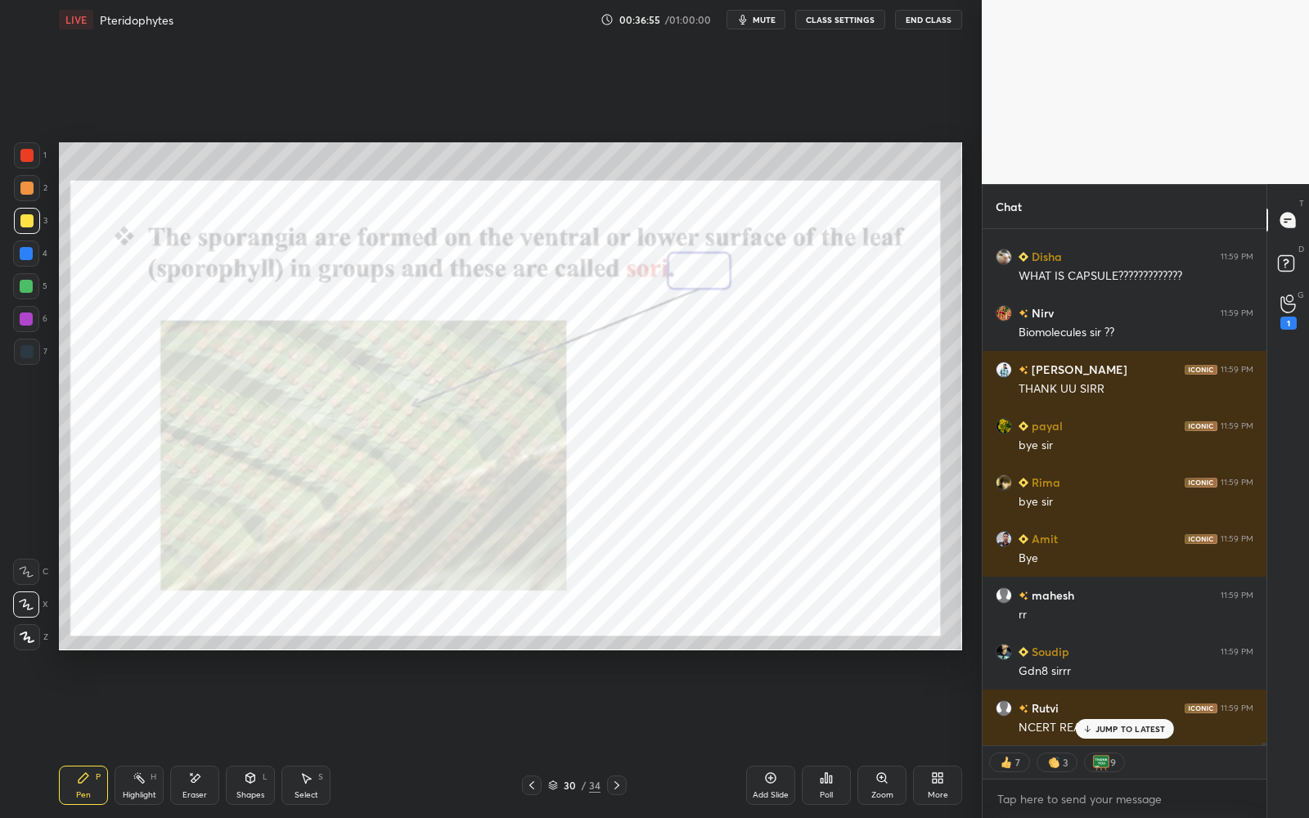
click at [624, 737] on div at bounding box center [617, 785] width 20 height 20
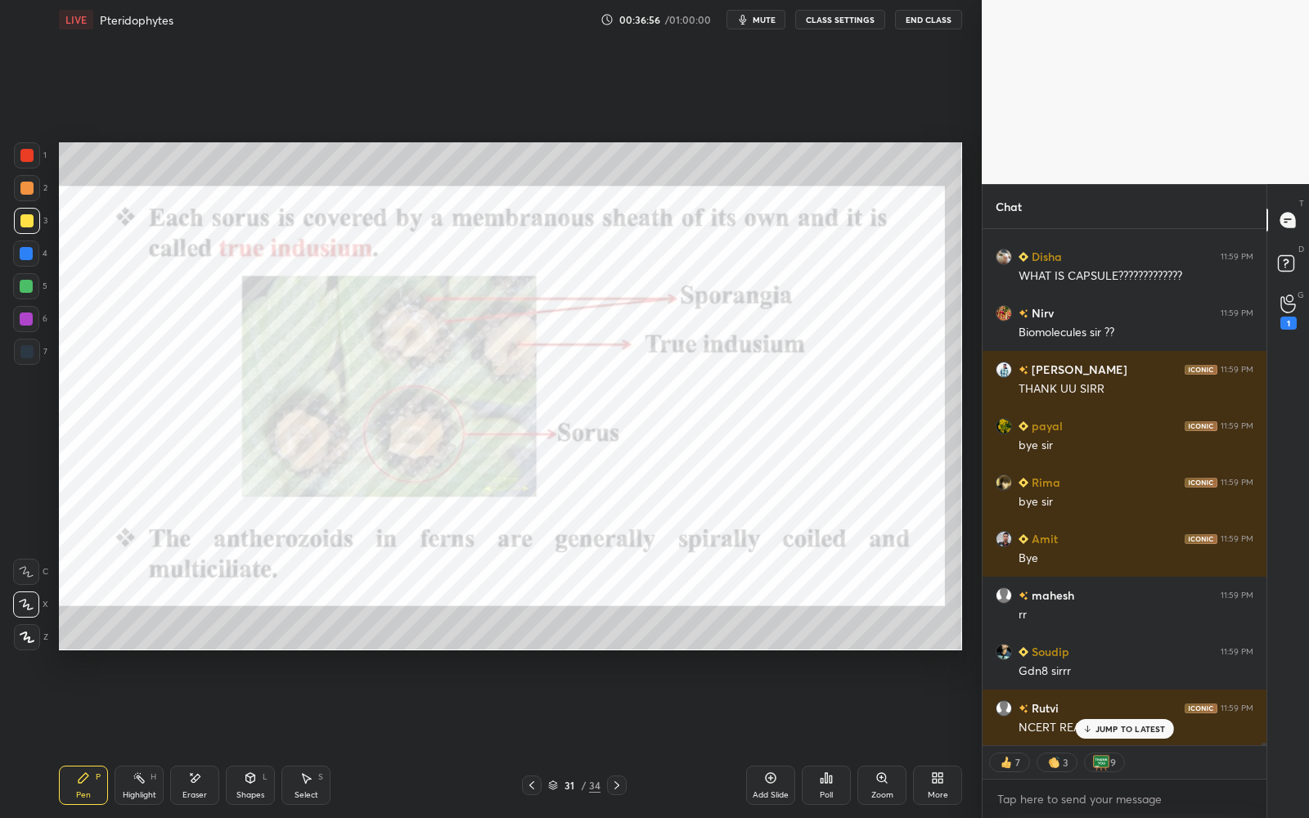
click at [625, 737] on div at bounding box center [617, 785] width 20 height 20
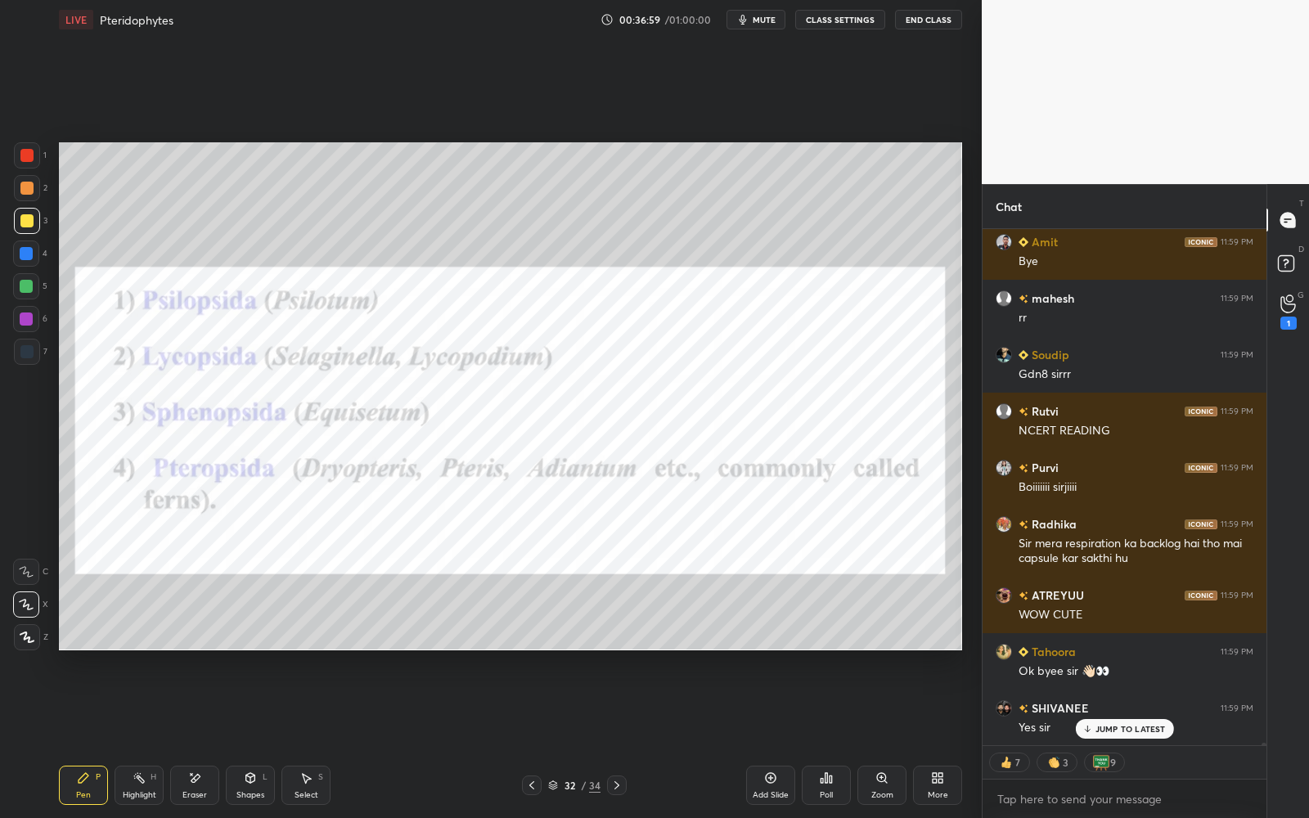
click at [735, 737] on div "32 / 34" at bounding box center [574, 785] width 344 height 20
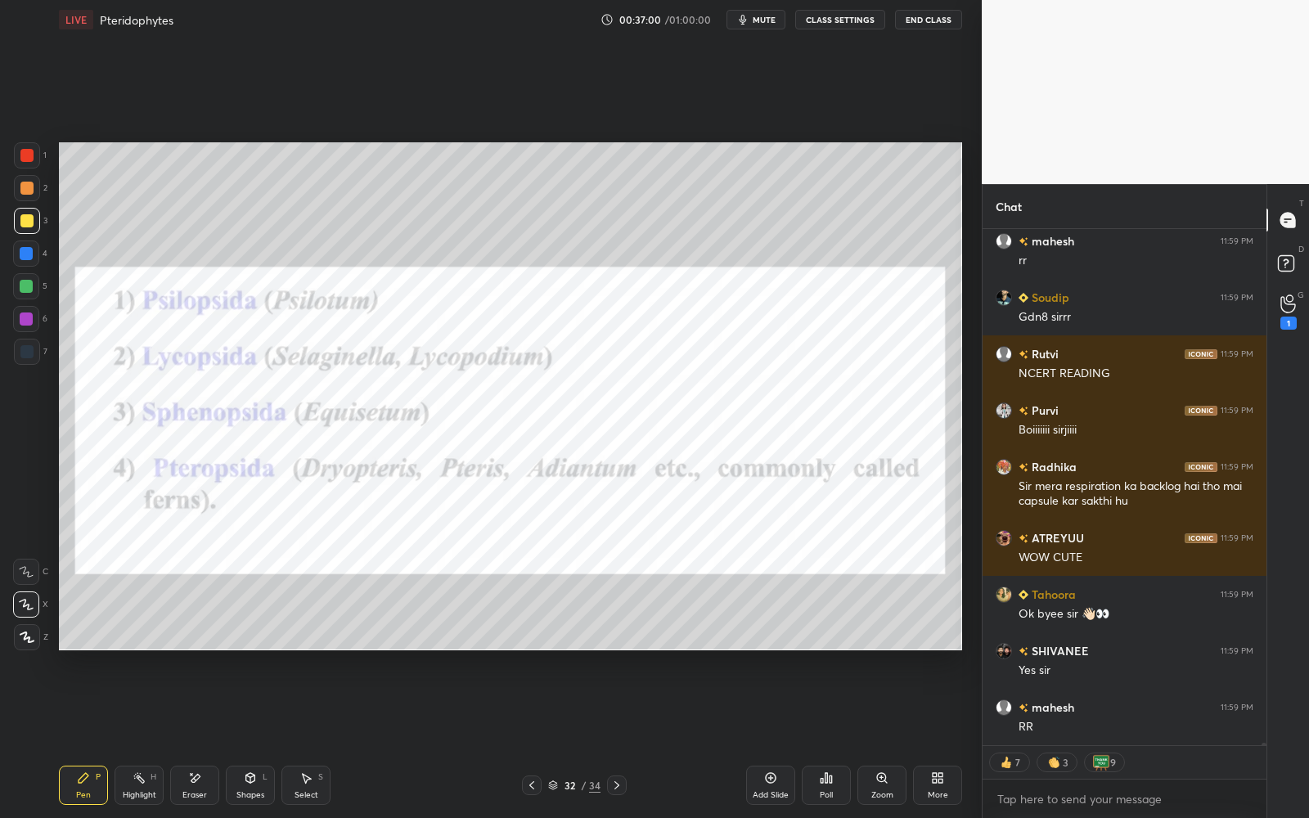
click at [768, 737] on div "Add Slide" at bounding box center [770, 785] width 49 height 39
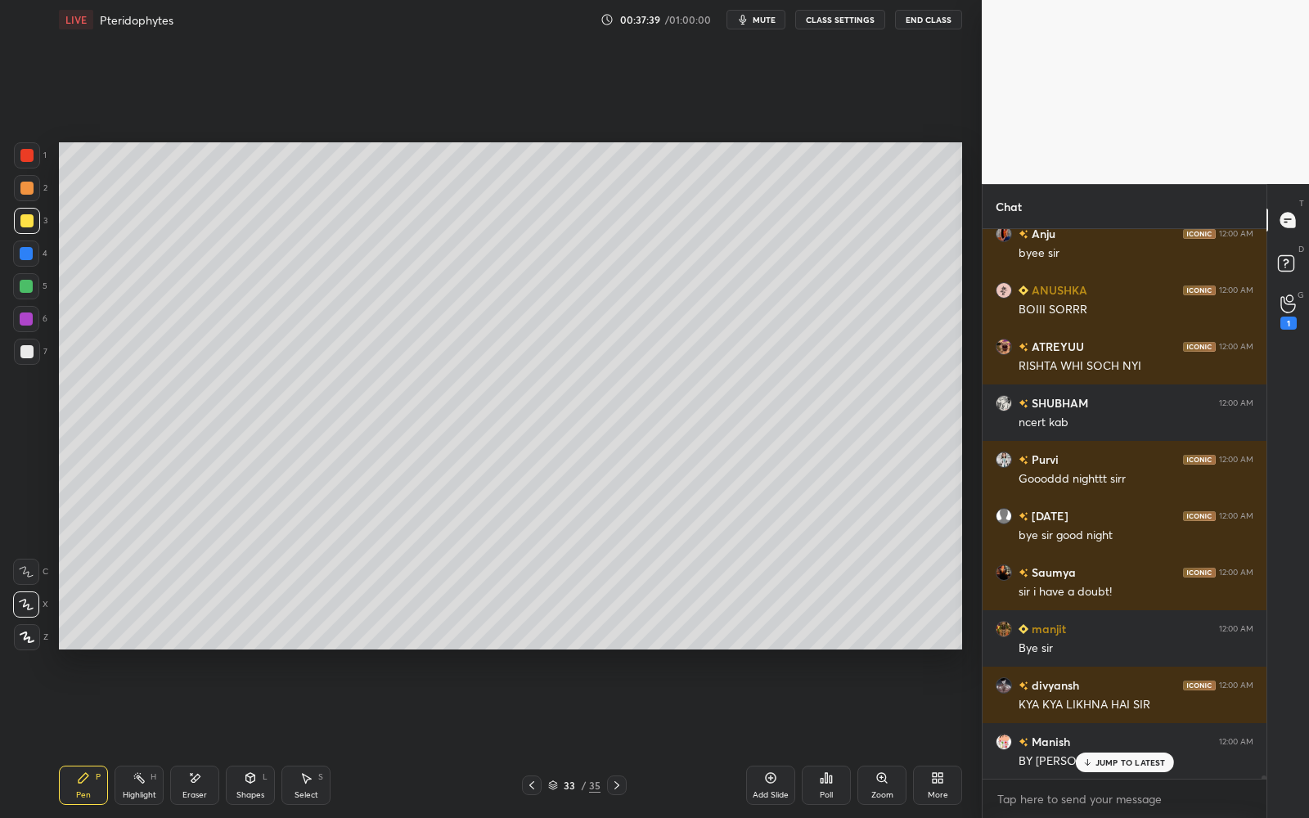
click at [1123, 737] on p "JUMP TO LATEST" at bounding box center [1130, 762] width 70 height 10
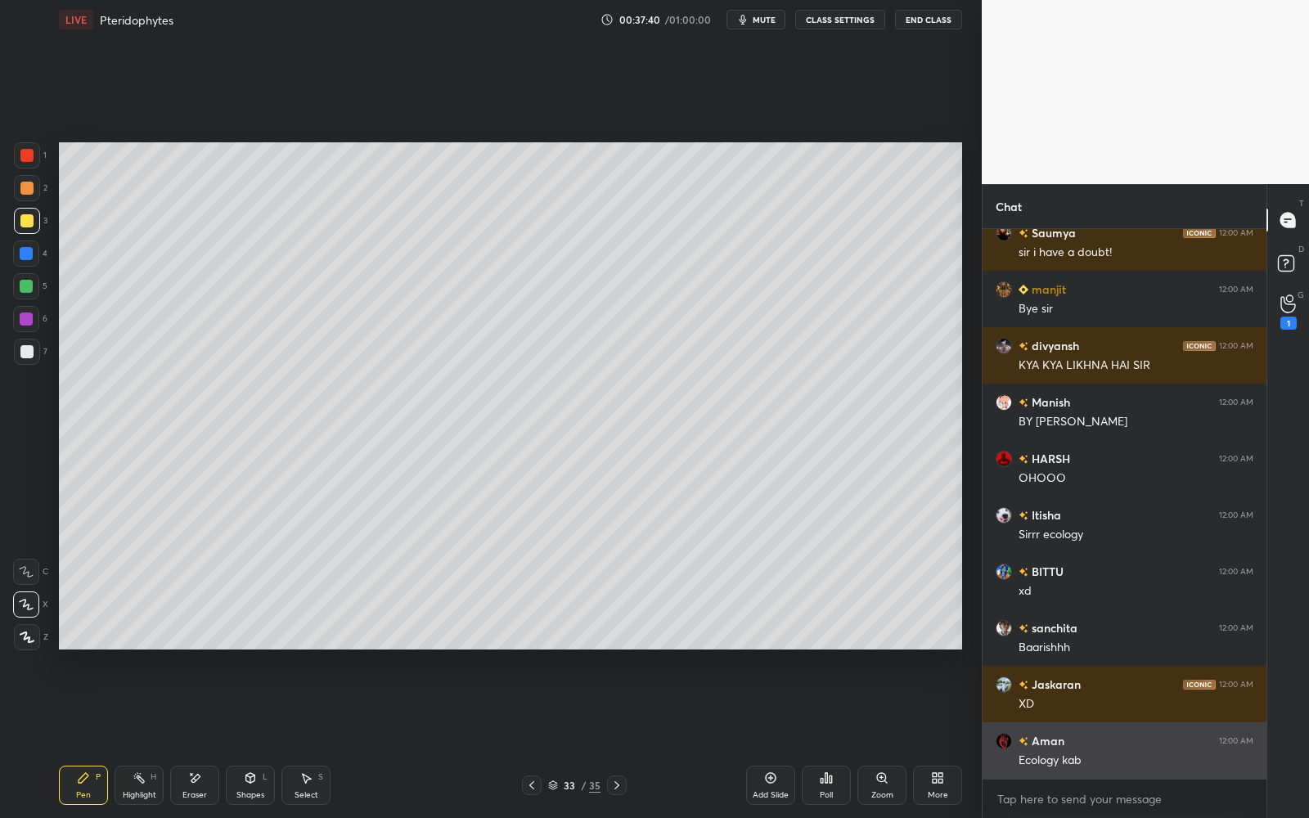
click at [1119, 737] on div "Ecology kab" at bounding box center [1135, 761] width 235 height 16
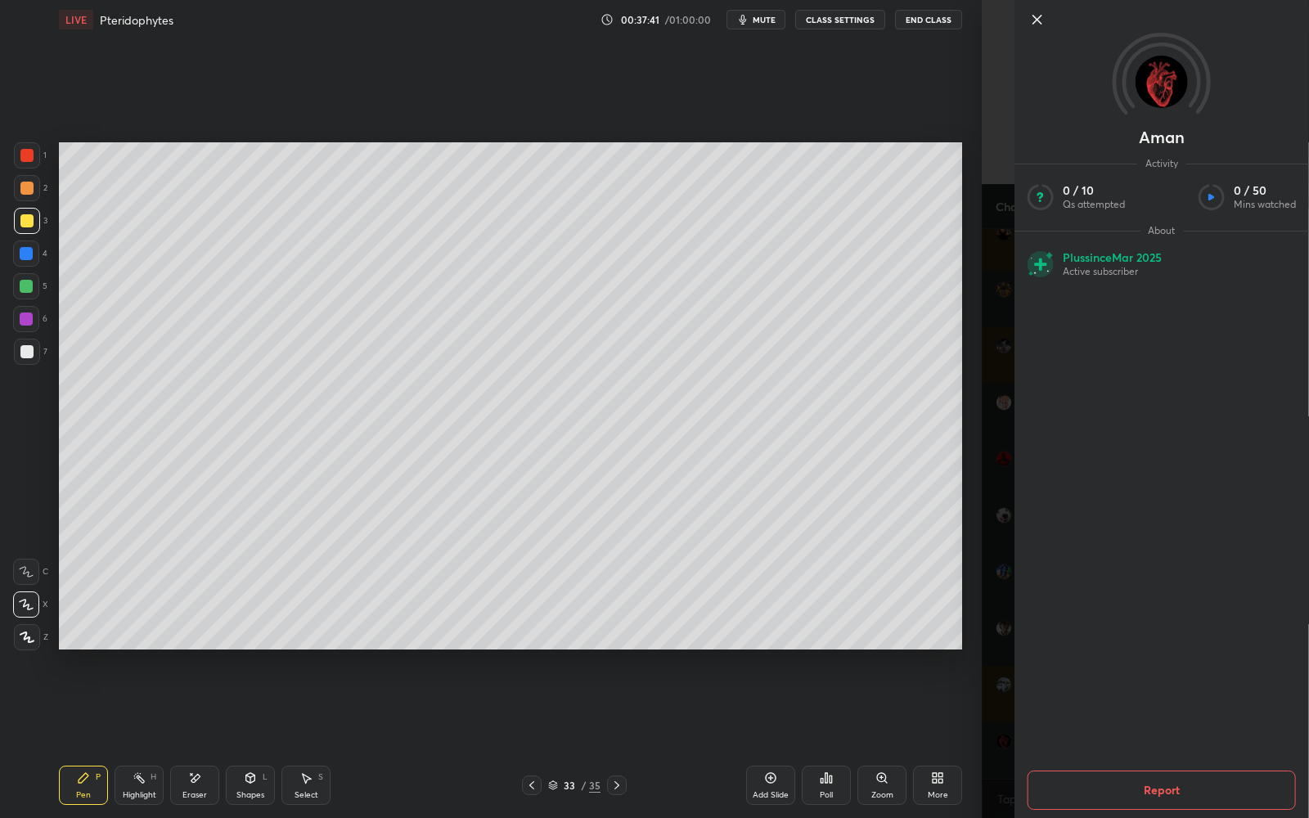
click at [905, 659] on div "Setting up your live class Poll for secs No correct answer Start poll" at bounding box center [510, 395] width 916 height 713
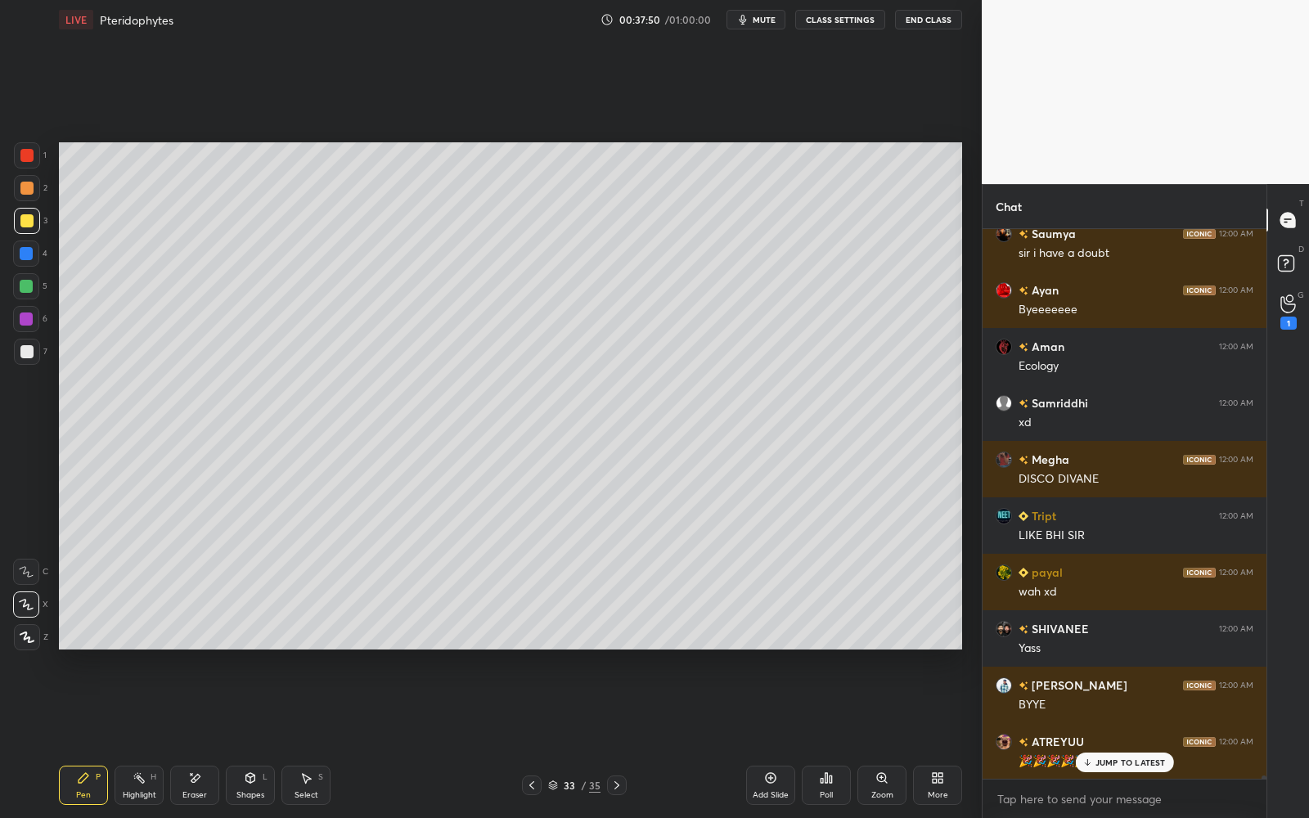
drag, startPoint x: 929, startPoint y: 24, endPoint x: 929, endPoint y: 737, distance: 713.2
click at [929, 24] on button "End Class" at bounding box center [928, 20] width 67 height 20
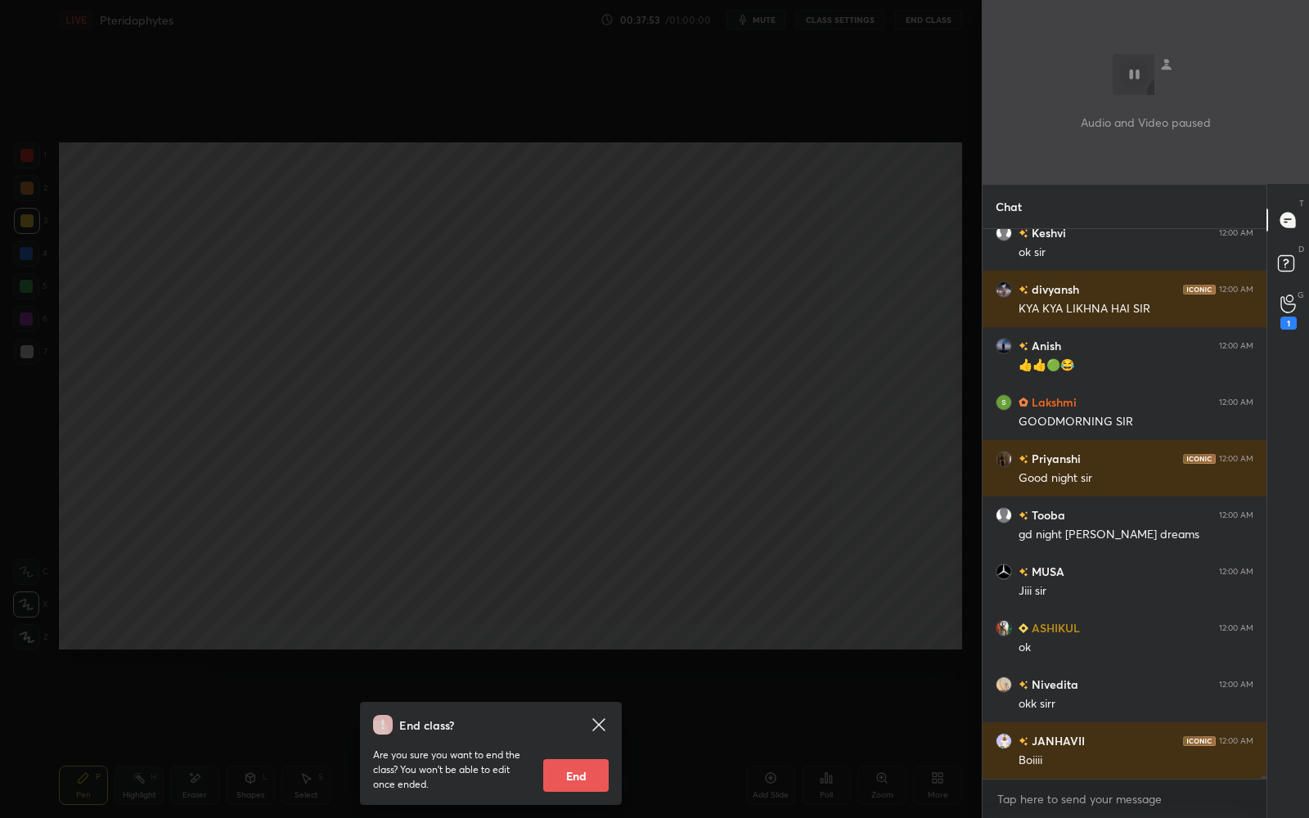
click at [584, 737] on button "End" at bounding box center [575, 775] width 65 height 33
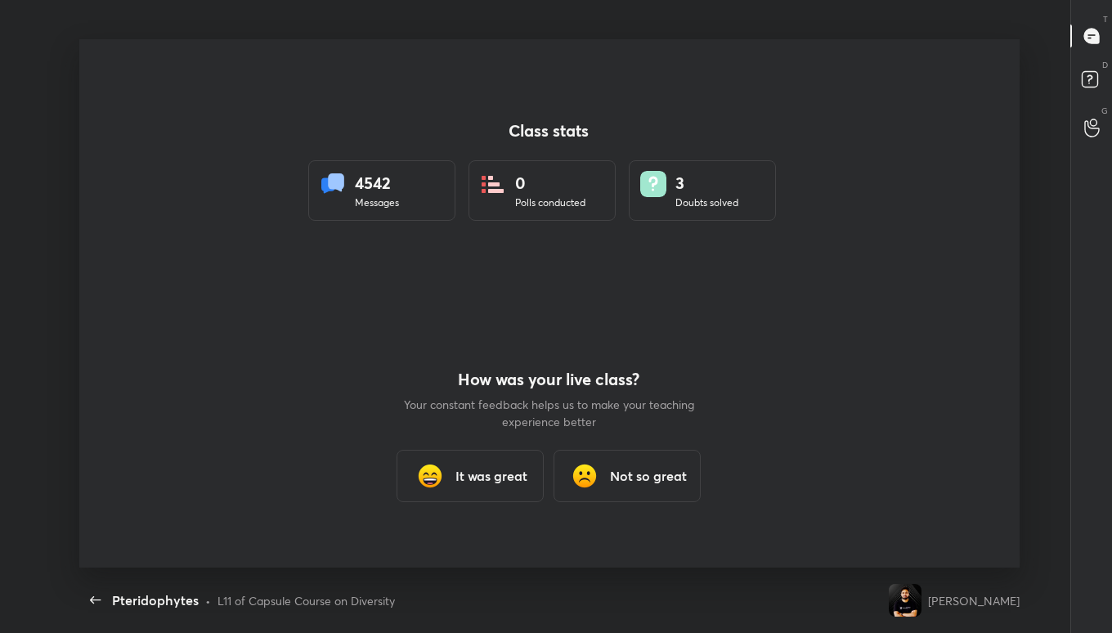
type textarea "x"
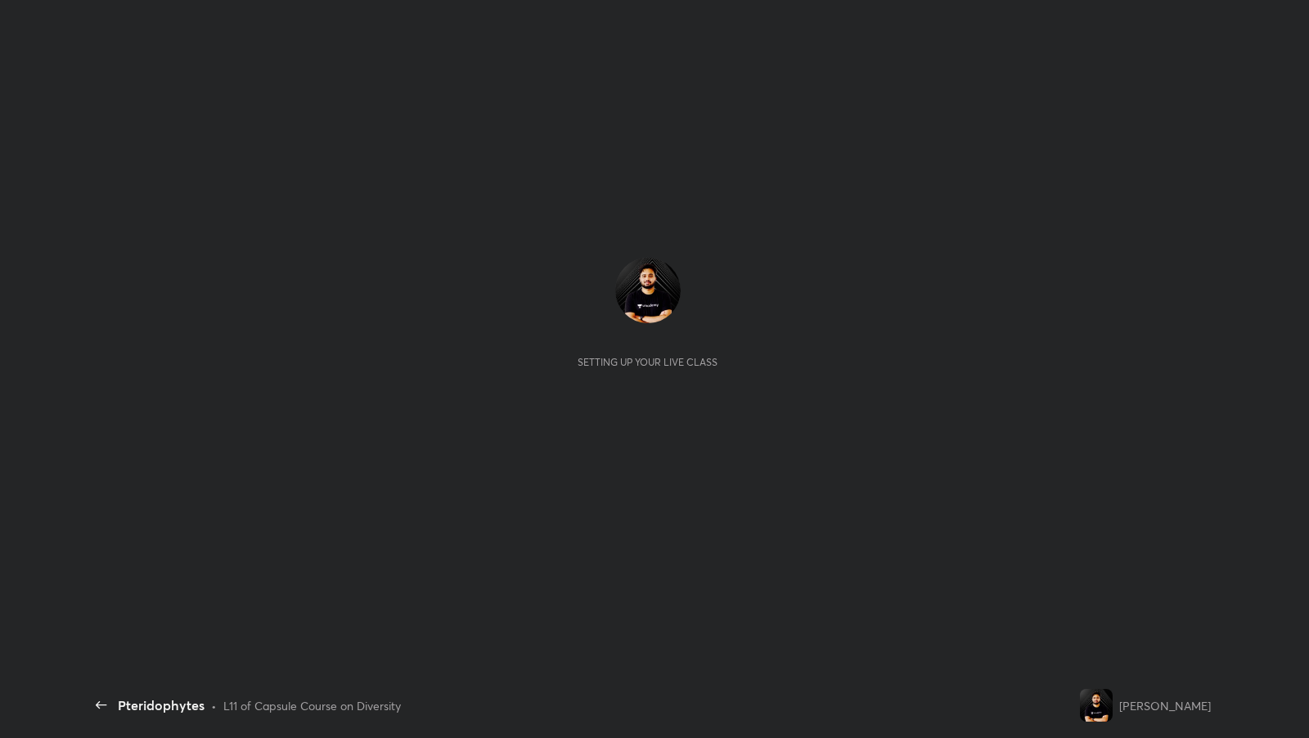
scroll to position [5, 1]
